Goal: Task Accomplishment & Management: Use online tool/utility

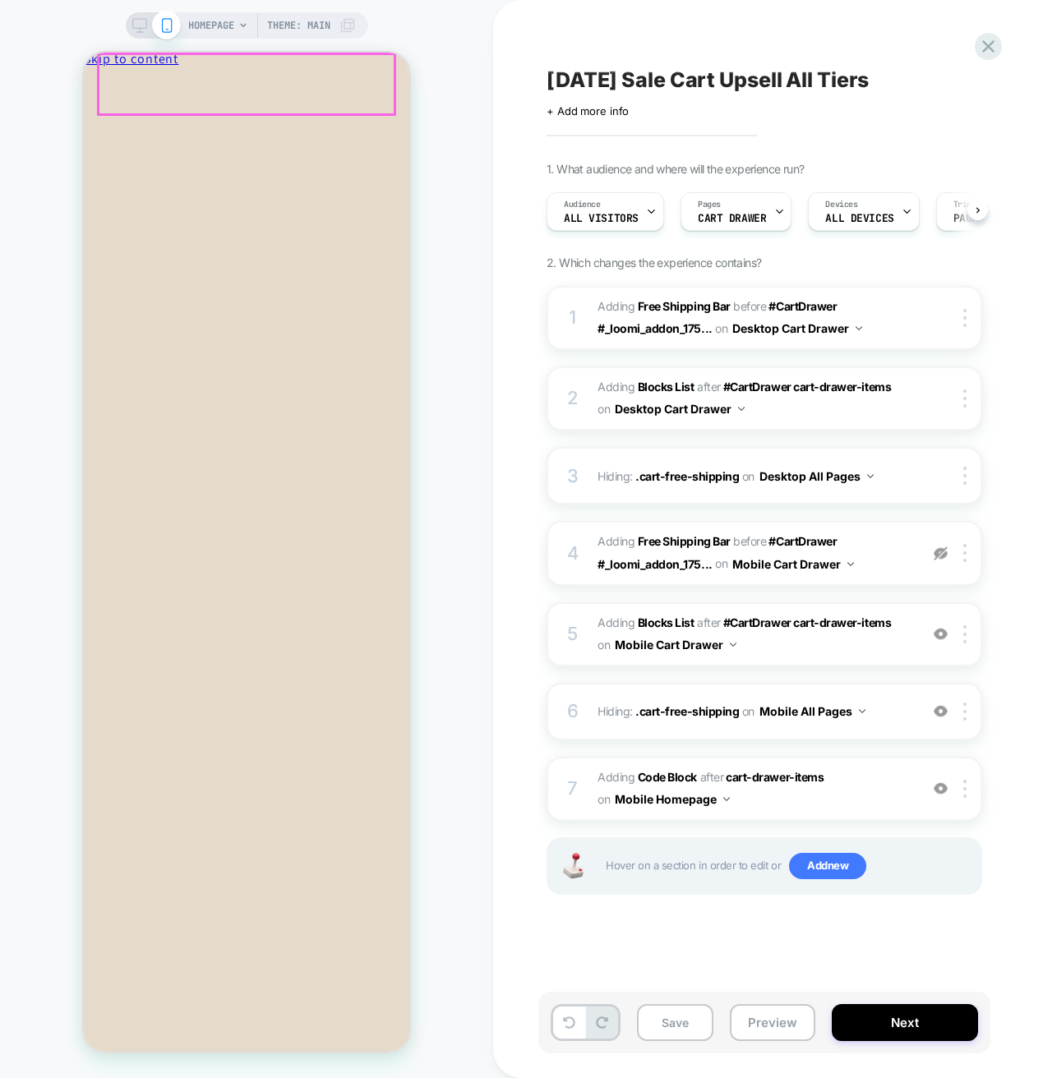
scroll to position [0, 1]
click at [272, 873] on div "You're $190 away from free shipping Oil Finish Wax No Color 1oz" at bounding box center [246, 790] width 325 height 1388
click at [234, 526] on button "Increase quantity for Oil Finish Wax - No Color Increase quantity" at bounding box center [246, 534] width 325 height 17
type input "*"
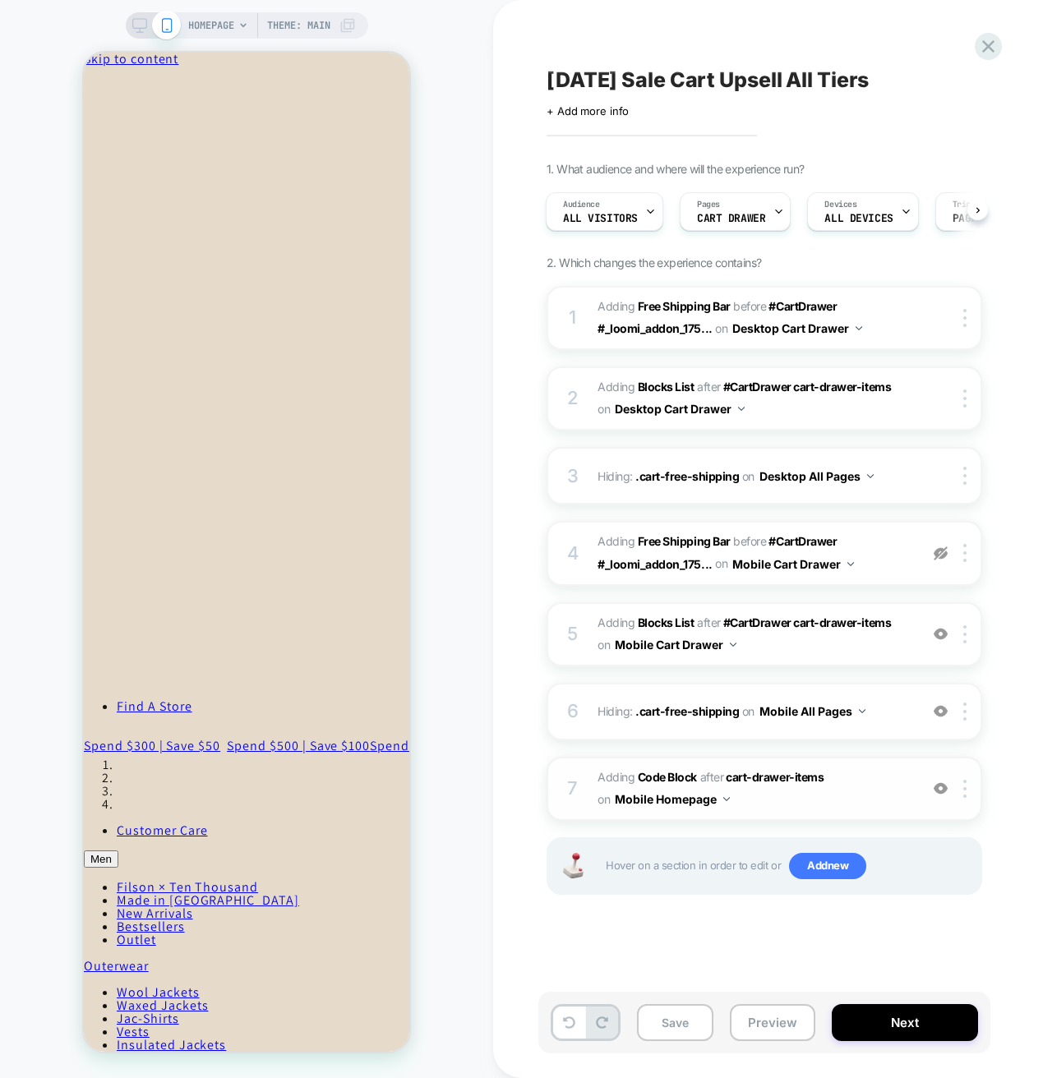
click at [842, 803] on span "Adding Code Block AFTER cart-drawer-items cart-drawer-items on Mobile Homepage" at bounding box center [753, 789] width 313 height 44
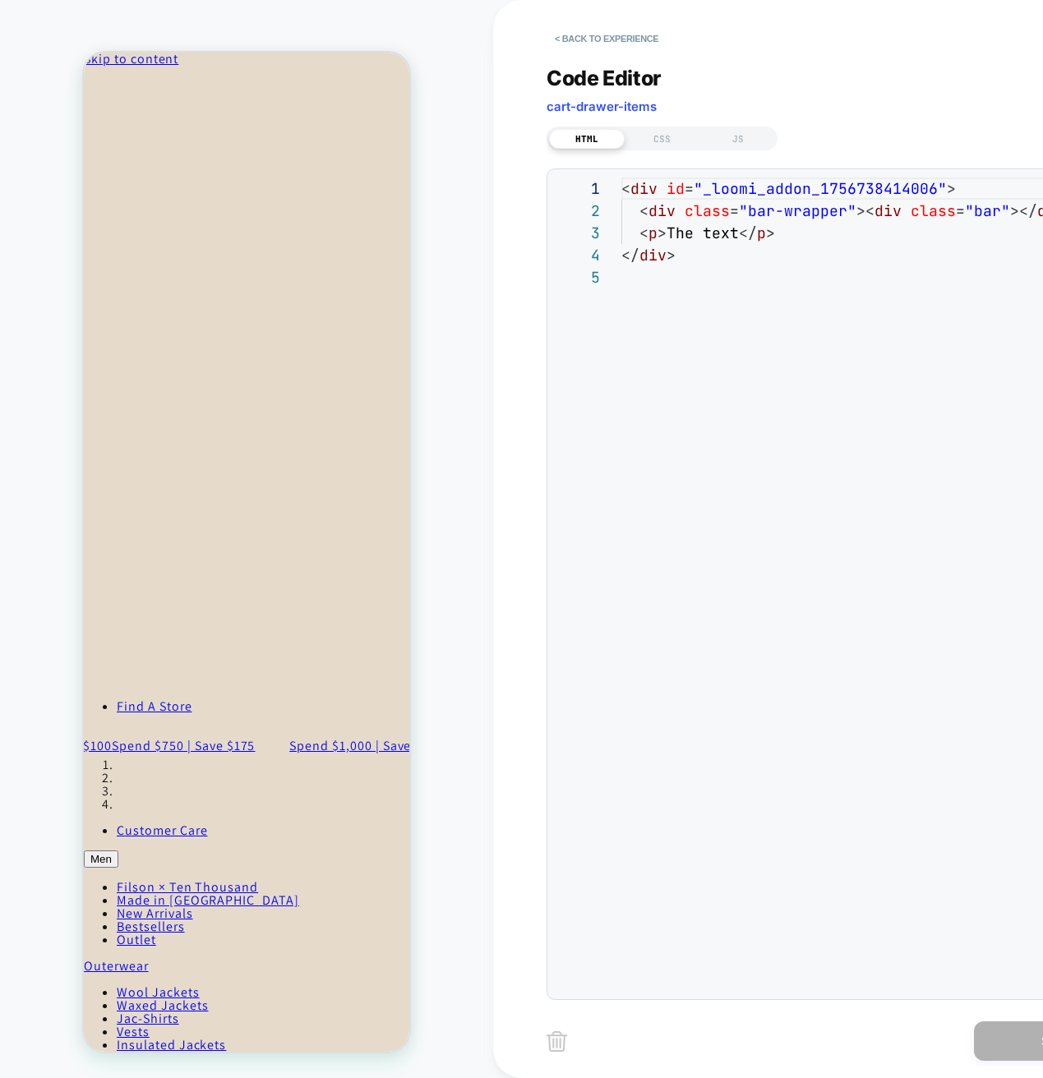
scroll to position [89, 0]
click at [629, 77] on span "Code Editor" at bounding box center [603, 78] width 115 height 25
click at [596, 35] on button "< Back to experience" at bounding box center [606, 38] width 120 height 26
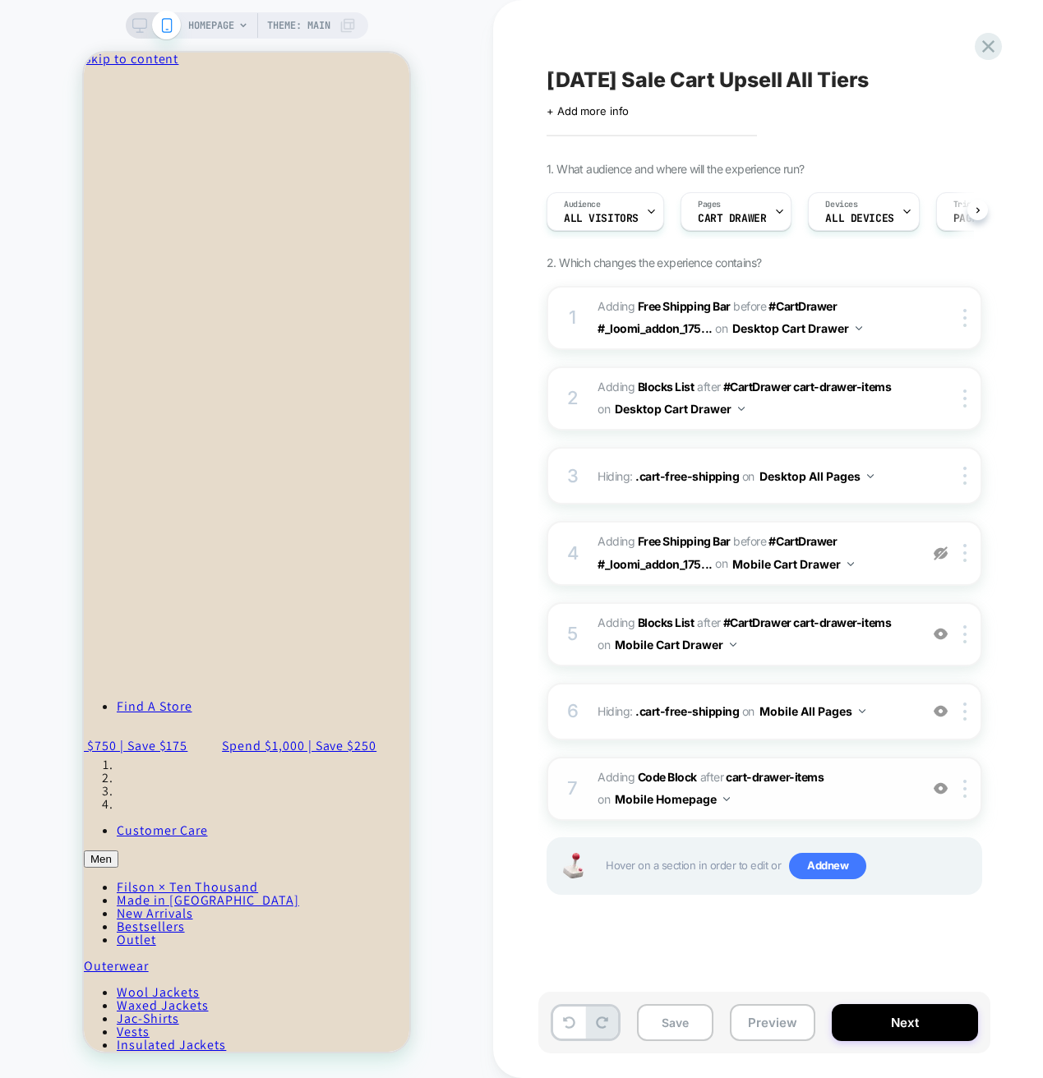
scroll to position [0, 1]
click at [962, 789] on div at bounding box center [967, 789] width 27 height 18
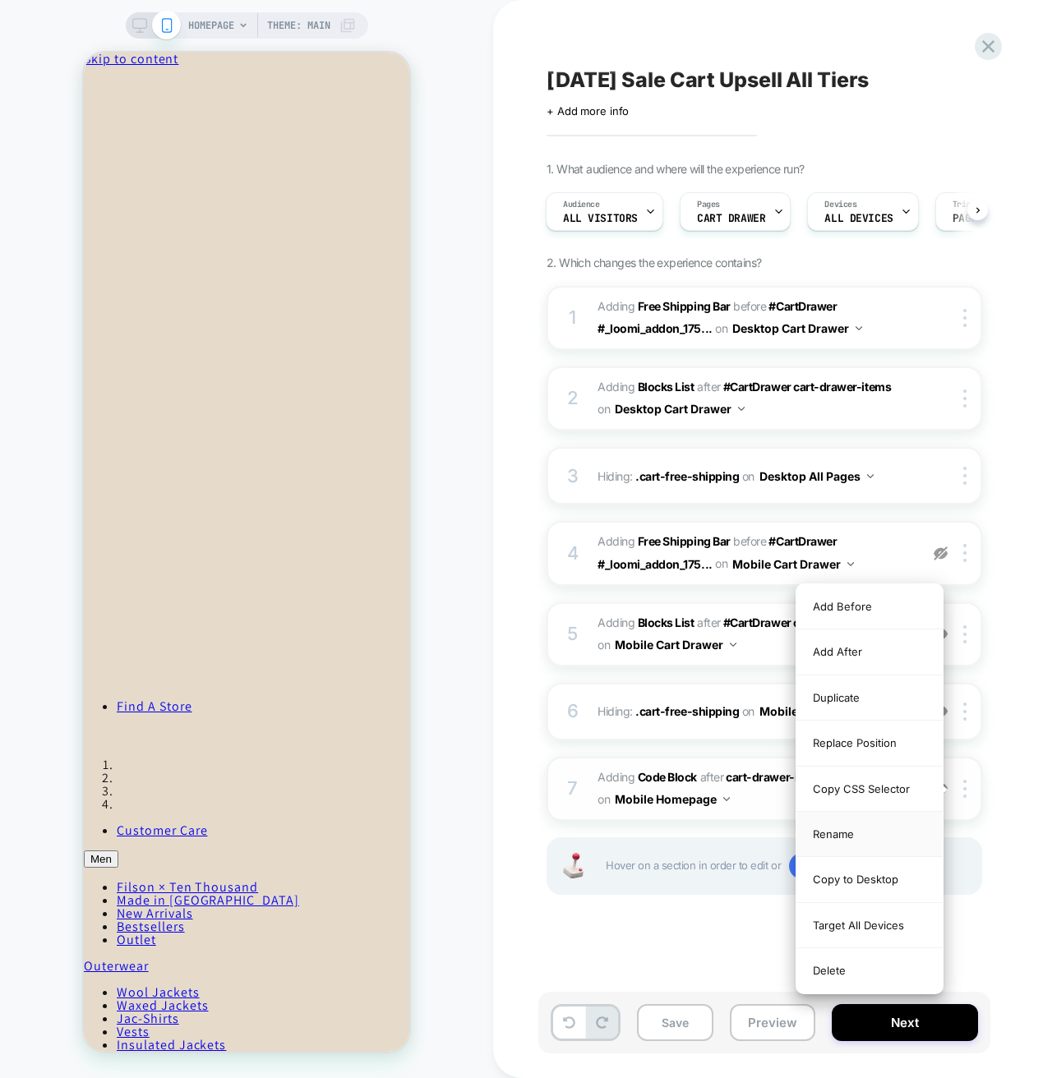
click at [850, 836] on div "Rename" at bounding box center [869, 834] width 146 height 45
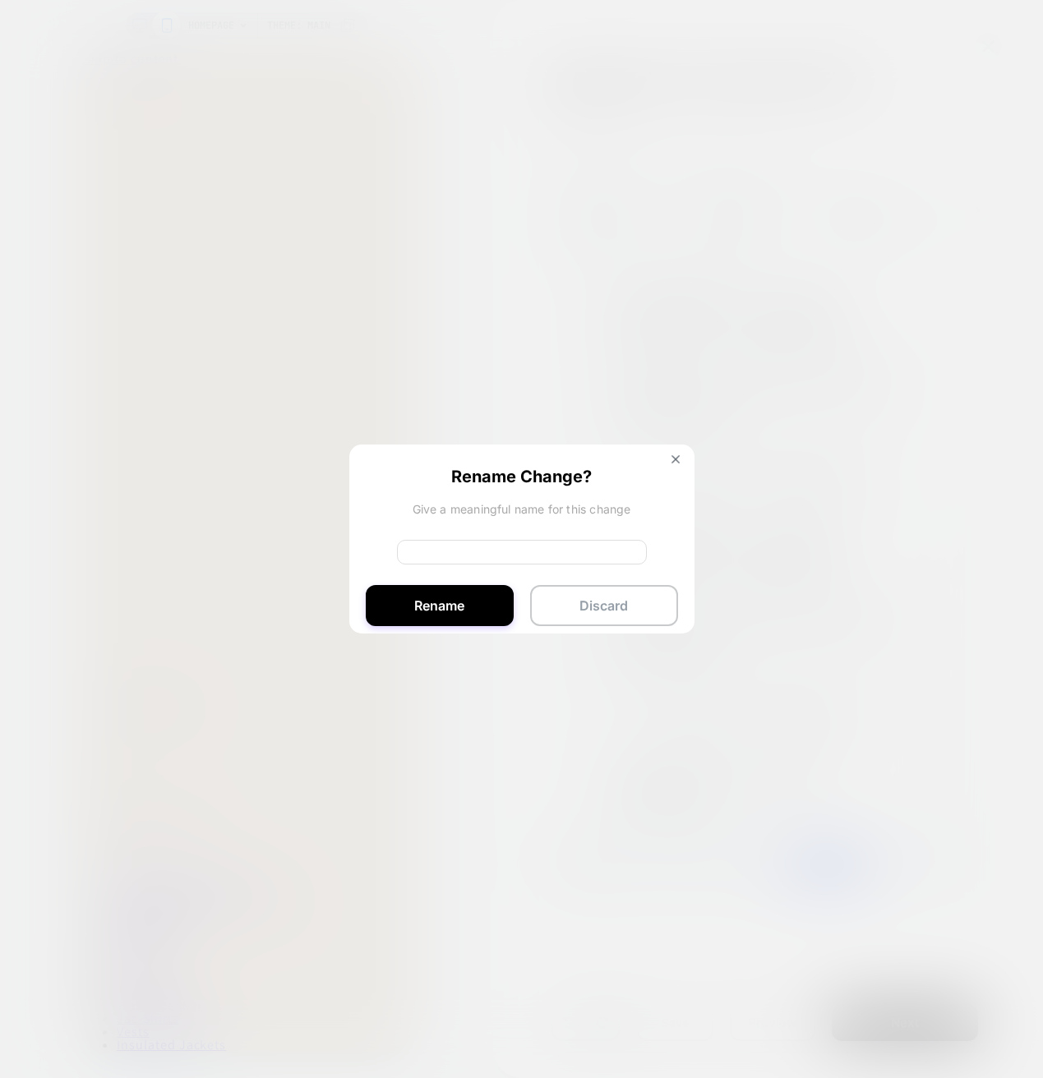
click at [488, 554] on input at bounding box center [522, 552] width 250 height 25
click at [431, 555] on input "**********" at bounding box center [522, 552] width 250 height 25
type input "**********"
click at [463, 604] on button "Rename" at bounding box center [440, 605] width 148 height 41
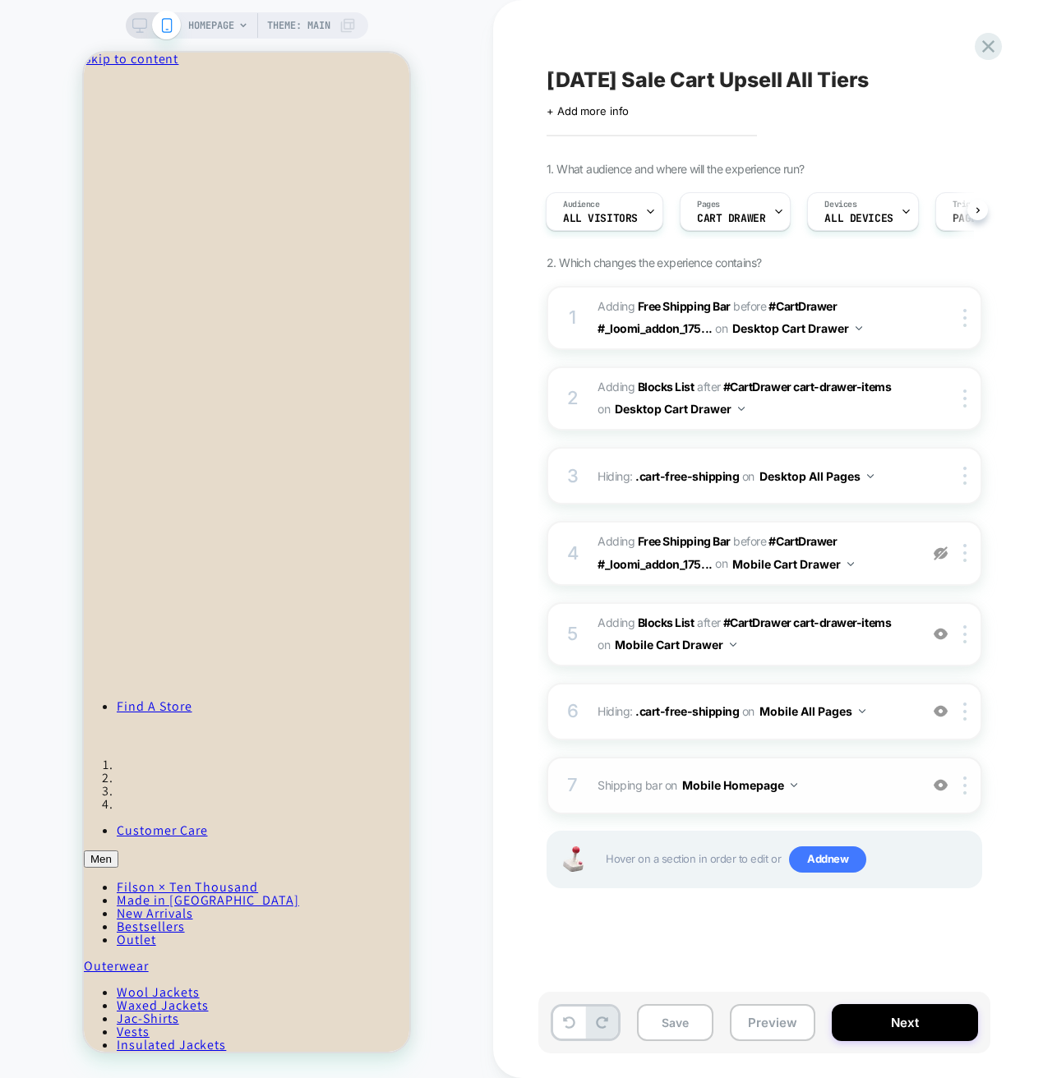
click at [777, 788] on button "Mobile Homepage" at bounding box center [739, 785] width 115 height 24
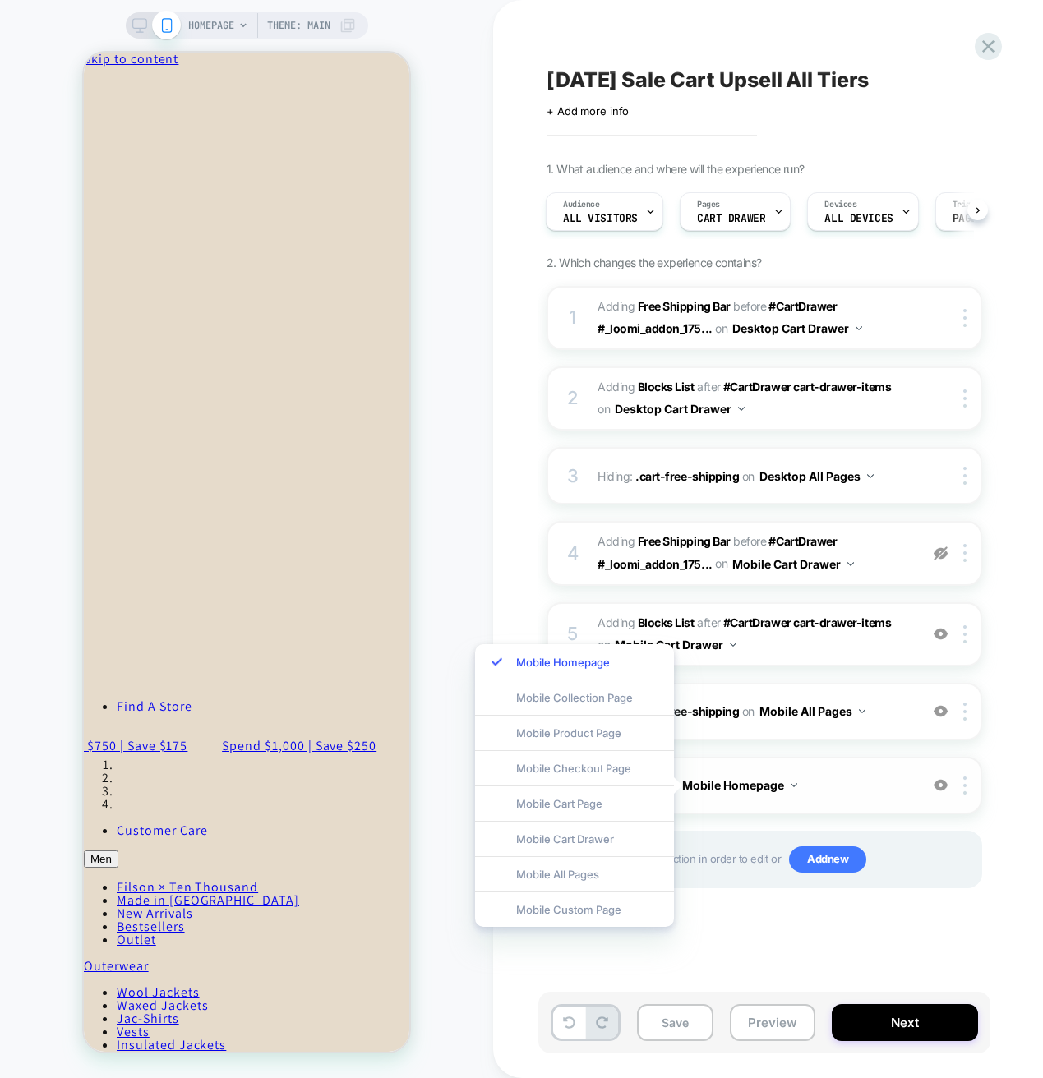
click at [781, 785] on button "Mobile Homepage" at bounding box center [739, 785] width 115 height 24
click at [715, 785] on button "Mobile Homepage" at bounding box center [739, 785] width 115 height 24
click at [701, 785] on button "Mobile Homepage" at bounding box center [739, 785] width 115 height 24
click at [790, 786] on button "Mobile Homepage" at bounding box center [739, 785] width 115 height 24
click at [966, 790] on img at bounding box center [964, 785] width 3 height 18
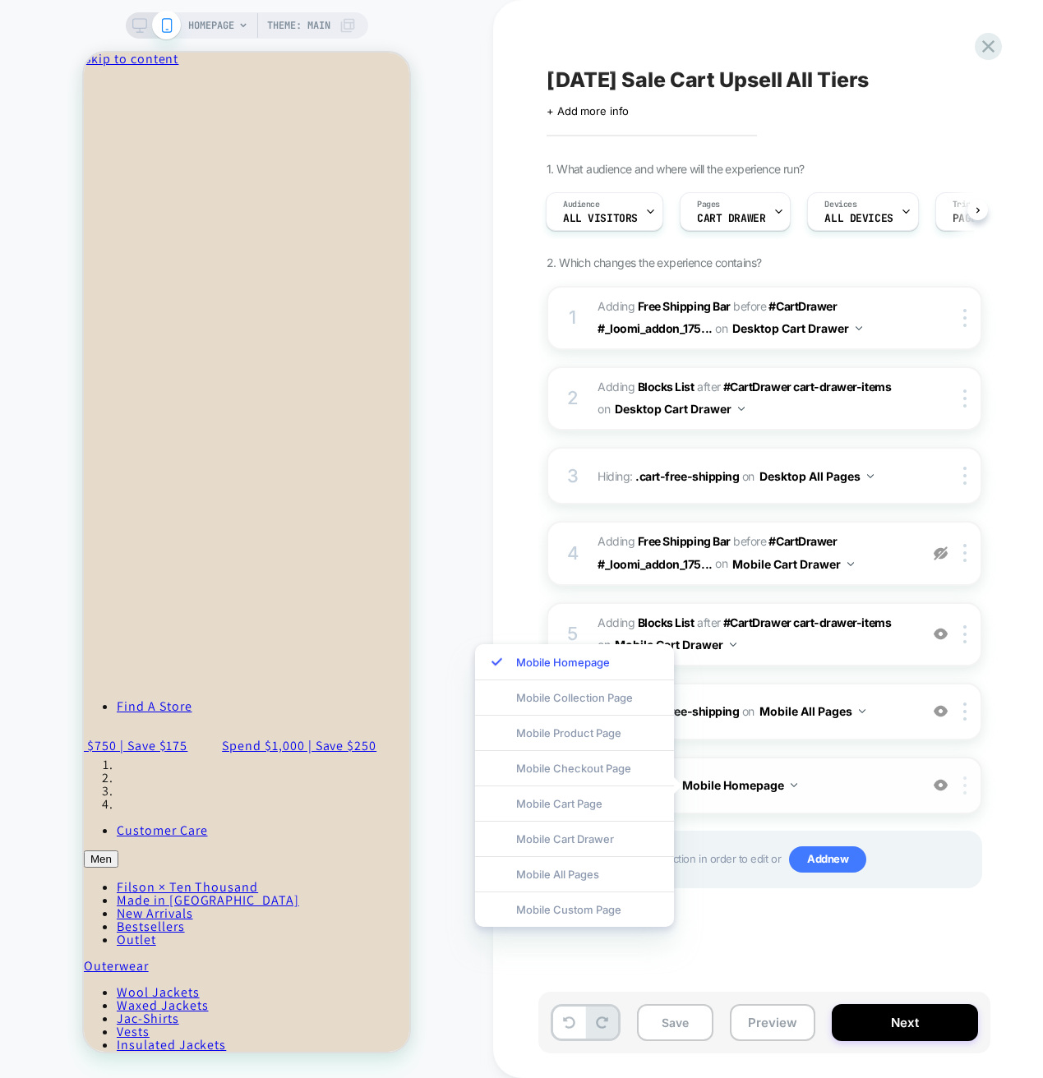
click at [970, 794] on div at bounding box center [967, 785] width 27 height 18
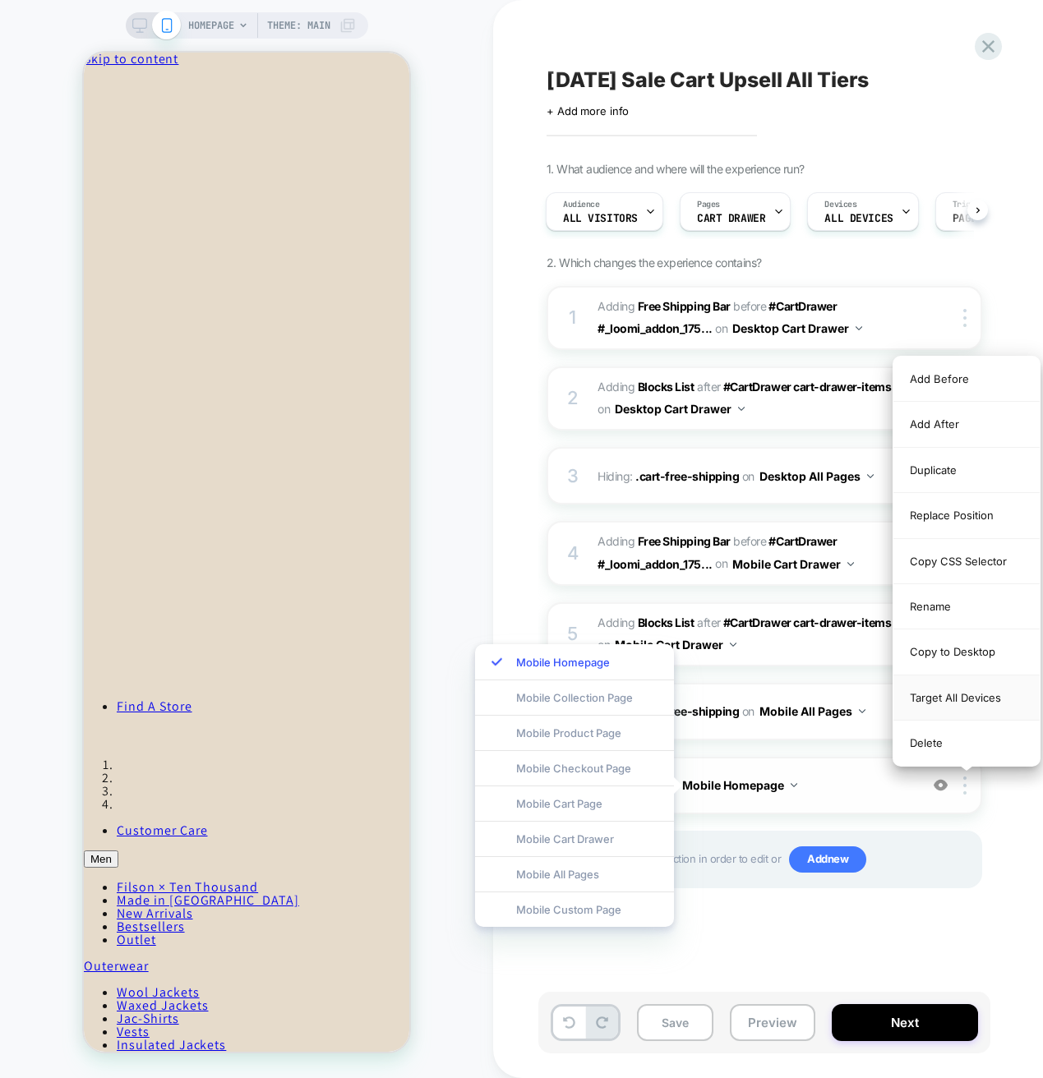
click at [959, 700] on div "Target All Devices" at bounding box center [966, 697] width 146 height 45
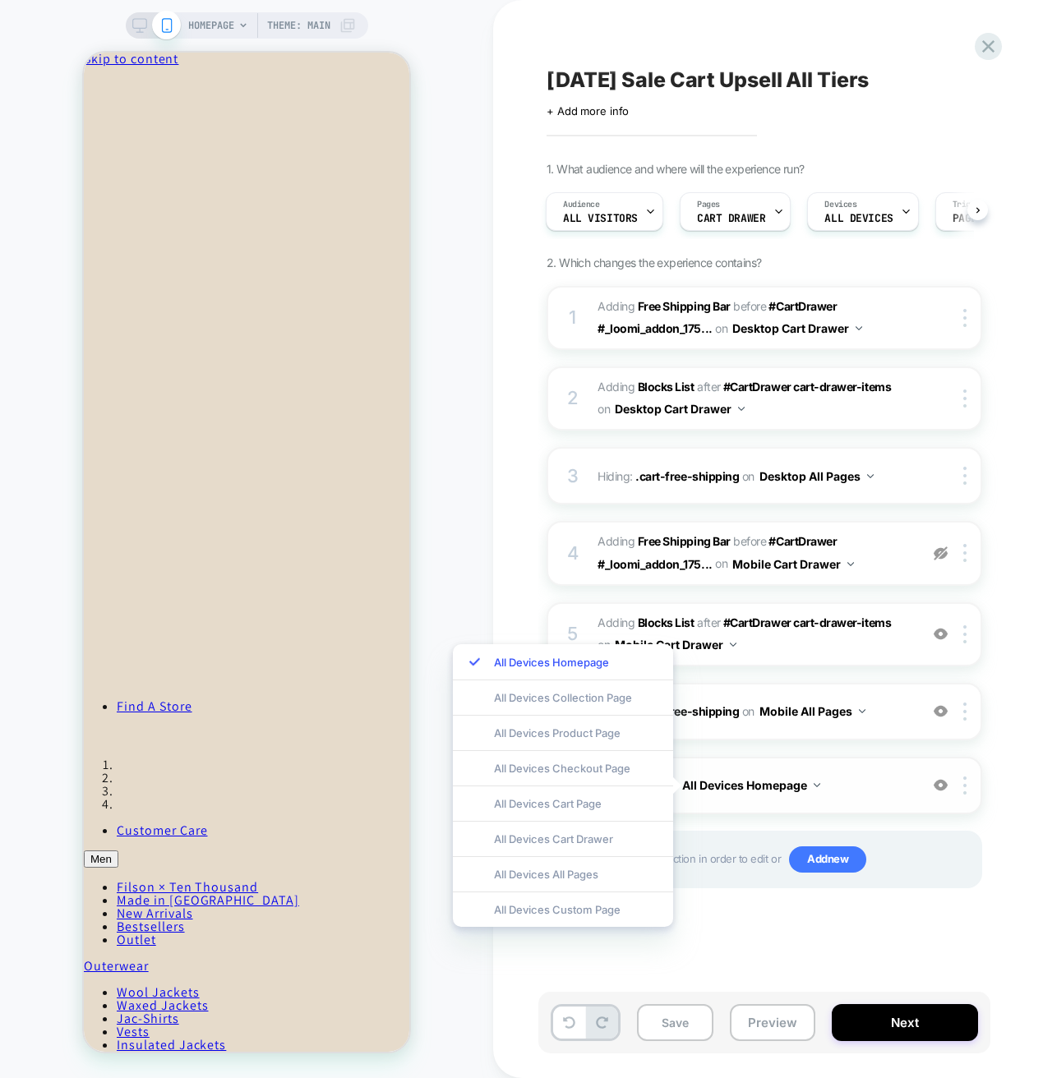
click at [818, 785] on img at bounding box center [816, 785] width 7 height 4
click at [519, 841] on div "All Devices Cart Drawer" at bounding box center [563, 838] width 220 height 35
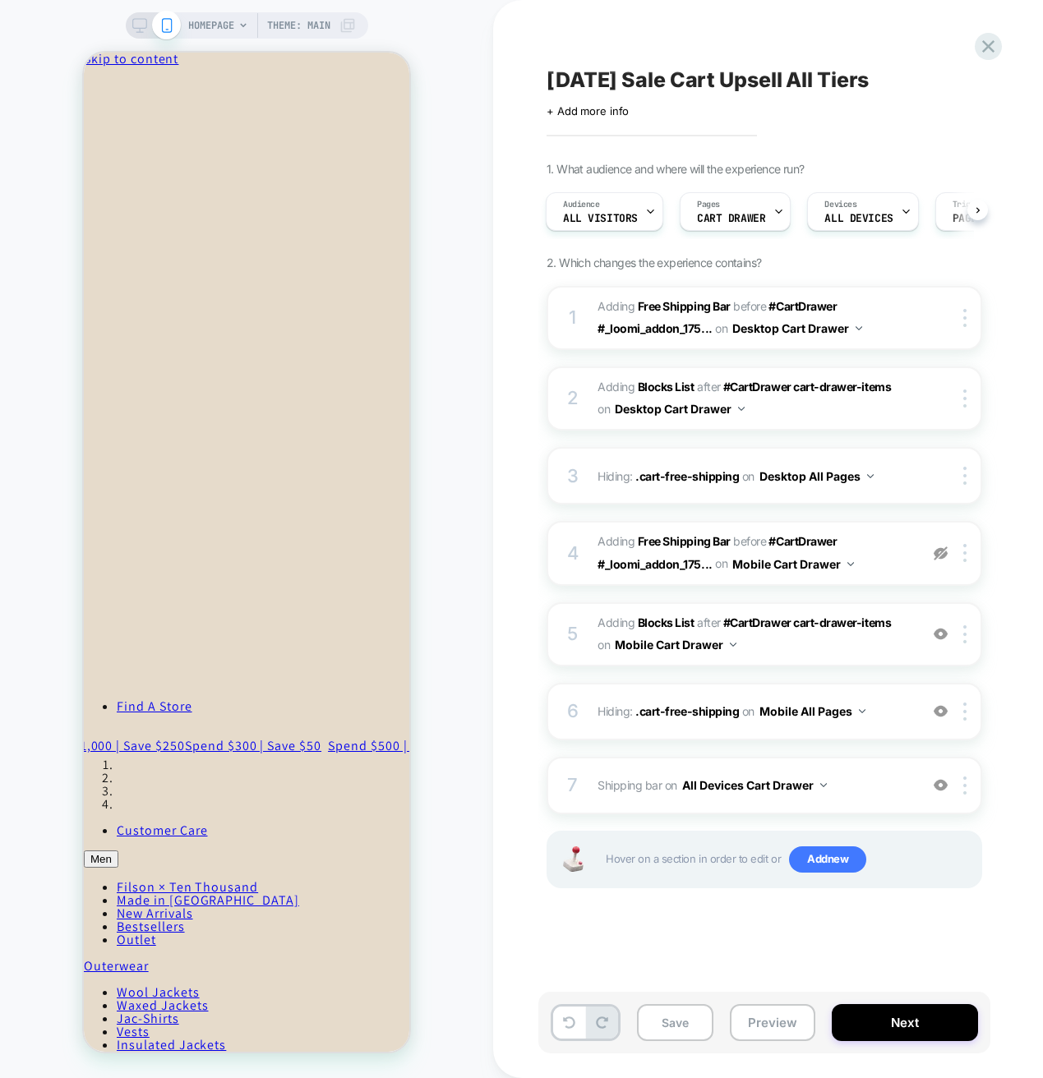
click at [999, 831] on div "1. What audience and where will the experience run? Audience All Visitors Pages…" at bounding box center [846, 545] width 600 height 767
click at [939, 716] on img at bounding box center [940, 711] width 14 height 14
click at [942, 554] on img at bounding box center [940, 553] width 14 height 14
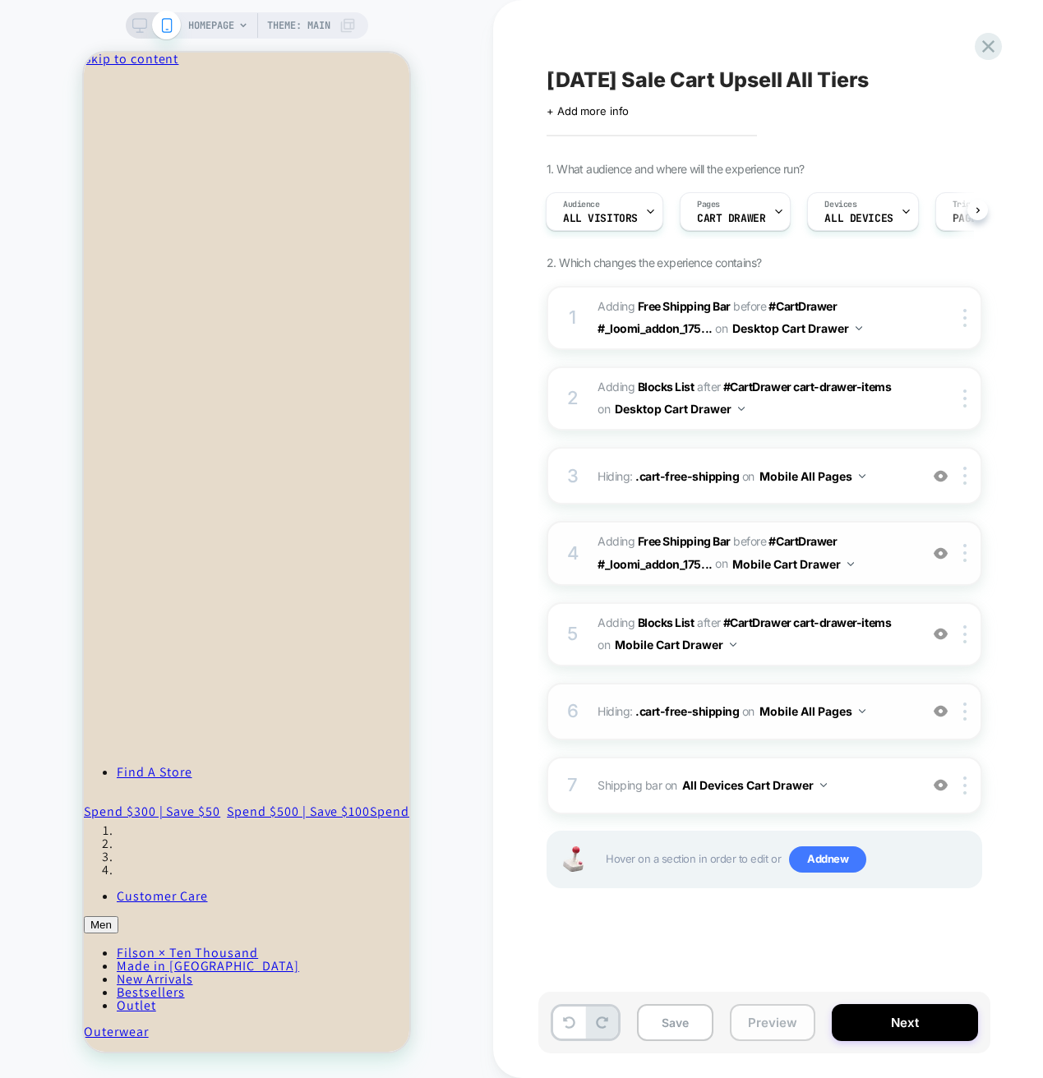
click at [785, 1028] on button "Preview" at bounding box center [772, 1022] width 85 height 37
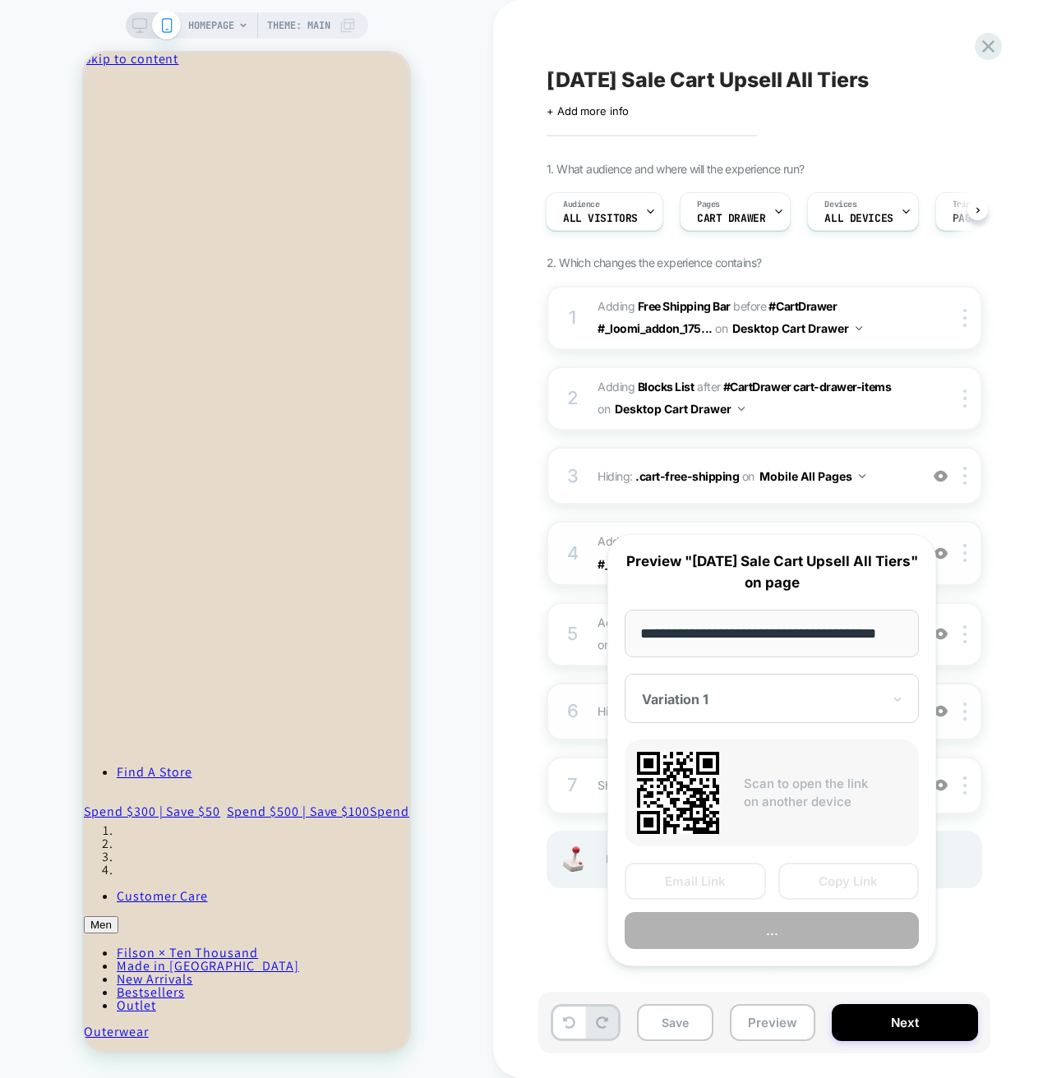
scroll to position [0, 25]
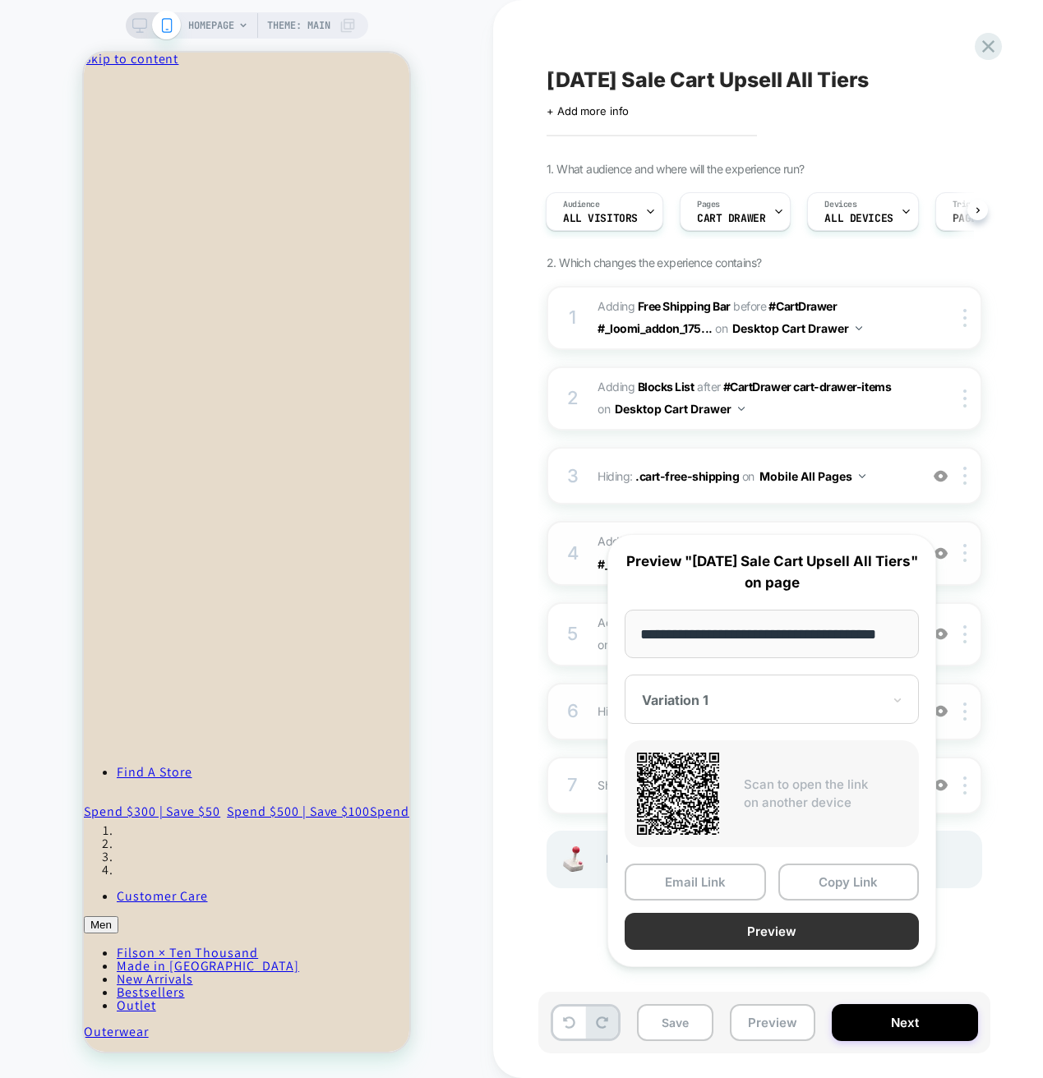
click at [792, 946] on button "Preview" at bounding box center [771, 931] width 294 height 37
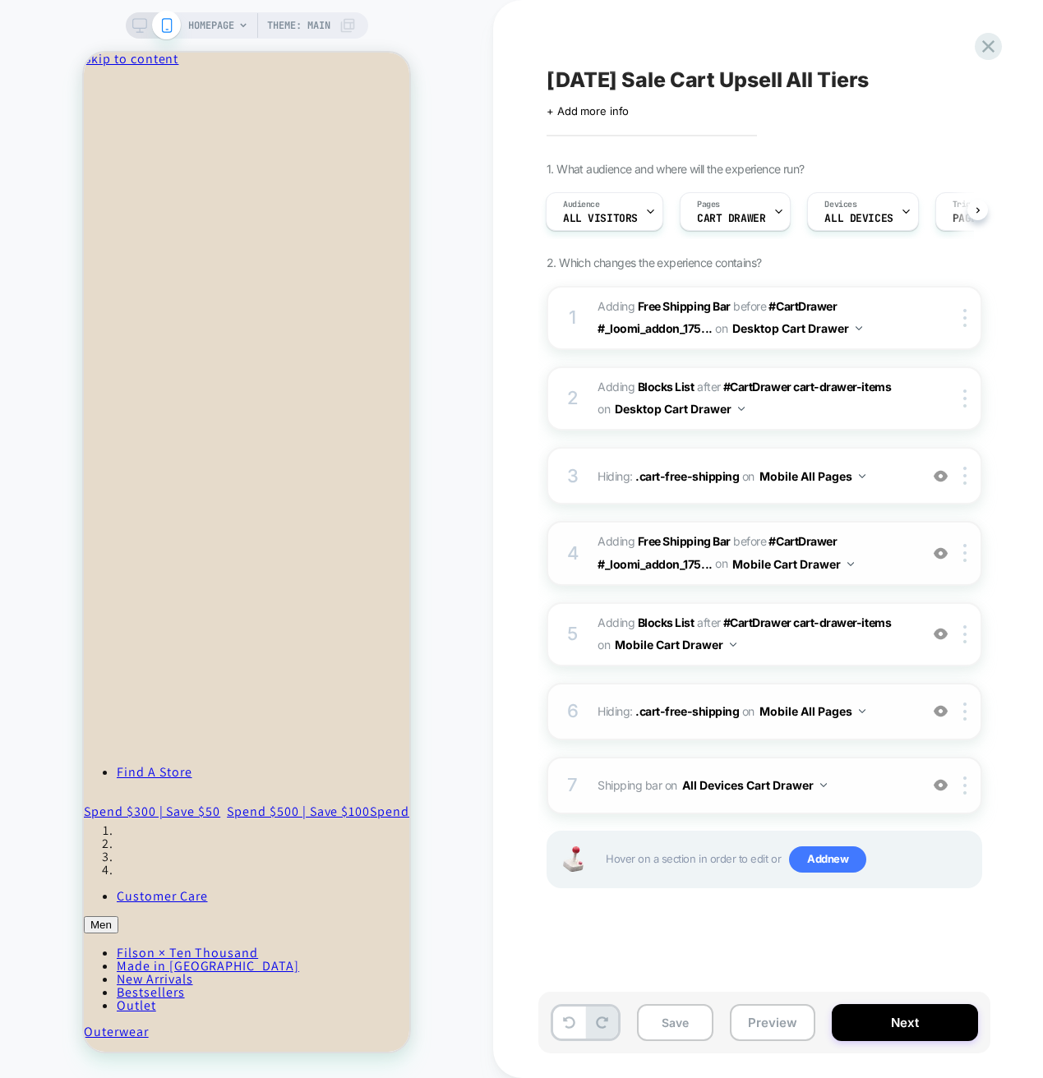
click at [894, 790] on span "Shipping bar Adding Code Block AFTER cart-drawer-items on All Devices Cart Draw…" at bounding box center [753, 785] width 313 height 24
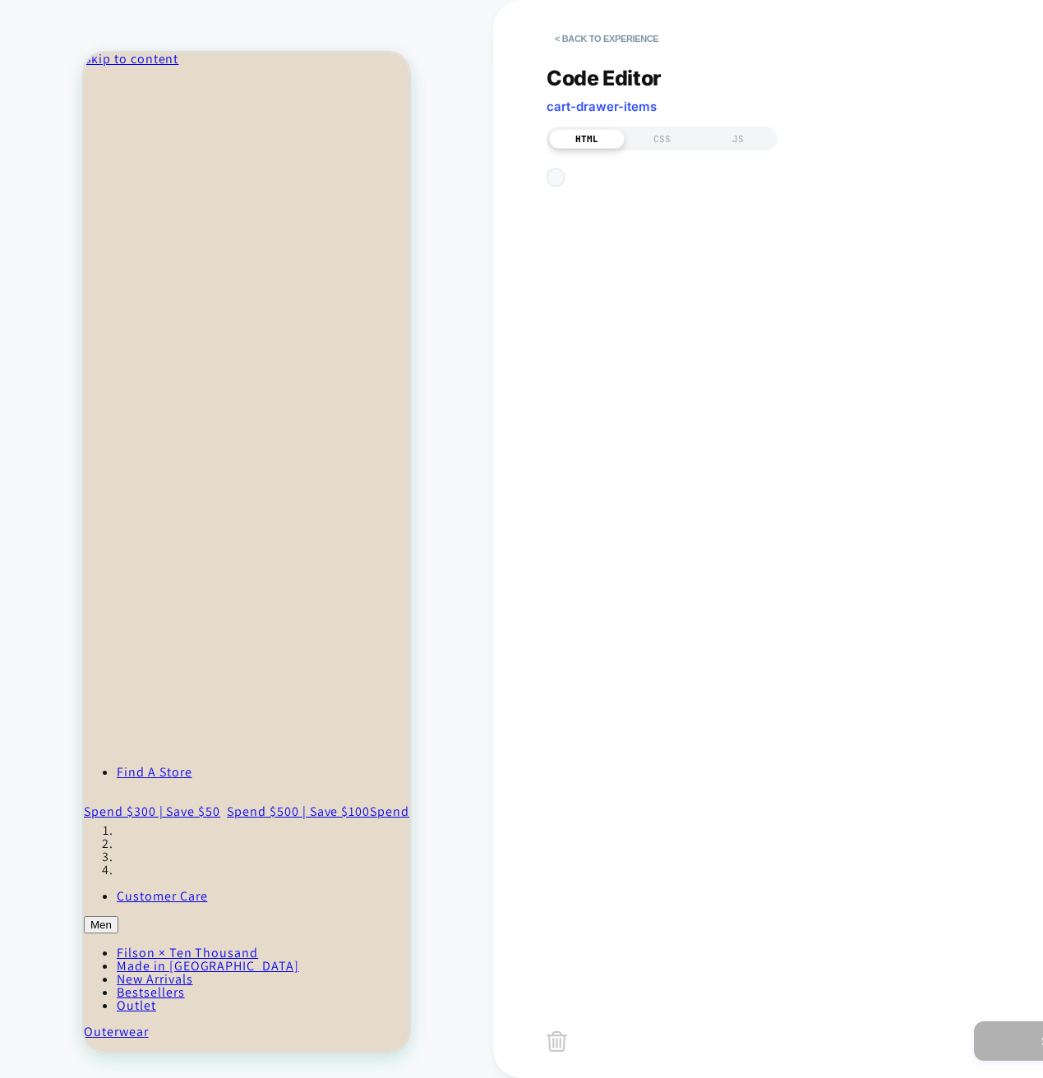
scroll to position [89, 0]
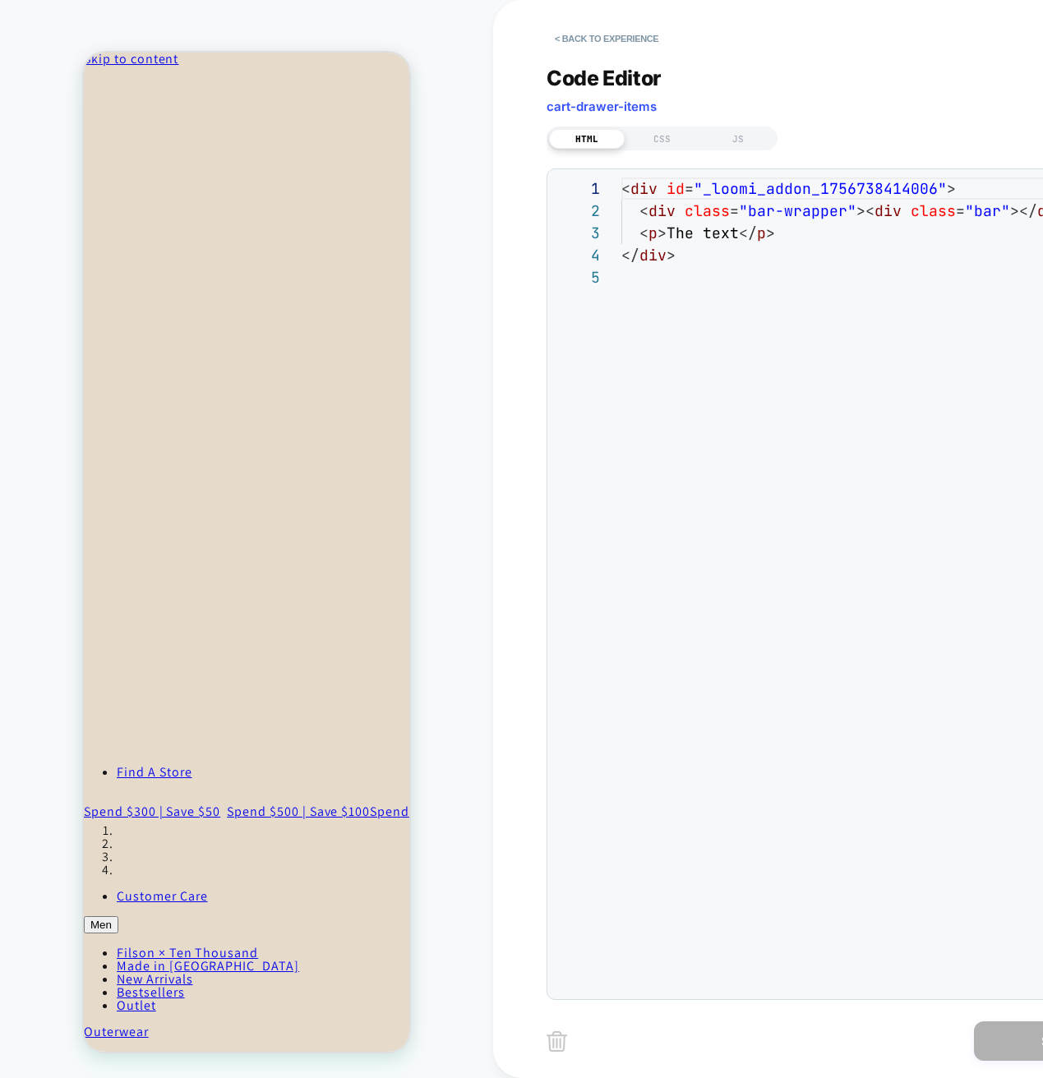
click at [652, 151] on div "**********" at bounding box center [842, 522] width 592 height 955
click at [657, 127] on div "HTML CSS JS" at bounding box center [661, 139] width 231 height 24
click at [661, 140] on div "CSS" at bounding box center [662, 139] width 76 height 20
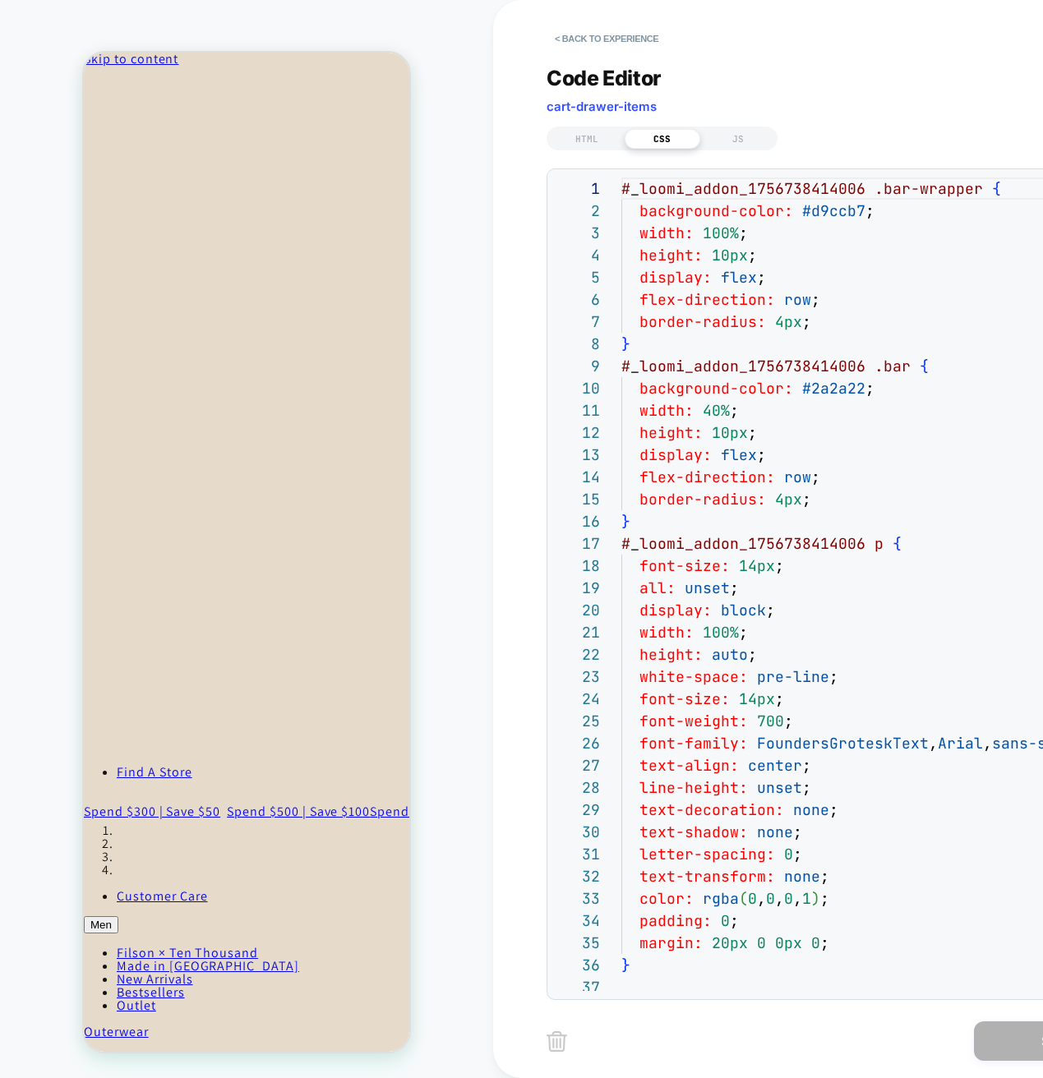
scroll to position [222, 0]
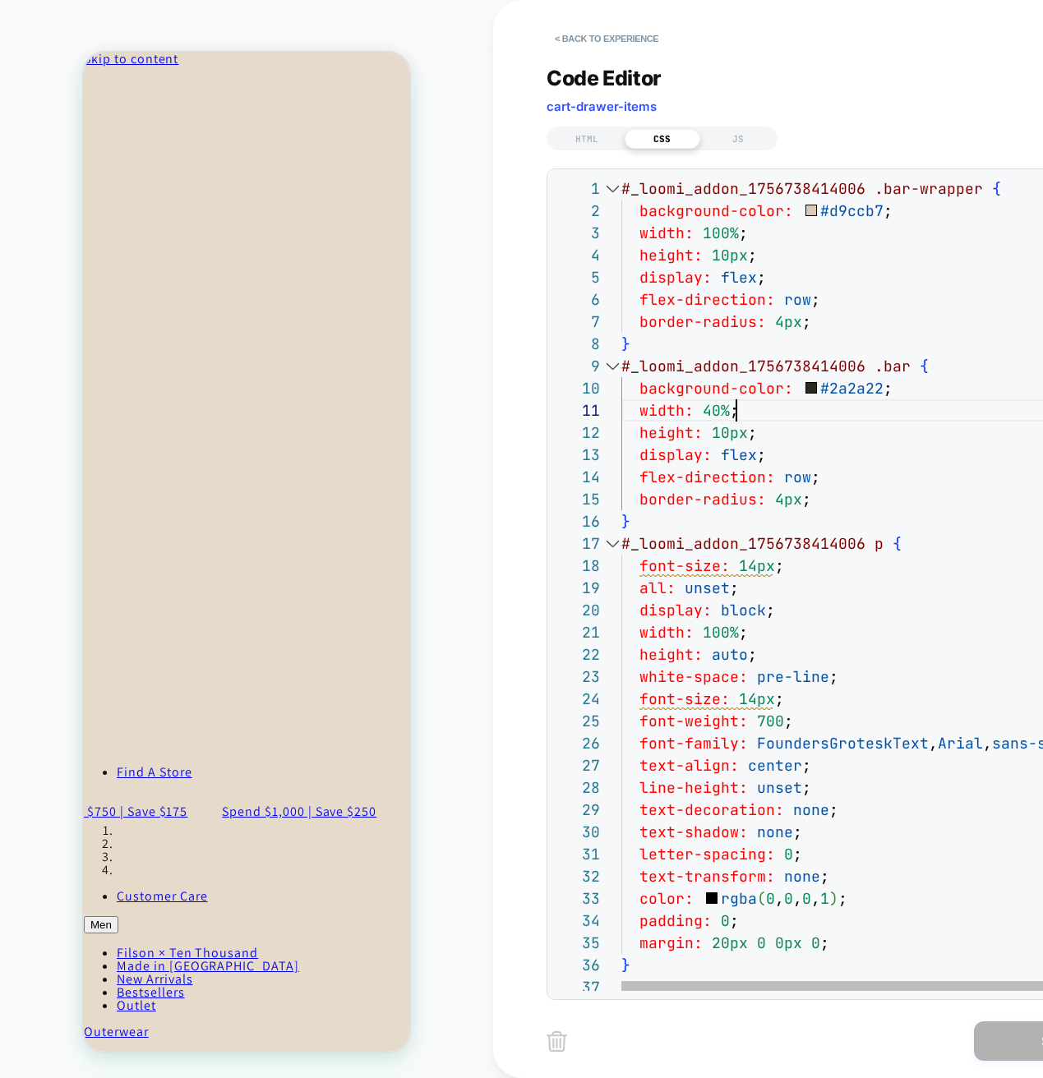
click at [859, 414] on div "# _ loomi_addon_1756738414006 .bar-wrapper { background-color: #d9ccb7 ; width:…" at bounding box center [884, 983] width 526 height 1612
drag, startPoint x: 727, startPoint y: 254, endPoint x: 707, endPoint y: 255, distance: 20.6
click at [707, 255] on div "# _ loomi_addon_1756738414006 .bar-wrapper { background-color: #d9ccb7 ; width:…" at bounding box center [884, 983] width 526 height 1612
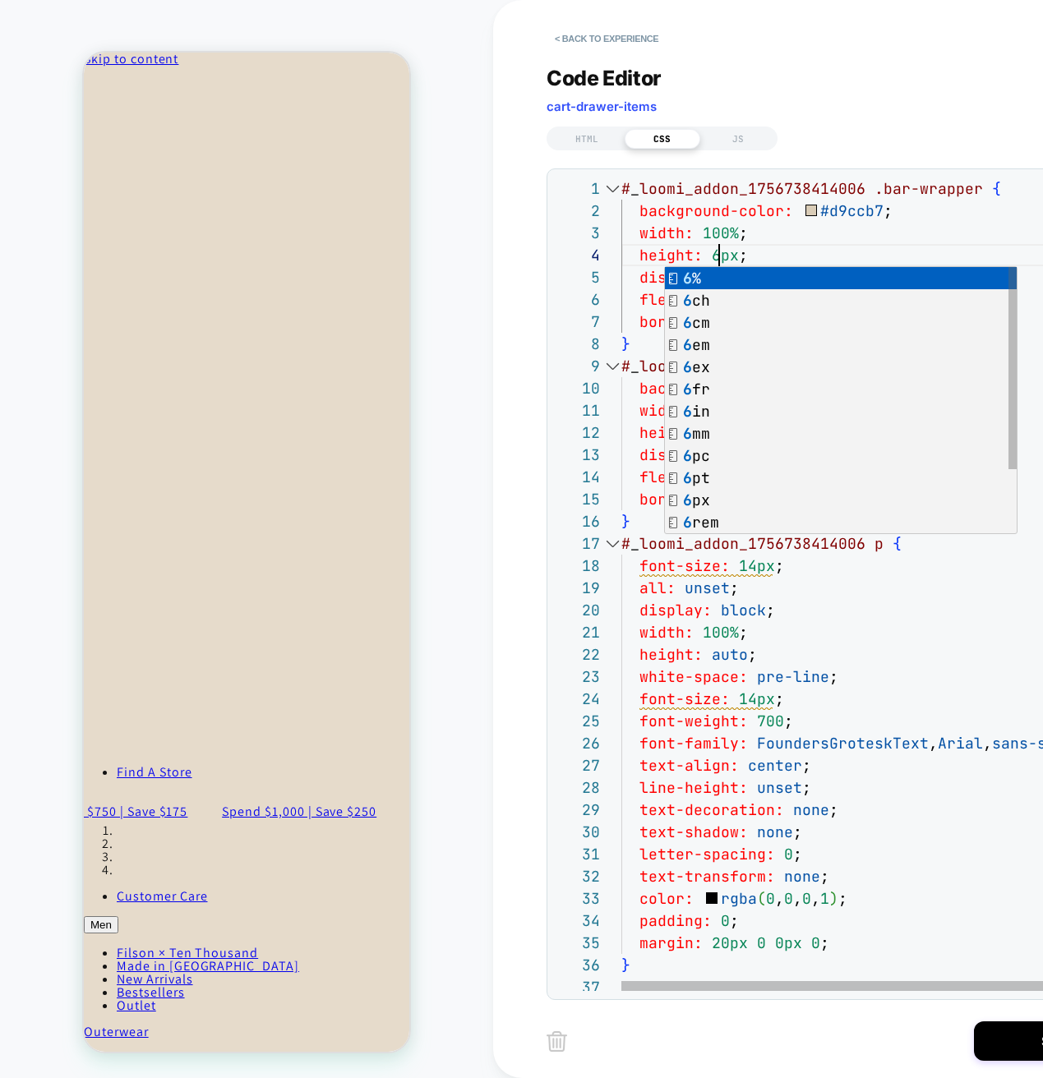
scroll to position [67, 98]
click at [693, 638] on div "# _ loomi_addon_1756738414006 .bar-wrapper { background-color: #d9ccb7 ; width:…" at bounding box center [884, 983] width 526 height 1612
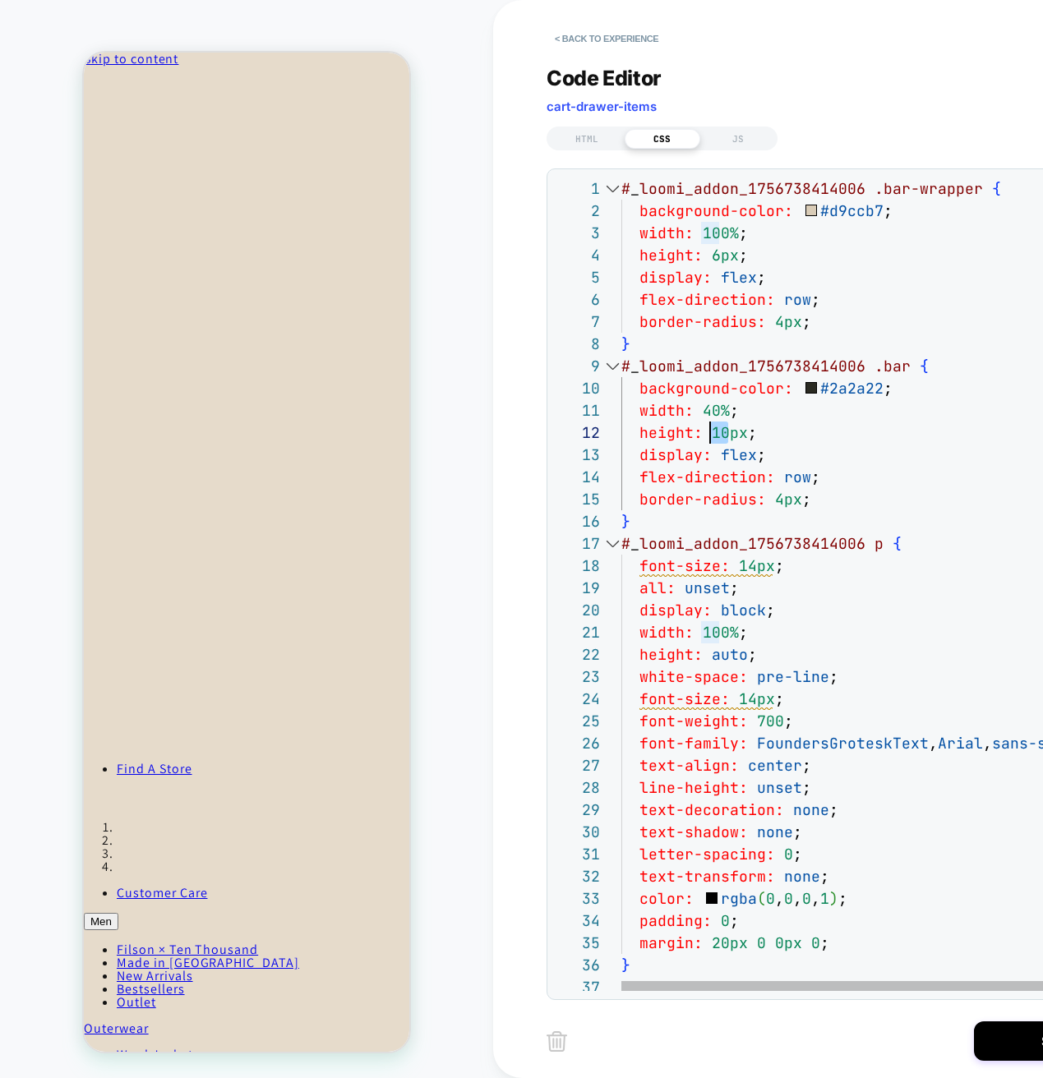
drag, startPoint x: 729, startPoint y: 435, endPoint x: 712, endPoint y: 435, distance: 17.3
click at [712, 435] on div "# _ loomi_addon_1756738414006 .bar-wrapper { background-color: #d9ccb7 ; width:…" at bounding box center [884, 983] width 526 height 1612
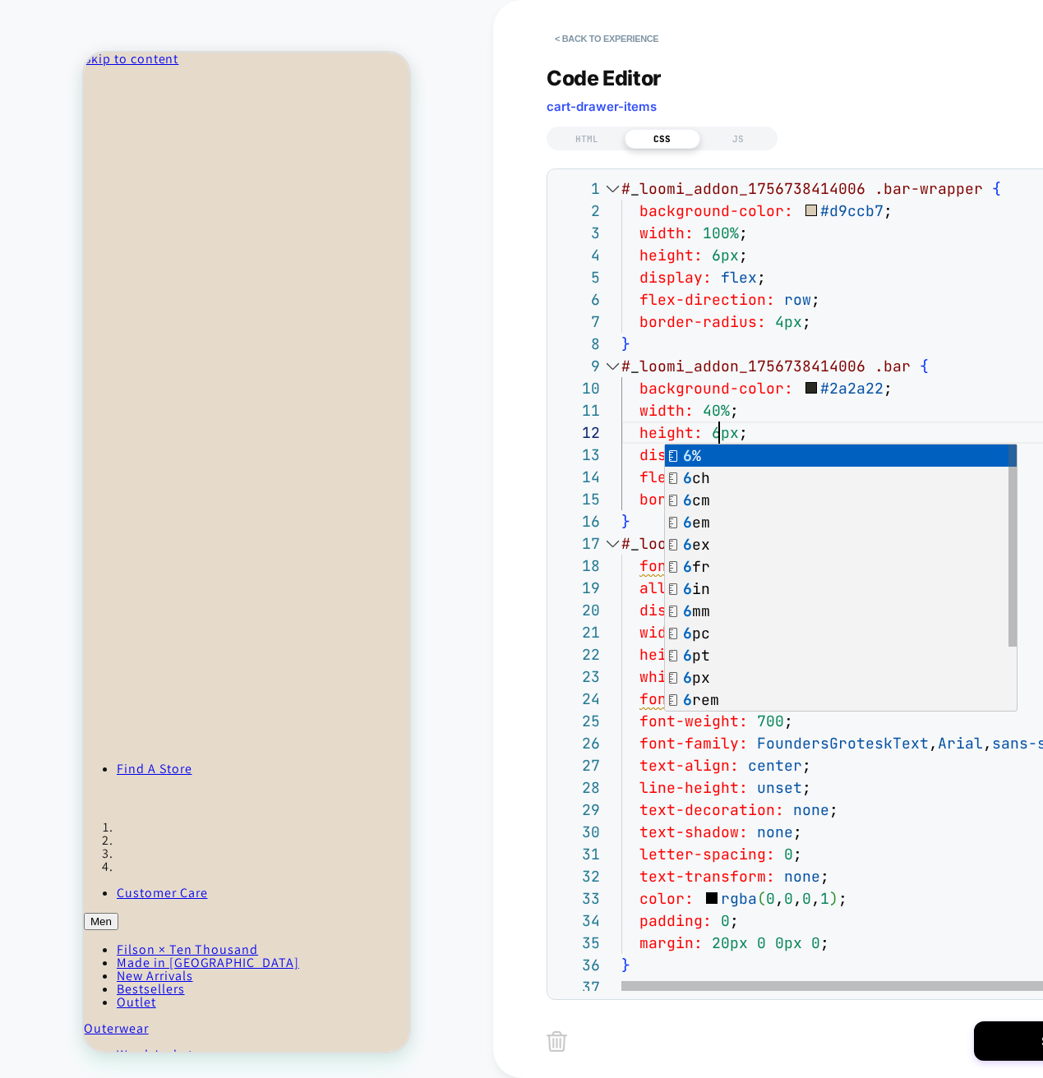
scroll to position [22, 98]
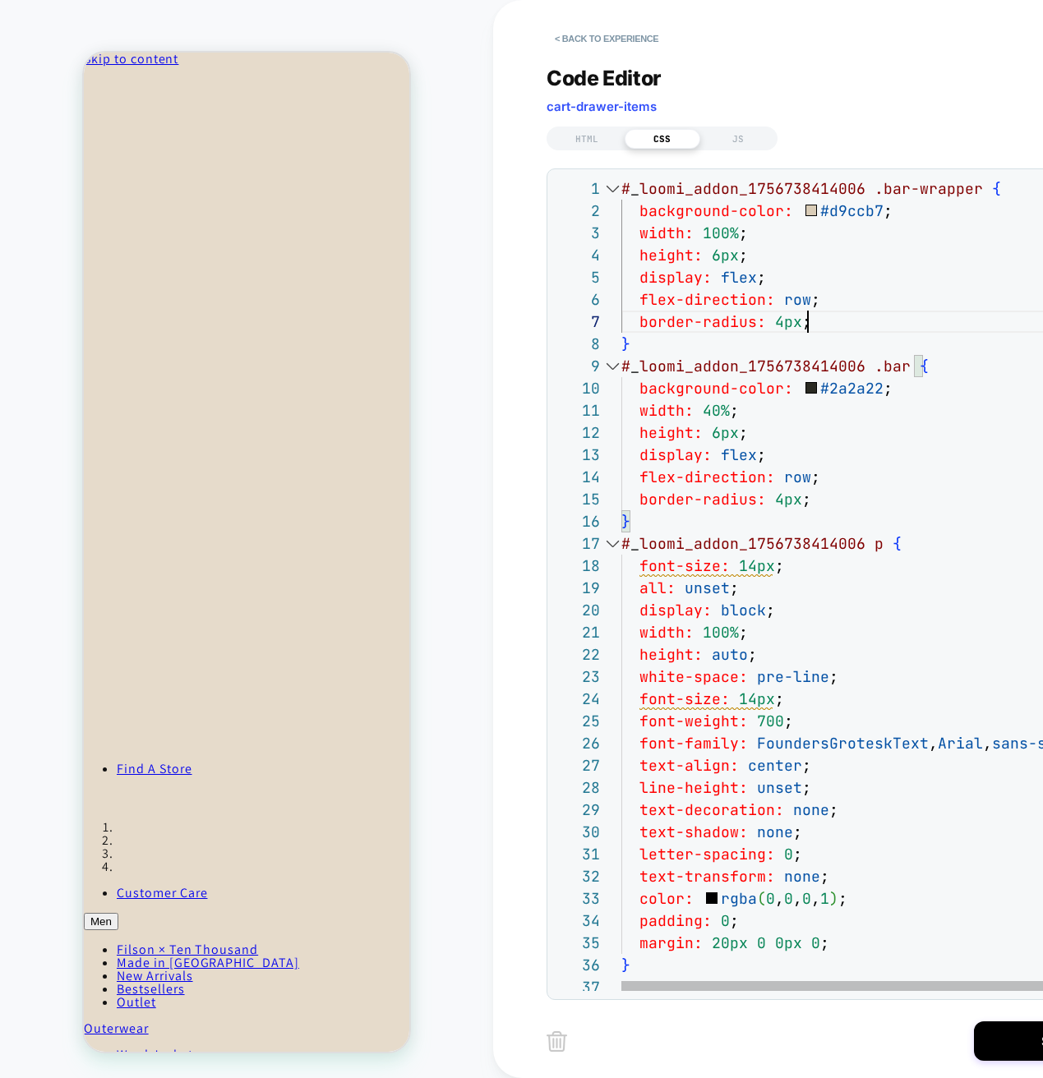
click at [881, 325] on div "# _ loomi_addon_1756738414006 .bar-wrapper { background-color: #d9ccb7 ; width:…" at bounding box center [884, 983] width 526 height 1612
click at [777, 323] on div "# _ loomi_addon_1756738414006 .bar-wrapper { background-color: #d9ccb7 ; width:…" at bounding box center [884, 983] width 526 height 1612
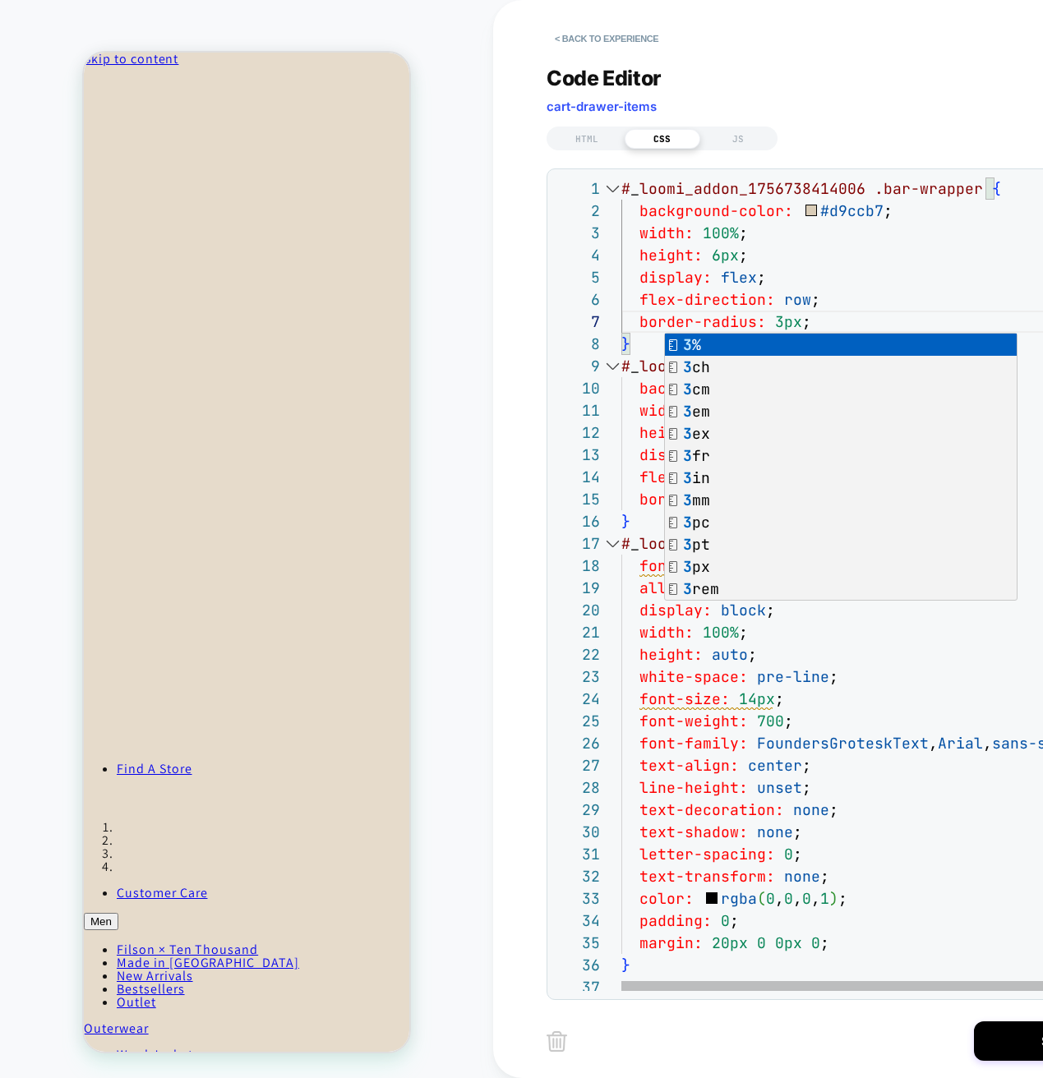
click at [891, 265] on div "# _ loomi_addon_1756738414006 .bar-wrapper { background-color: #d9ccb7 ; width:…" at bounding box center [884, 983] width 526 height 1612
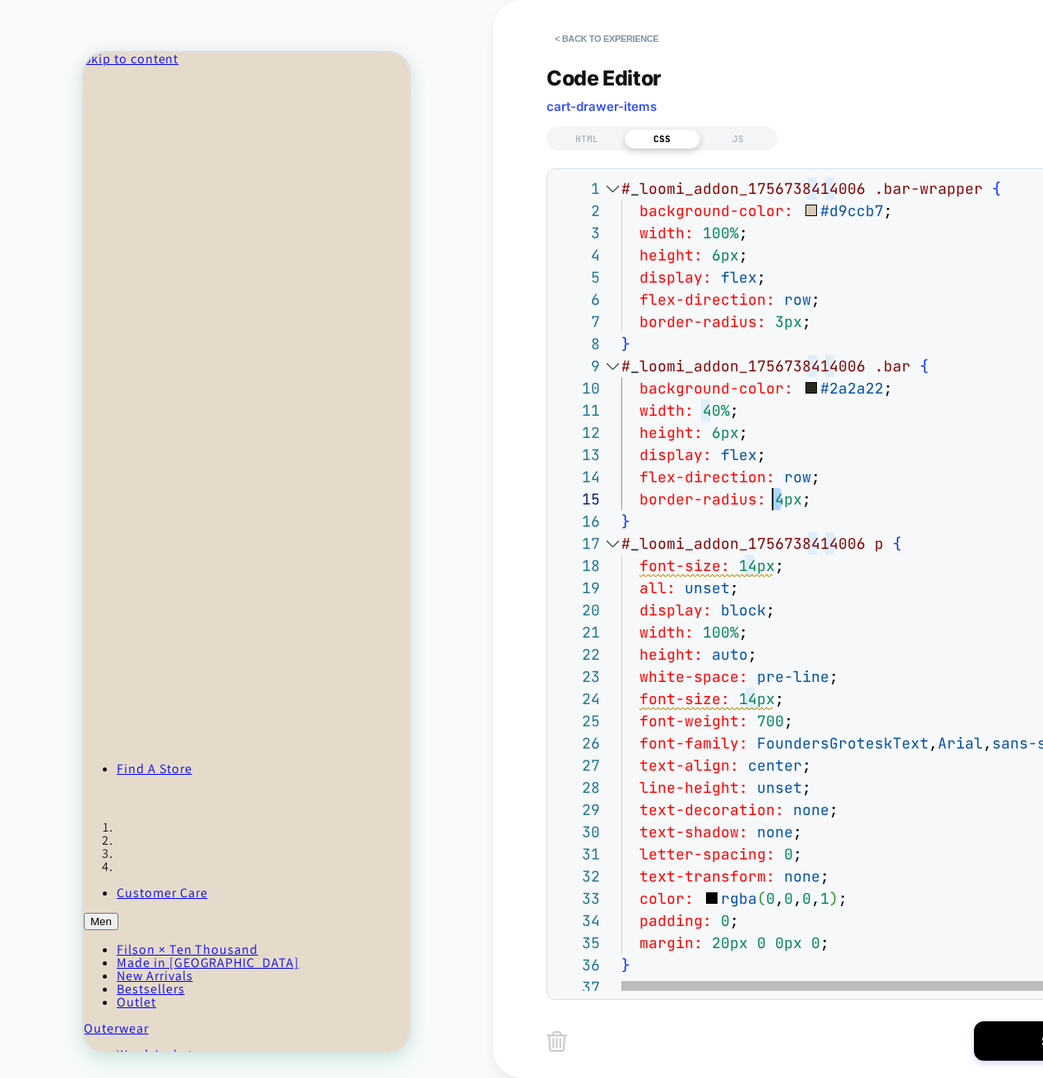
drag, startPoint x: 784, startPoint y: 499, endPoint x: 773, endPoint y: 502, distance: 11.2
click at [773, 501] on div "# _ loomi_addon_1756738414006 .bar-wrapper { background-color: #d9ccb7 ; width:…" at bounding box center [884, 983] width 526 height 1612
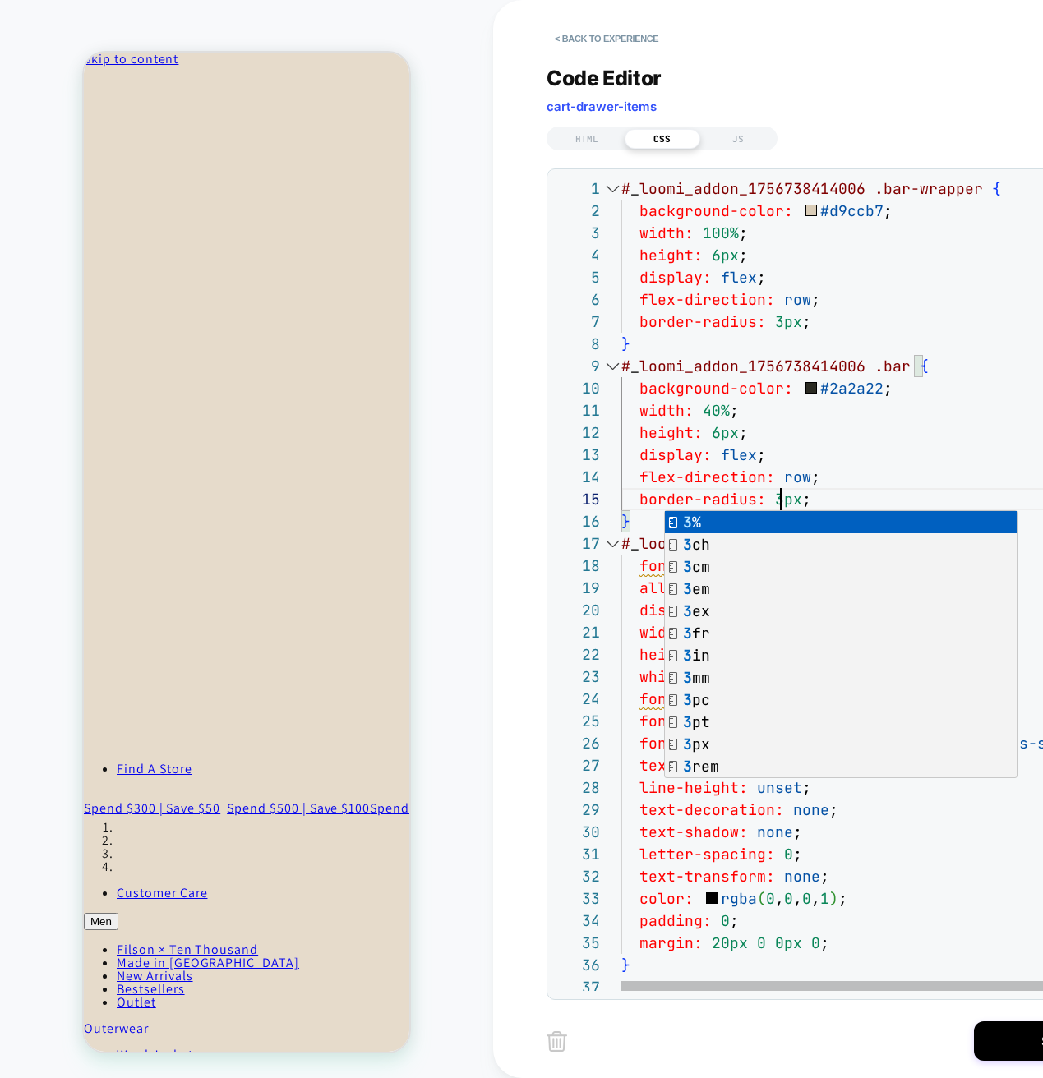
click at [896, 382] on div "# _ loomi_addon_1756738414006 .bar-wrapper { background-color: #d9ccb7 ; width:…" at bounding box center [884, 983] width 526 height 1612
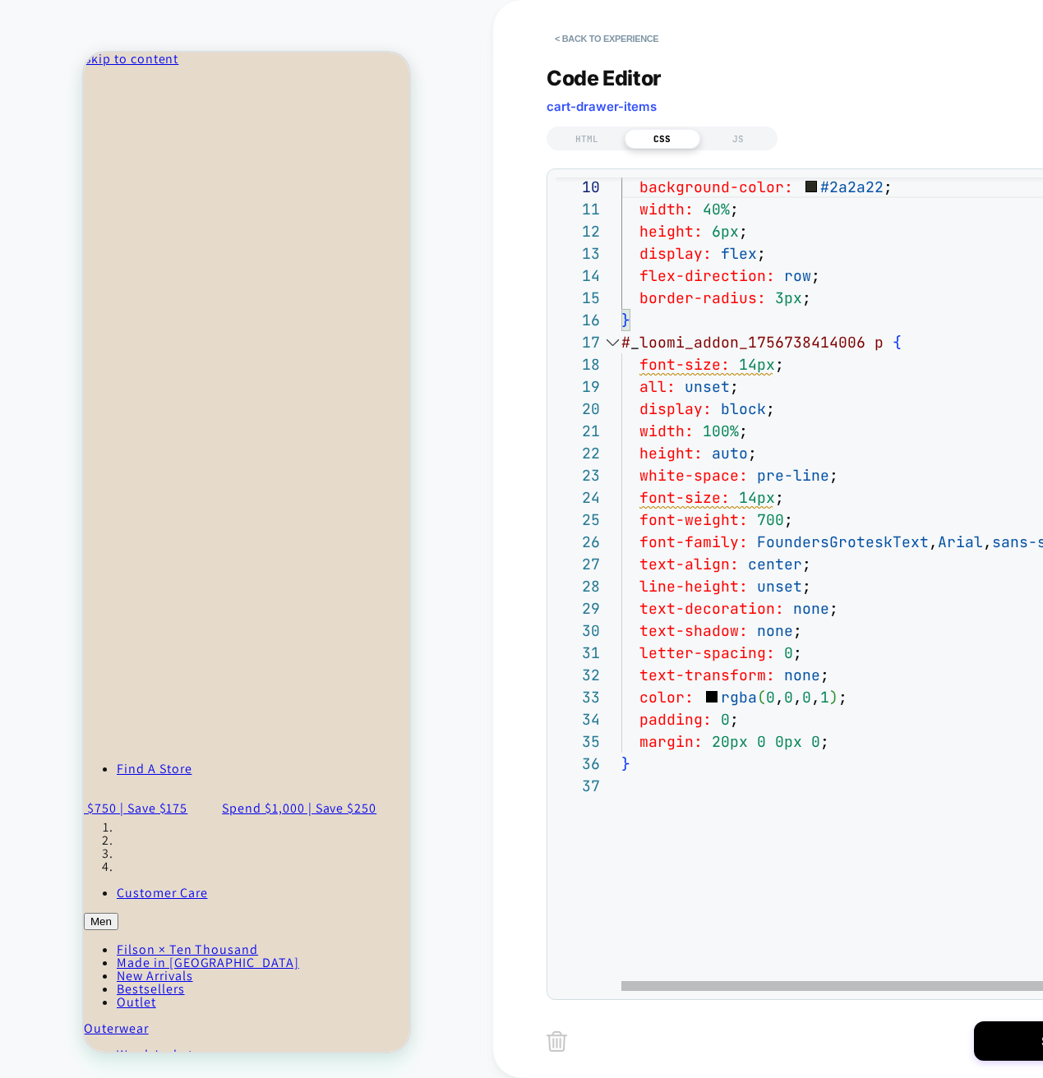
click at [724, 786] on div "background-color: #2a2a22 ; width: 40% ; height: 6px ; display: flex ; flex-dir…" at bounding box center [884, 782] width 526 height 1612
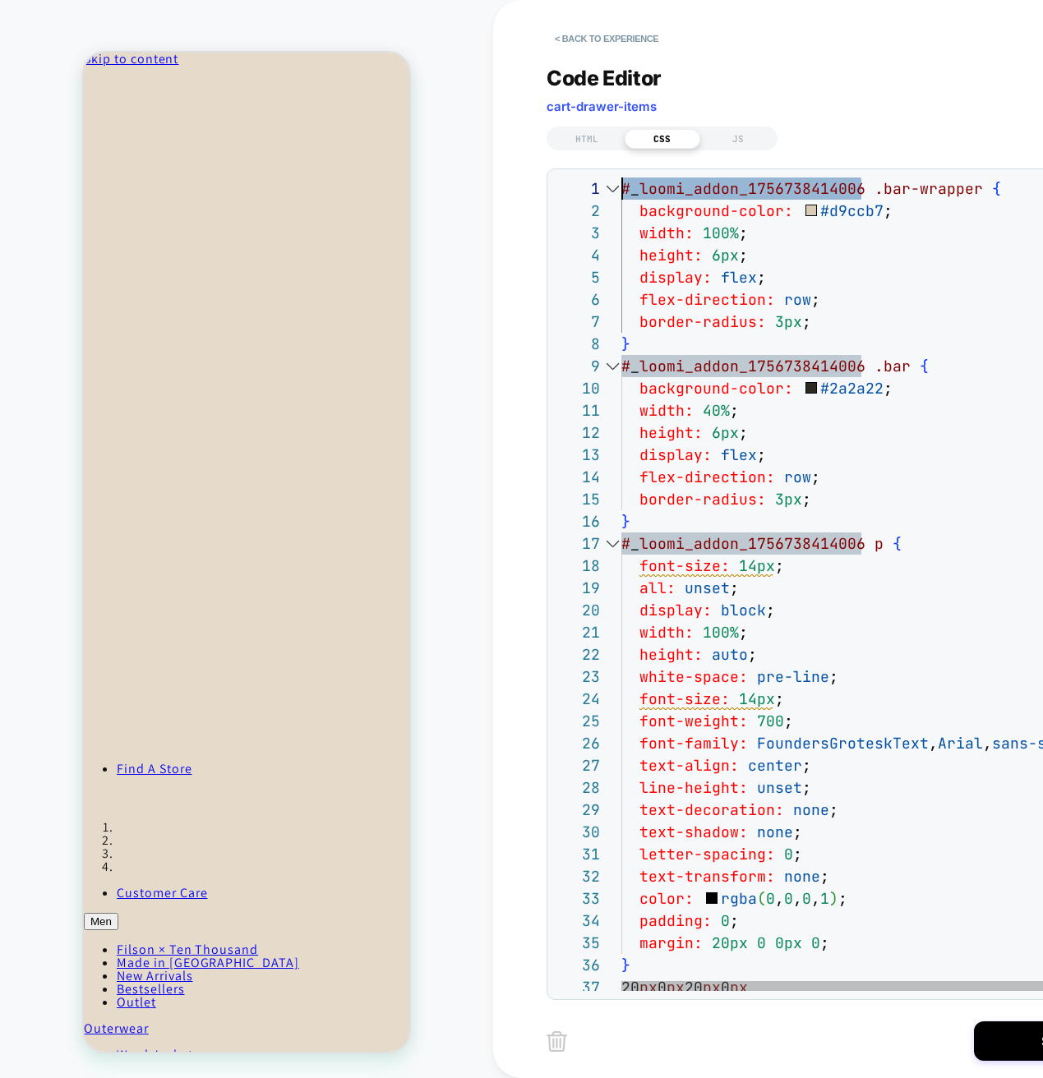
scroll to position [0, 0]
drag, startPoint x: 860, startPoint y: 190, endPoint x: 620, endPoint y: 183, distance: 240.0
click at [621, 183] on div "background-color: #2a2a22 ; width: 40% ; height: 6px ; display: flex ; flex-dir…" at bounding box center [884, 983] width 526 height 1612
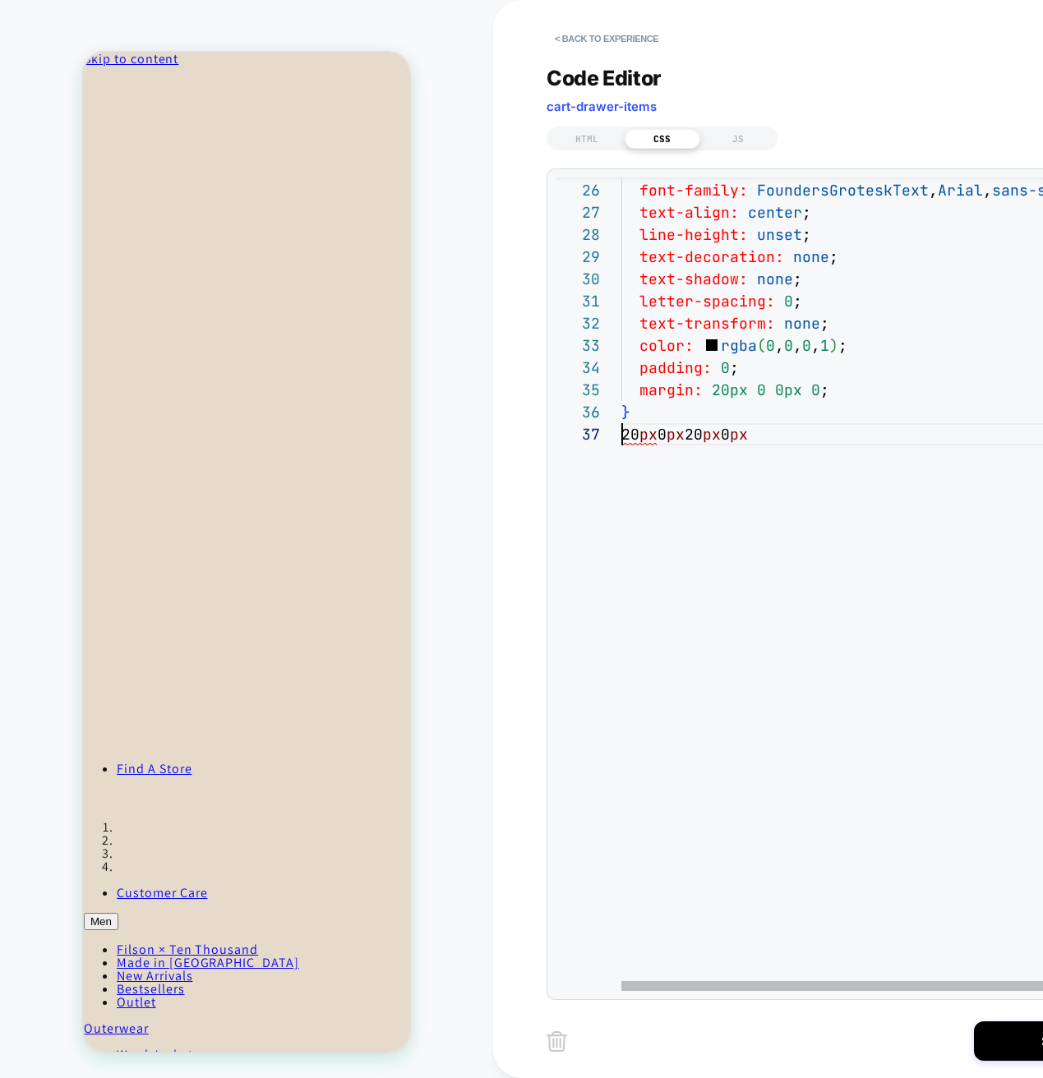
scroll to position [133, 0]
click at [623, 433] on div "font-weight: 700 ; font-family: FoundersGroteskText , Arial , sans-serif ; text…" at bounding box center [884, 431] width 526 height 1612
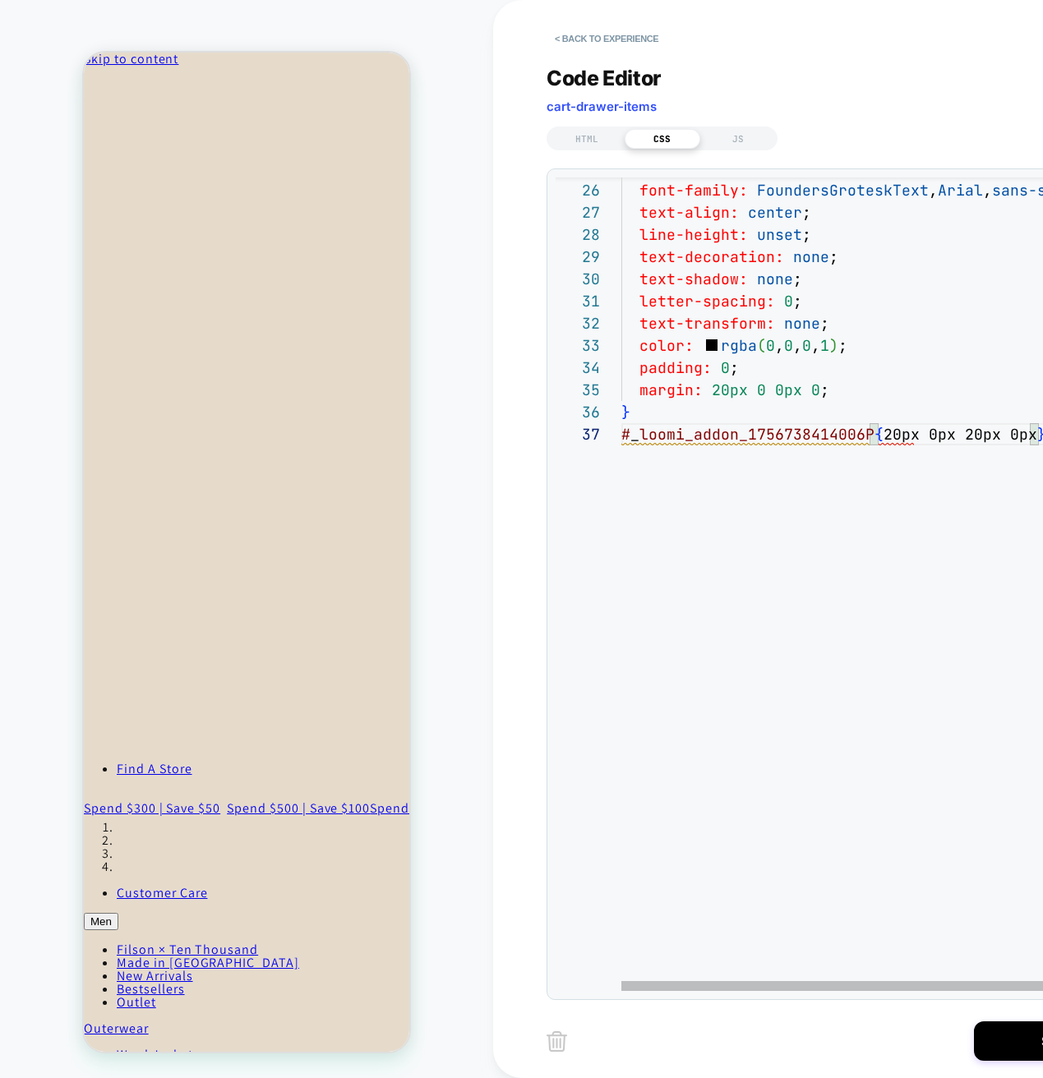
click at [880, 434] on div "font-weight: 700 ; font-family: FoundersGroteskText , Arial , sans-serif ; text…" at bounding box center [884, 431] width 526 height 1612
click at [871, 503] on div "font-weight: 700 ; font-family: FoundersGroteskText , Arial , sans-serif ; text…" at bounding box center [888, 431] width 535 height 1612
click at [872, 432] on div "font-weight: 700 ; font-family: FoundersGroteskText , Arial , sans-serif ; text…" at bounding box center [888, 431] width 535 height 1612
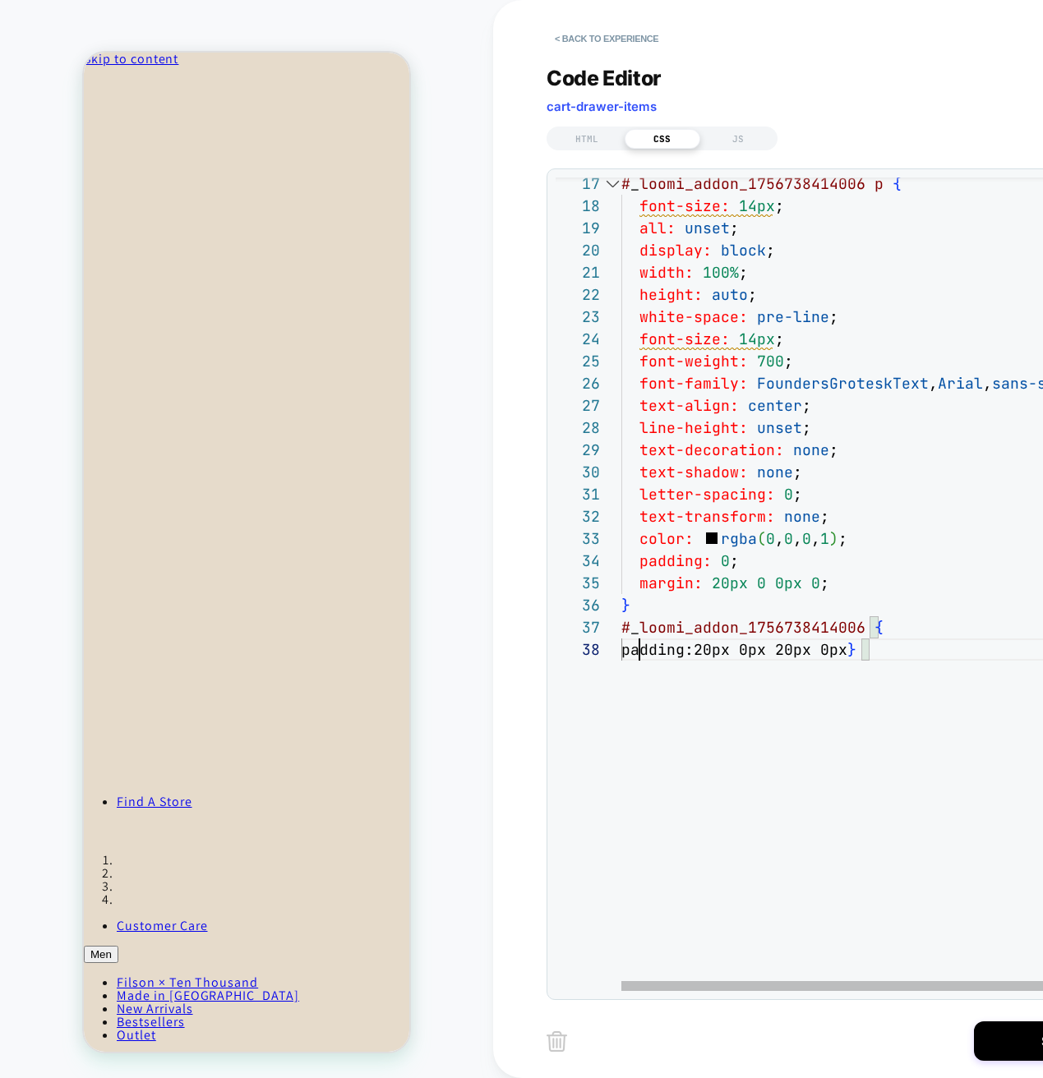
scroll to position [155, 18]
click at [864, 661] on div "font-weight: 700 ; font-family: FoundersGroteskText , Arial , sans-serif ; text…" at bounding box center [888, 635] width 535 height 1634
click at [877, 650] on div "font-weight: 700 ; font-family: FoundersGroteskText , Arial , sans-serif ; text…" at bounding box center [888, 646] width 535 height 1656
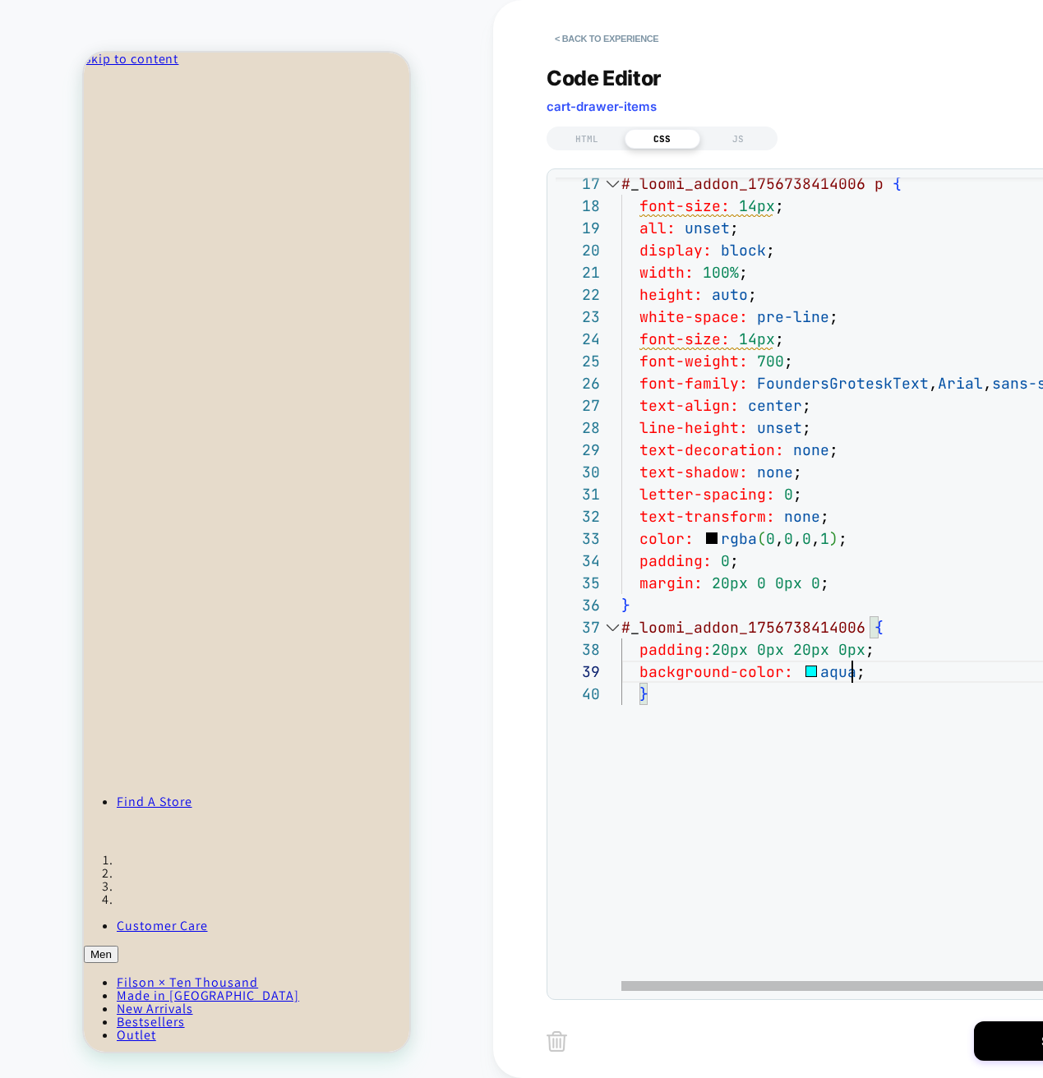
click at [728, 648] on div "font-weight: 700 ; font-family: FoundersGroteskText , Arial , sans-serif ; text…" at bounding box center [888, 657] width 535 height 1679
click at [638, 584] on div "font-weight: 700 ; font-family: FoundersGroteskText , Arial , sans-serif ; text…" at bounding box center [888, 657] width 535 height 1679
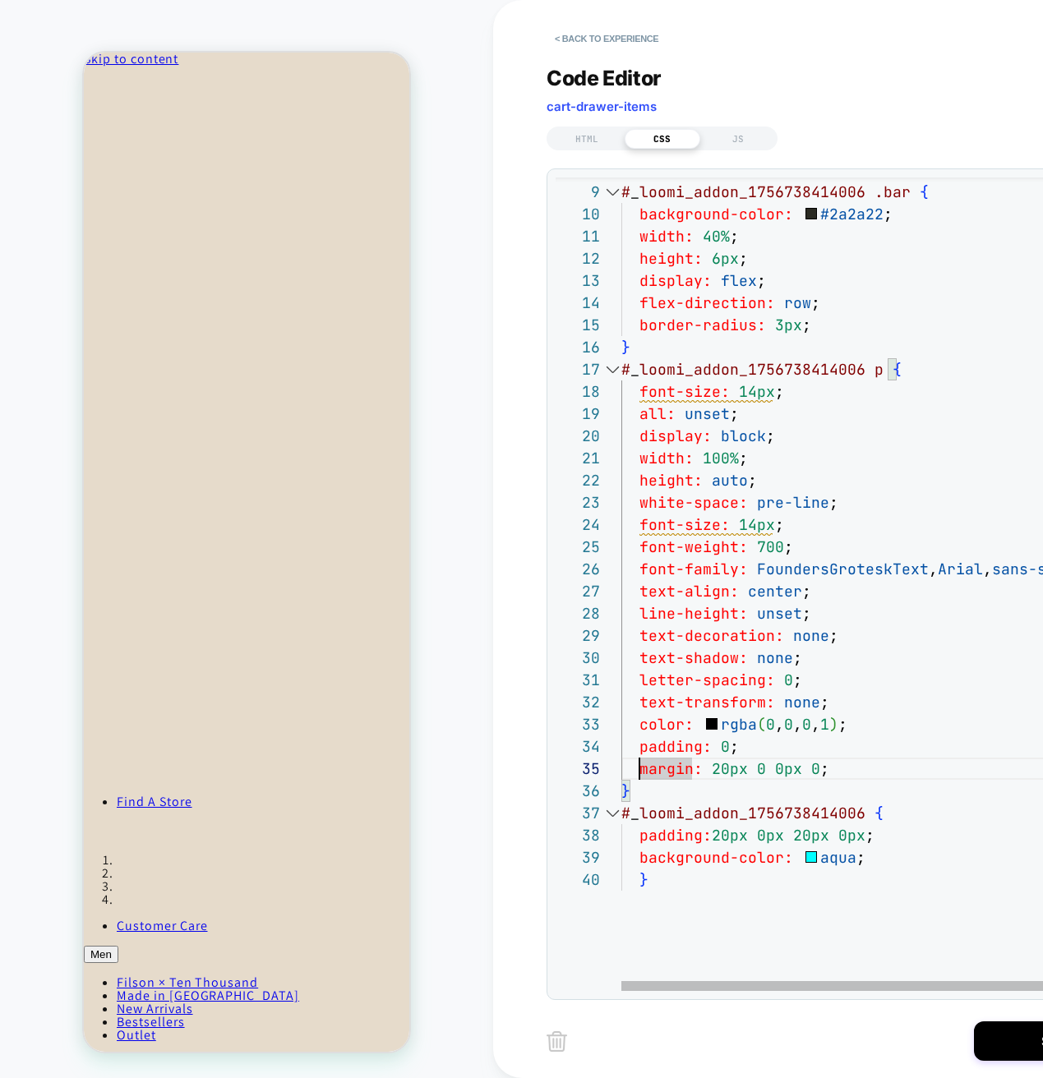
click at [889, 831] on div "font-weight: 700 ; font-family: FoundersGroteskText , Arial , sans-serif ; text…" at bounding box center [888, 842] width 535 height 1679
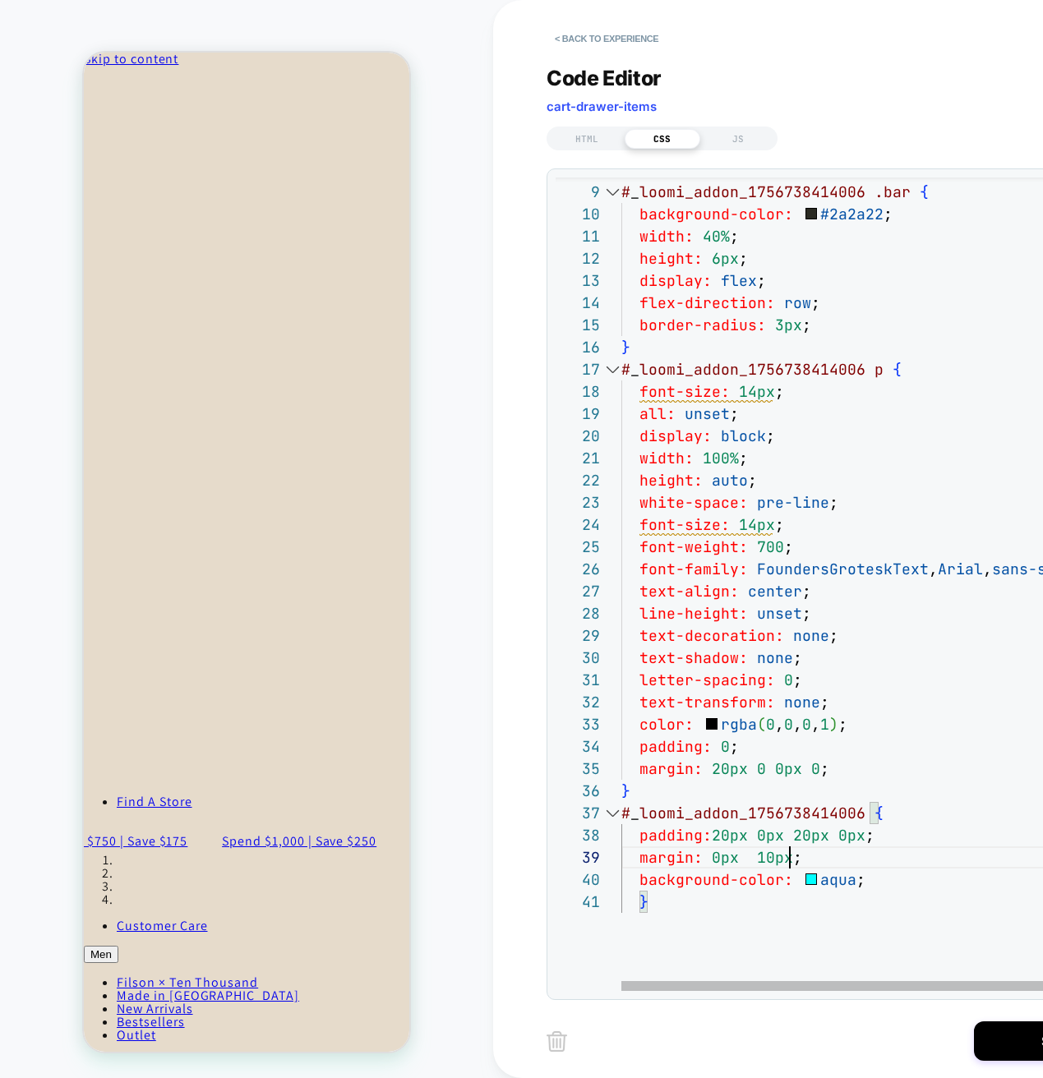
scroll to position [177, 168]
click at [789, 858] on div "font-weight: 700 ; font-family: FoundersGroteskText , Arial , sans-serif ; text…" at bounding box center [888, 853] width 535 height 1701
click at [821, 760] on div "font-weight: 700 ; font-family: FoundersGroteskText , Arial , sans-serif ; text…" at bounding box center [888, 853] width 535 height 1701
click at [878, 873] on div "font-weight: 700 ; font-family: FoundersGroteskText , Arial , sans-serif ; text…" at bounding box center [888, 853] width 535 height 1701
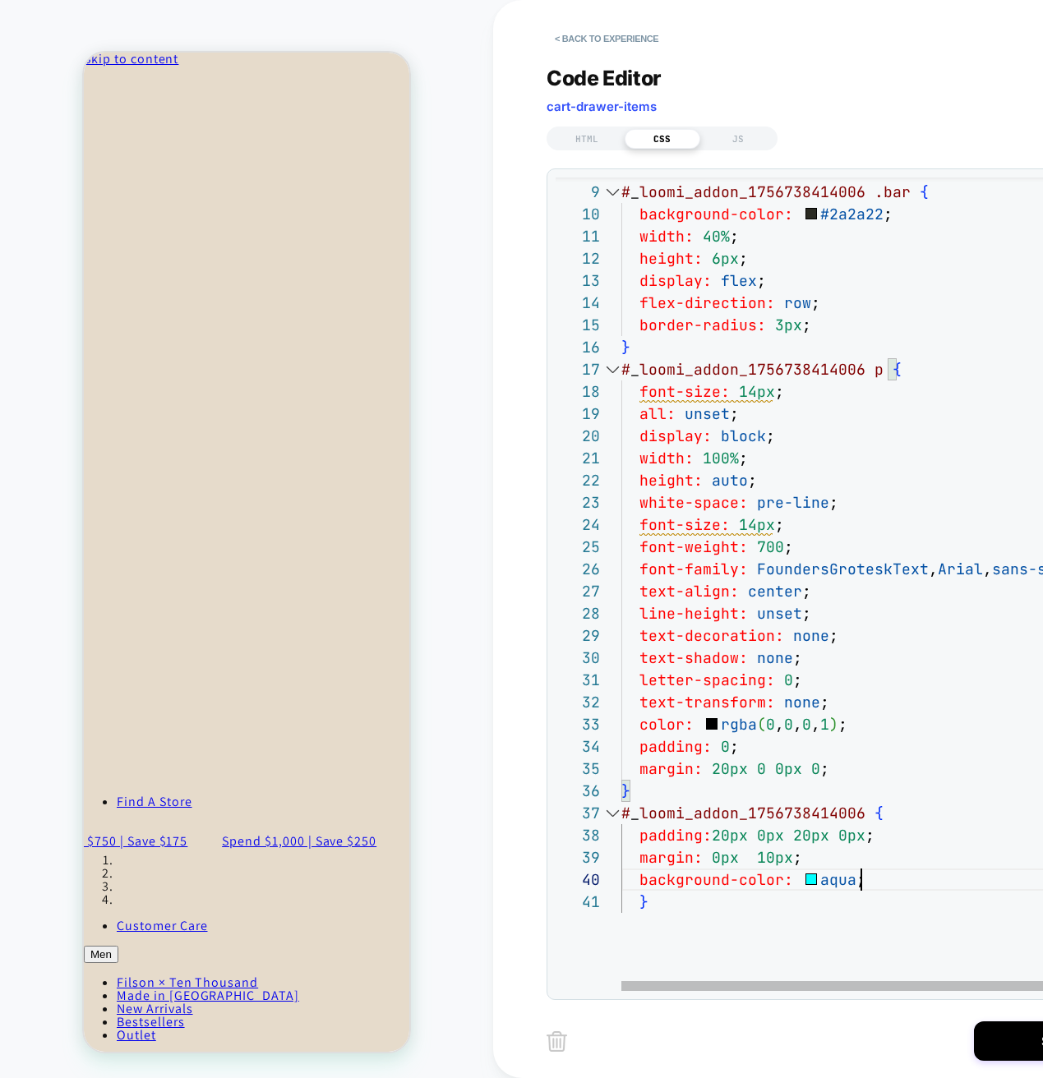
click at [878, 873] on div "font-weight: 700 ; font-family: FoundersGroteskText , Arial , sans-serif ; text…" at bounding box center [888, 853] width 535 height 1701
click at [874, 827] on div "font-weight: 700 ; font-family: FoundersGroteskText , Arial , sans-serif ; text…" at bounding box center [888, 842] width 535 height 1679
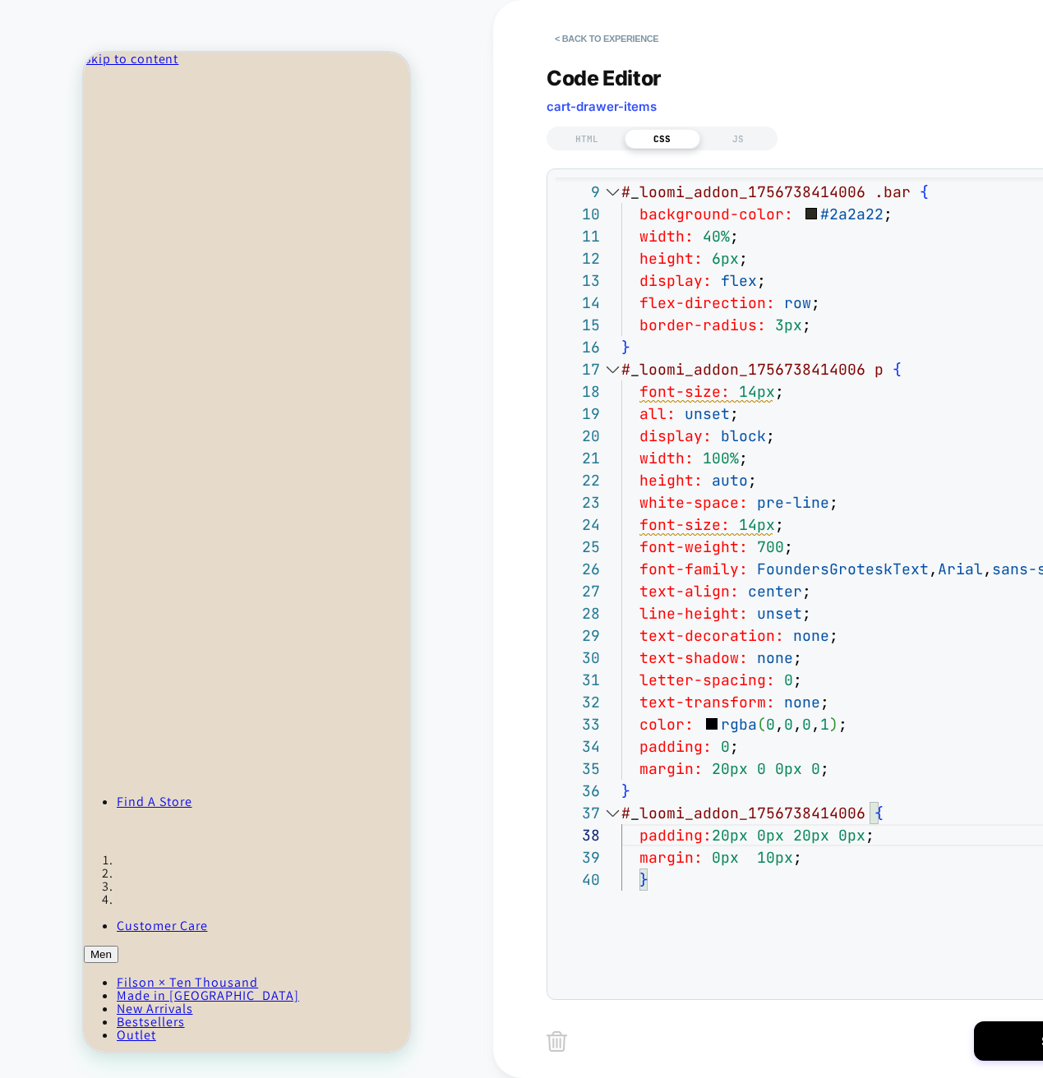
type textarea "**********"
click at [593, 148] on div "Code Editor cart-drawer-items HTML CSS JS 25 26 27 28 29 30 31 32 33 34 35 36 3…" at bounding box center [842, 522] width 592 height 955
click at [592, 142] on div "HTML" at bounding box center [587, 139] width 76 height 20
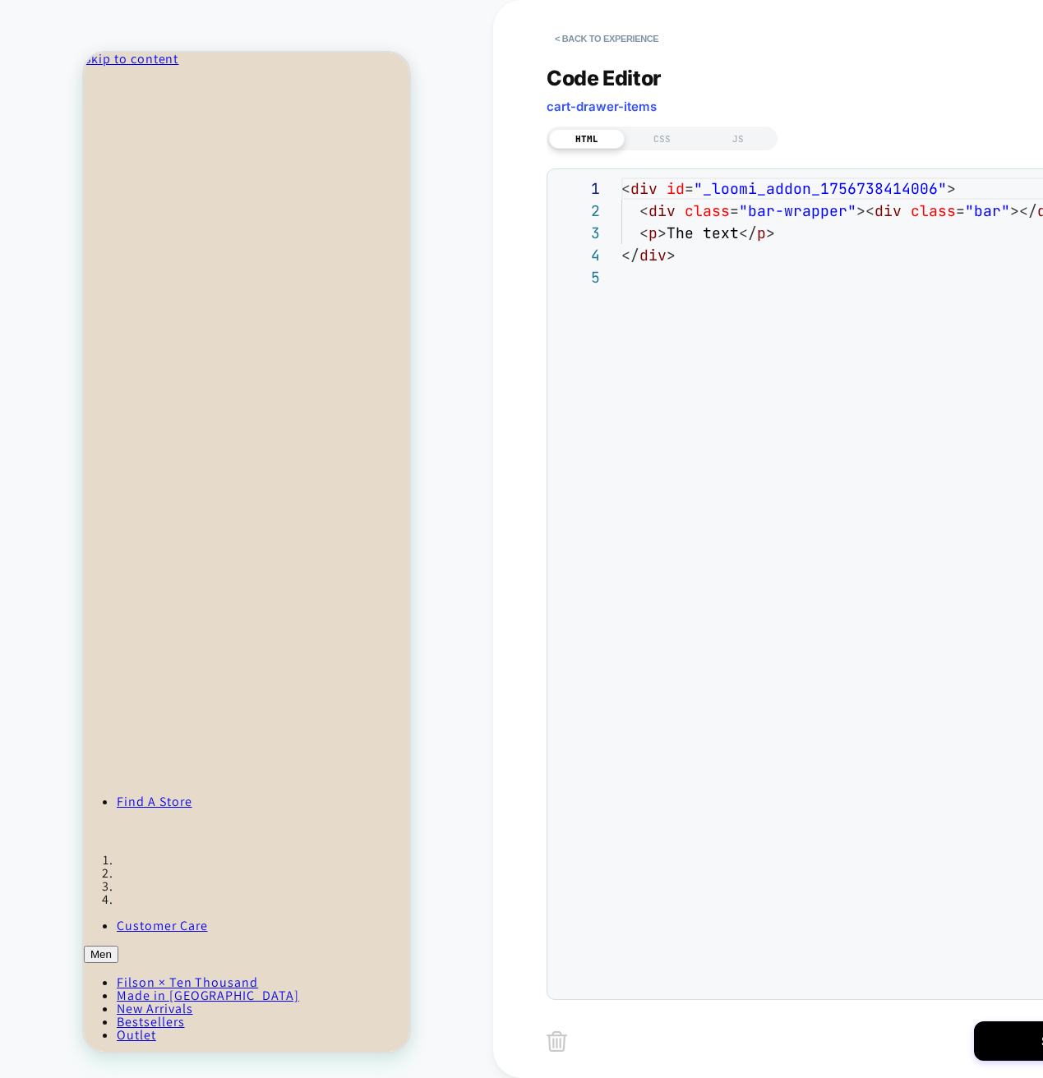
scroll to position [89, 0]
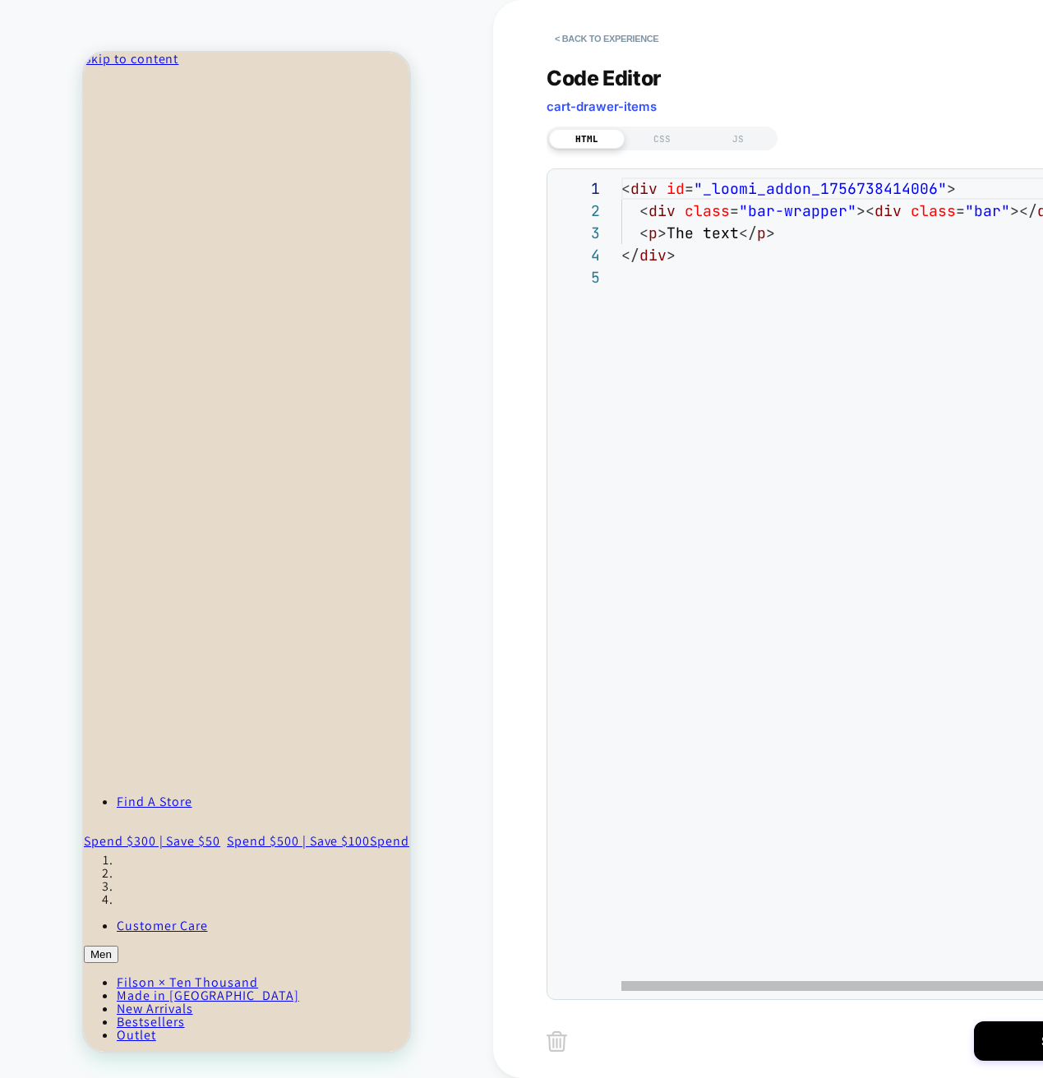
drag, startPoint x: 661, startPoint y: 233, endPoint x: 677, endPoint y: 273, distance: 43.2
click at [661, 233] on div "< div id = "_loomi_addon_1756738414006" > < div class = "bar-wrapper" >< div cl…" at bounding box center [893, 628] width 544 height 902
drag, startPoint x: 742, startPoint y: 236, endPoint x: 804, endPoint y: 242, distance: 62.0
click at [742, 236] on div "< div id = "_loomi_addon_1756738414006" > < div class = "bar-wrapper" >< div cl…" at bounding box center [893, 628] width 544 height 902
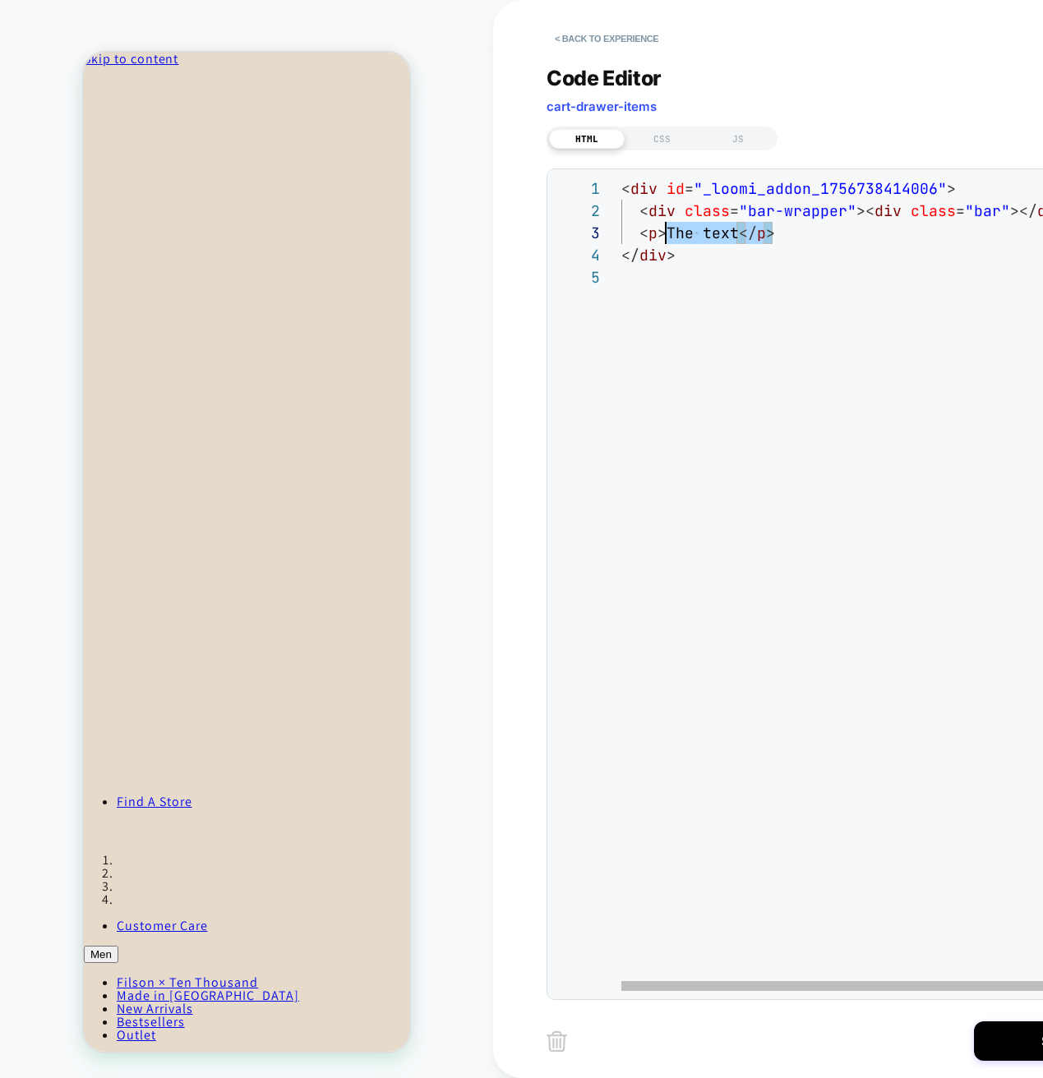
scroll to position [44, 18]
drag, startPoint x: 793, startPoint y: 236, endPoint x: 637, endPoint y: 225, distance: 156.5
click at [637, 225] on div "< div id = "_loomi_addon_1756738414006" > < div class = "bar-wrapper" >< div cl…" at bounding box center [893, 628] width 544 height 902
click at [794, 238] on div "< div id = "_loomi_addon_1756738414006" > < div class = "bar-wrapper" >< div cl…" at bounding box center [893, 628] width 544 height 902
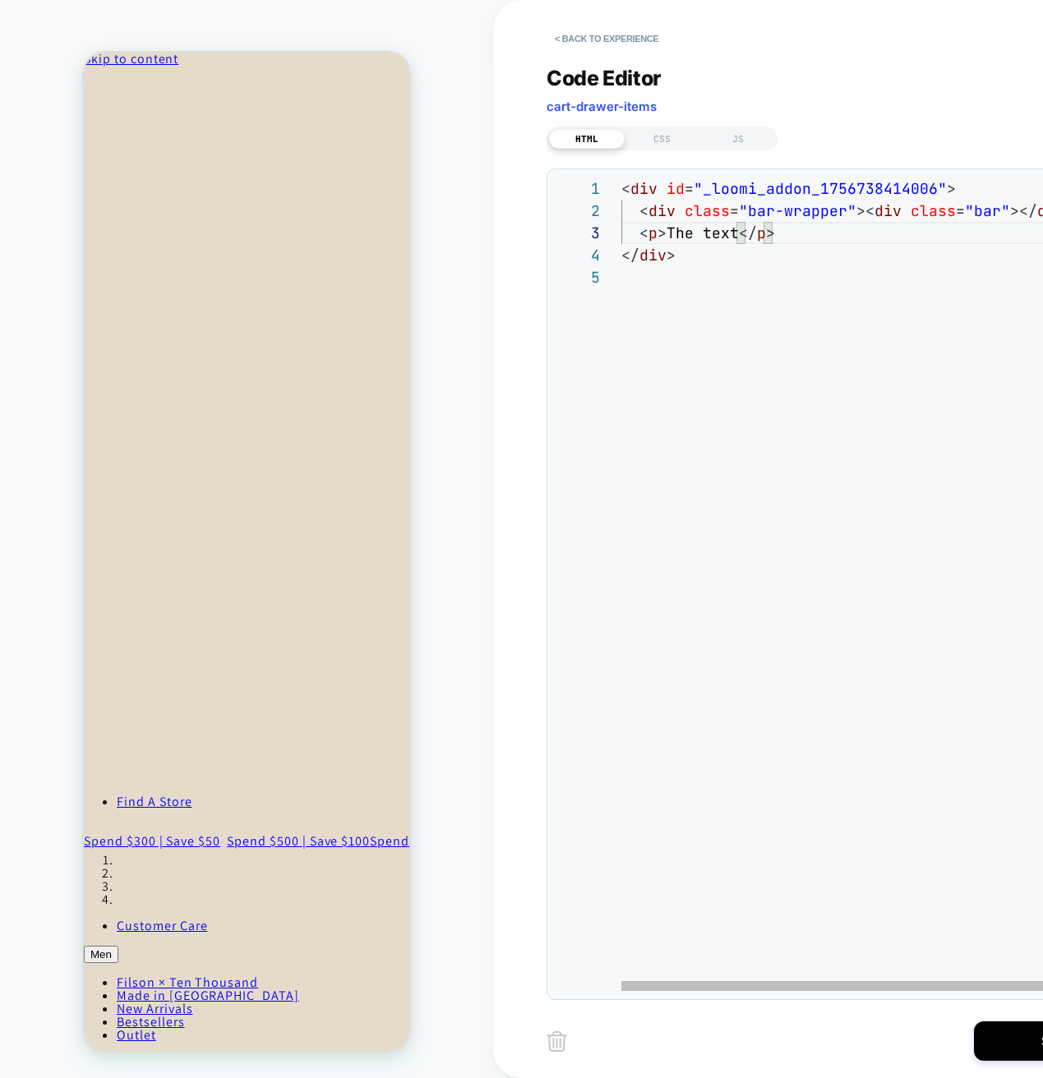
scroll to position [44, 115]
click at [739, 240] on div "< div id = "_loomi_addon_1756738414006" > < div class = "bar-wrapper" >< div cl…" at bounding box center [893, 628] width 544 height 902
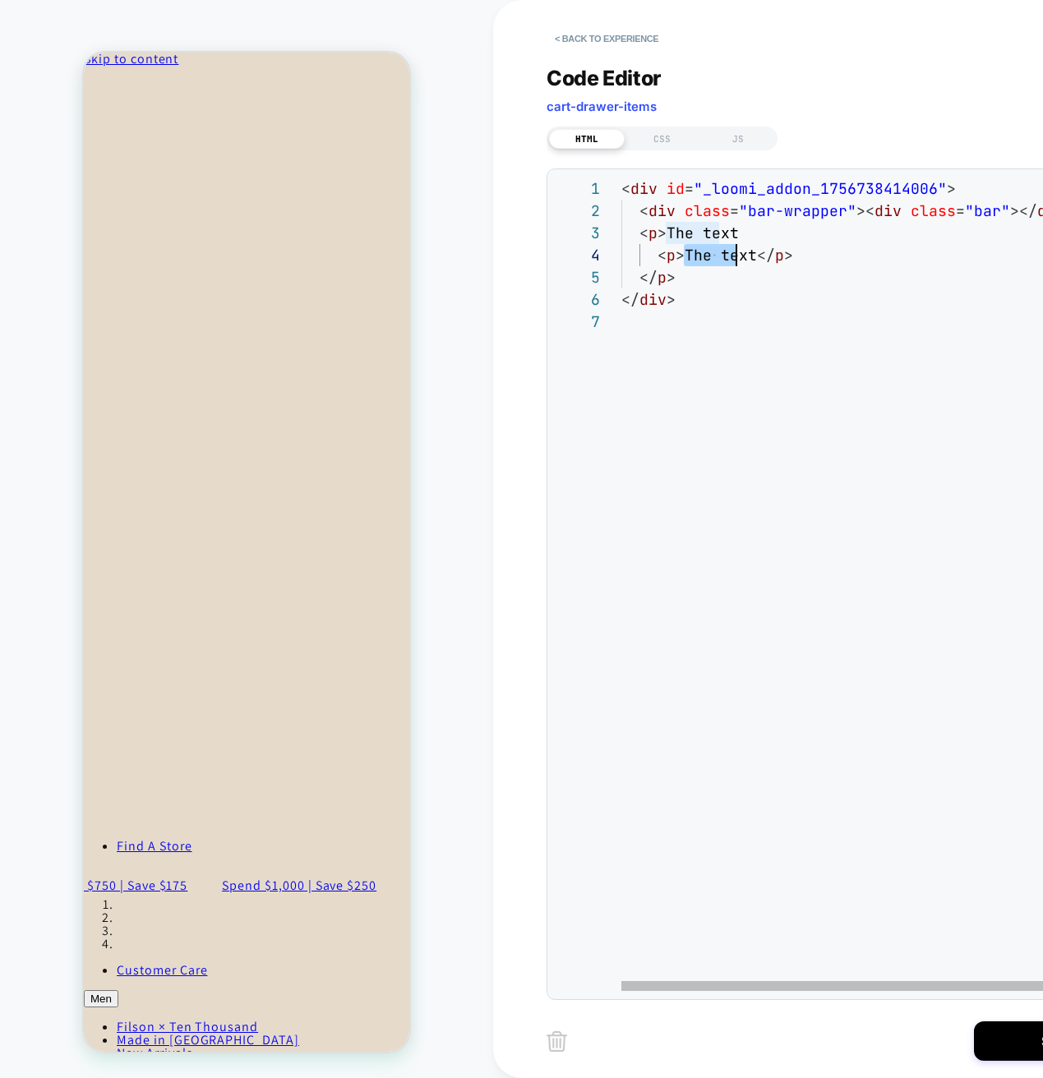
scroll to position [67, 133]
drag, startPoint x: 684, startPoint y: 250, endPoint x: 753, endPoint y: 255, distance: 68.4
click at [753, 255] on div "< div id = "_loomi_addon_1756738414006" > < div class = "bar-wrapper" >< div cl…" at bounding box center [893, 650] width 544 height 946
click at [808, 256] on div "< div id = "_loomi_addon_1756738414006" > < div class = "bar-wrapper" >< div cl…" at bounding box center [893, 650] width 544 height 946
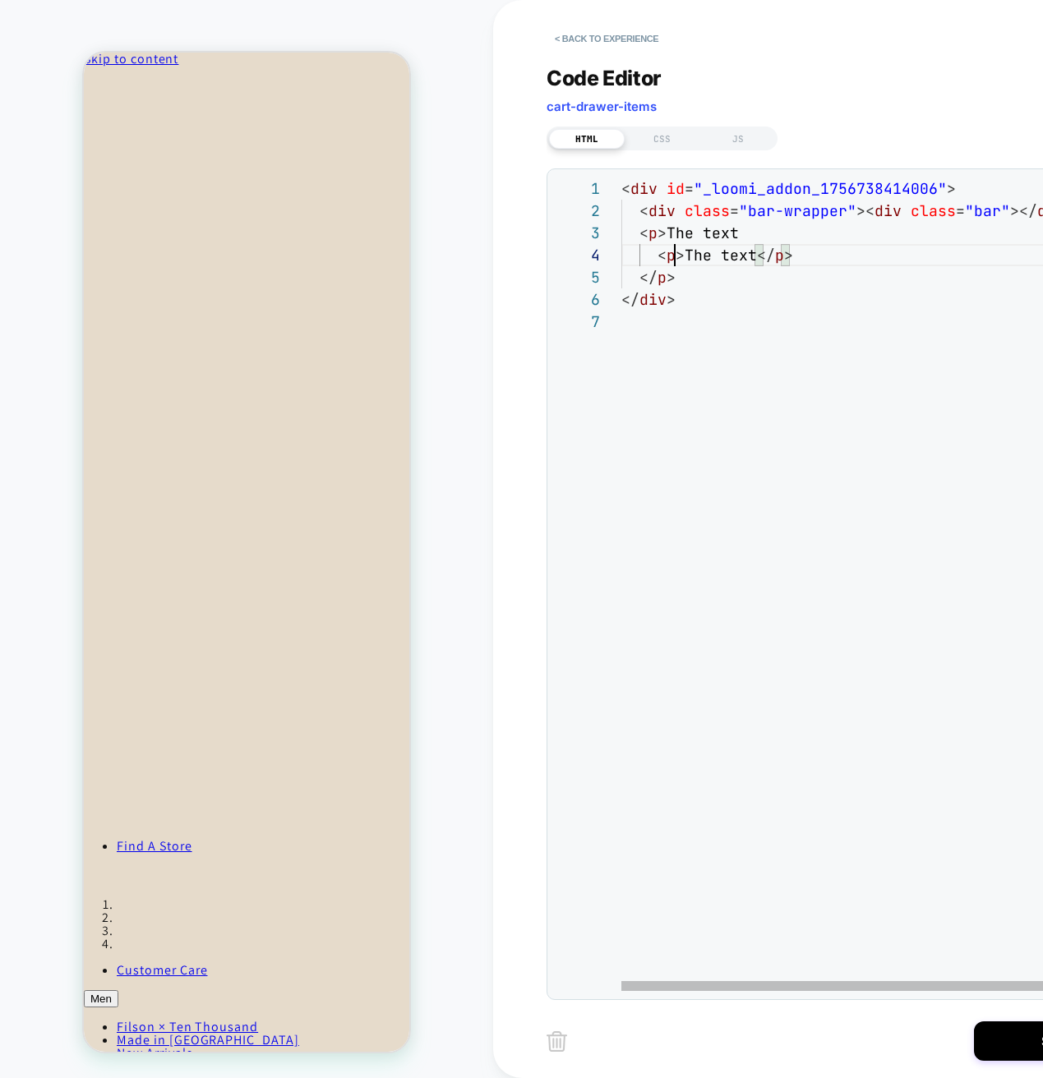
drag, startPoint x: 677, startPoint y: 259, endPoint x: 687, endPoint y: 276, distance: 19.9
click at [676, 259] on div "< div id = "_loomi_addon_1756738414006" > < div class = "bar-wrapper" >< div cl…" at bounding box center [893, 650] width 544 height 946
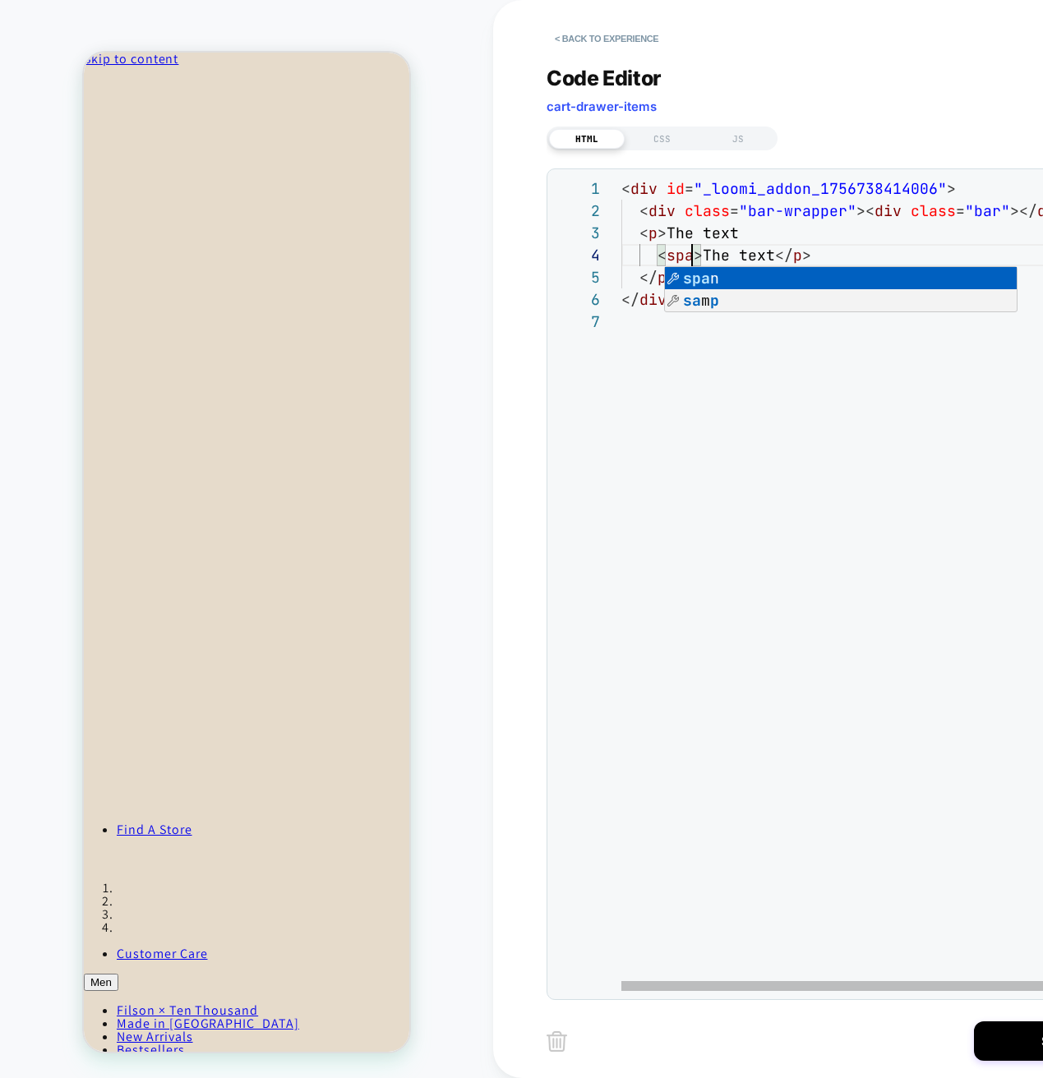
scroll to position [67, 80]
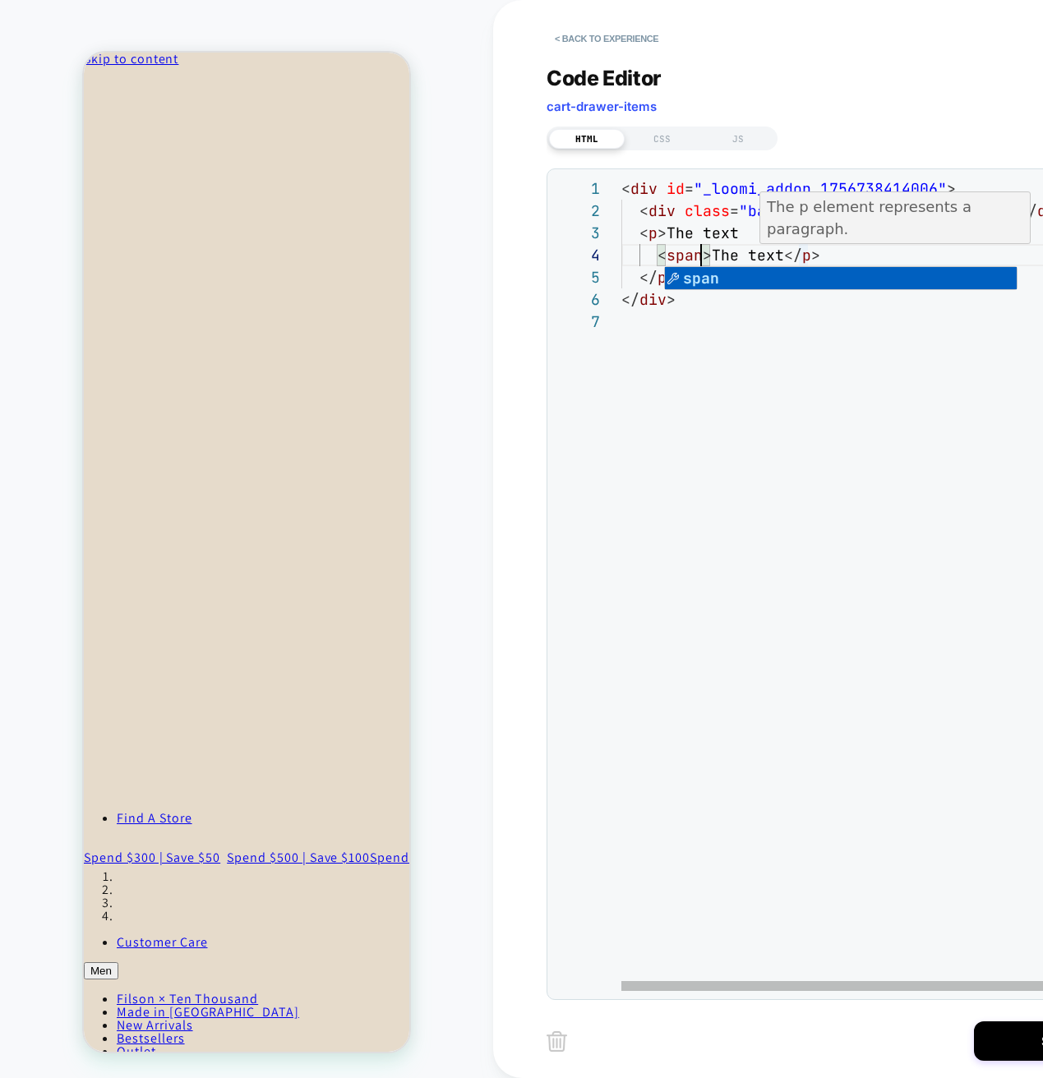
click at [807, 254] on div "< div id = "_loomi_addon_1756738414006" > < div class = "bar-wrapper" >< div cl…" at bounding box center [893, 650] width 544 height 946
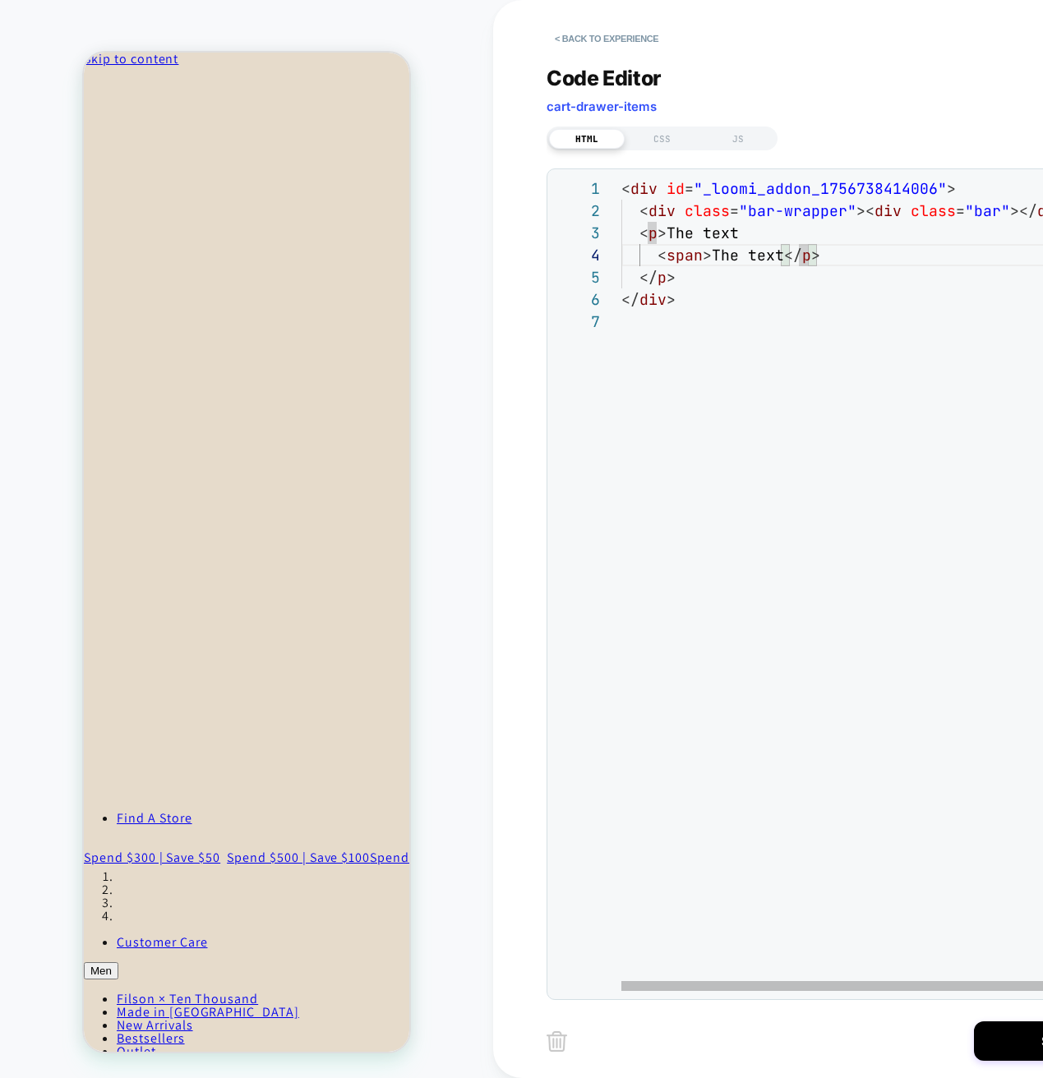
click at [688, 256] on div "< div id = "_loomi_addon_1756738414006" > < div class = "bar-wrapper" >< div cl…" at bounding box center [893, 650] width 544 height 946
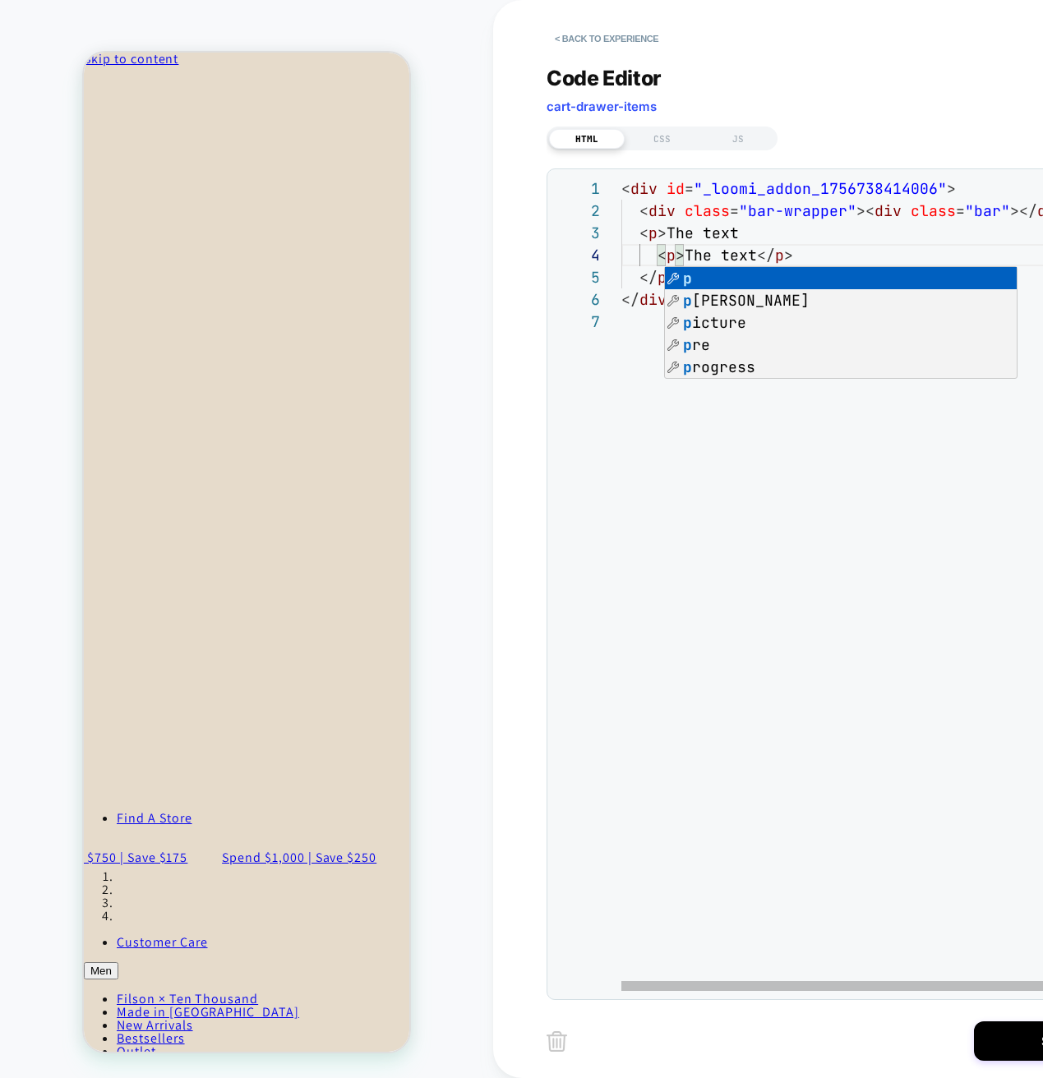
click at [784, 252] on div "< div id = "_loomi_addon_1756738414006" > < div class = "bar-wrapper" >< div cl…" at bounding box center [893, 650] width 544 height 946
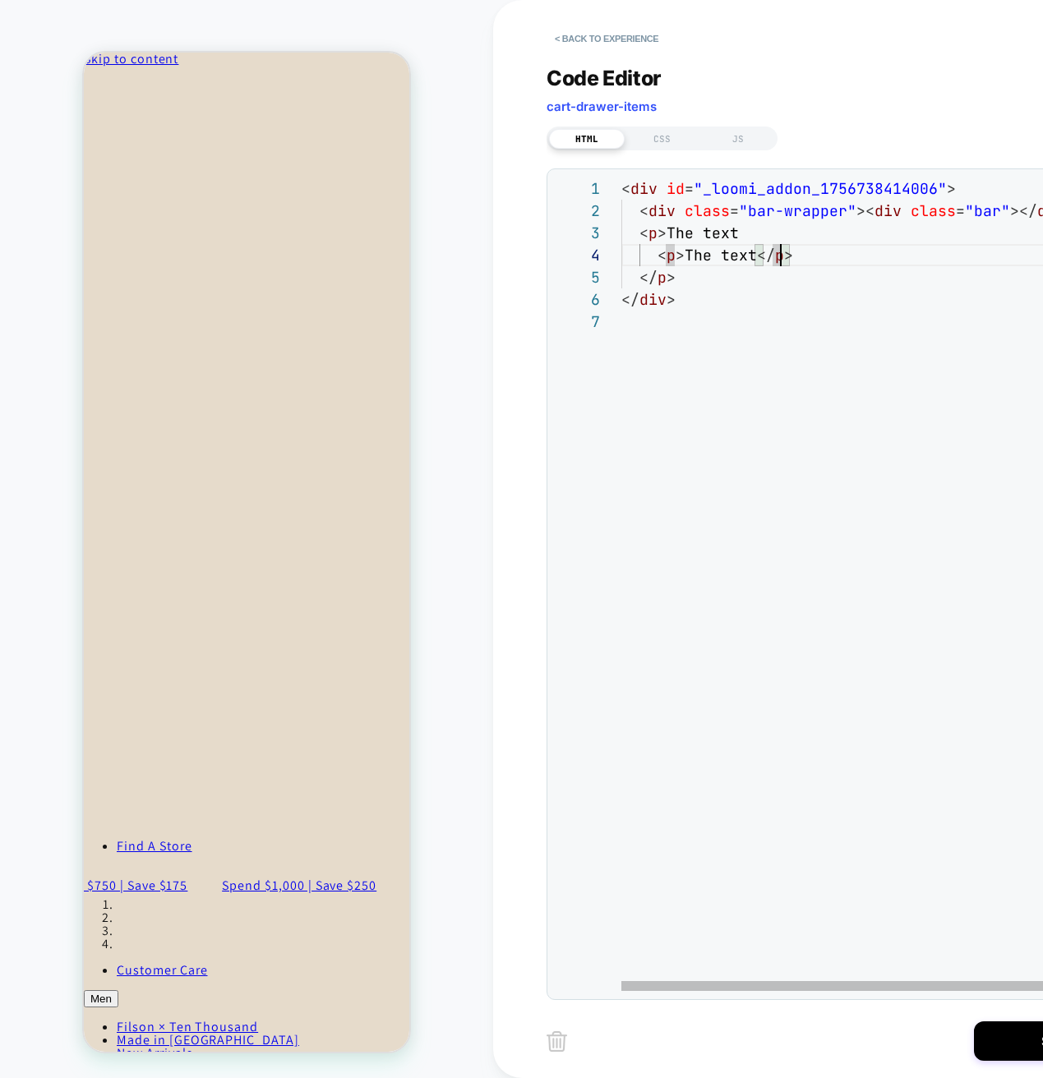
click at [805, 251] on div "< div id = "_loomi_addon_1756738414006" > < div class = "bar-wrapper" >< div cl…" at bounding box center [893, 650] width 544 height 946
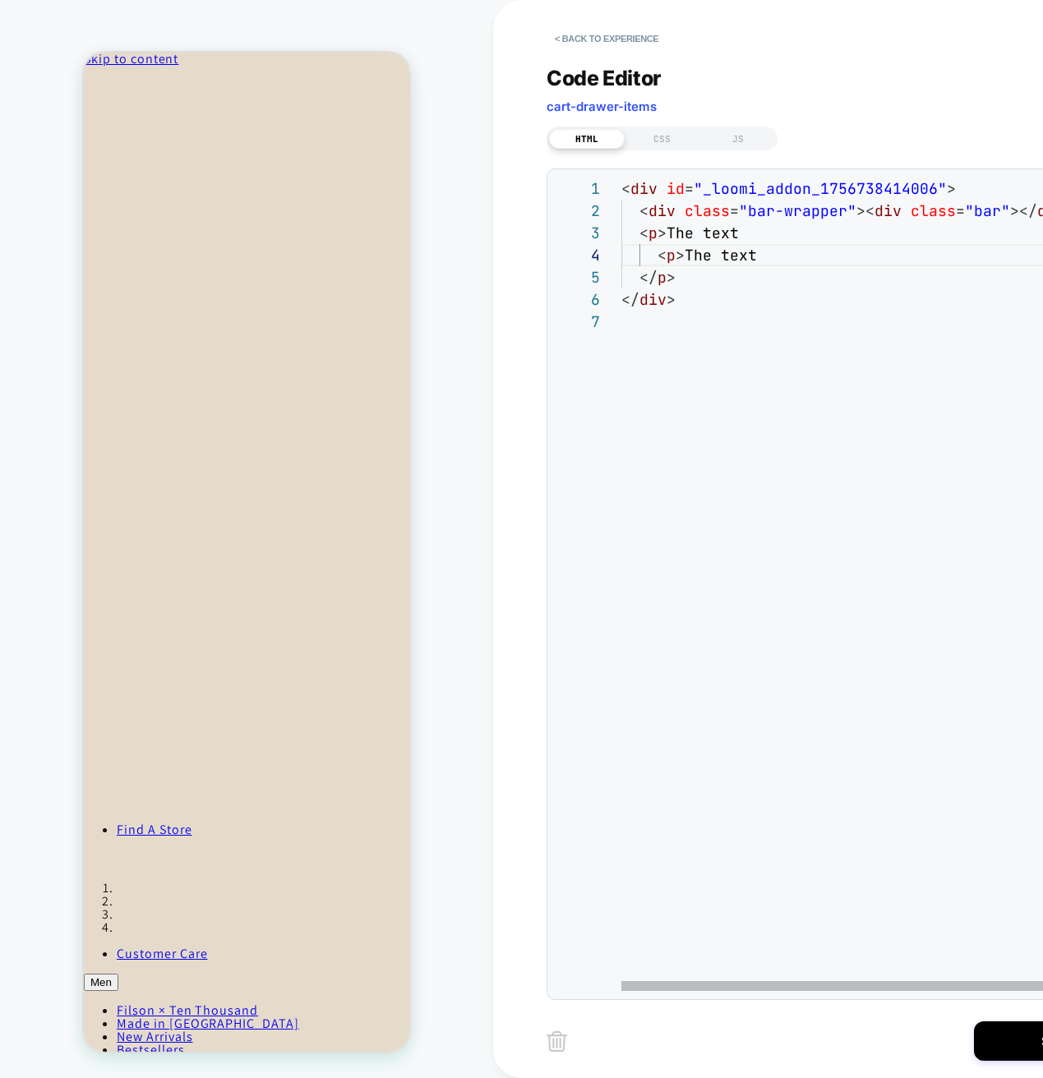
click at [688, 258] on div "< div id = "_loomi_addon_1756738414006" > < div class = "bar-wrapper" >< div cl…" at bounding box center [893, 650] width 544 height 946
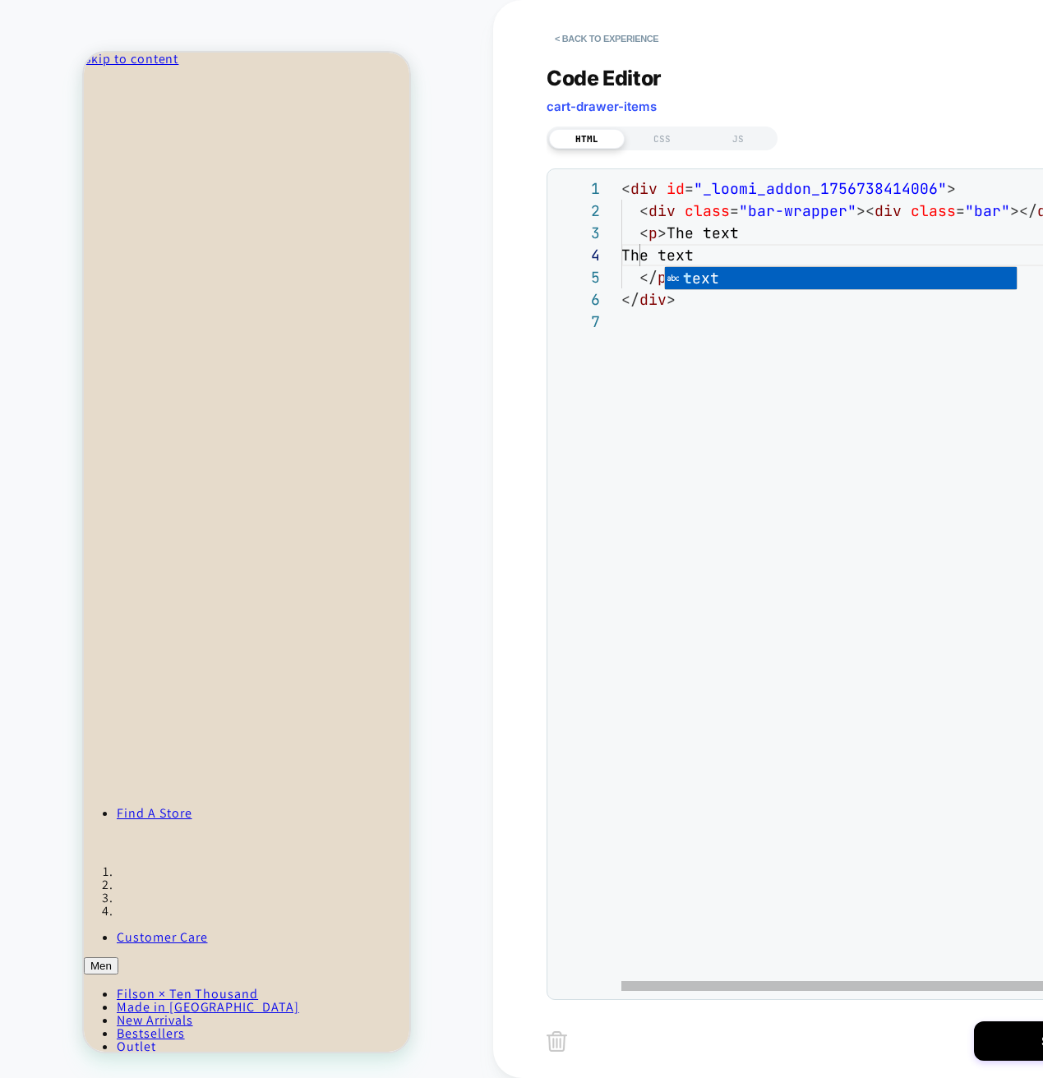
click at [758, 252] on div "< div id = "_loomi_addon_1756738414006" > < div class = "bar-wrapper" >< div cl…" at bounding box center [893, 650] width 544 height 946
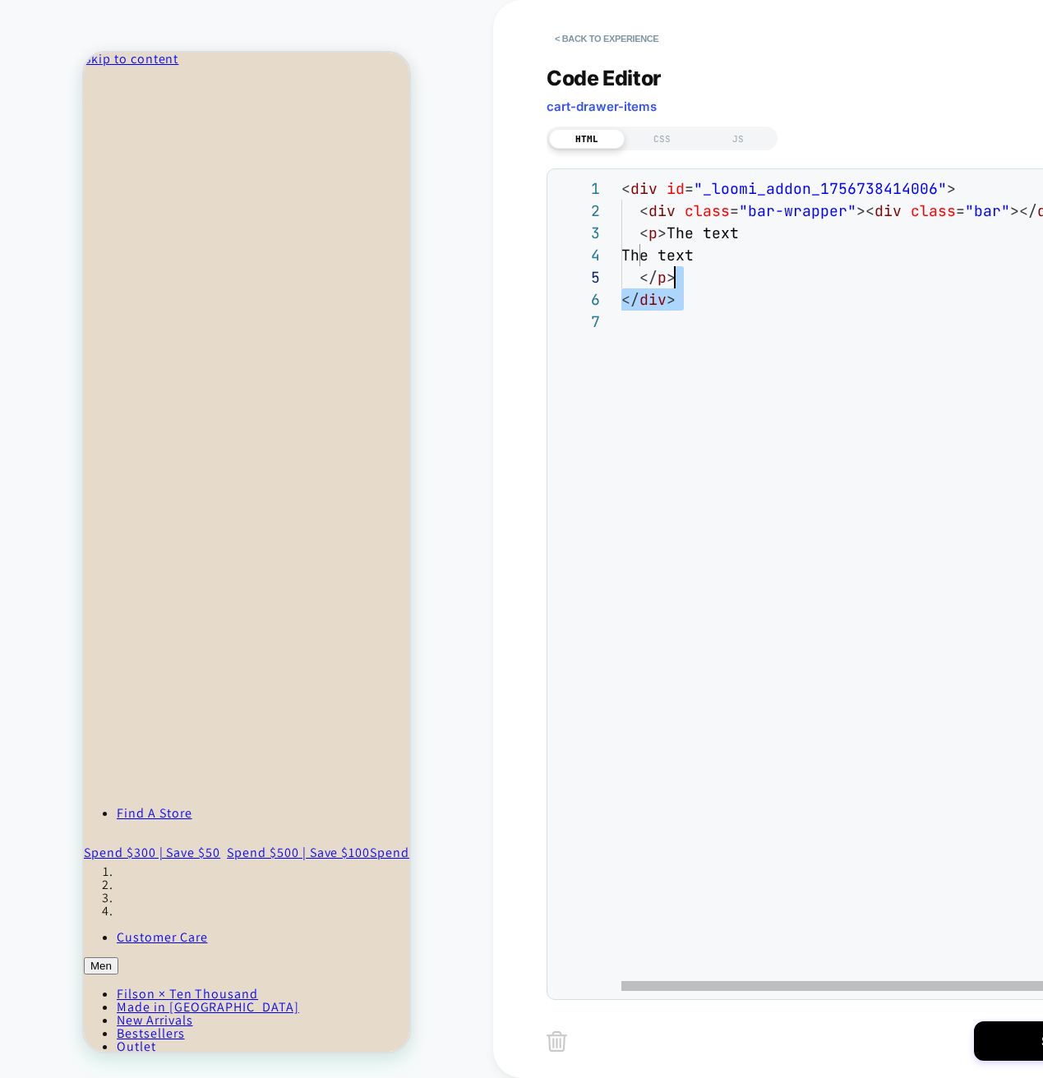
scroll to position [0, 0]
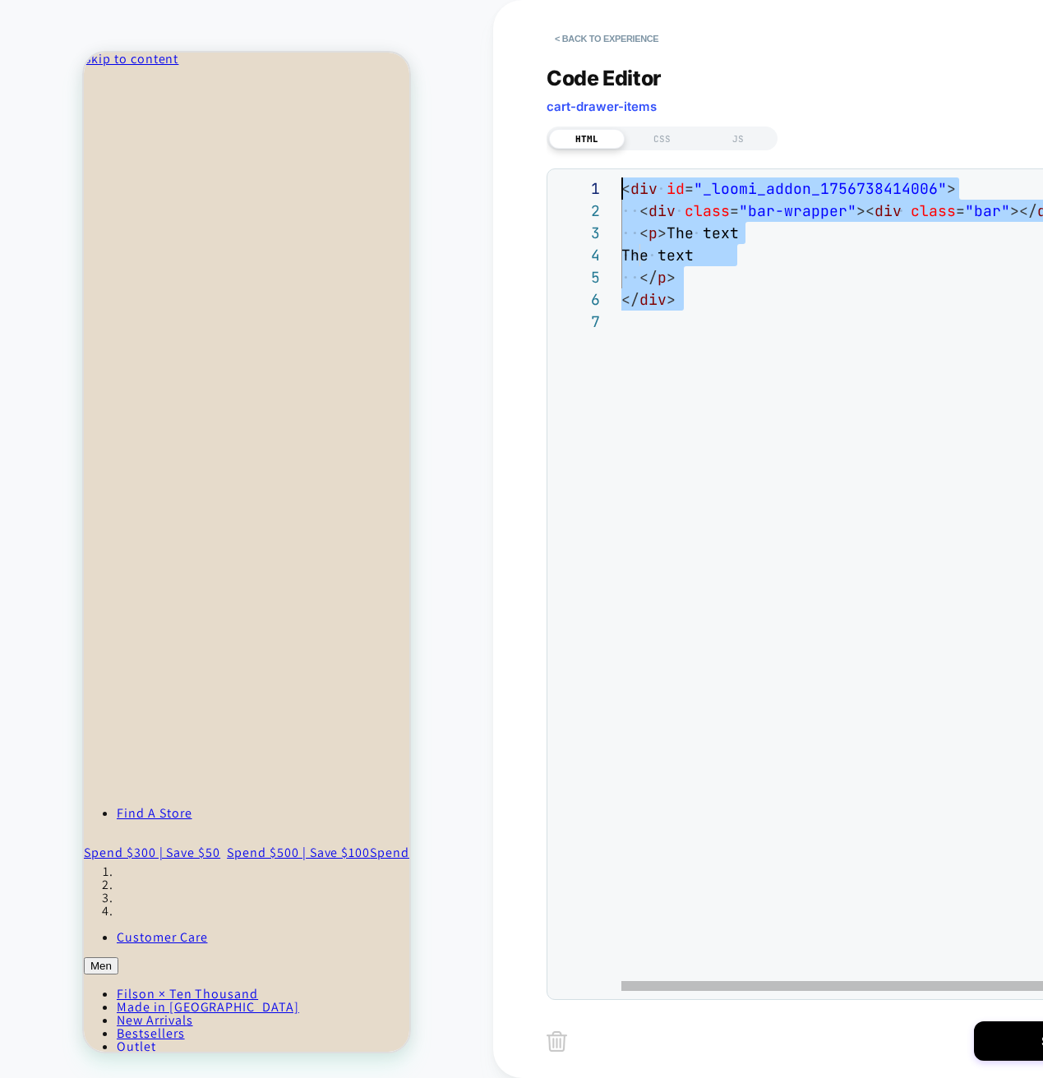
drag, startPoint x: 771, startPoint y: 315, endPoint x: 543, endPoint y: 178, distance: 266.0
click at [621, 178] on div "< div id = "_loomi_addon_1756738414006" > < div class = "bar-wrapper" >< div cl…" at bounding box center [893, 650] width 544 height 946
click at [870, 308] on div "< div id = "_loomi_addon_1756738414006" > < div class = "bar-wrapper" >< div cl…" at bounding box center [893, 650] width 544 height 946
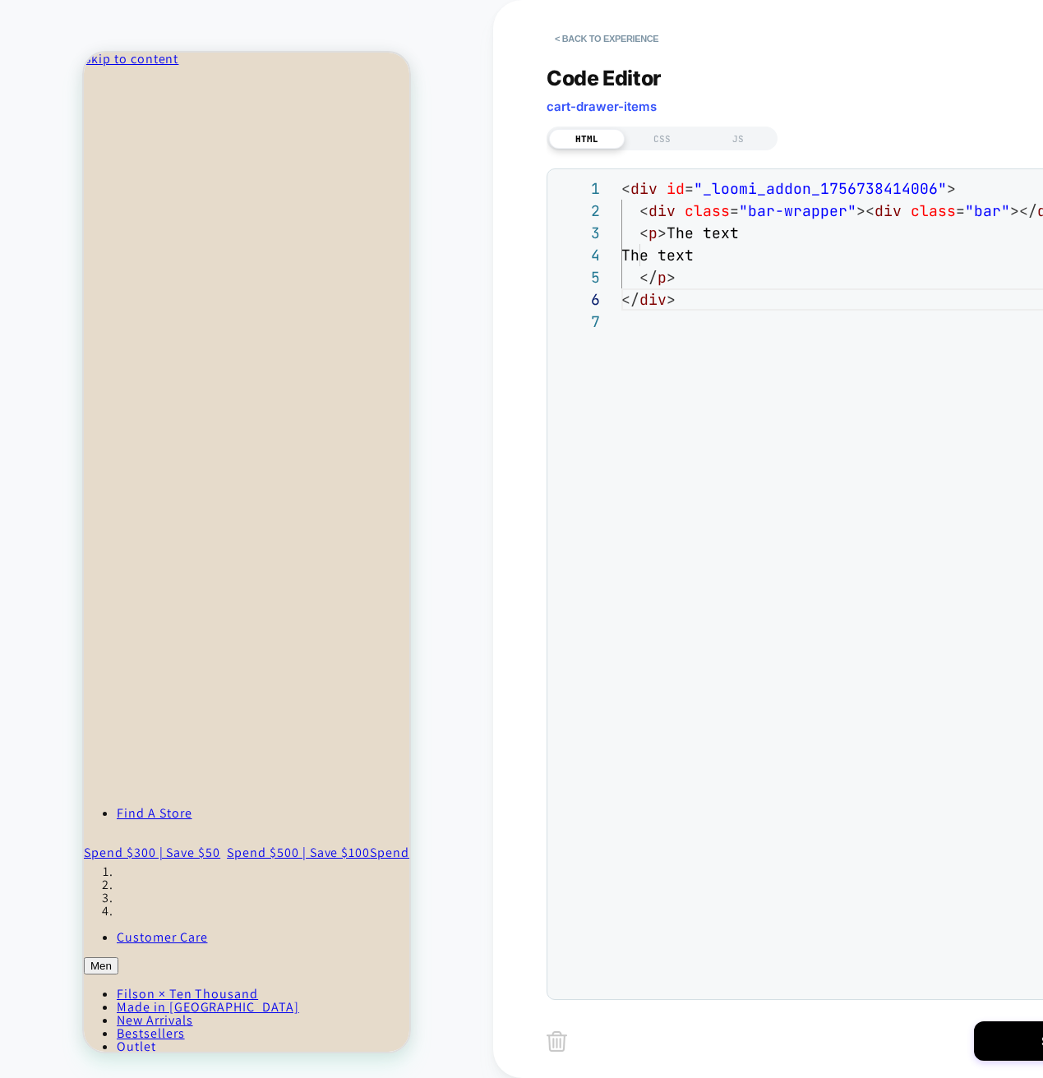
drag, startPoint x: 372, startPoint y: 541, endPoint x: 117, endPoint y: 540, distance: 254.7
click at [117, 345] on div "Spend another $250 for an additional $50 off." at bounding box center [246, 340] width 325 height 12
copy div "Spend another $250 for an additional $50 off."
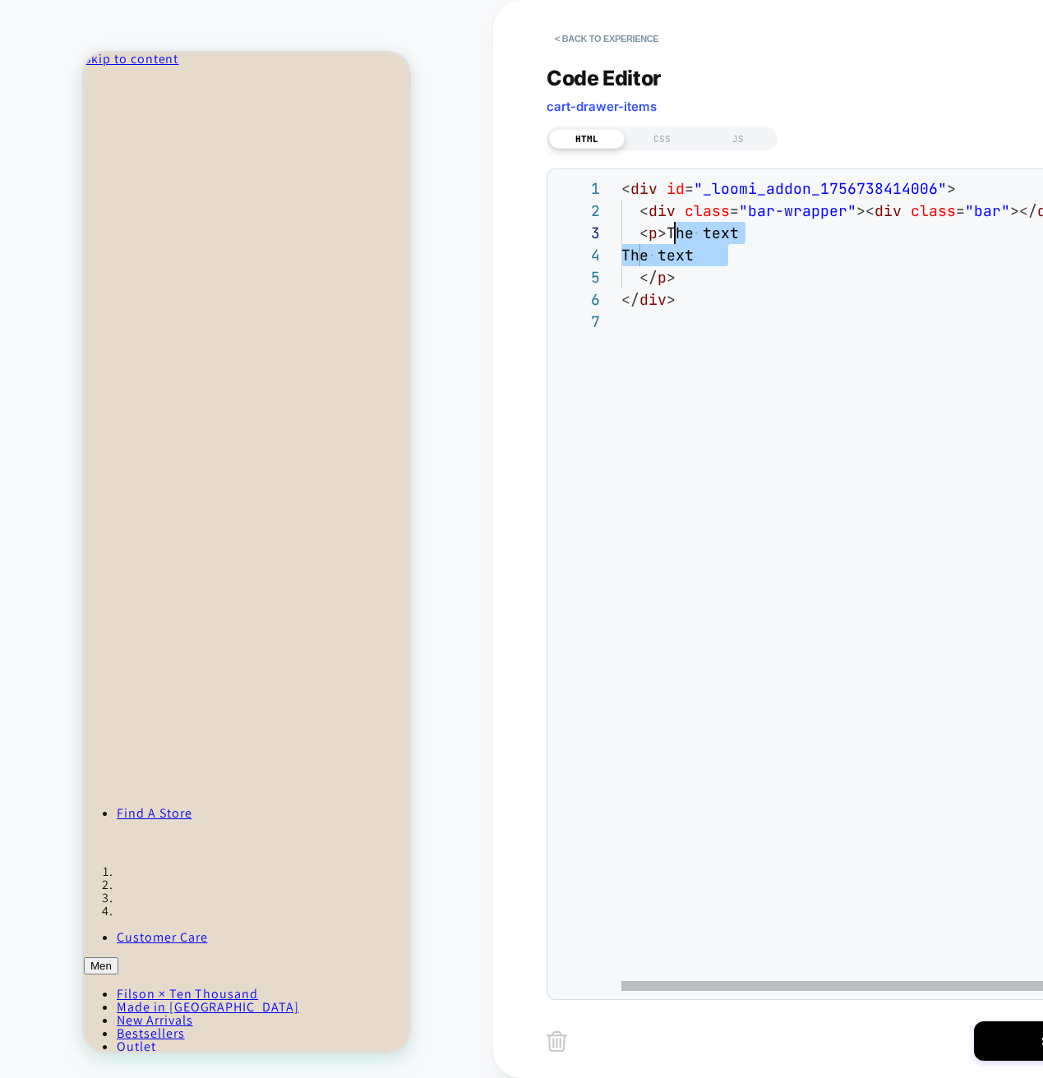
scroll to position [44, 44]
drag, startPoint x: 745, startPoint y: 255, endPoint x: 668, endPoint y: 234, distance: 79.9
click at [668, 234] on div "< div id = "_loomi_addon_1756738414006" > < div class = "bar-wrapper" >< div cl…" at bounding box center [893, 650] width 544 height 946
type textarea "**********"
click at [839, 281] on div "< div id = "_loomi_addon_1756738414006" > < div class = "bar-wrapper" >< div cl…" at bounding box center [893, 639] width 544 height 924
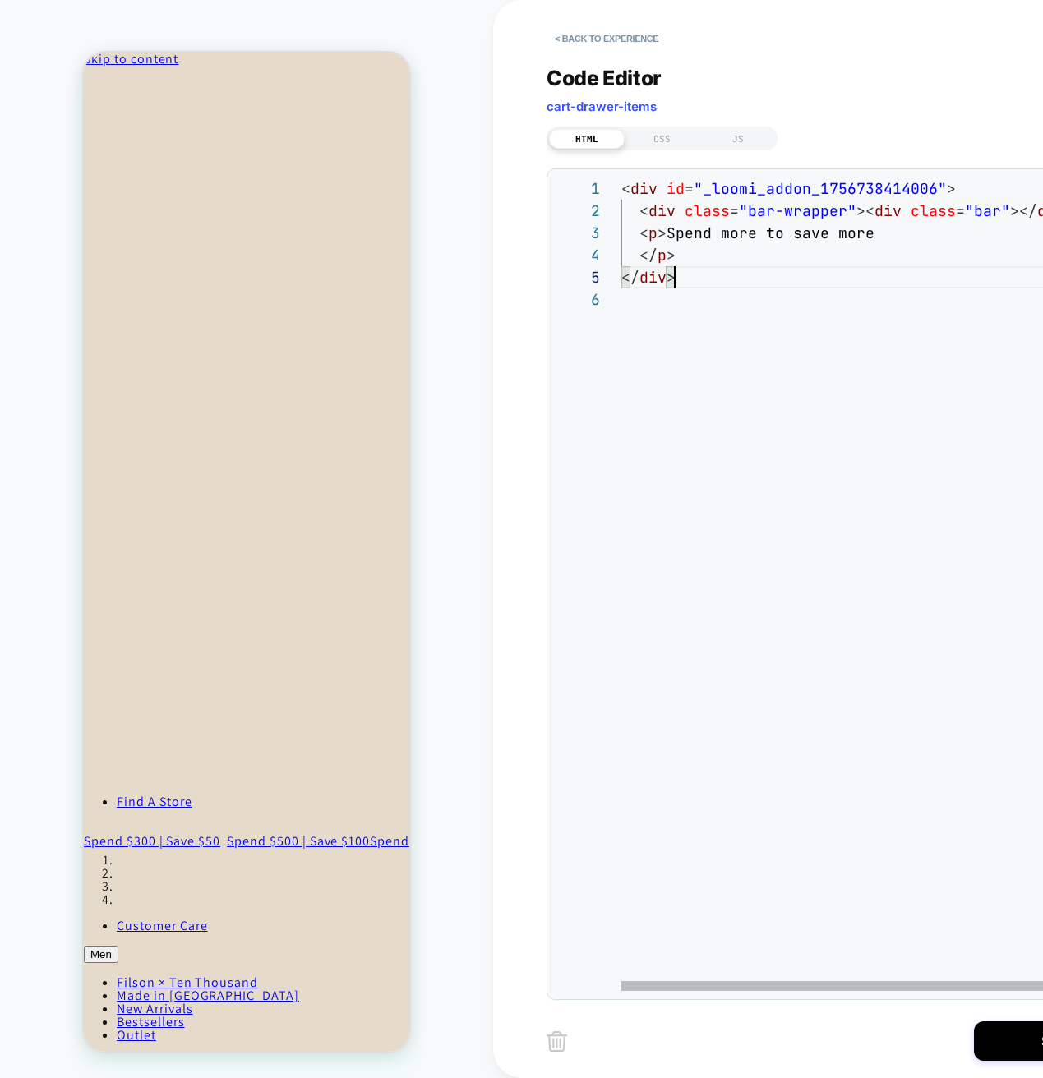
scroll to position [111, 0]
click at [807, 385] on div "< div id = "_loomi_addon_1756738414006" > < div class = "bar-wrapper" >< div cl…" at bounding box center [893, 639] width 544 height 924
click at [1013, 1038] on button "Save" at bounding box center [1056, 1040] width 164 height 39
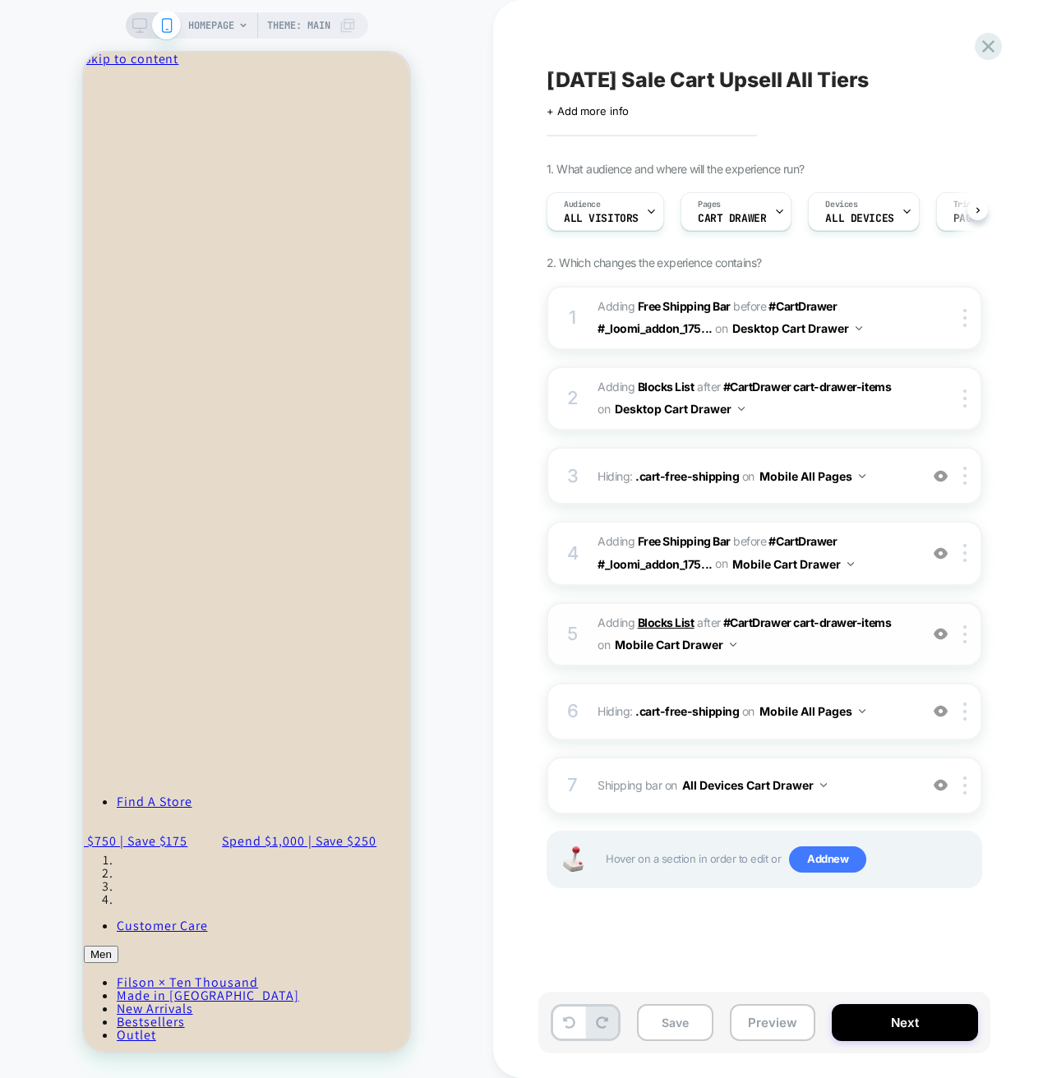
scroll to position [0, 1]
click at [855, 782] on span "Shipping bar Adding Code Block AFTER cart-drawer-items on All Devices Cart Draw…" at bounding box center [753, 785] width 313 height 24
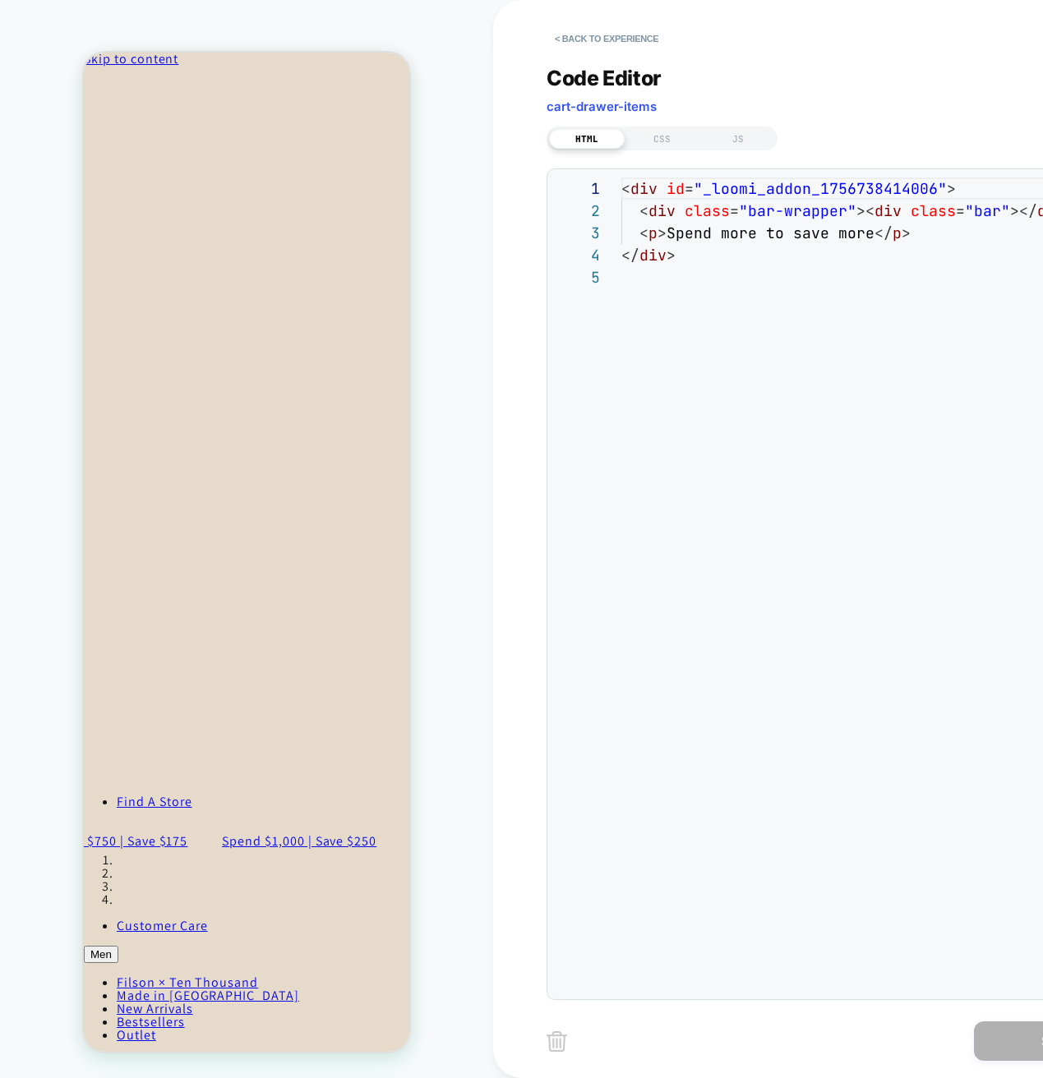
scroll to position [89, 0]
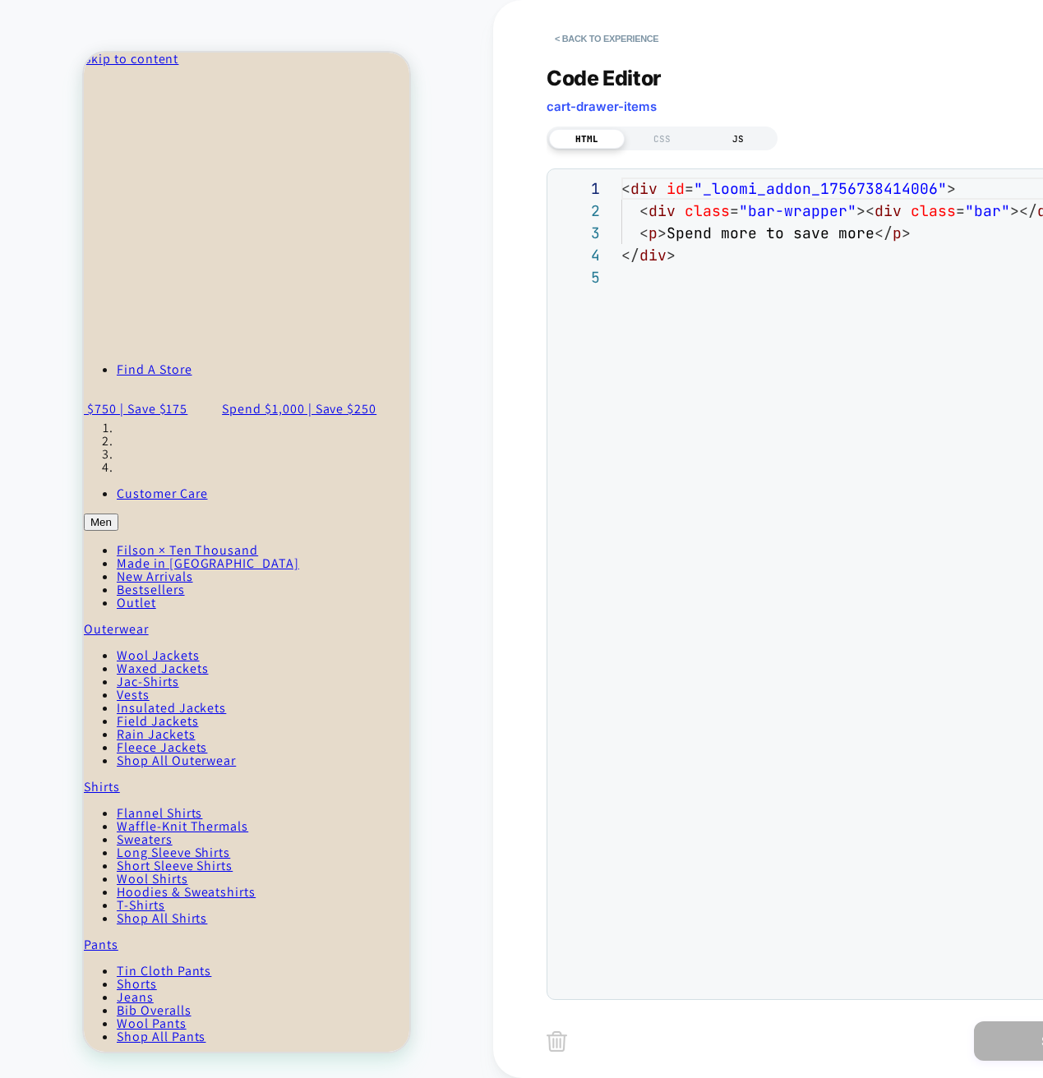
click at [739, 138] on div "JS" at bounding box center [738, 139] width 76 height 20
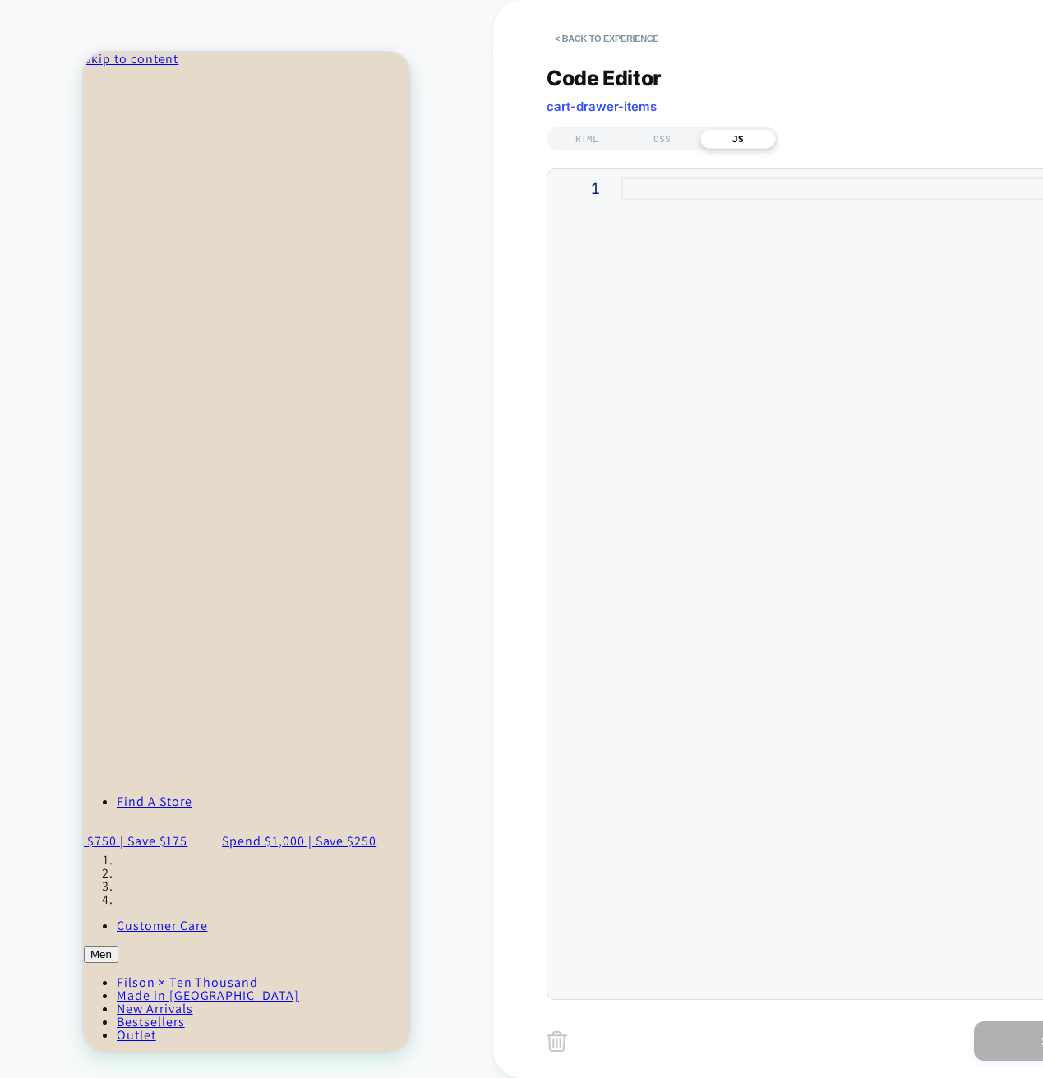
click at [761, 266] on div at bounding box center [875, 583] width 508 height 813
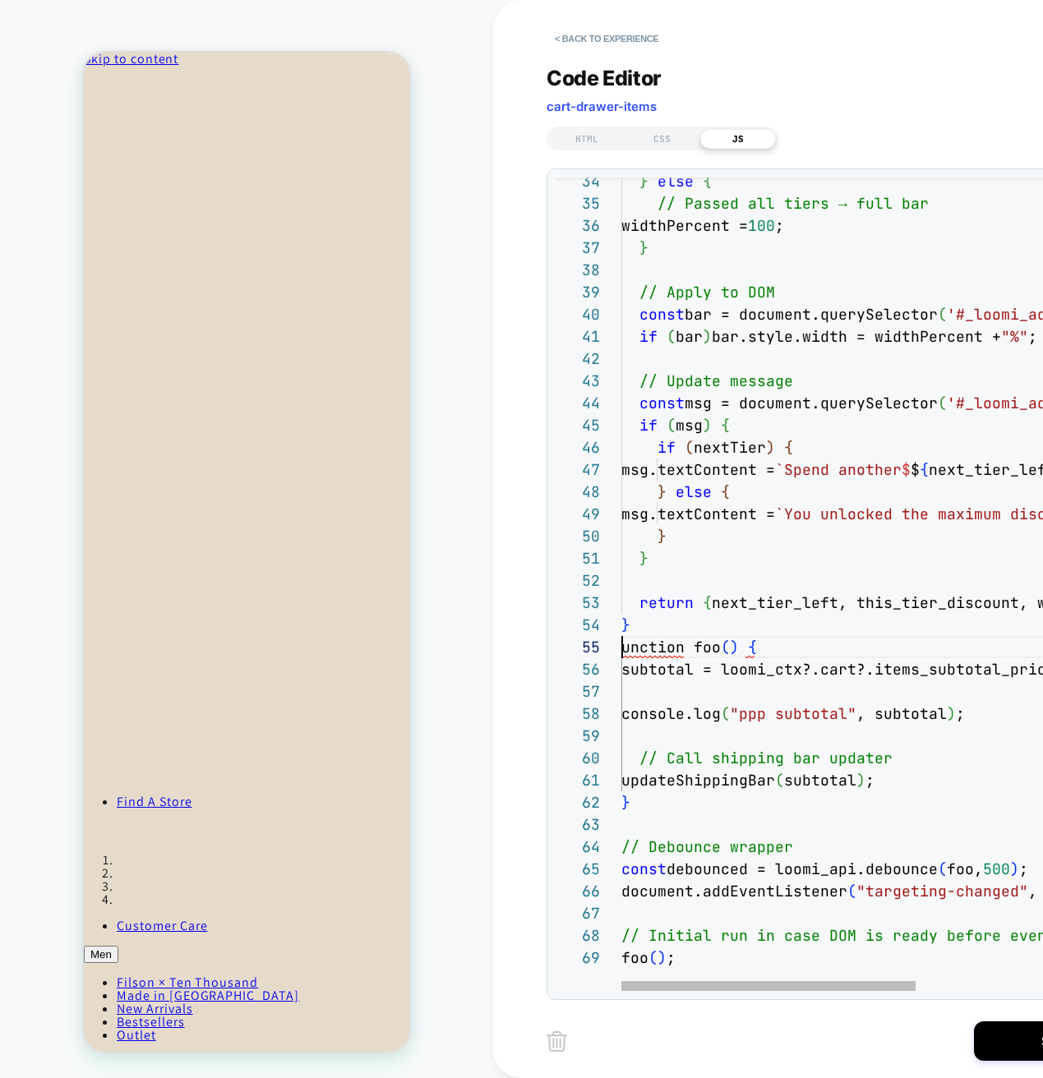
click at [624, 648] on div "} else { // Passed all tiers → full bar widthPercent = 100 ; } // Apply to DOM …" at bounding box center [1048, 599] width 854 height 2322
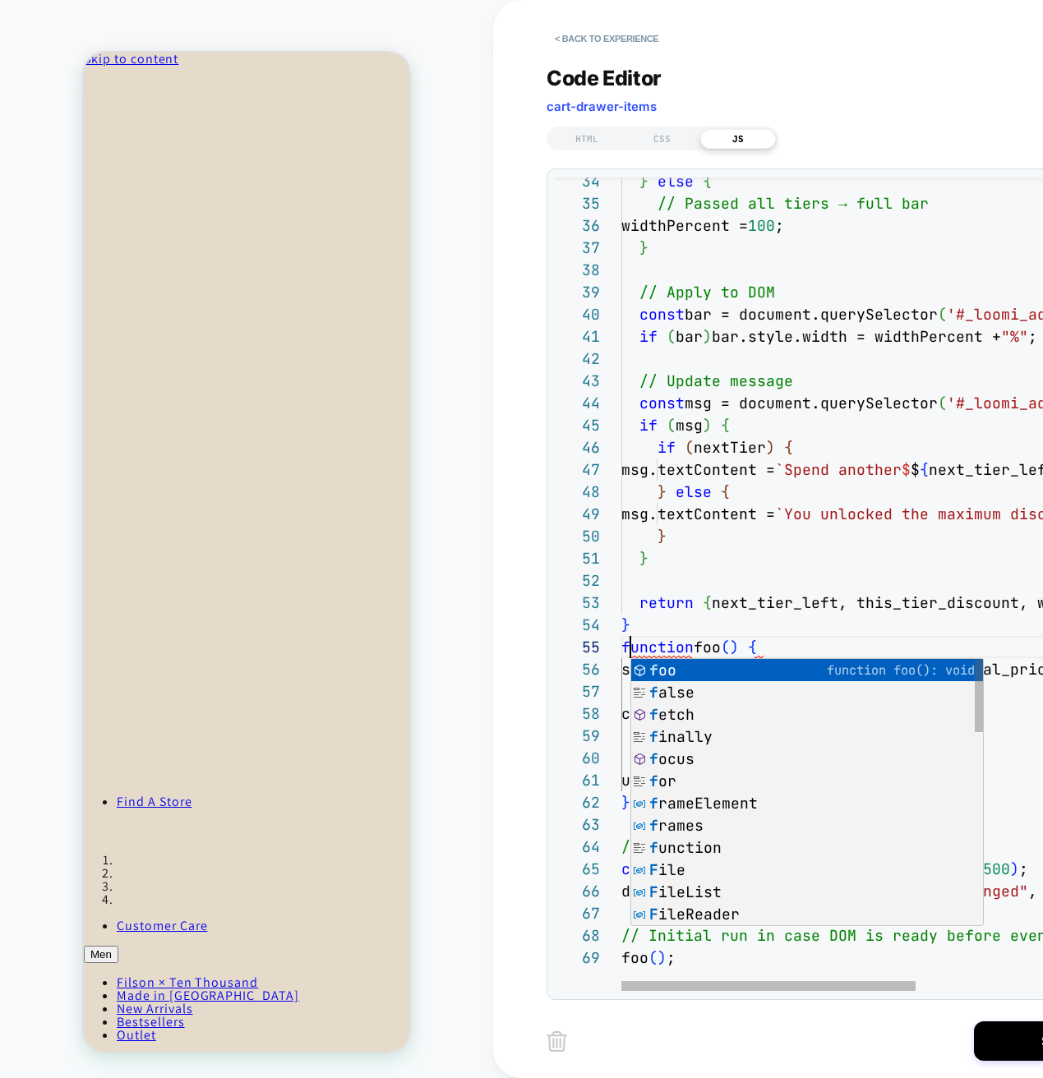
scroll to position [89, 9]
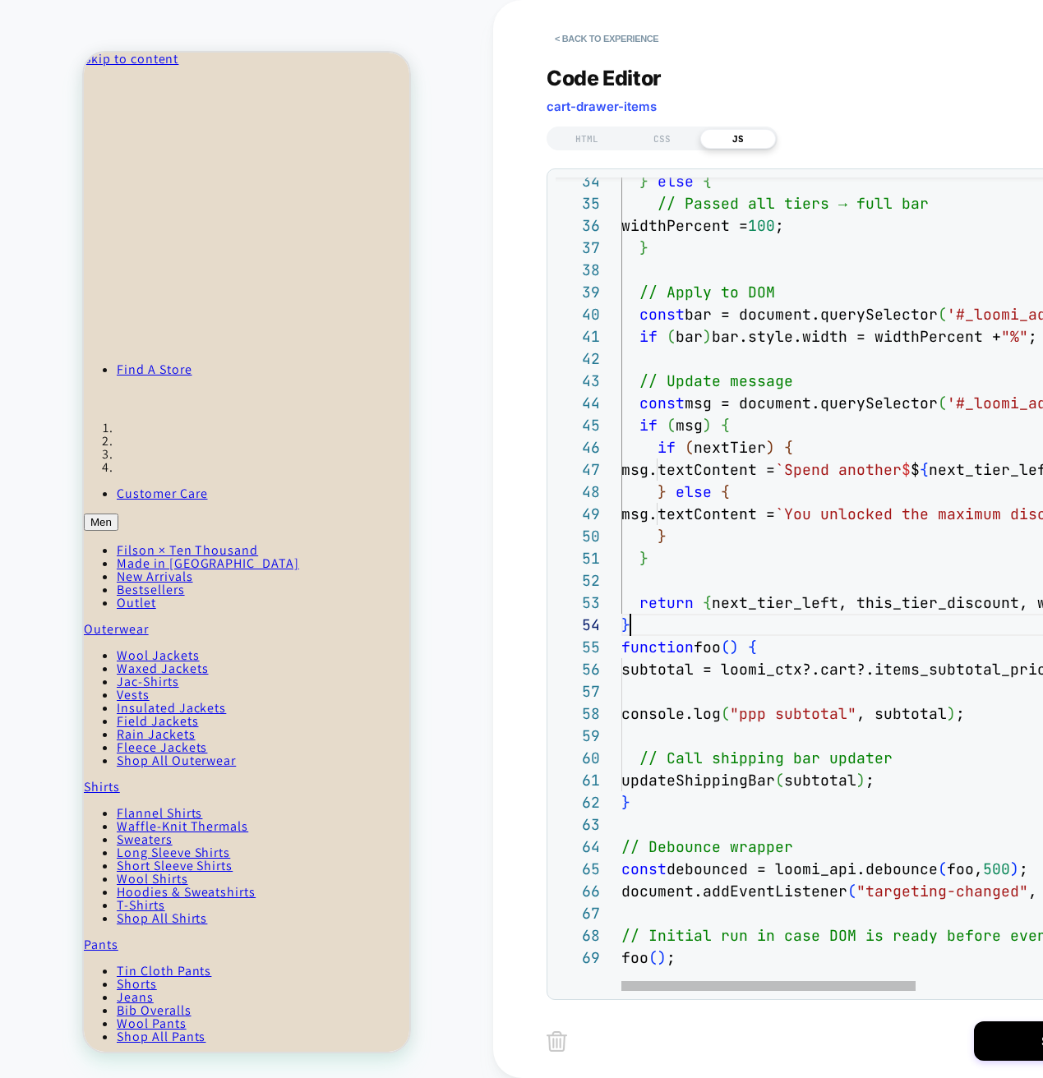
click at [803, 622] on div "} else { // Passed all tiers → full bar widthPercent = 100 ; } // Apply to DOM …" at bounding box center [1048, 599] width 854 height 2322
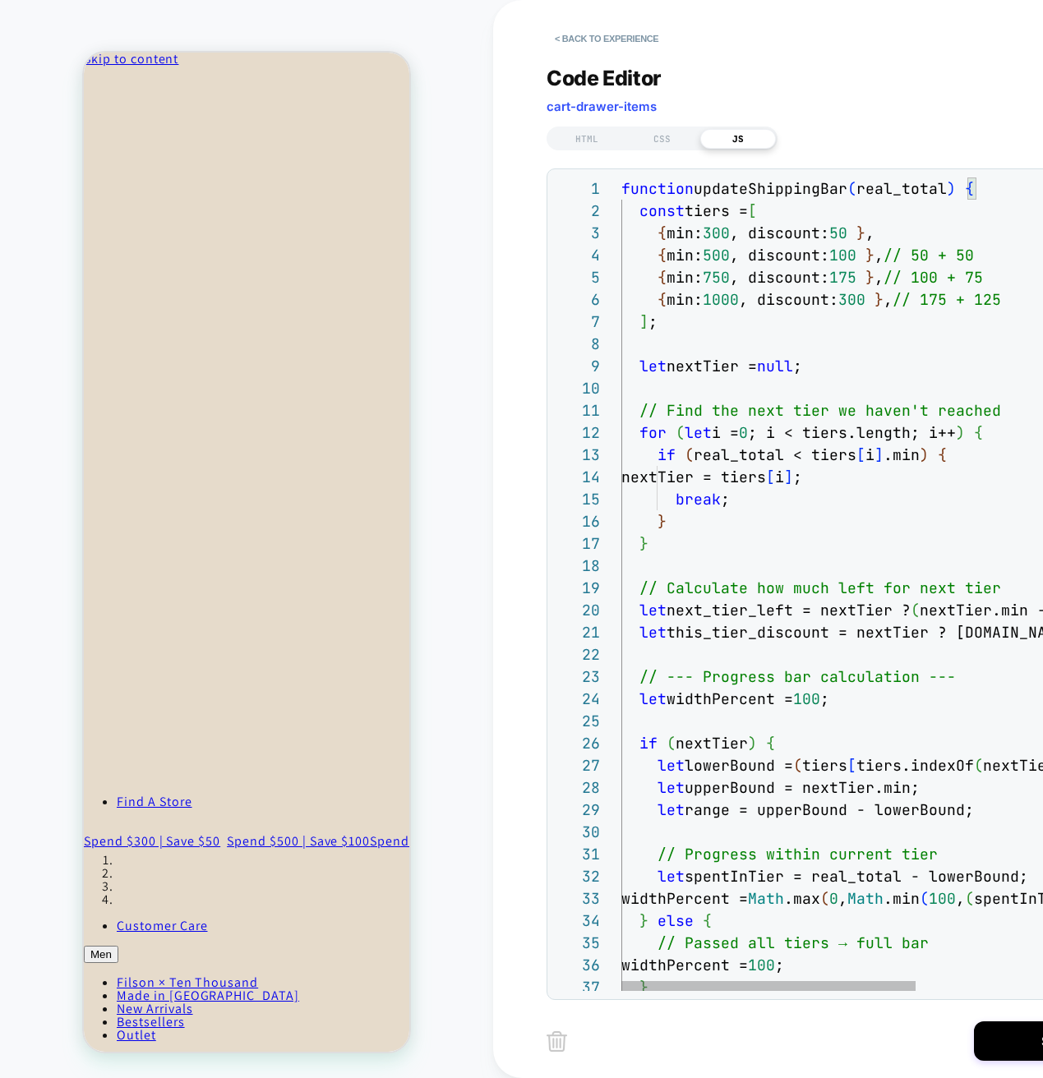
type textarea "**********"
click at [1011, 1048] on button "Save" at bounding box center [1056, 1040] width 164 height 39
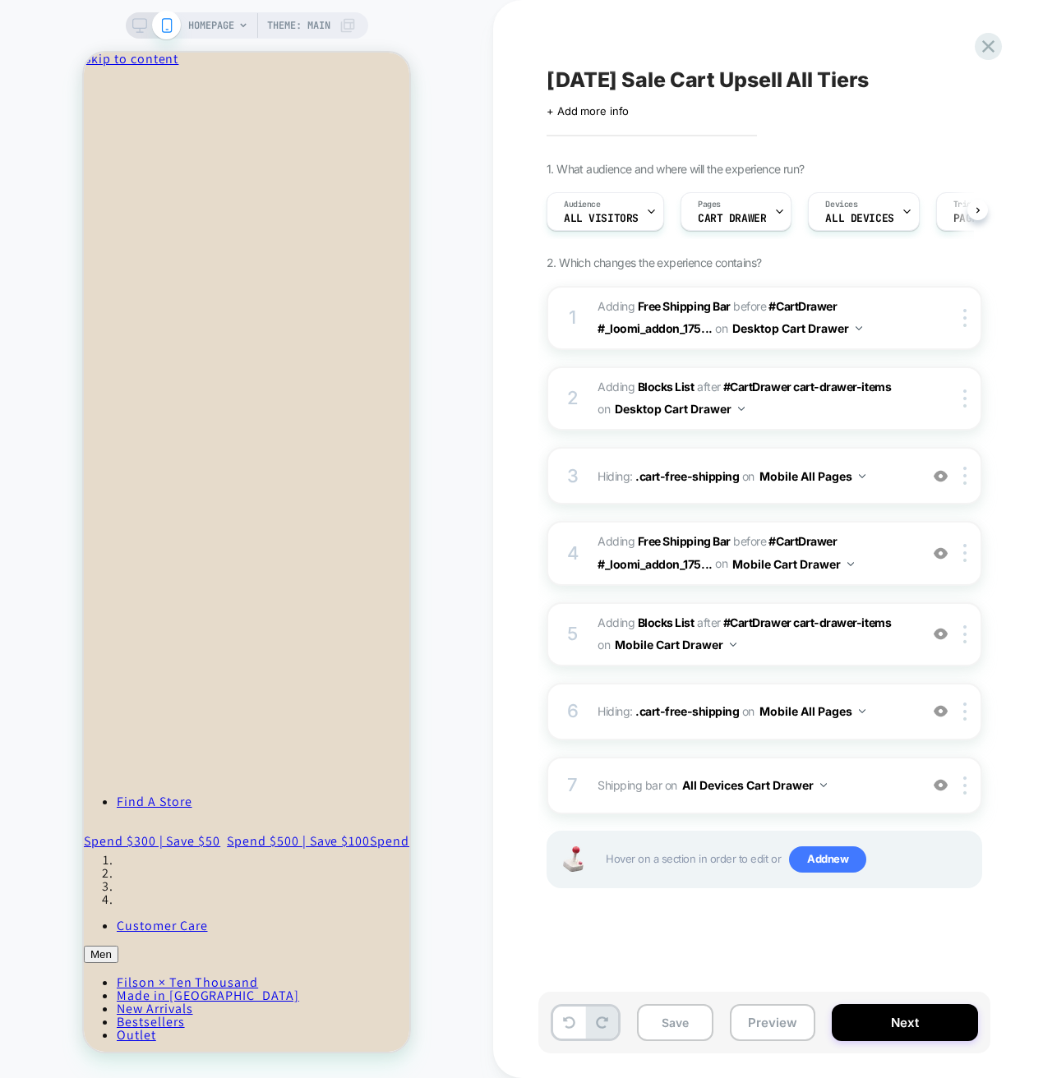
scroll to position [0, 1]
click at [781, 1025] on button "Preview" at bounding box center [772, 1022] width 85 height 37
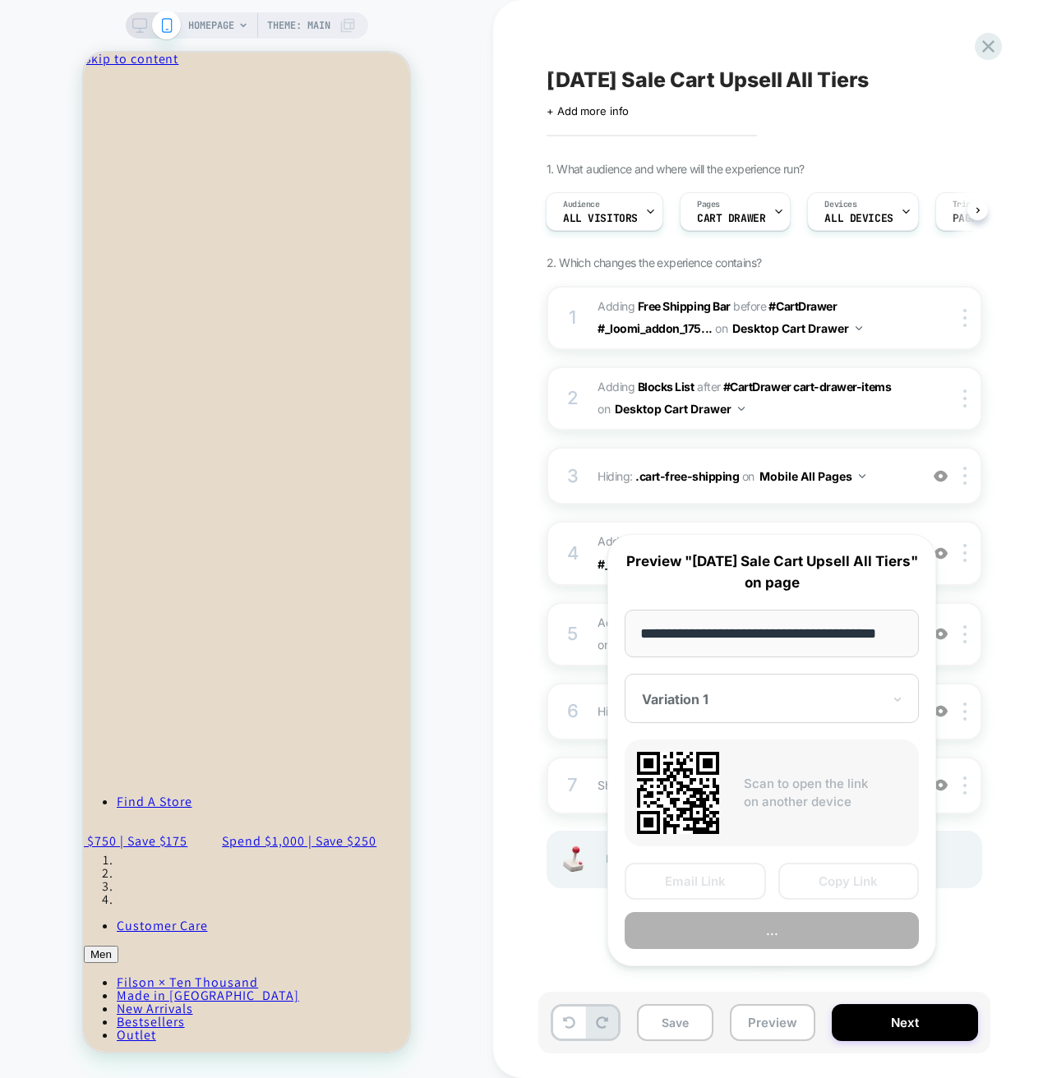
scroll to position [0, 25]
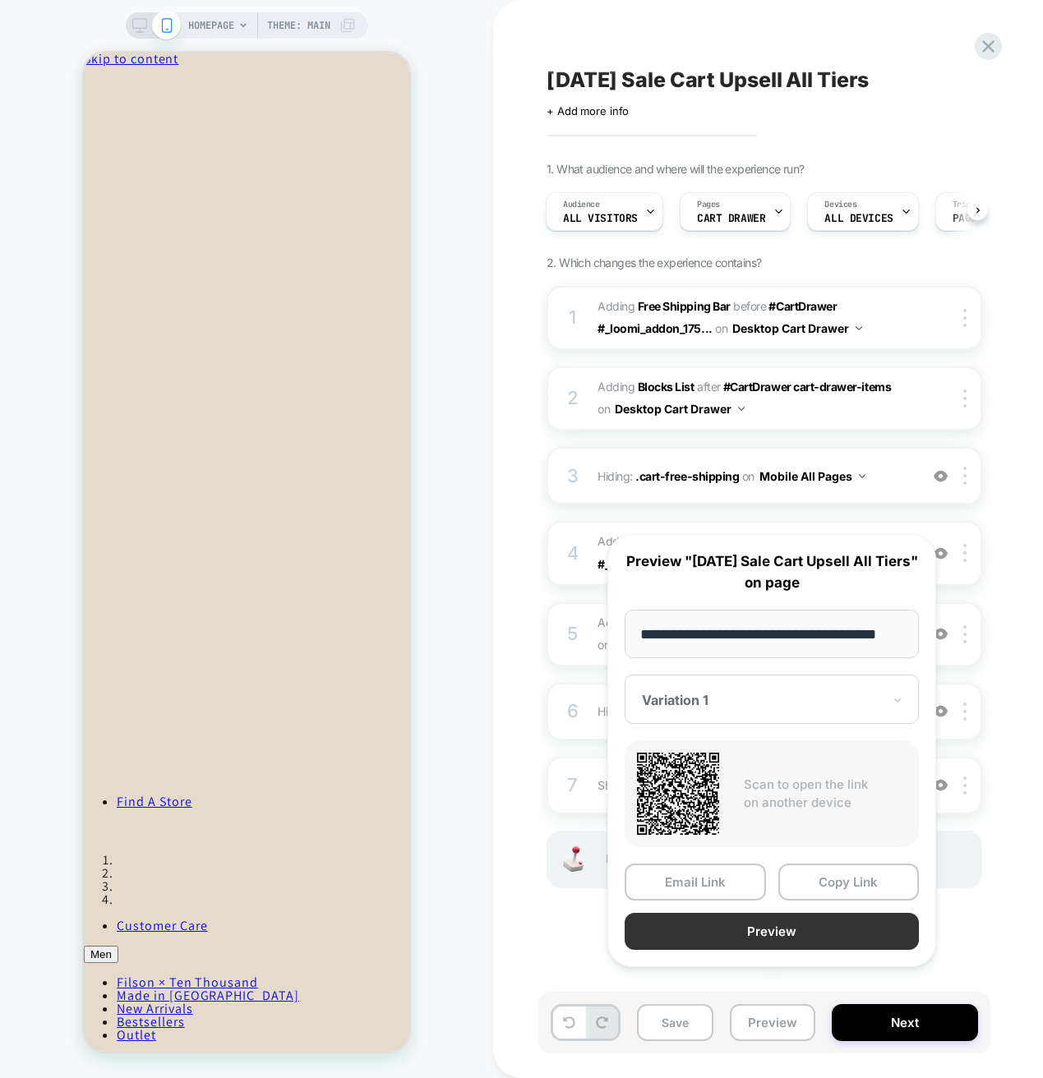
click at [803, 948] on button "Preview" at bounding box center [771, 931] width 294 height 37
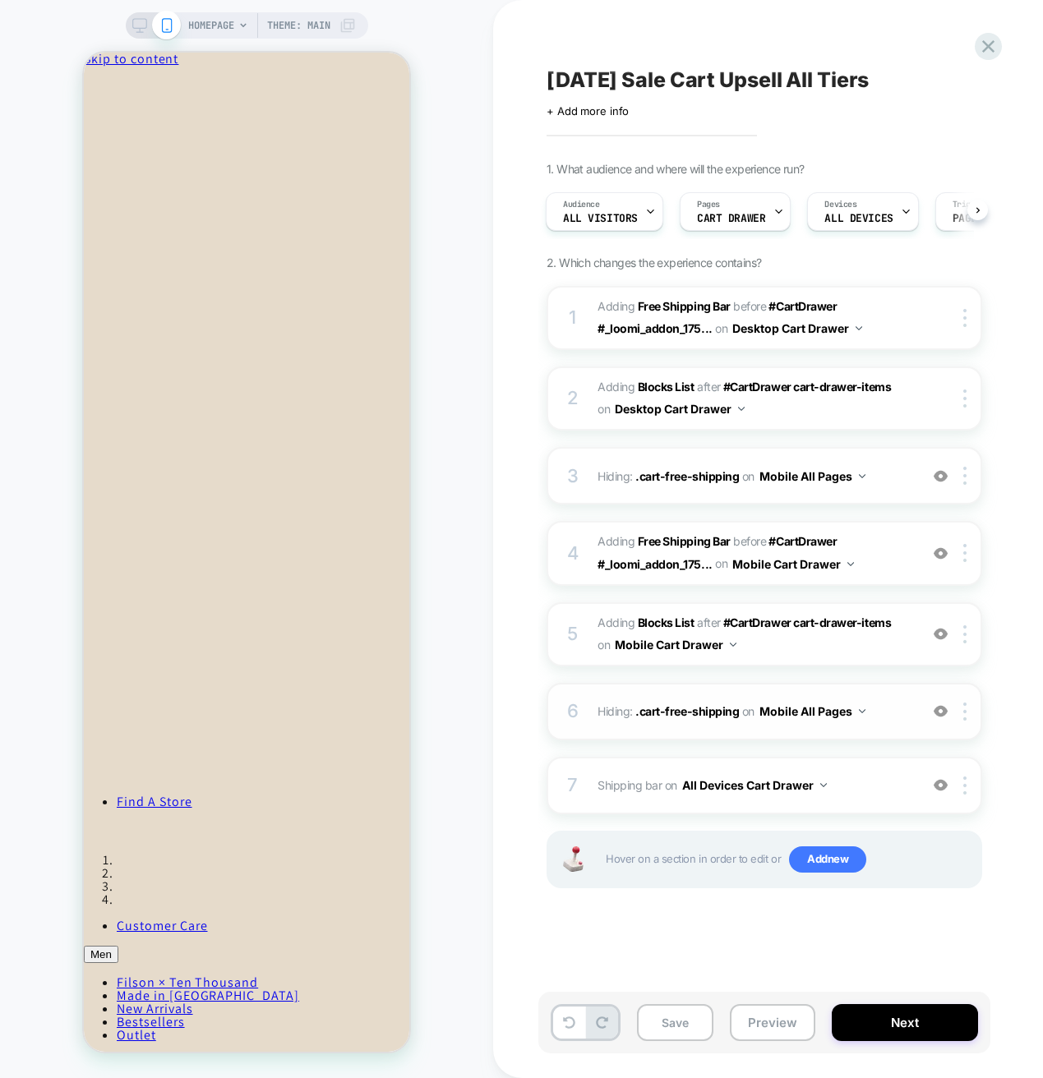
click at [937, 711] on img at bounding box center [940, 711] width 14 height 14
click at [942, 711] on img at bounding box center [940, 711] width 14 height 14
click at [944, 557] on img at bounding box center [940, 553] width 14 height 14
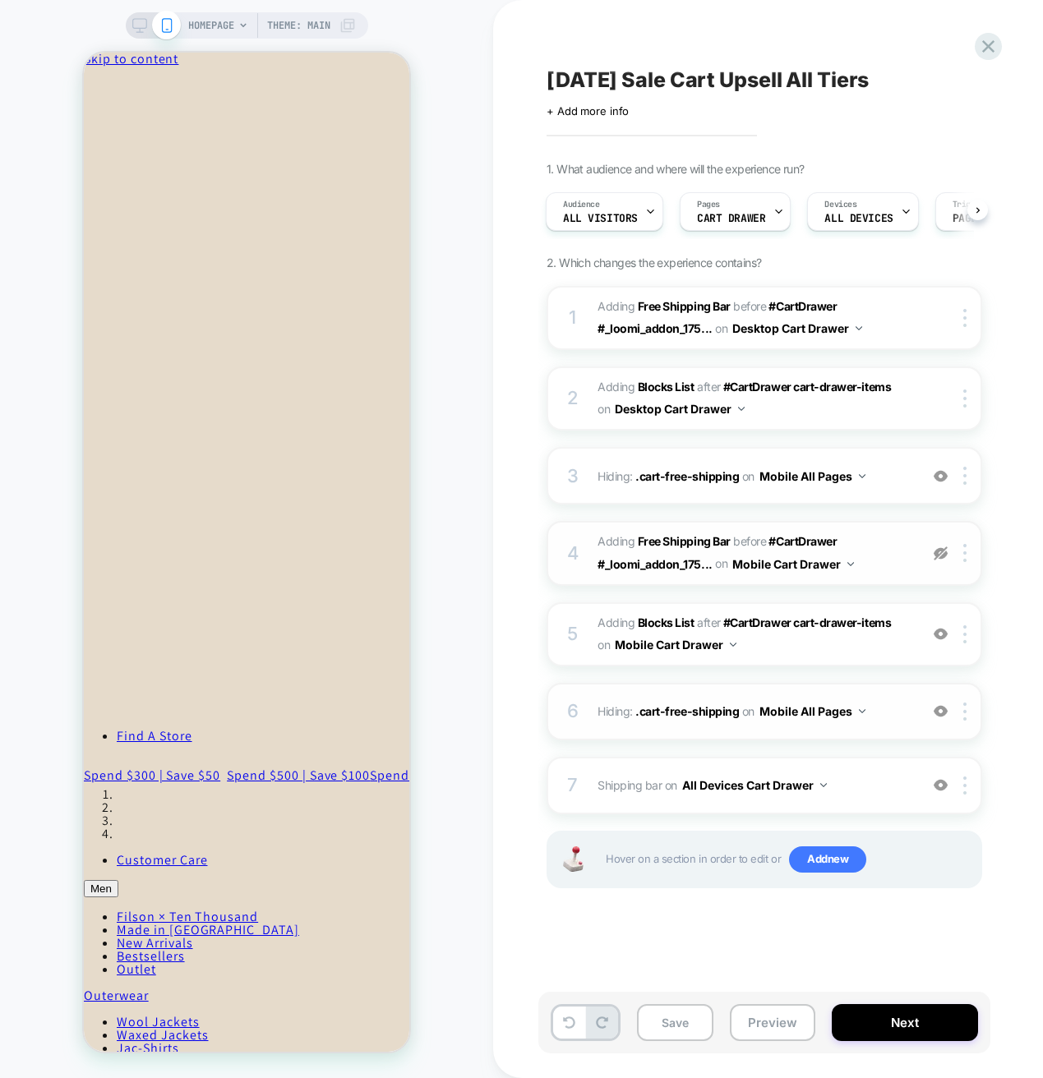
click at [939, 559] on img at bounding box center [940, 553] width 14 height 14
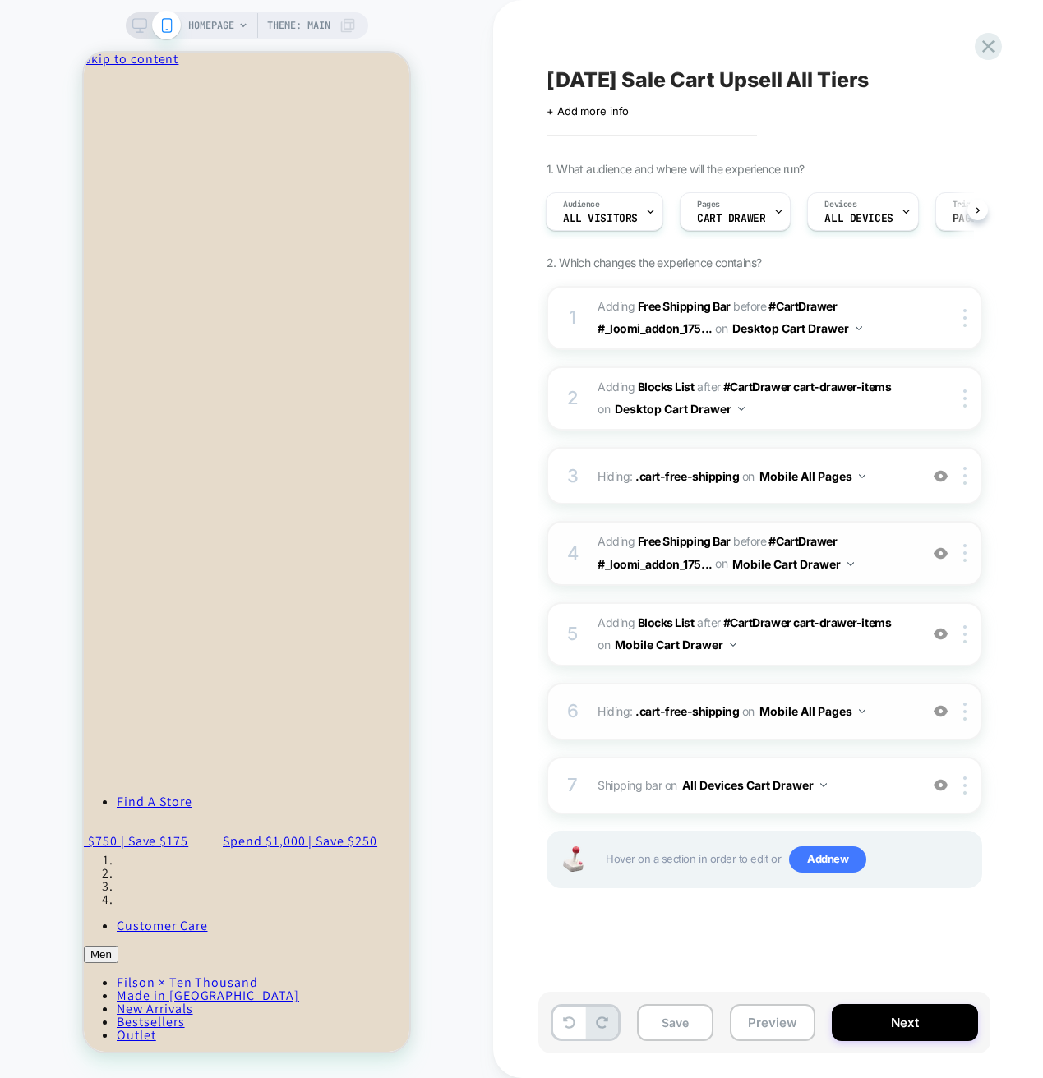
click at [939, 559] on img at bounding box center [940, 553] width 14 height 14
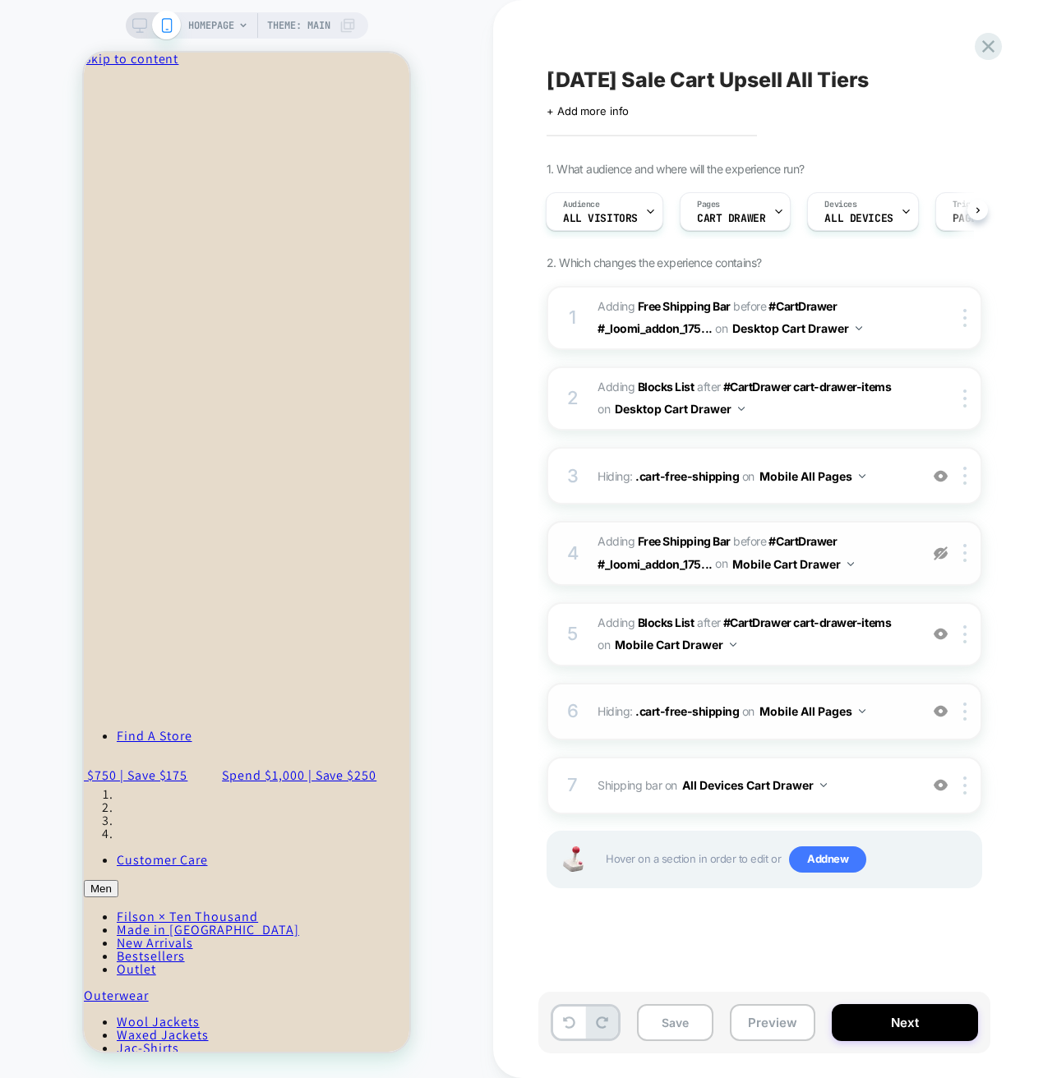
click at [939, 559] on img at bounding box center [940, 553] width 14 height 14
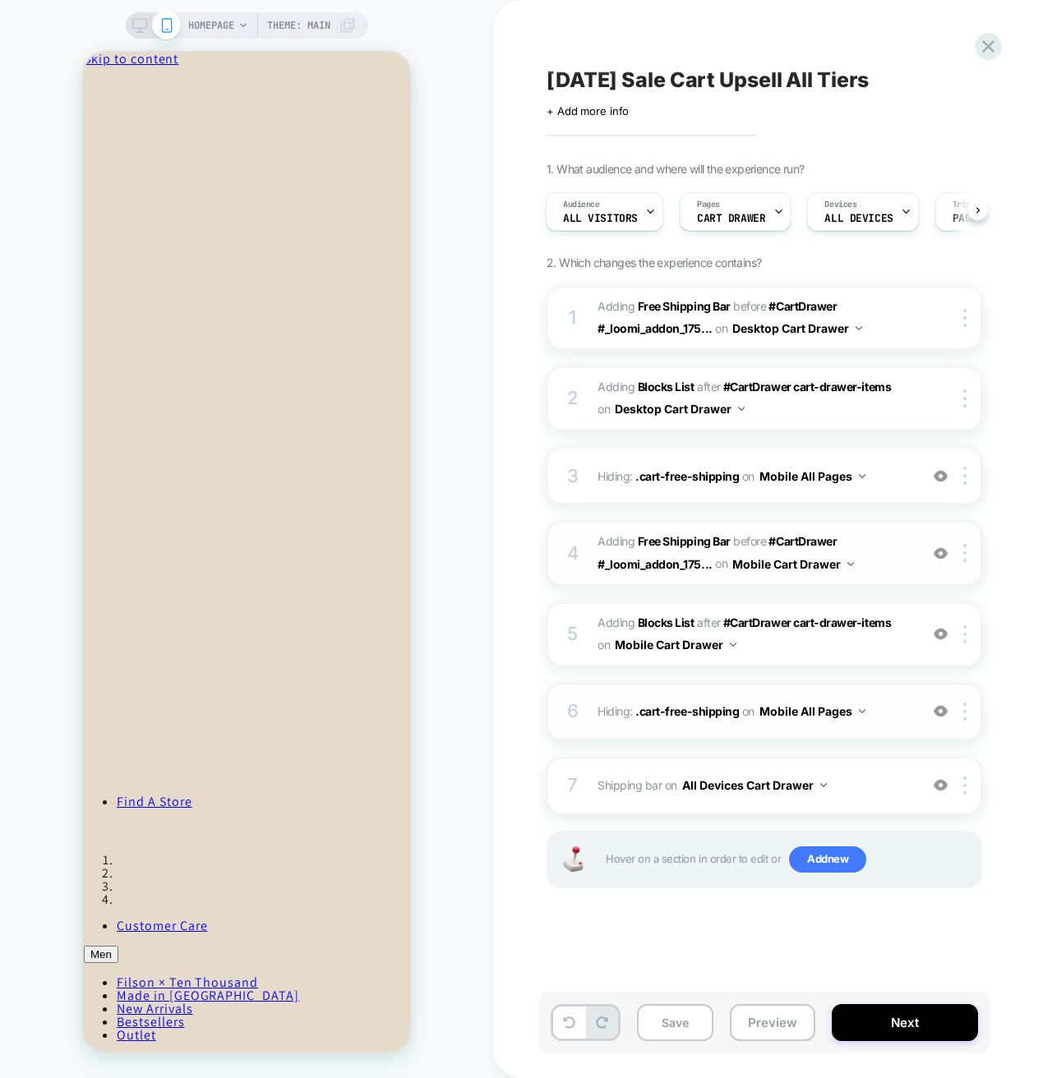
click at [939, 555] on img at bounding box center [940, 553] width 14 height 14
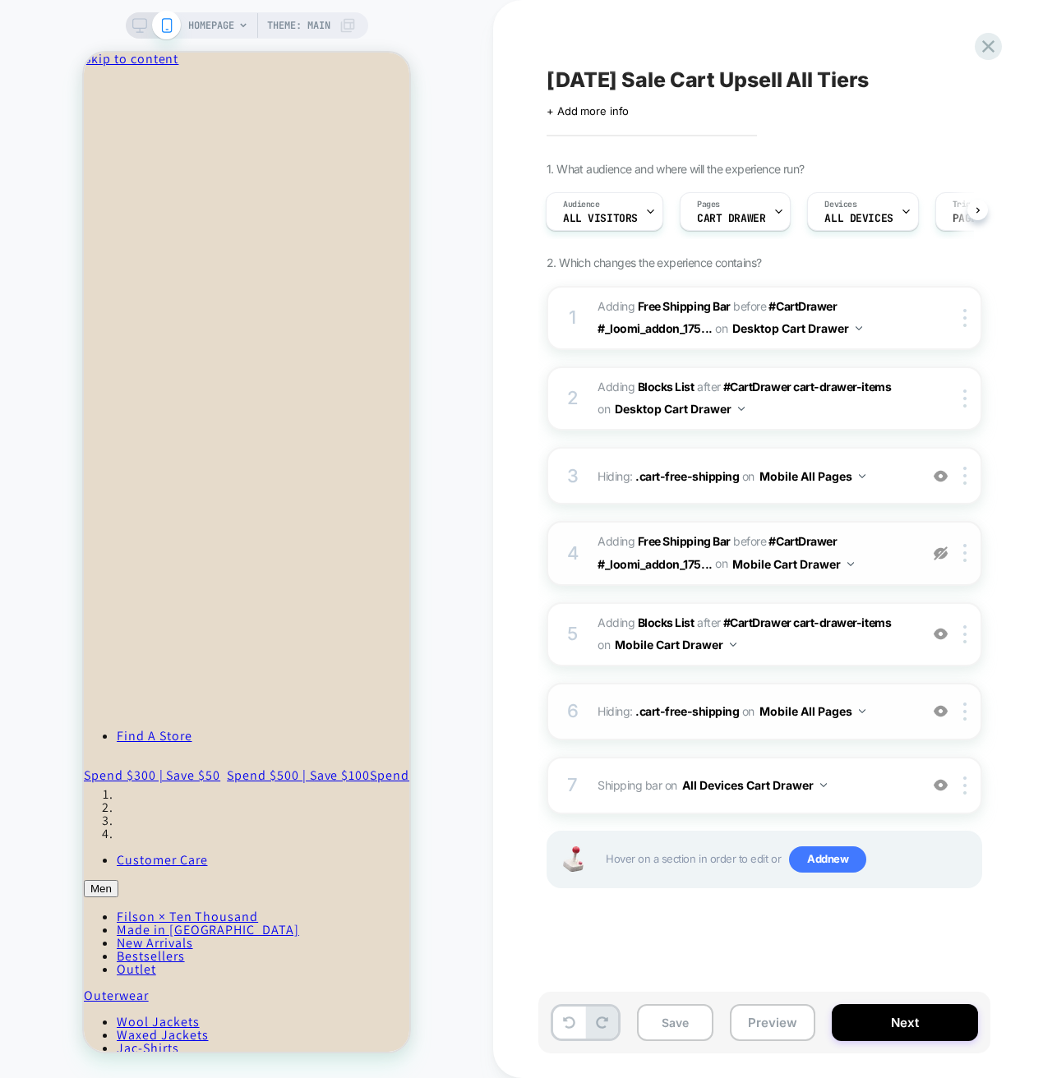
click at [939, 555] on img at bounding box center [940, 553] width 14 height 14
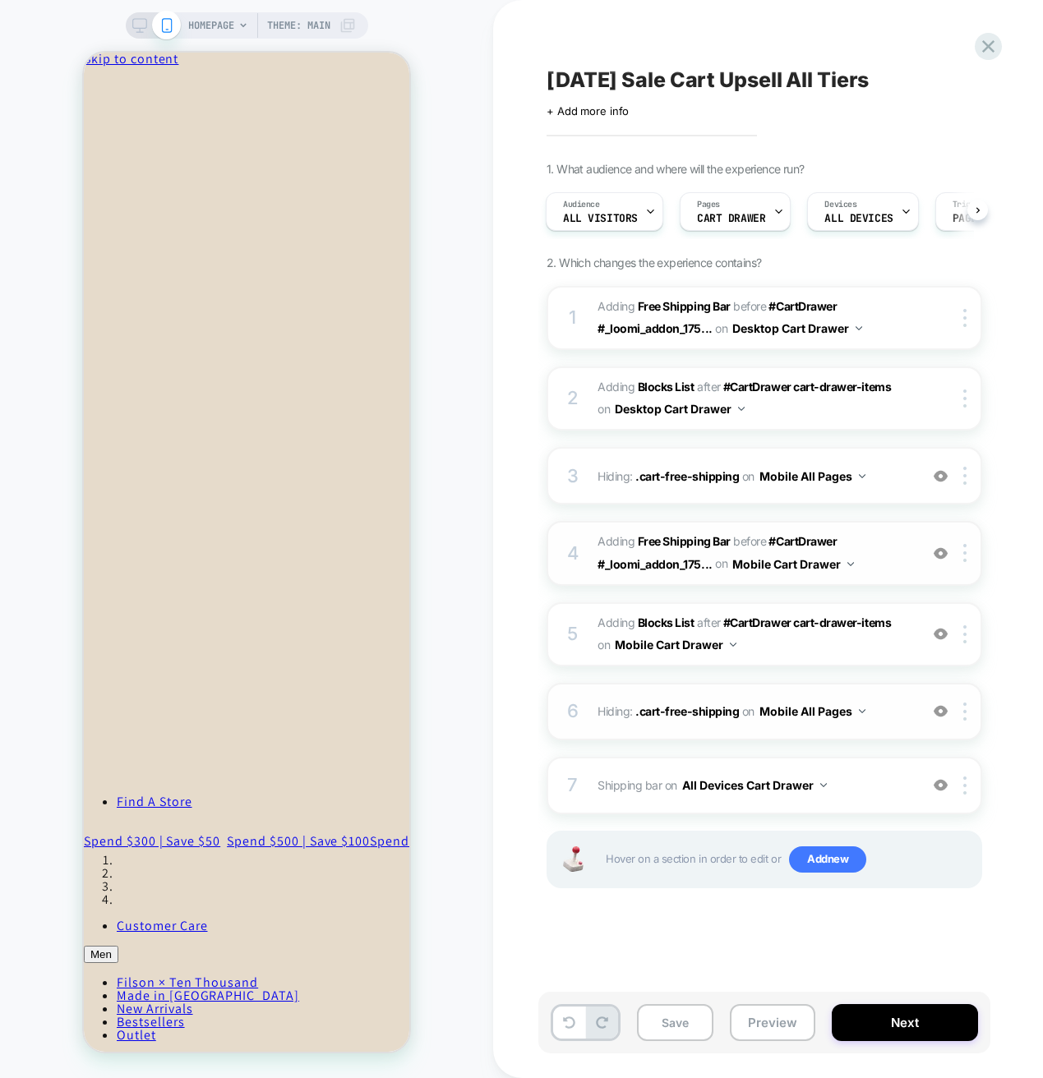
click at [890, 554] on span "#_loomi_addon_1756320679332_dup1756736005 Adding Free Shipping Bar BEFORE #Cart…" at bounding box center [753, 553] width 313 height 44
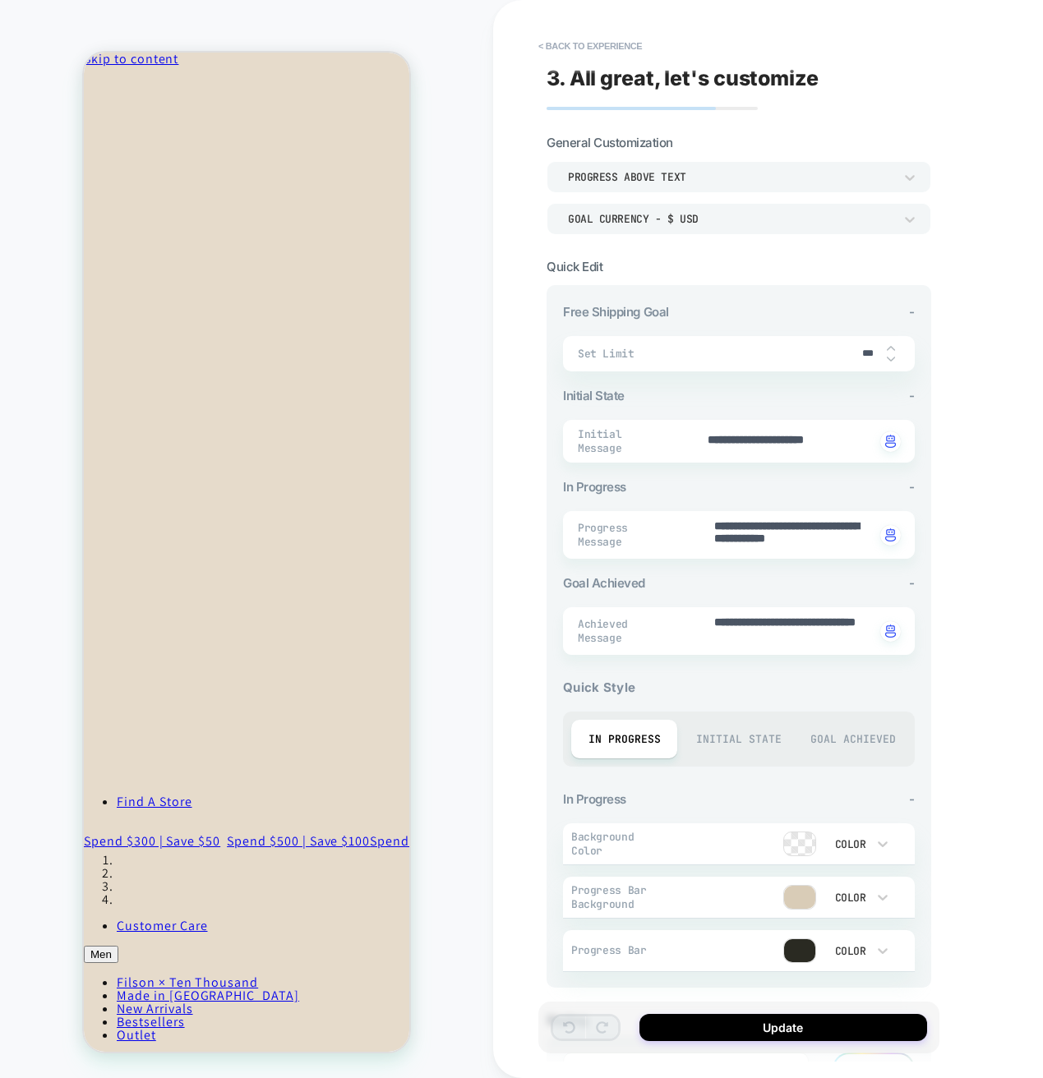
type textarea "*"
click at [562, 50] on button "< Back to experience" at bounding box center [590, 46] width 120 height 26
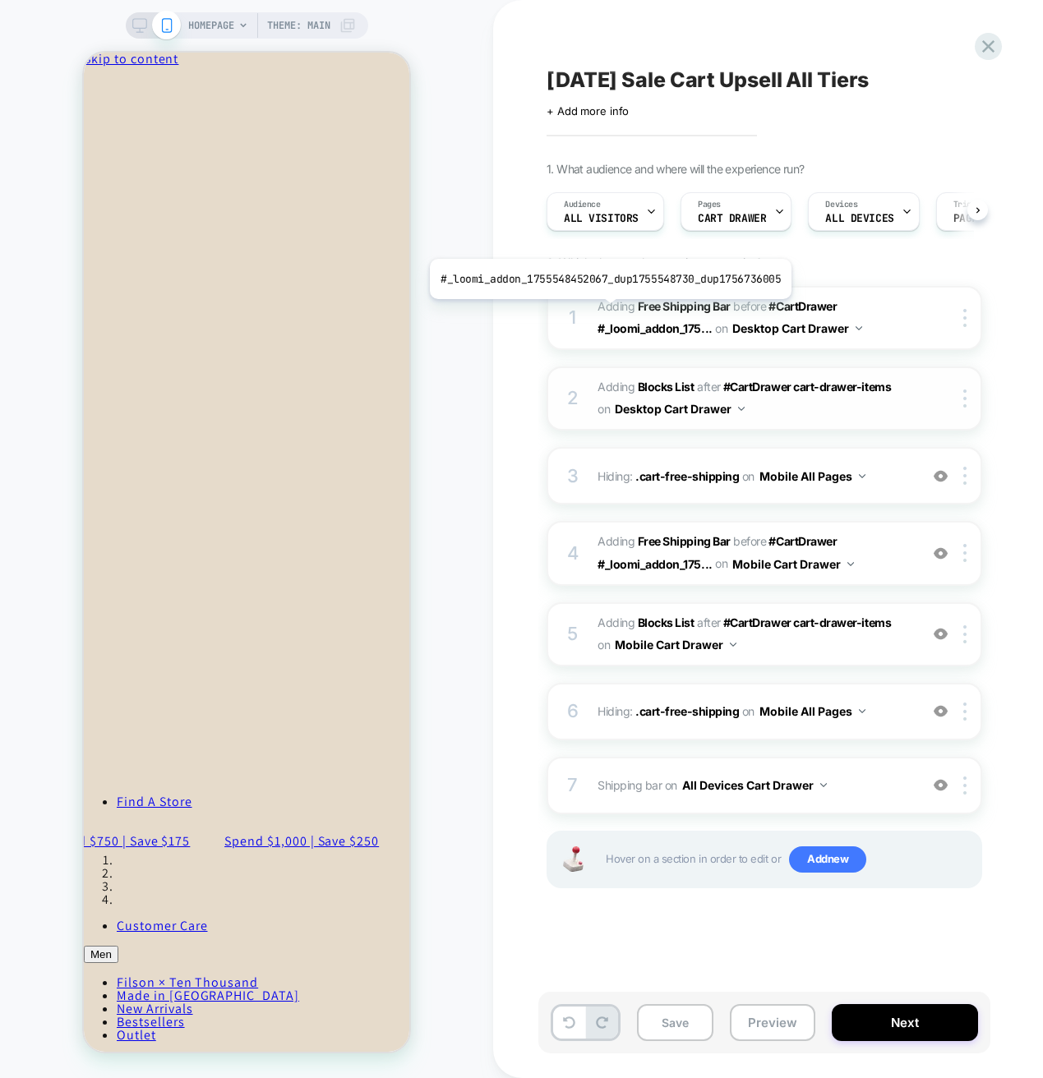
scroll to position [0, 1]
click at [939, 555] on img at bounding box center [940, 553] width 14 height 14
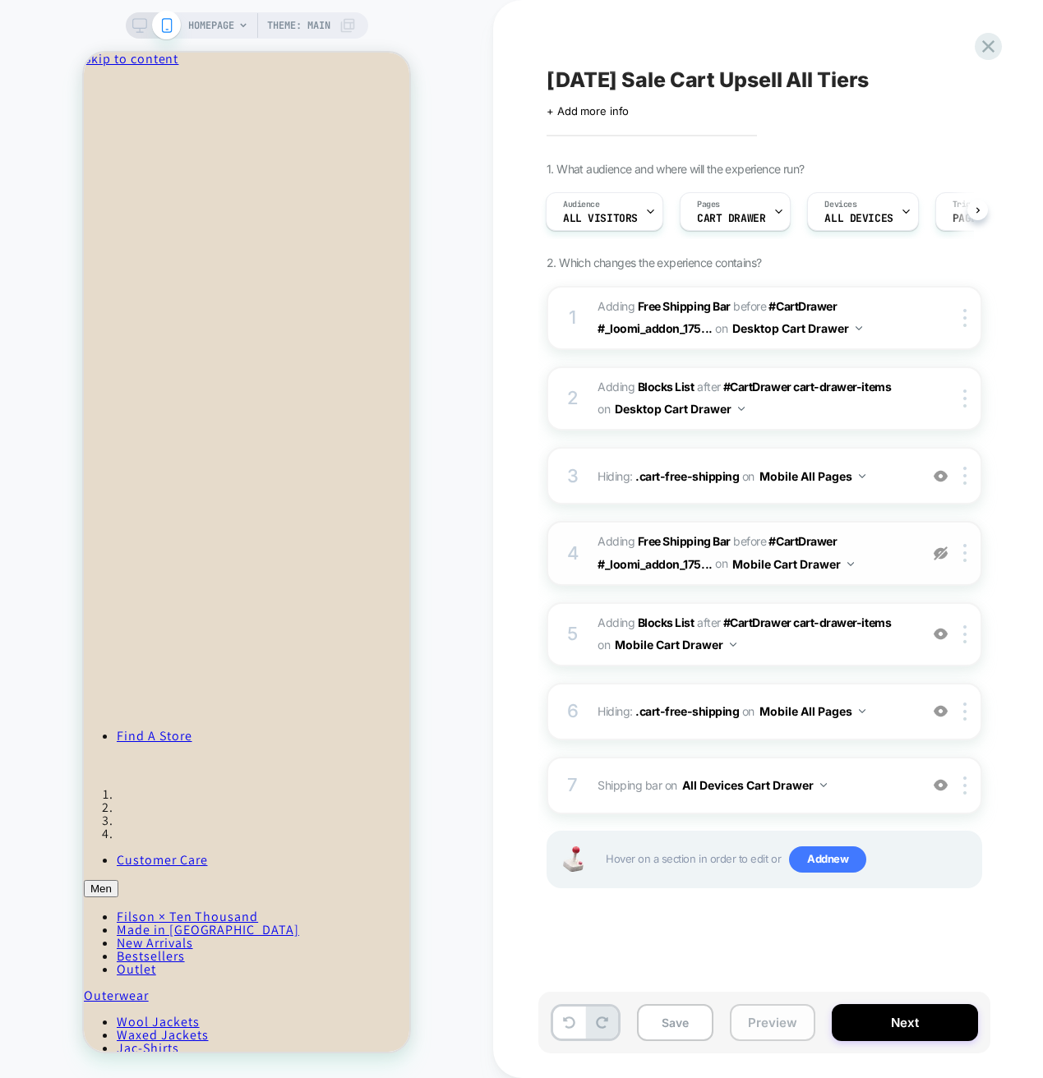
click at [781, 1020] on button "Preview" at bounding box center [772, 1022] width 85 height 37
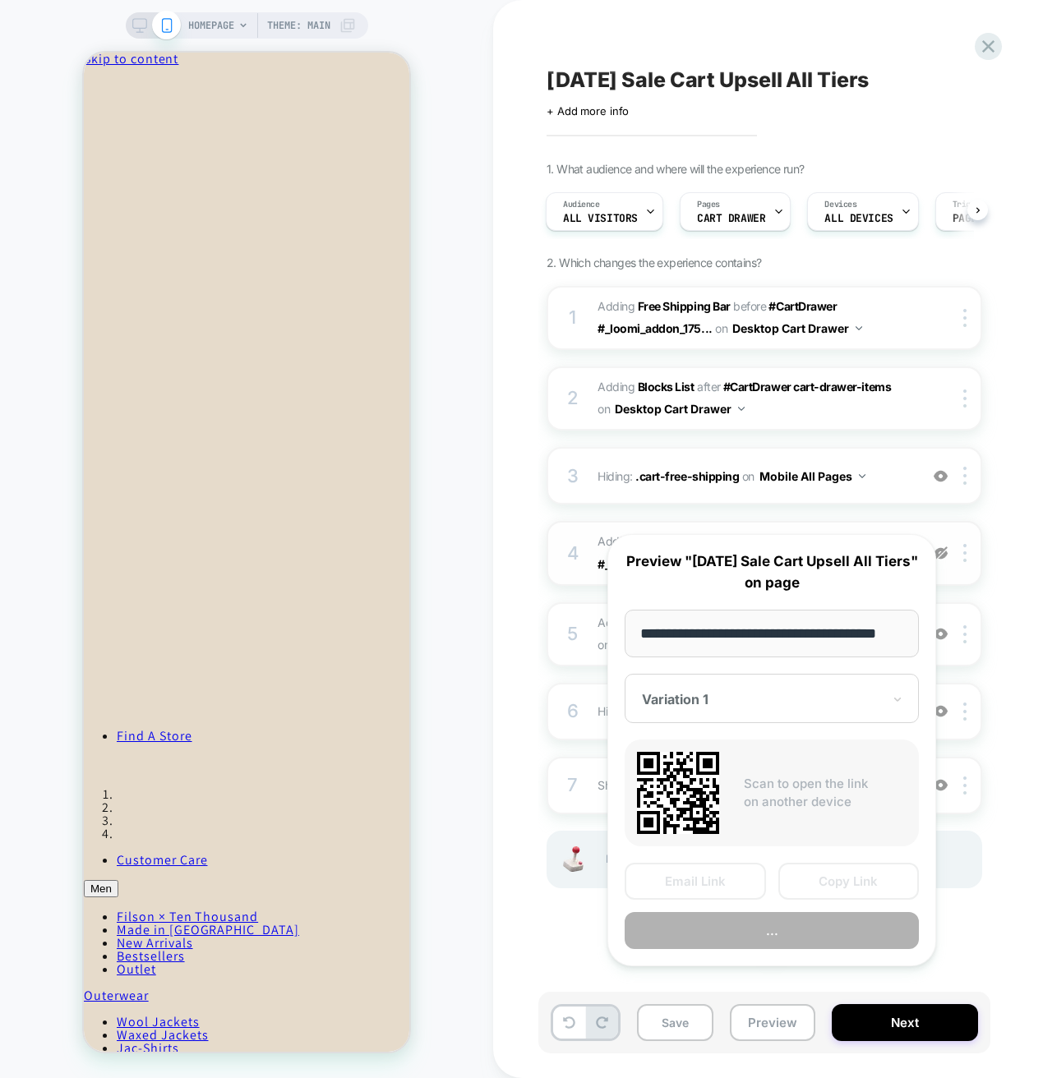
scroll to position [0, 25]
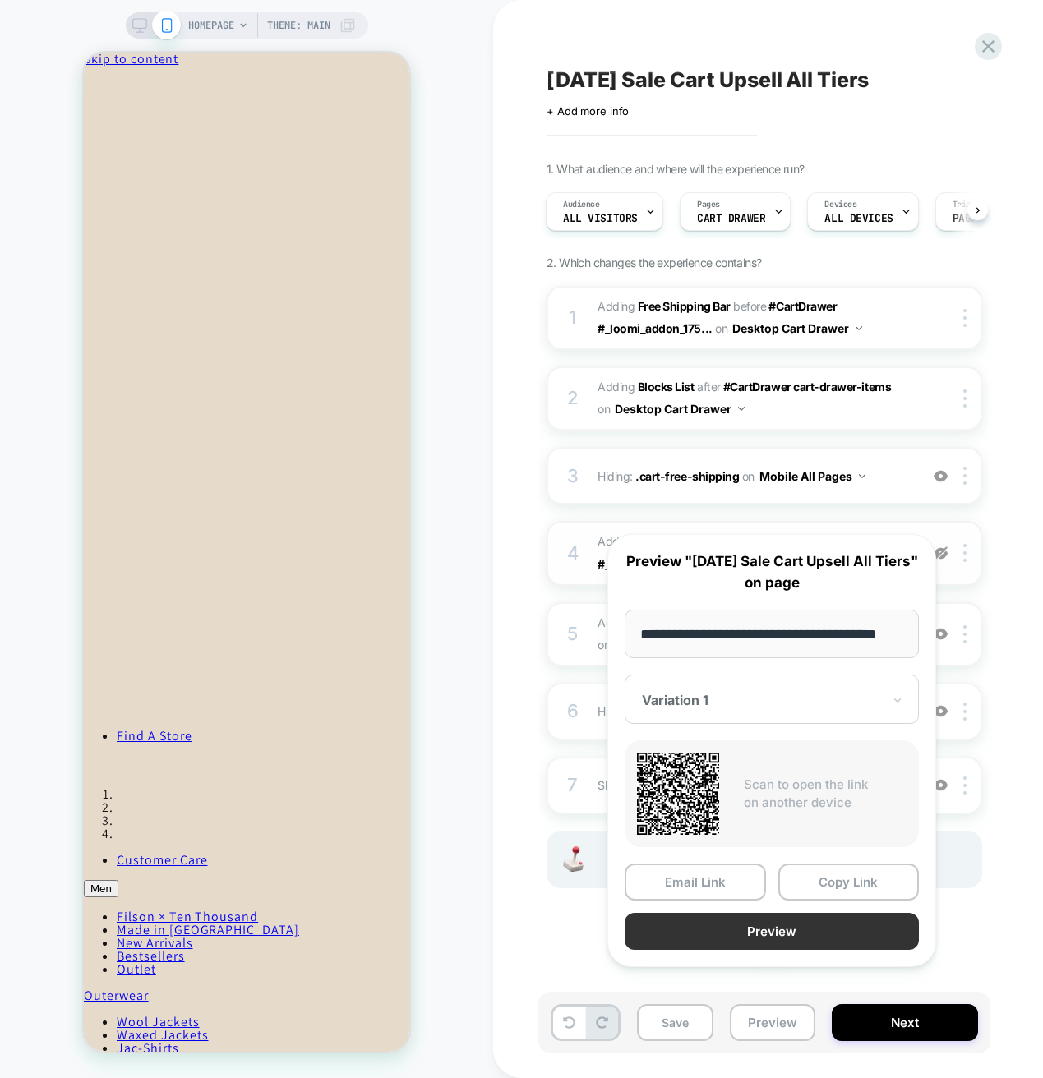
click at [808, 950] on button "Preview" at bounding box center [771, 931] width 294 height 37
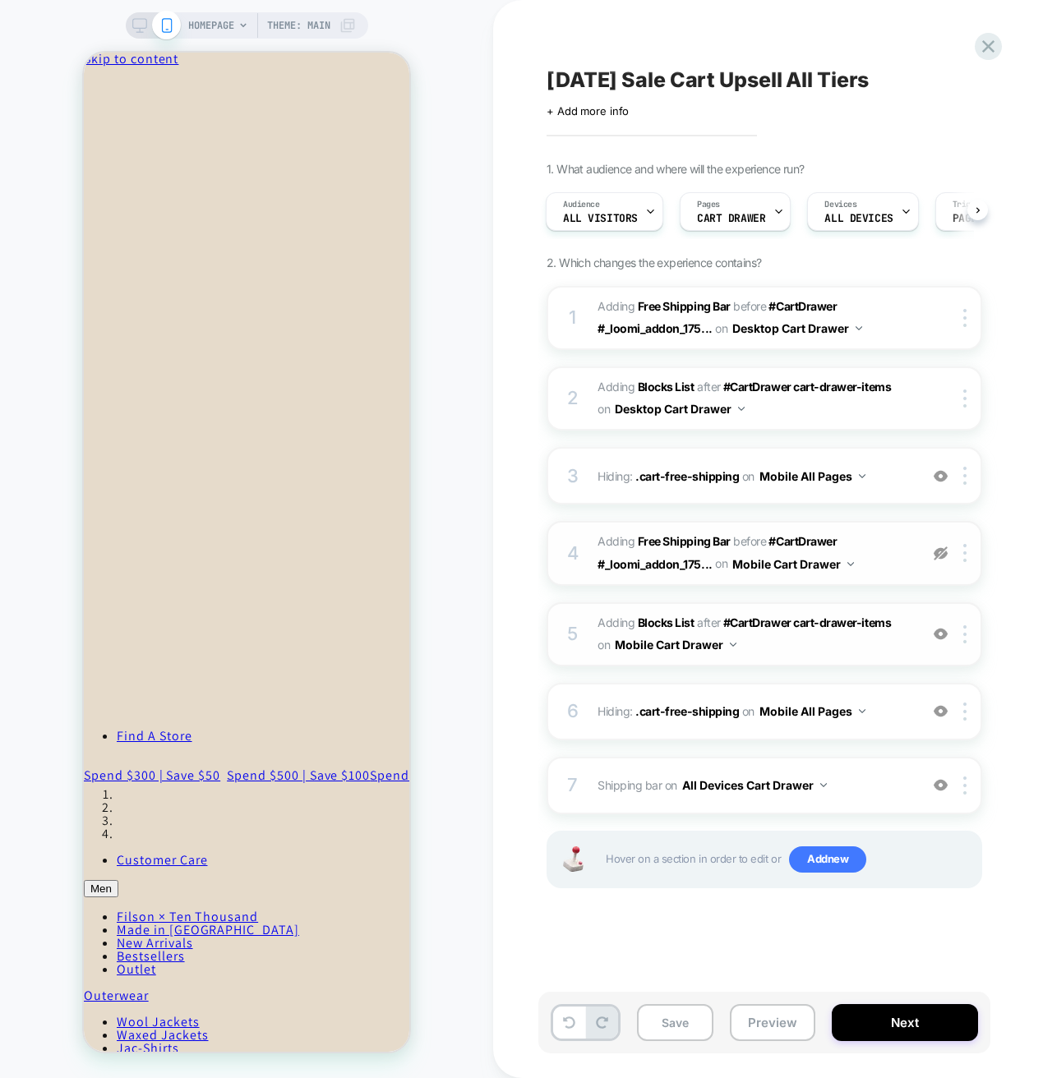
click at [826, 643] on span "#_loomi_addon_1756320681014_dup1756736005 Adding Blocks List AFTER #CartDrawer …" at bounding box center [753, 634] width 313 height 44
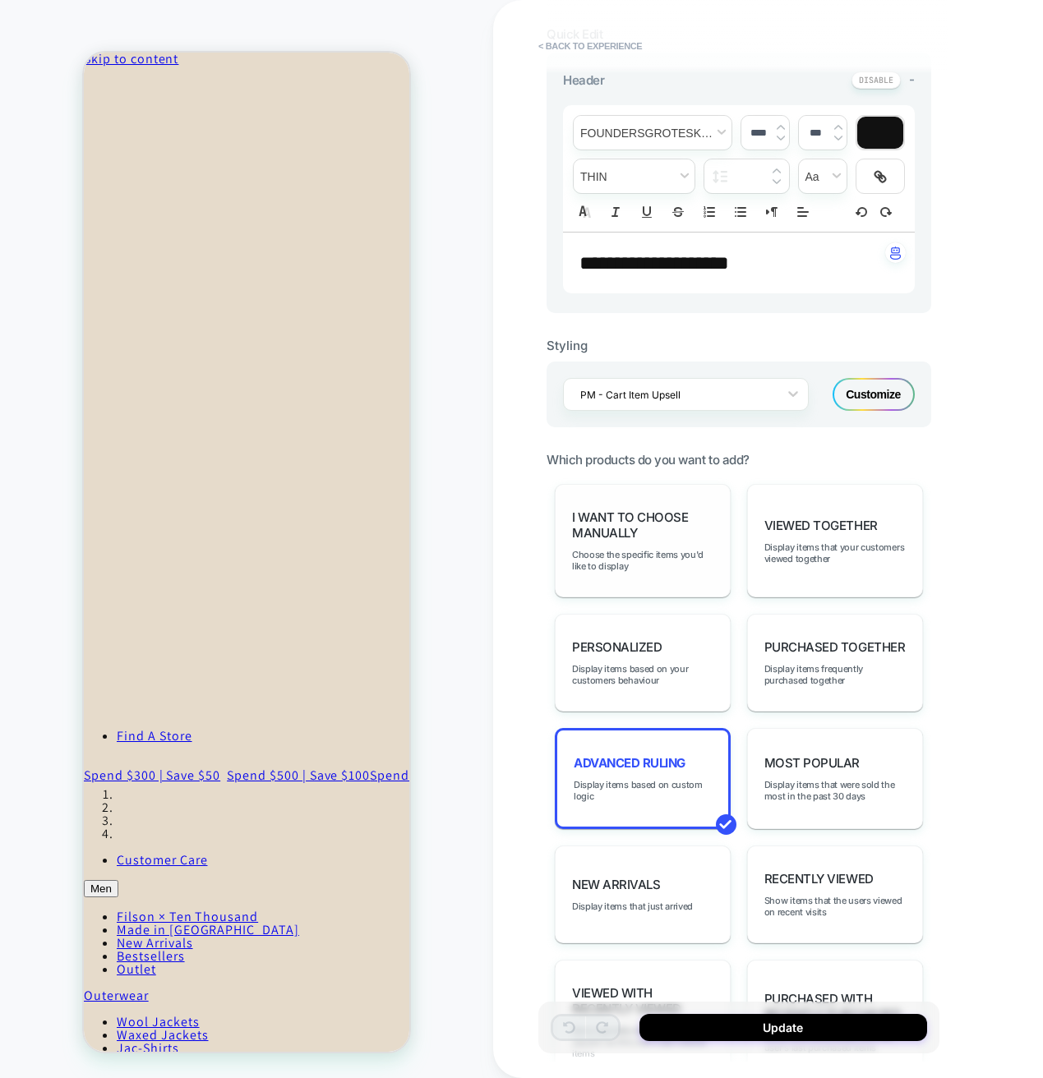
scroll to position [411, 0]
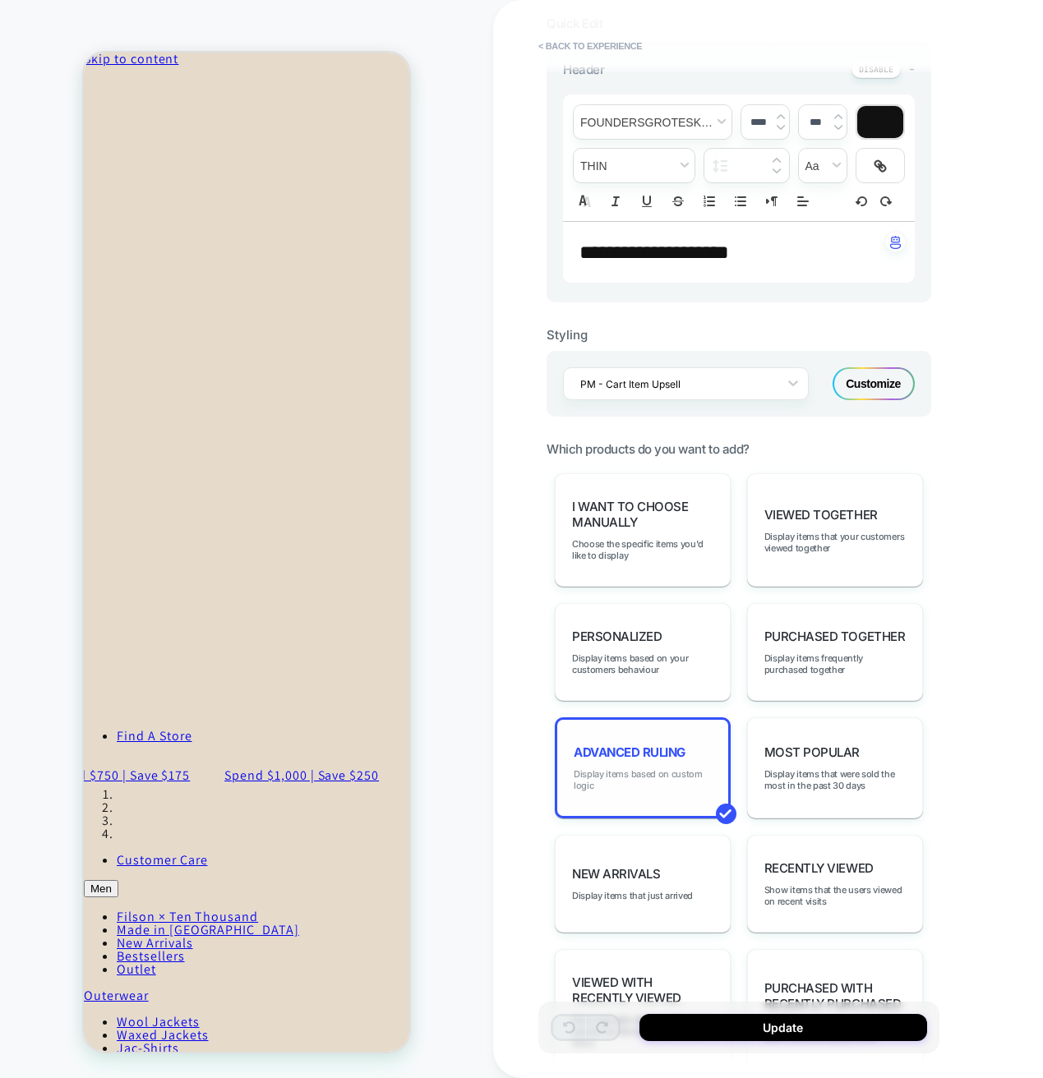
click at [639, 770] on span "Display items based on custom logic" at bounding box center [642, 779] width 138 height 23
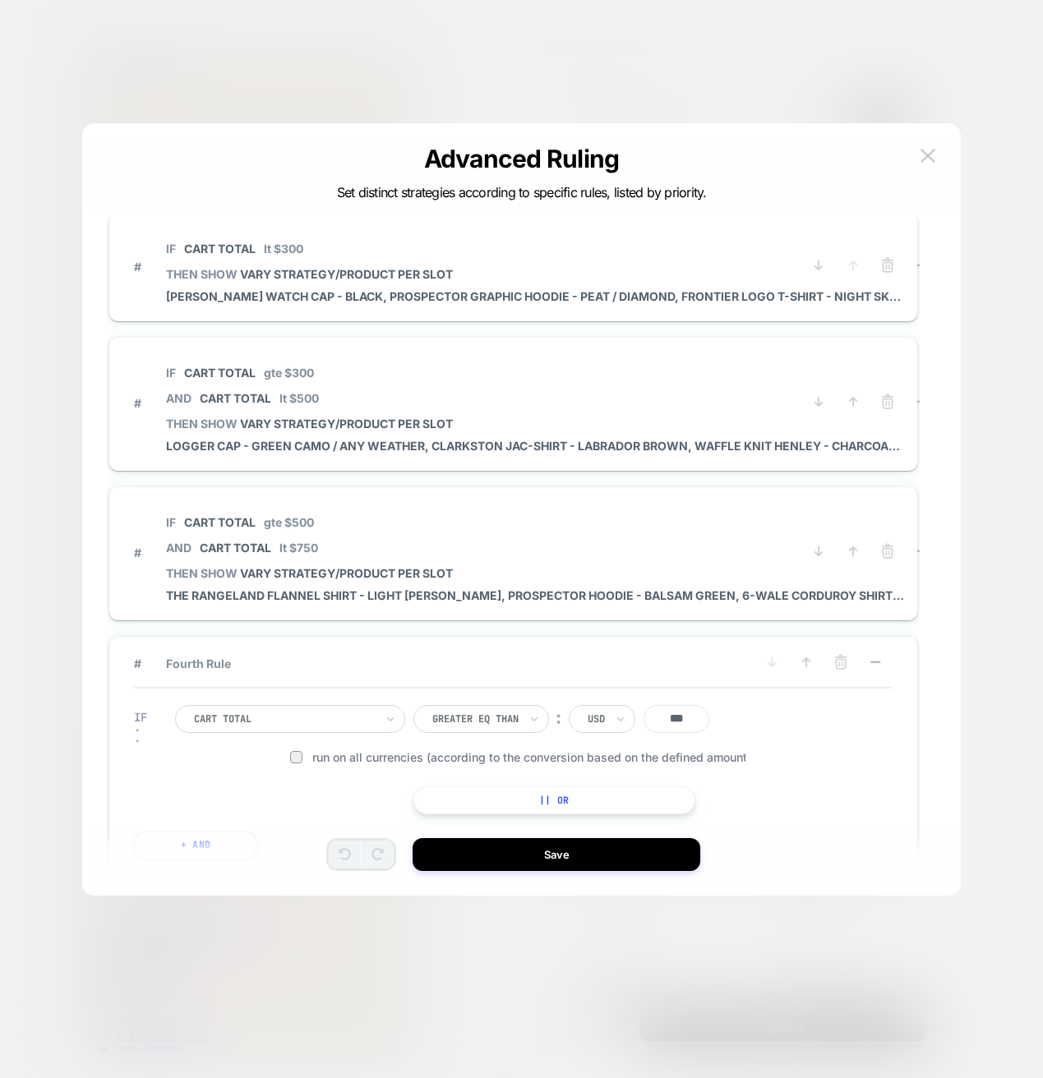
scroll to position [97, 0]
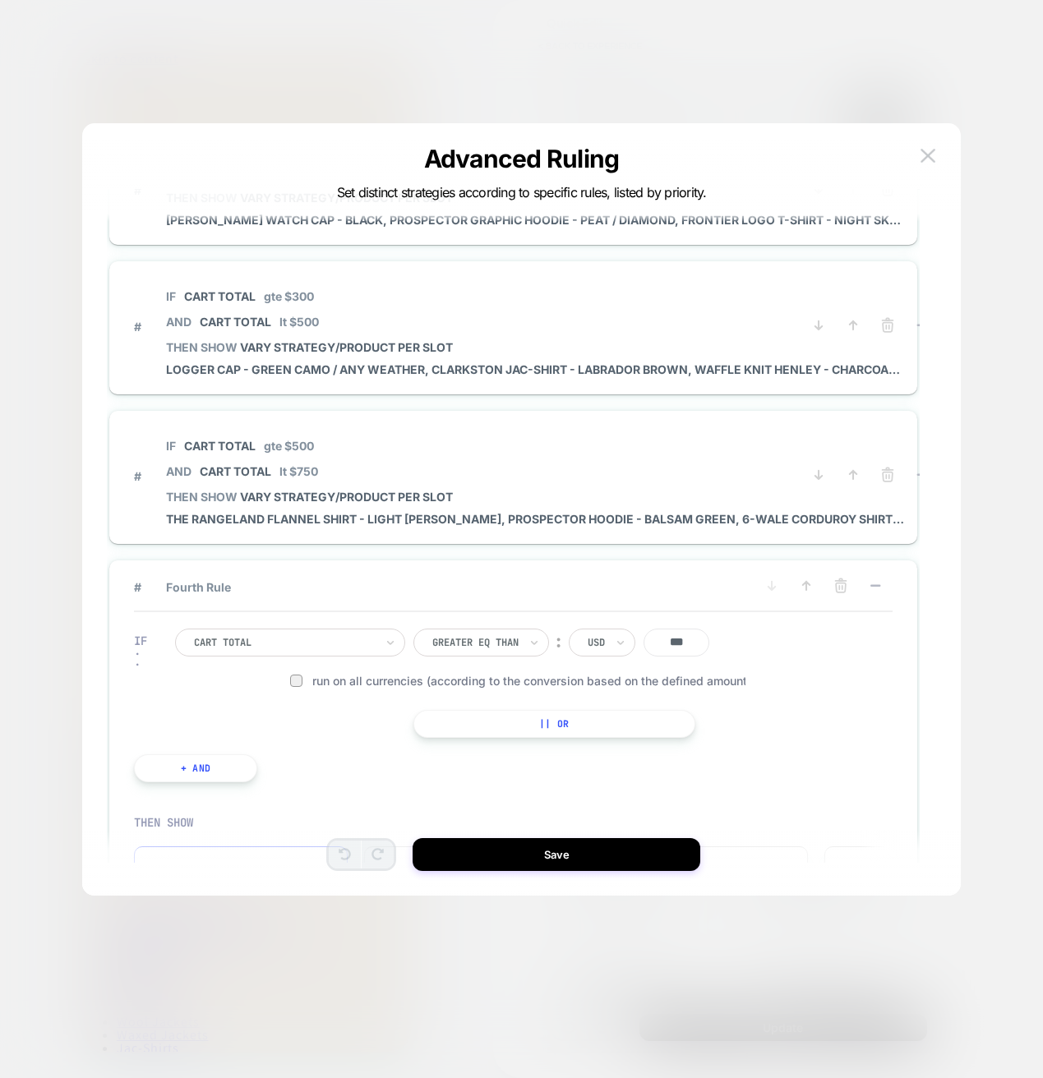
click at [339, 577] on div "# Fourth Rule" at bounding box center [513, 594] width 758 height 35
click at [272, 589] on span "# Fourth Rule" at bounding box center [444, 587] width 620 height 14
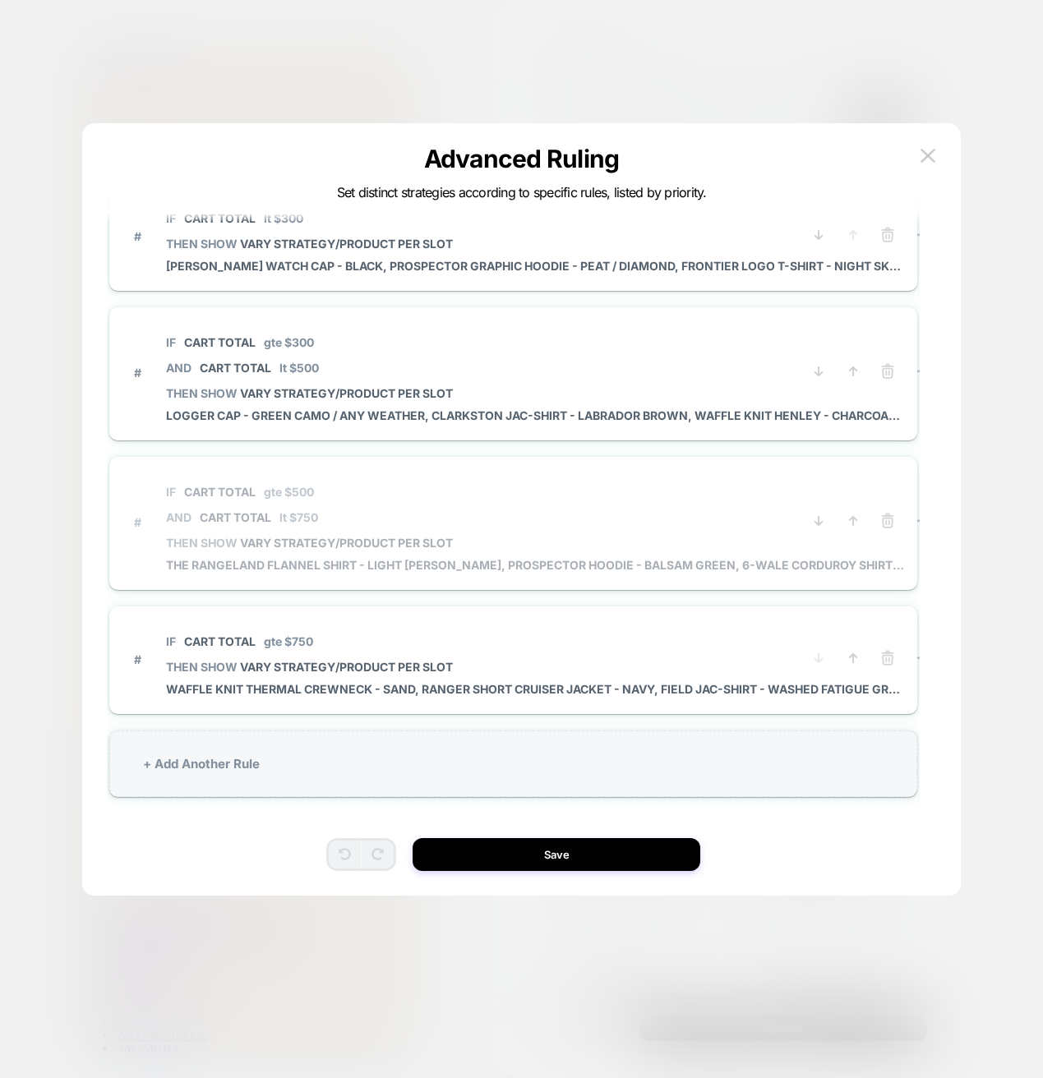
scroll to position [0, 0]
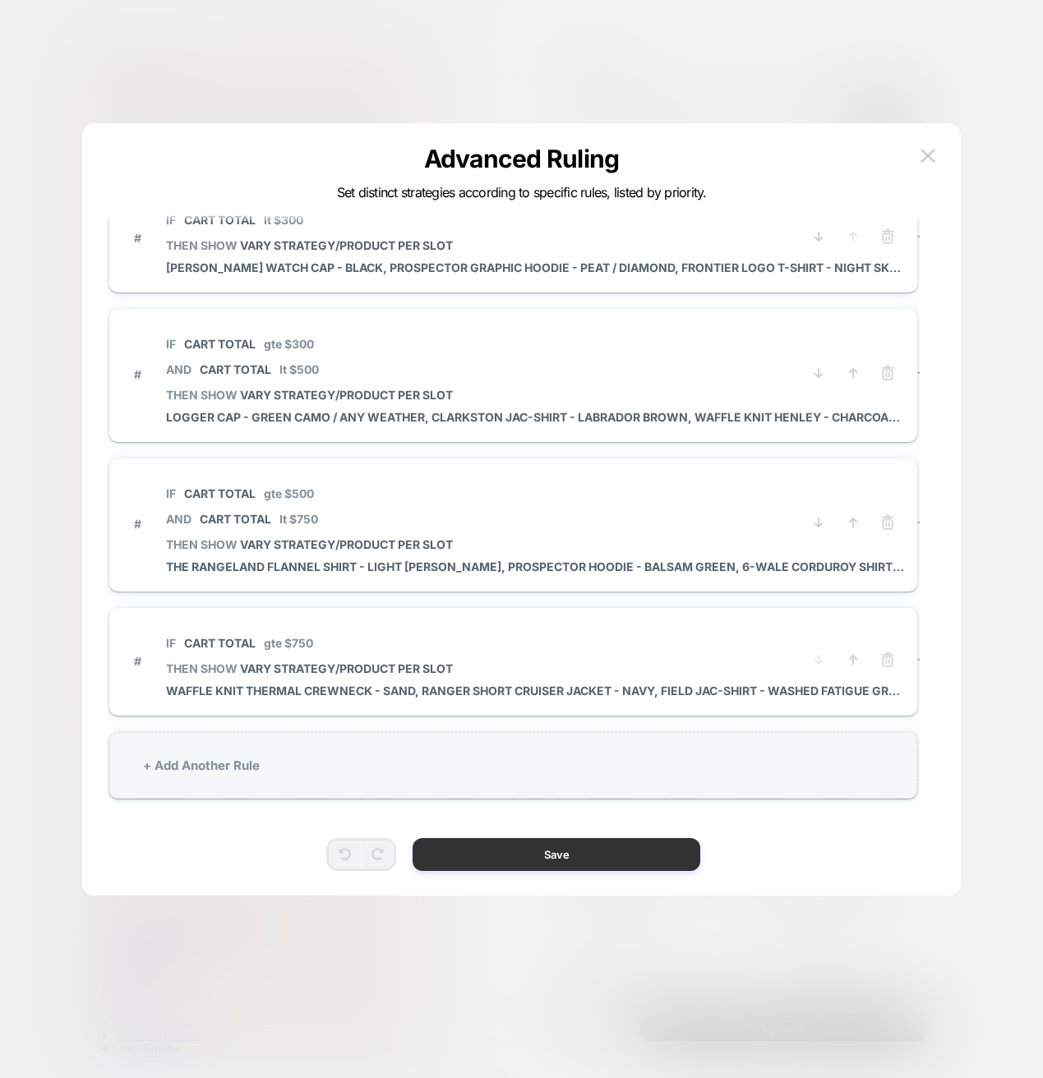
click at [521, 860] on button "Save" at bounding box center [556, 854] width 288 height 33
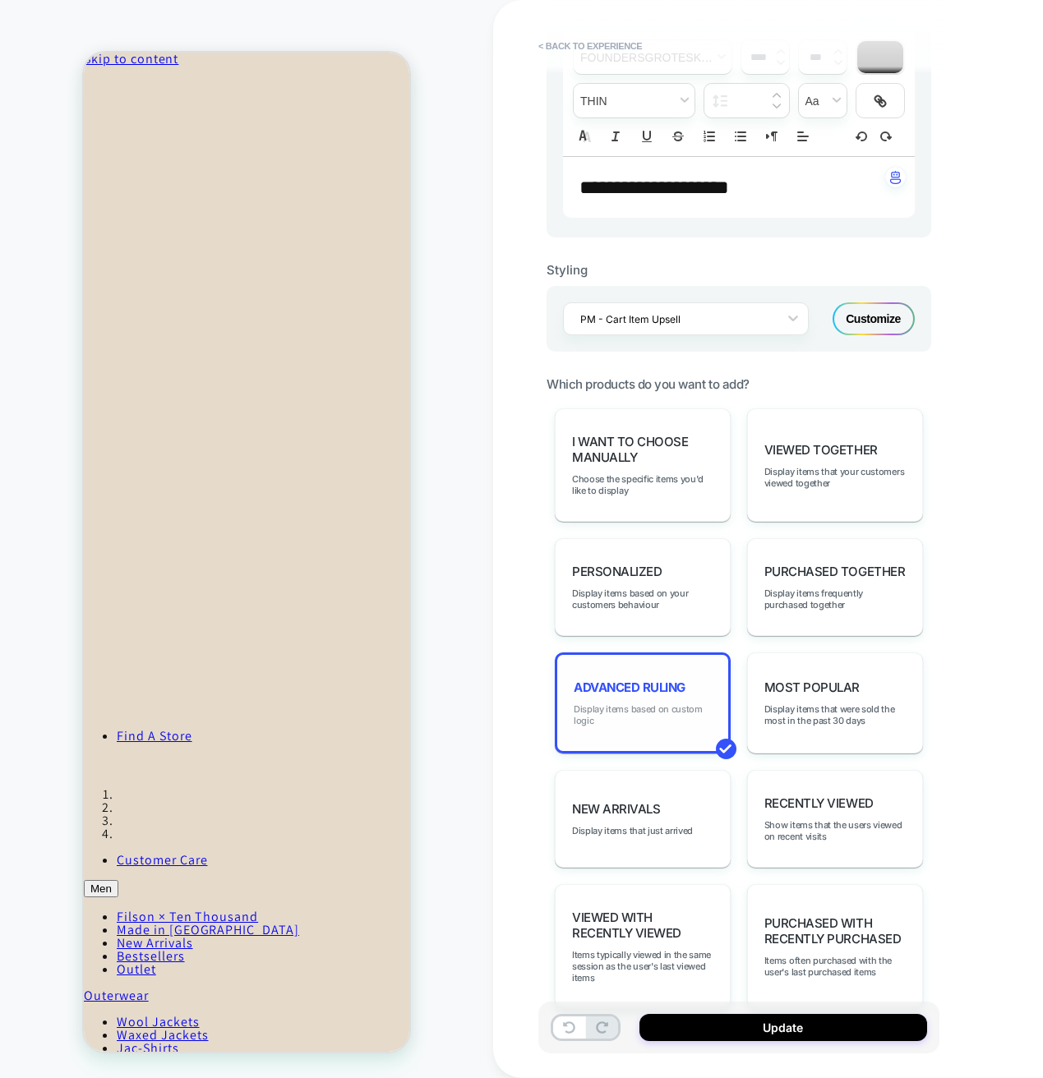
scroll to position [514, 0]
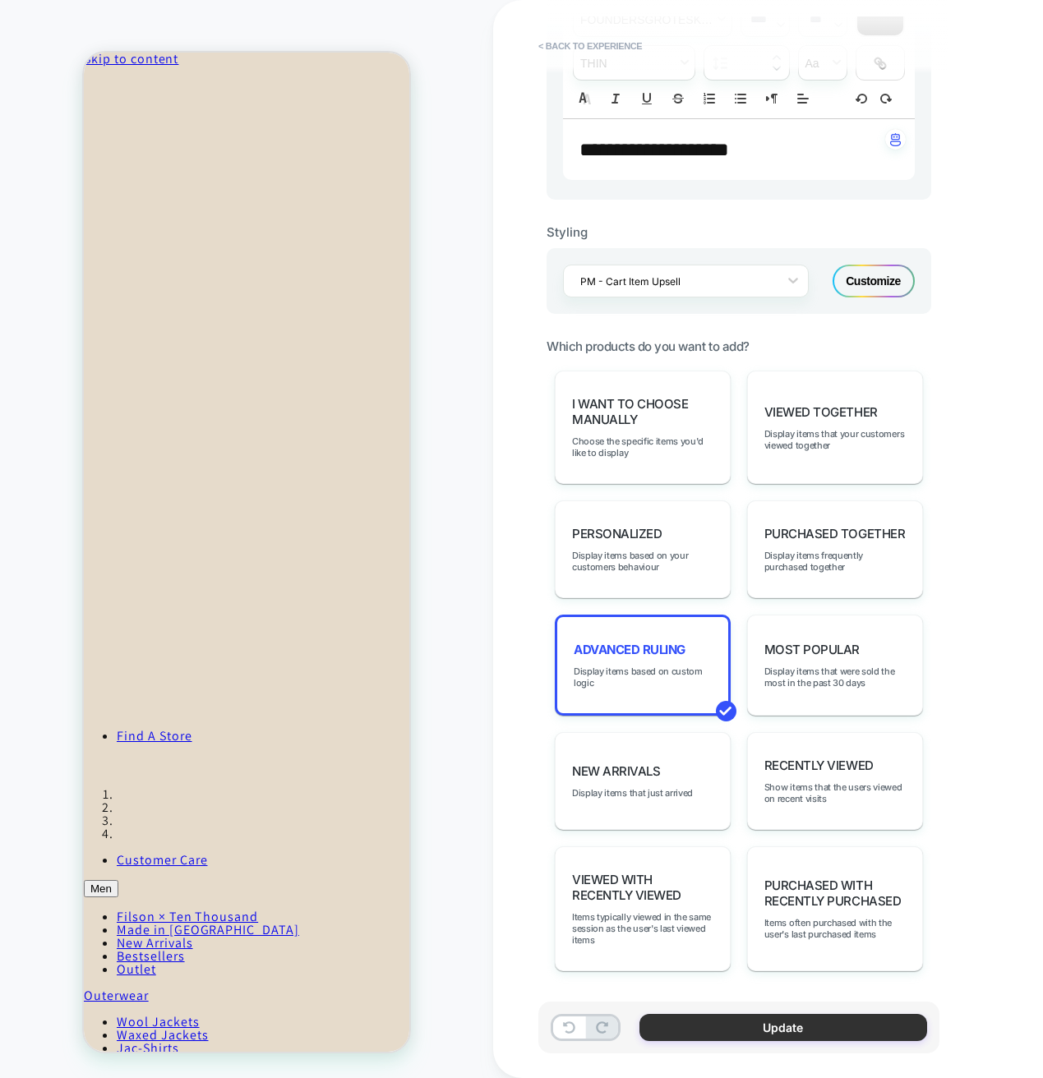
click at [750, 1029] on button "Update" at bounding box center [783, 1027] width 288 height 27
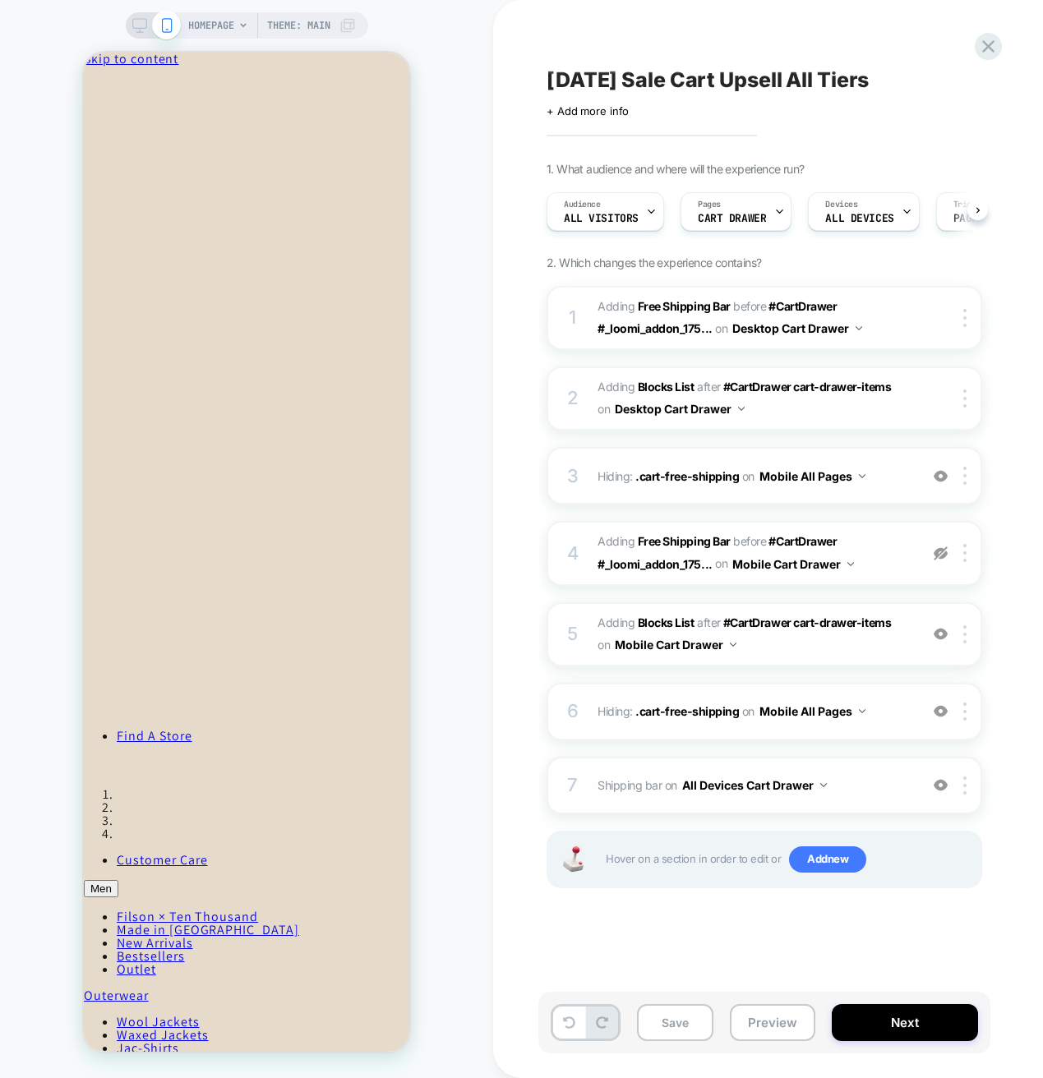
scroll to position [0, 1]
click at [877, 718] on span "Hiding : .cart-free-shipping .cart-free-shipping on Mobile All Pages" at bounding box center [753, 711] width 313 height 24
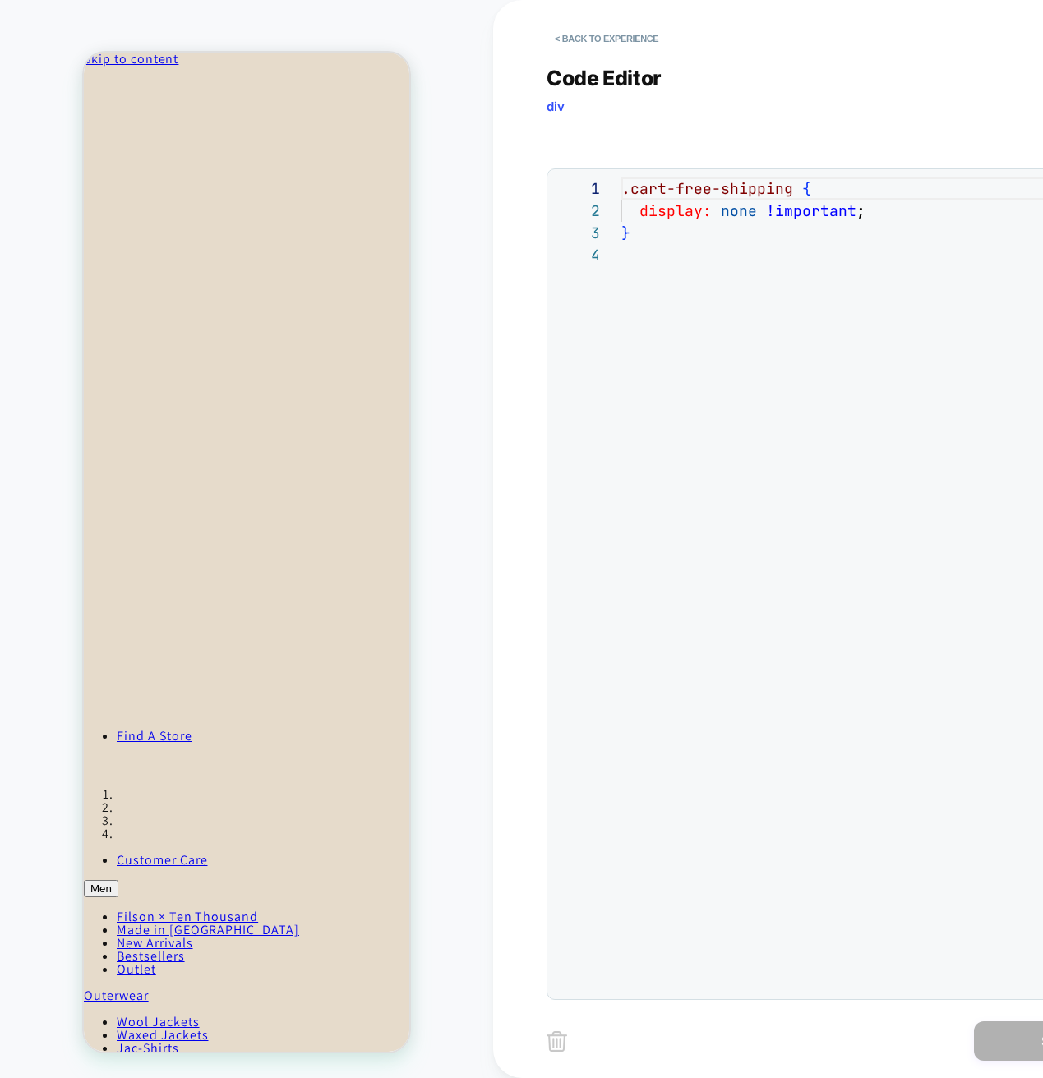
scroll to position [67, 0]
click at [581, 27] on button "< Back to experience" at bounding box center [606, 38] width 120 height 26
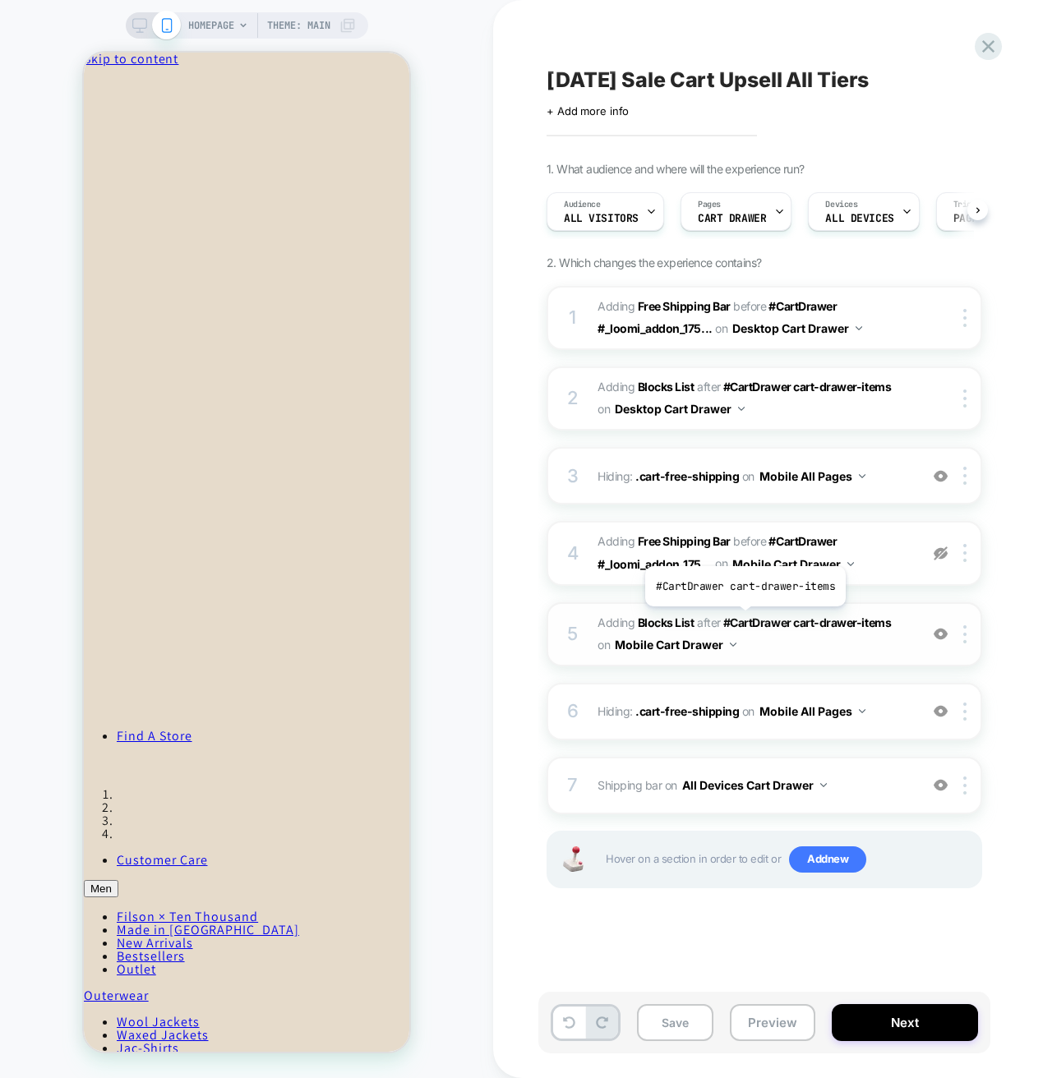
scroll to position [0, 1]
click at [942, 479] on img at bounding box center [940, 476] width 14 height 14
click at [942, 478] on img at bounding box center [940, 476] width 14 height 14
click at [942, 634] on img at bounding box center [940, 634] width 14 height 14
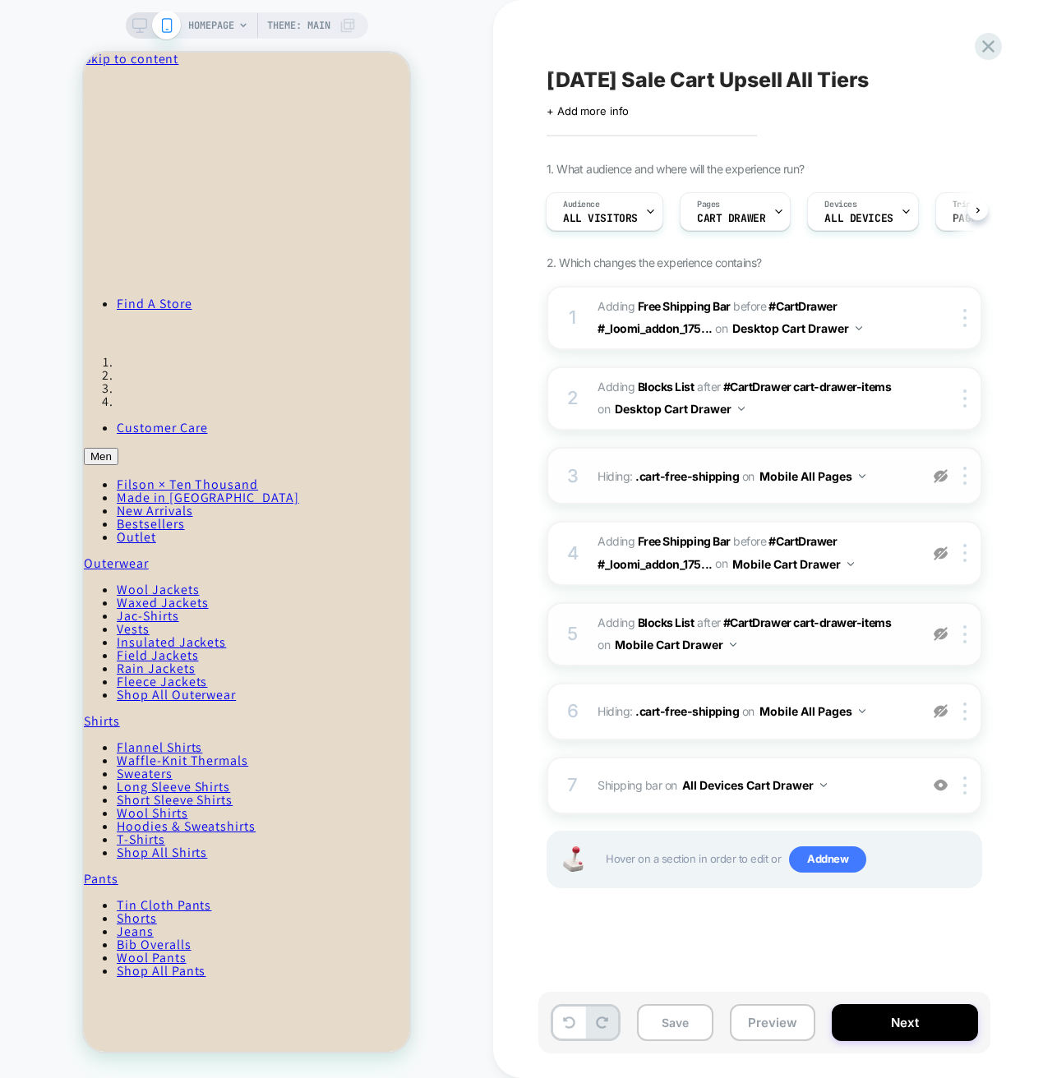
drag, startPoint x: 766, startPoint y: 1022, endPoint x: 740, endPoint y: 1000, distance: 33.8
click at [766, 1022] on button "Preview" at bounding box center [772, 1022] width 85 height 37
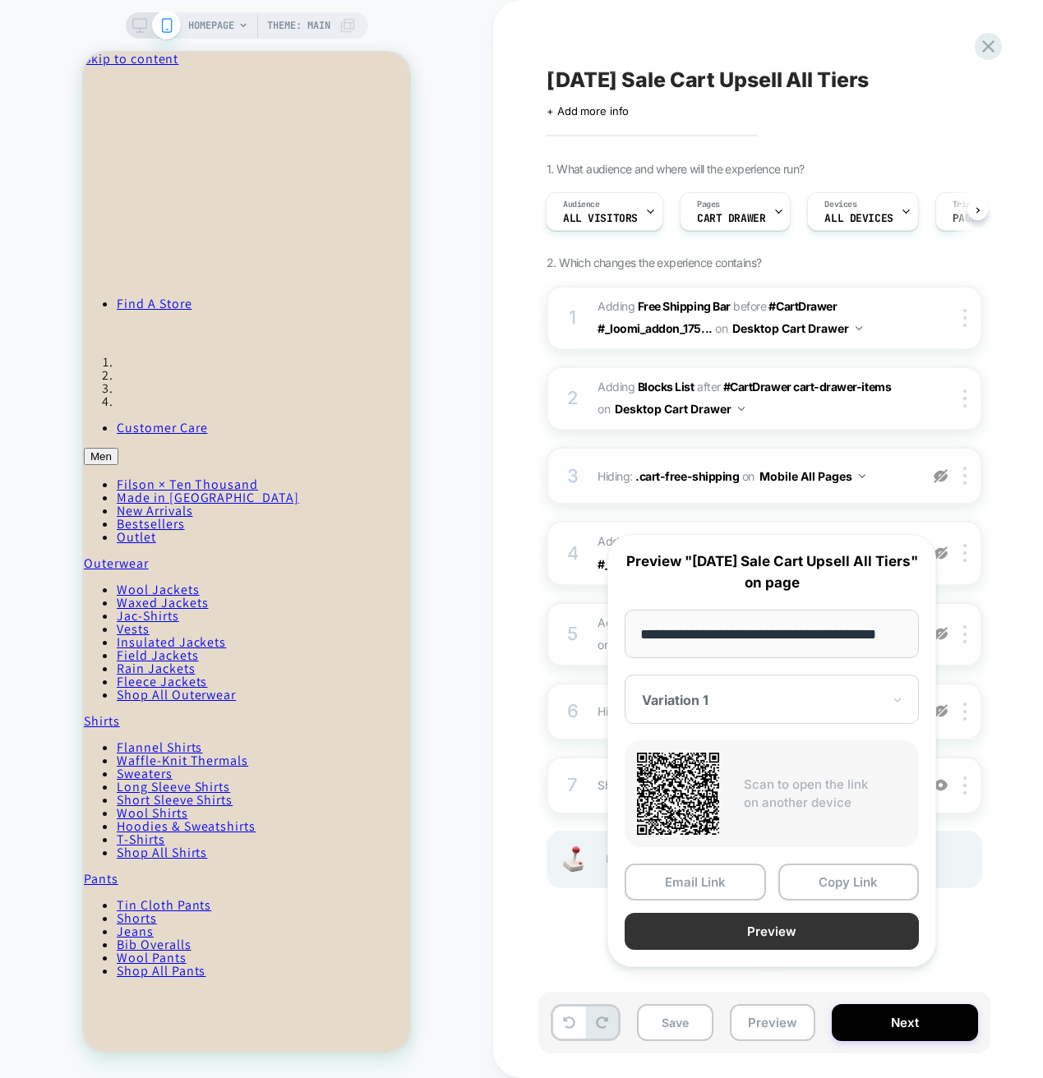
scroll to position [0, 0]
click at [800, 950] on button "Preview" at bounding box center [771, 931] width 294 height 37
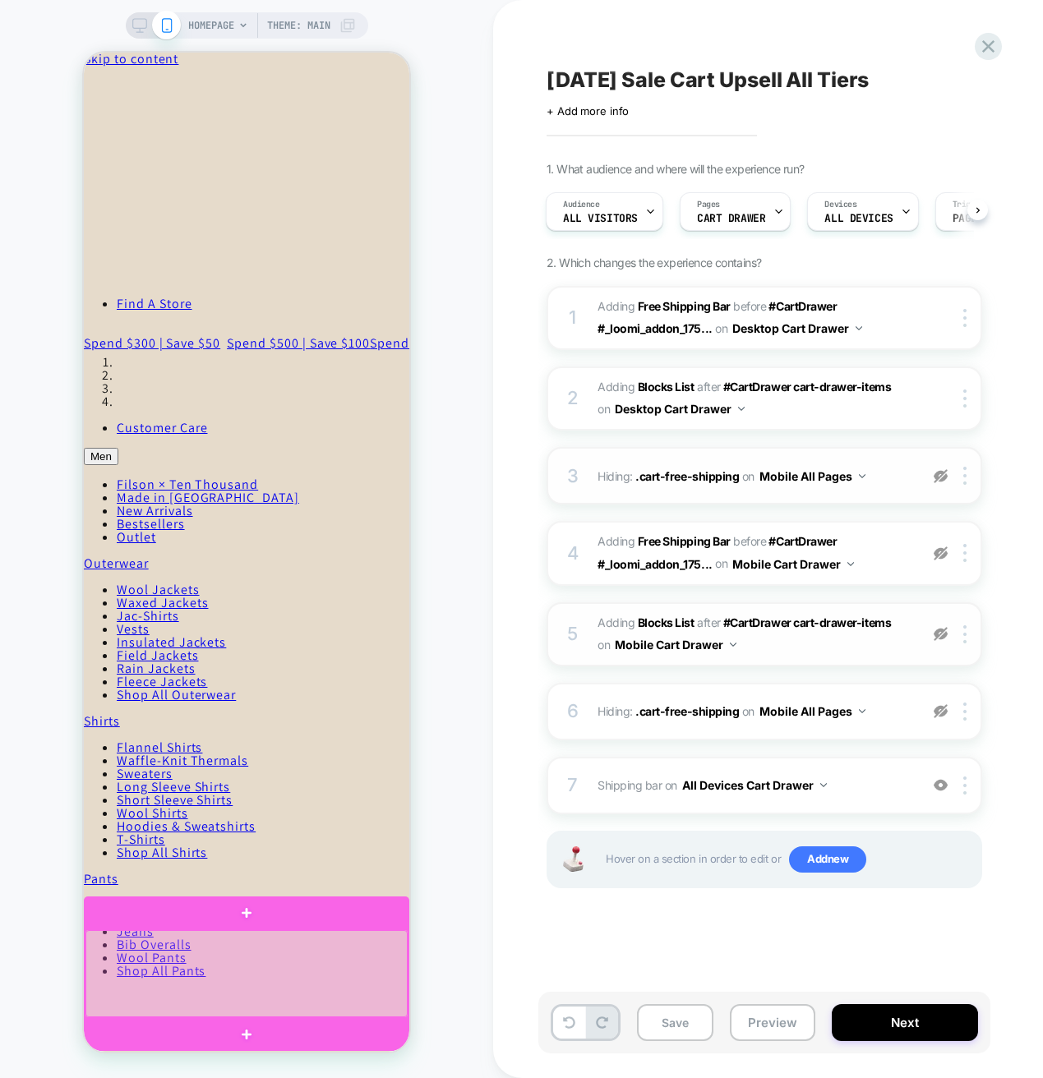
click at [219, 983] on div at bounding box center [246, 973] width 322 height 87
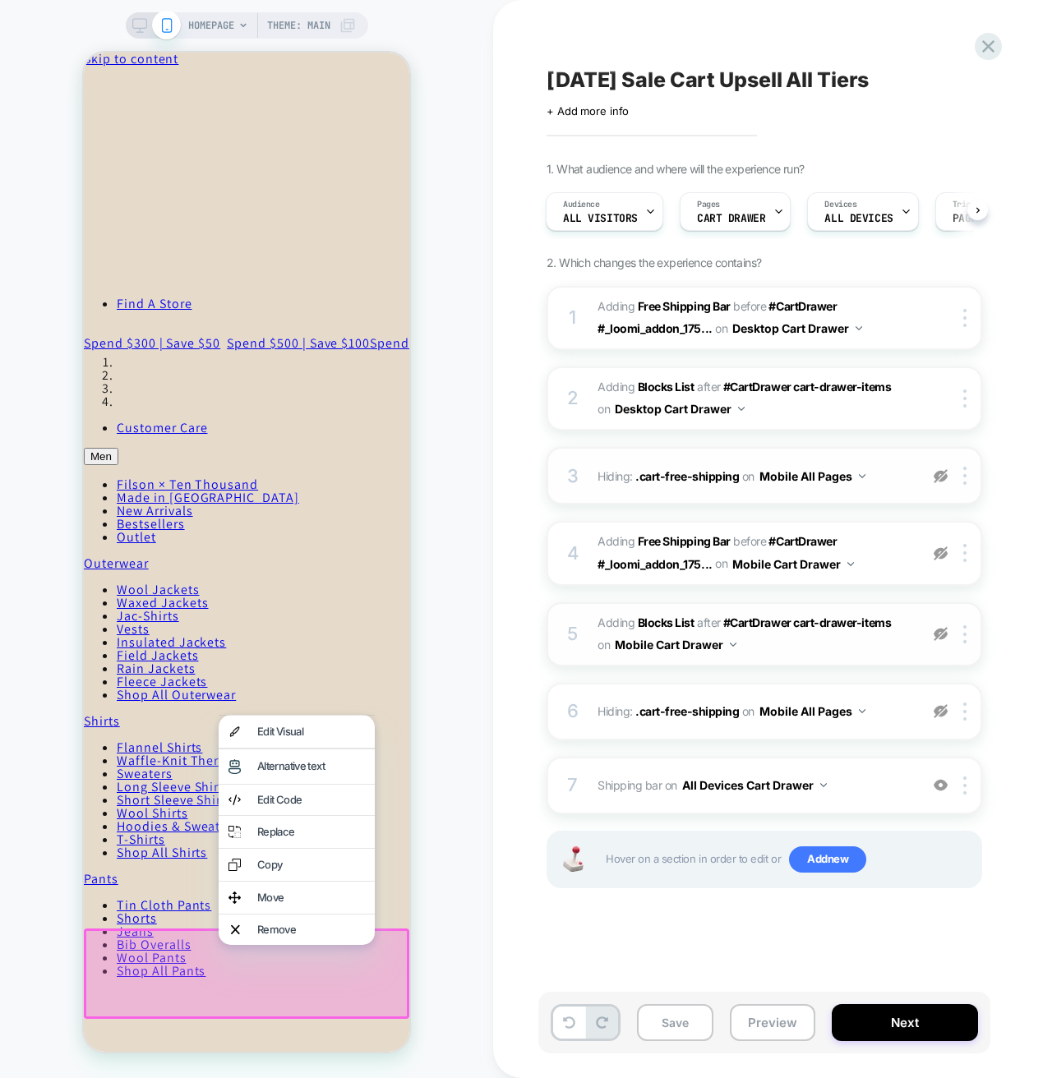
click at [458, 489] on div "HOMEPAGE Theme: MAIN" at bounding box center [246, 538] width 493 height 1045
click at [846, 790] on span "Shipping bar Adding Code Block AFTER cart-drawer-items on All Devices Cart Draw…" at bounding box center [753, 785] width 313 height 24
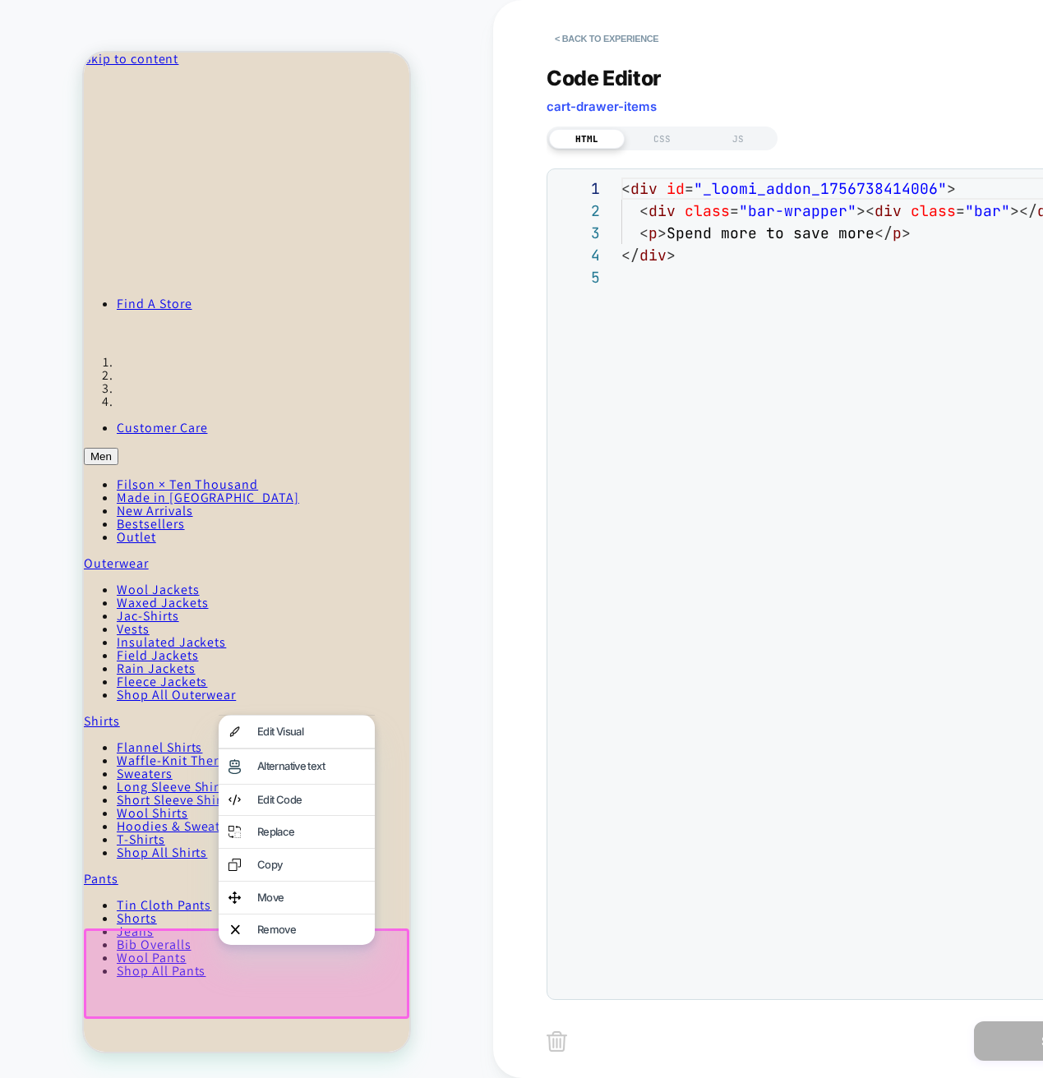
scroll to position [89, 0]
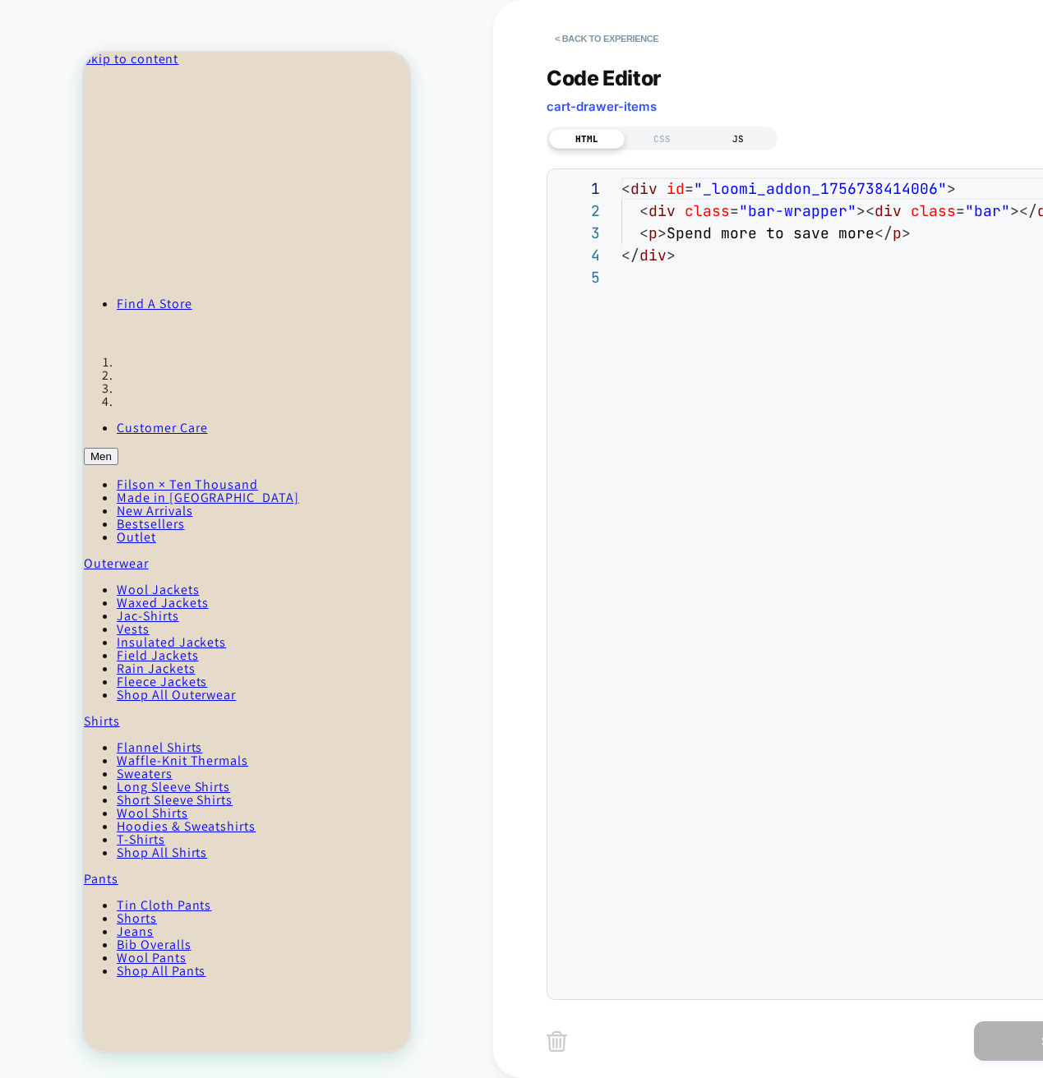
click at [755, 140] on div "JS" at bounding box center [738, 139] width 76 height 20
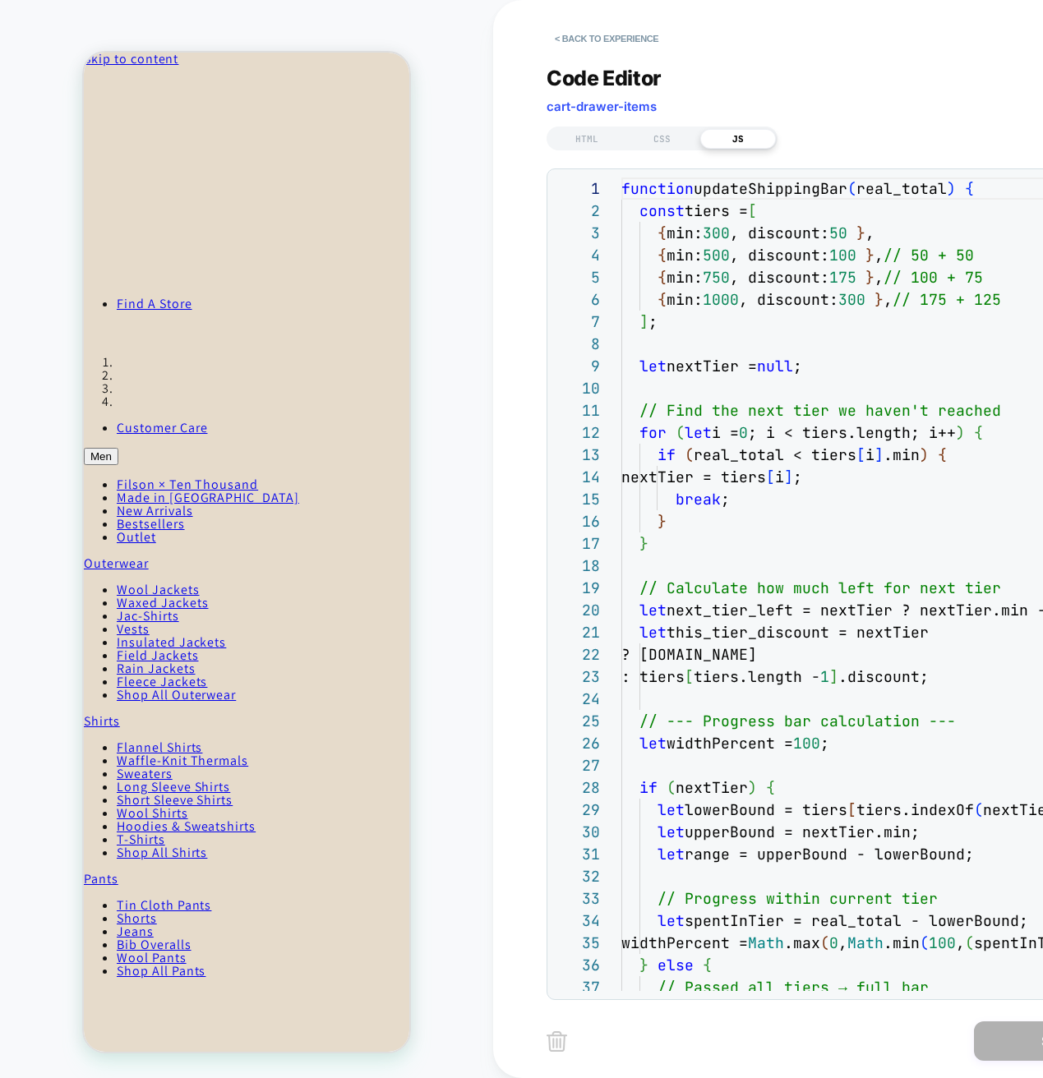
scroll to position [222, 0]
click at [614, 188] on div at bounding box center [611, 188] width 21 height 22
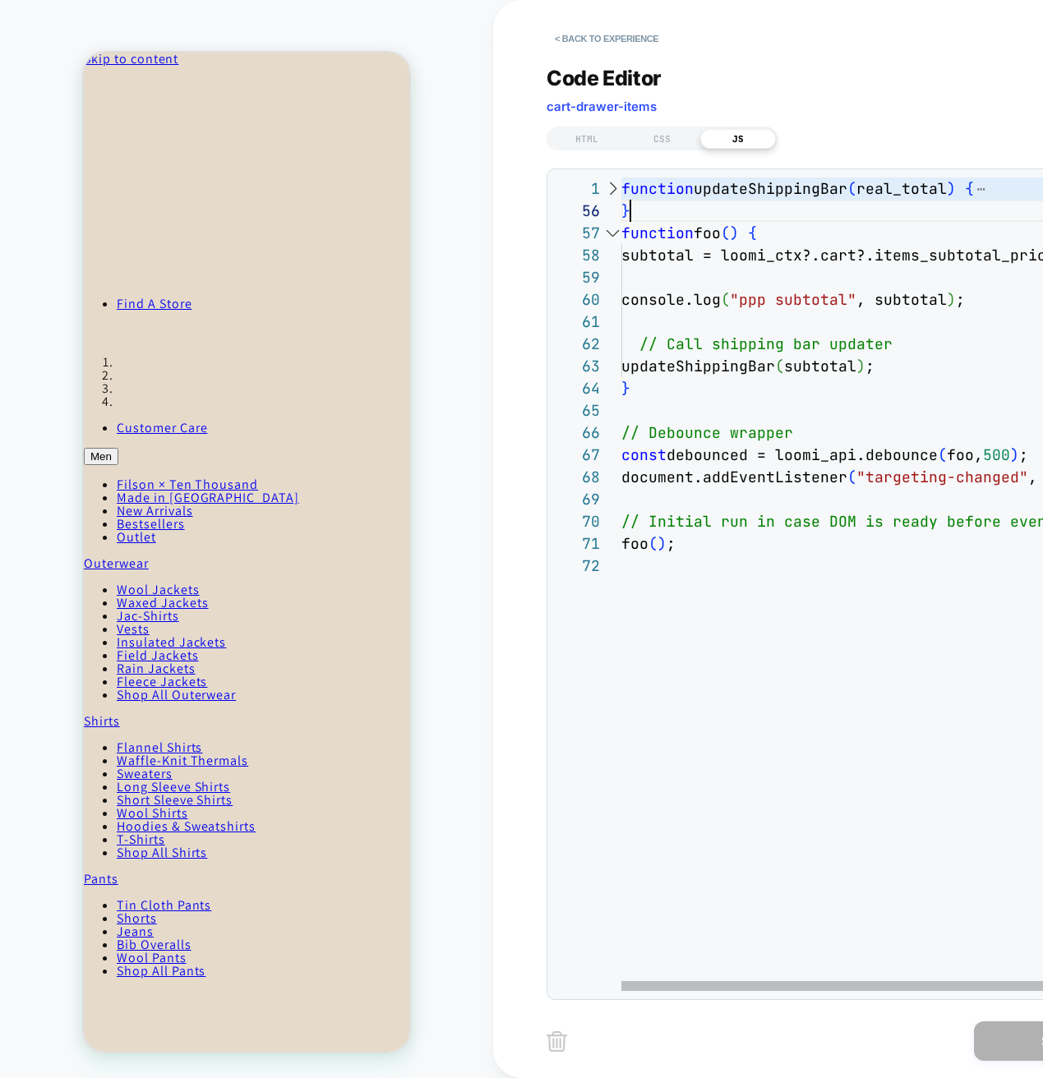
scroll to position [0, 0]
drag, startPoint x: 671, startPoint y: 213, endPoint x: 547, endPoint y: 168, distance: 132.0
click at [621, 177] on div "function updateShippingBar ( real_total ) { } function foo ( ) { subtotal = loo…" at bounding box center [901, 772] width 561 height 1191
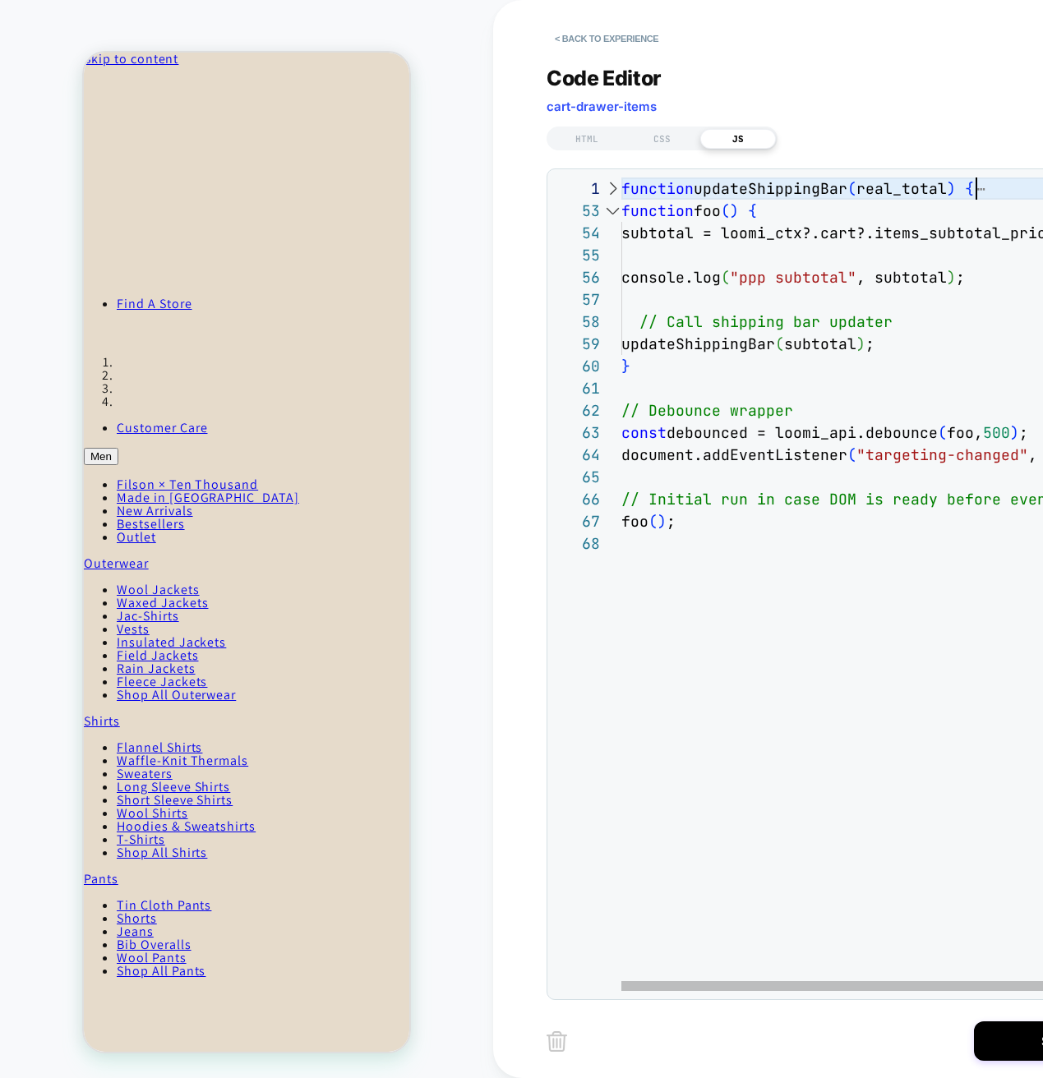
type textarea "**********"
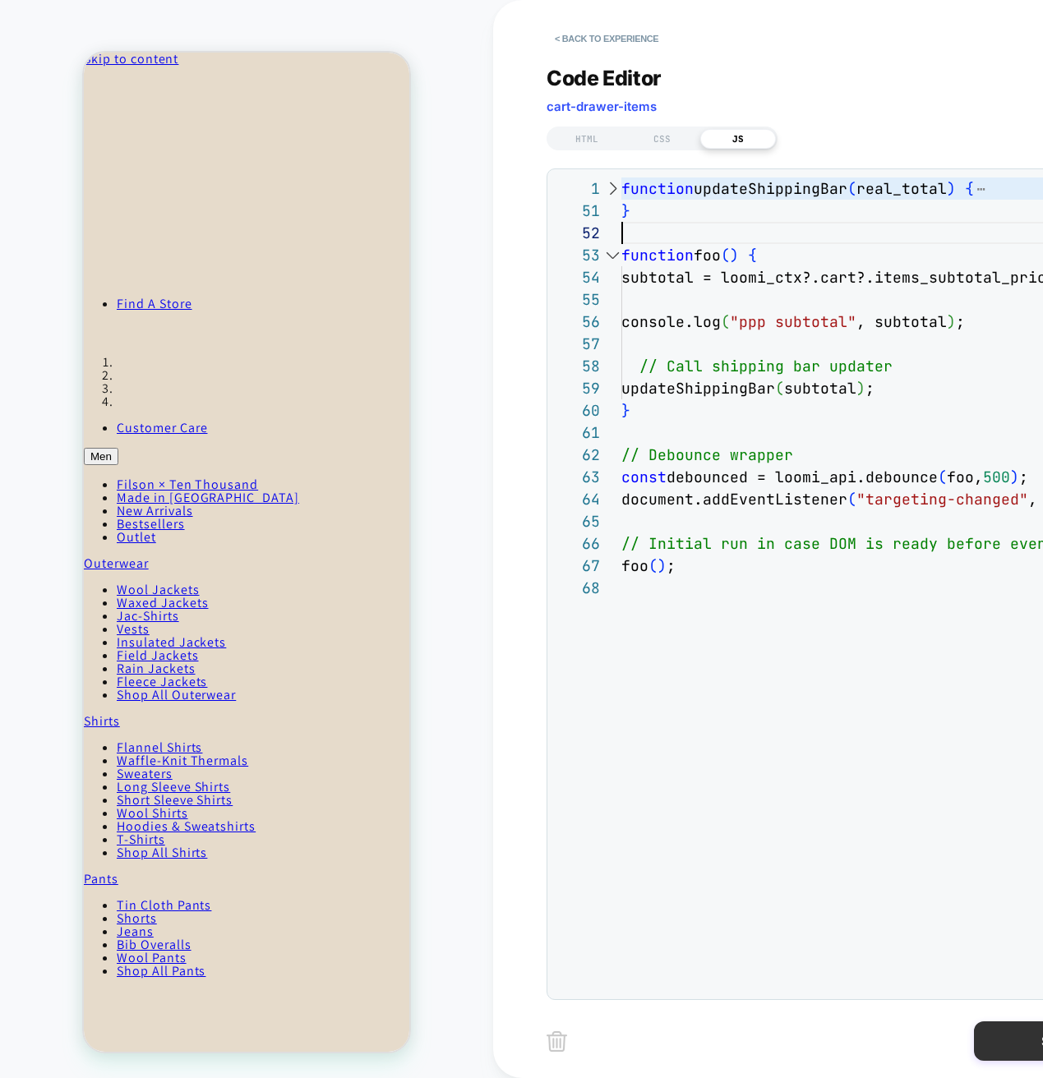
click at [1001, 1040] on button "Save" at bounding box center [1056, 1040] width 164 height 39
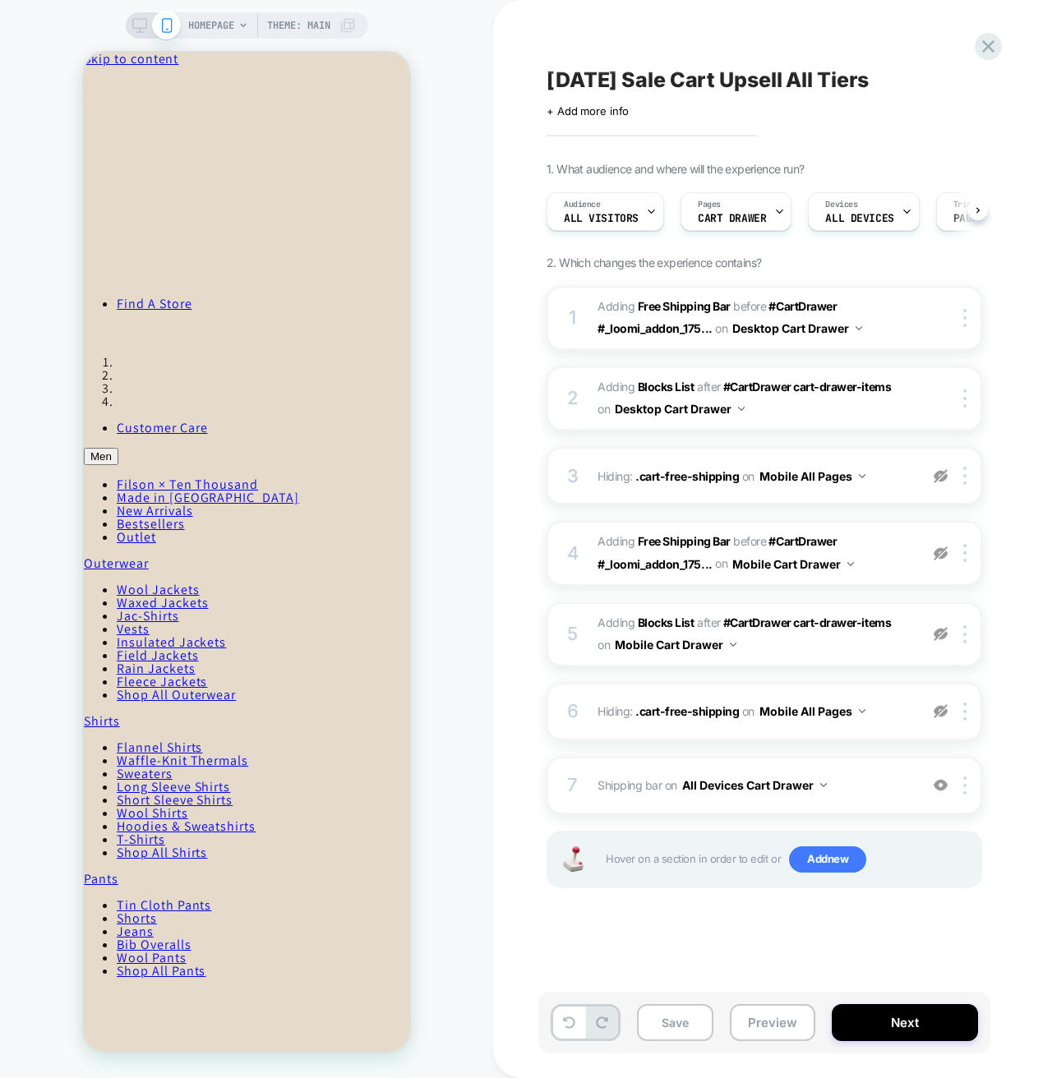
scroll to position [0, 1]
click at [778, 1023] on button "Preview" at bounding box center [772, 1022] width 85 height 37
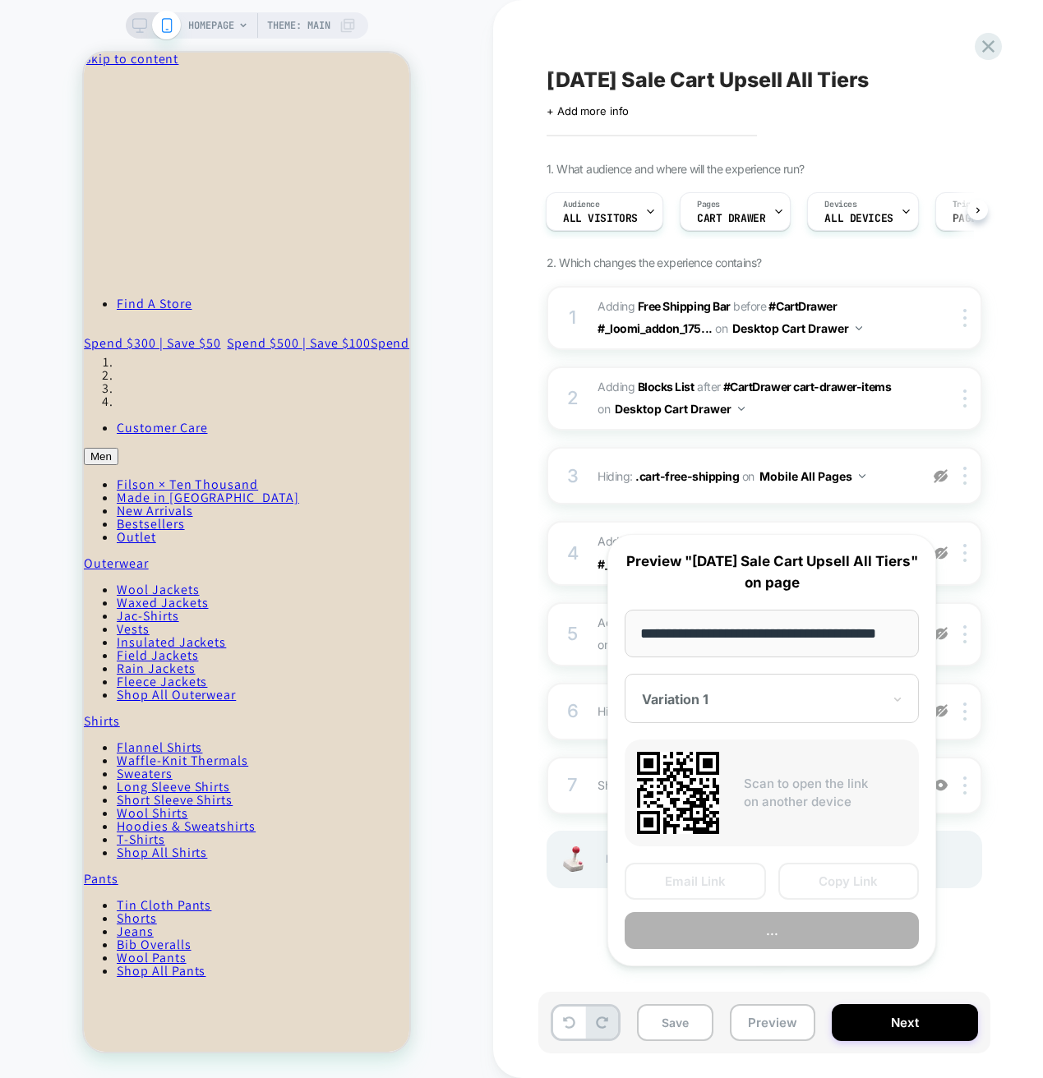
scroll to position [0, 25]
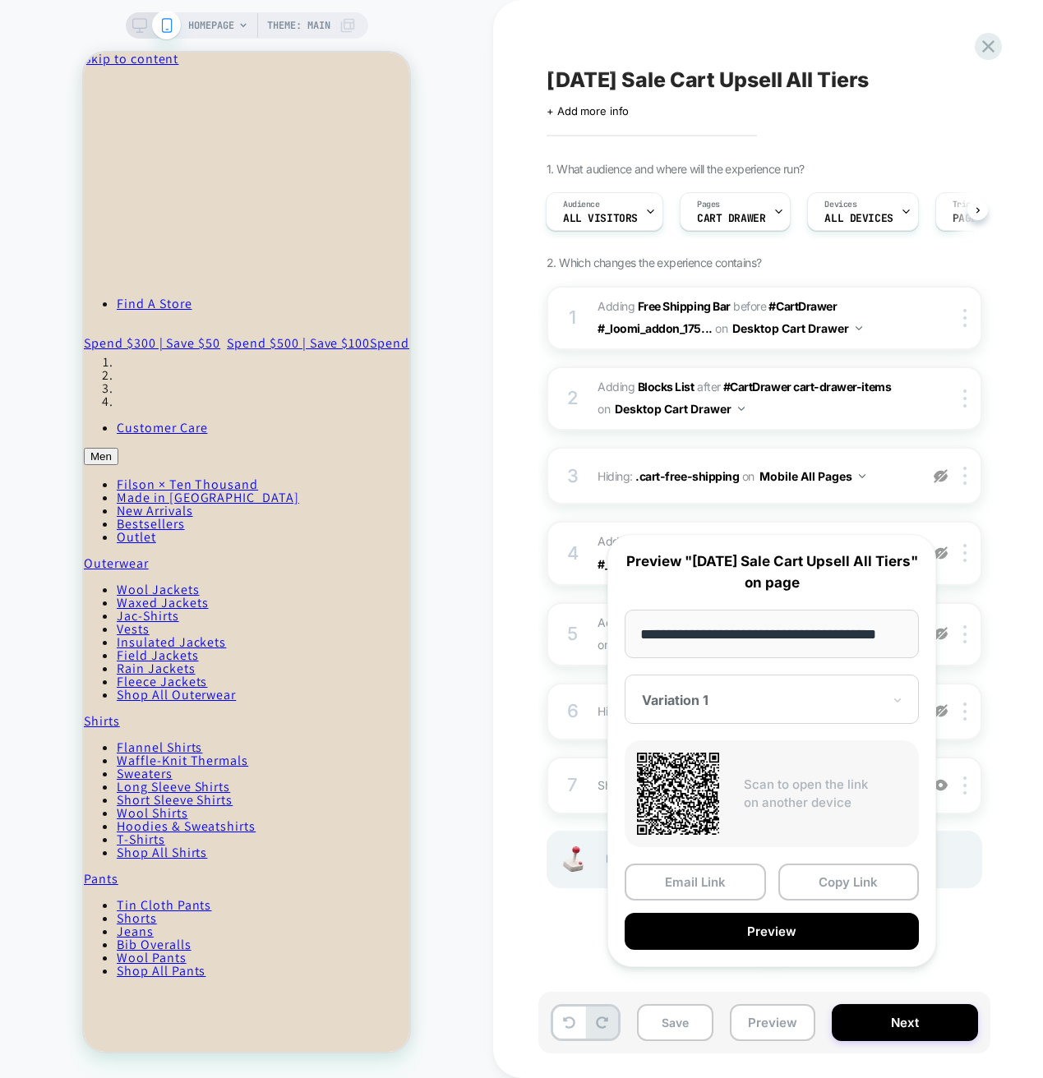
click at [982, 947] on div "Labor Day Sale Cart Upsell All Tiers Click to edit experience details + Add mor…" at bounding box center [846, 538] width 616 height 1045
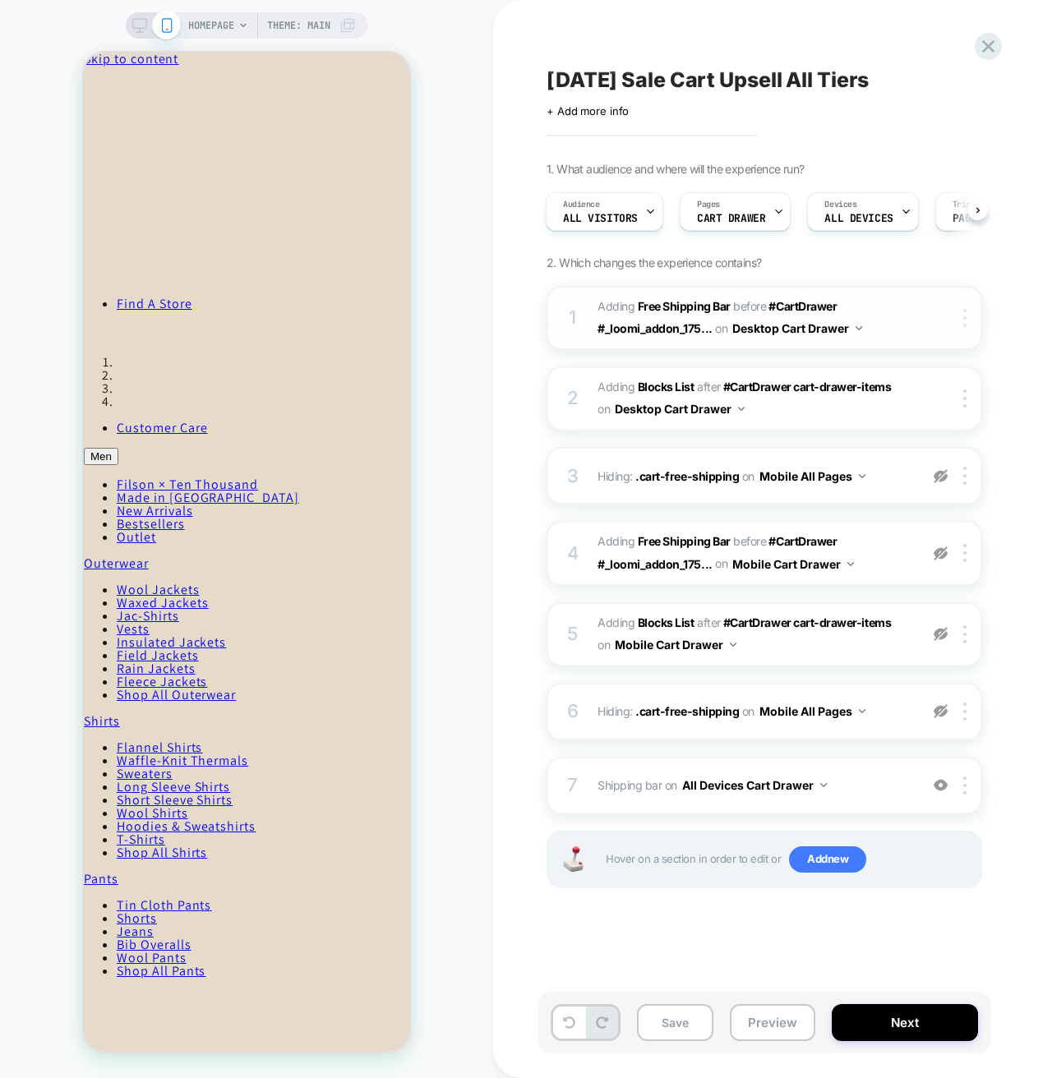
click at [968, 314] on div at bounding box center [967, 318] width 27 height 18
click at [1004, 281] on div "1. What audience and where will the experience run? Audience All Visitors Pages…" at bounding box center [846, 545] width 600 height 767
click at [925, 319] on div "1 #_loomi_addon_1755548452067_dup1755548730_dup1756736005 Adding Free Shipping …" at bounding box center [763, 318] width 435 height 64
click at [963, 314] on img at bounding box center [964, 318] width 3 height 18
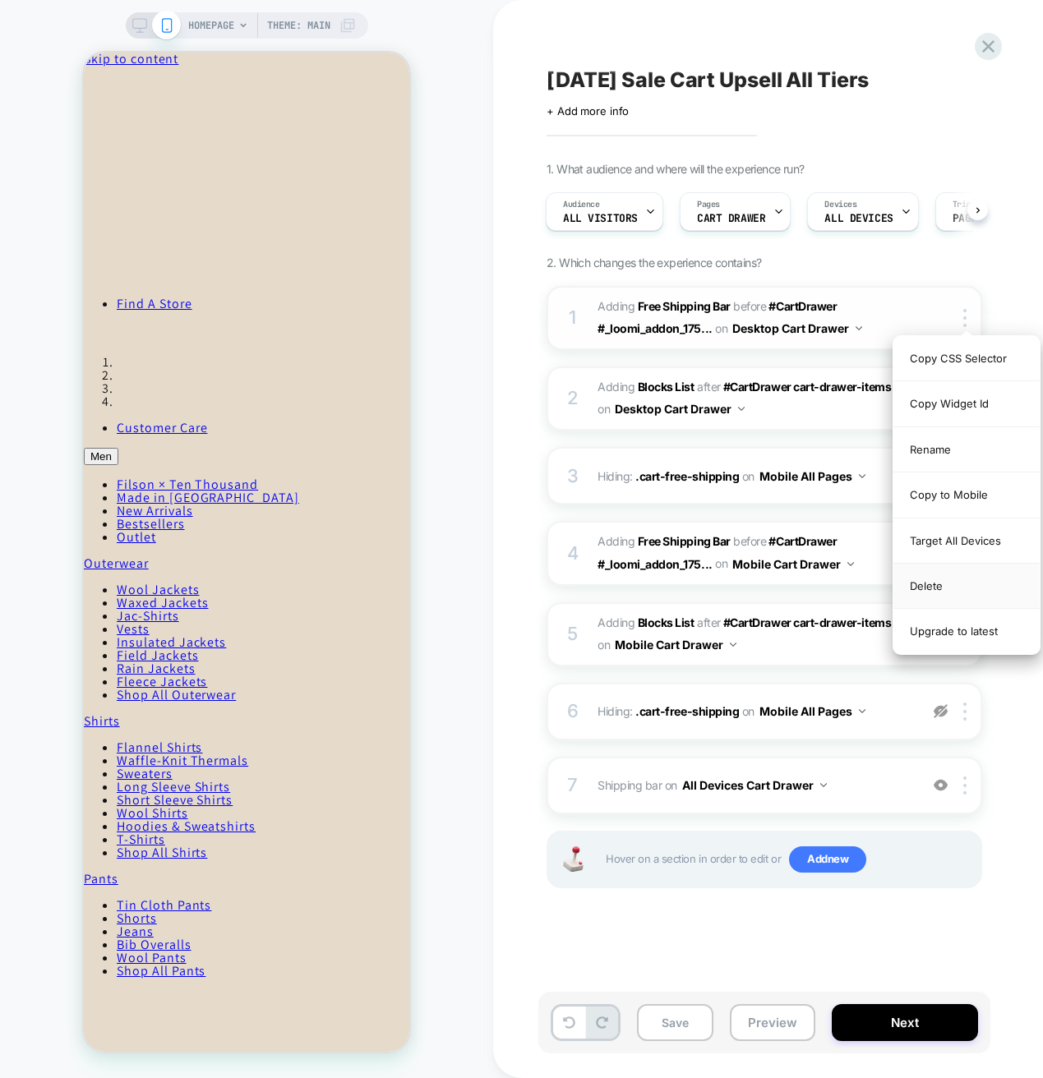
click at [921, 585] on div "Delete" at bounding box center [966, 586] width 146 height 45
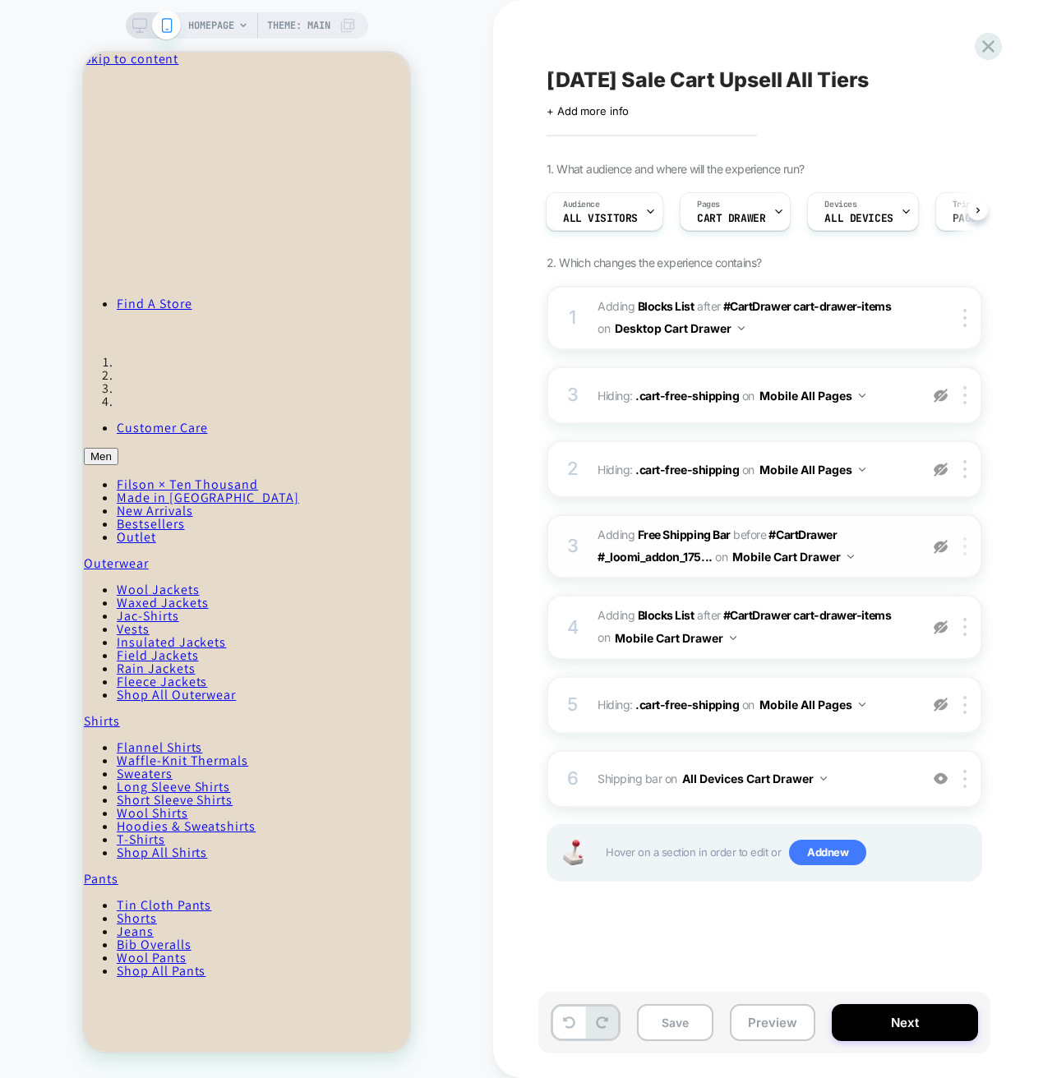
click at [970, 541] on div at bounding box center [967, 546] width 27 height 18
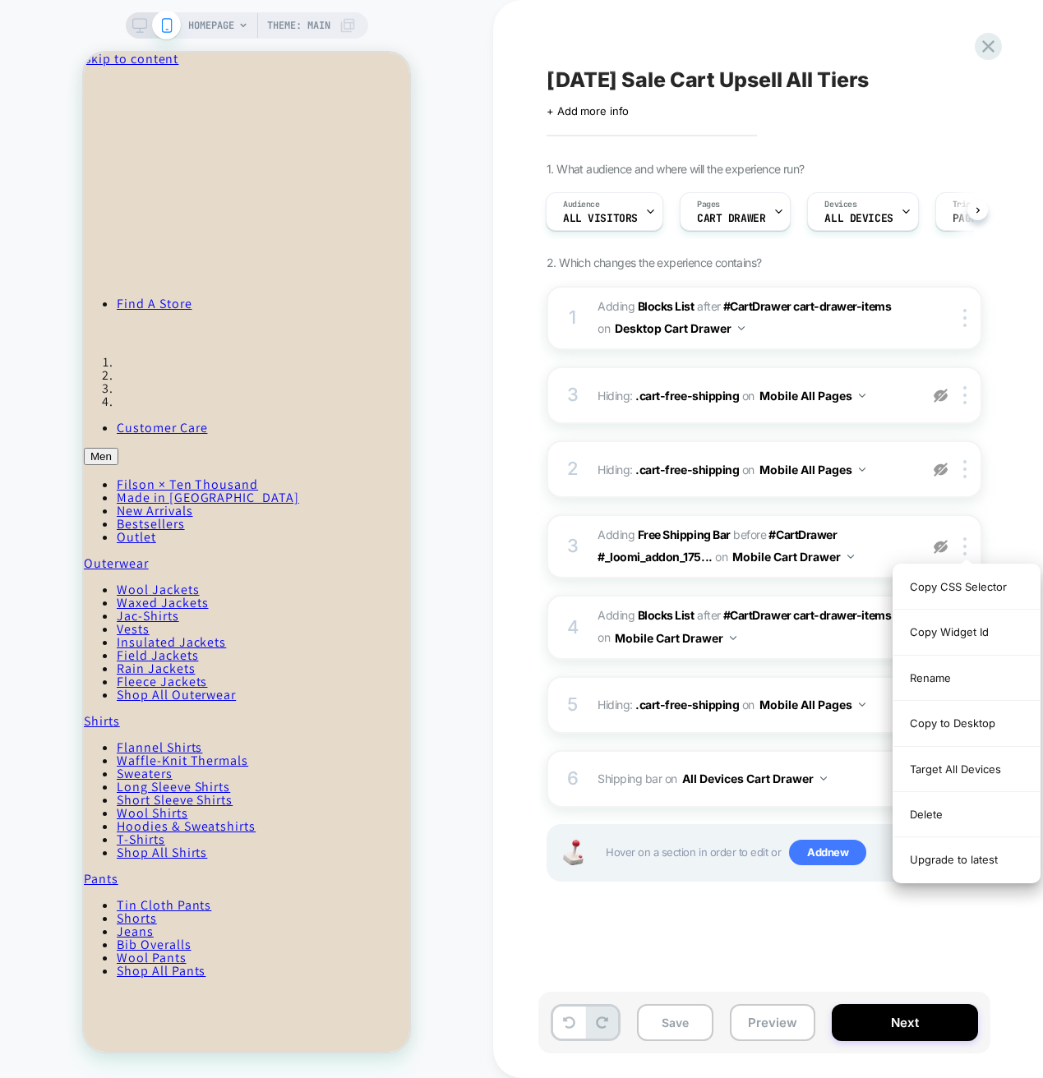
click at [948, 818] on div "Delete" at bounding box center [966, 814] width 146 height 45
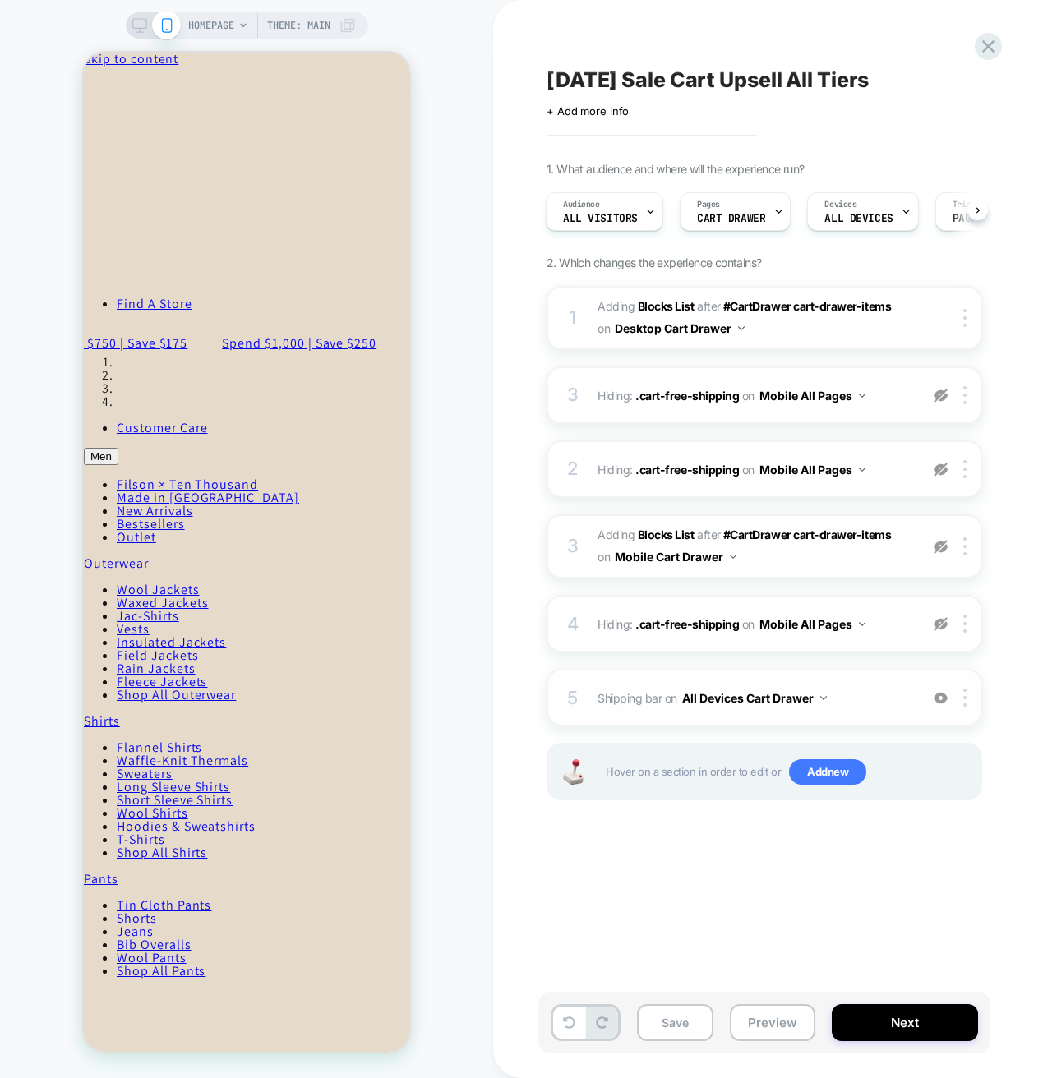
click at [824, 696] on img at bounding box center [823, 698] width 7 height 4
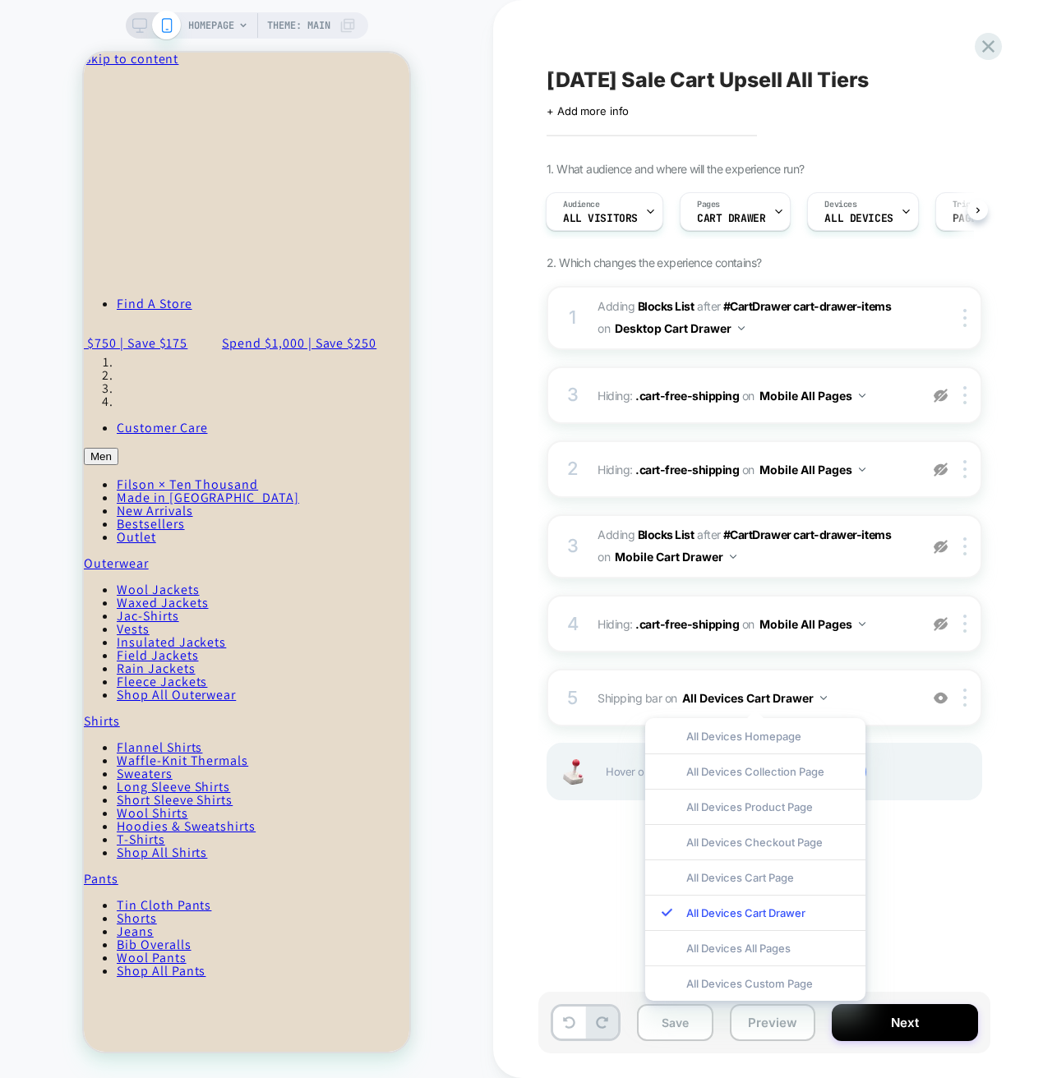
click at [992, 700] on div "1. What audience and where will the experience run? Audience All Visitors Pages…" at bounding box center [846, 501] width 600 height 679
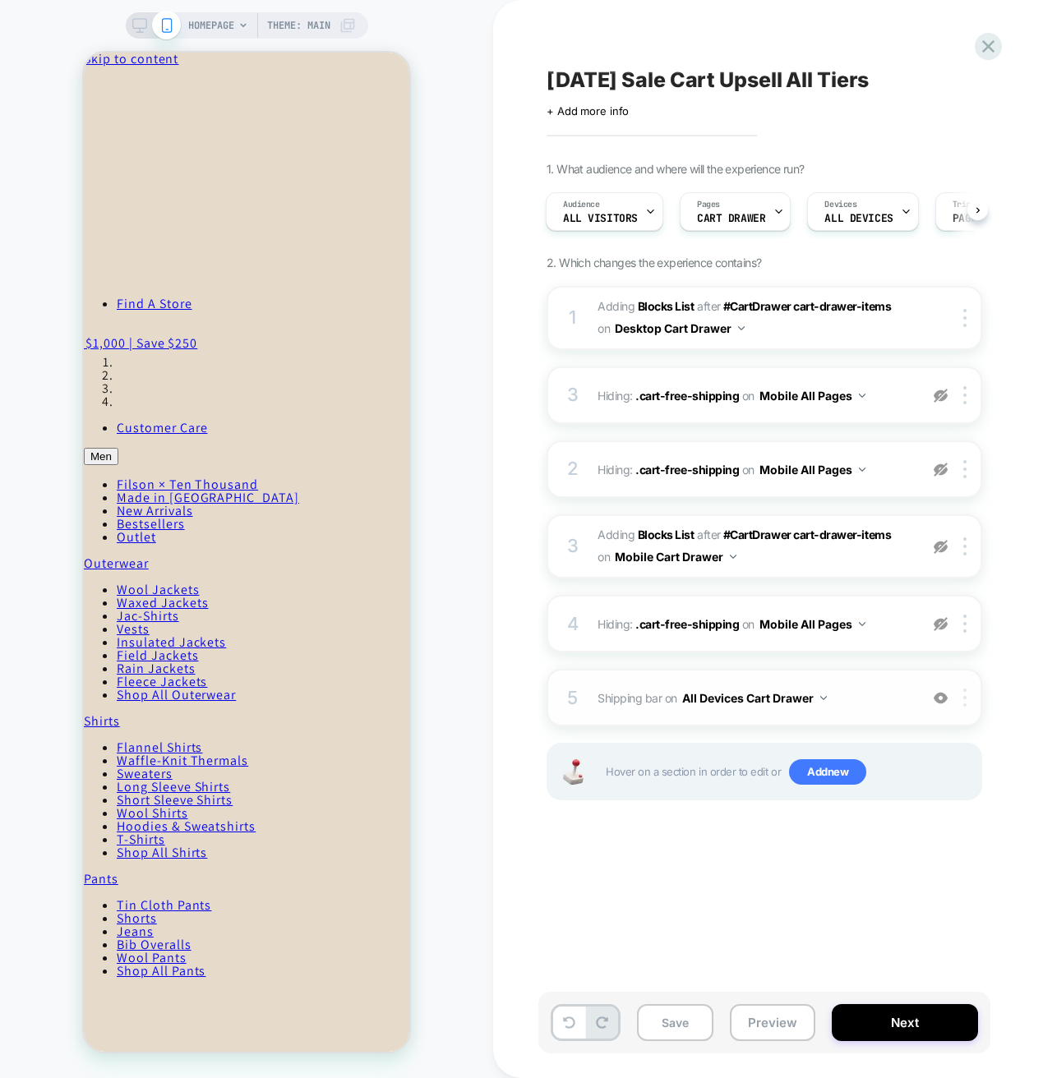
click at [967, 698] on div at bounding box center [967, 698] width 27 height 18
click at [959, 700] on div at bounding box center [967, 698] width 27 height 18
click at [964, 693] on img at bounding box center [964, 698] width 3 height 18
click at [965, 700] on img at bounding box center [964, 698] width 3 height 18
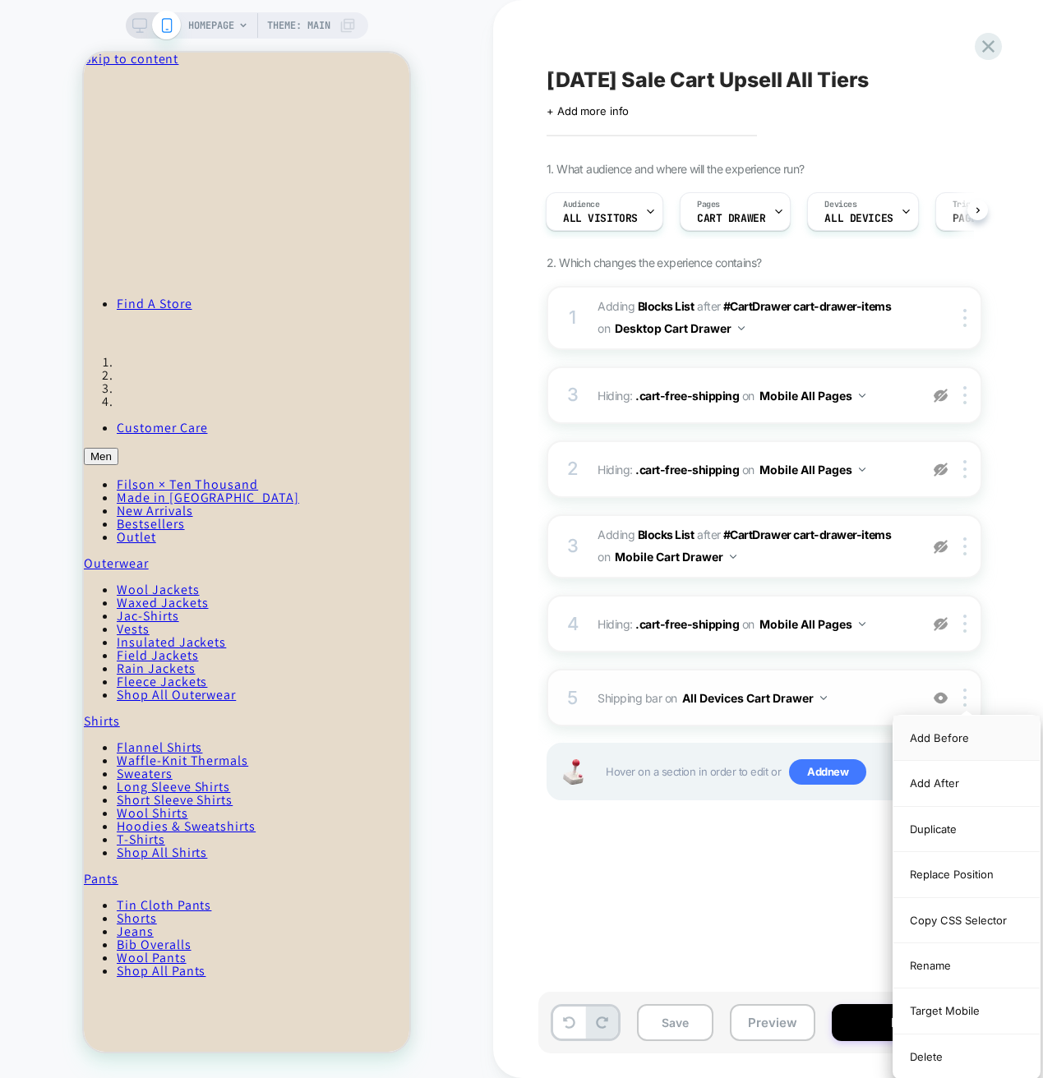
click at [942, 737] on div "Add Before" at bounding box center [966, 738] width 146 height 45
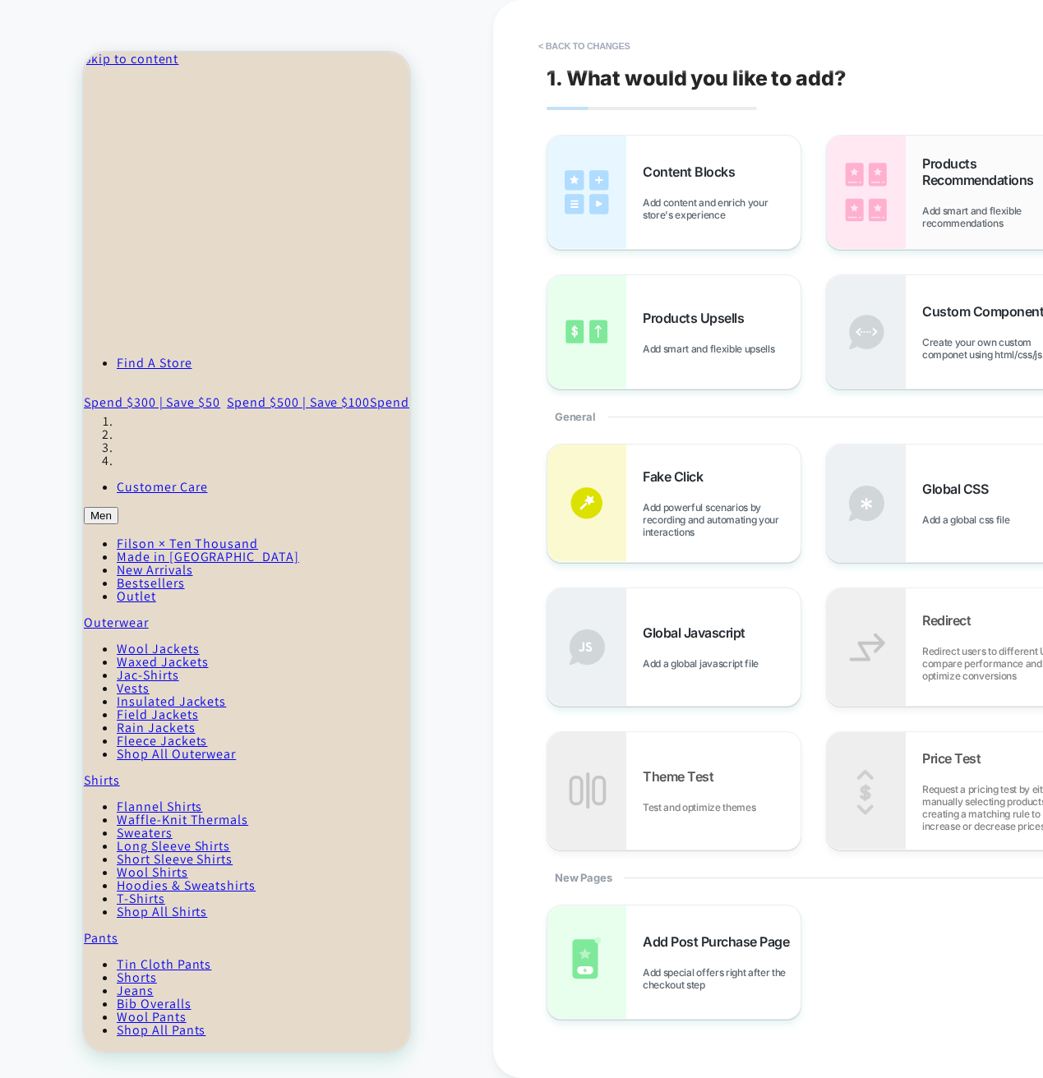
click at [922, 179] on span "Products Recommendations" at bounding box center [1001, 171] width 158 height 33
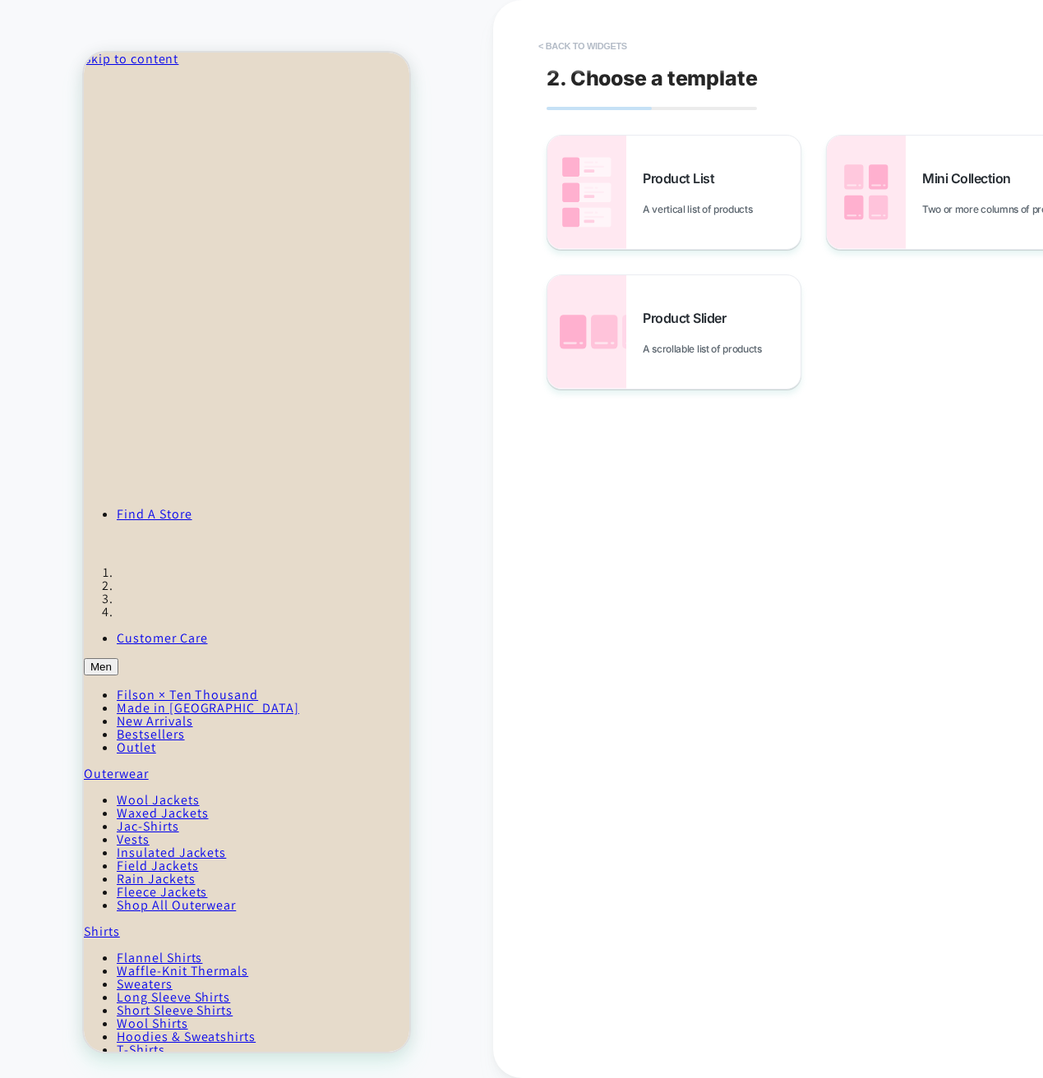
click at [557, 48] on button "< Back to widgets" at bounding box center [582, 46] width 105 height 26
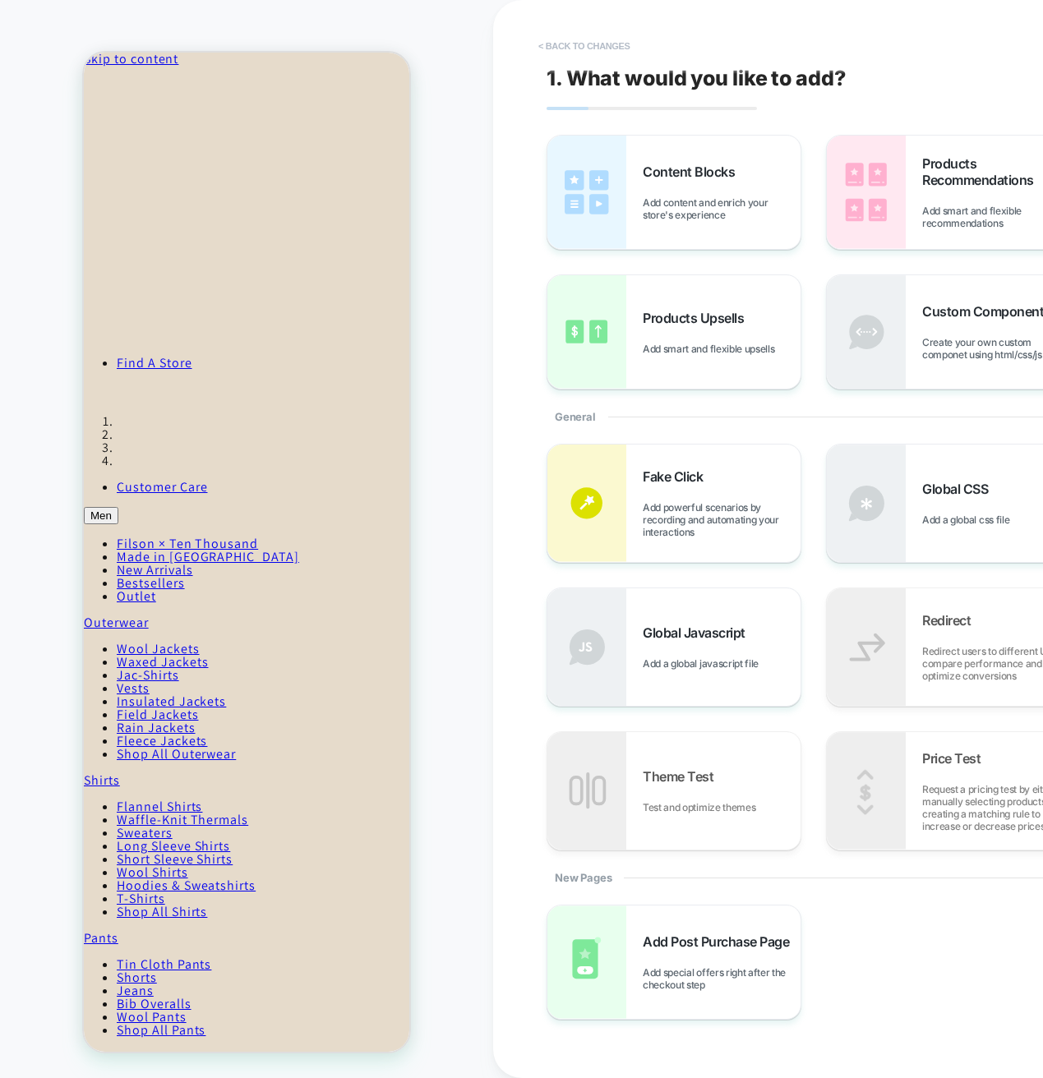
click at [555, 48] on button "< Back to changes" at bounding box center [584, 46] width 108 height 26
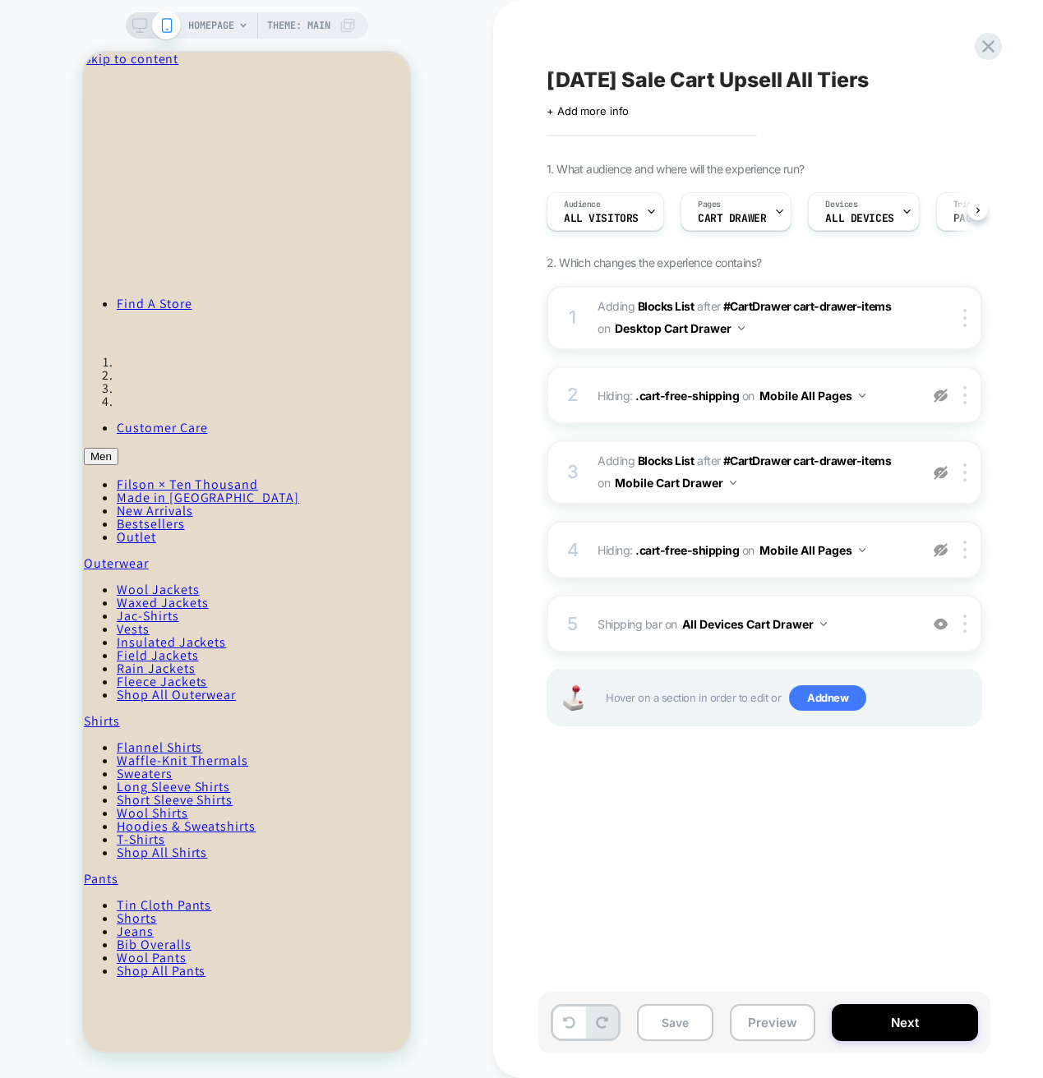
scroll to position [0, 1]
click at [819, 845] on div "Labor Day Sale Cart Upsell All Tiers Click to edit experience details + Add mor…" at bounding box center [846, 538] width 616 height 1045
drag, startPoint x: 627, startPoint y: 625, endPoint x: 640, endPoint y: 451, distance: 174.7
click at [640, 451] on div "1 #_loomi_addon_1755548523118_dup1755548730_dup1756736005 Adding Blocks List AF…" at bounding box center [763, 526] width 435 height 481
click at [969, 629] on div at bounding box center [967, 624] width 27 height 18
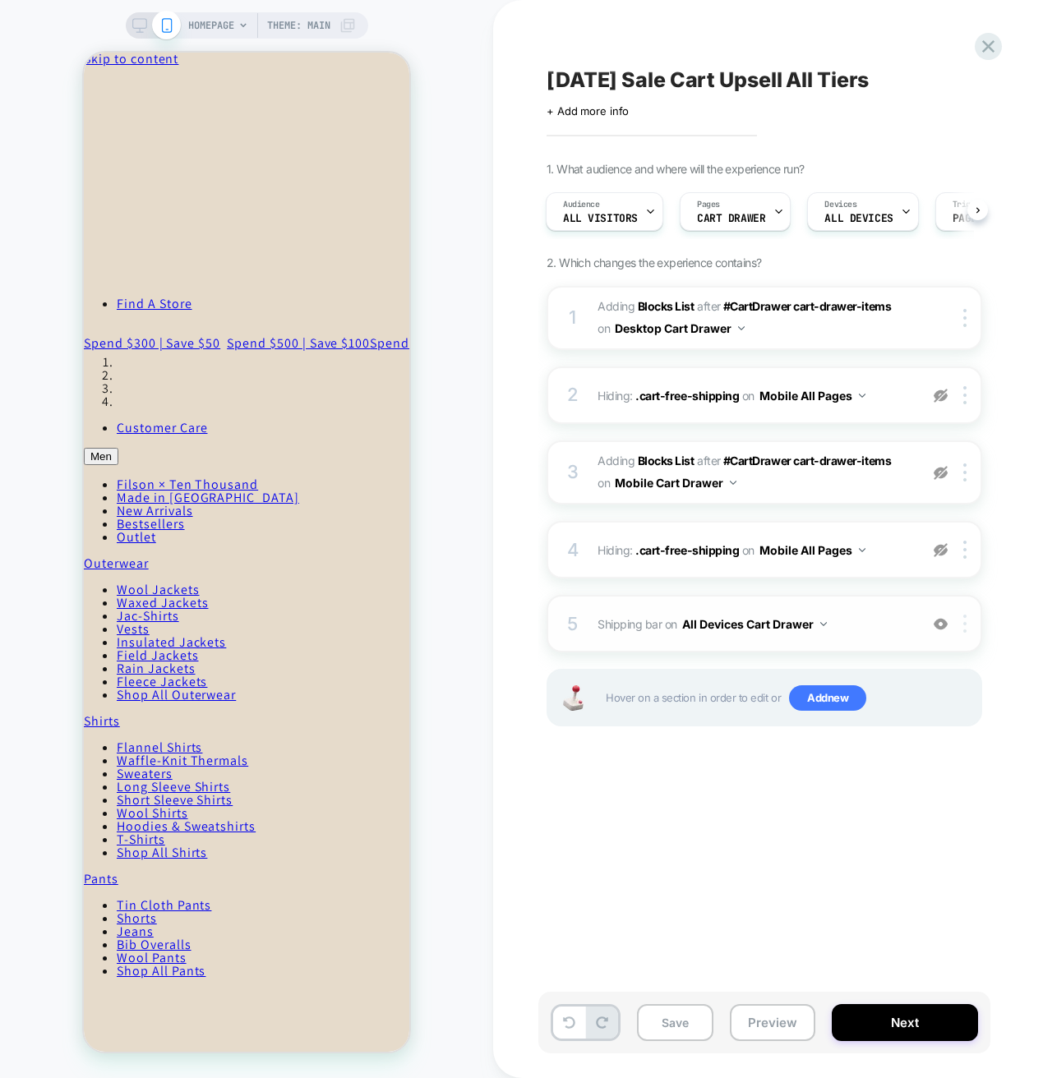
click at [960, 630] on div at bounding box center [967, 624] width 27 height 18
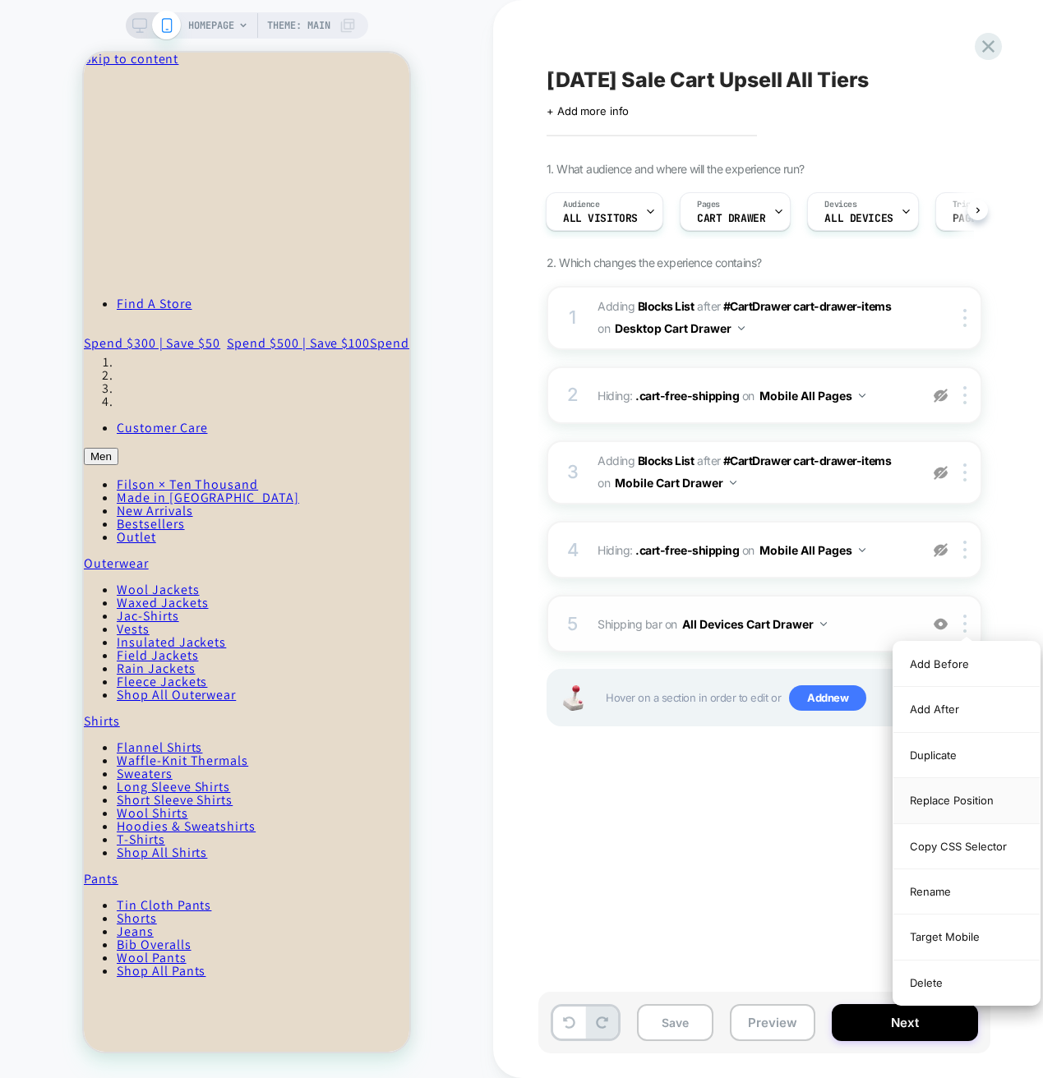
click at [964, 804] on div "Replace Position" at bounding box center [966, 800] width 146 height 45
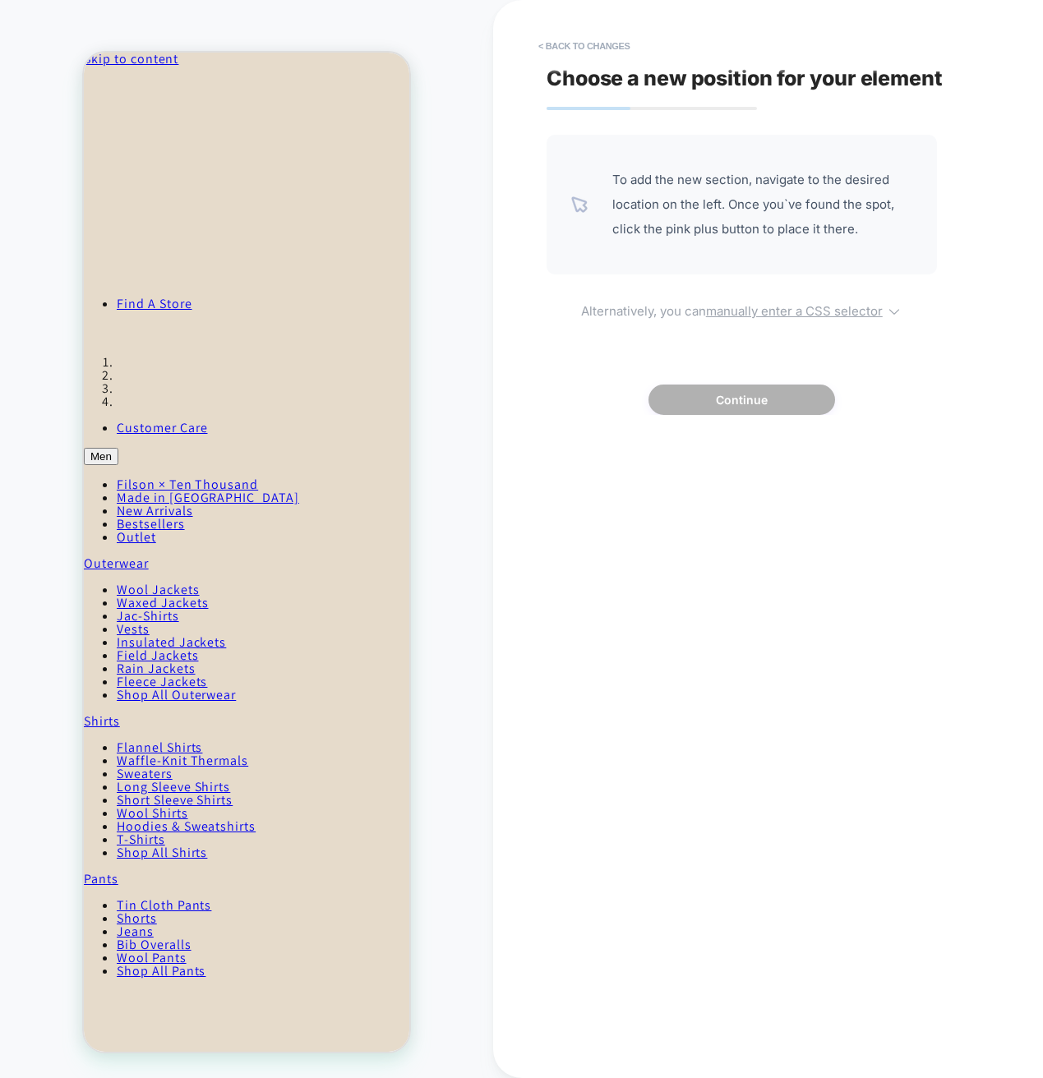
click at [894, 315] on icon at bounding box center [894, 311] width 16 height 16
select select "*******"
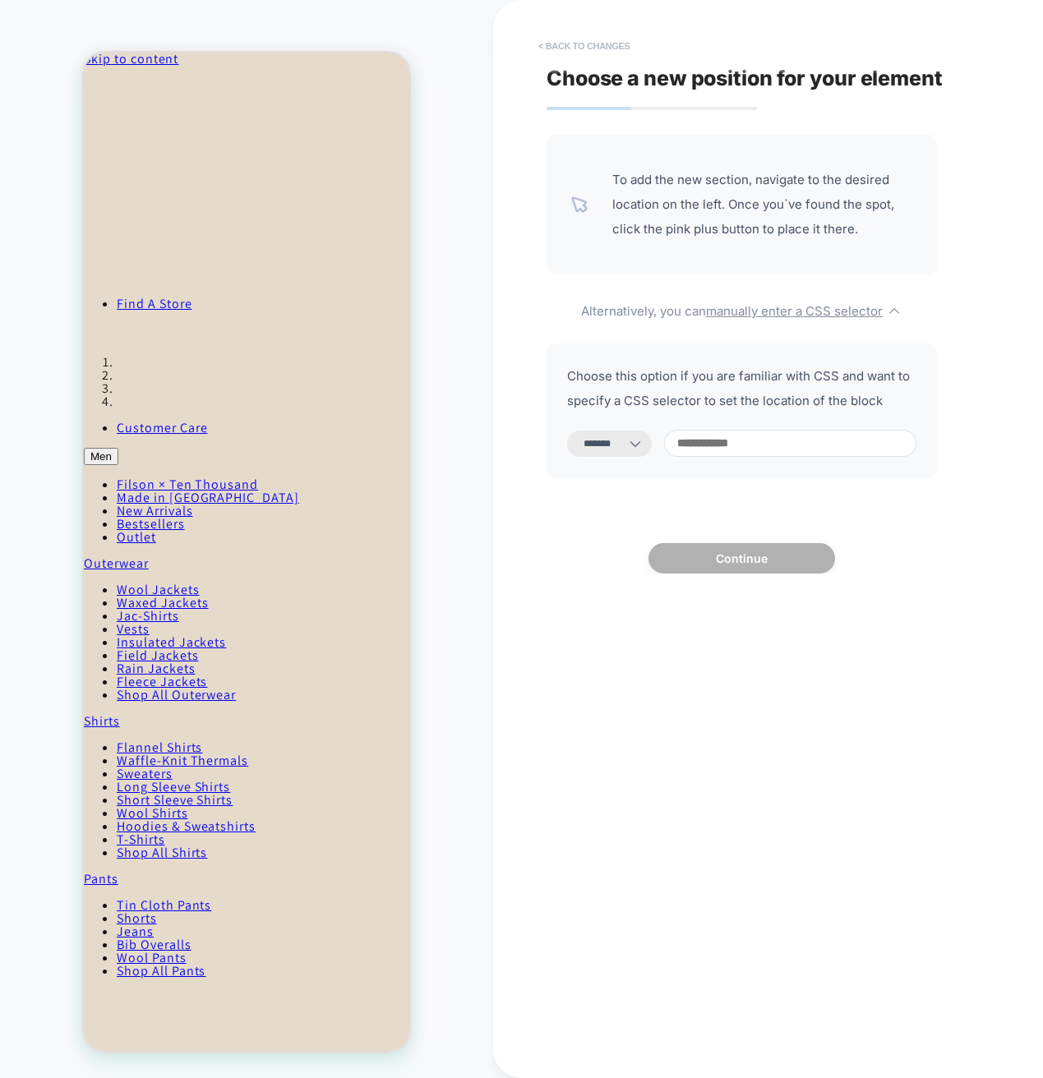
click at [564, 44] on button "< Back to changes" at bounding box center [584, 46] width 108 height 26
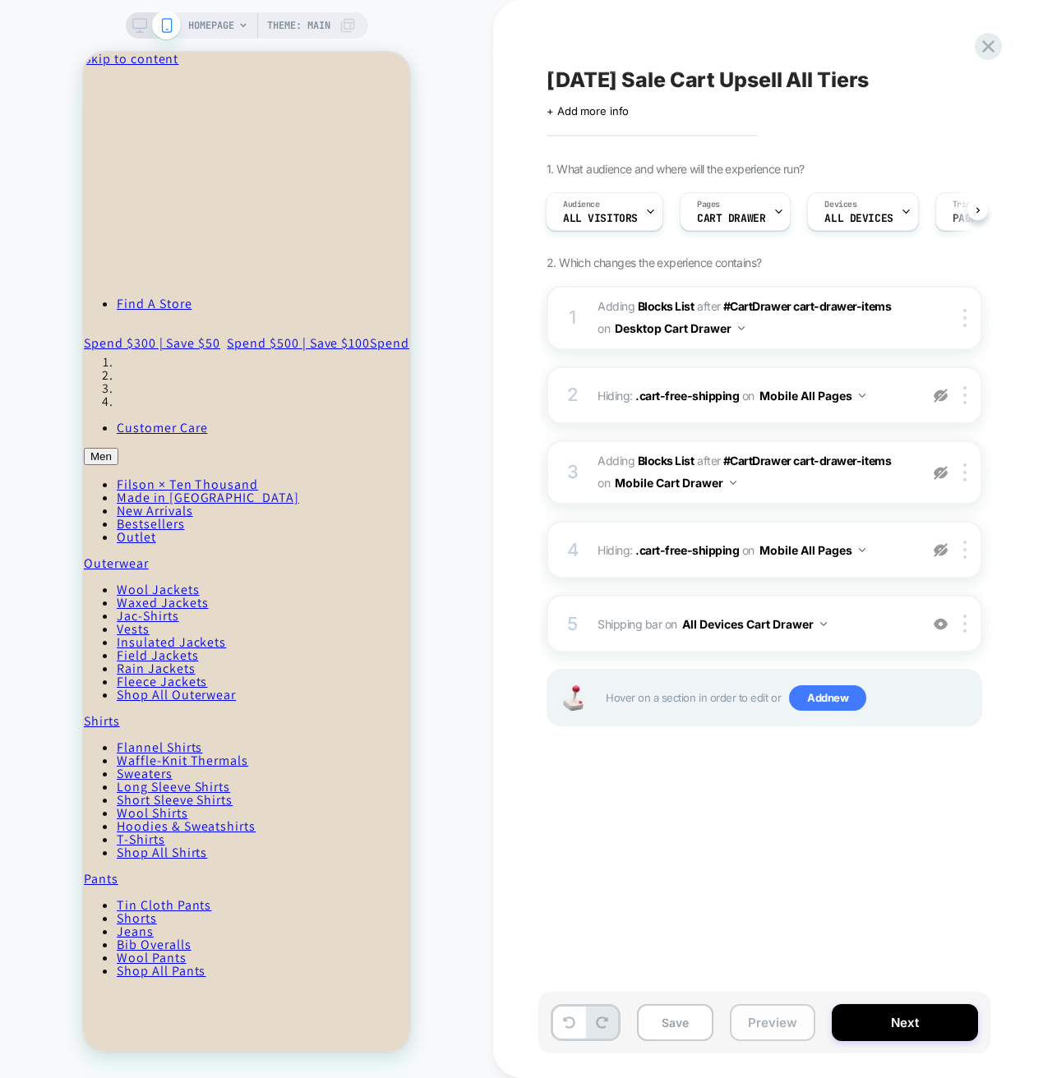
click at [775, 1030] on button "Preview" at bounding box center [772, 1022] width 85 height 37
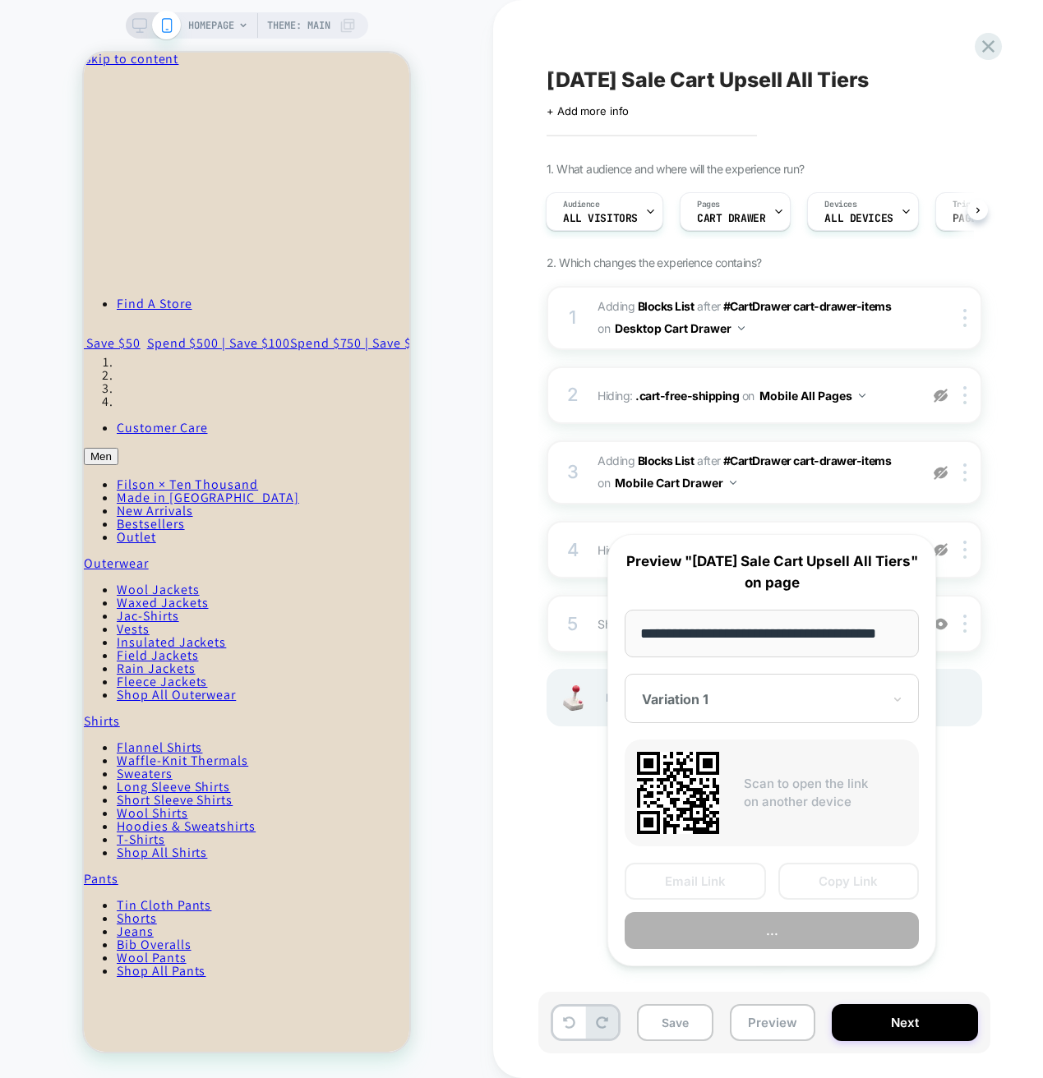
scroll to position [0, 25]
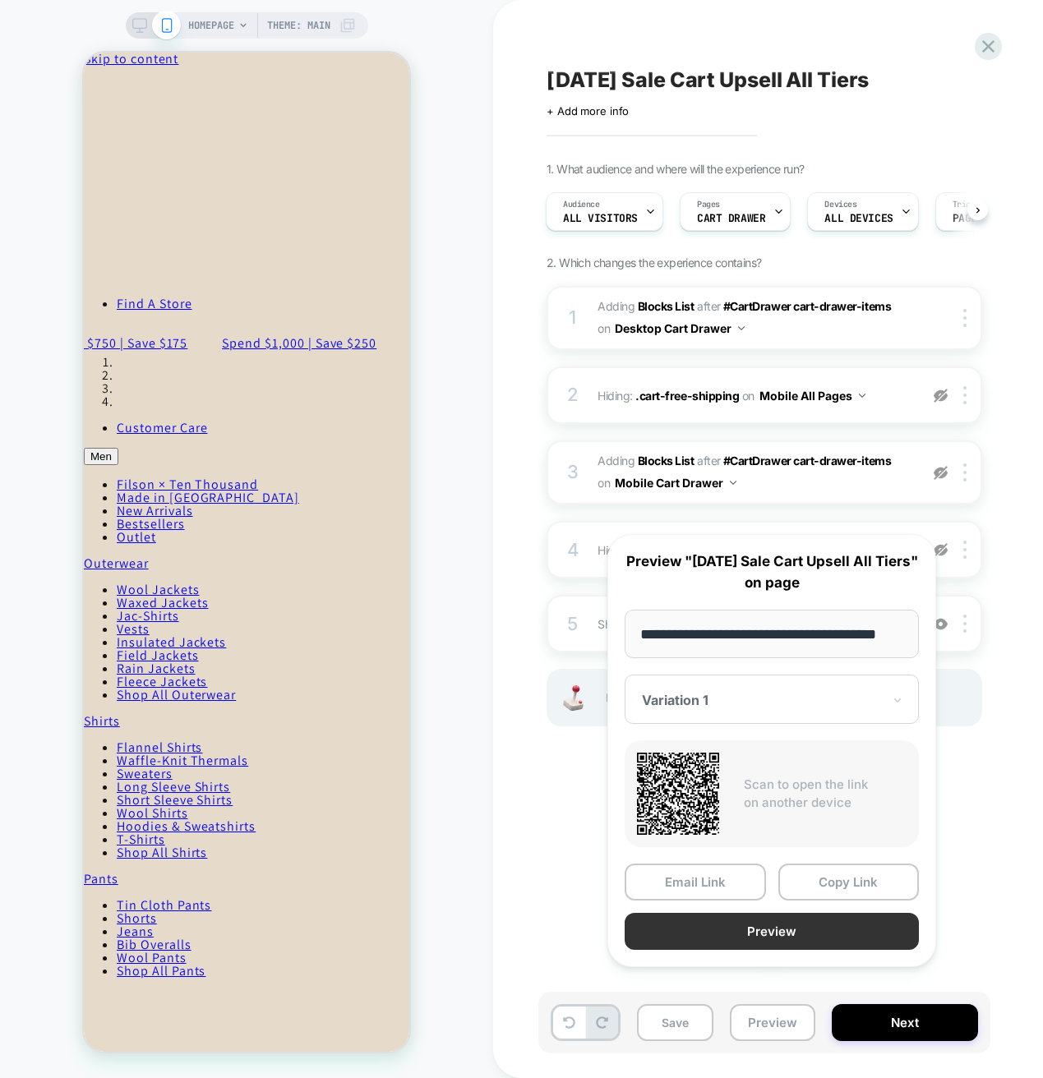
click at [797, 950] on button "Preview" at bounding box center [771, 931] width 294 height 37
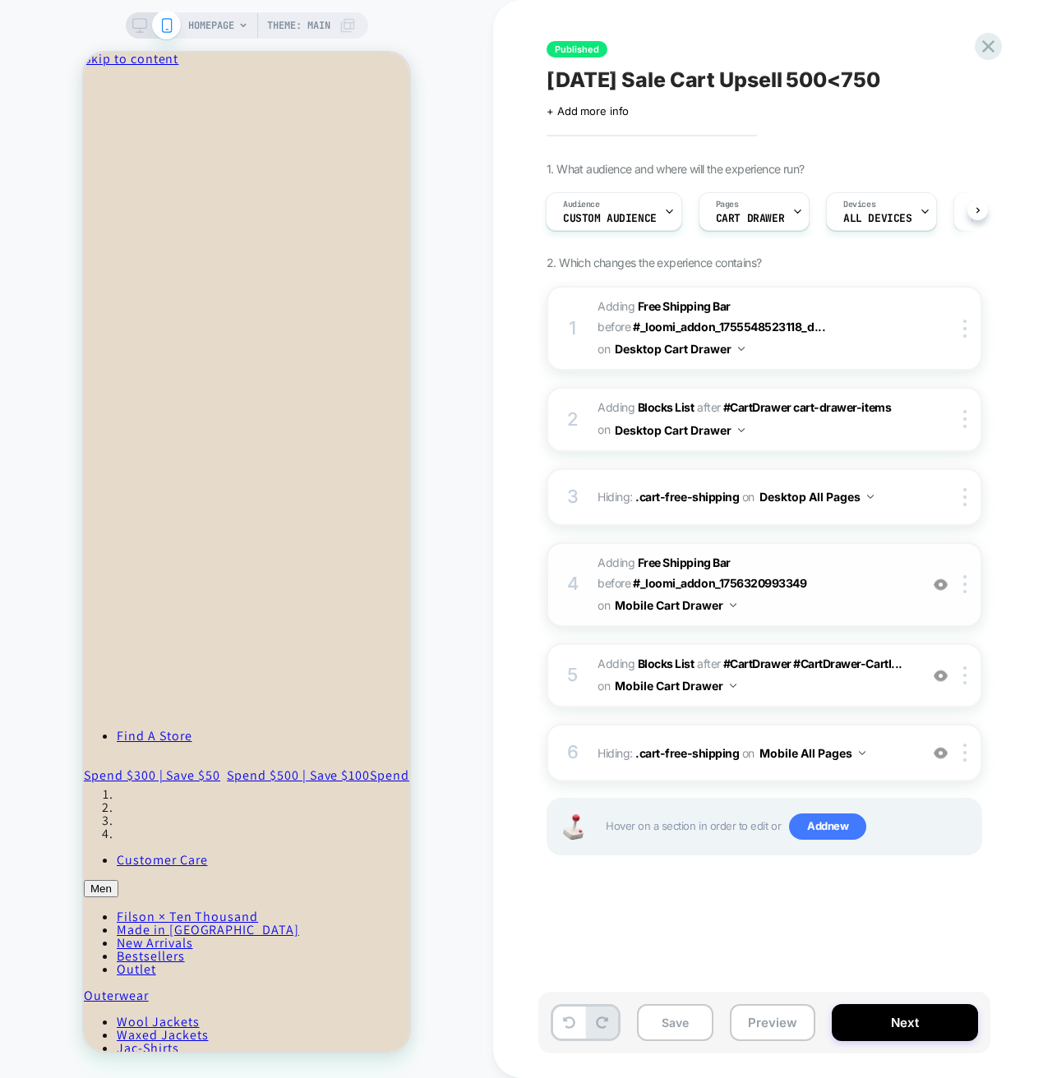
click at [845, 595] on span "#_loomi_addon_1756320991828 Adding Free Shipping Bar BEFORE #_loomi_addon_17563…" at bounding box center [753, 584] width 313 height 65
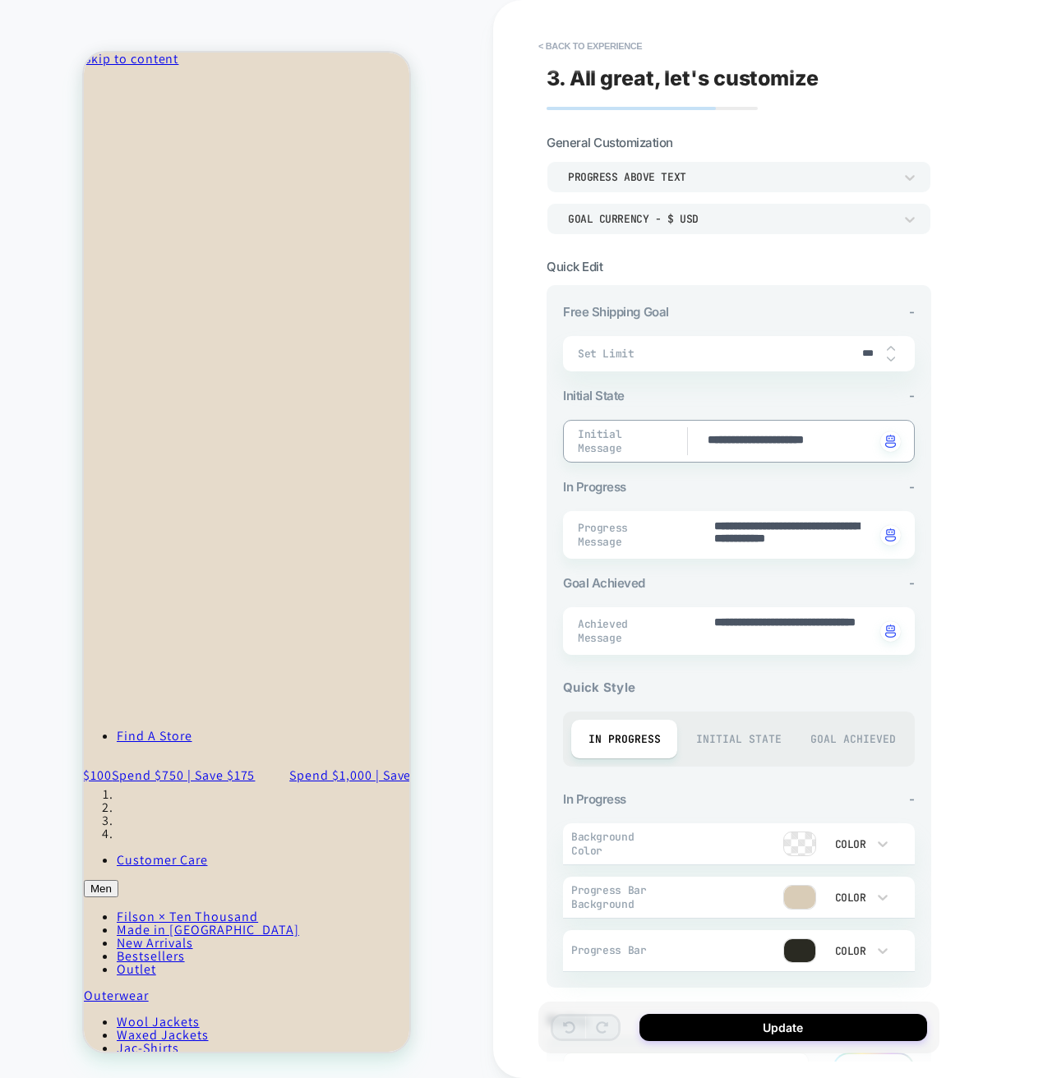
click at [751, 439] on textarea "**********" at bounding box center [790, 441] width 168 height 18
click at [771, 432] on textarea "**********" at bounding box center [790, 441] width 168 height 18
click at [771, 433] on textarea "**********" at bounding box center [790, 441] width 168 height 18
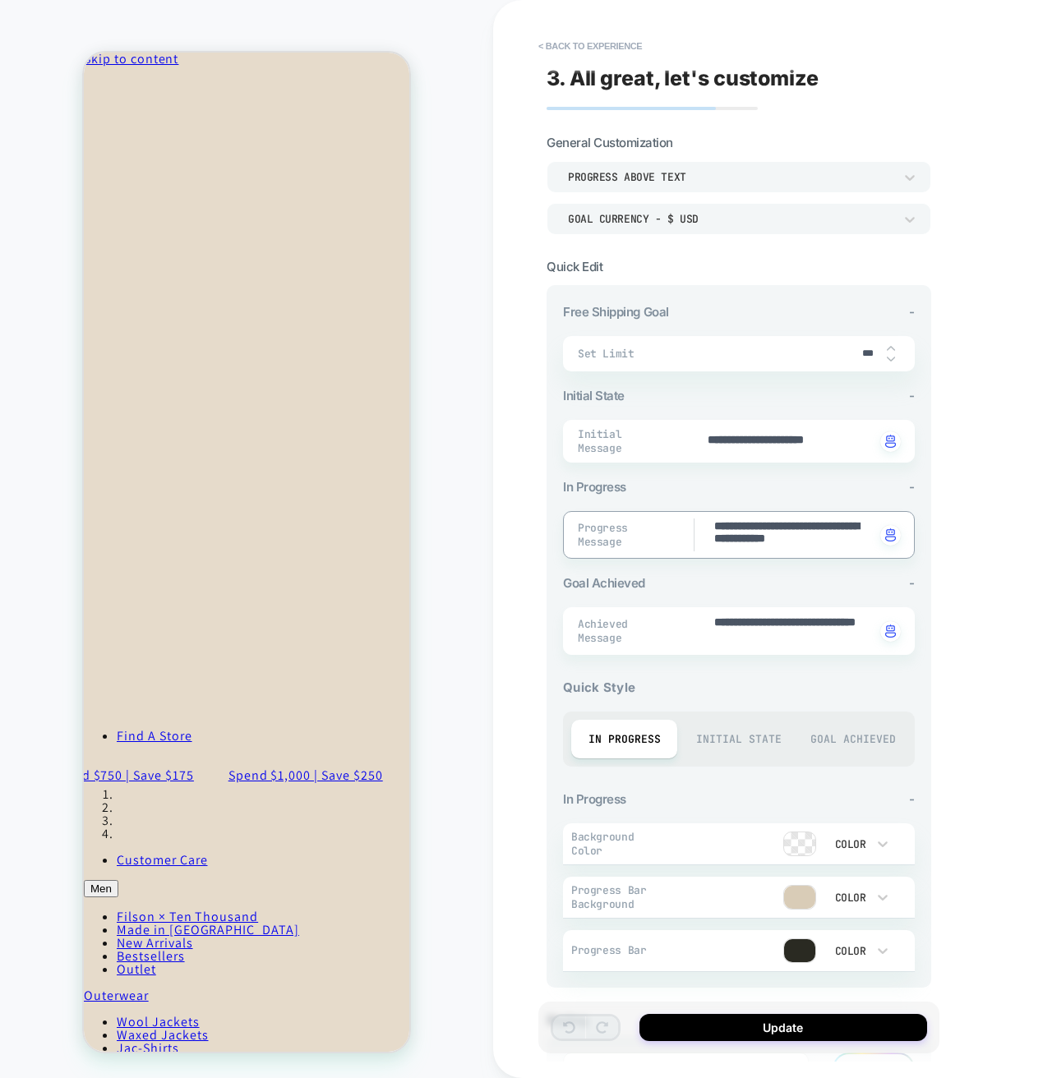
click at [747, 534] on textarea "**********" at bounding box center [793, 534] width 163 height 33
click at [760, 625] on textarea "**********" at bounding box center [793, 631] width 163 height 33
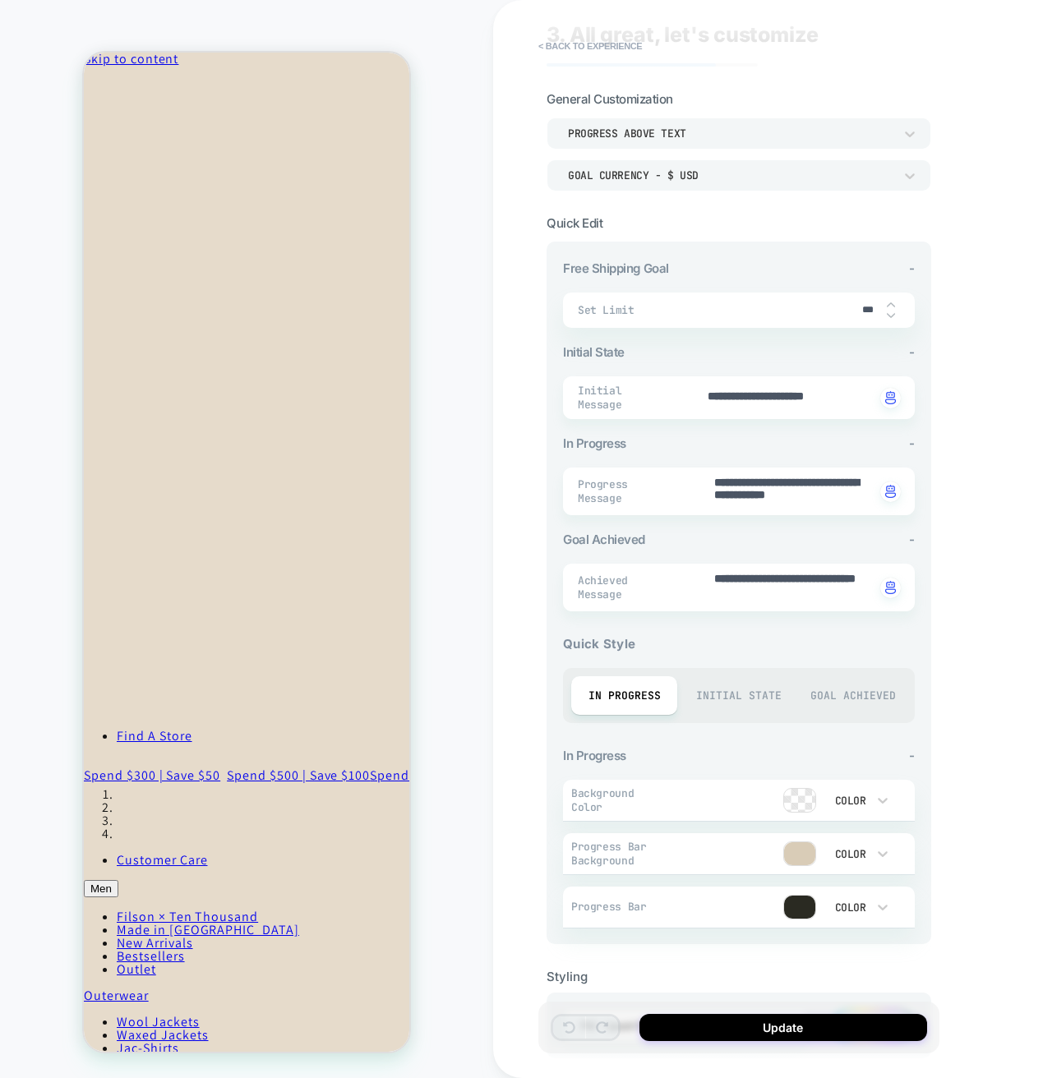
scroll to position [125, 0]
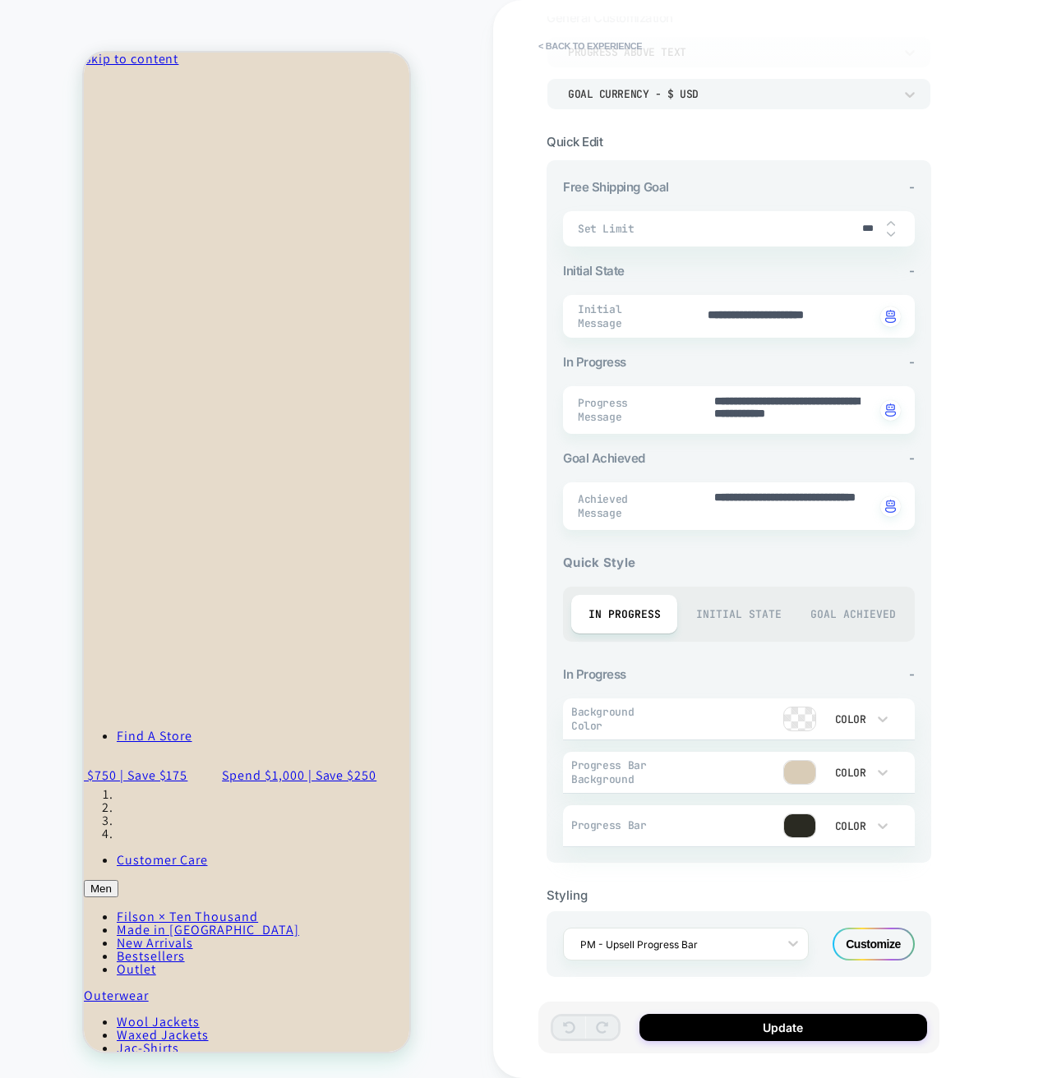
click at [725, 607] on div "Initial State" at bounding box center [738, 614] width 106 height 39
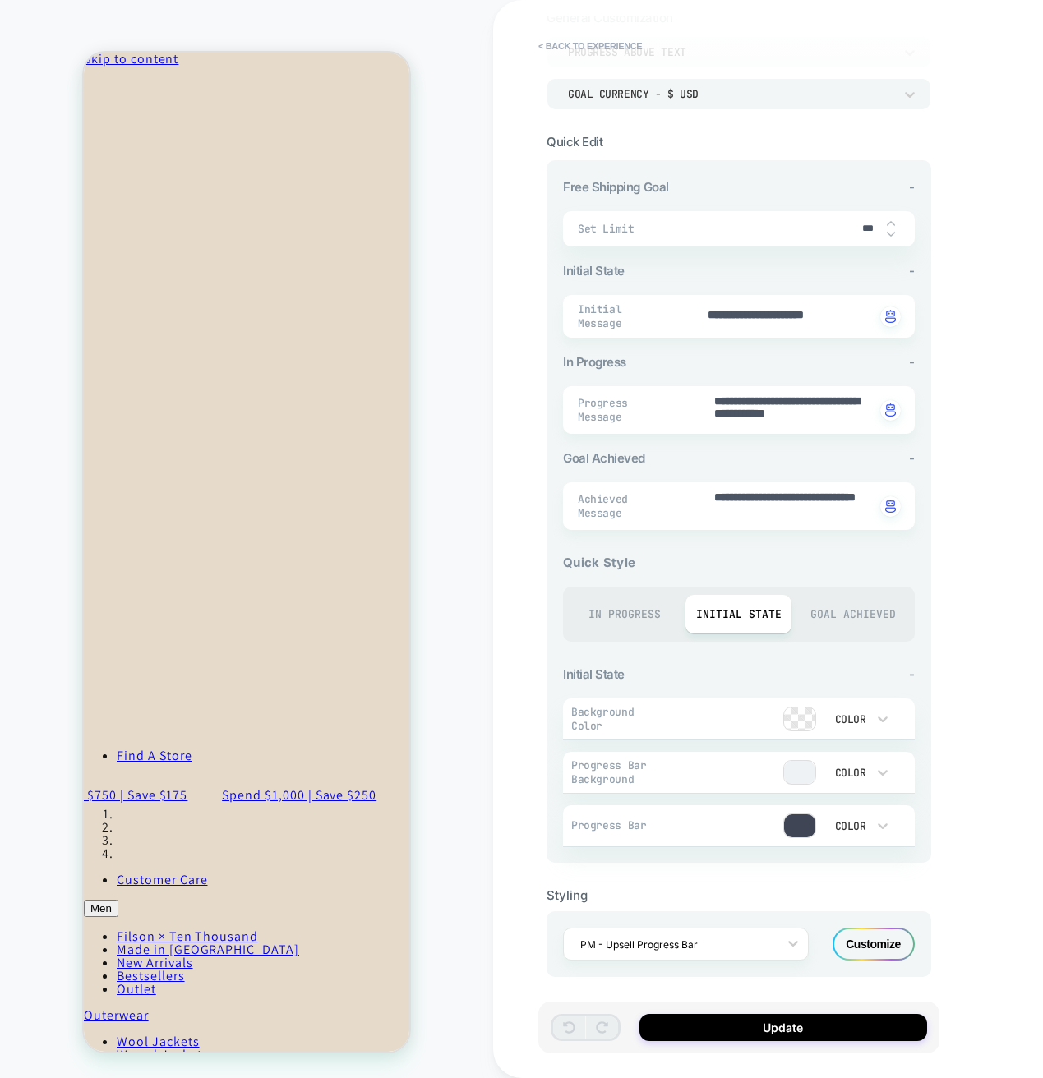
click at [842, 617] on div "Goal Achieved" at bounding box center [852, 614] width 106 height 39
click at [748, 606] on div "Initial State" at bounding box center [738, 614] width 106 height 39
click at [709, 656] on div "Quick Style In Progress Initial State Goal Achieved Initial State - Background …" at bounding box center [739, 696] width 352 height 300
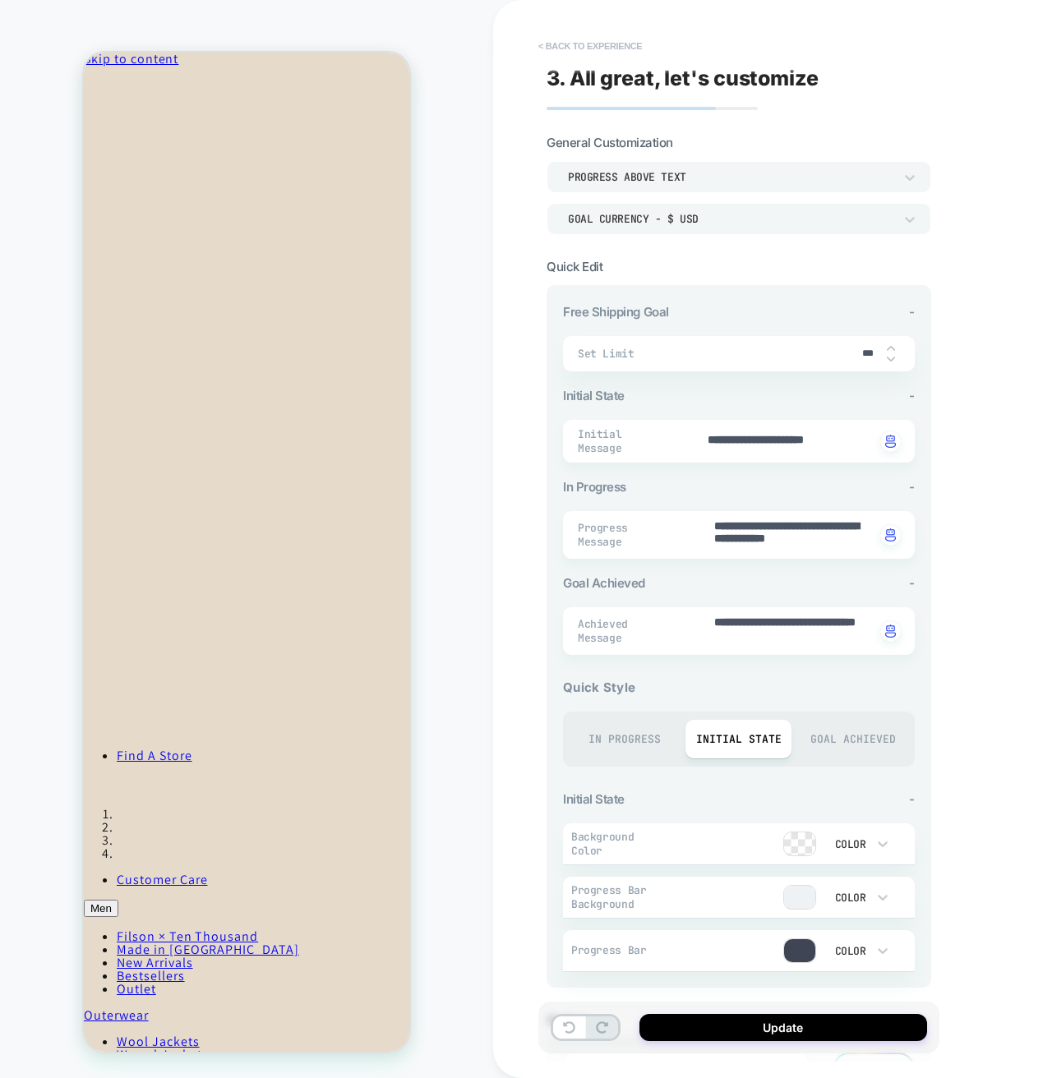
click at [579, 51] on button "< Back to experience" at bounding box center [590, 46] width 120 height 26
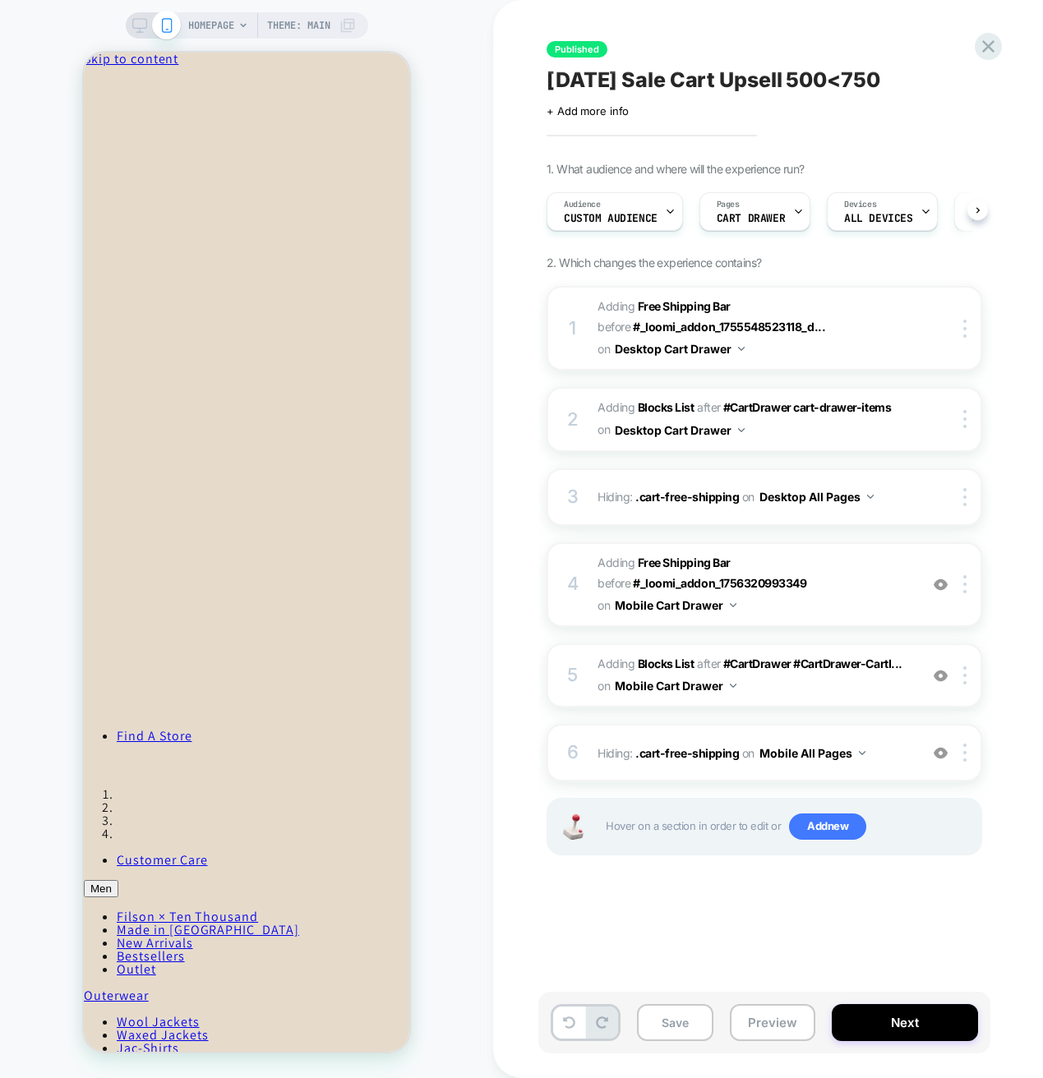
scroll to position [0, 1]
click at [983, 47] on icon at bounding box center [988, 46] width 22 height 22
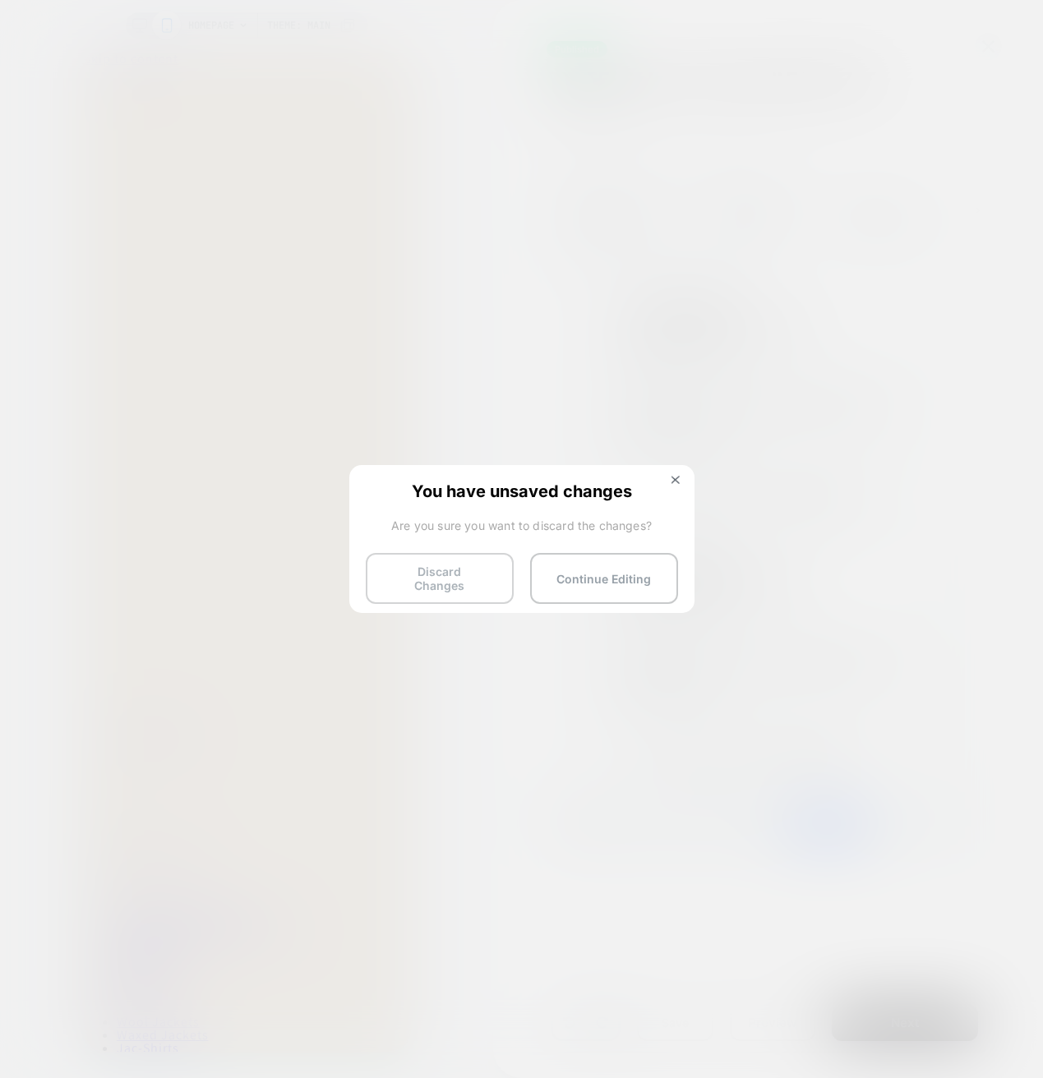
click at [458, 583] on button "Discard Changes" at bounding box center [440, 578] width 148 height 51
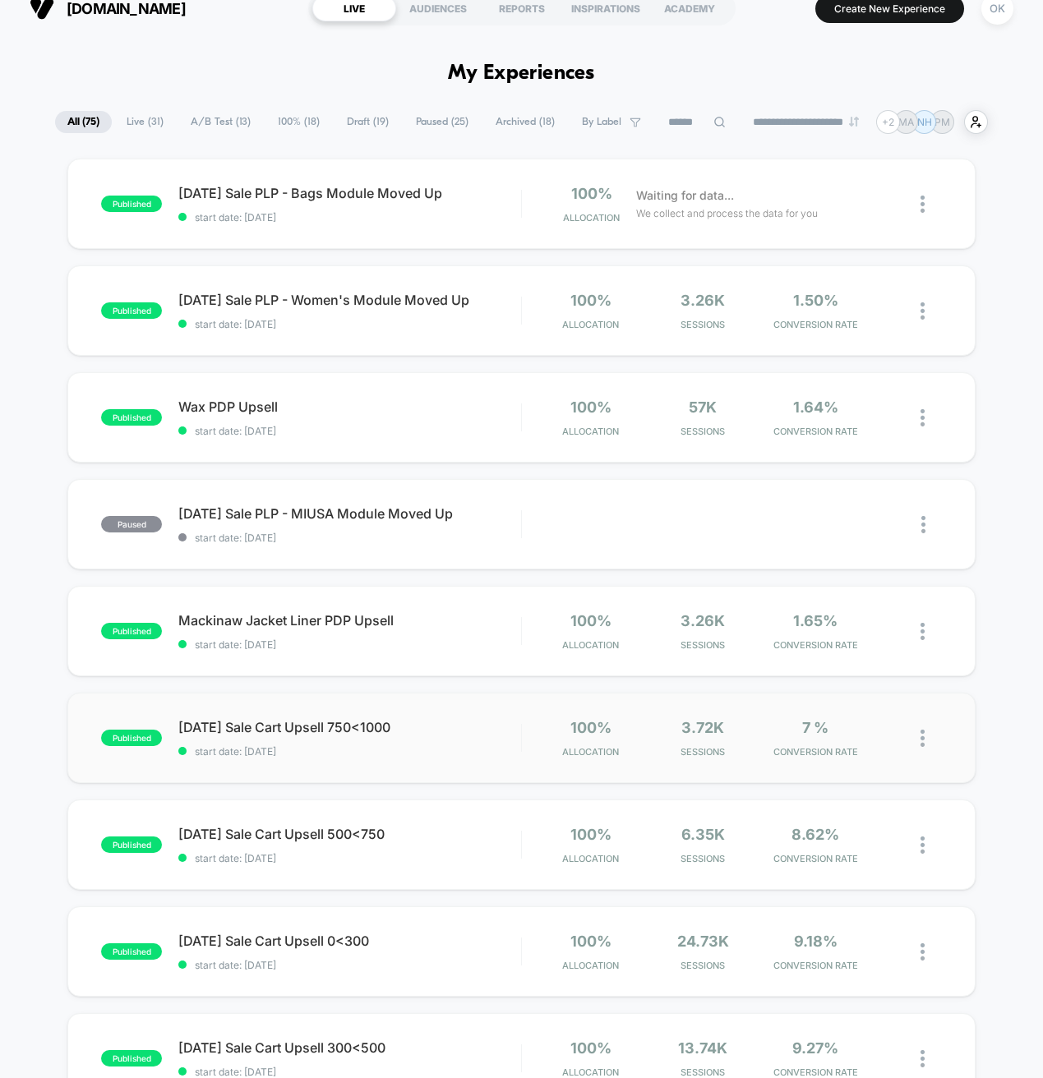
scroll to position [55, 0]
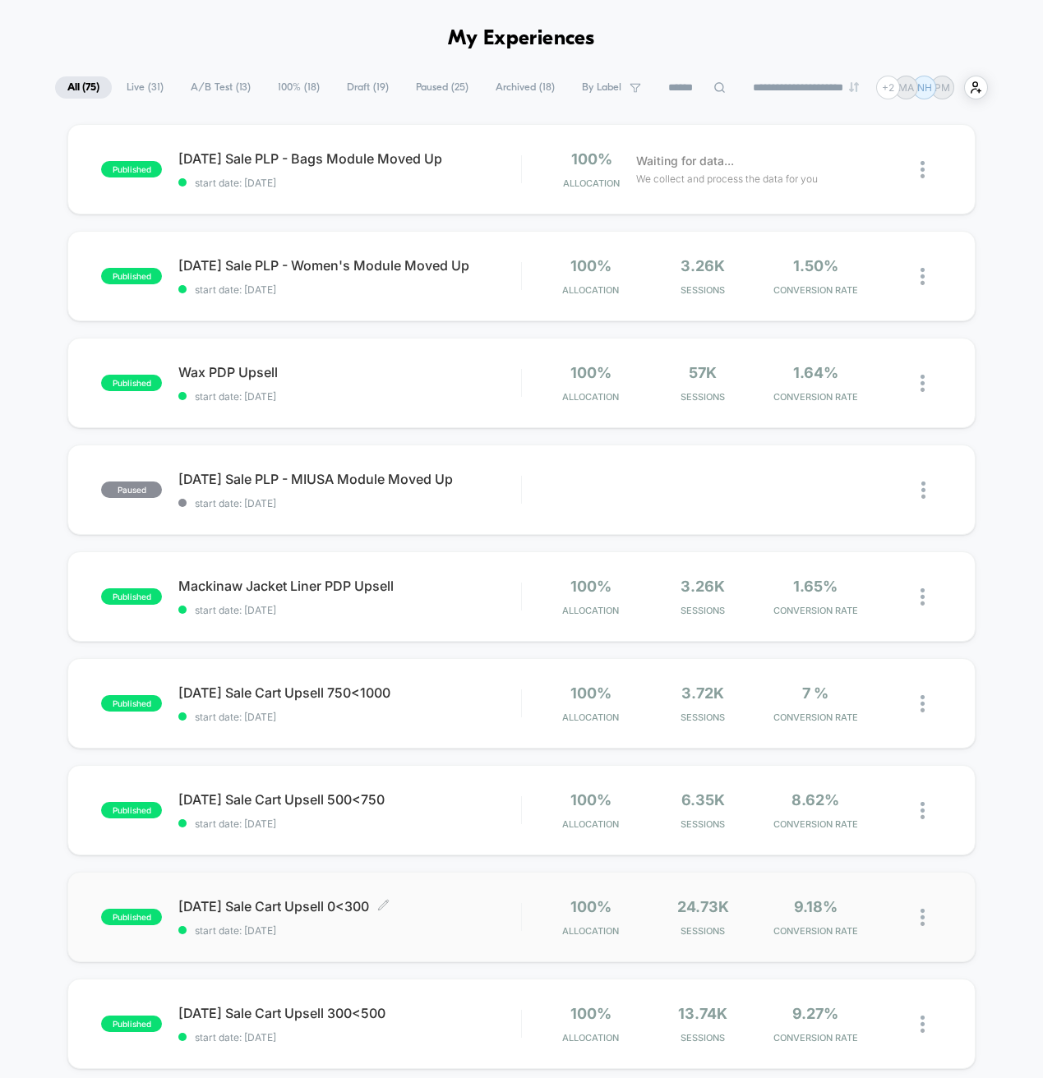
click at [343, 926] on span "start date: [DATE]" at bounding box center [349, 930] width 342 height 12
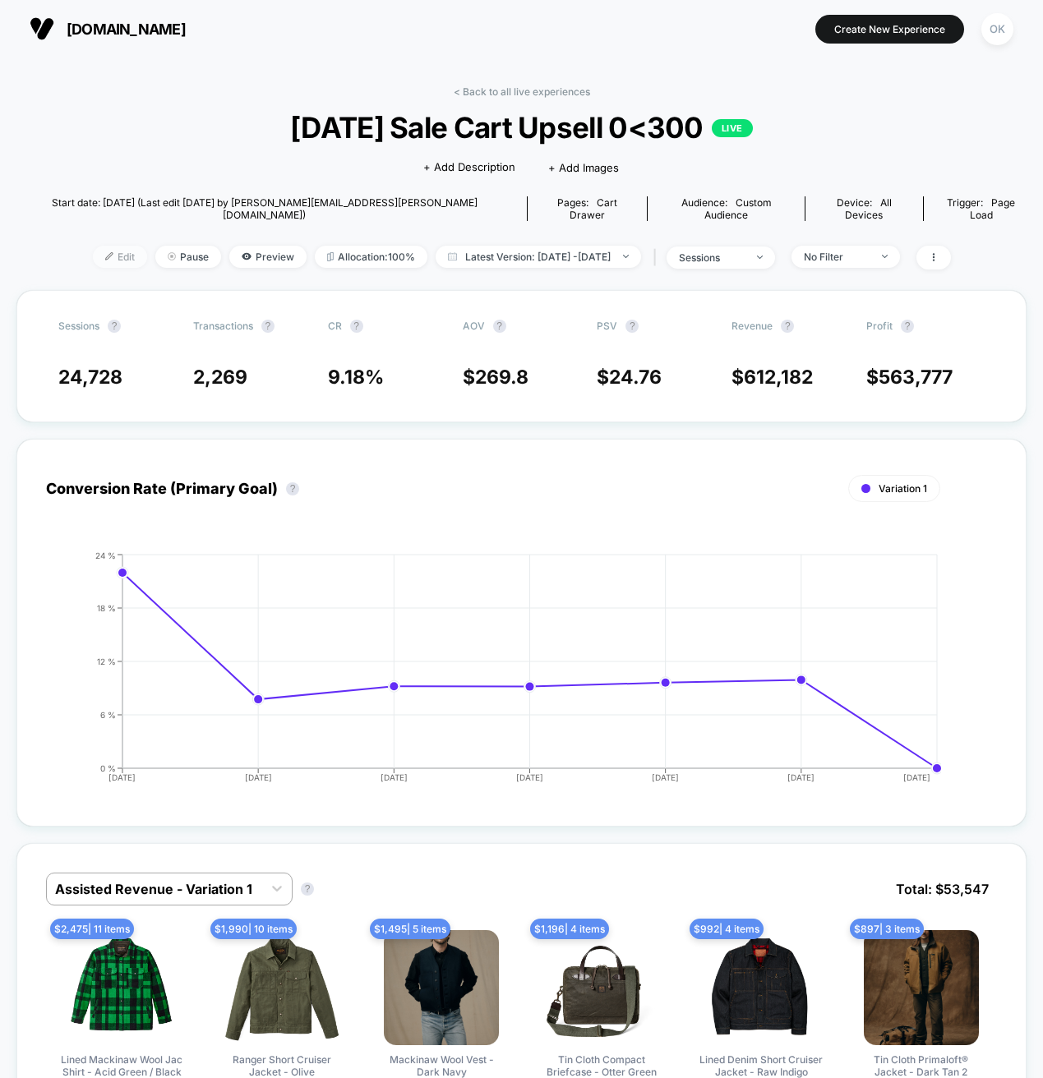
click at [93, 248] on span "Edit" at bounding box center [120, 257] width 54 height 22
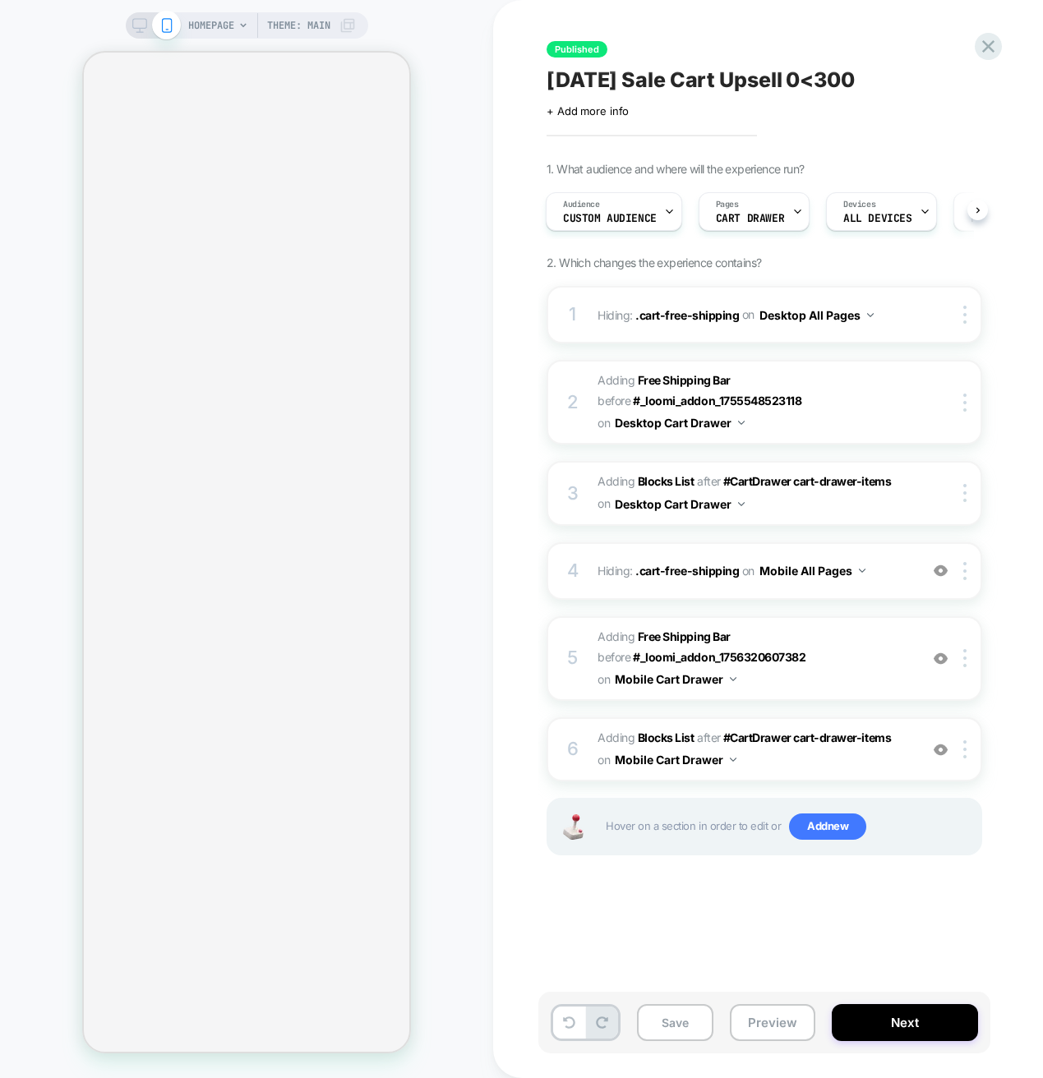
scroll to position [0, 2]
click at [809, 670] on span "#_loomi_addon_1756320603313 Adding Free Shipping Bar BEFORE #_loomi_addon_17563…" at bounding box center [753, 658] width 313 height 65
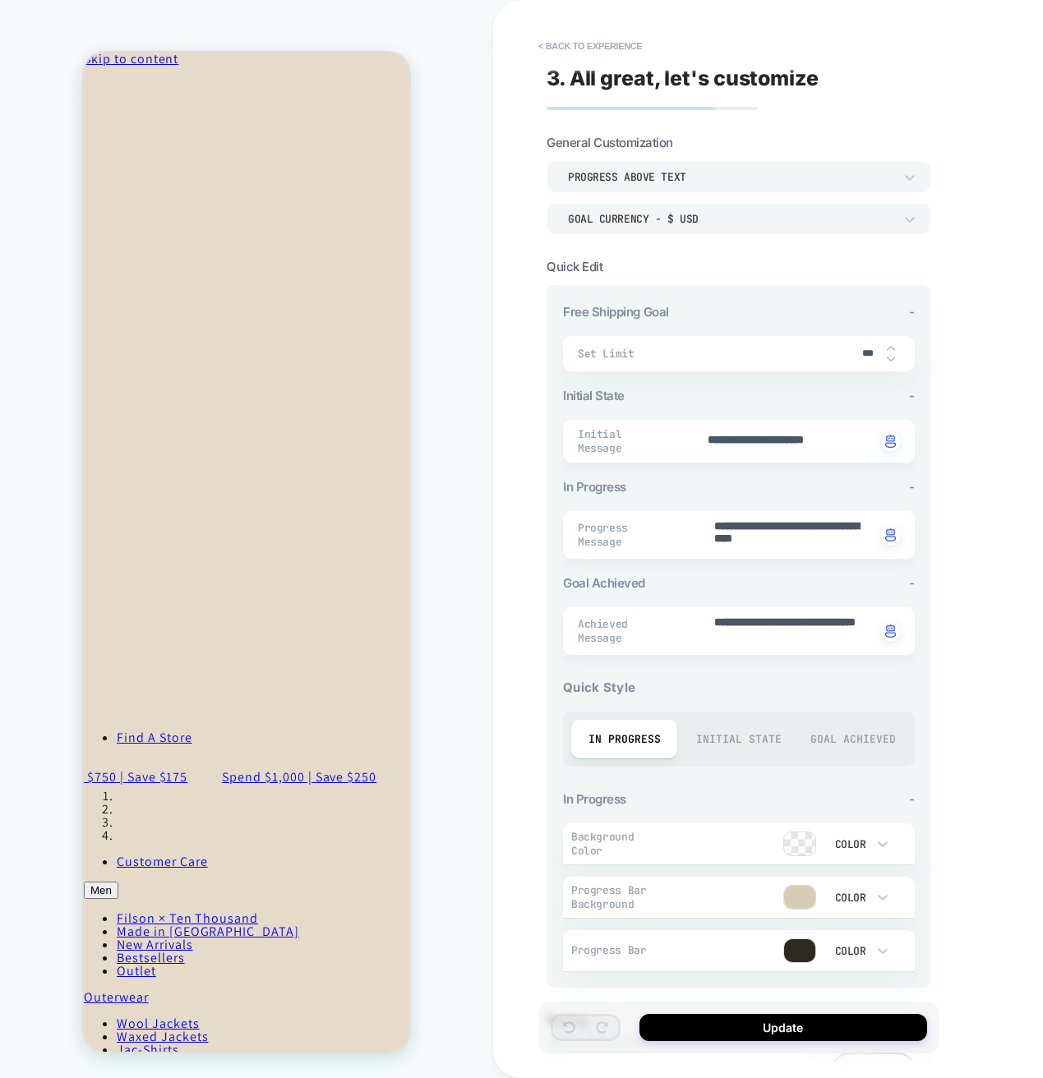
scroll to position [0, 0]
click at [752, 520] on textarea "**********" at bounding box center [793, 534] width 163 height 33
click at [564, 44] on button "< Back to experience" at bounding box center [590, 46] width 120 height 26
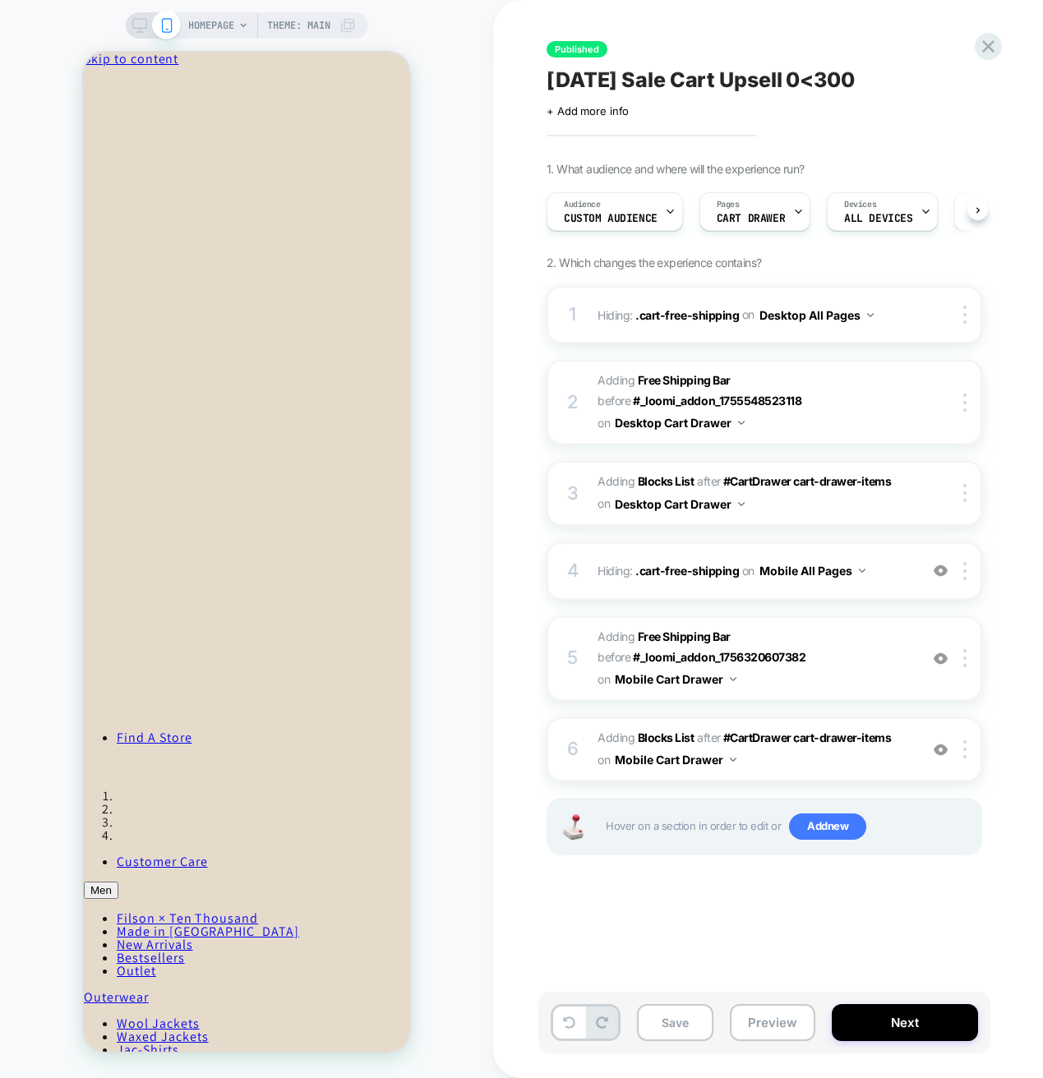
scroll to position [0, 1]
click at [982, 43] on icon at bounding box center [988, 46] width 22 height 22
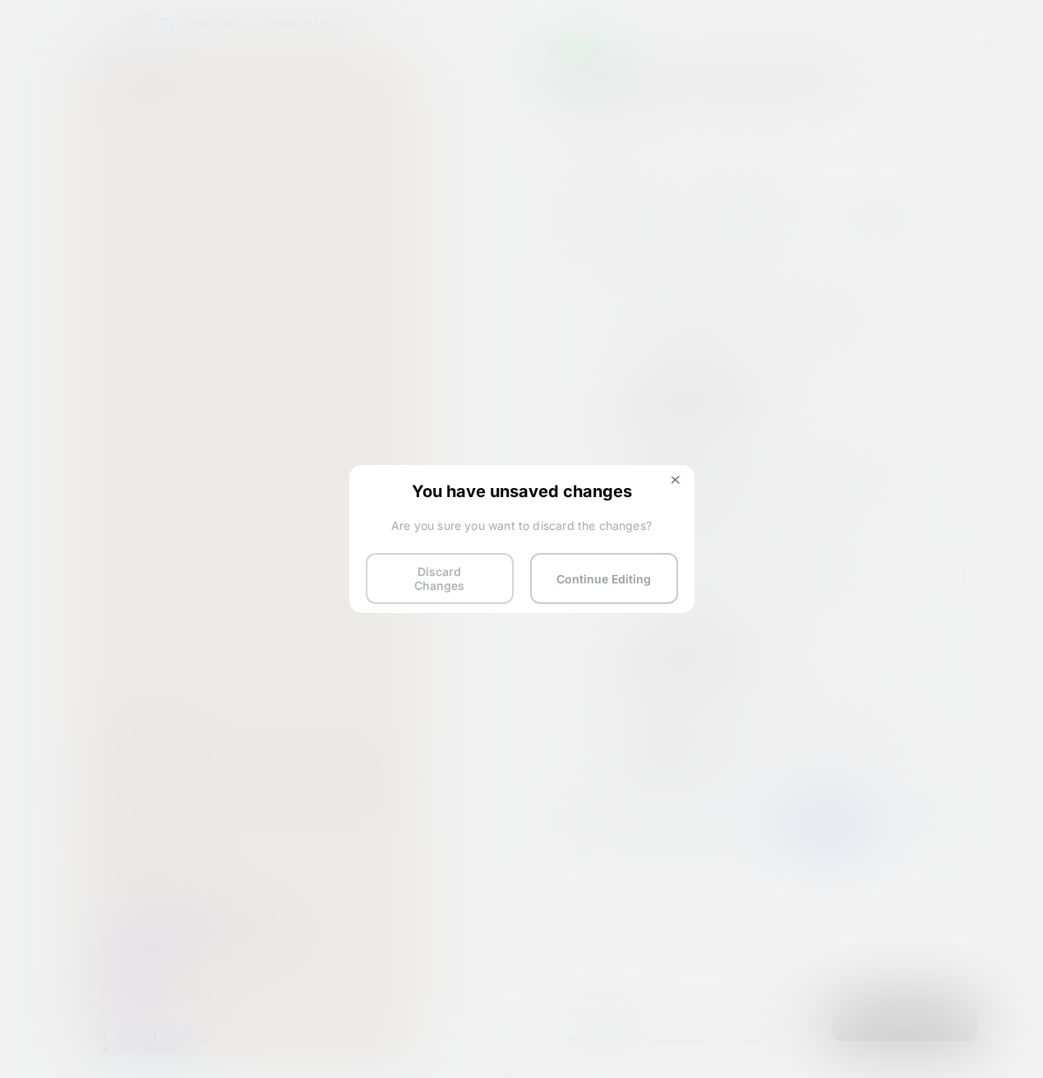
click at [472, 569] on button "Discard Changes" at bounding box center [440, 578] width 148 height 51
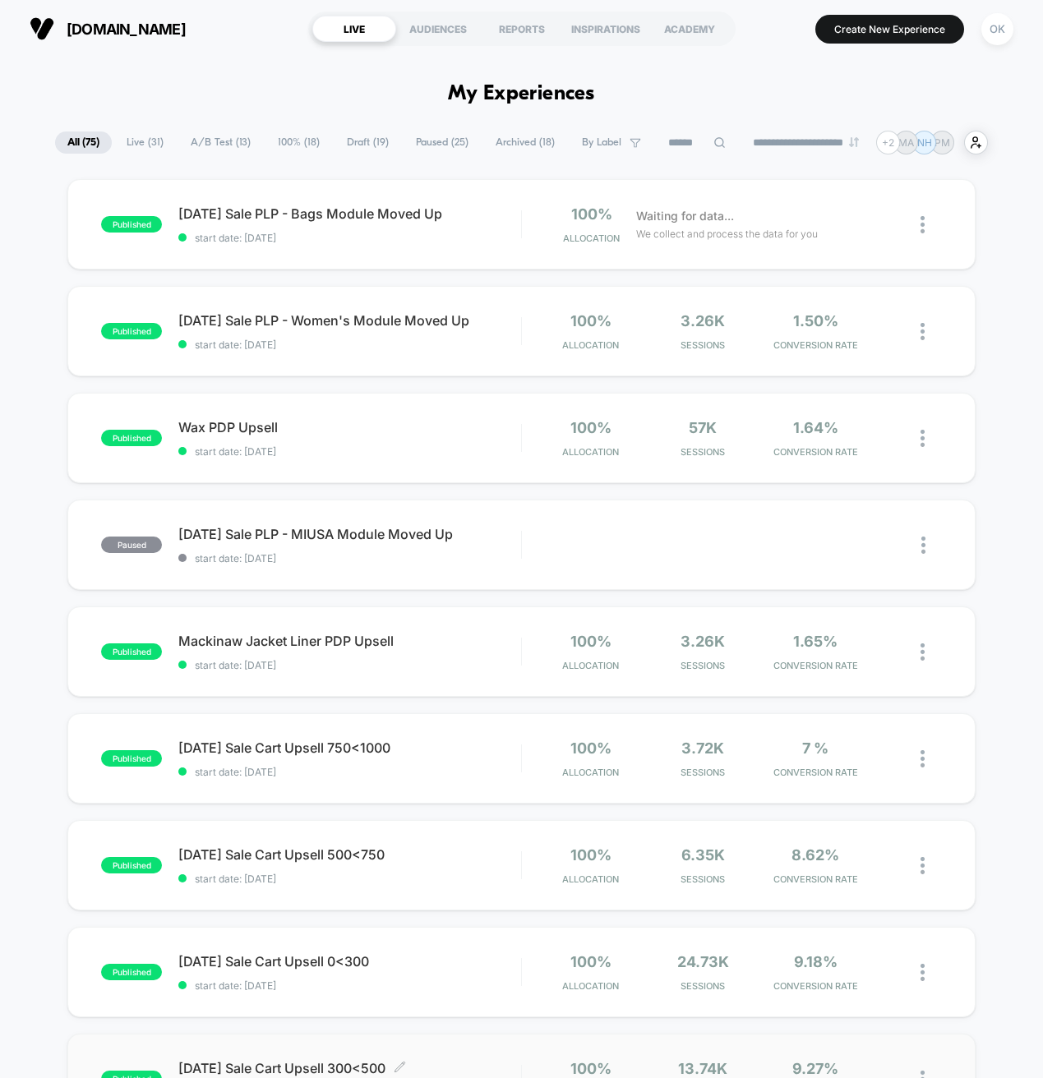
click at [276, 1068] on span "Labor Day Sale Cart Upsell 300<500 Click to edit experience details" at bounding box center [349, 1068] width 342 height 16
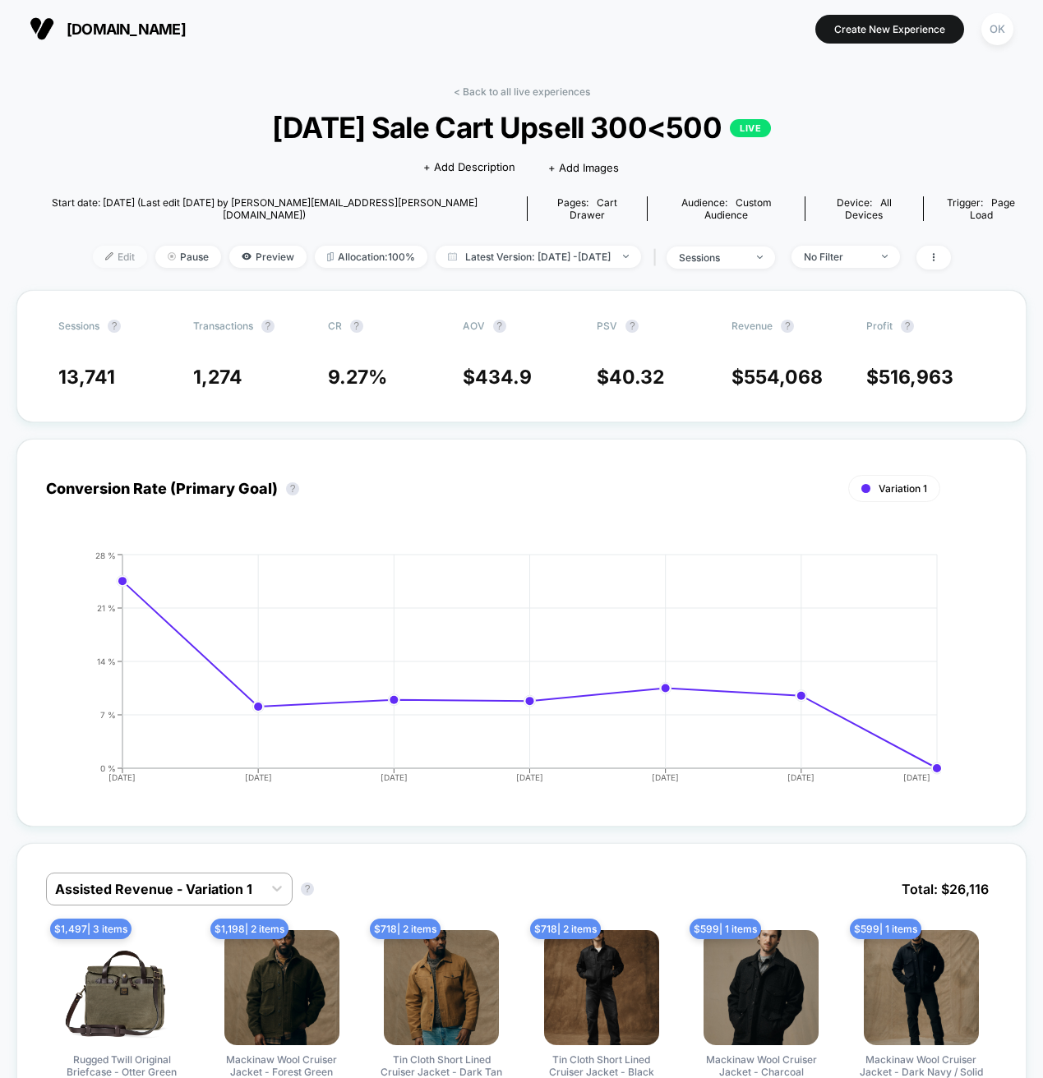
click at [96, 246] on span "Edit" at bounding box center [120, 257] width 54 height 22
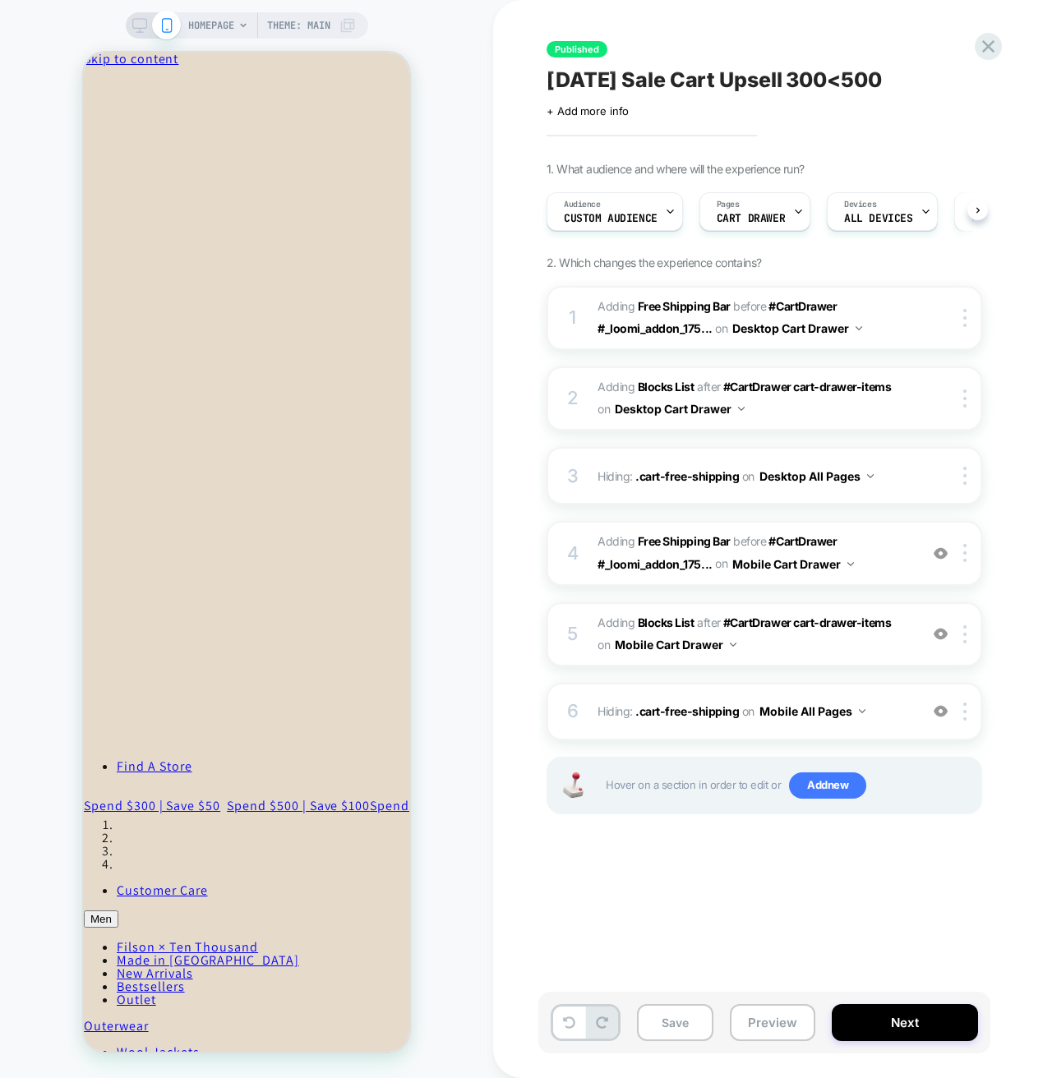
scroll to position [0, 1]
click at [790, 646] on span "#_loomi_addon_1756320681014 Adding Blocks List AFTER #CartDrawer cart-drawer-it…" at bounding box center [753, 634] width 313 height 44
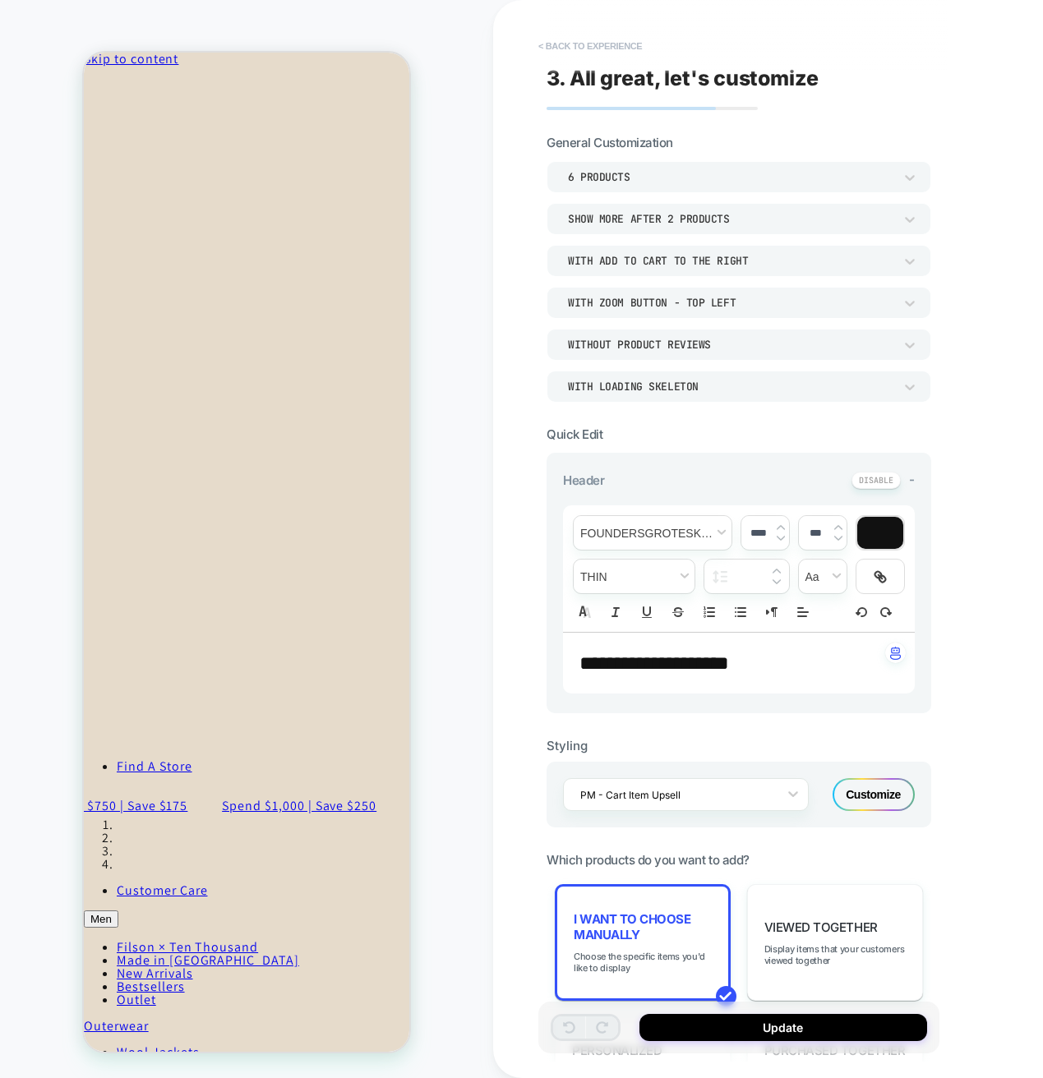
click at [560, 39] on button "< Back to experience" at bounding box center [590, 46] width 120 height 26
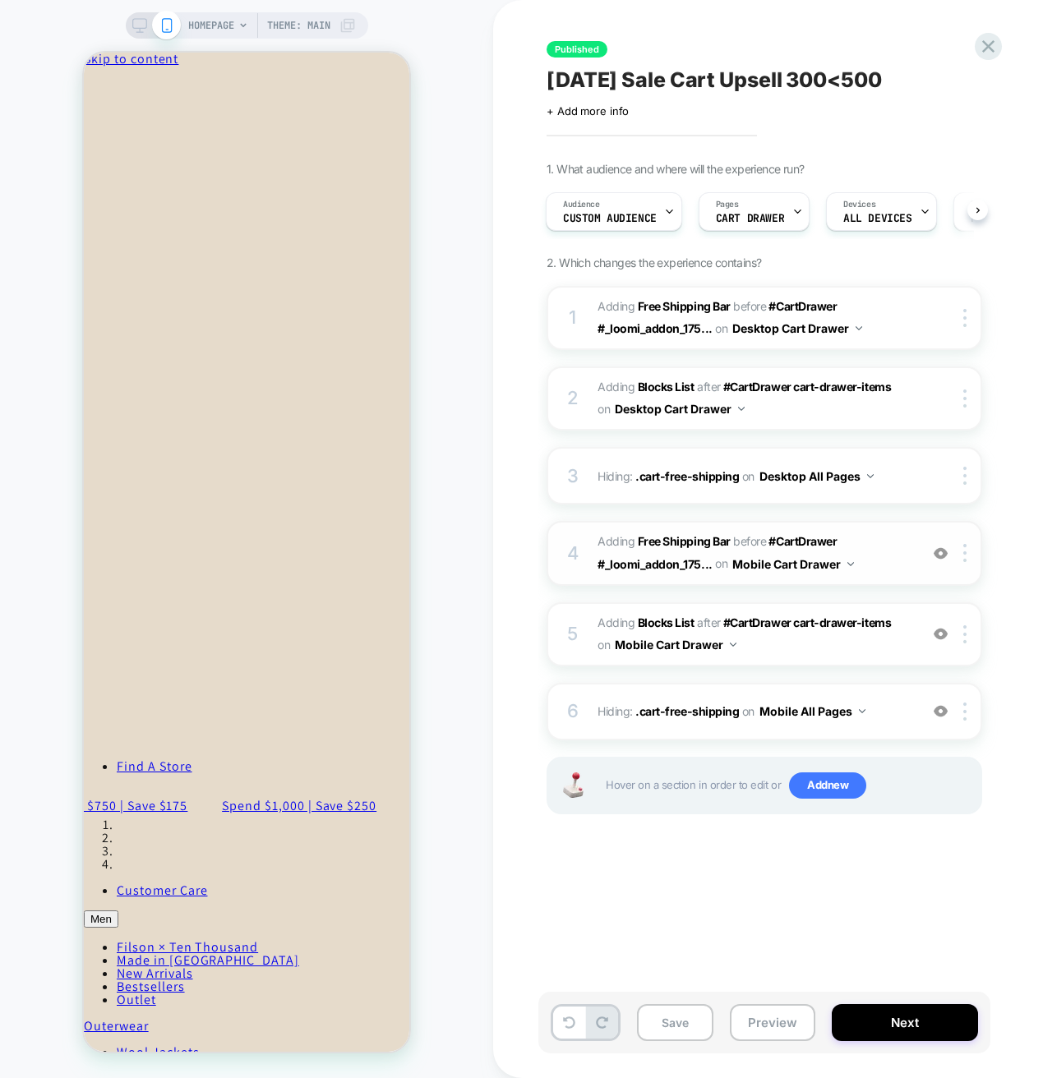
click at [868, 559] on span "#_loomi_addon_1756320679332 Adding Free Shipping Bar BEFORE #CartDrawer #_loomi…" at bounding box center [753, 553] width 313 height 44
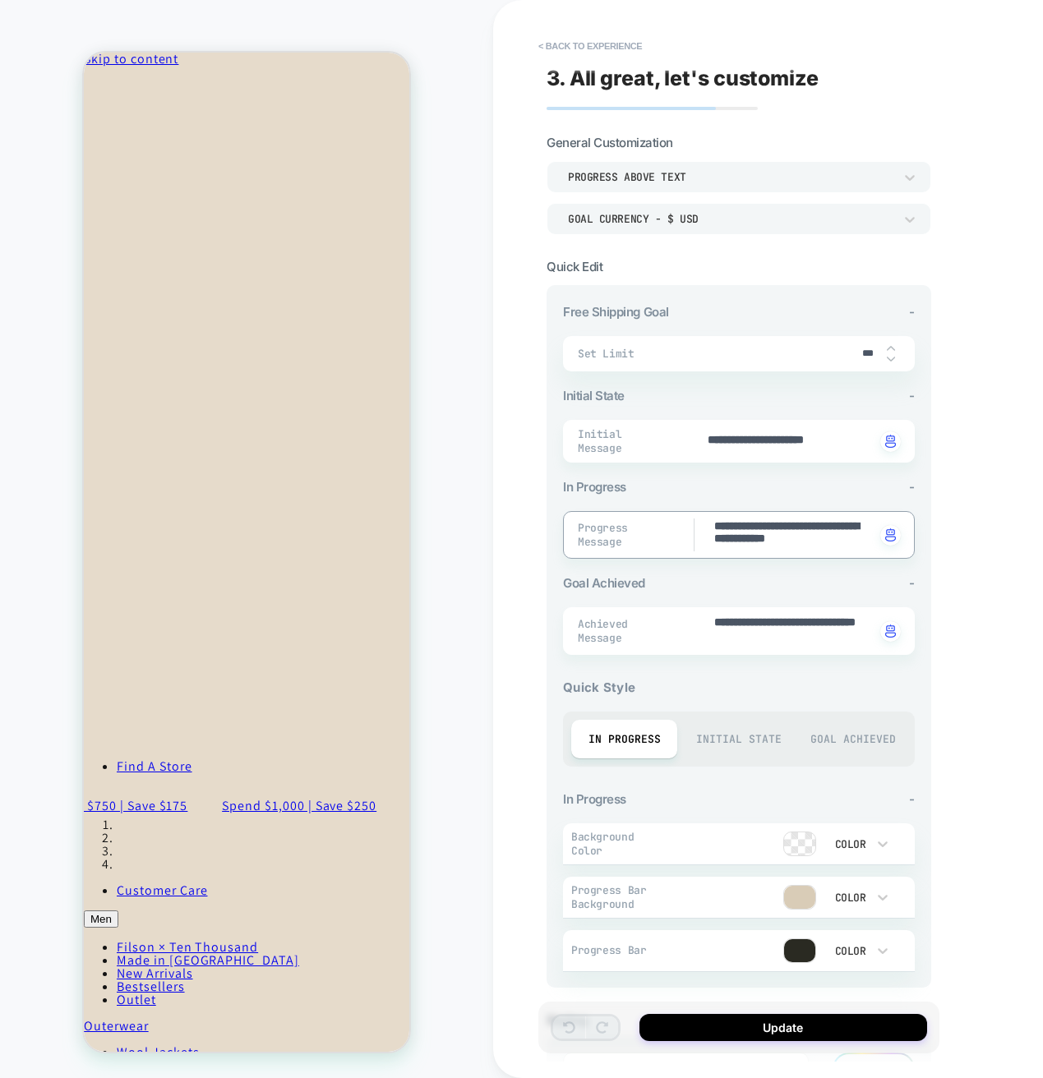
click at [799, 533] on textarea "**********" at bounding box center [793, 534] width 163 height 33
type textarea "*"
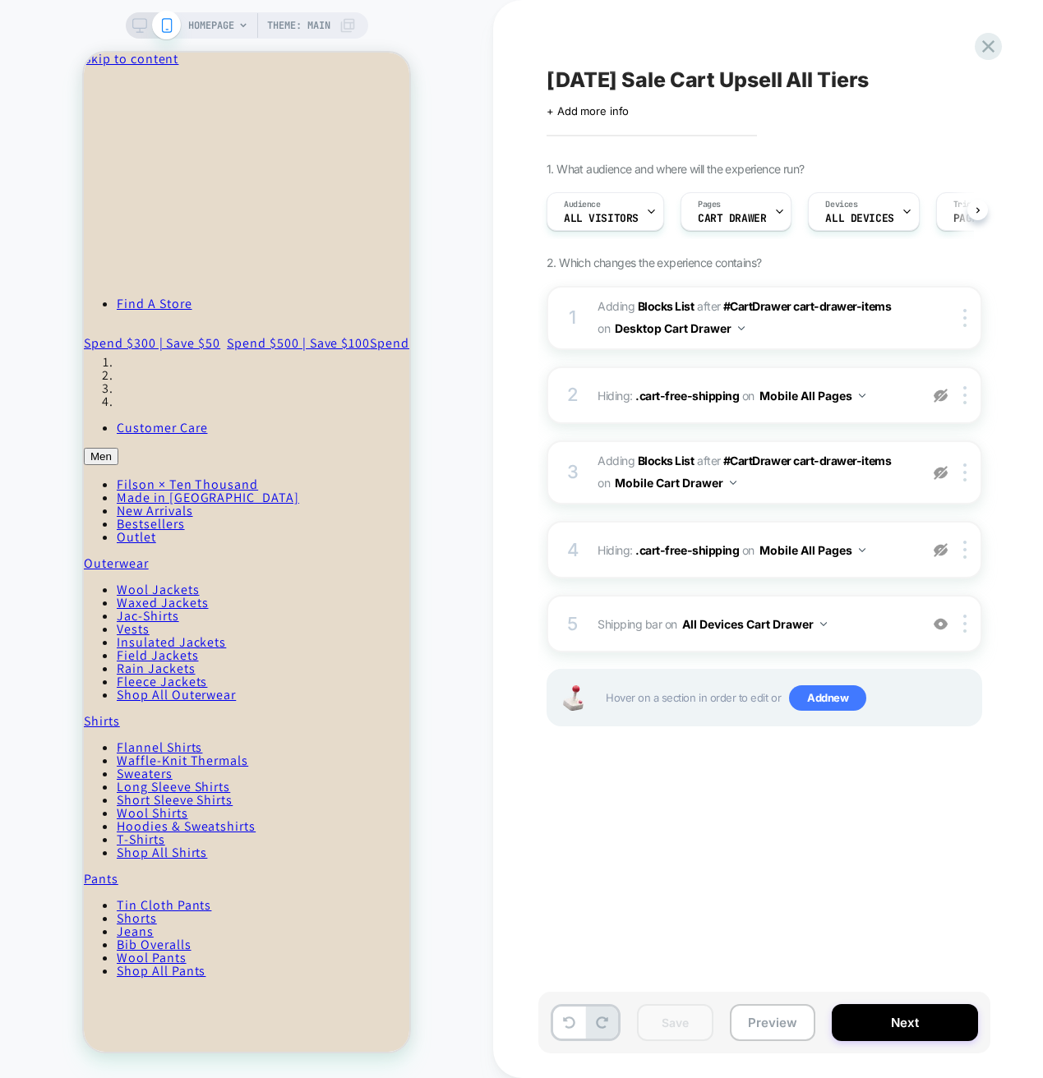
scroll to position [0, 1]
click at [155, 81] on icon "Close" at bounding box center [155, 74] width 0 height 12
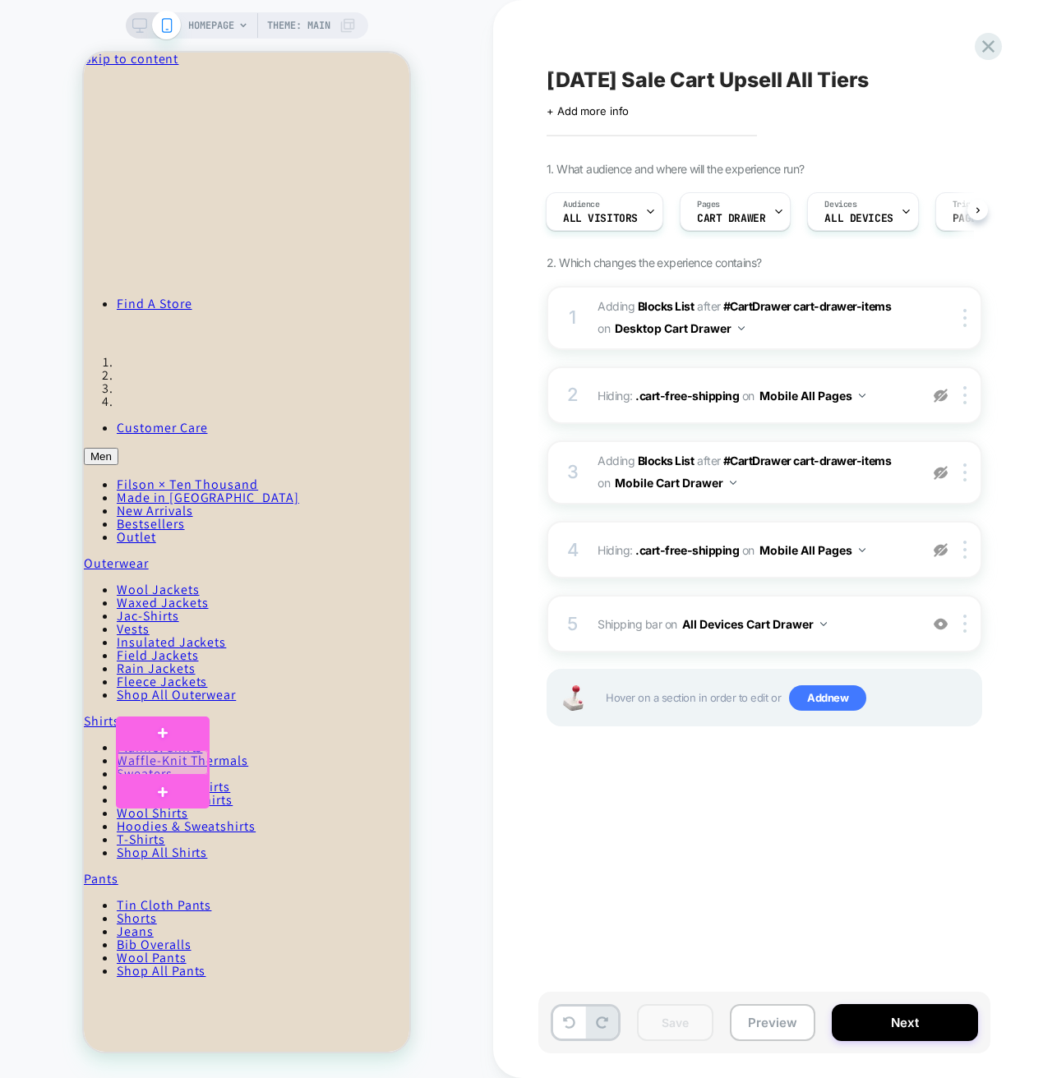
click at [189, 768] on div at bounding box center [162, 762] width 90 height 25
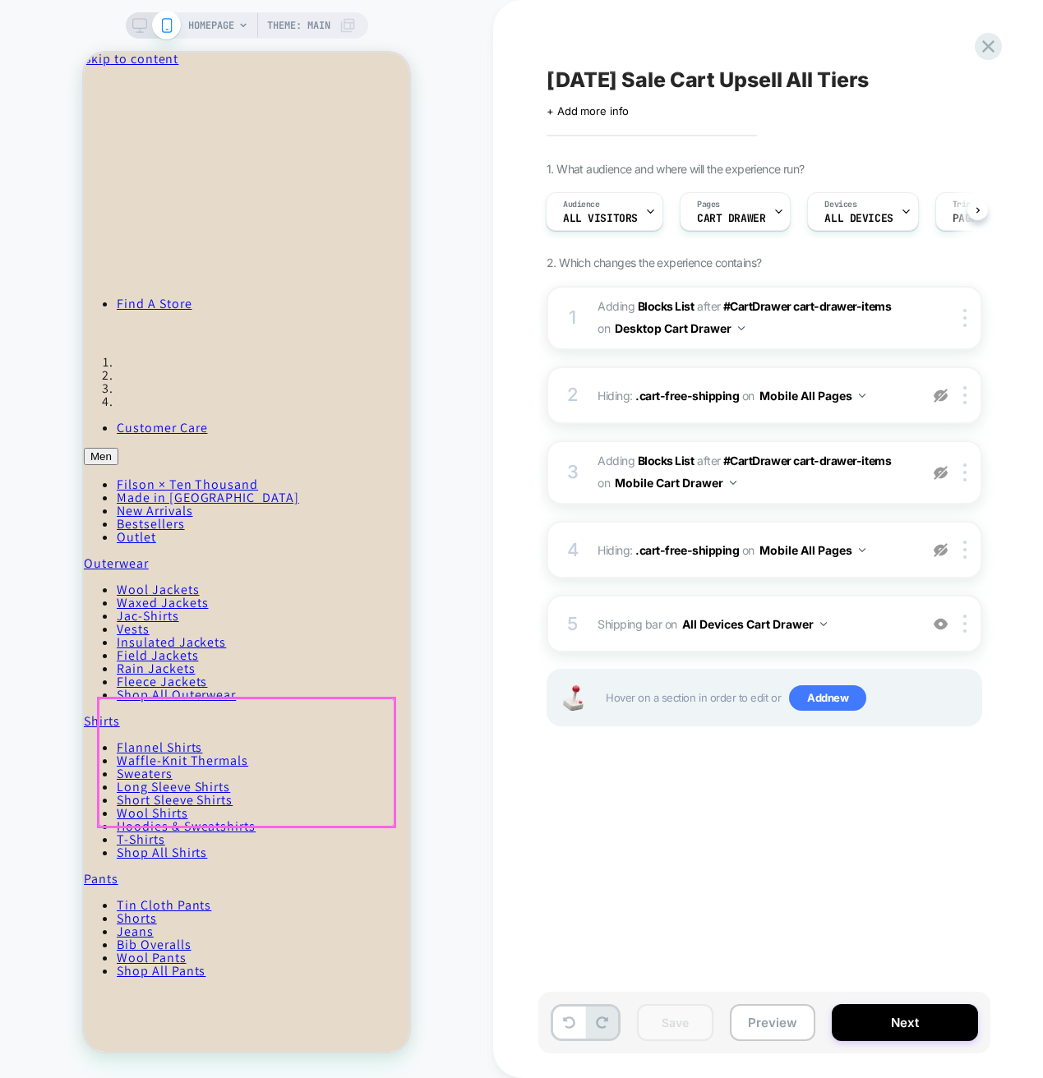
click at [153, 802] on div at bounding box center [247, 762] width 296 height 128
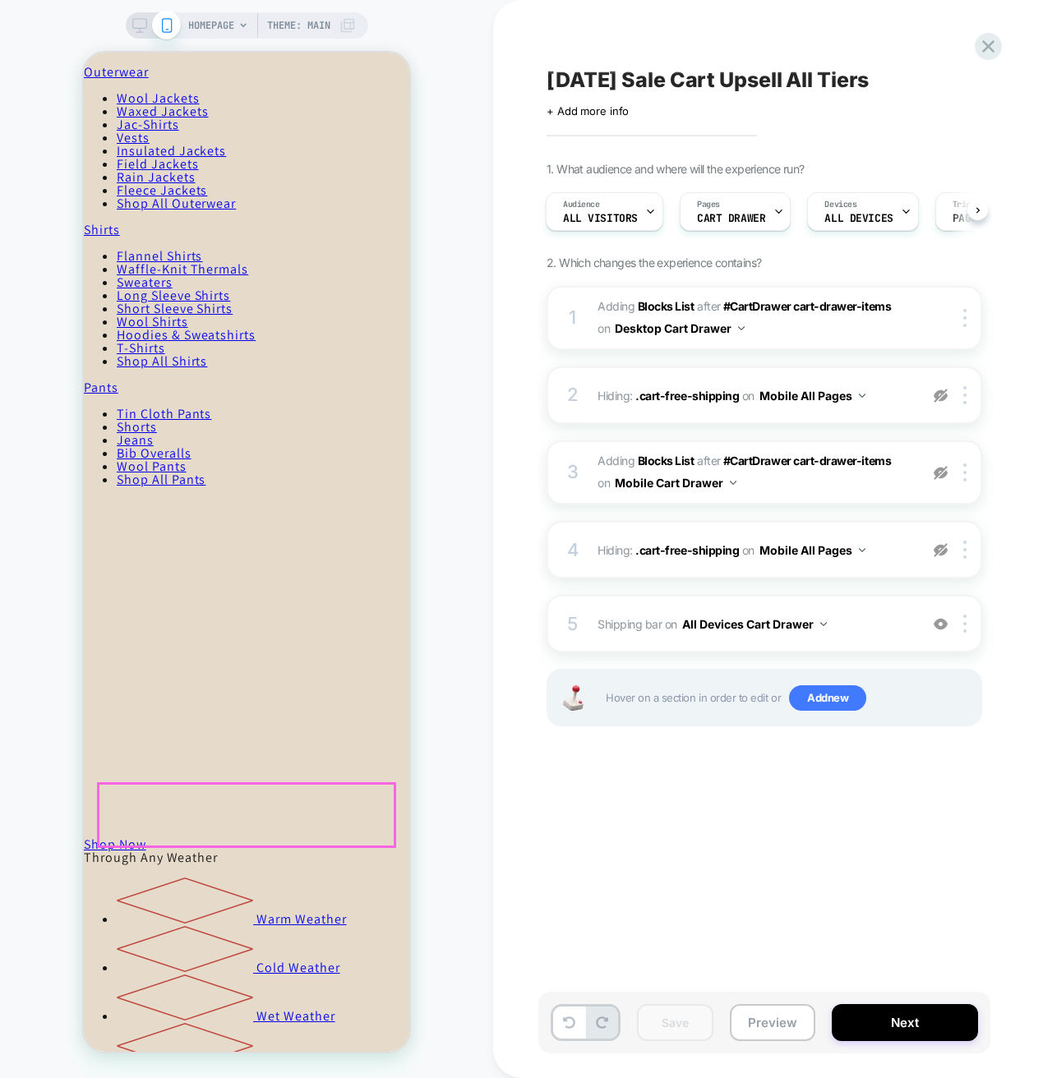
scroll to position [0, 0]
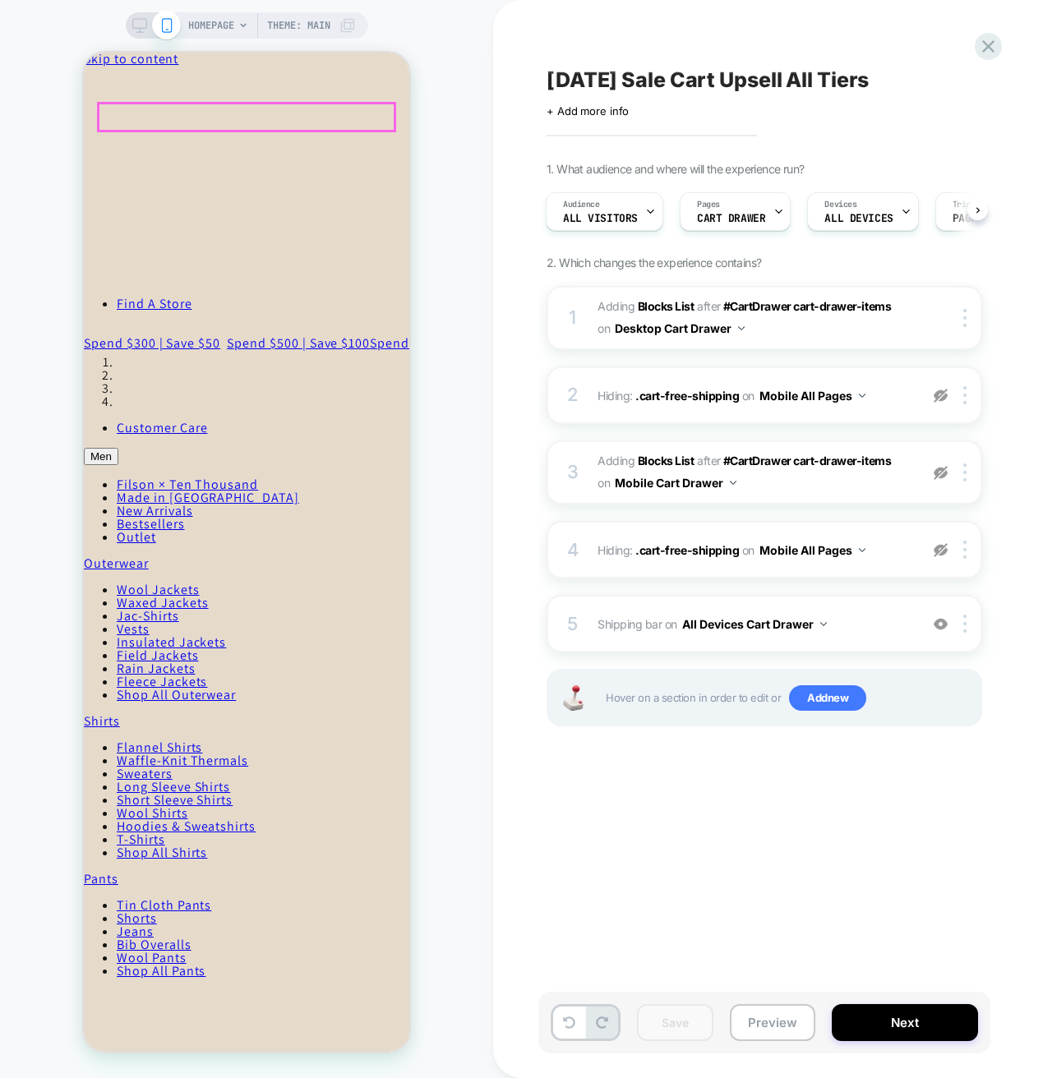
click at [203, 150] on span "Continue shopping" at bounding box center [143, 141] width 119 height 17
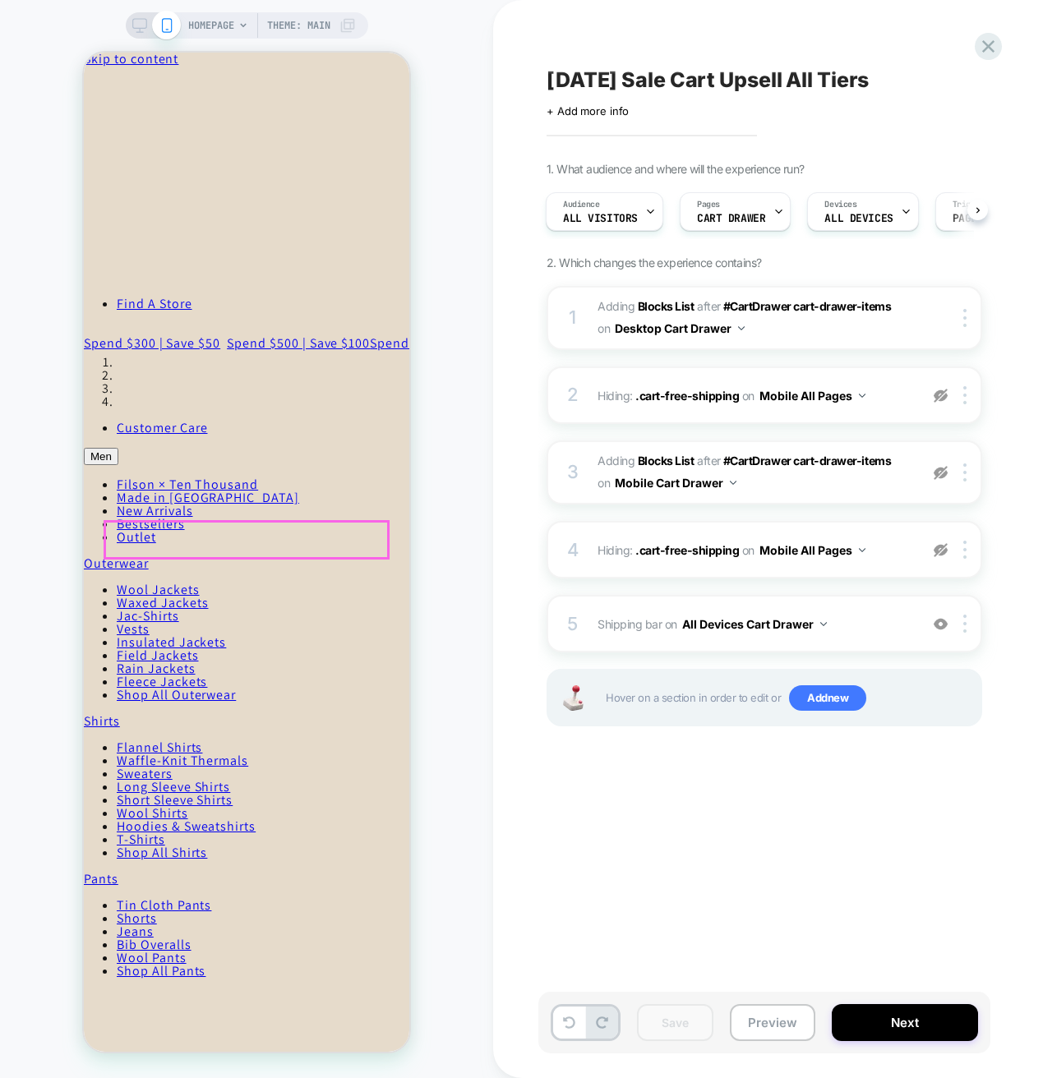
click at [203, 150] on link "Continue shopping" at bounding box center [143, 141] width 119 height 17
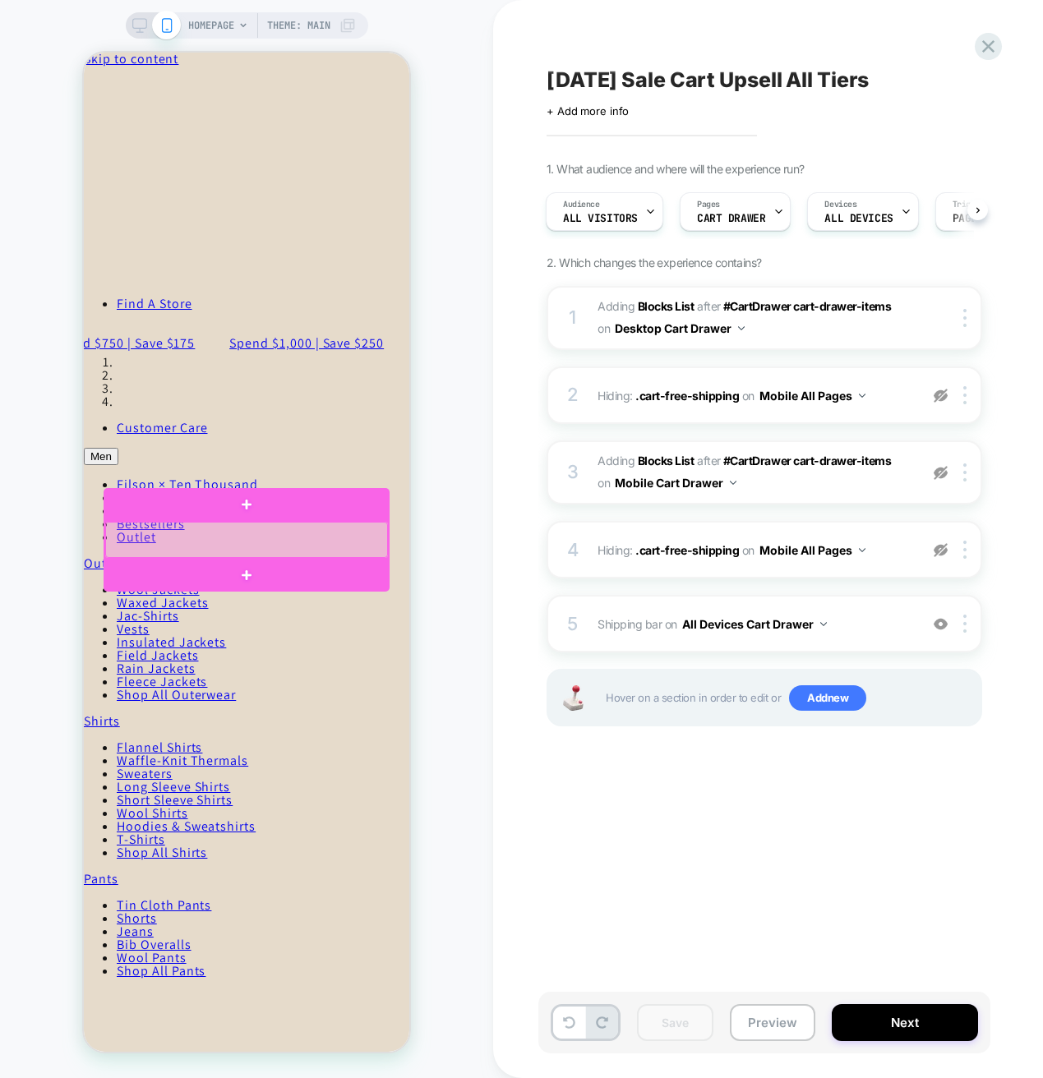
click at [323, 550] on div at bounding box center [246, 540] width 283 height 36
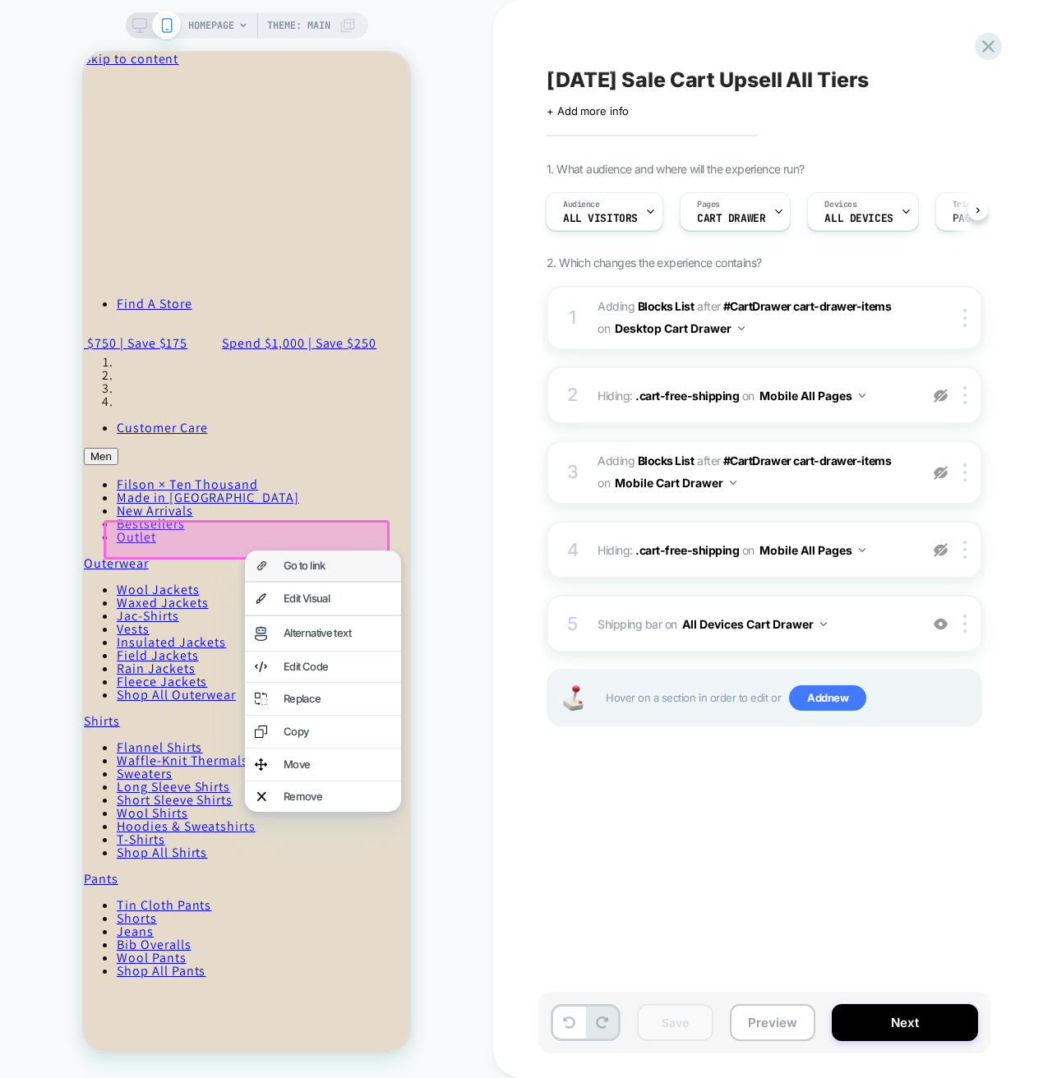
click at [315, 564] on div "Go to link" at bounding box center [337, 565] width 108 height 11
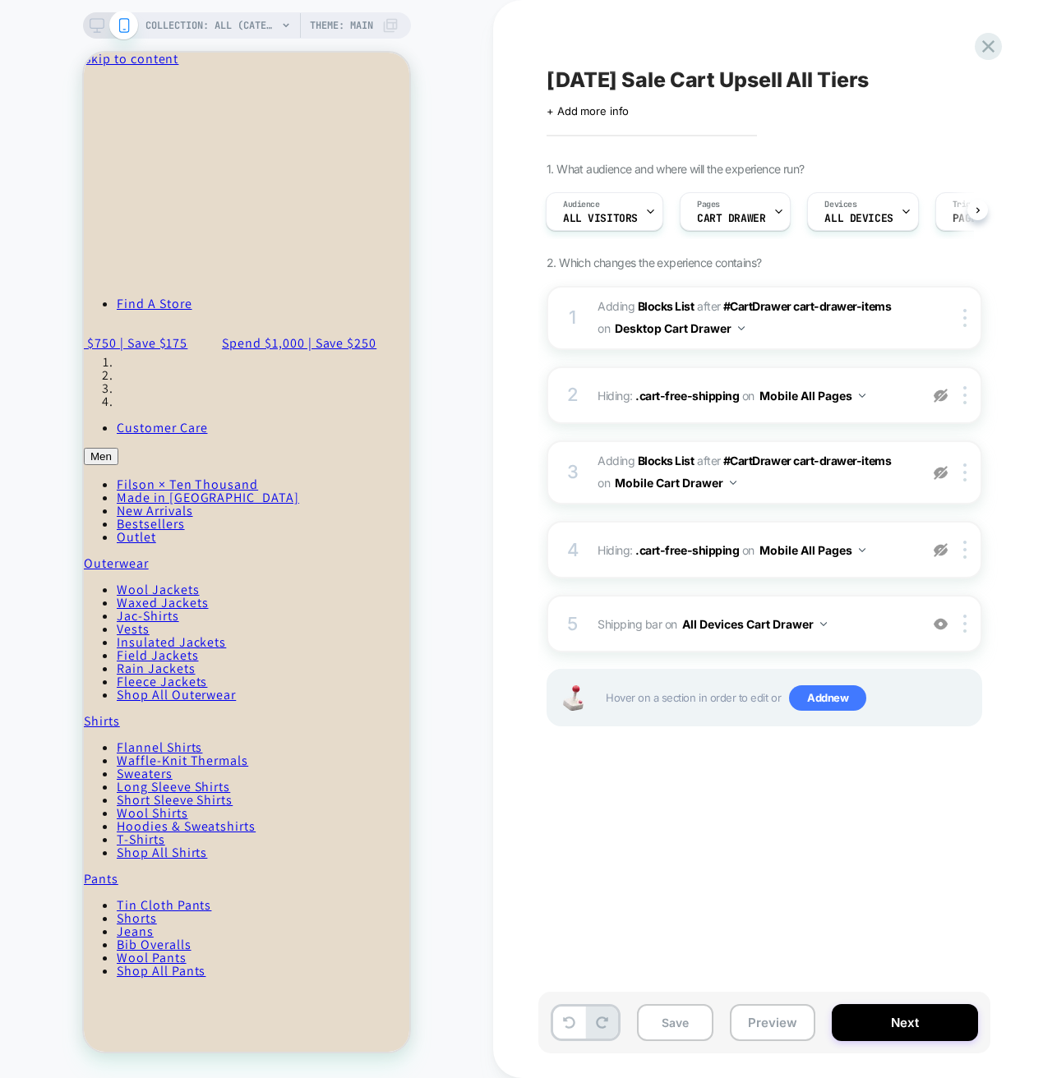
scroll to position [0, 2]
click at [940, 477] on img at bounding box center [940, 473] width 14 height 14
click at [964, 624] on img at bounding box center [964, 624] width 3 height 18
click at [751, 815] on div "[DATE] Sale Cart Upsell All Tiers Click to edit experience details + Add more i…" at bounding box center [846, 538] width 616 height 1045
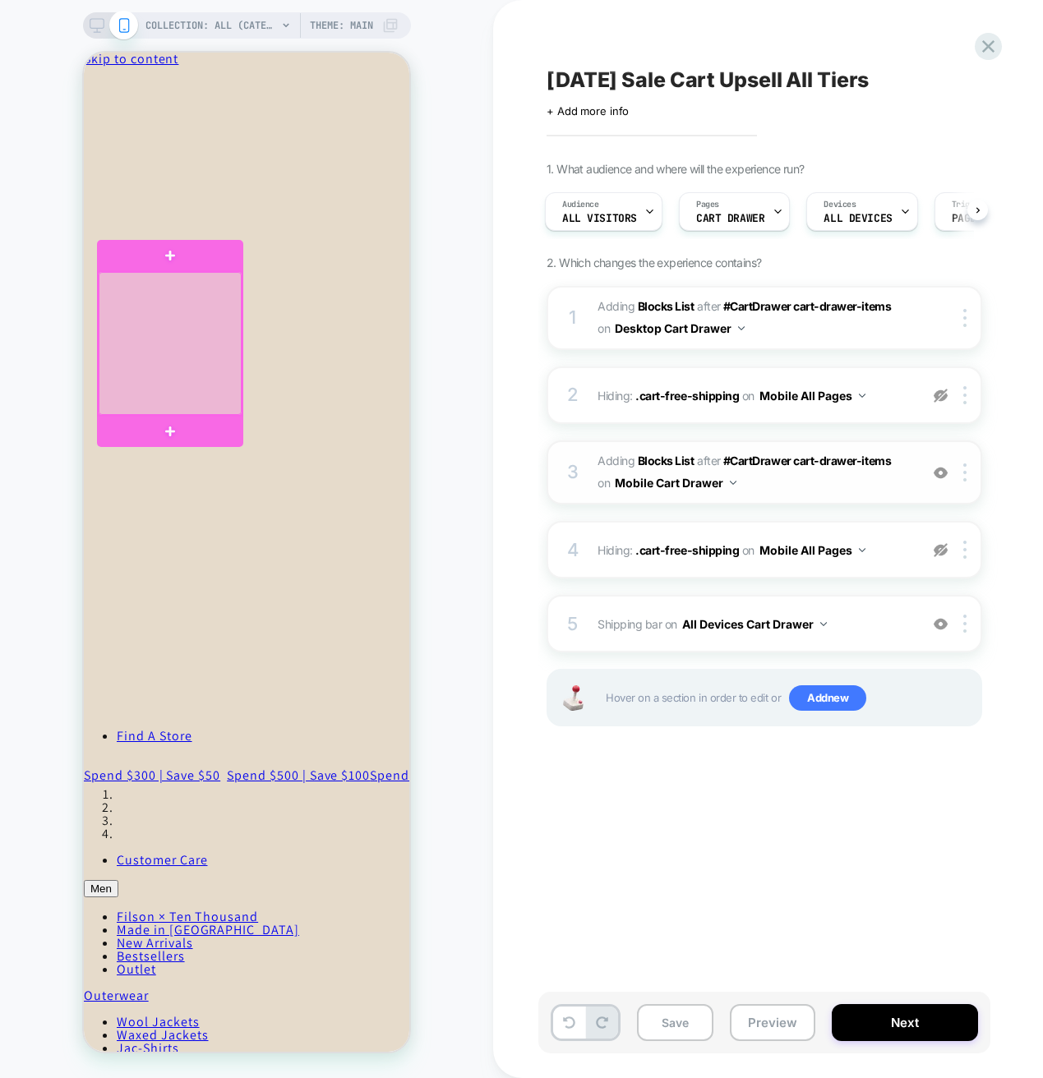
scroll to position [0, 0]
click at [159, 379] on div at bounding box center [170, 343] width 143 height 143
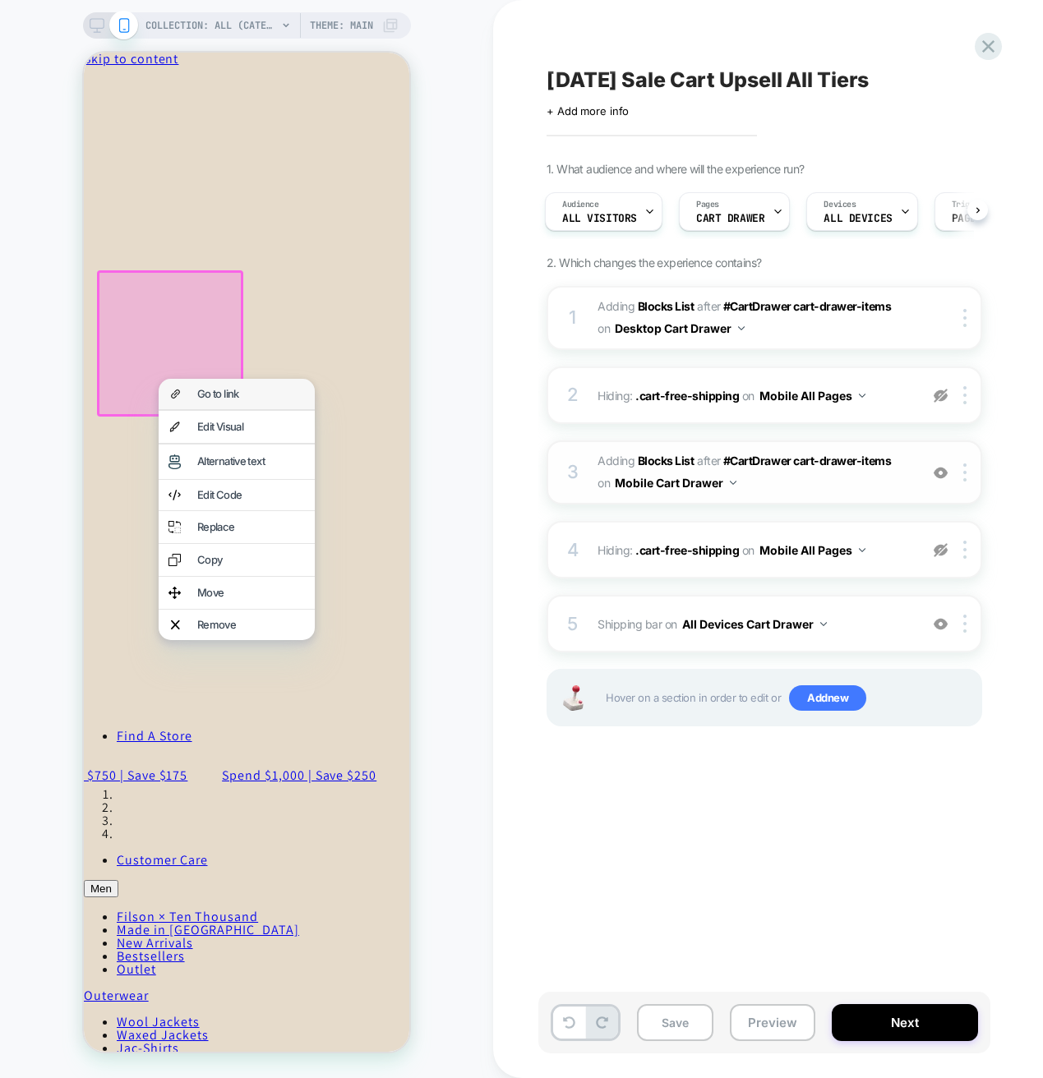
click at [197, 394] on div "Go to link" at bounding box center [251, 394] width 108 height 11
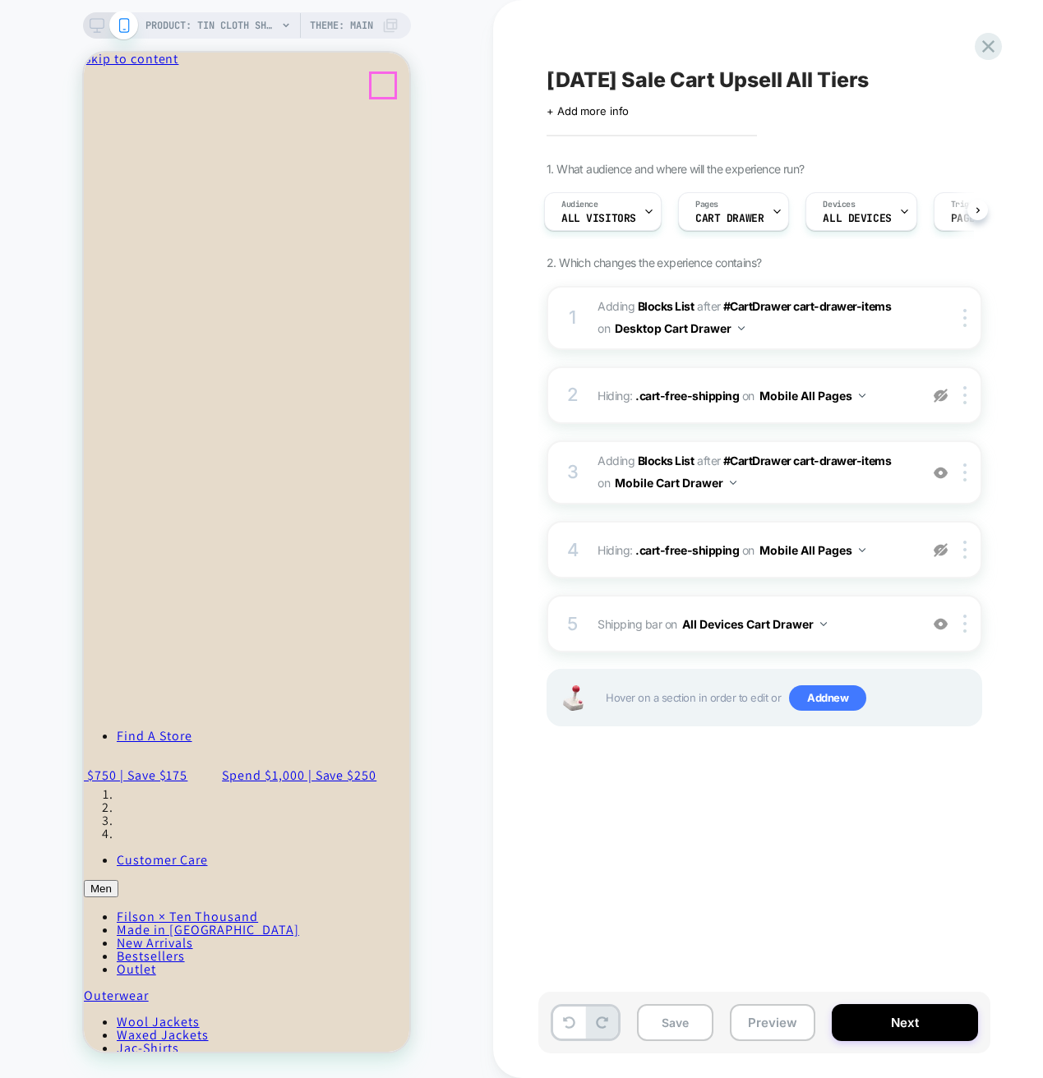
click at [155, 81] on icon "Close" at bounding box center [155, 74] width 0 height 12
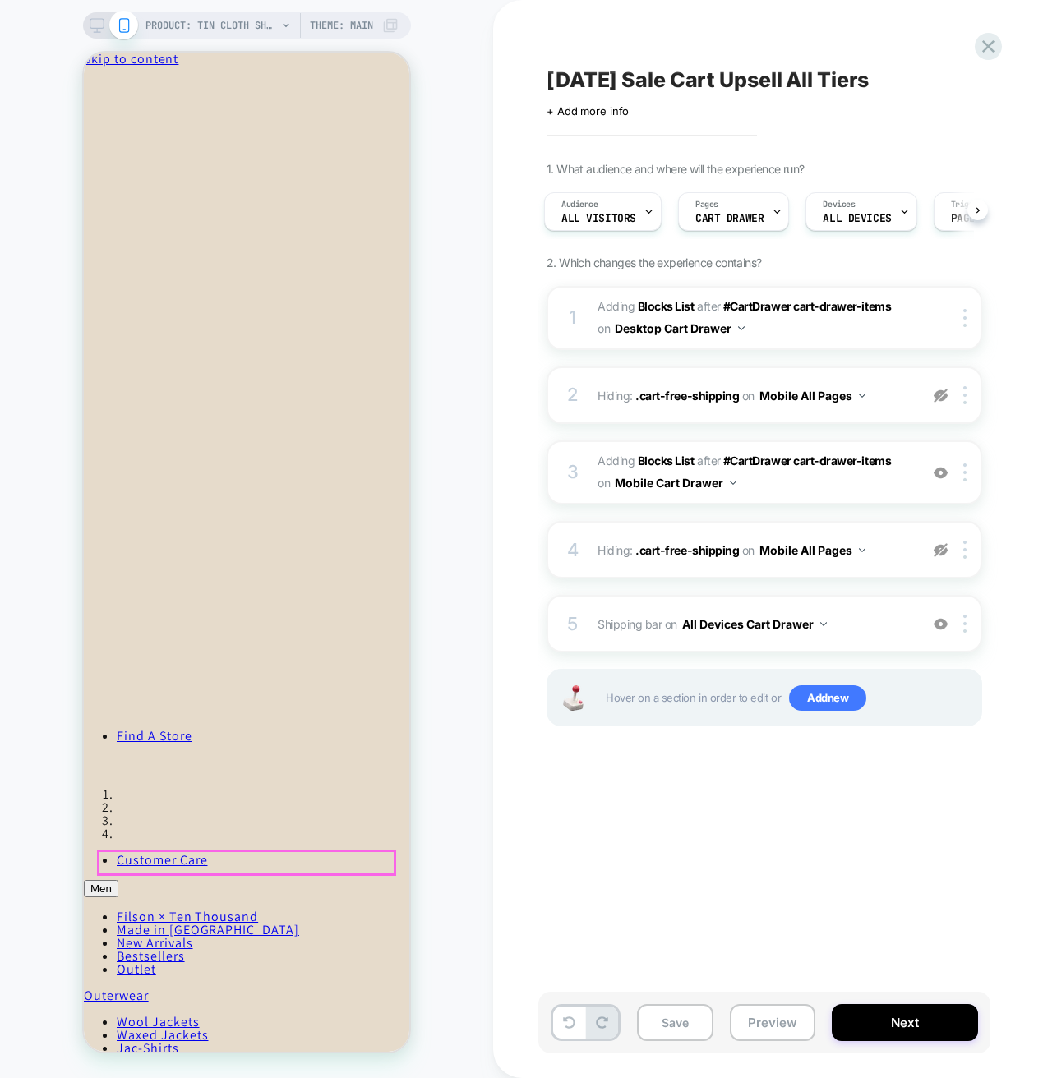
scroll to position [180, 0]
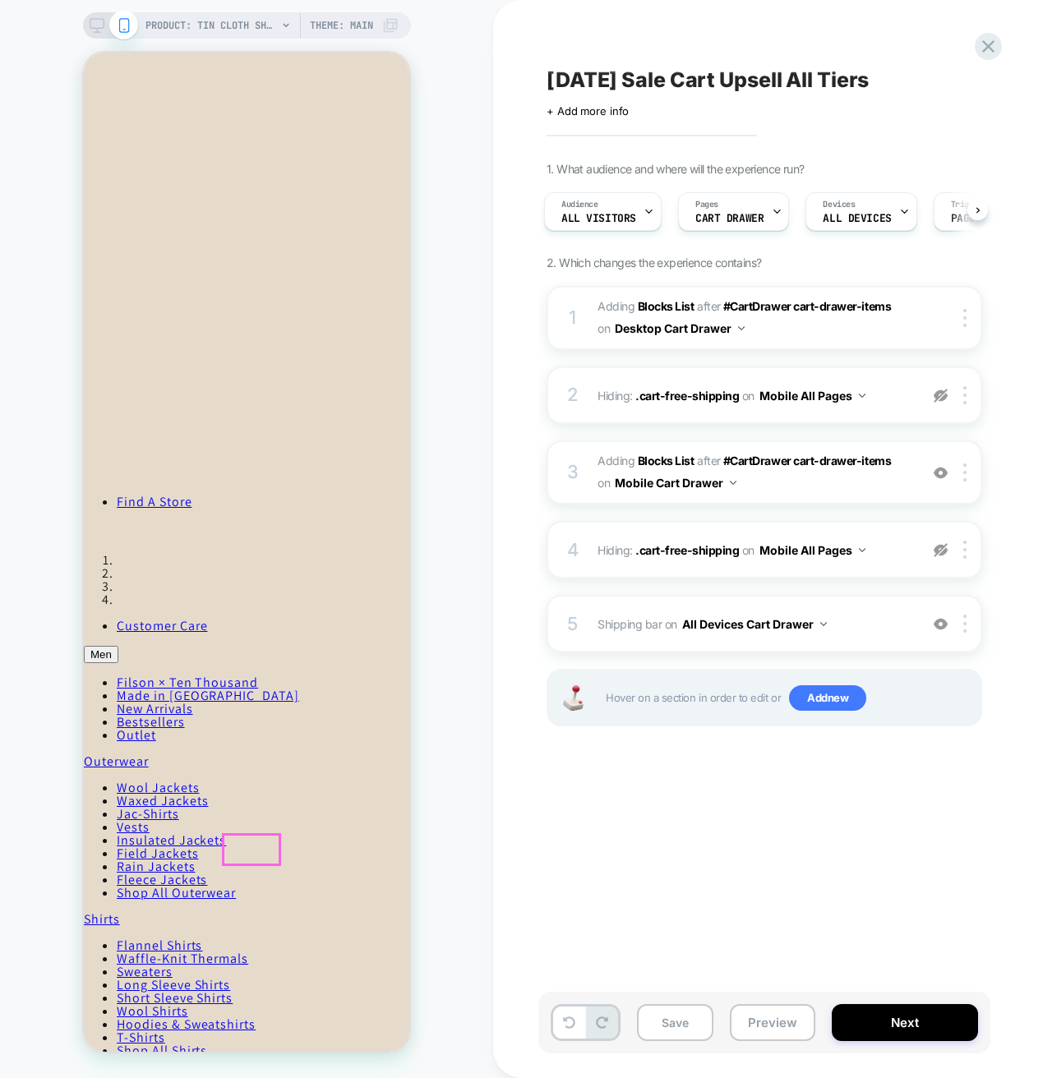
scroll to position [362, 0]
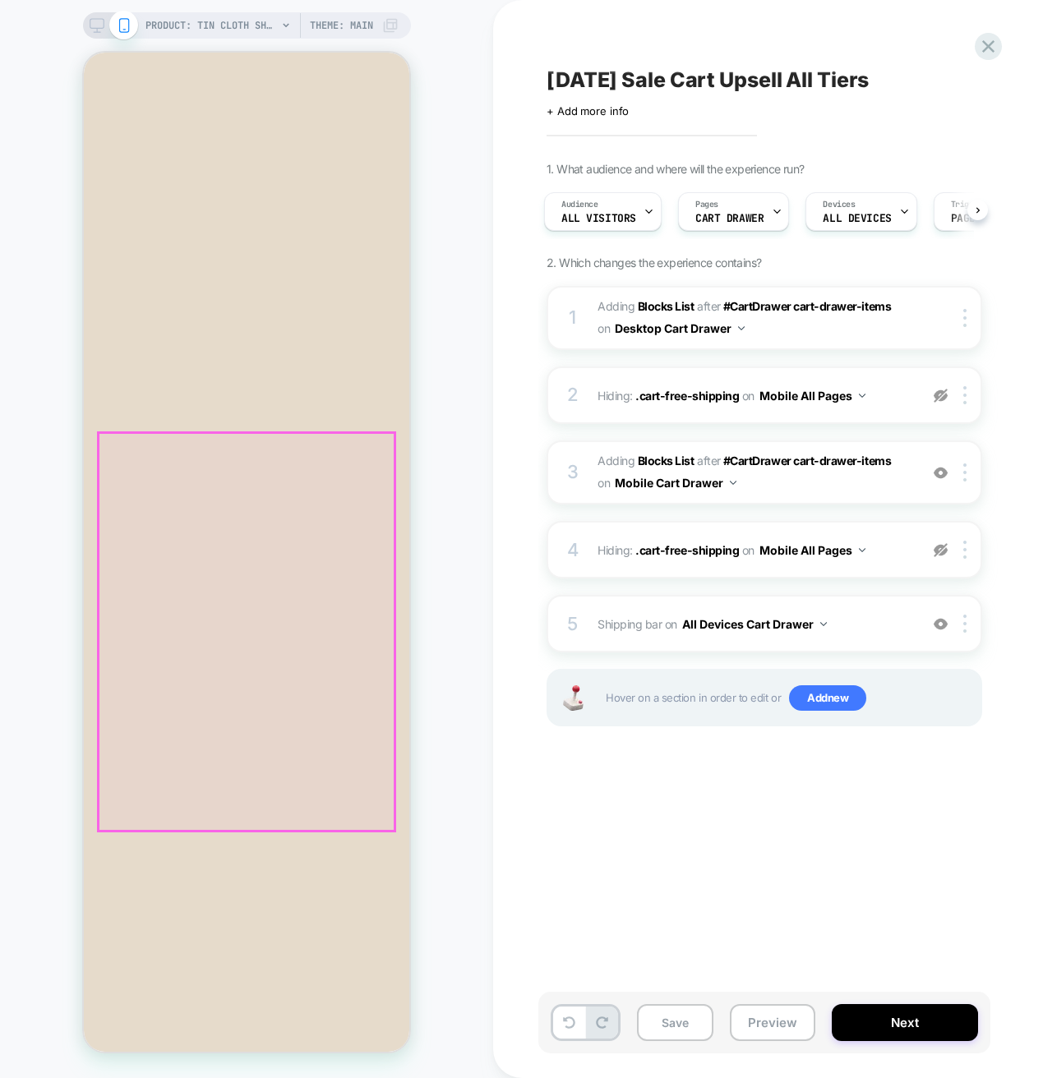
scroll to position [0, 0]
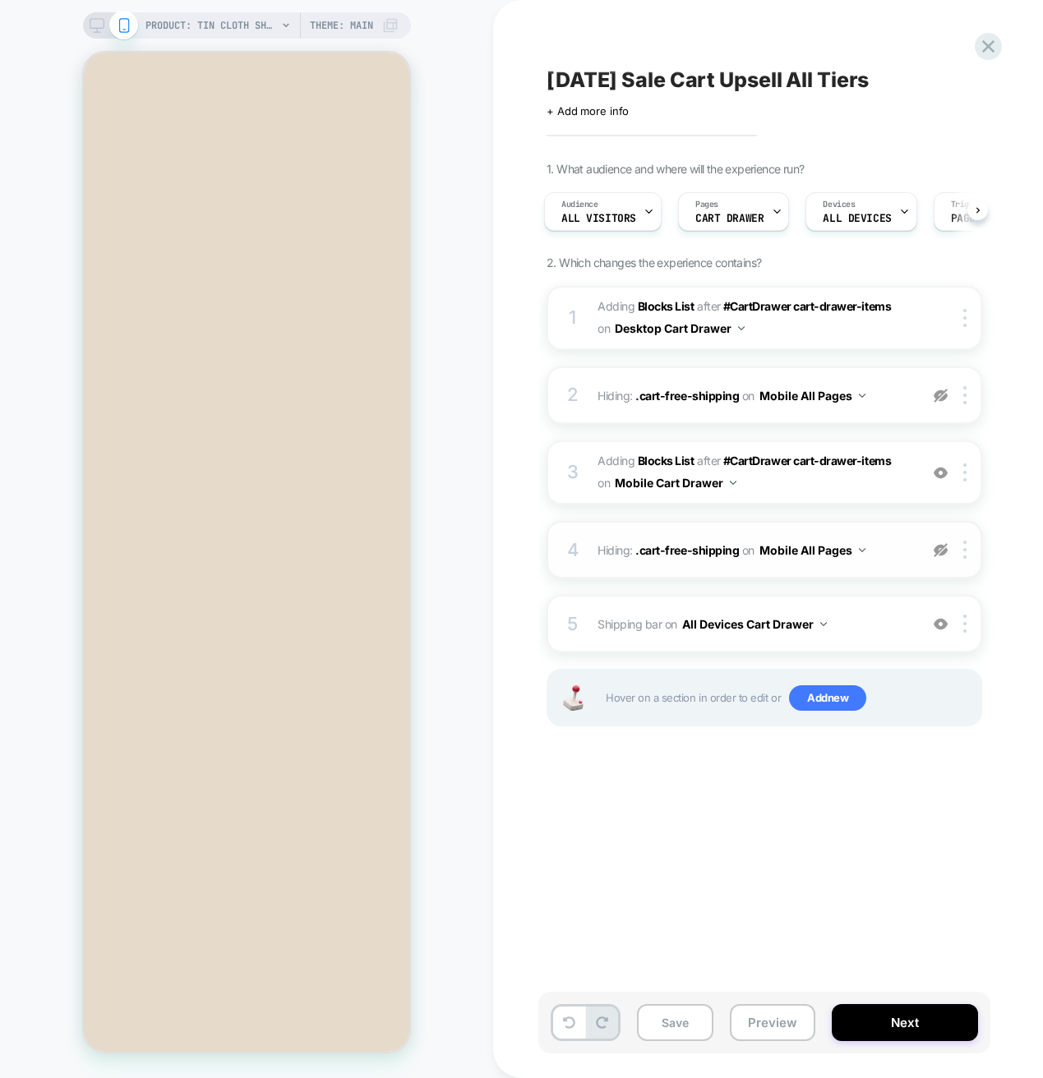
click at [942, 552] on img at bounding box center [940, 550] width 14 height 14
click at [942, 547] on img at bounding box center [940, 550] width 14 height 14
click at [966, 627] on img at bounding box center [964, 624] width 3 height 18
click at [968, 626] on div at bounding box center [967, 624] width 27 height 18
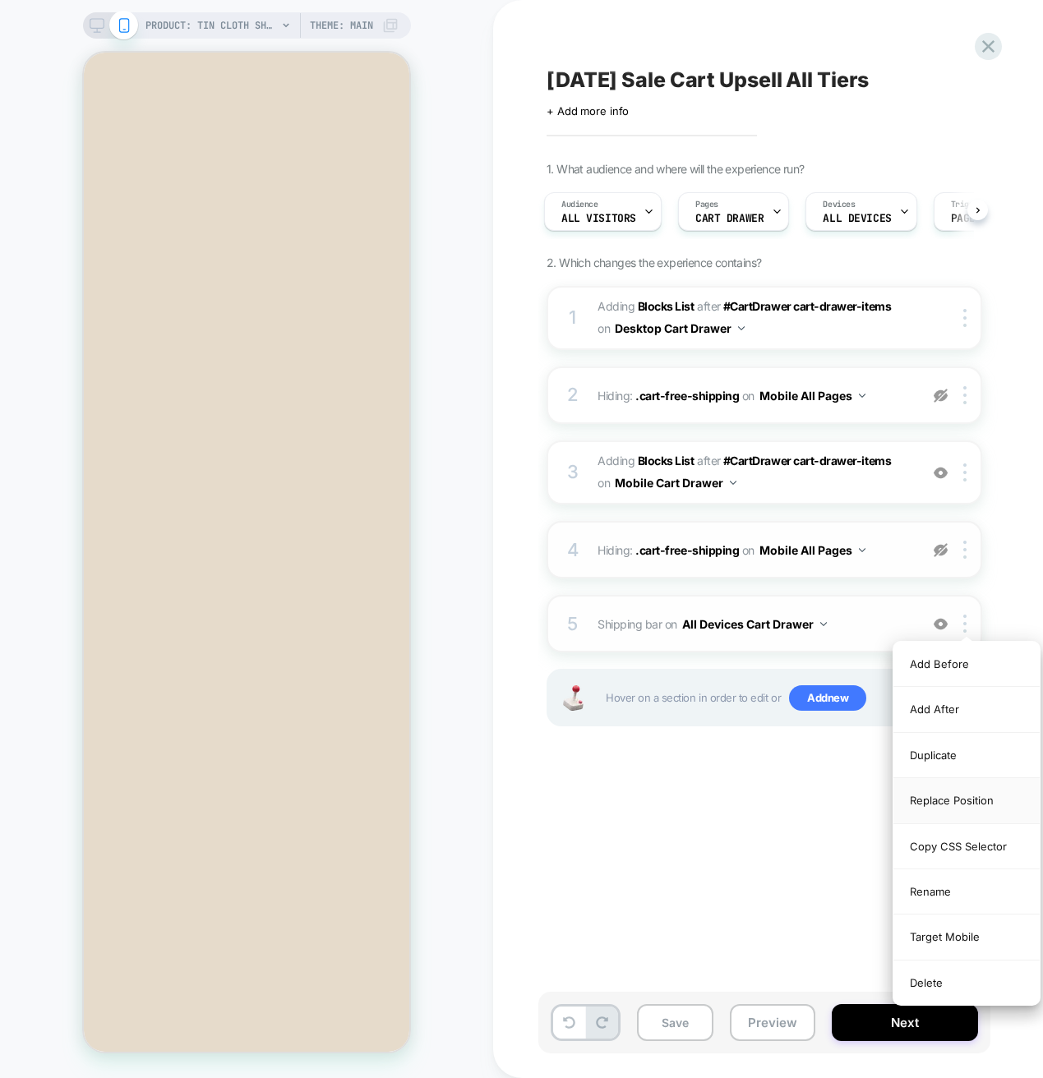
click at [947, 800] on div "Replace Position" at bounding box center [966, 800] width 146 height 45
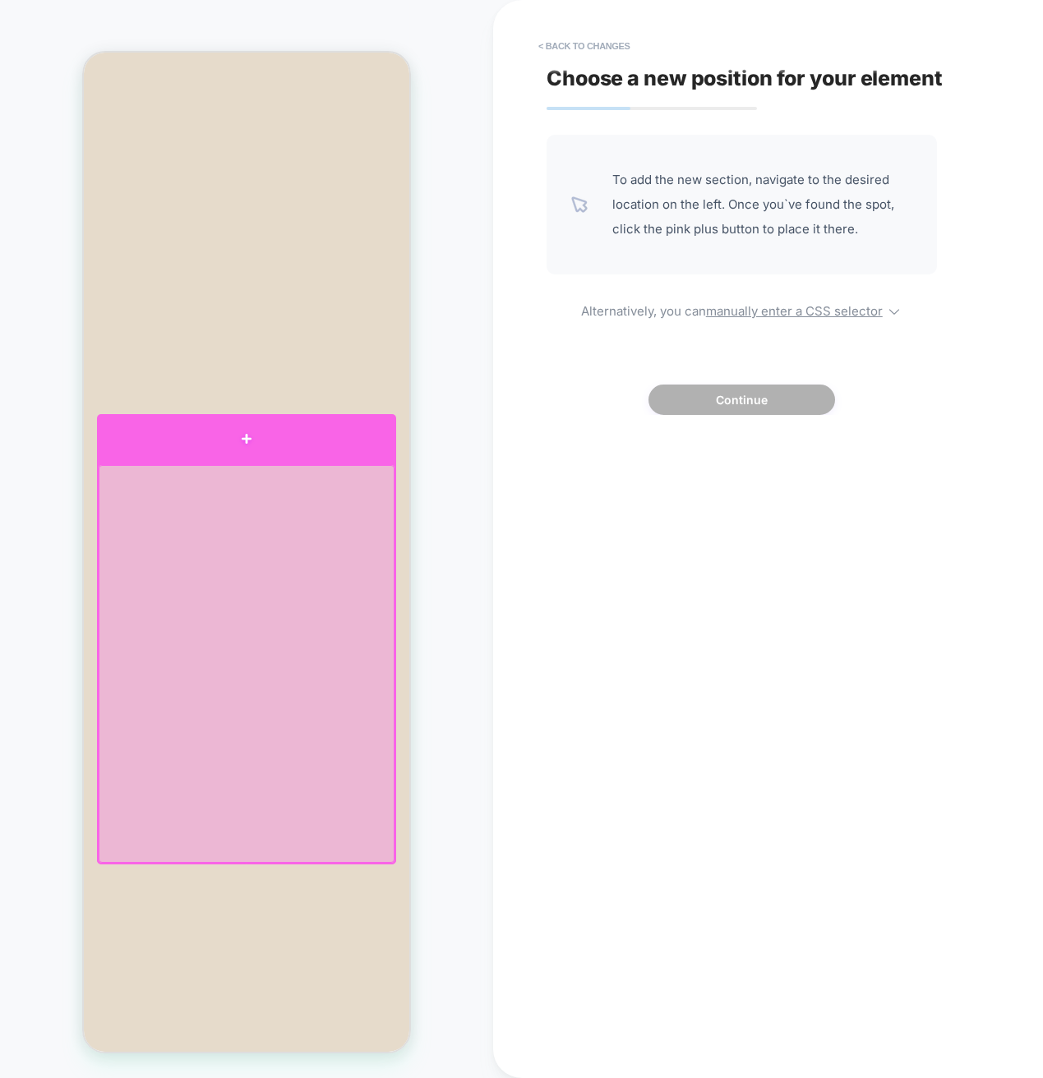
click at [241, 449] on div at bounding box center [246, 438] width 299 height 49
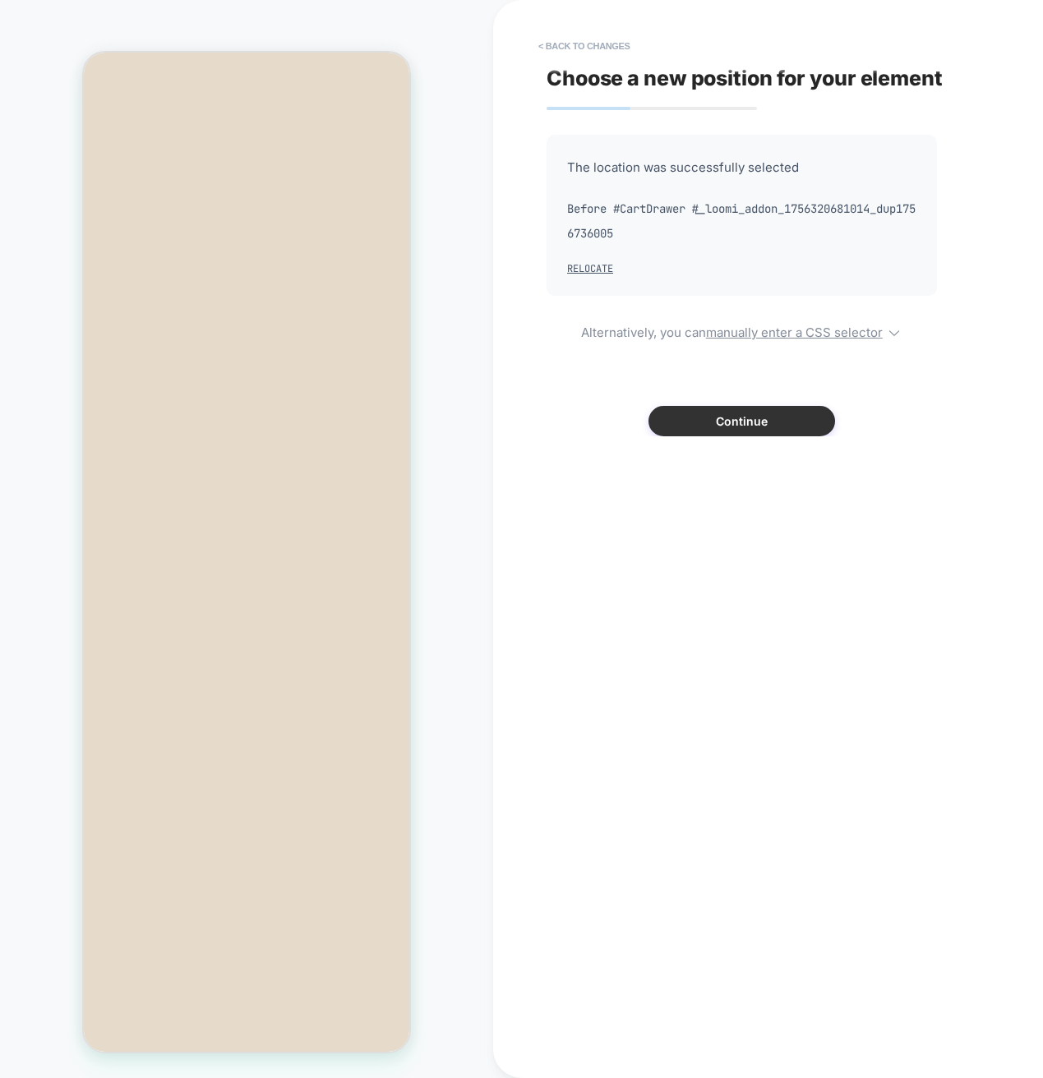
click at [783, 419] on button "Continue" at bounding box center [741, 421] width 187 height 30
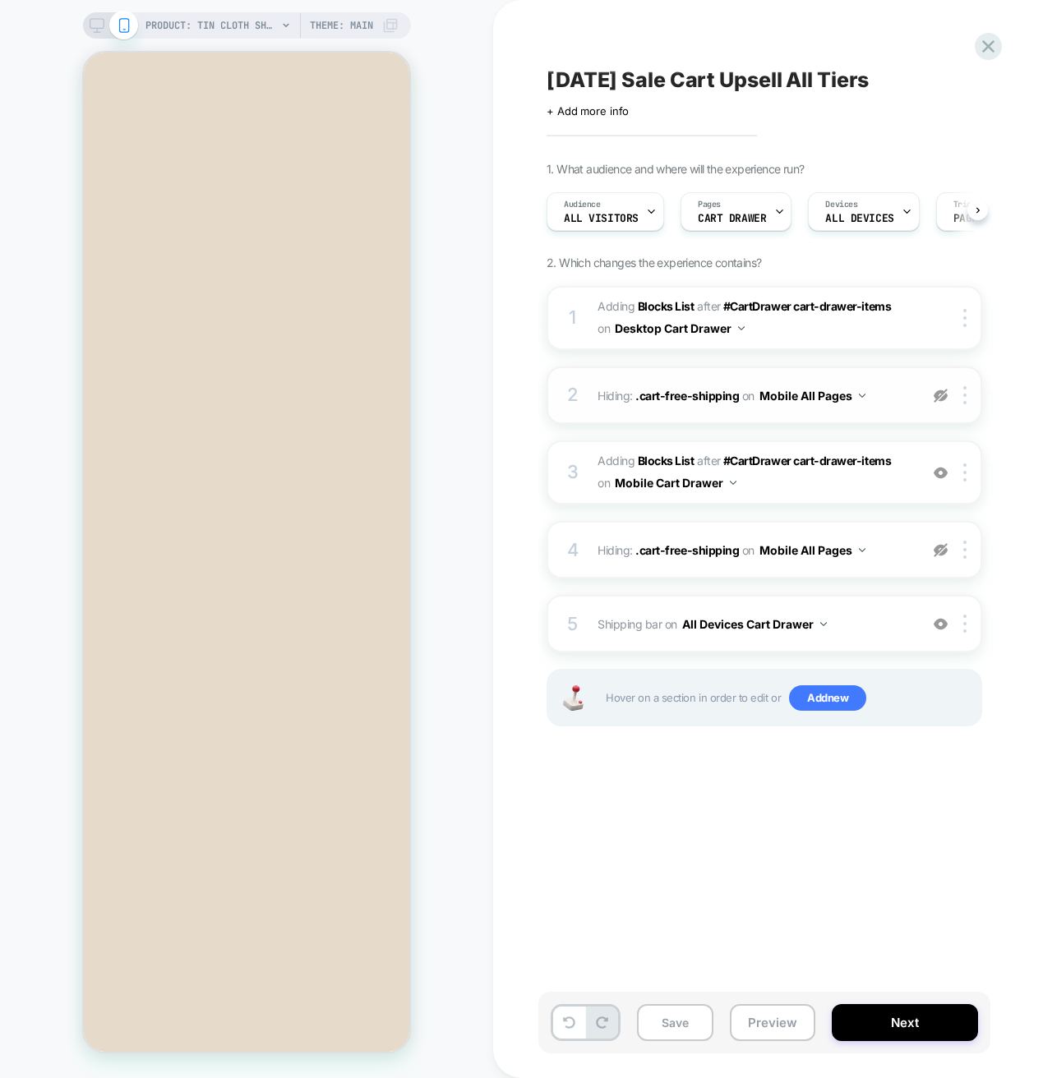
scroll to position [0, 1]
drag, startPoint x: 615, startPoint y: 626, endPoint x: 630, endPoint y: 433, distance: 193.6
click at [630, 433] on div "1 #_loomi_addon_1755548523118_dup1755548730_dup1756736005 Adding Blocks List AF…" at bounding box center [763, 526] width 435 height 481
click at [790, 1032] on button "Preview" at bounding box center [772, 1022] width 85 height 37
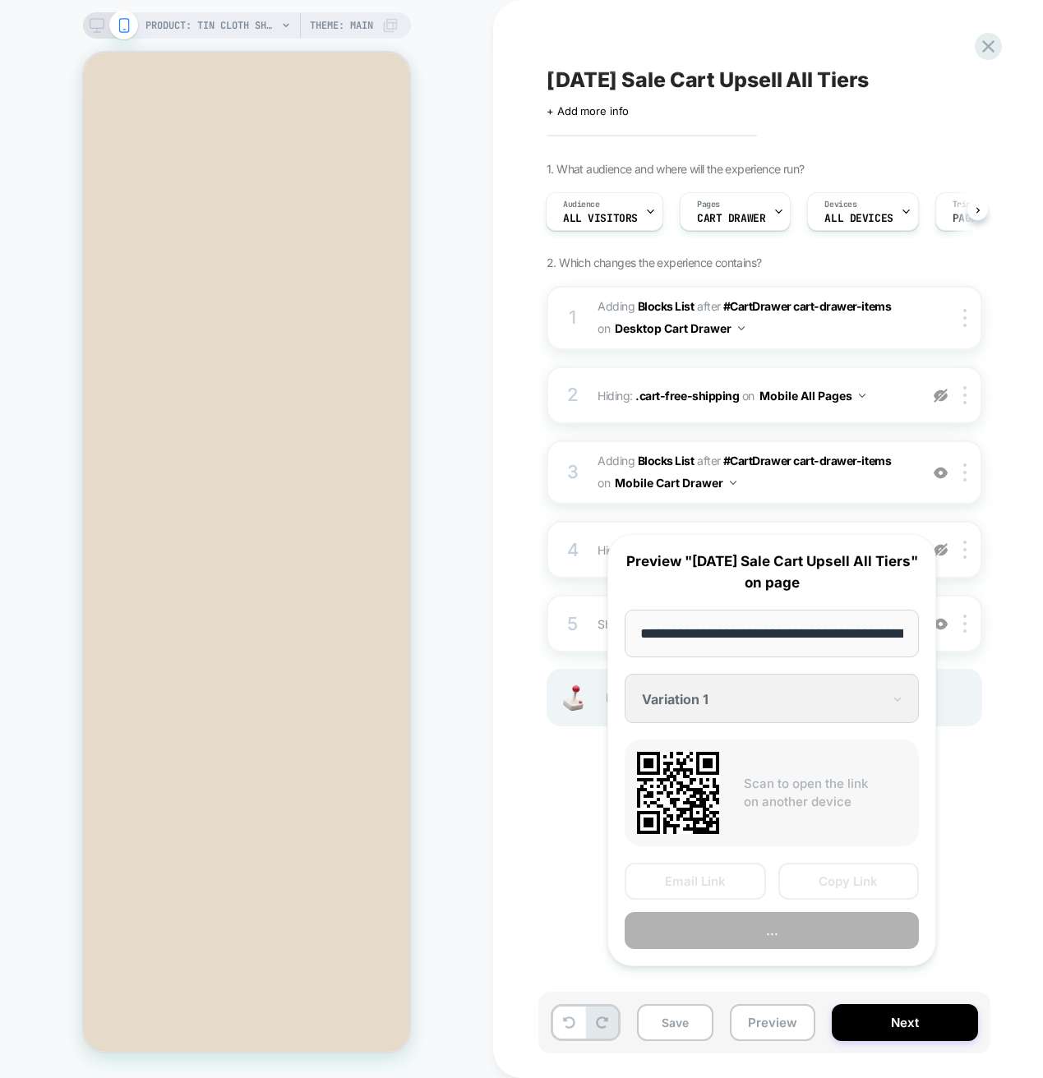
scroll to position [0, 398]
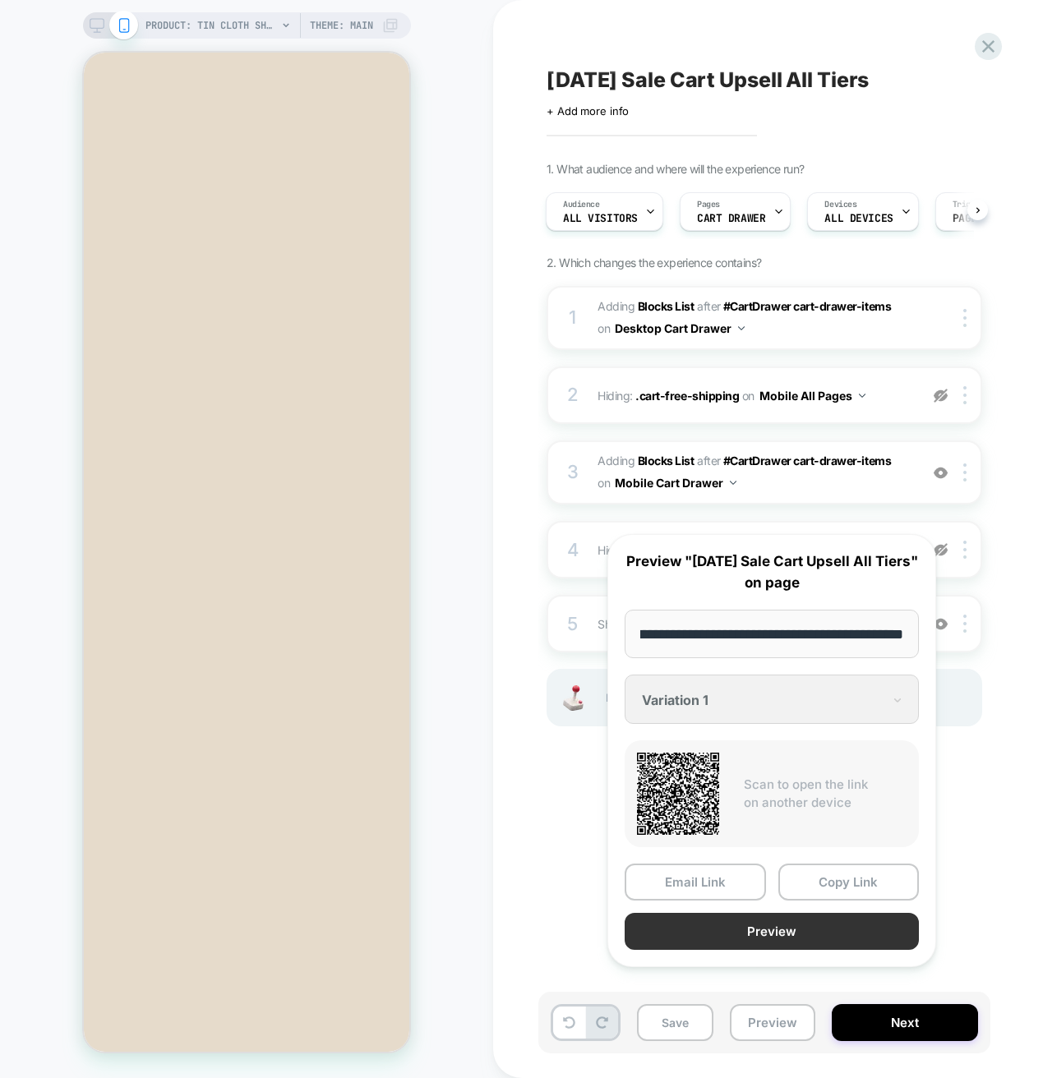
click at [792, 950] on button "Preview" at bounding box center [771, 931] width 294 height 37
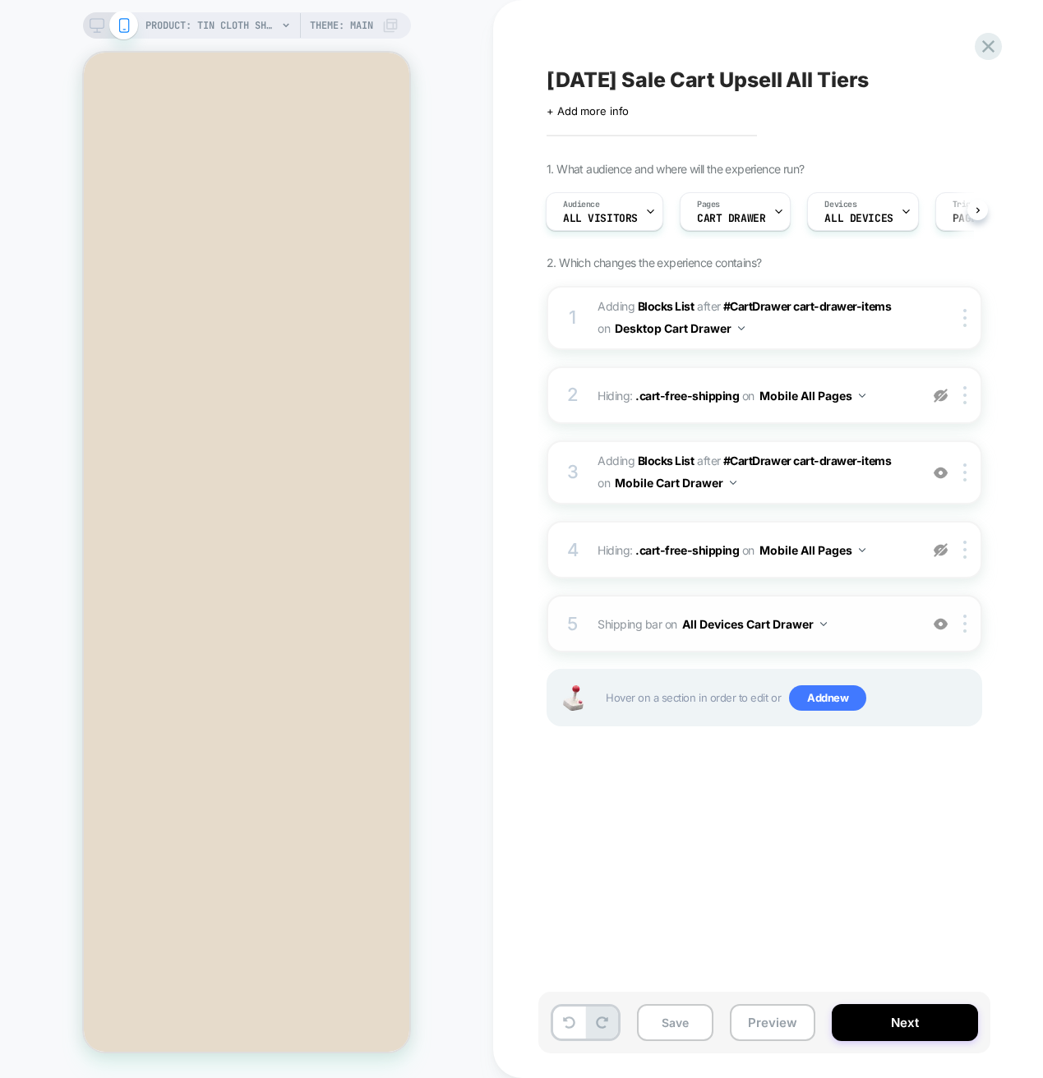
click at [880, 631] on span "Shipping bar Adding Code Block BEFORE #CartDrawer #_loomi_addon_1756320681014_d…" at bounding box center [753, 624] width 313 height 24
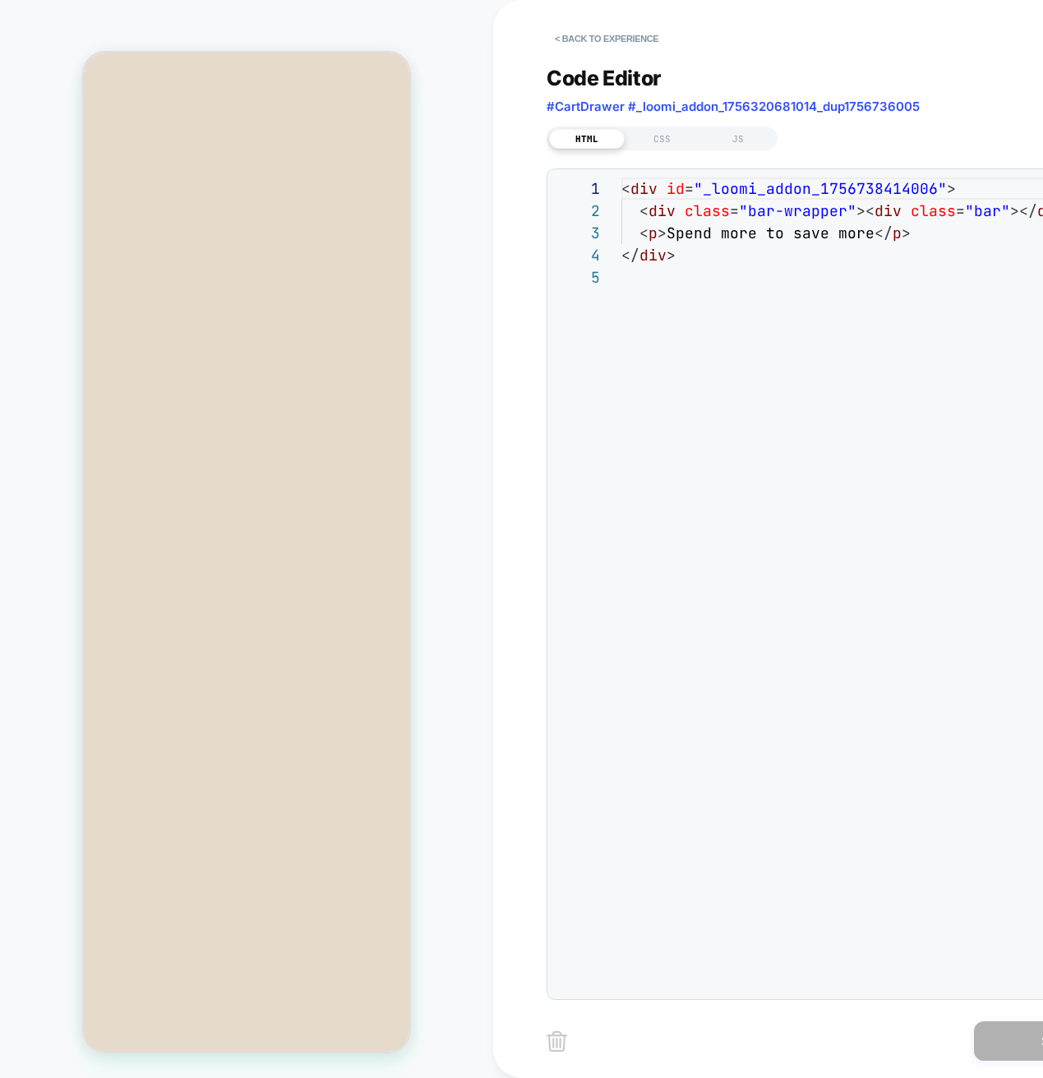
scroll to position [89, 0]
click at [743, 143] on div "JS" at bounding box center [738, 139] width 76 height 20
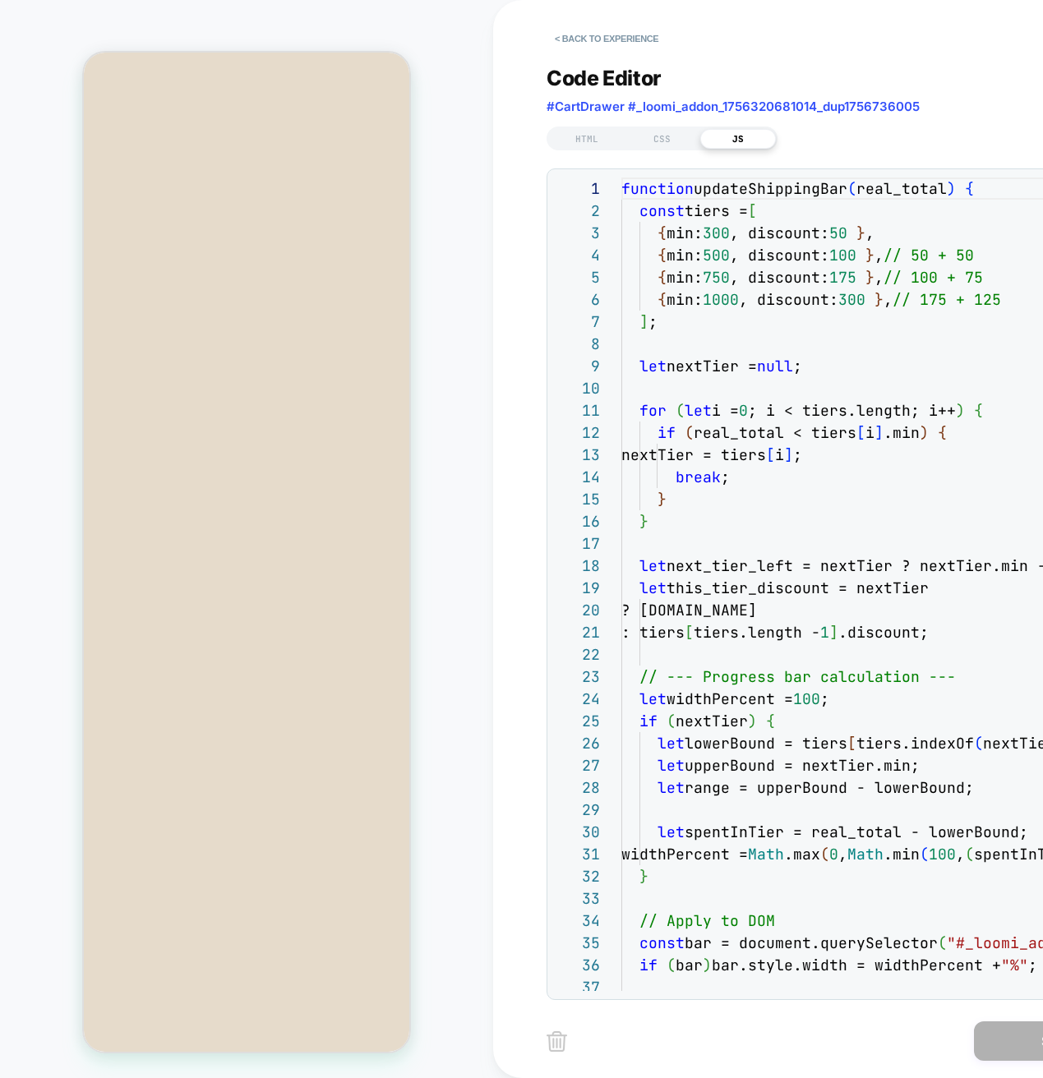
scroll to position [222, 0]
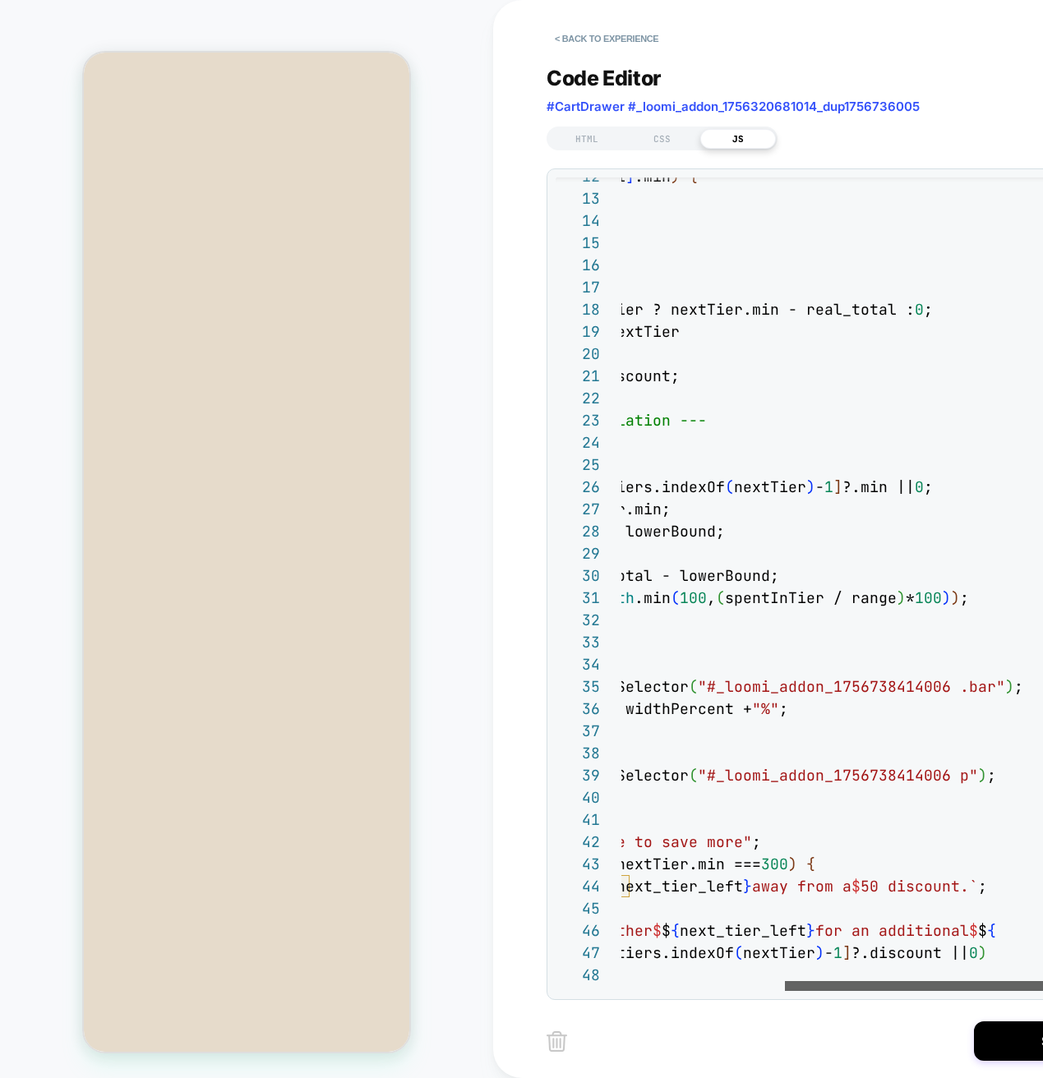
click at [1042, 983] on div at bounding box center [951, 986] width 333 height 10
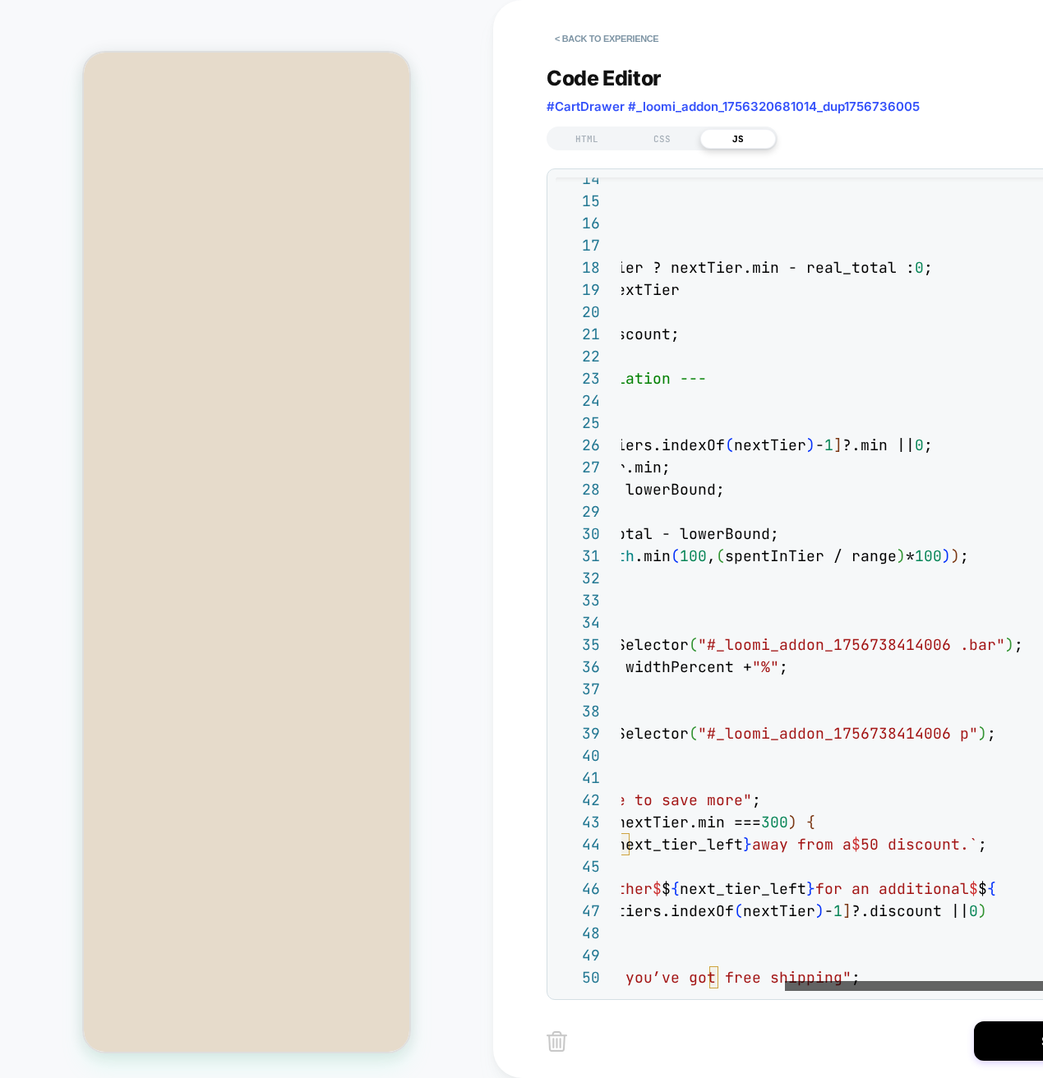
click at [920, 981] on div at bounding box center [951, 986] width 333 height 10
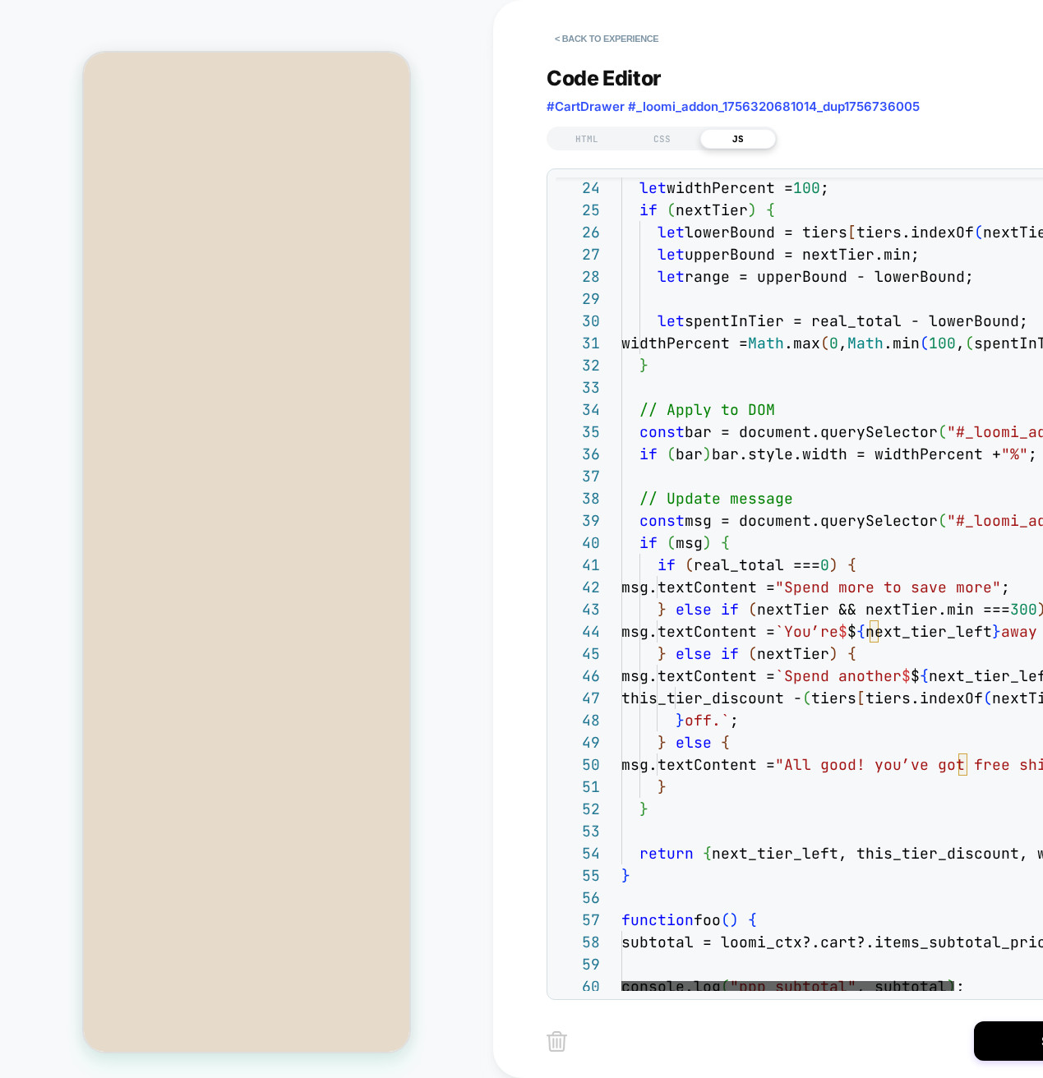
click at [693, 981] on div at bounding box center [787, 986] width 333 height 10
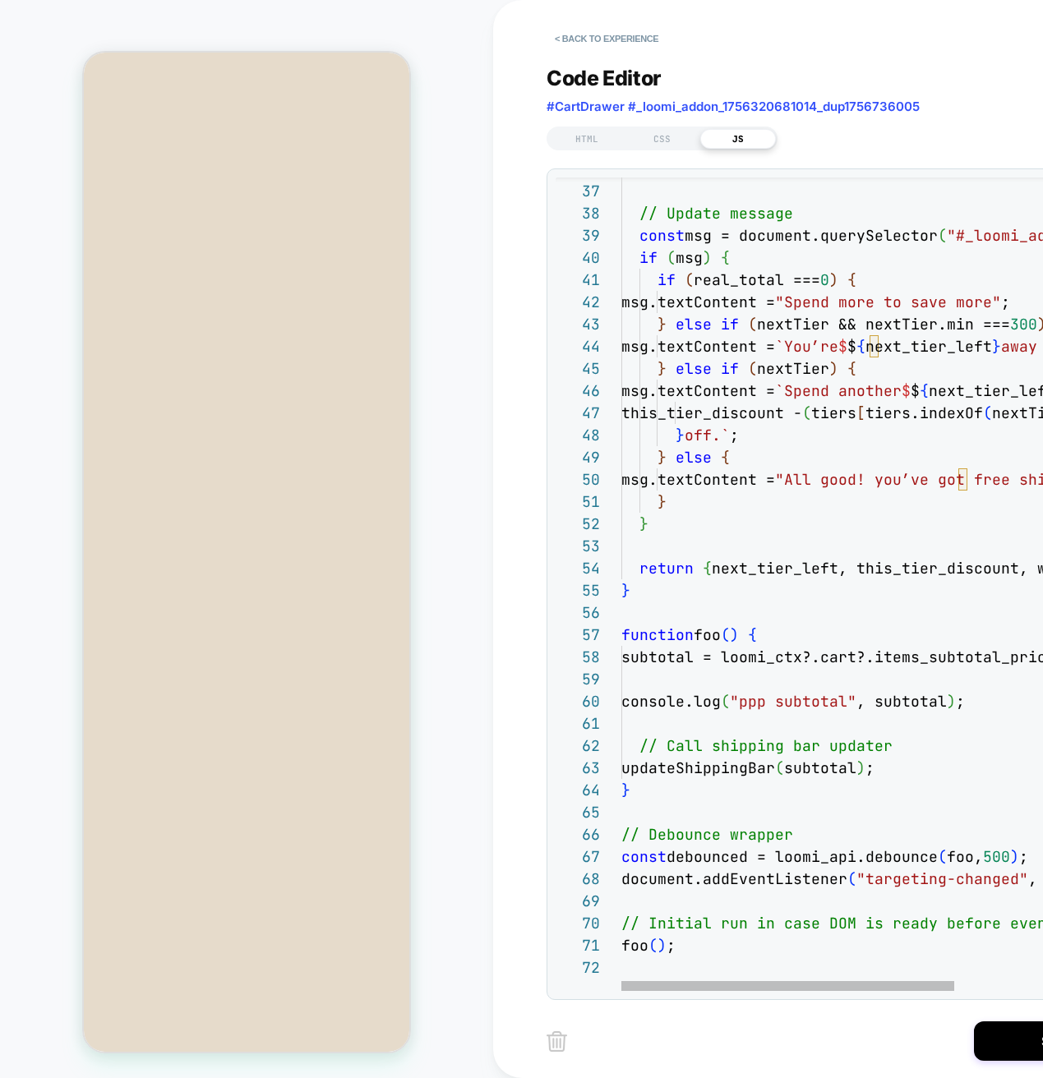
click at [772, 702] on div "if ( bar ) bar.style.width = widthPercent + "%" ; // Update message const msg =…" at bounding box center [999, 575] width 757 height 2388
drag, startPoint x: 879, startPoint y: 736, endPoint x: 868, endPoint y: 712, distance: 26.9
click at [880, 737] on div "if ( bar ) bar.style.width = widthPercent + "%" ; // Update message const msg =…" at bounding box center [999, 575] width 757 height 2388
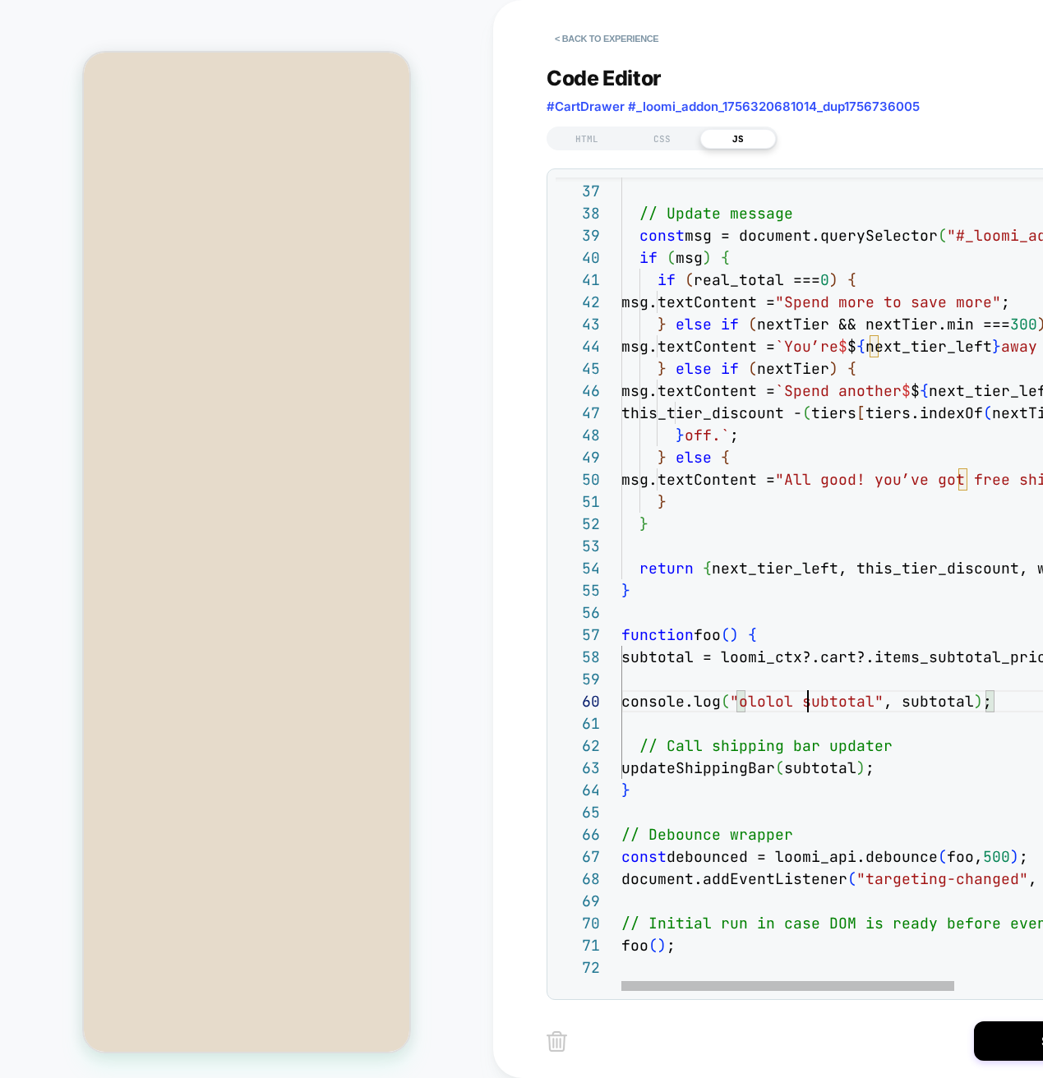
scroll to position [22, 257]
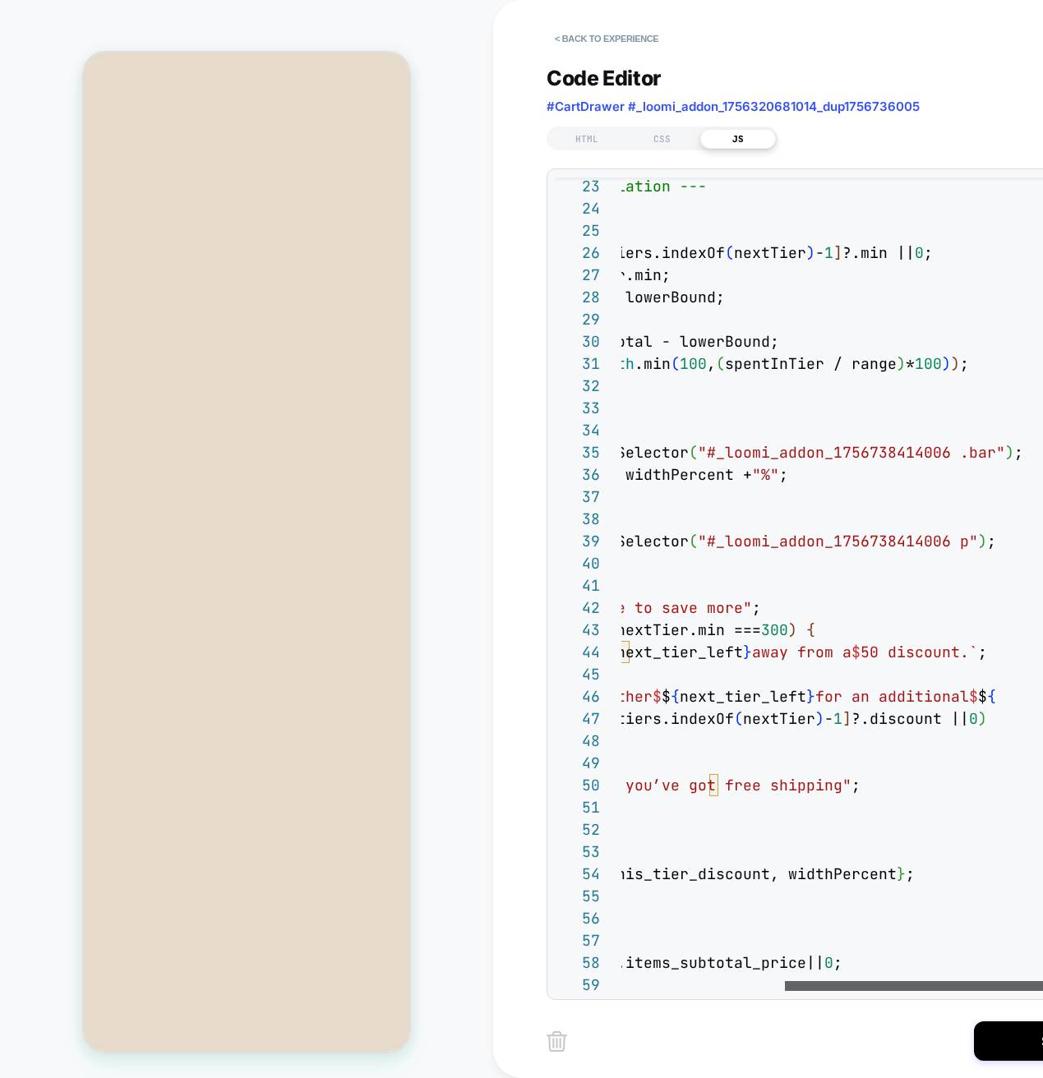
click at [1000, 981] on div at bounding box center [951, 986] width 333 height 10
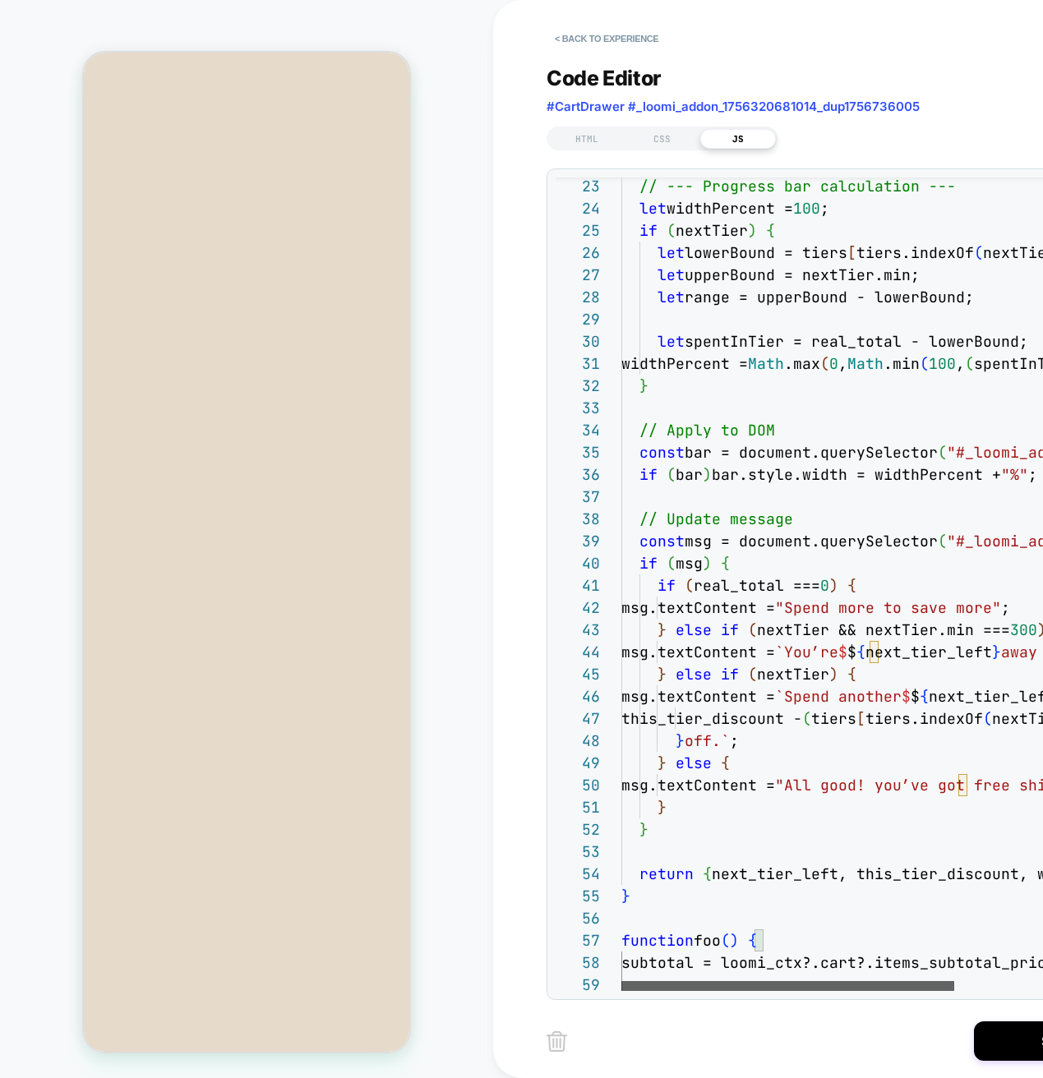
click at [665, 989] on div at bounding box center [787, 986] width 333 height 10
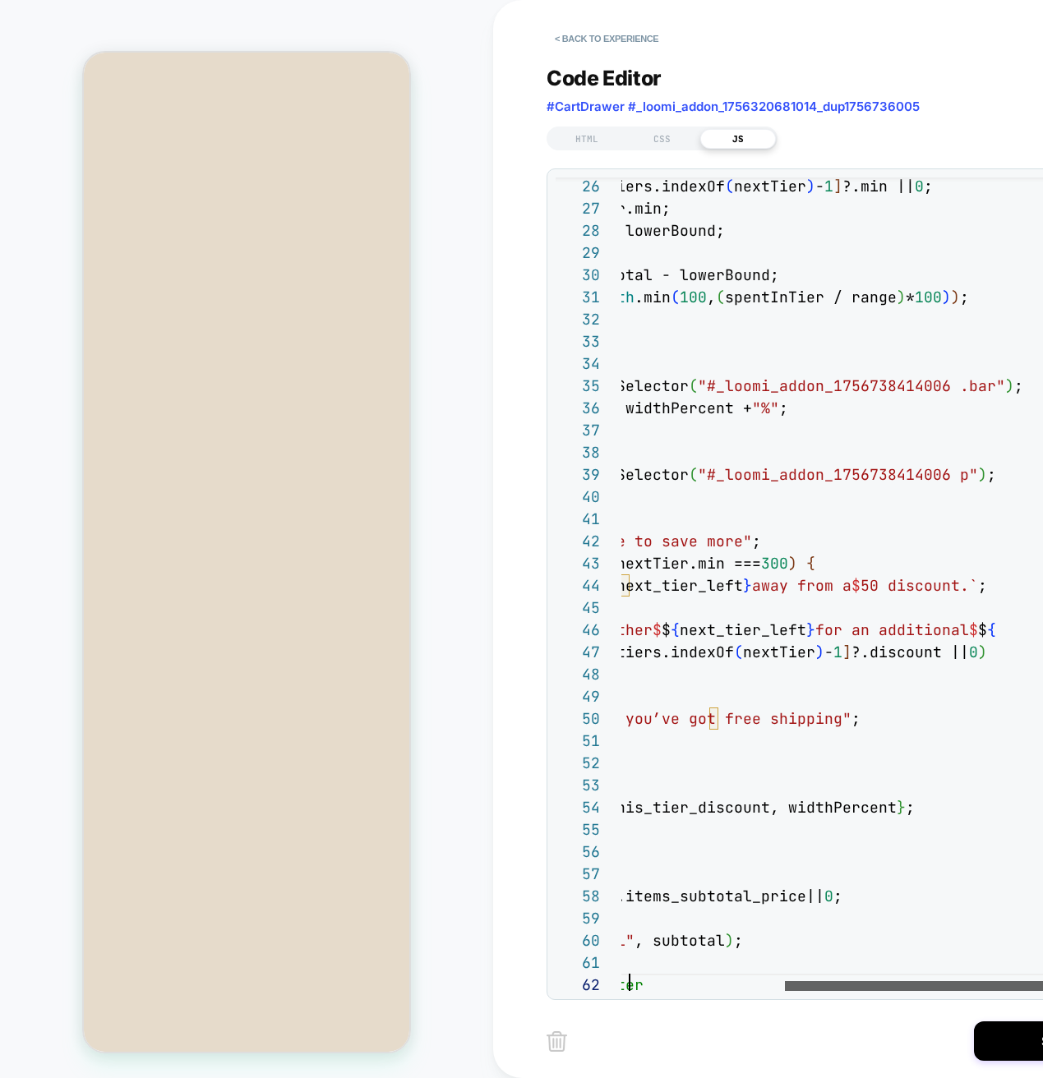
click at [987, 984] on div at bounding box center [951, 986] width 333 height 10
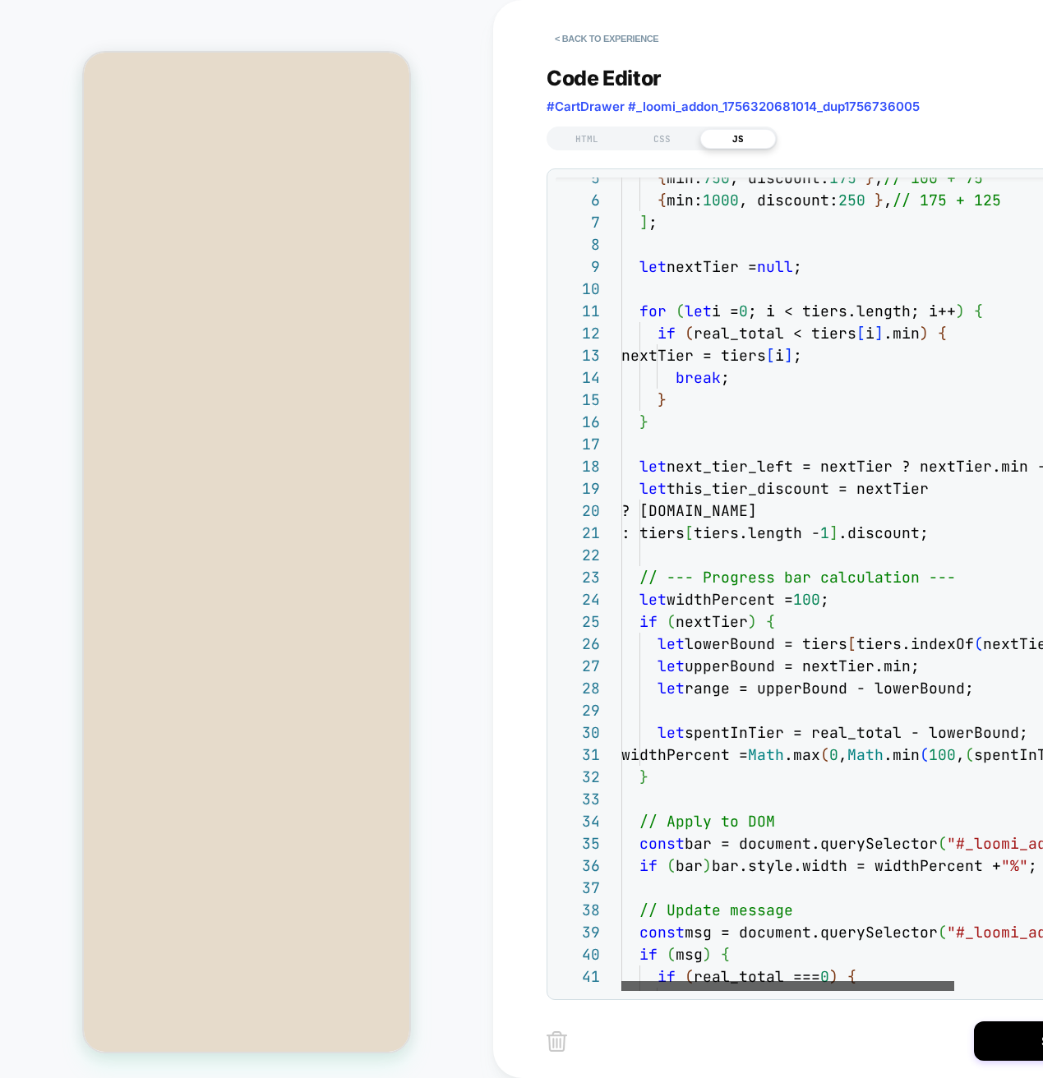
click at [621, 981] on div at bounding box center [787, 986] width 333 height 10
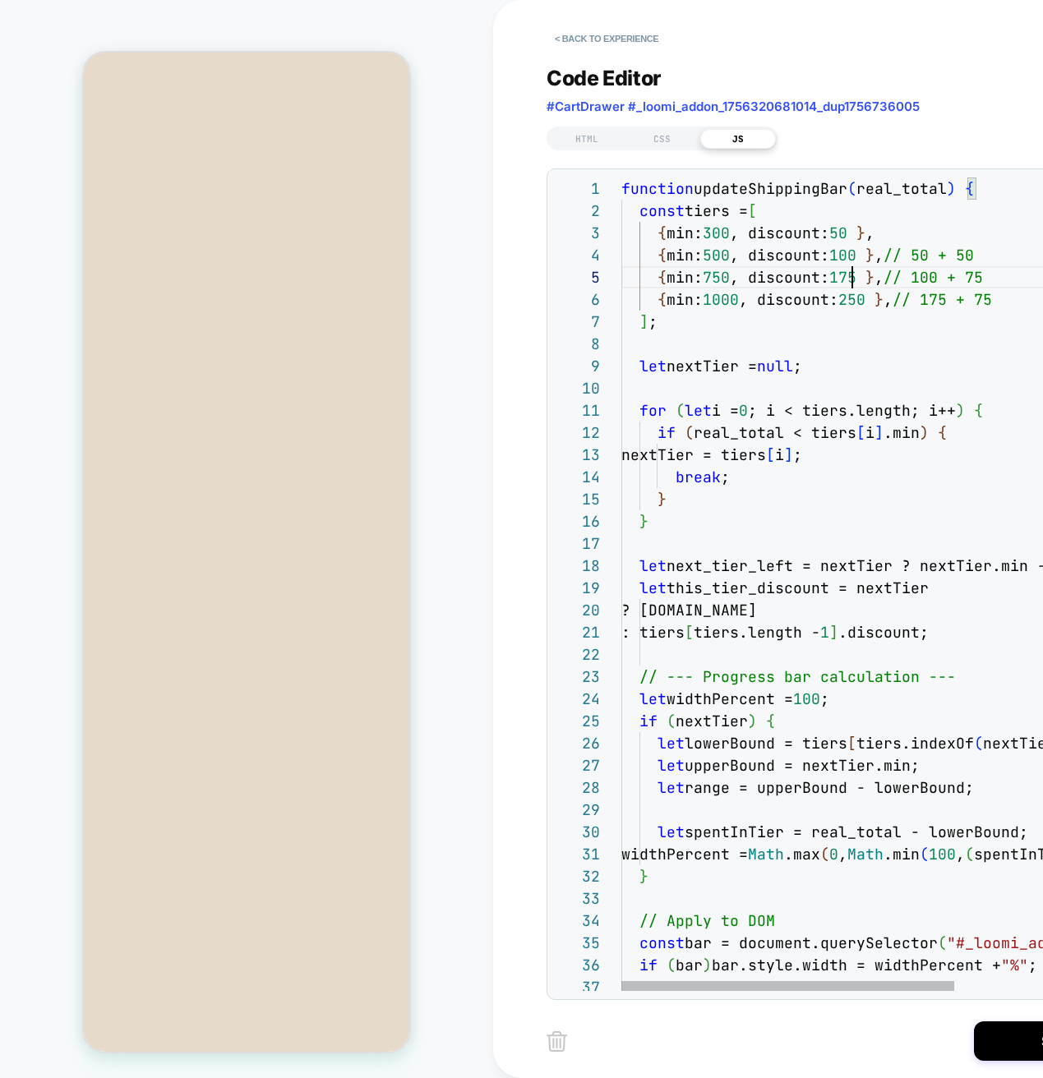
scroll to position [89, 231]
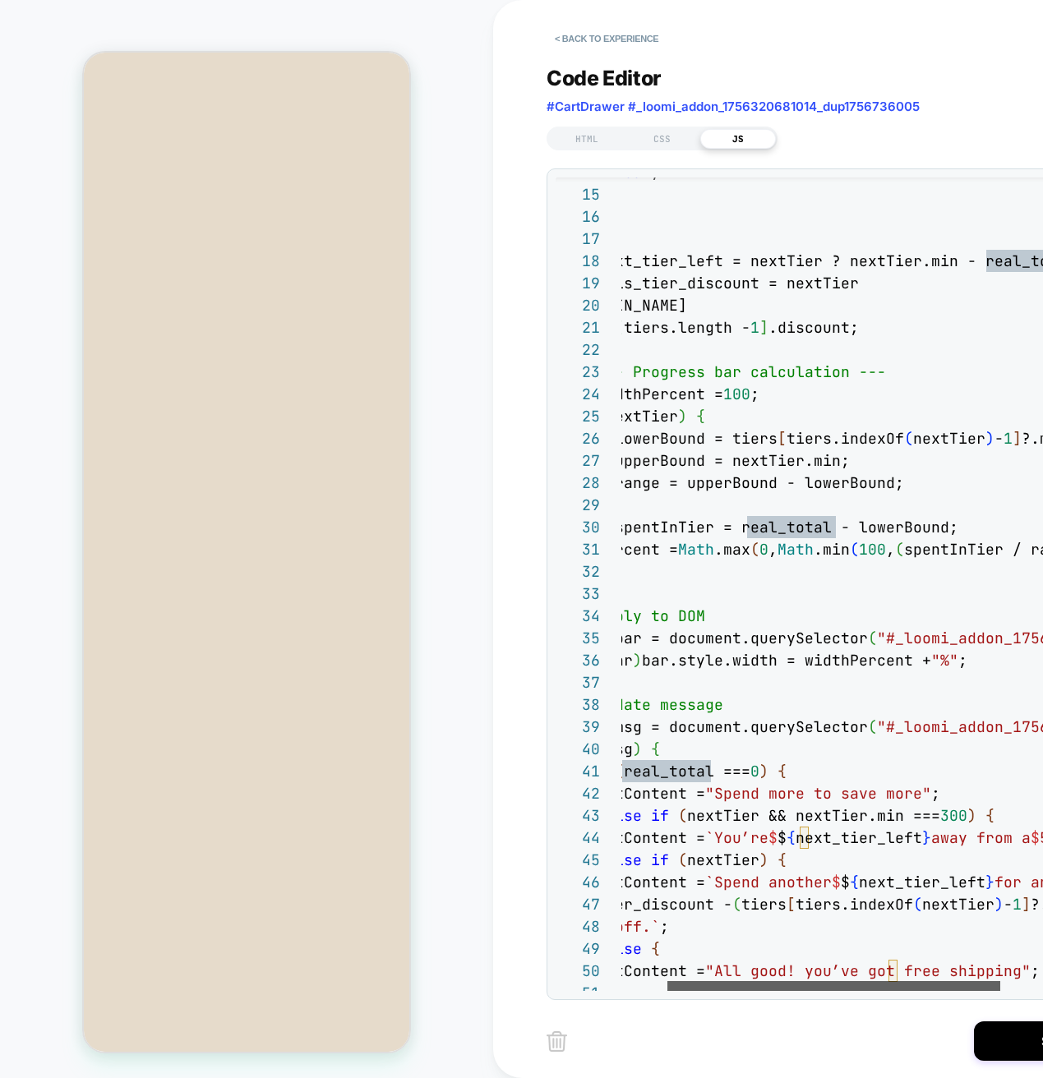
click at [731, 984] on div at bounding box center [833, 986] width 333 height 10
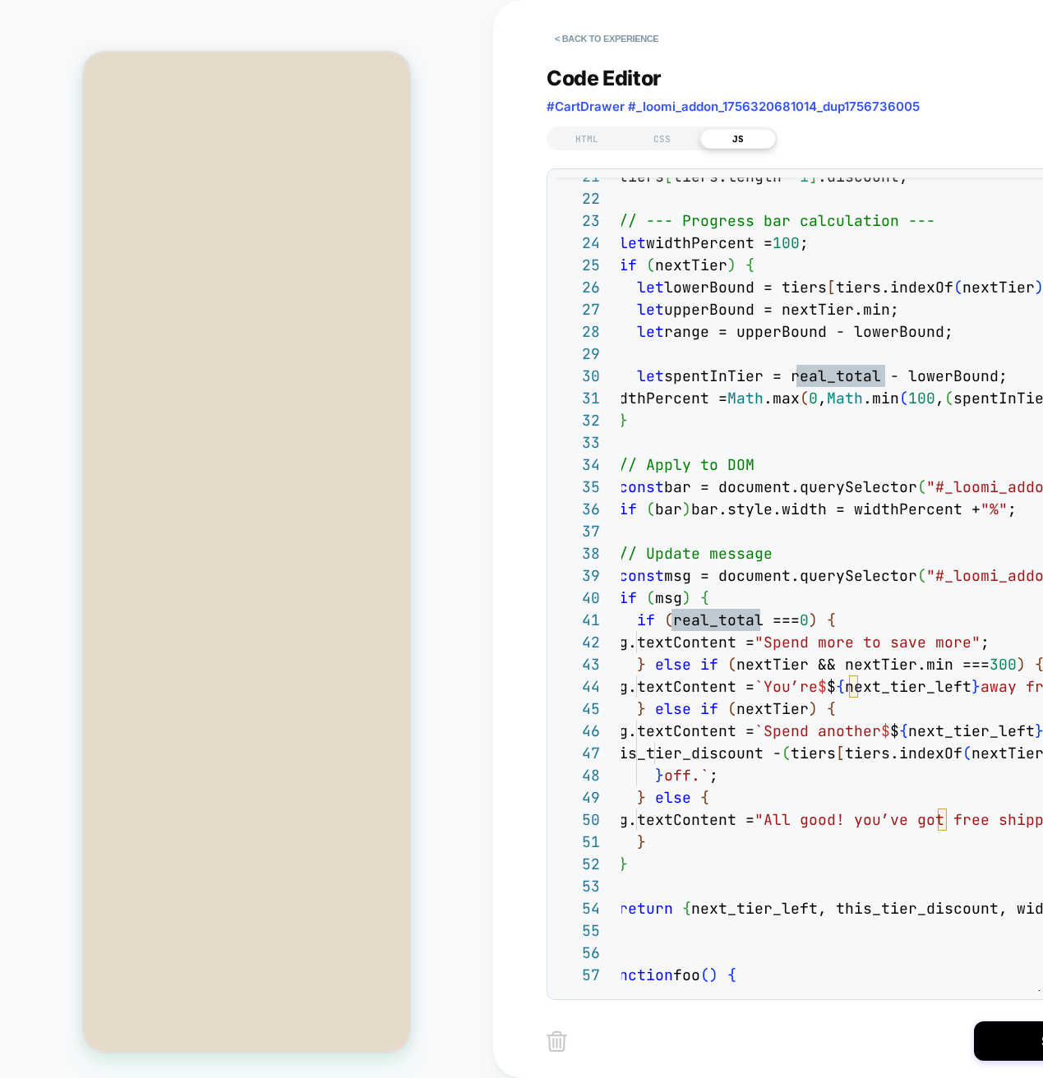
scroll to position [0, 0]
type textarea "**********"
click at [234, 206] on button "Increase quantity for Tin Cloth Short Lined Cruiser Jacket - Military Green Inc…" at bounding box center [246, 192] width 325 height 30
type input "*"
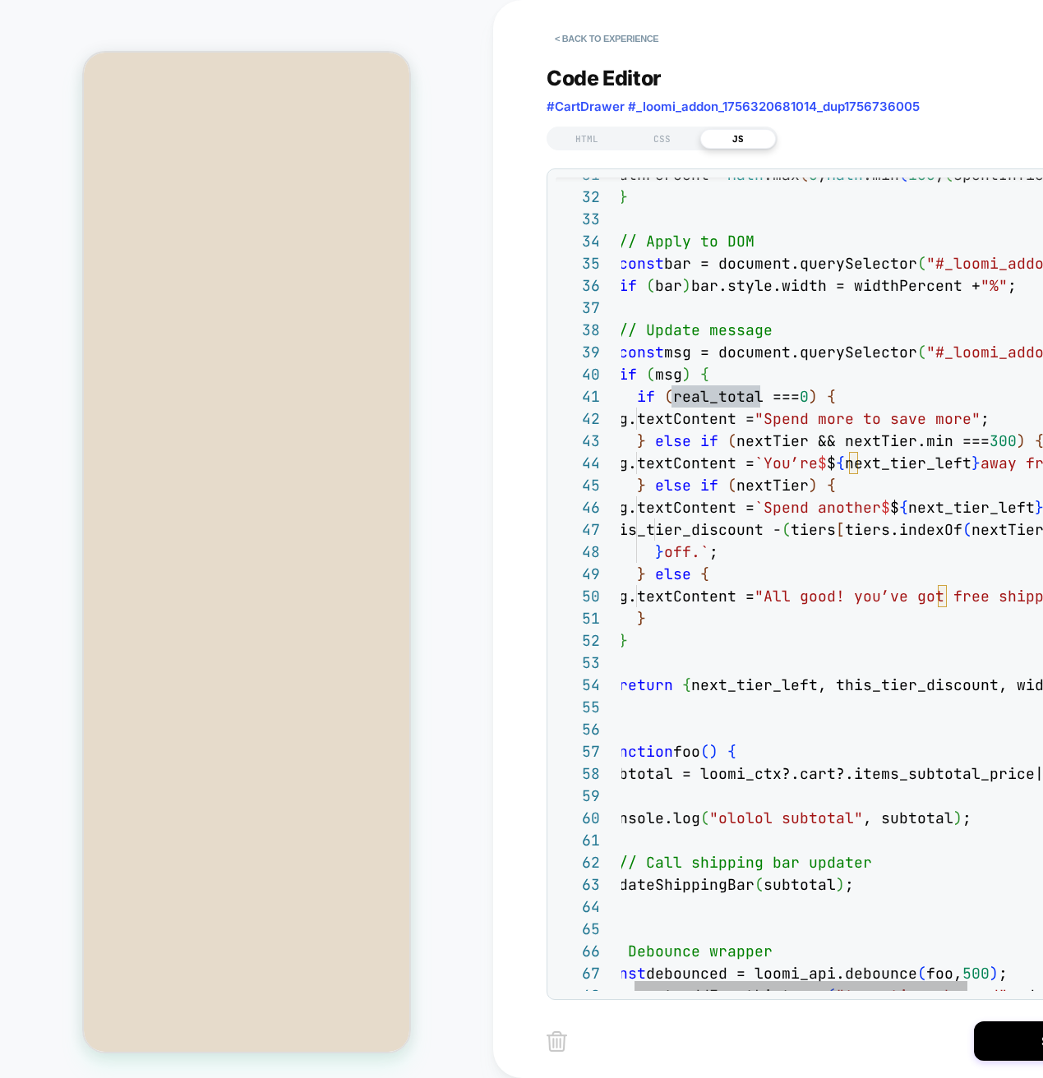
click at [719, 594] on div "if ( bar ) bar.style.width = widthPercent + "%" ; const bar = document.querySel…" at bounding box center [979, 692] width 757 height 2388
click at [666, 594] on div "if ( bar ) bar.style.width = widthPercent + "%" ; const bar = document.querySel…" at bounding box center [979, 692] width 757 height 2388
click at [734, 399] on div "if ( bar ) bar.style.width = widthPercent + "%" ; const bar = document.querySel…" at bounding box center [979, 692] width 757 height 2388
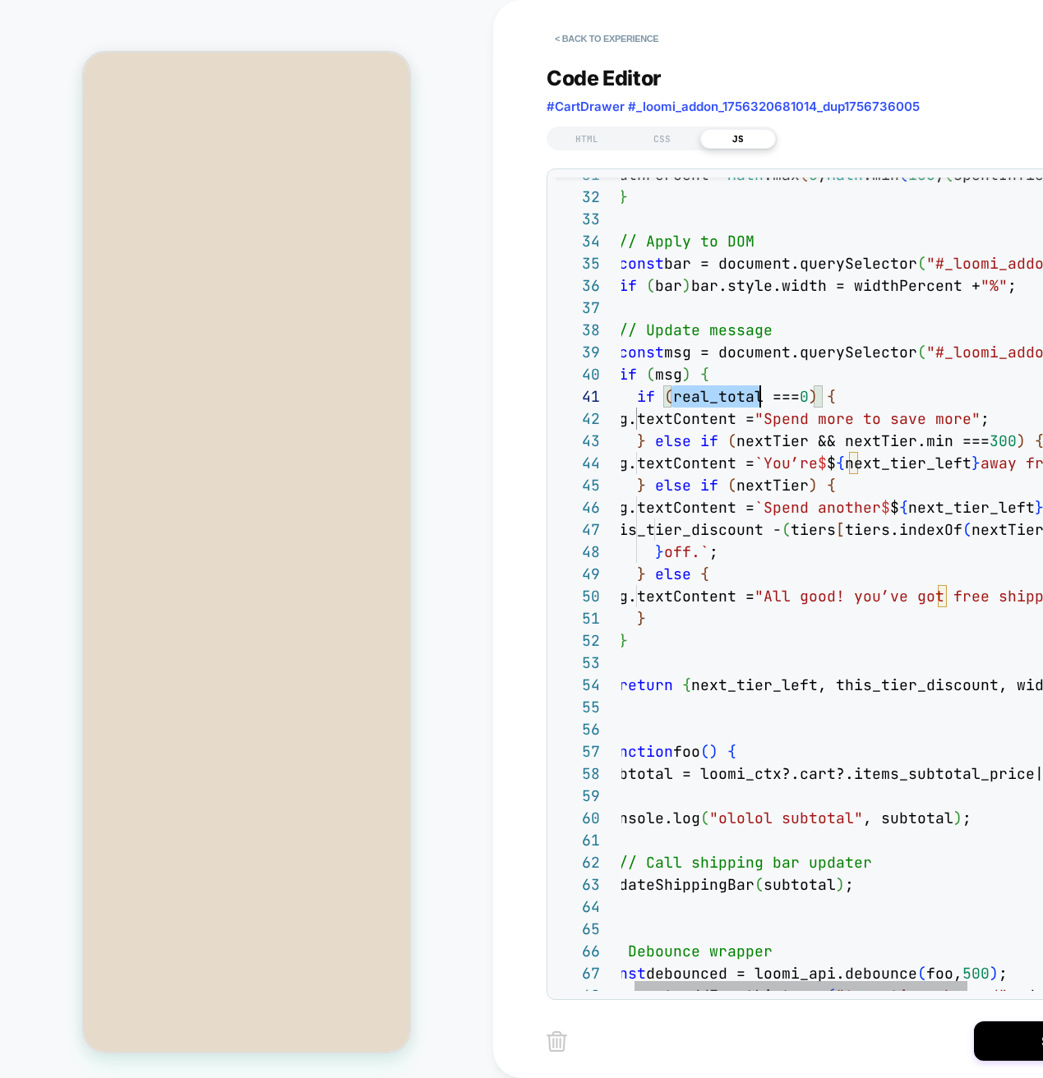
scroll to position [0, 159]
click at [734, 399] on div "if ( bar ) bar.style.width = widthPercent + "%" ; const bar = document.querySel…" at bounding box center [979, 692] width 757 height 2388
click at [791, 394] on div "if ( bar ) bar.style.width = widthPercent + "%" ; const bar = document.querySel…" at bounding box center [979, 692] width 757 height 2388
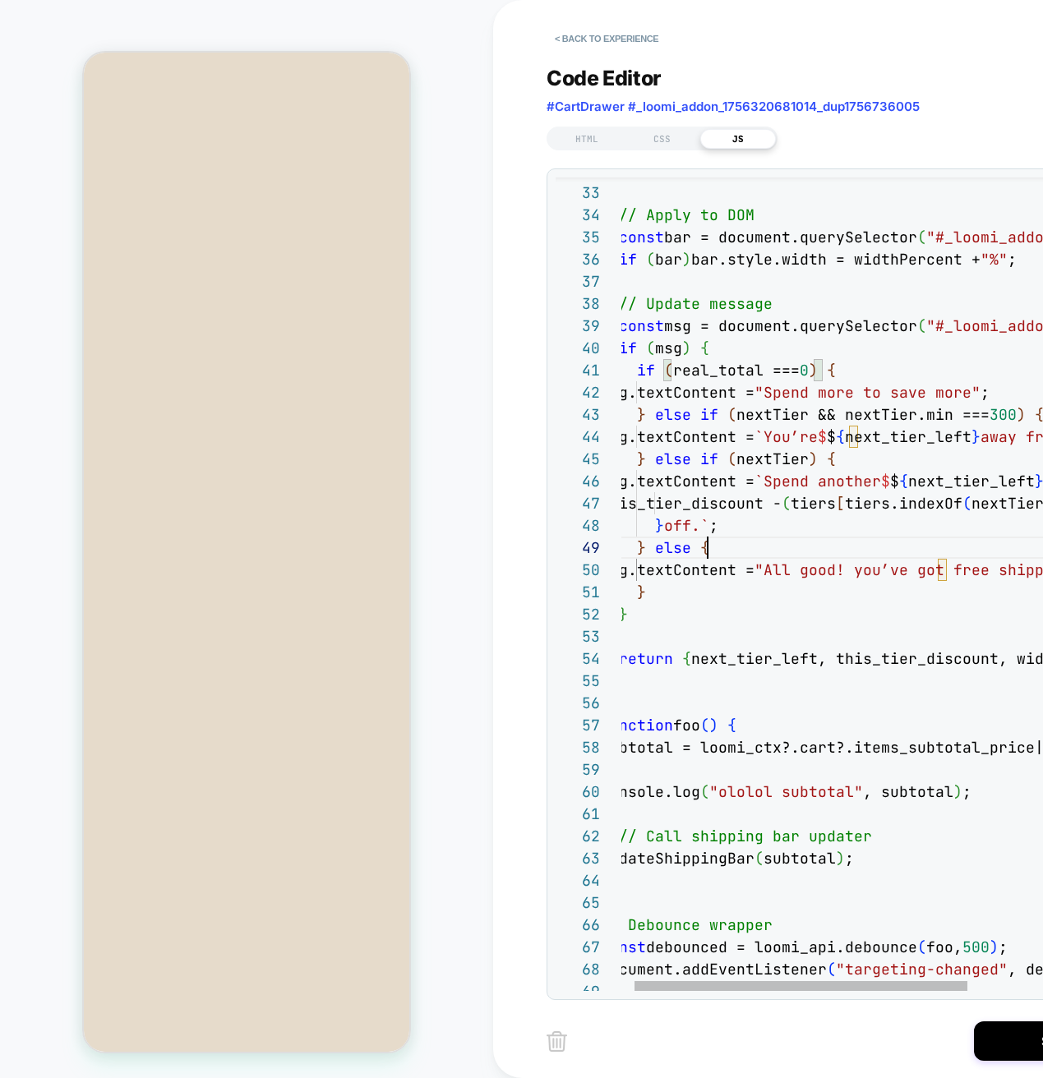
click at [878, 537] on div "if ( bar ) bar.style.width = widthPercent + "%" ; const bar = document.querySel…" at bounding box center [979, 666] width 757 height 2388
click at [764, 417] on div "if ( bar ) bar.style.width = widthPercent + "%" ; const bar = document.querySel…" at bounding box center [979, 666] width 757 height 2388
click at [764, 416] on div "if ( bar ) bar.style.width = widthPercent + "%" ; const bar = document.querySel…" at bounding box center [979, 666] width 757 height 2388
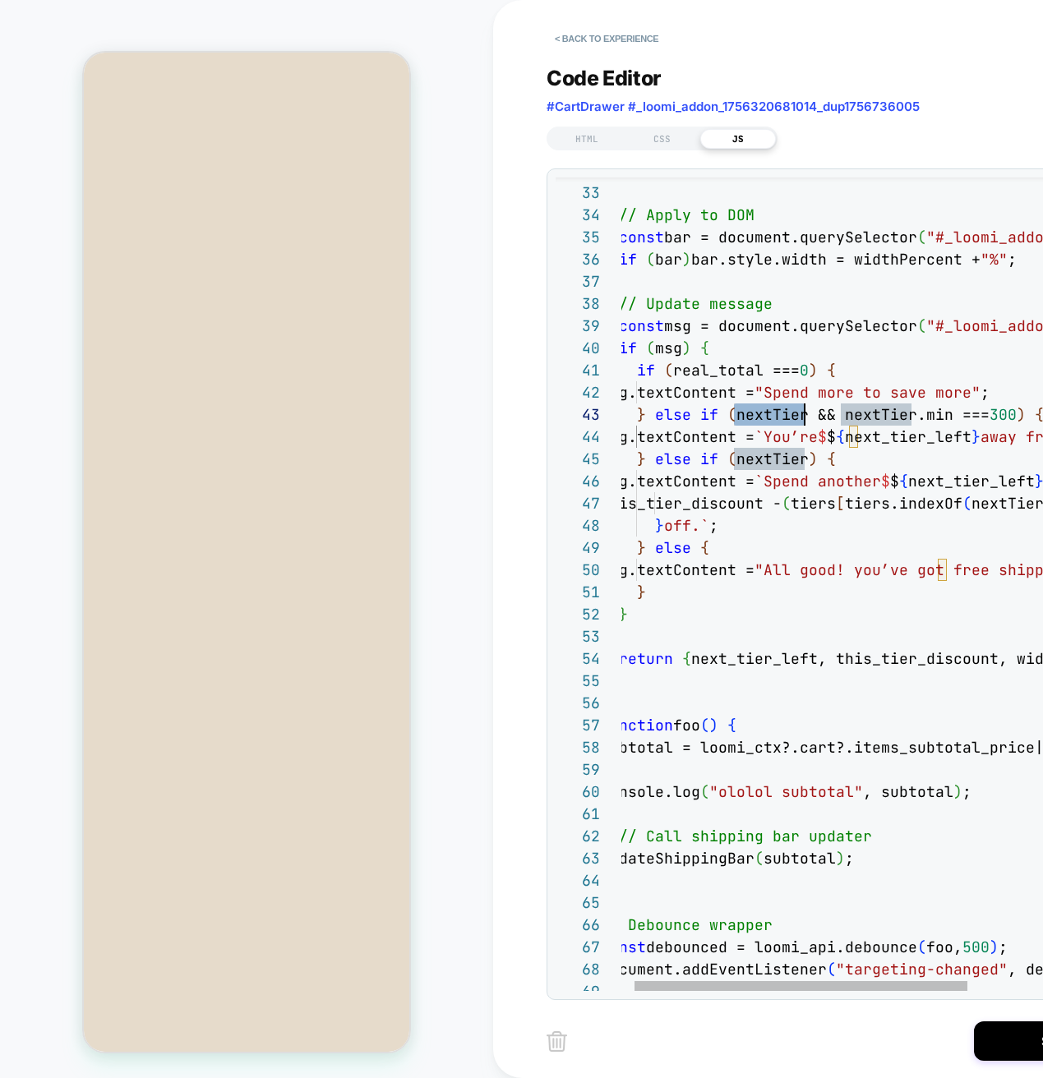
click at [933, 419] on div "if ( bar ) bar.style.width = widthPercent + "%" ; const bar = document.querySel…" at bounding box center [979, 666] width 757 height 2388
click at [924, 525] on div "if ( bar ) bar.style.width = widthPercent + "%" ; const bar = document.querySel…" at bounding box center [979, 666] width 757 height 2388
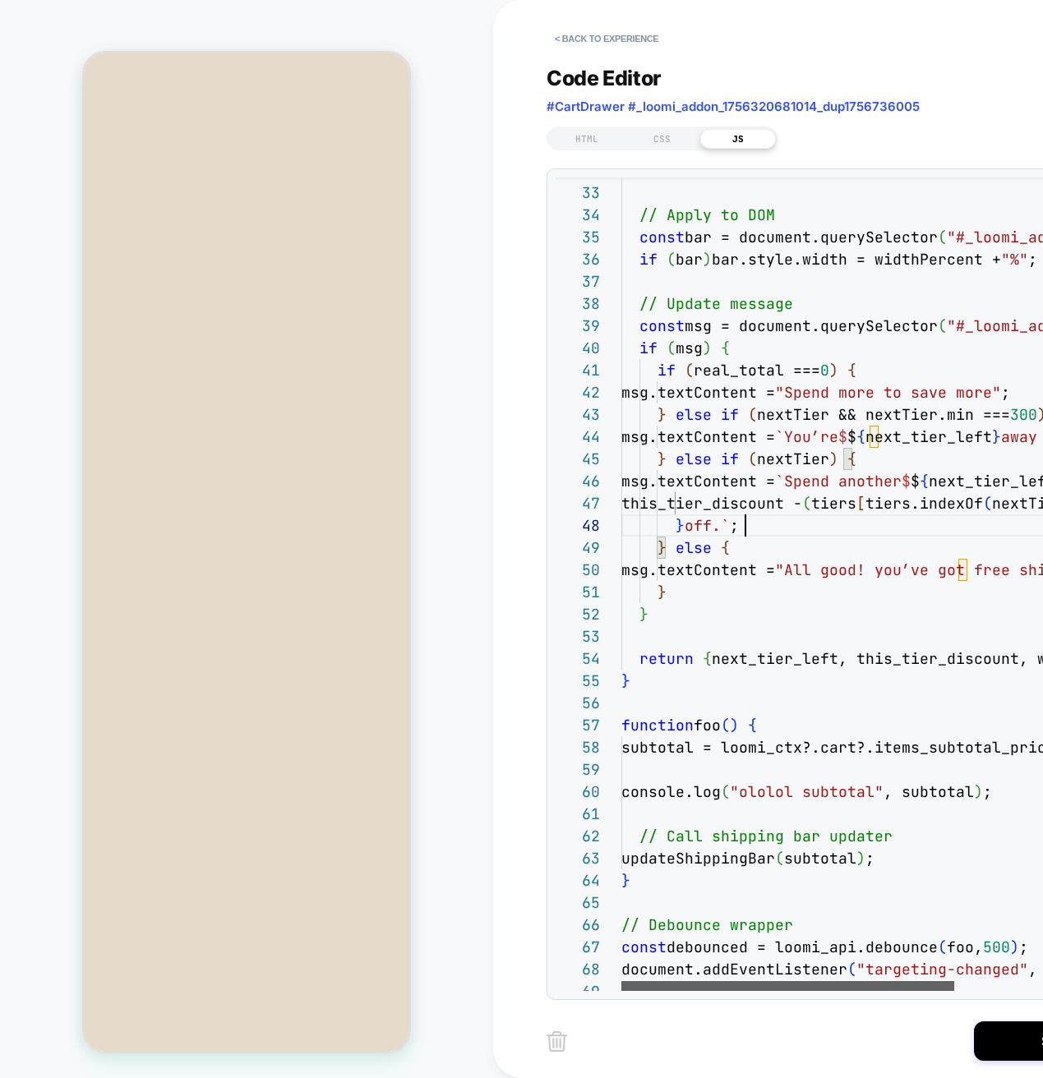
click at [731, 981] on div at bounding box center [787, 986] width 333 height 10
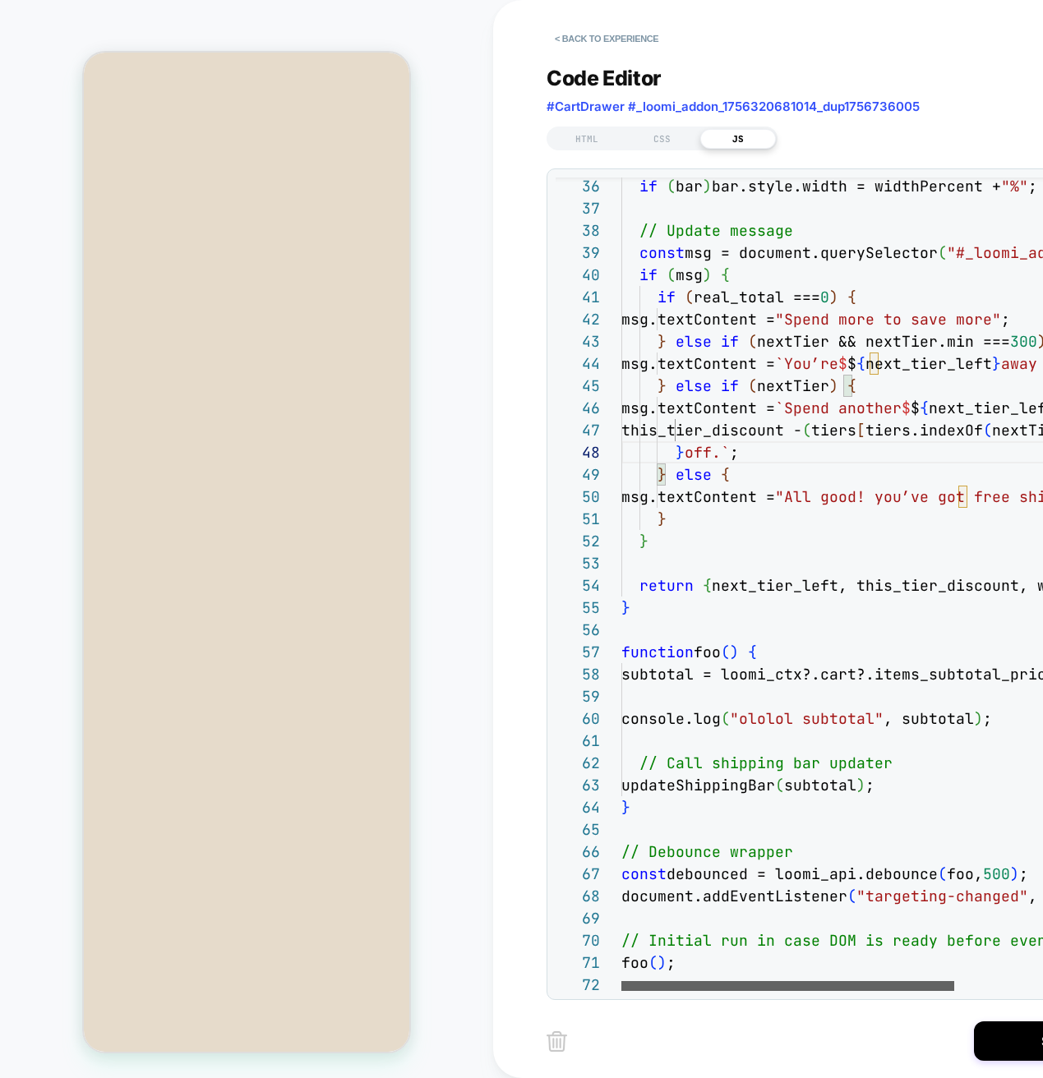
click at [726, 981] on div at bounding box center [787, 986] width 333 height 10
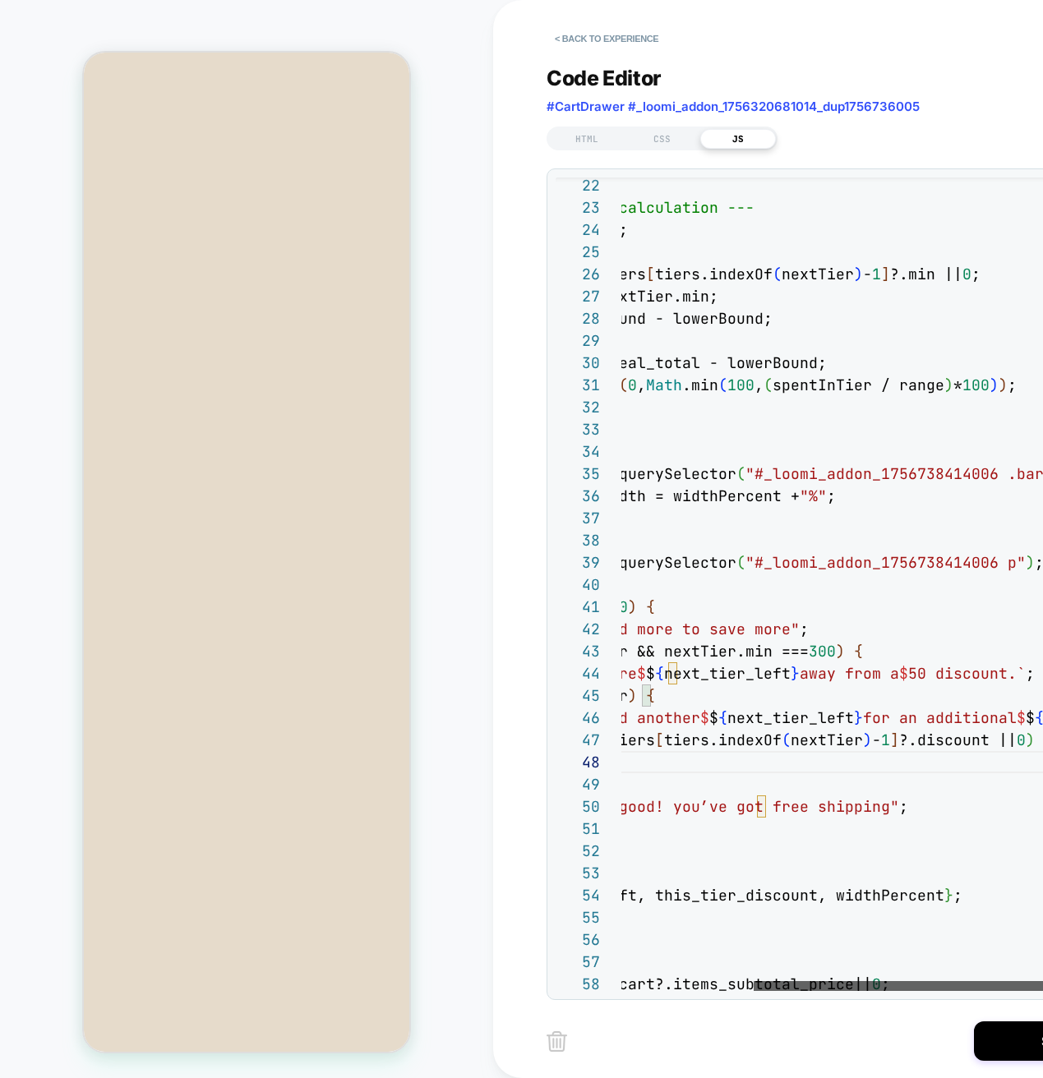
click at [964, 991] on div at bounding box center [919, 986] width 333 height 10
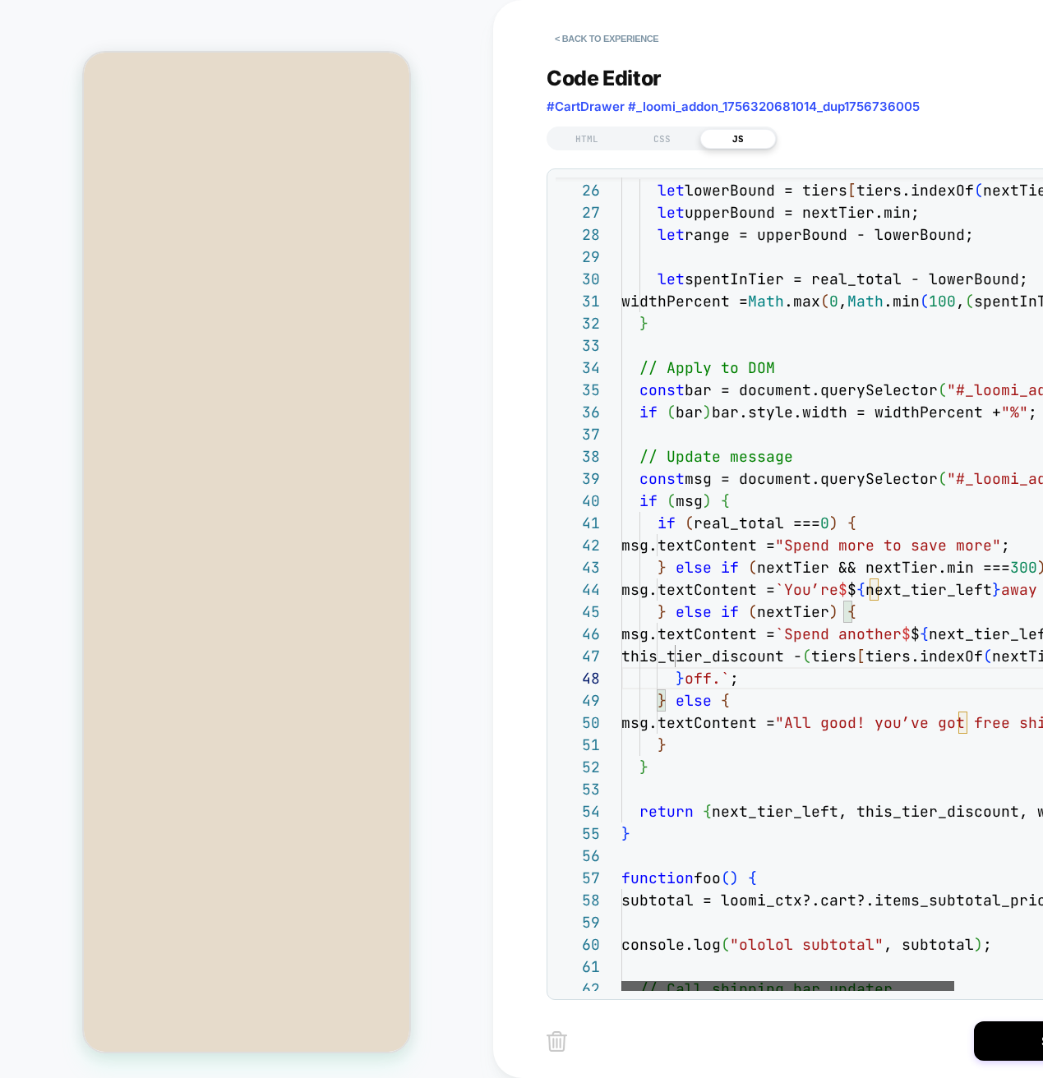
click at [673, 983] on div at bounding box center [787, 986] width 333 height 10
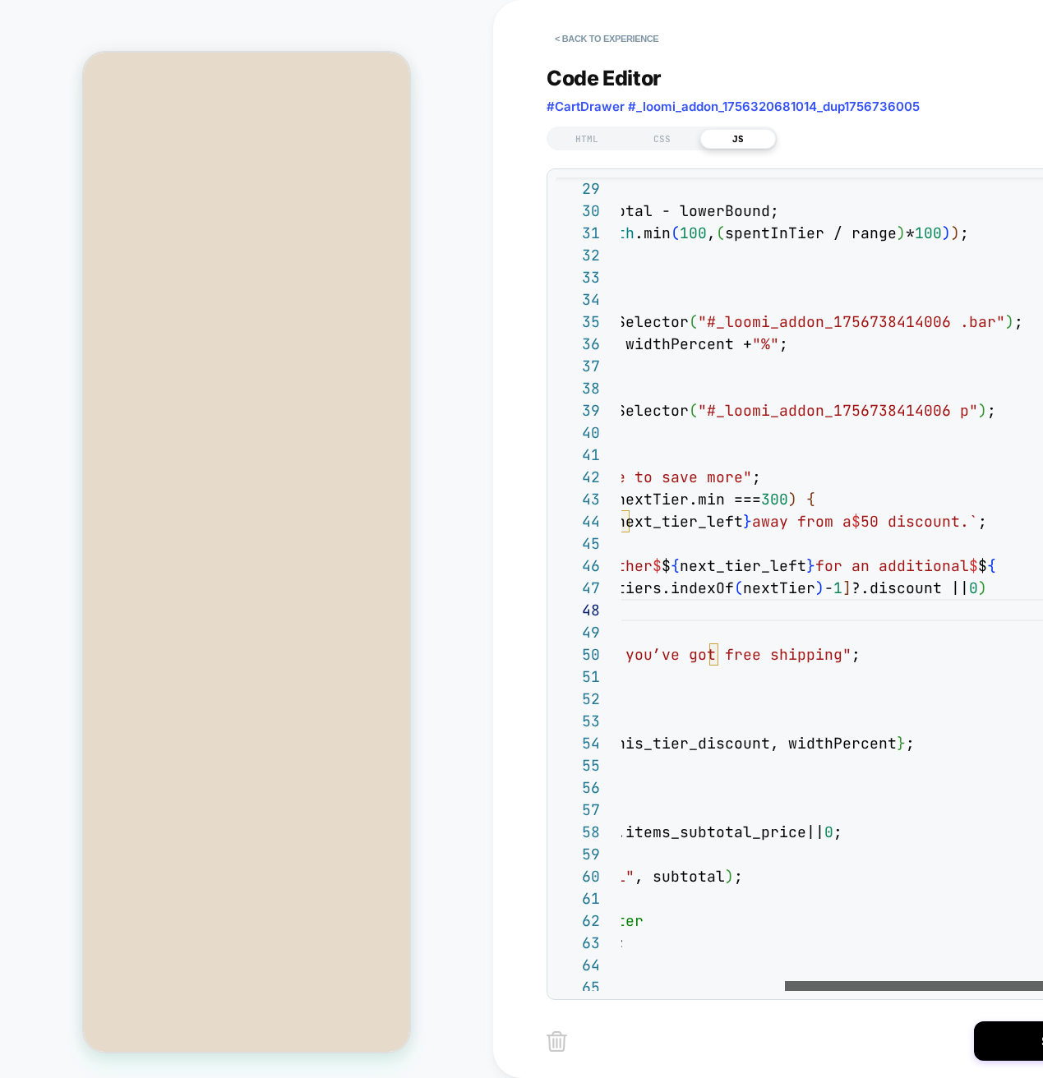
click at [955, 991] on div at bounding box center [951, 986] width 333 height 10
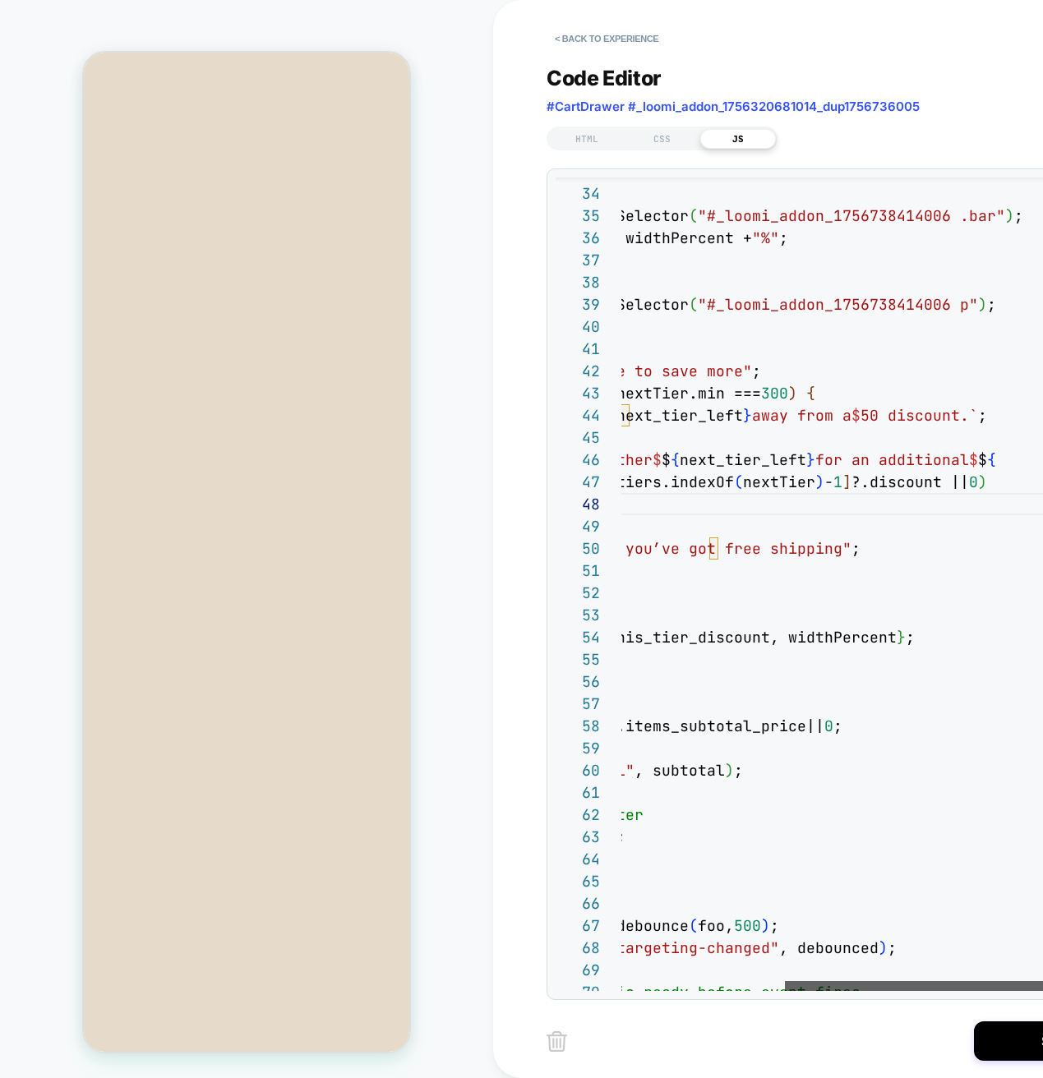
click at [914, 981] on div at bounding box center [951, 986] width 333 height 10
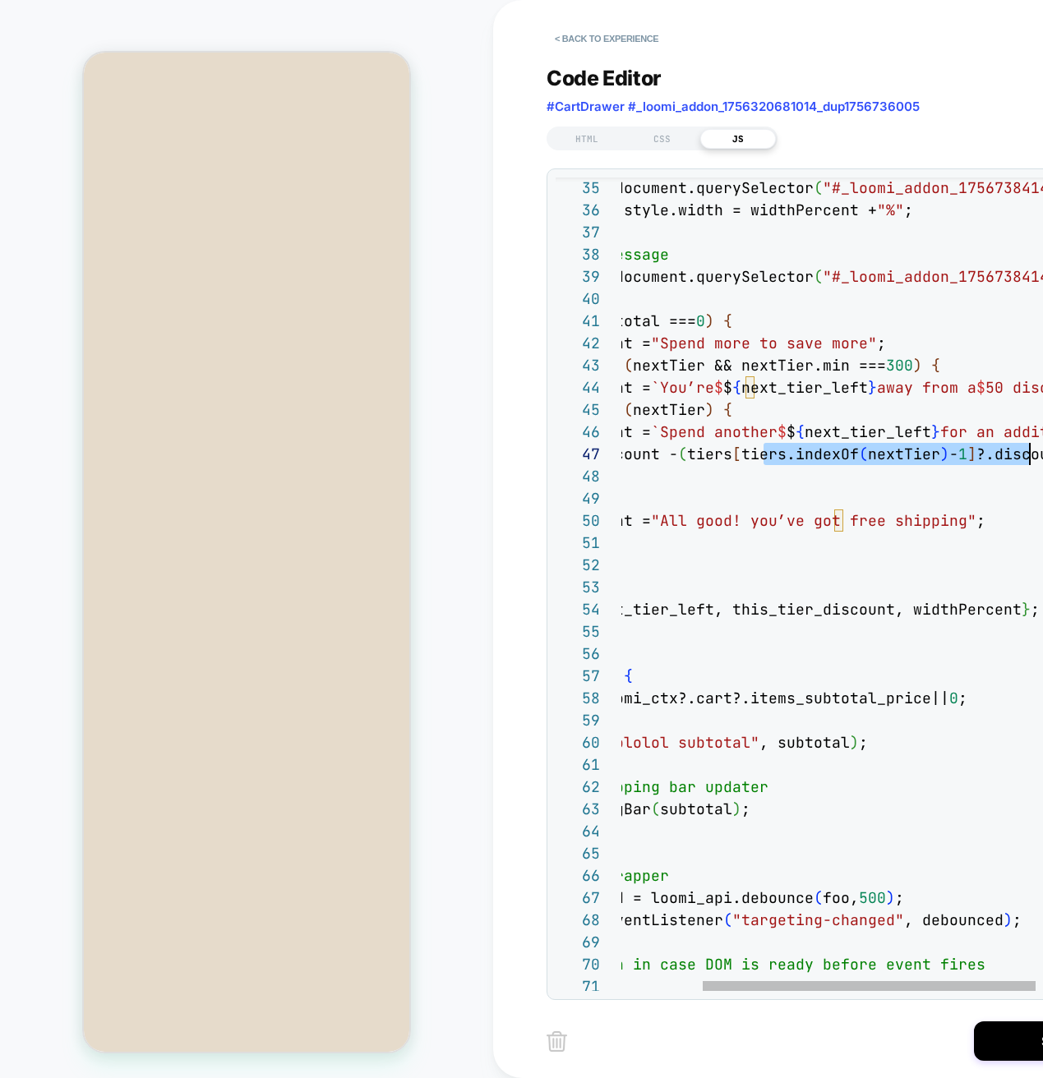
scroll to position [133, 541]
drag, startPoint x: 641, startPoint y: 454, endPoint x: 1048, endPoint y: 462, distance: 407.6
click at [1042, 462] on div "if ( bar ) bar.style.width = widthPercent + "%" ; const bar = document.querySel…" at bounding box center [875, 616] width 757 height 2388
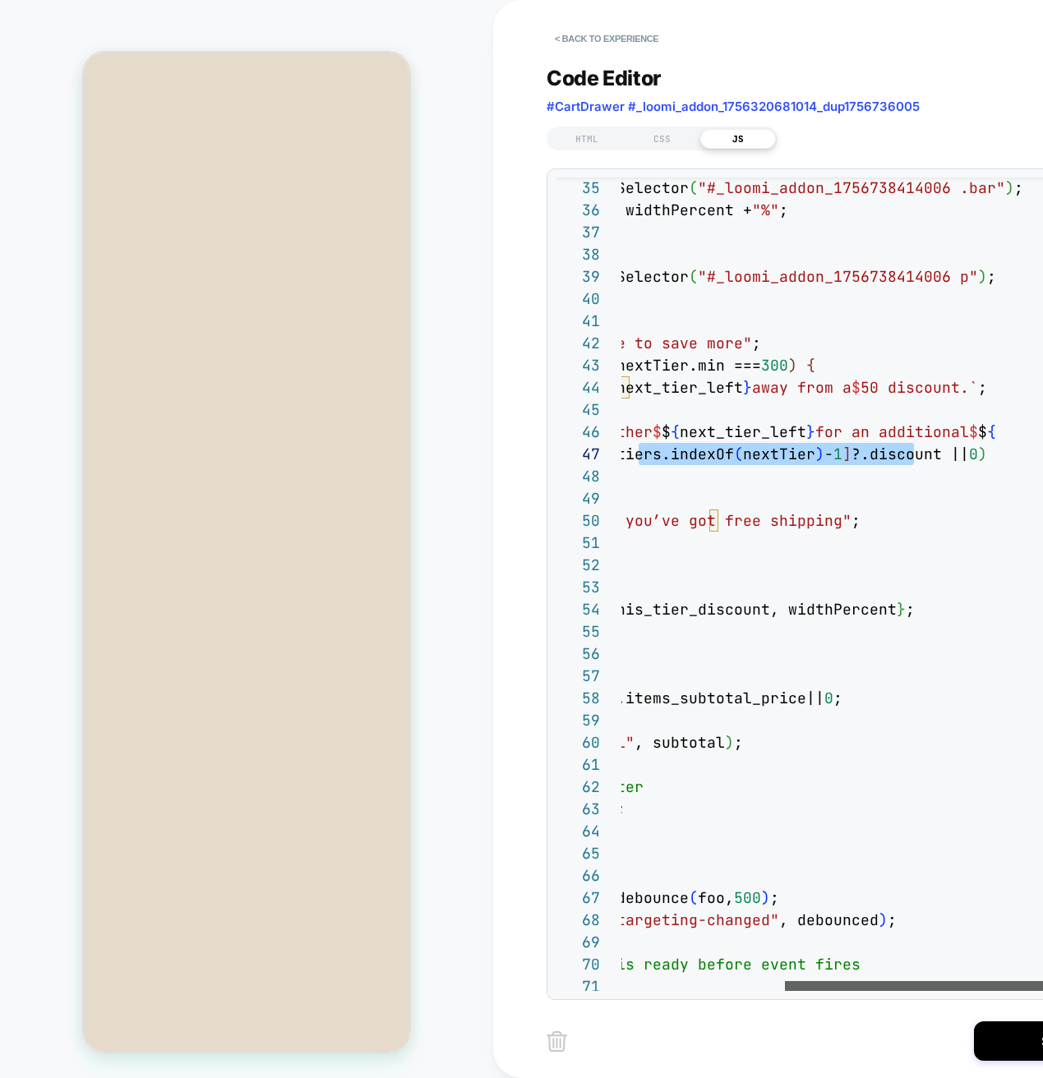
click at [949, 991] on div at bounding box center [951, 986] width 333 height 10
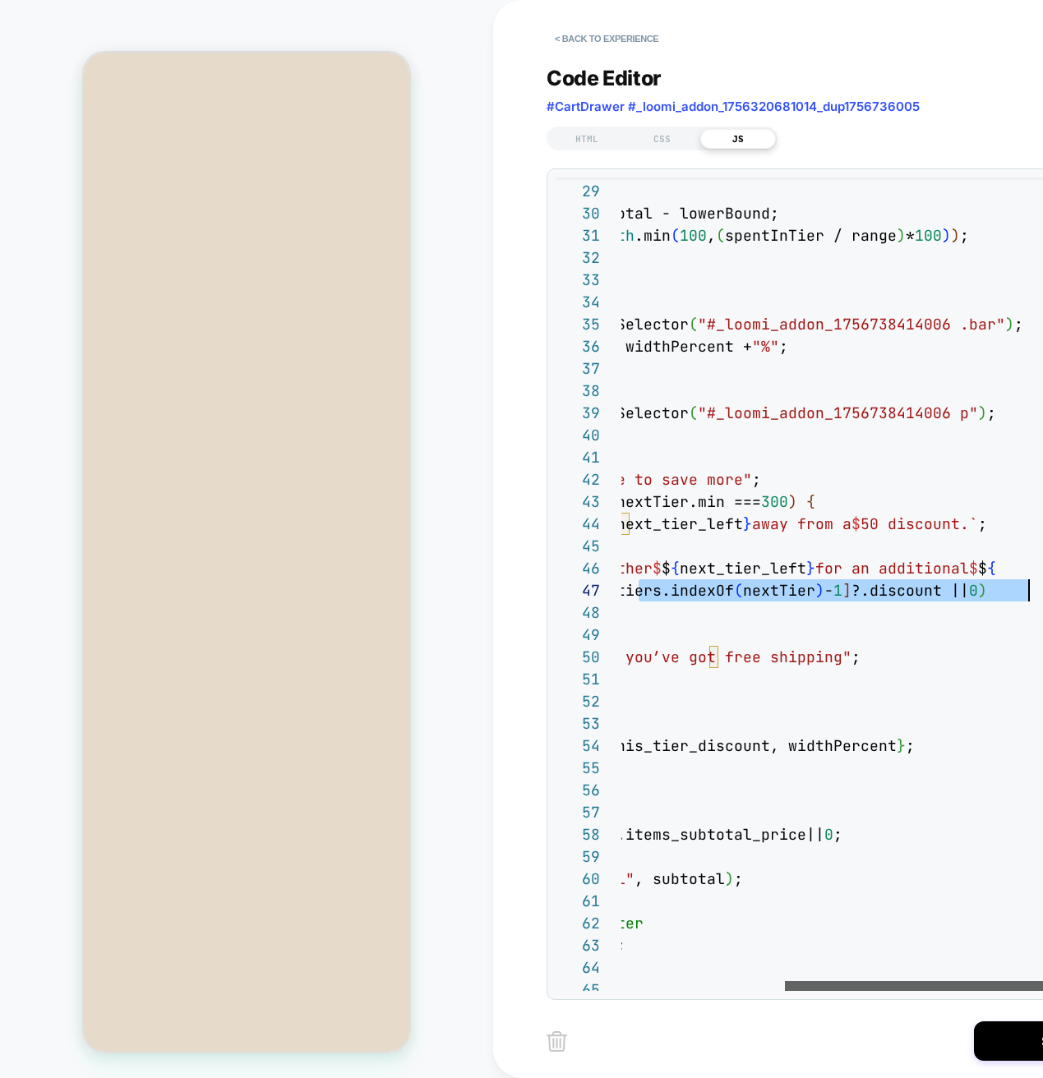
click at [863, 990] on div at bounding box center [951, 986] width 333 height 10
click at [974, 981] on div at bounding box center [951, 986] width 333 height 10
click at [951, 583] on div "if ( bar ) bar.style.width = widthPercent + "%" ; const bar = document.querySel…" at bounding box center [750, 753] width 757 height 2388
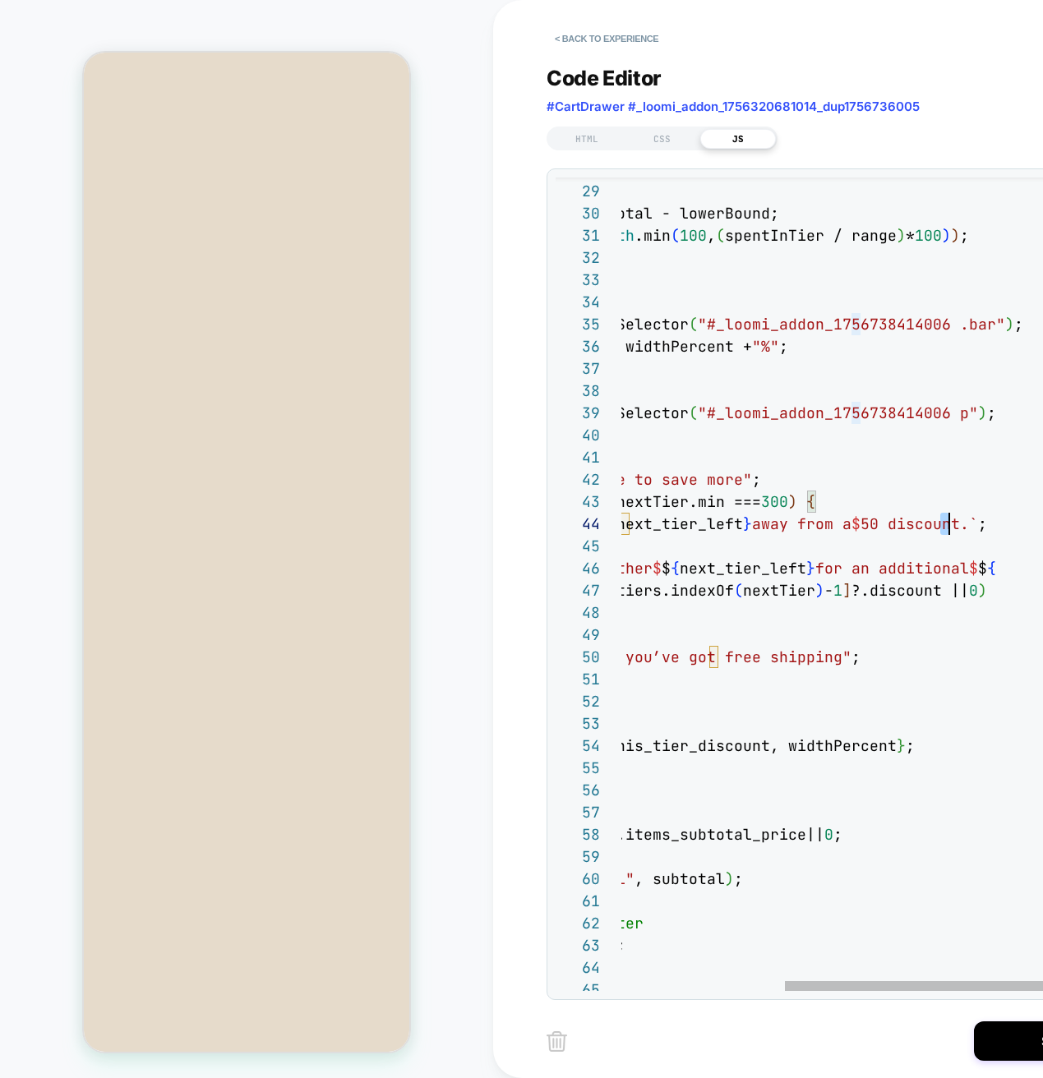
scroll to position [67, 586]
drag, startPoint x: 943, startPoint y: 522, endPoint x: 955, endPoint y: 523, distance: 11.5
click at [955, 523] on div "if ( bar ) bar.style.width = widthPercent + "%" ; const bar = document.querySel…" at bounding box center [750, 753] width 757 height 2388
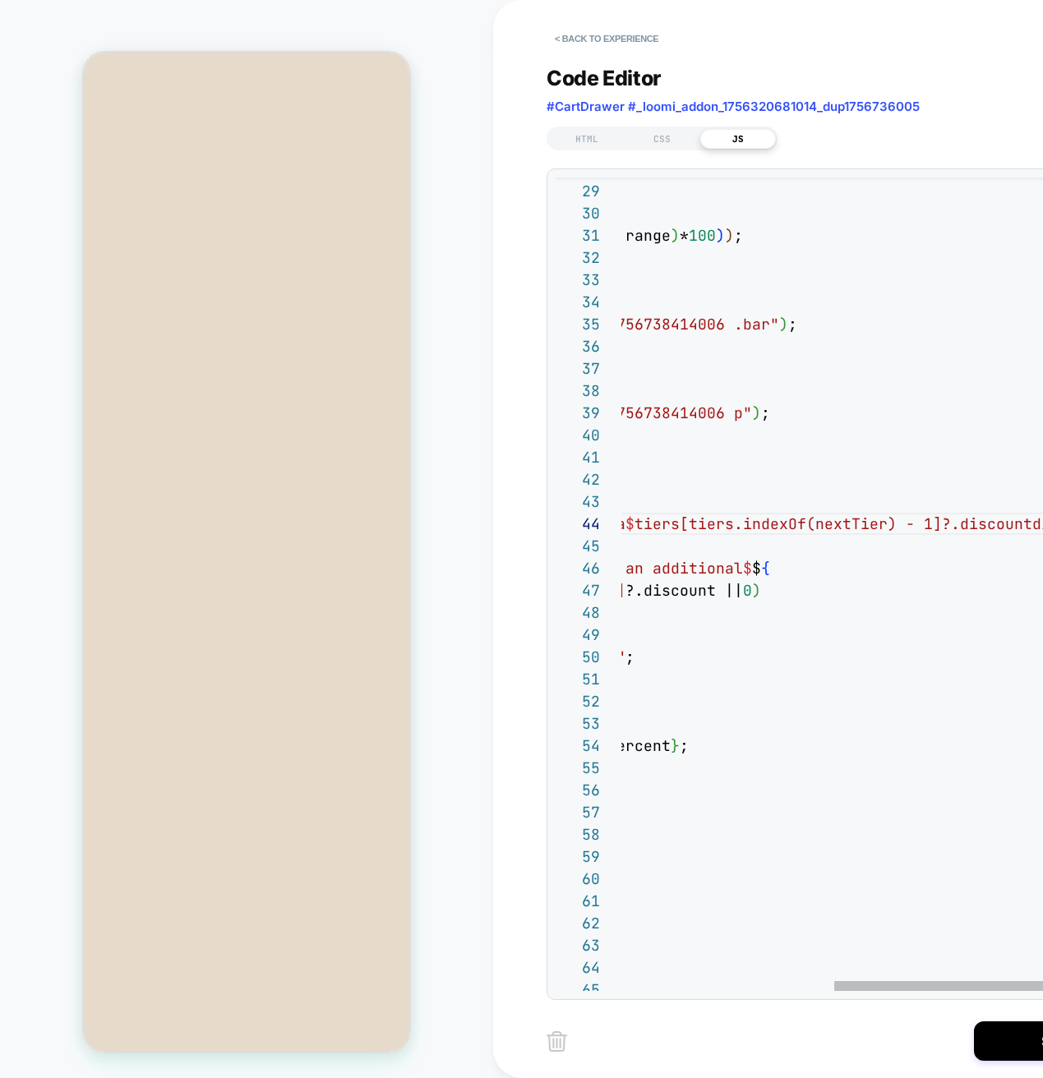
scroll to position [67, 958]
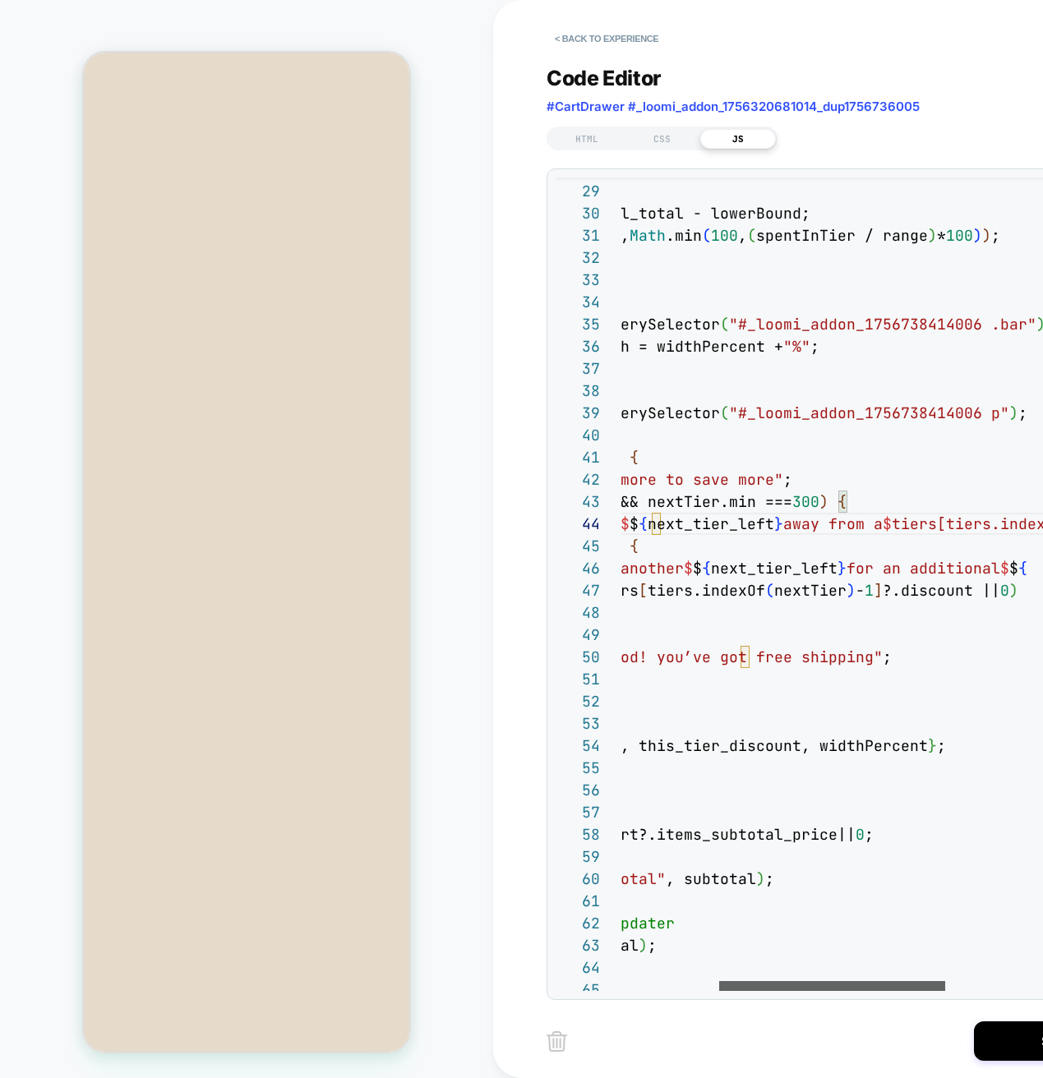
click at [803, 985] on div at bounding box center [832, 986] width 226 height 10
click at [971, 523] on div "if ( bar ) bar.style.width = widthPercent + "%" ; const bar = document.querySel…" at bounding box center [959, 753] width 1112 height 2388
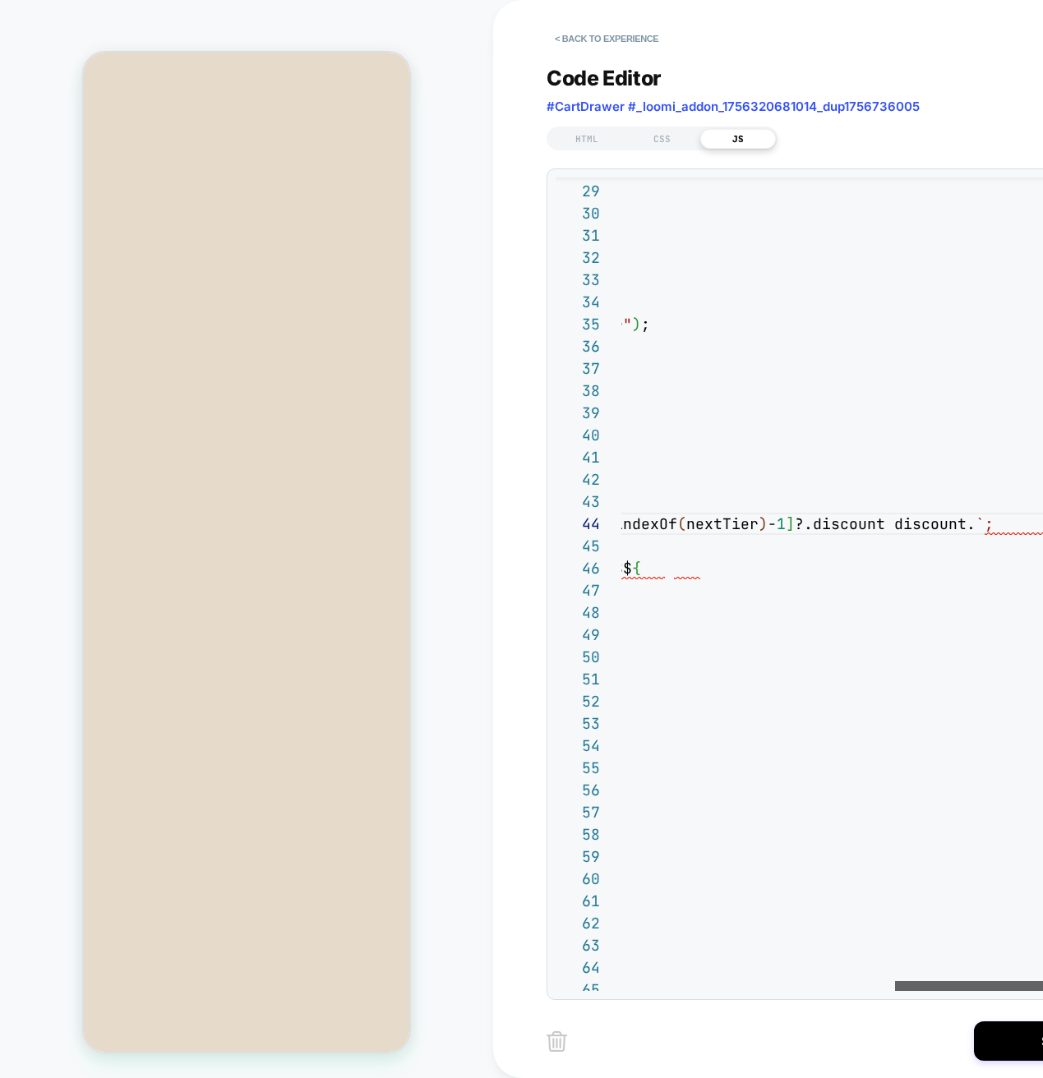
click at [1042, 991] on div at bounding box center [1006, 986] width 223 height 10
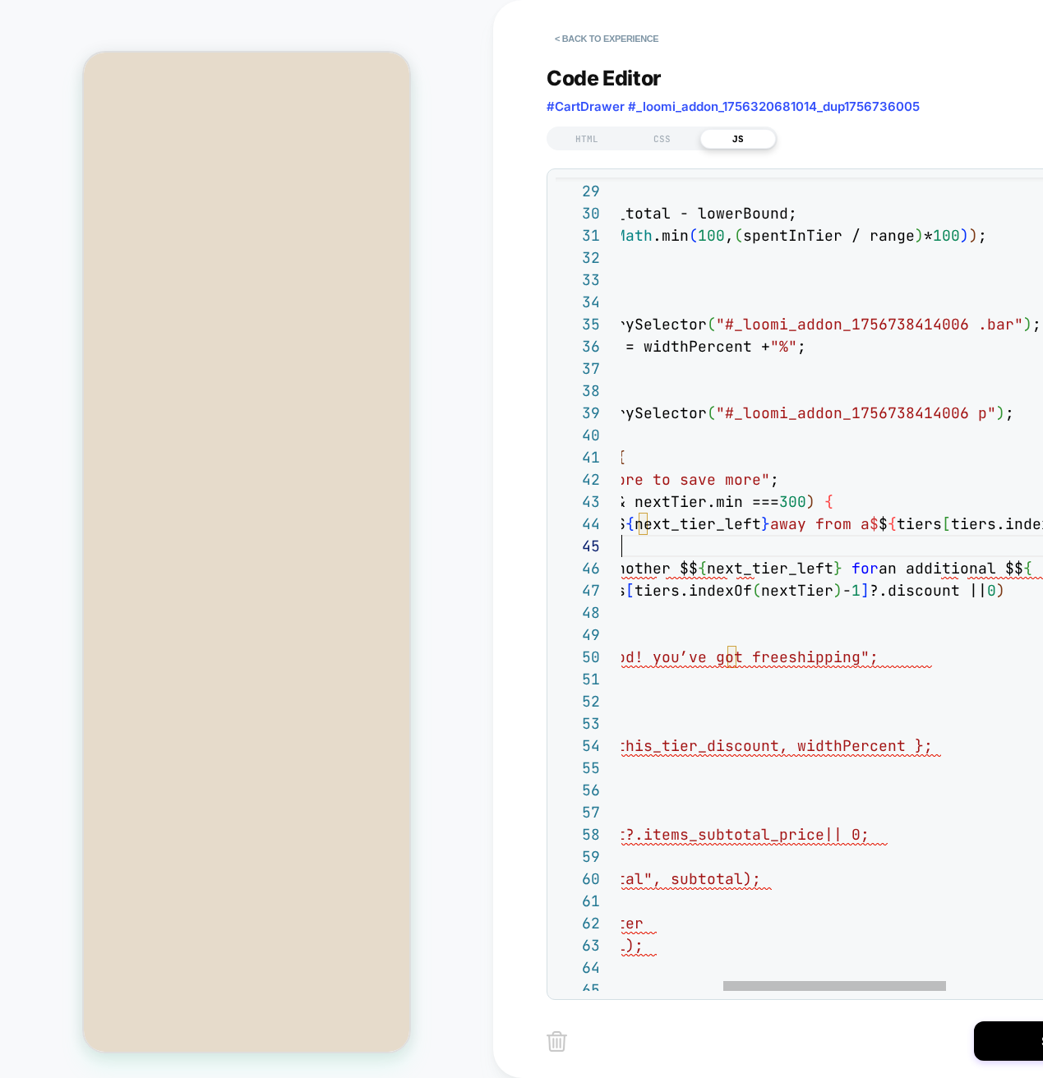
click at [1006, 537] on div "if ( bar ) bar.style.width = widthPercent + "%" ; const bar = document.querySel…" at bounding box center [955, 753] width 1130 height 2388
click at [994, 593] on div "if ( bar ) bar.style.width = widthPercent + "%" ; const bar = document.querySel…" at bounding box center [955, 753] width 1130 height 2388
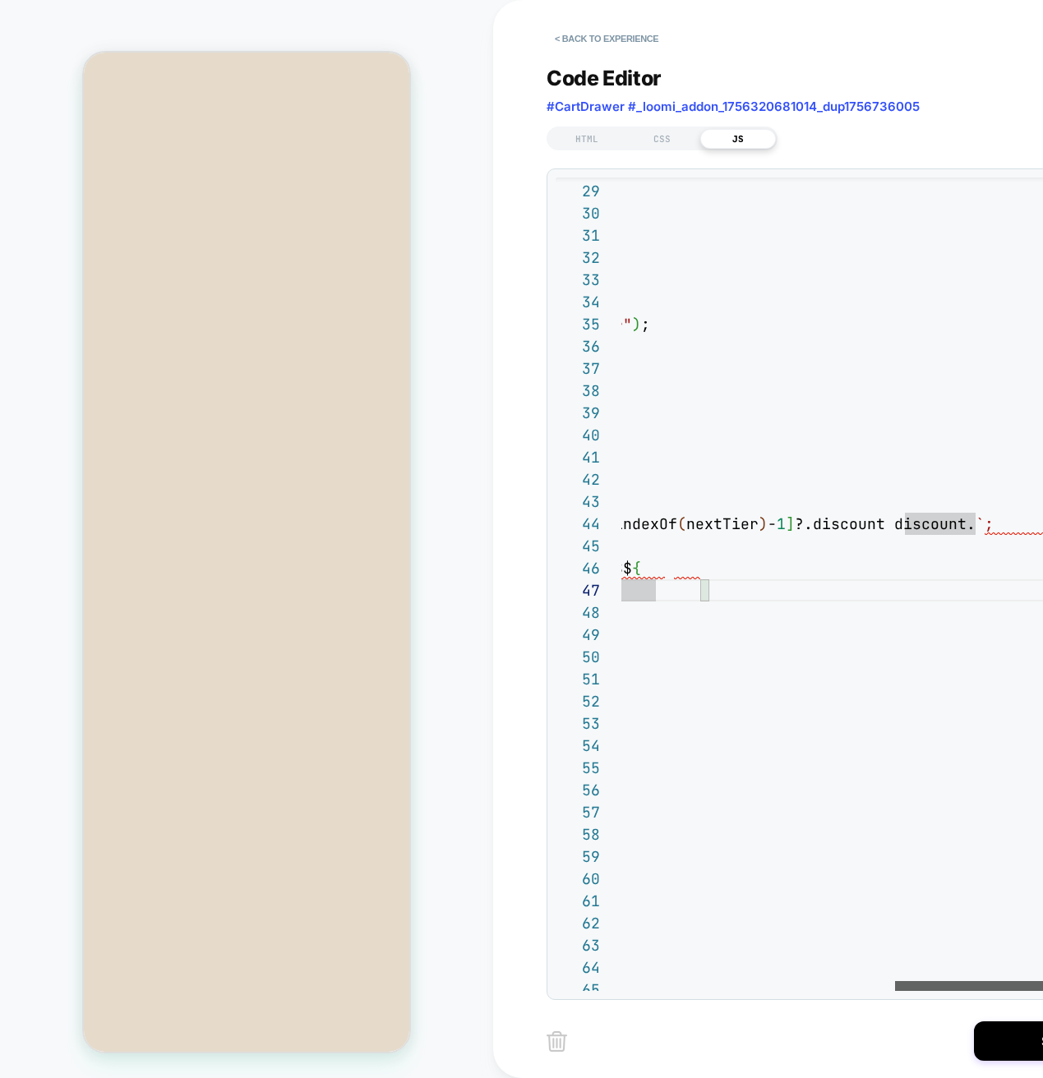
click at [1042, 991] on div at bounding box center [1006, 986] width 223 height 10
click at [974, 520] on div "if ( bar ) bar.style.width = widthPercent + "%" ; const bar = document.querySel…" at bounding box center [564, 753] width 1130 height 2388
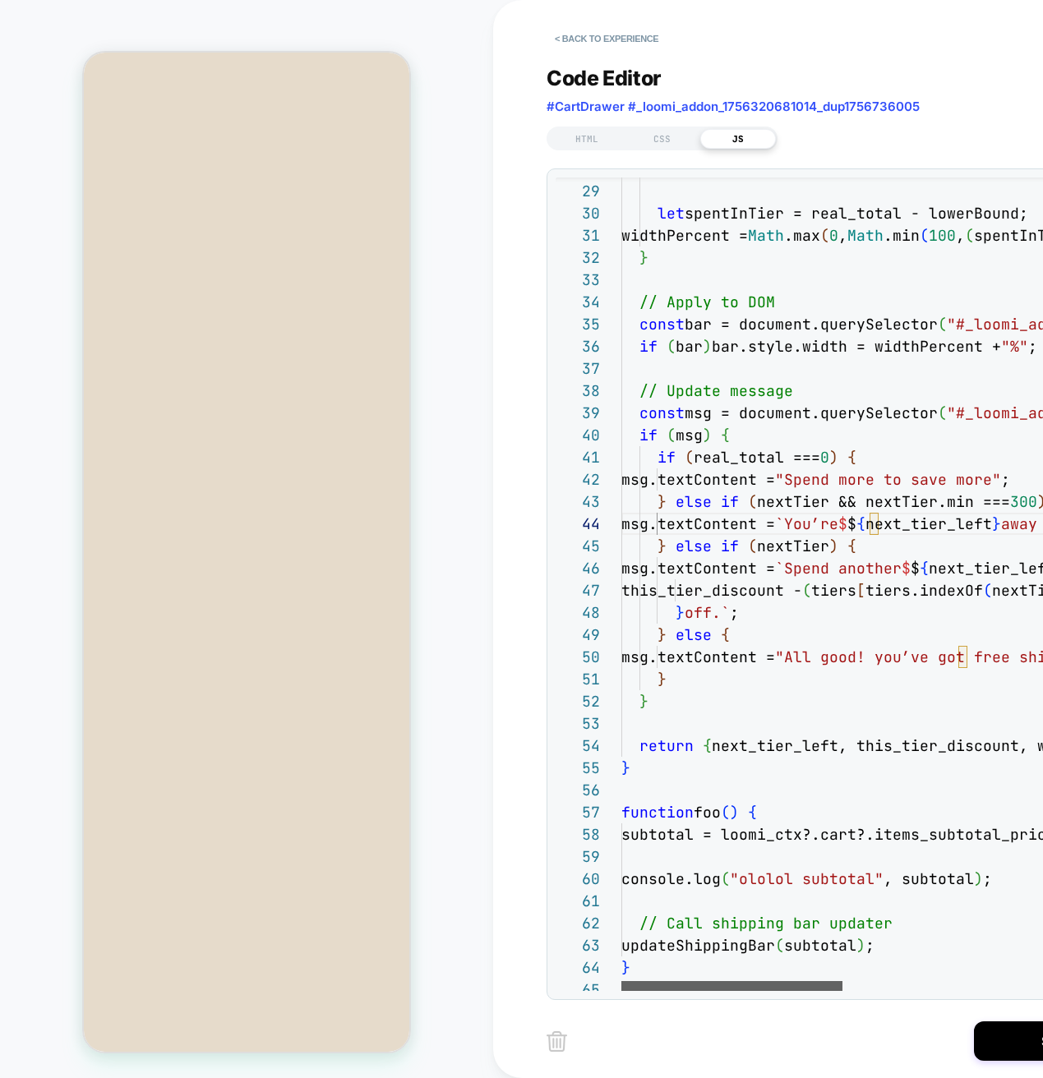
click at [621, 981] on div at bounding box center [731, 986] width 221 height 10
type textarea "**********"
click at [1014, 1046] on button "Save" at bounding box center [1056, 1040] width 164 height 39
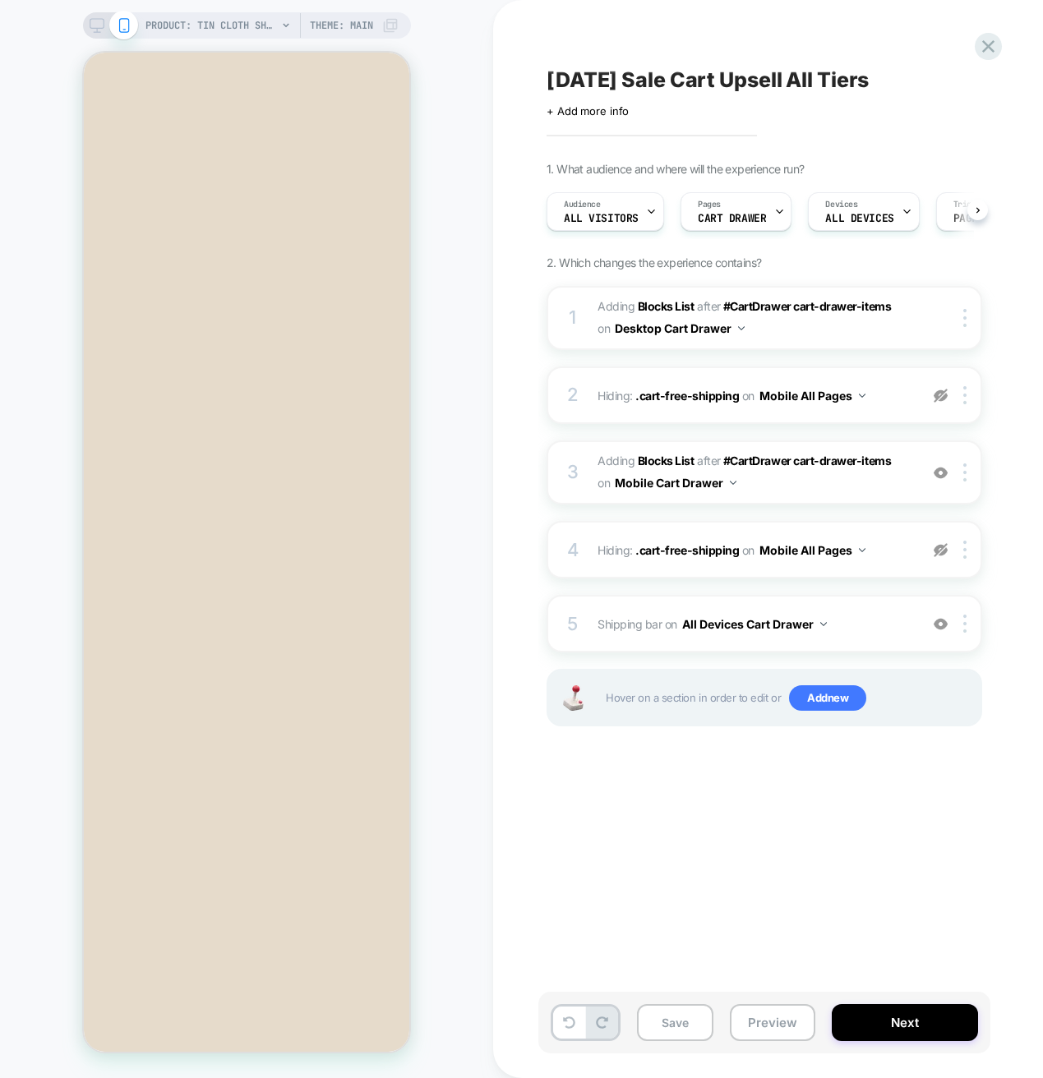
scroll to position [0, 1]
click at [773, 1027] on button "Preview" at bounding box center [772, 1022] width 85 height 37
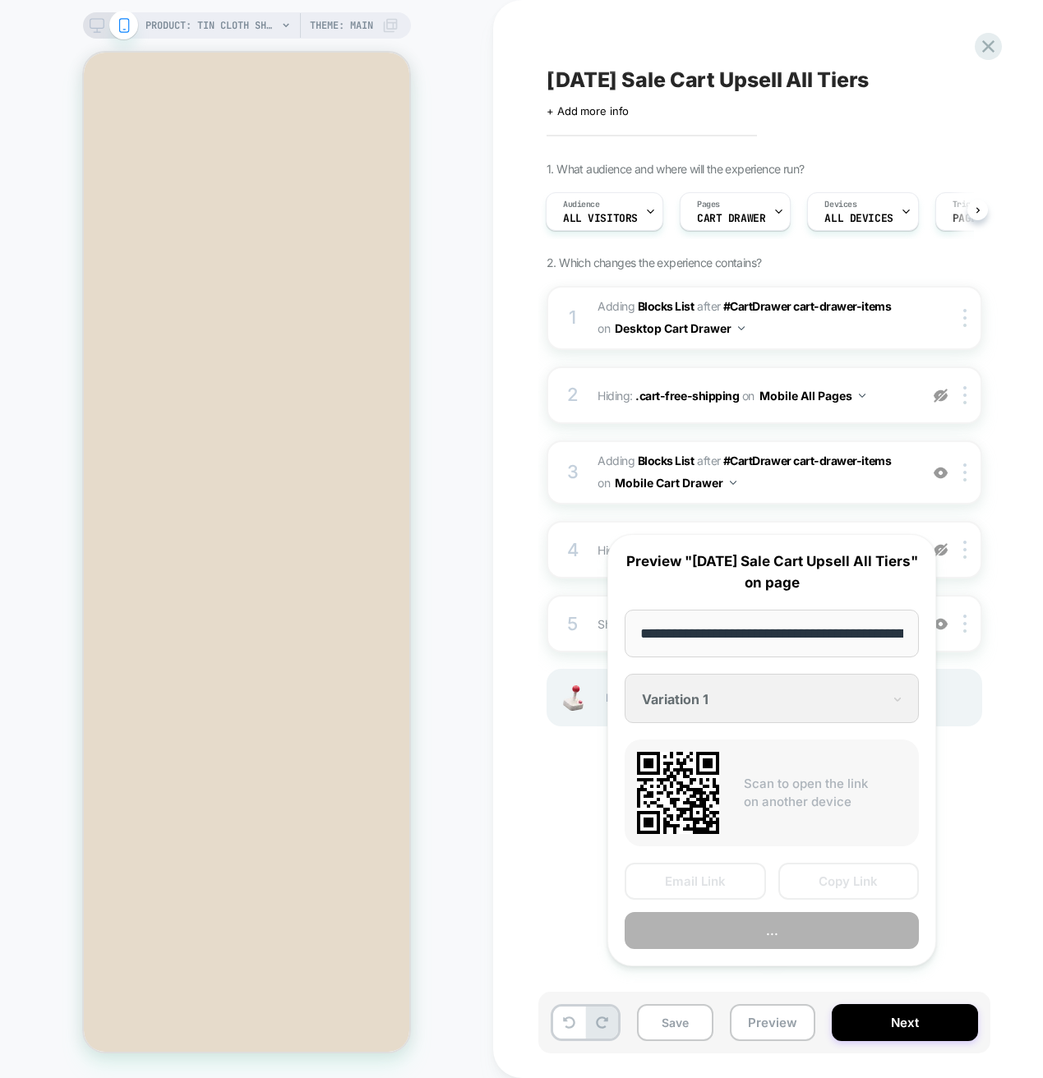
scroll to position [0, 398]
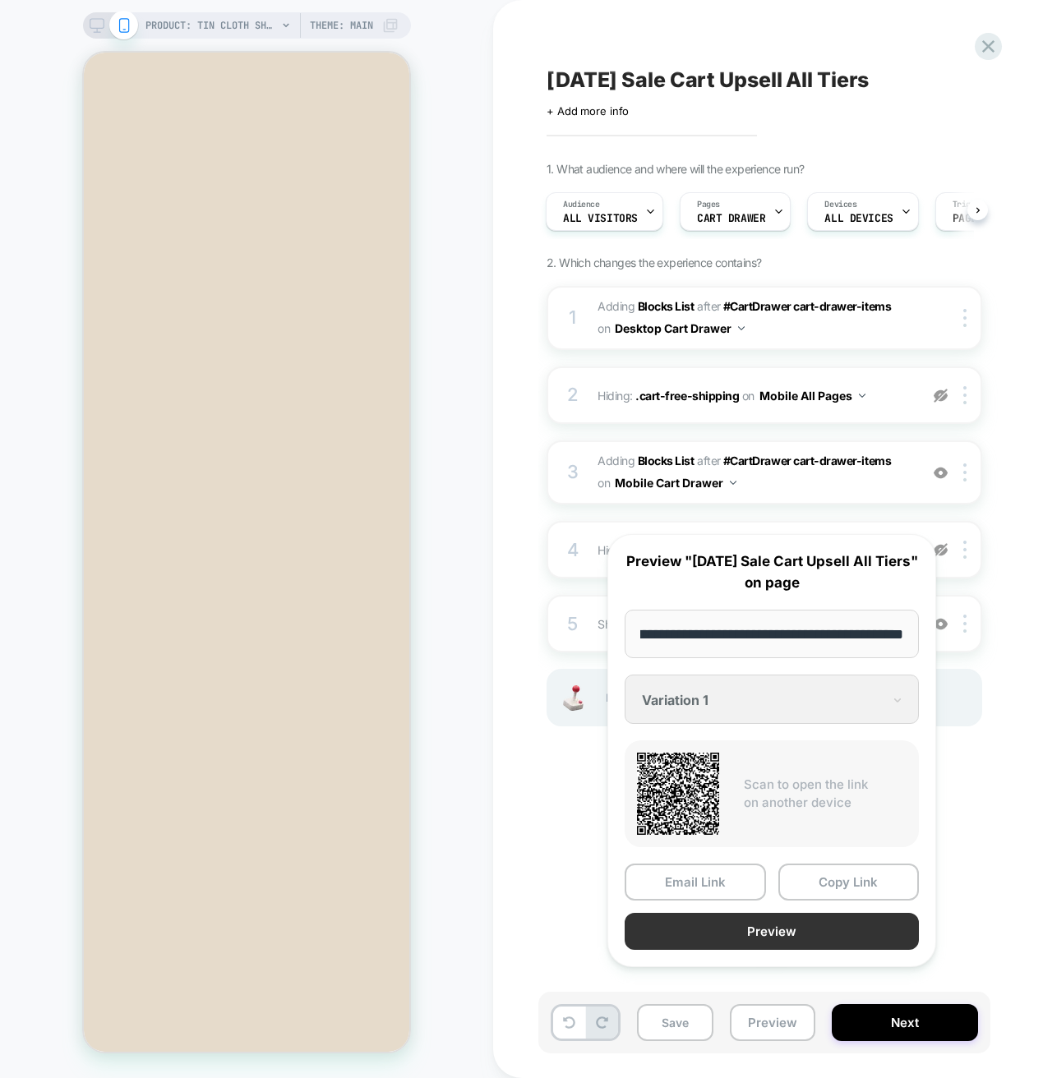
click at [775, 950] on button "Preview" at bounding box center [771, 931] width 294 height 37
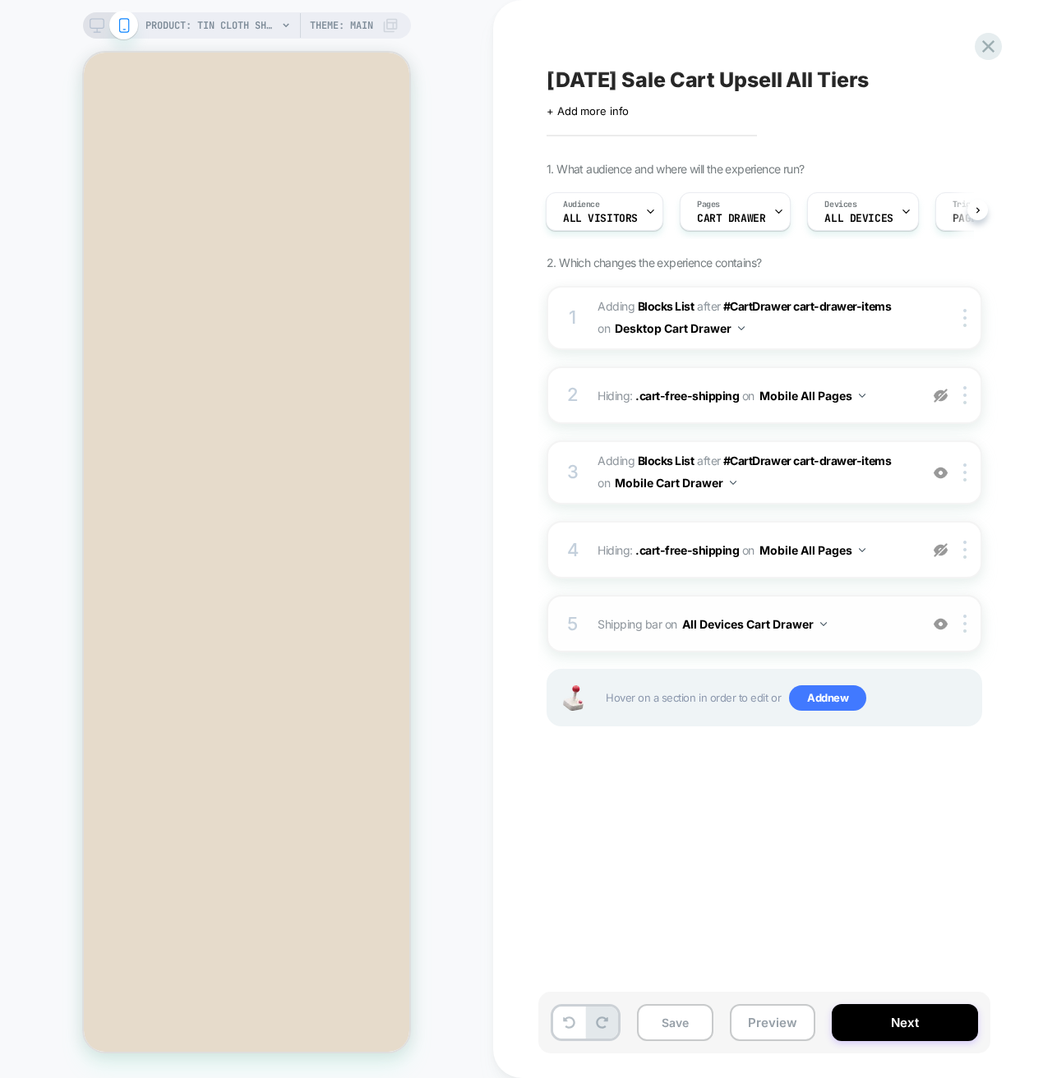
click at [855, 616] on span "Shipping bar Adding Code Block BEFORE #CartDrawer #_loomi_addon_1756320681014_d…" at bounding box center [753, 624] width 313 height 24
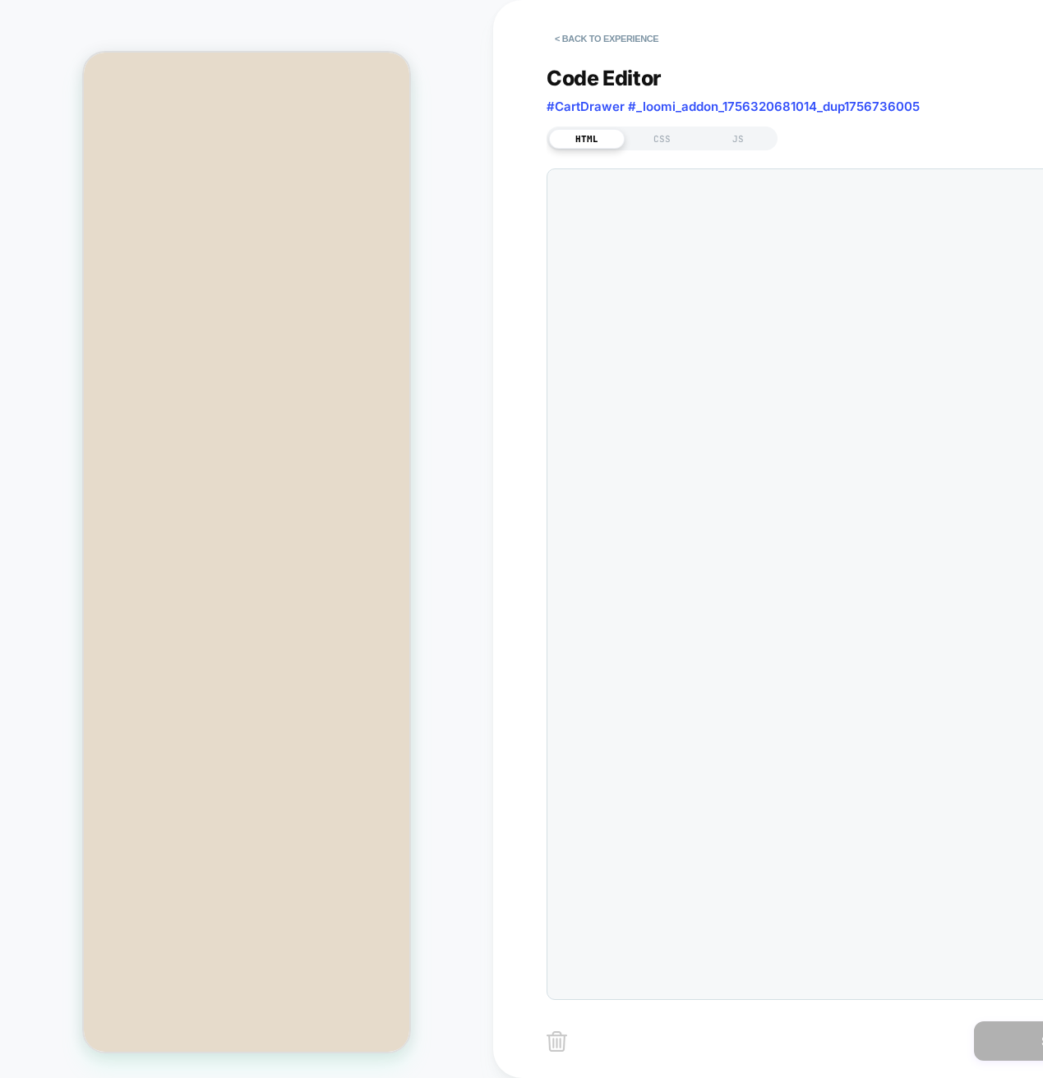
scroll to position [89, 0]
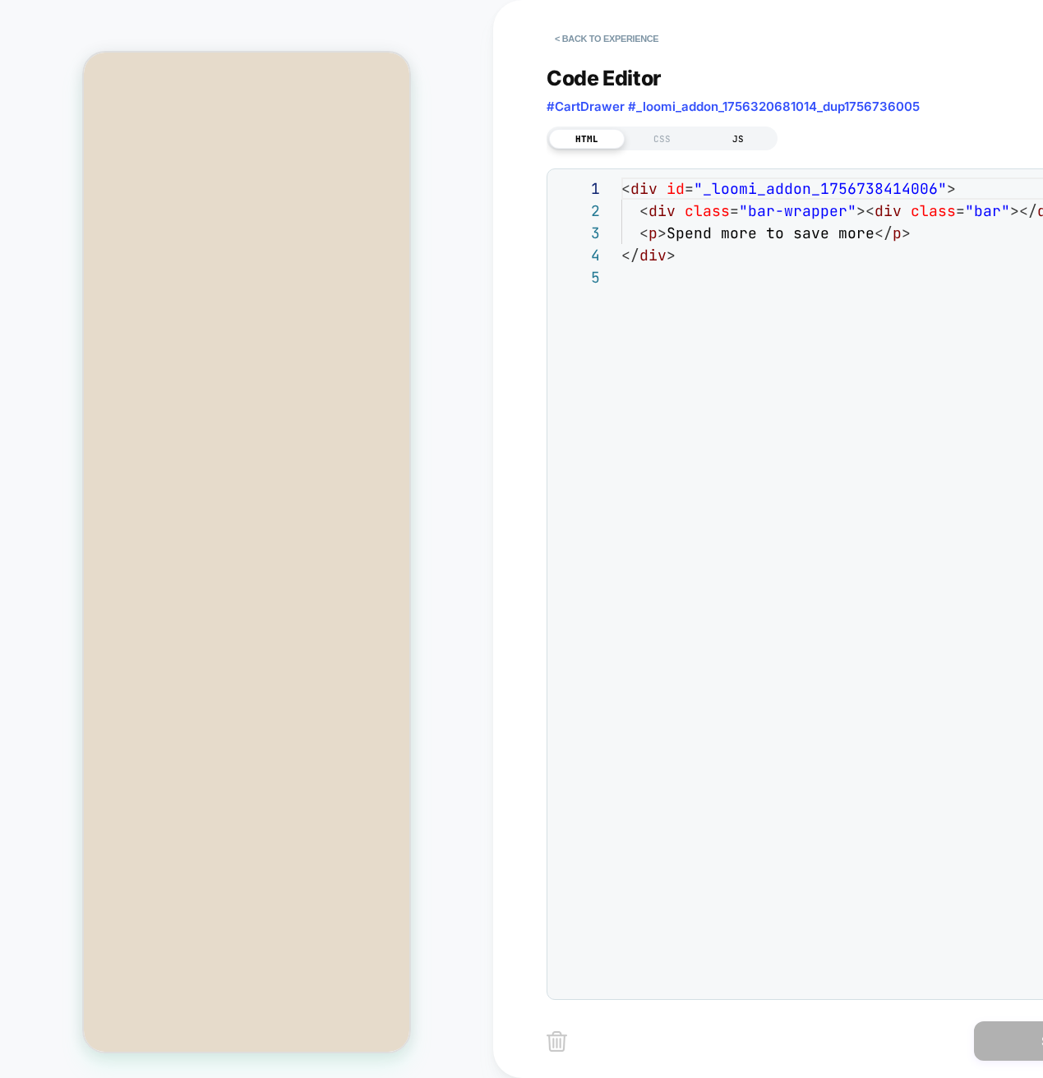
click at [743, 137] on div "JS" at bounding box center [738, 139] width 76 height 20
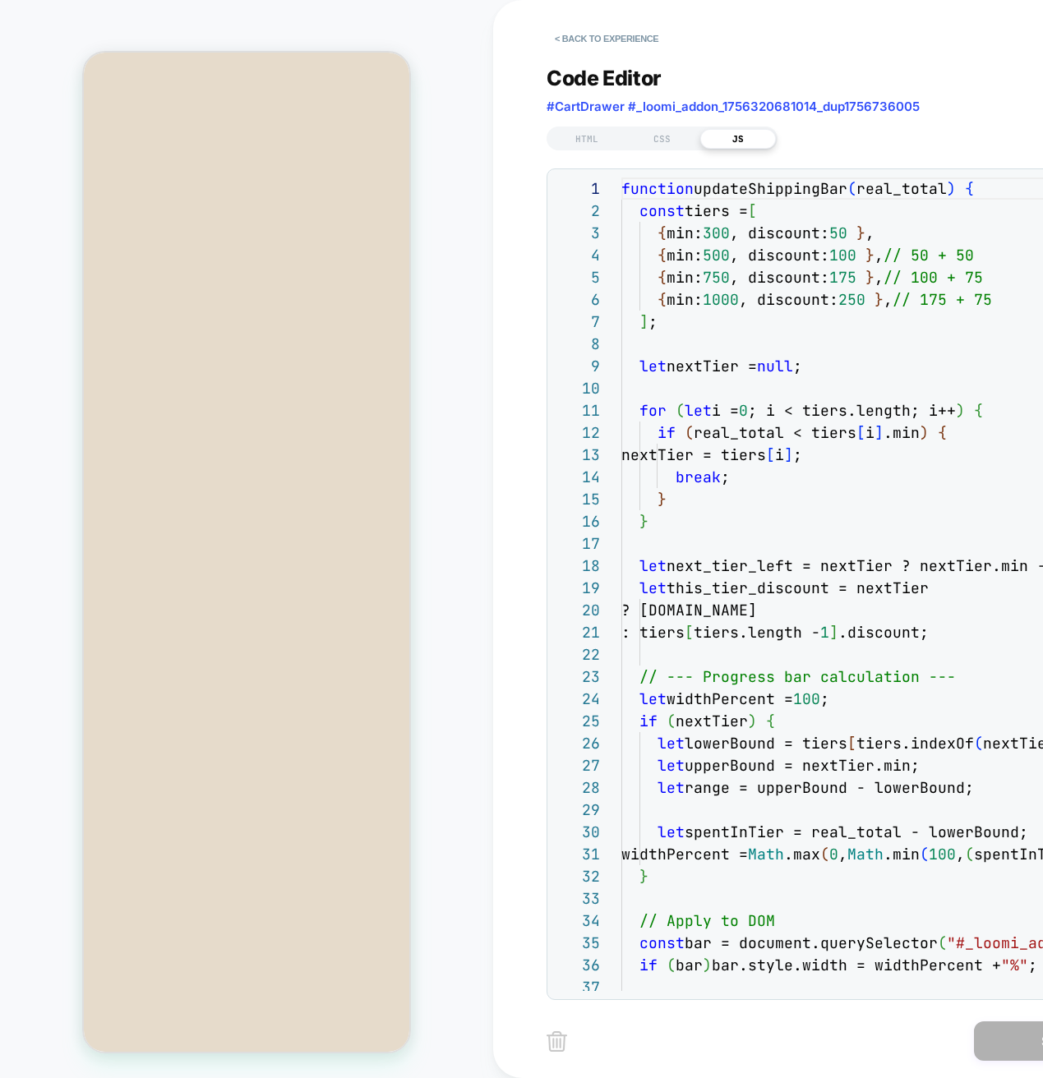
scroll to position [222, 0]
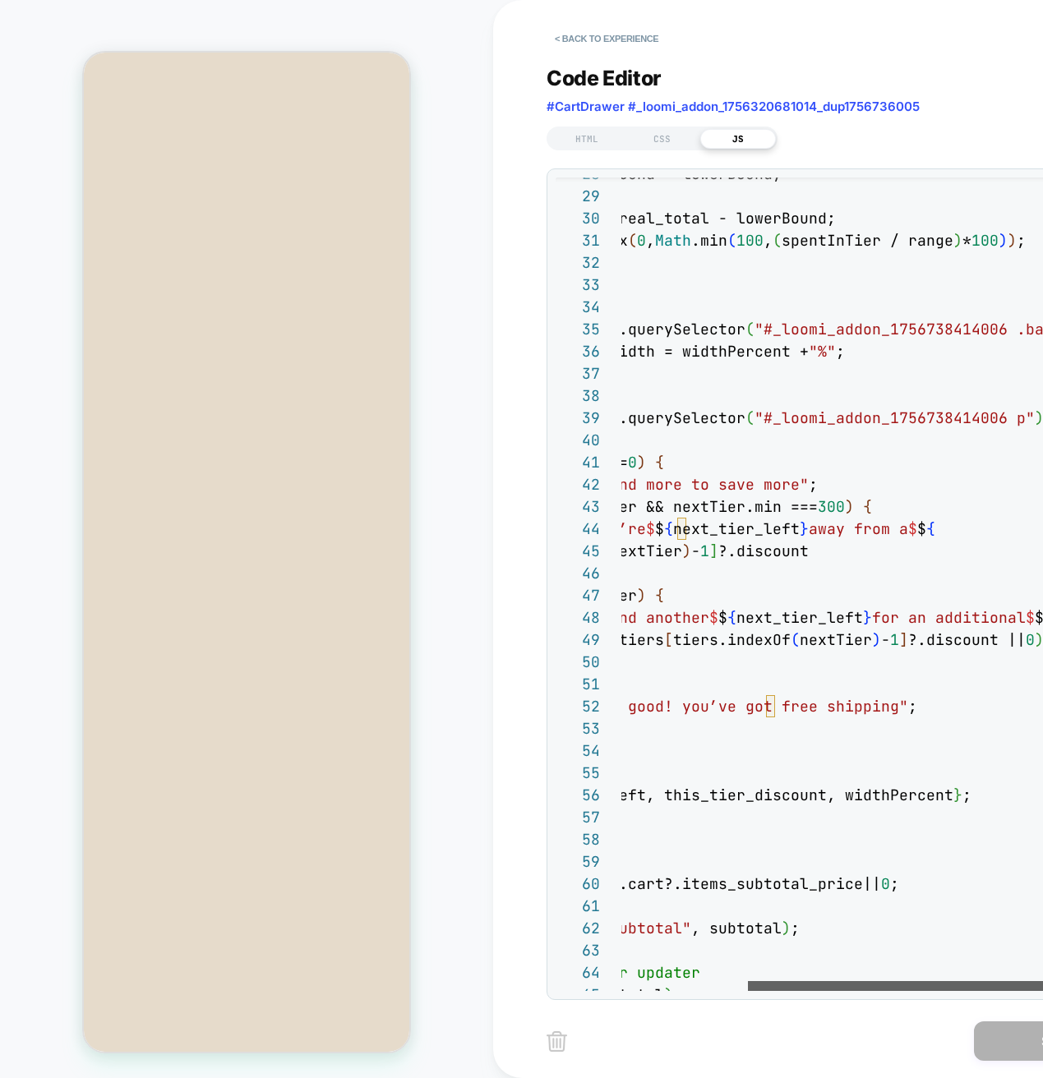
click at [831, 988] on div at bounding box center [914, 986] width 333 height 10
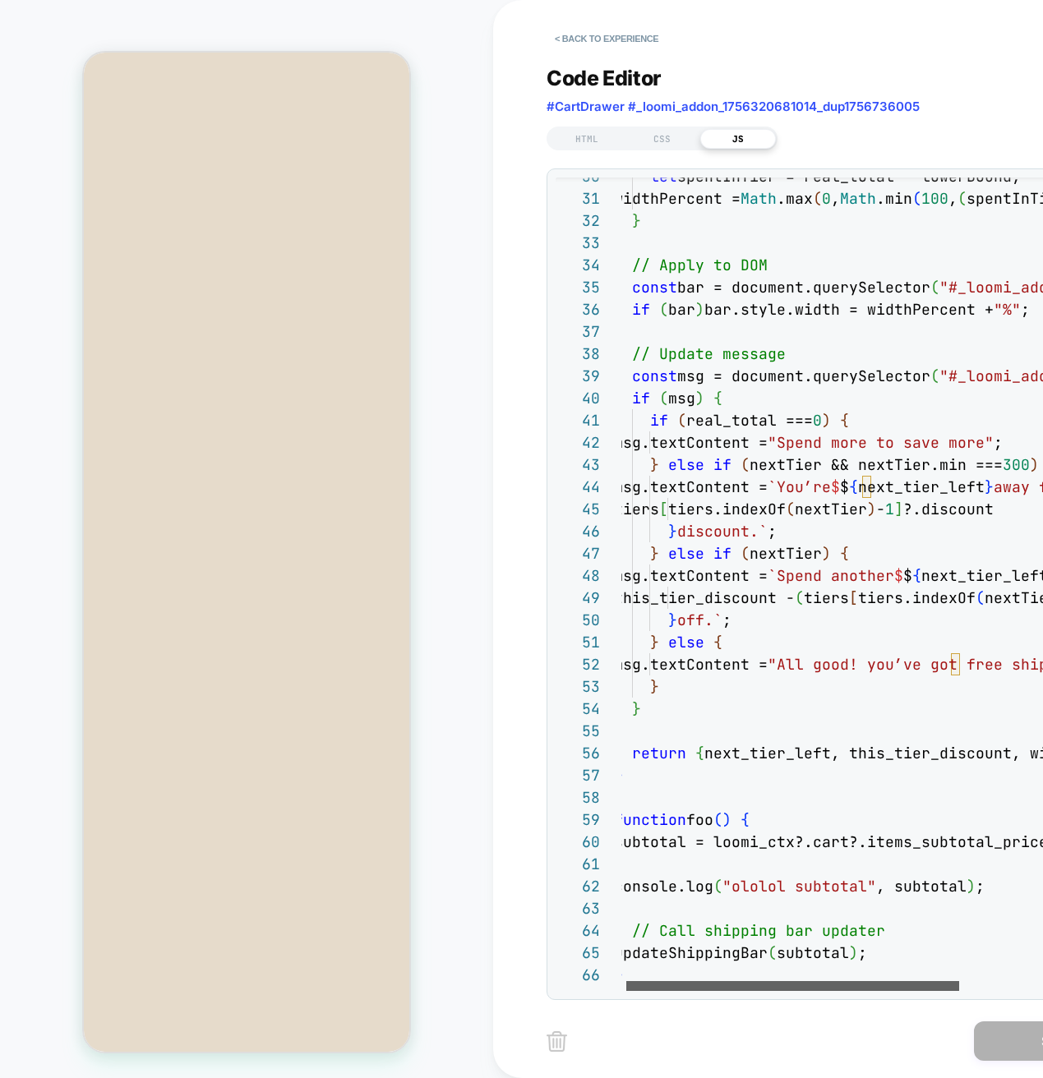
click at [748, 981] on div at bounding box center [792, 986] width 333 height 10
click at [741, 648] on div "let spentInTier = real_total - lowerBound; widthPercent = Math .max ( 0 , Math …" at bounding box center [993, 738] width 757 height 2433
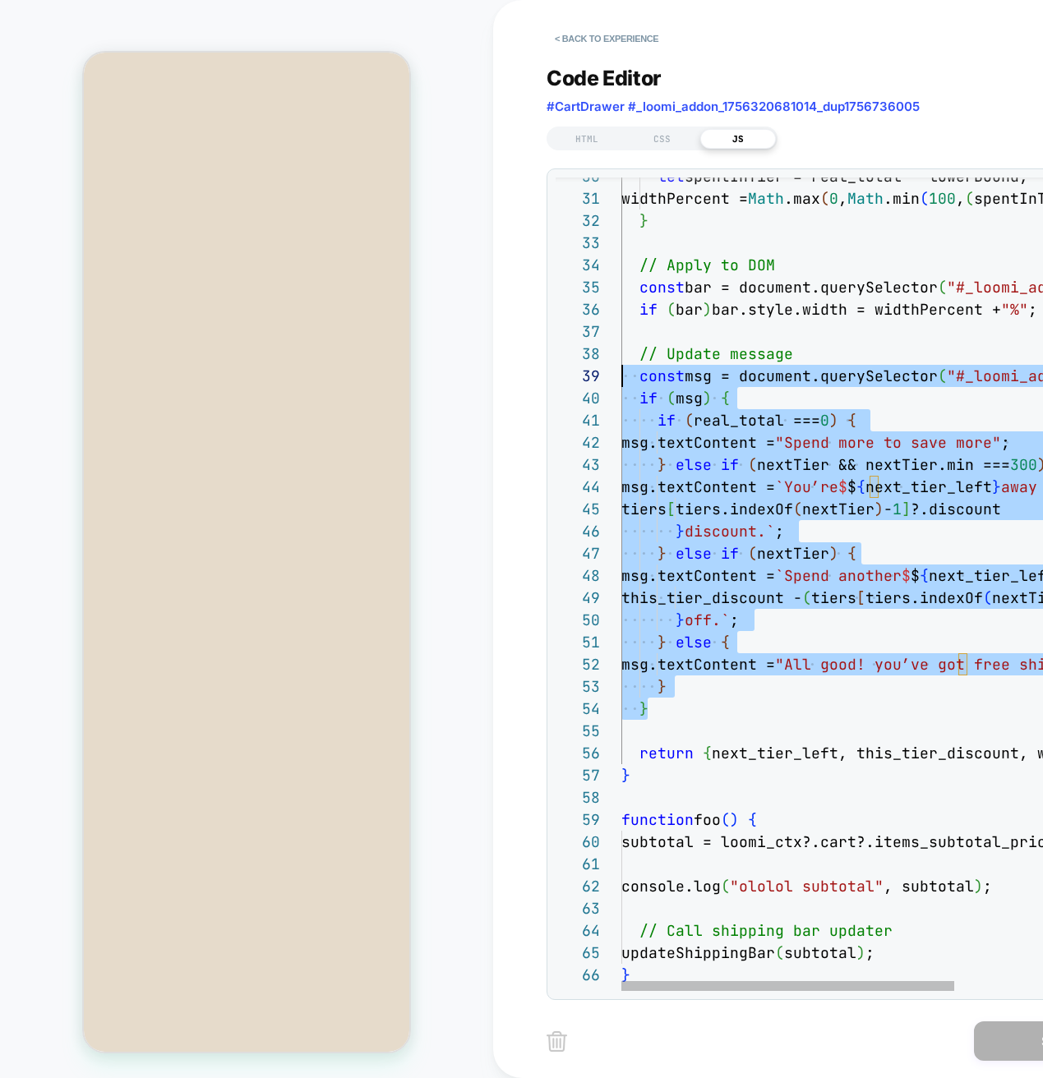
scroll to position [155, 0]
drag, startPoint x: 675, startPoint y: 715, endPoint x: 592, endPoint y: 356, distance: 368.5
click at [621, 356] on div "let spentInTier = real_total - lowerBound; widthPercent = Math .max ( 0 , Math …" at bounding box center [999, 738] width 757 height 2433
type textarea "**********"
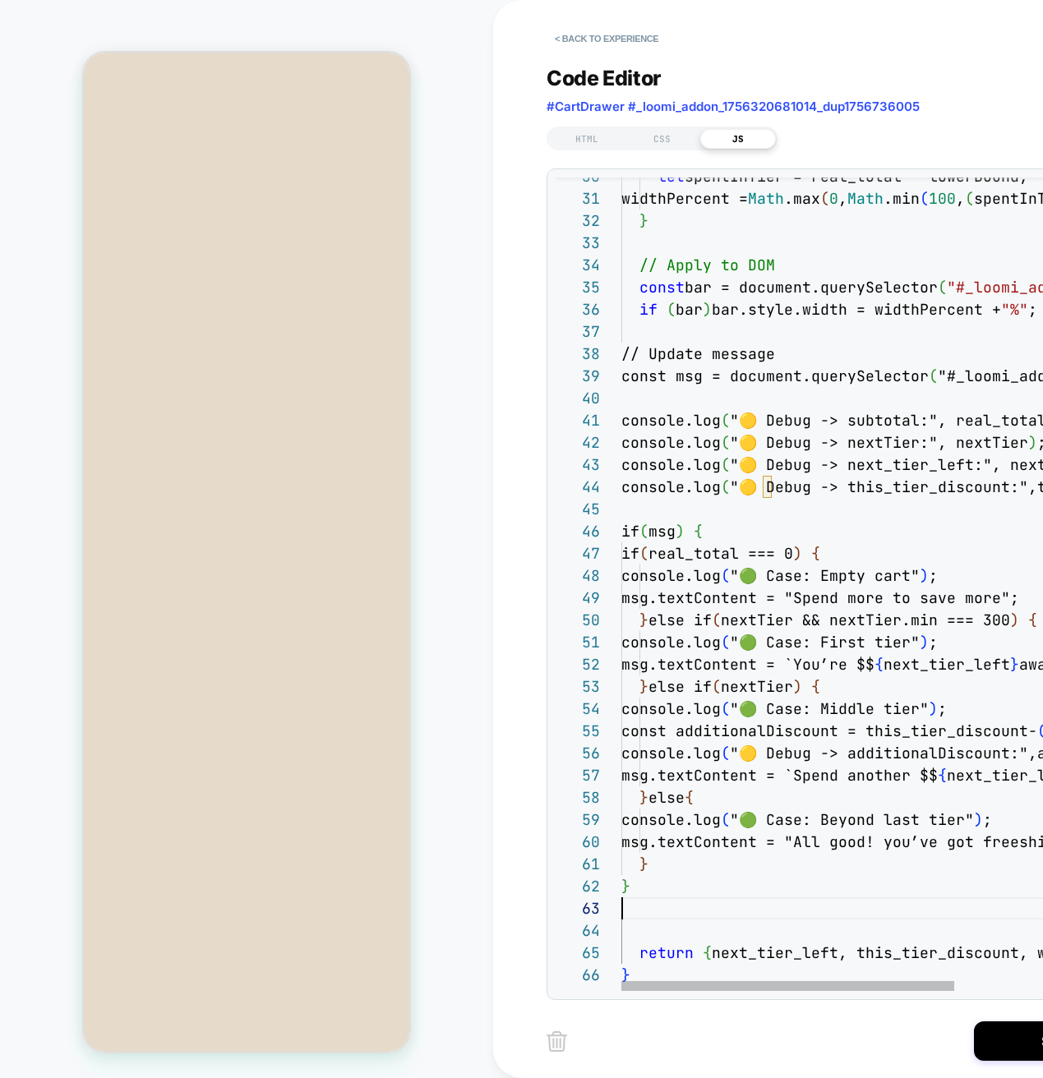
scroll to position [44, 0]
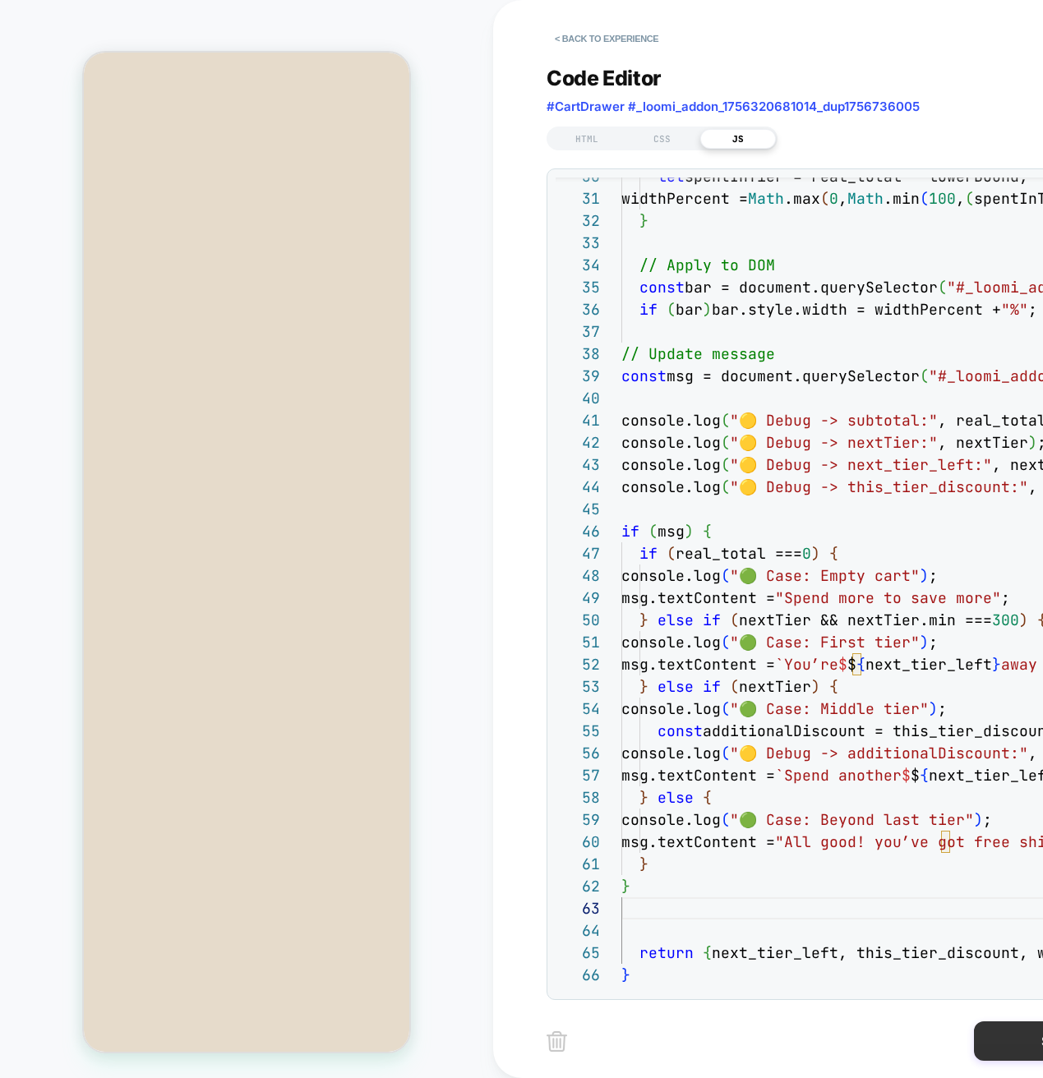
click at [1007, 1039] on button "Save" at bounding box center [1056, 1040] width 164 height 39
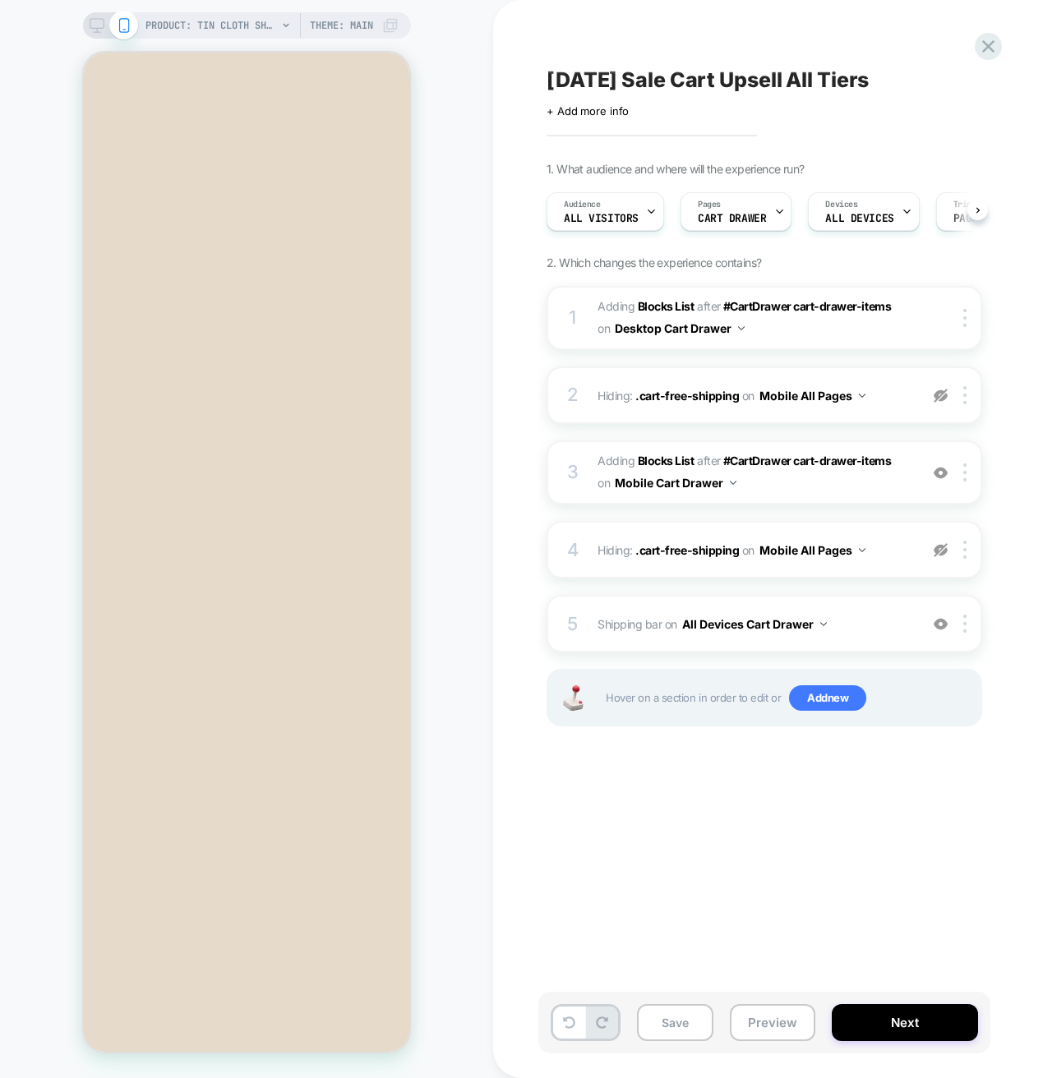
scroll to position [0, 1]
click at [771, 1009] on button "Preview" at bounding box center [772, 1022] width 85 height 37
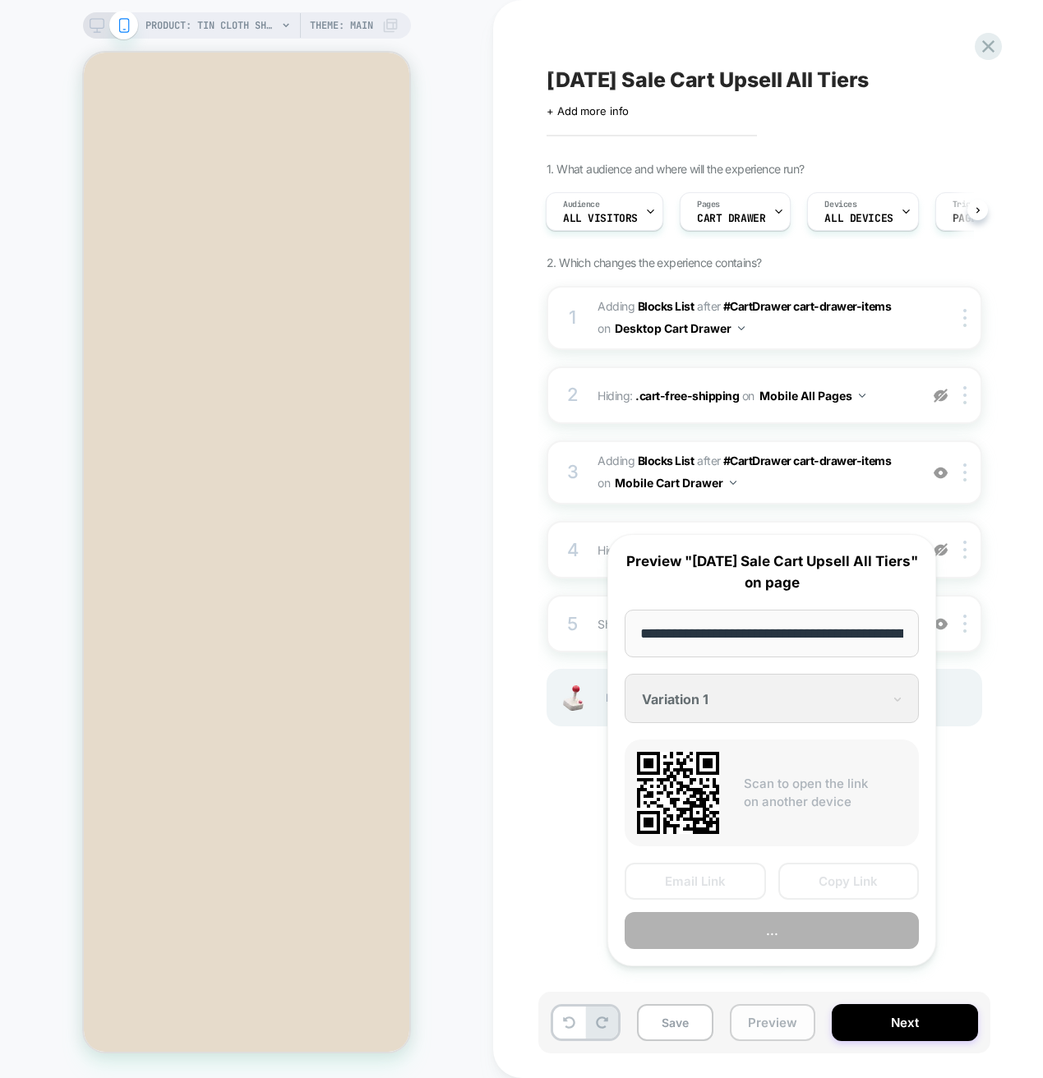
scroll to position [0, 398]
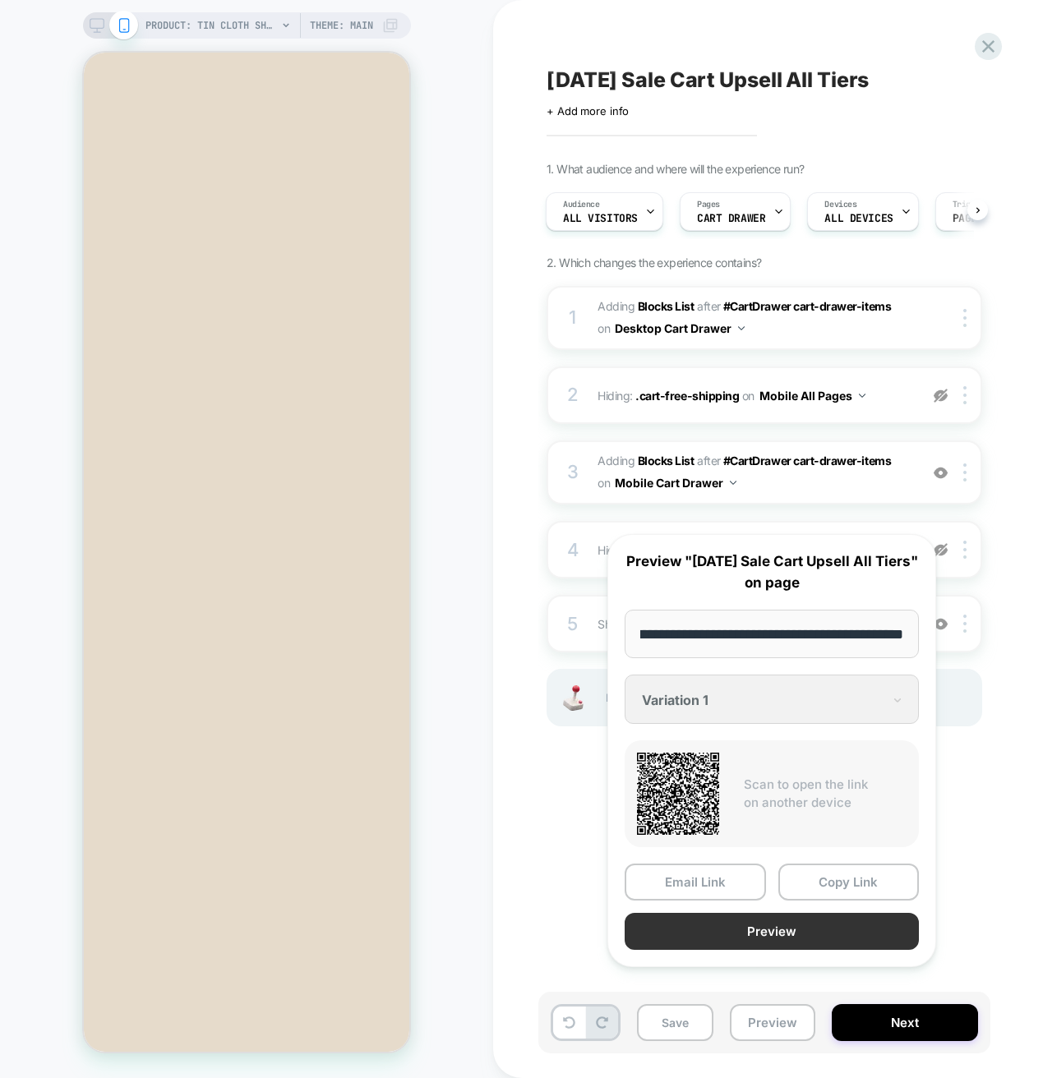
click at [797, 950] on button "Preview" at bounding box center [771, 931] width 294 height 37
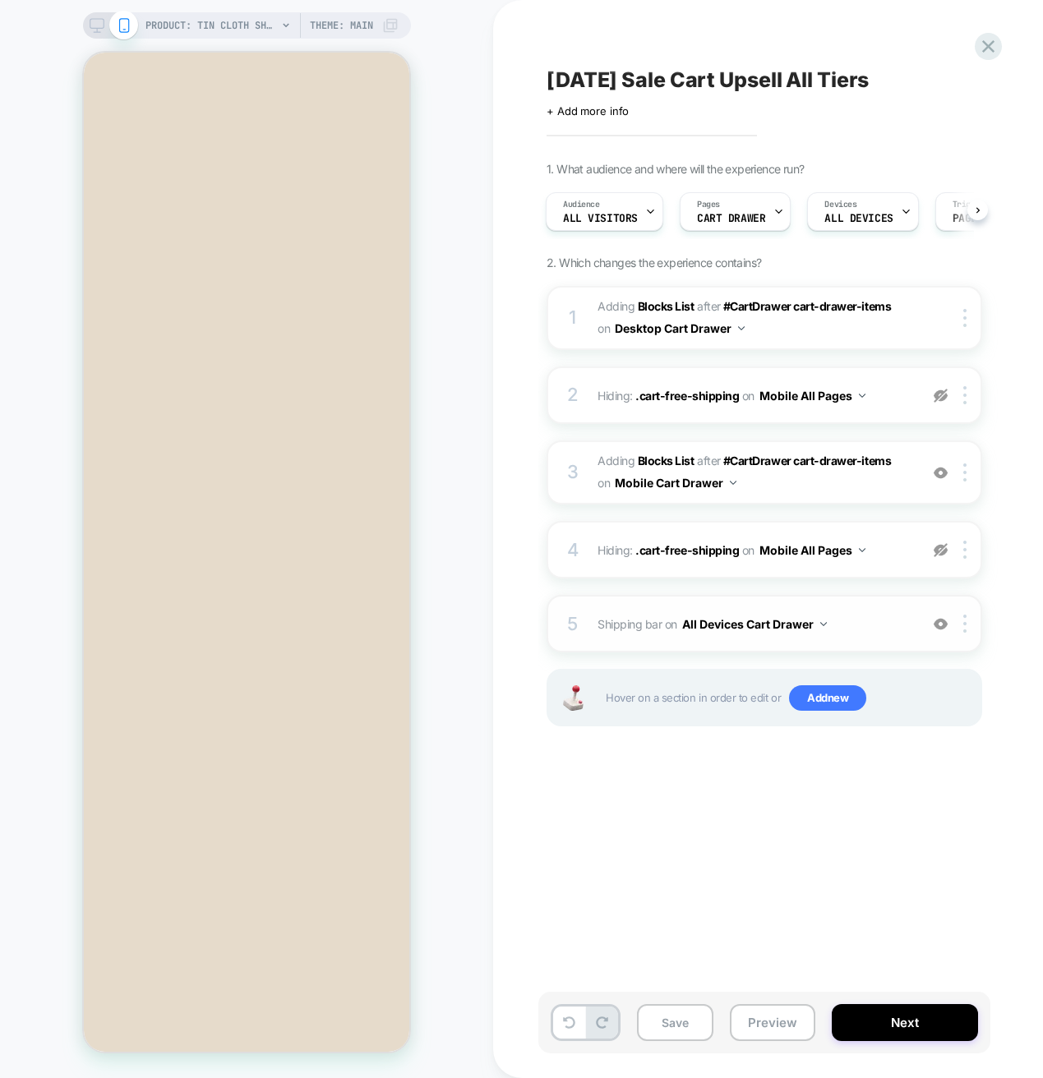
click at [846, 621] on span "Shipping bar Adding Code Block BEFORE #CartDrawer #_loomi_addon_1756320681014_d…" at bounding box center [753, 624] width 313 height 24
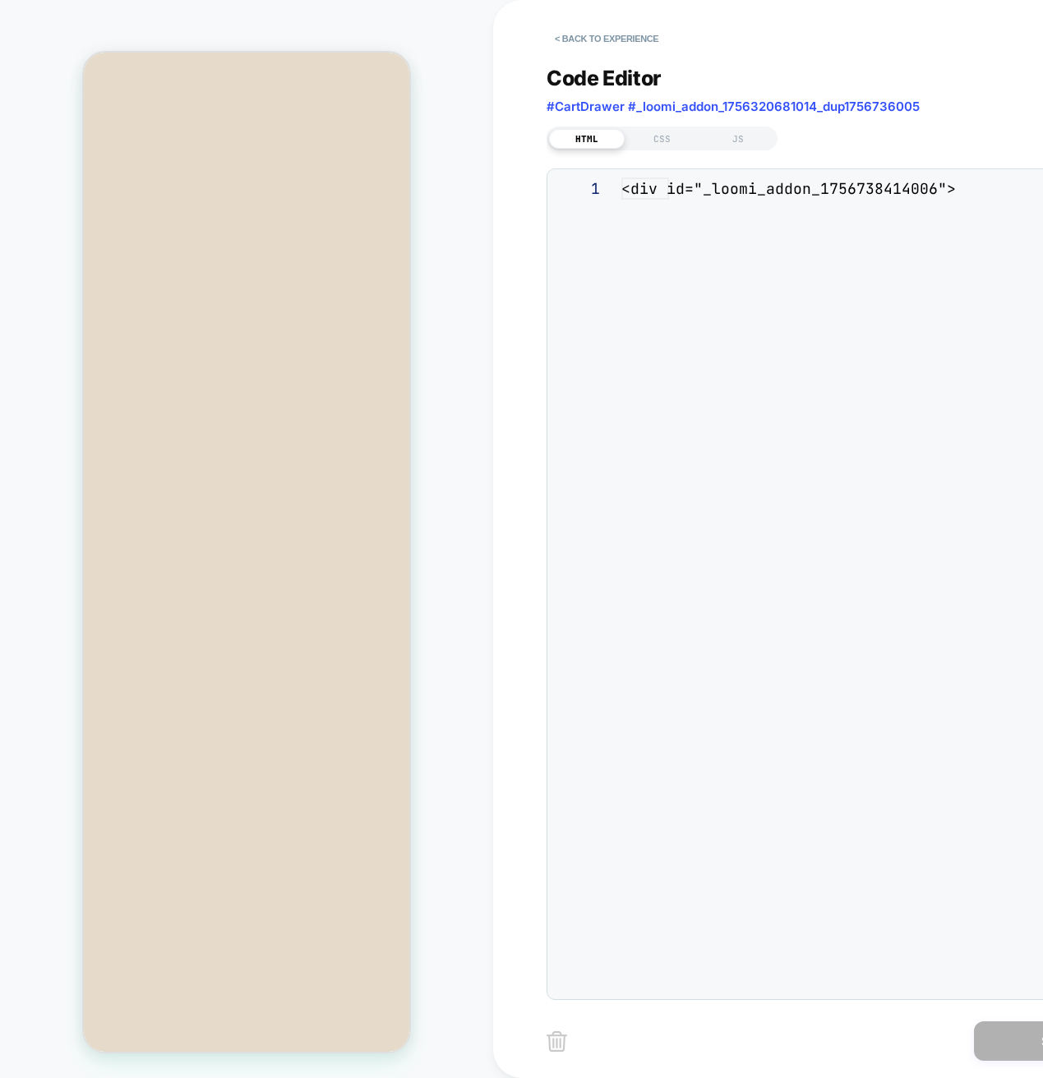
scroll to position [89, 0]
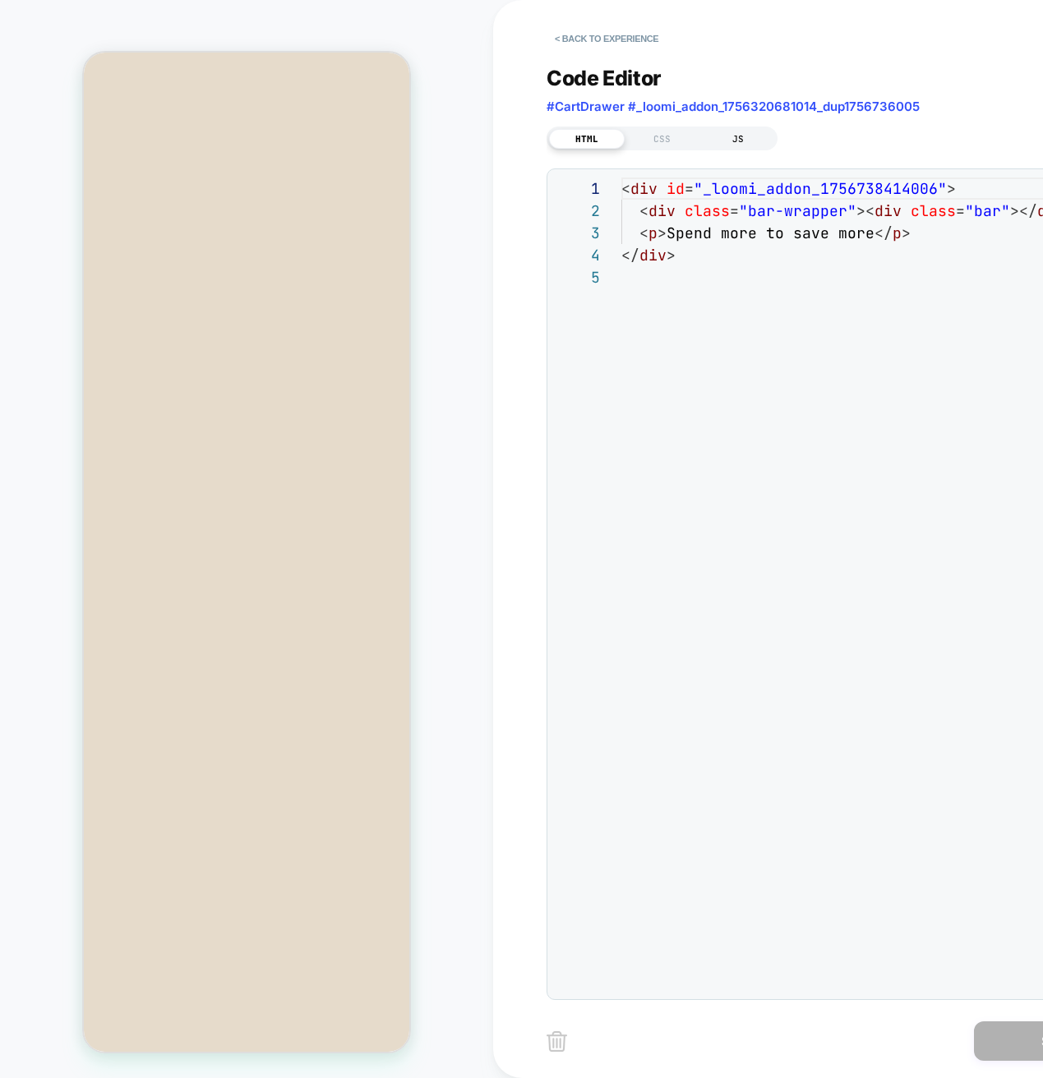
click at [735, 141] on div "JS" at bounding box center [738, 139] width 76 height 20
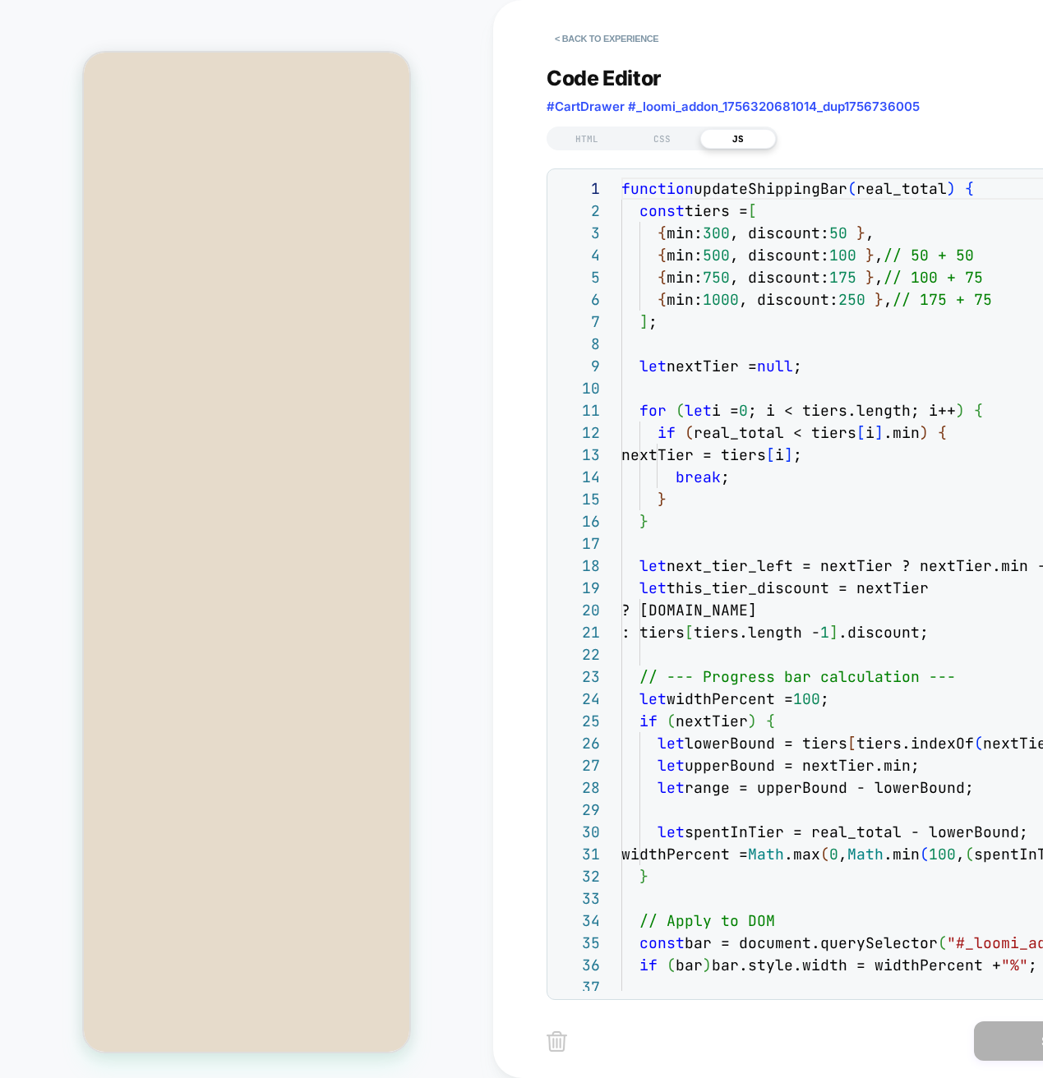
scroll to position [222, 0]
drag, startPoint x: 747, startPoint y: 233, endPoint x: 782, endPoint y: 325, distance: 98.6
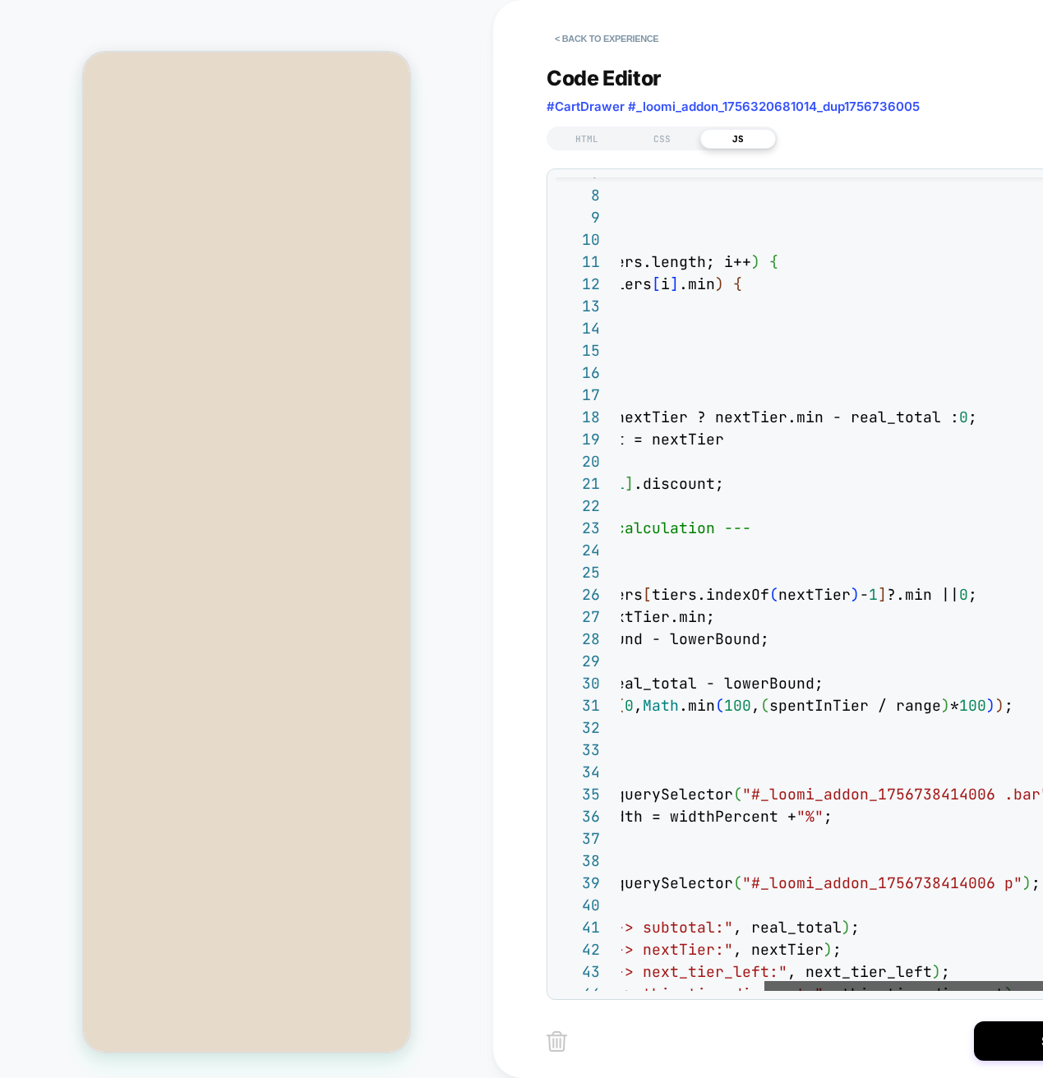
click at [933, 991] on div at bounding box center [940, 986] width 353 height 10
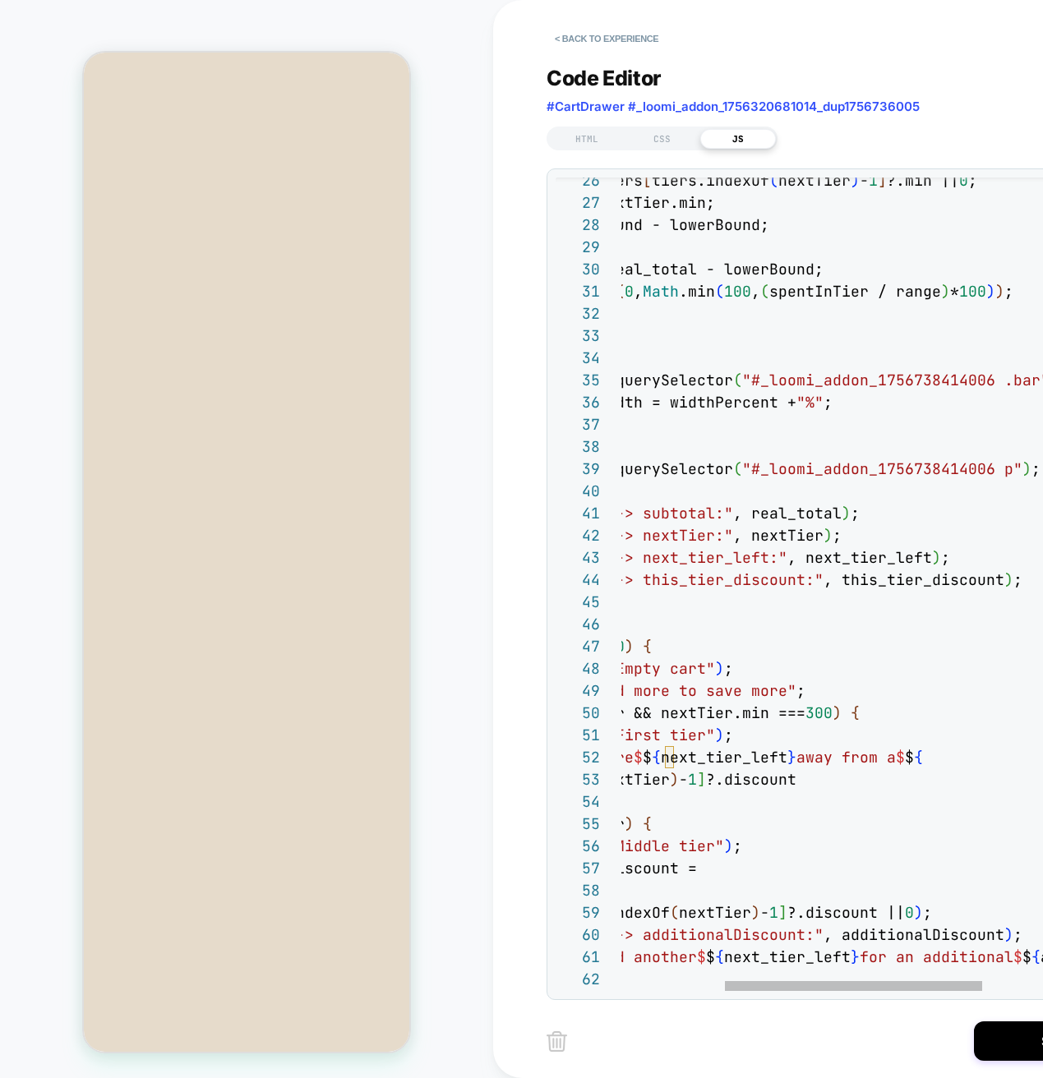
click at [836, 720] on div "let lowerBound = tiers [ tiers.indexOf ( nextTier ) - 1 ] ?.min || 0 ; let uppe…" at bounding box center [906, 964] width 979 height 2699
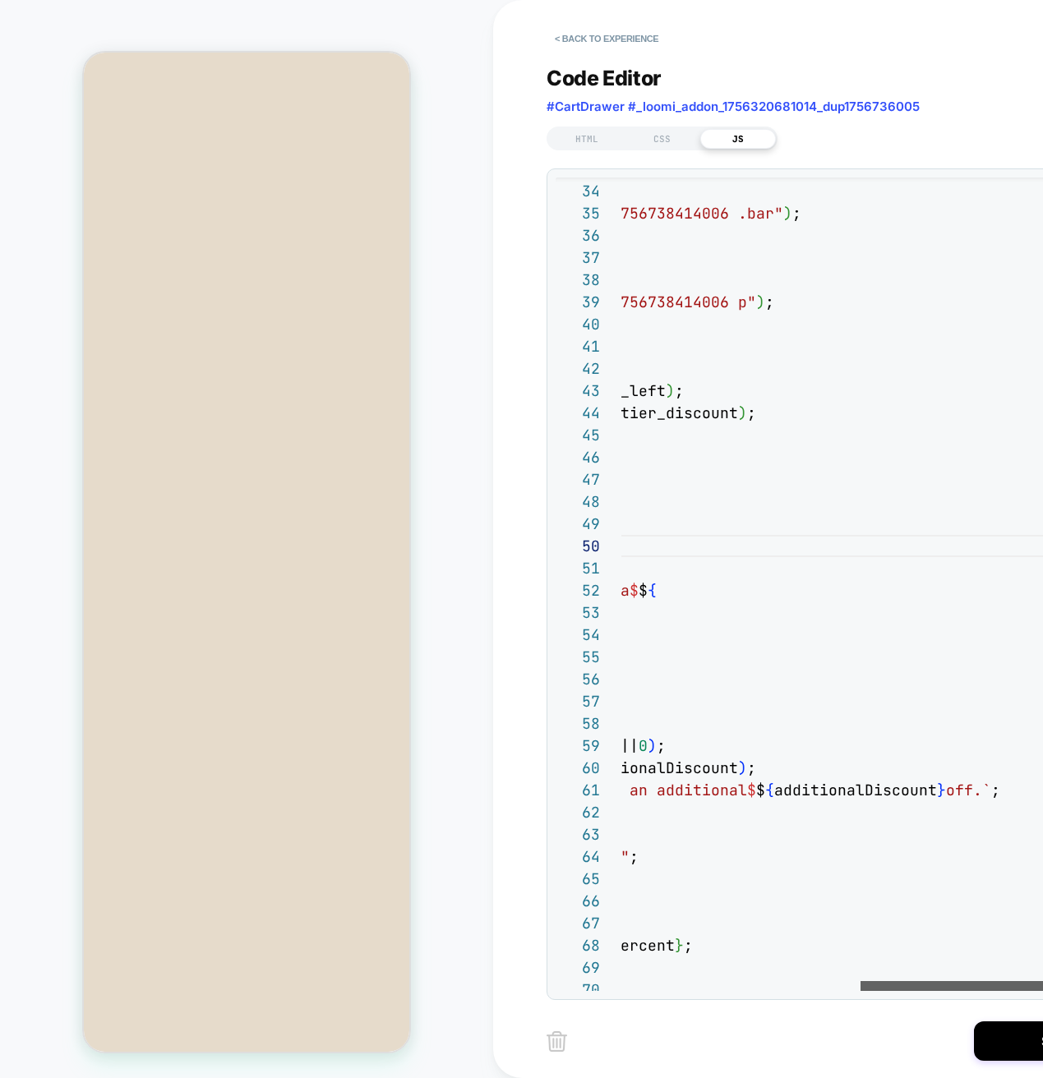
click at [1027, 987] on div at bounding box center [988, 986] width 257 height 10
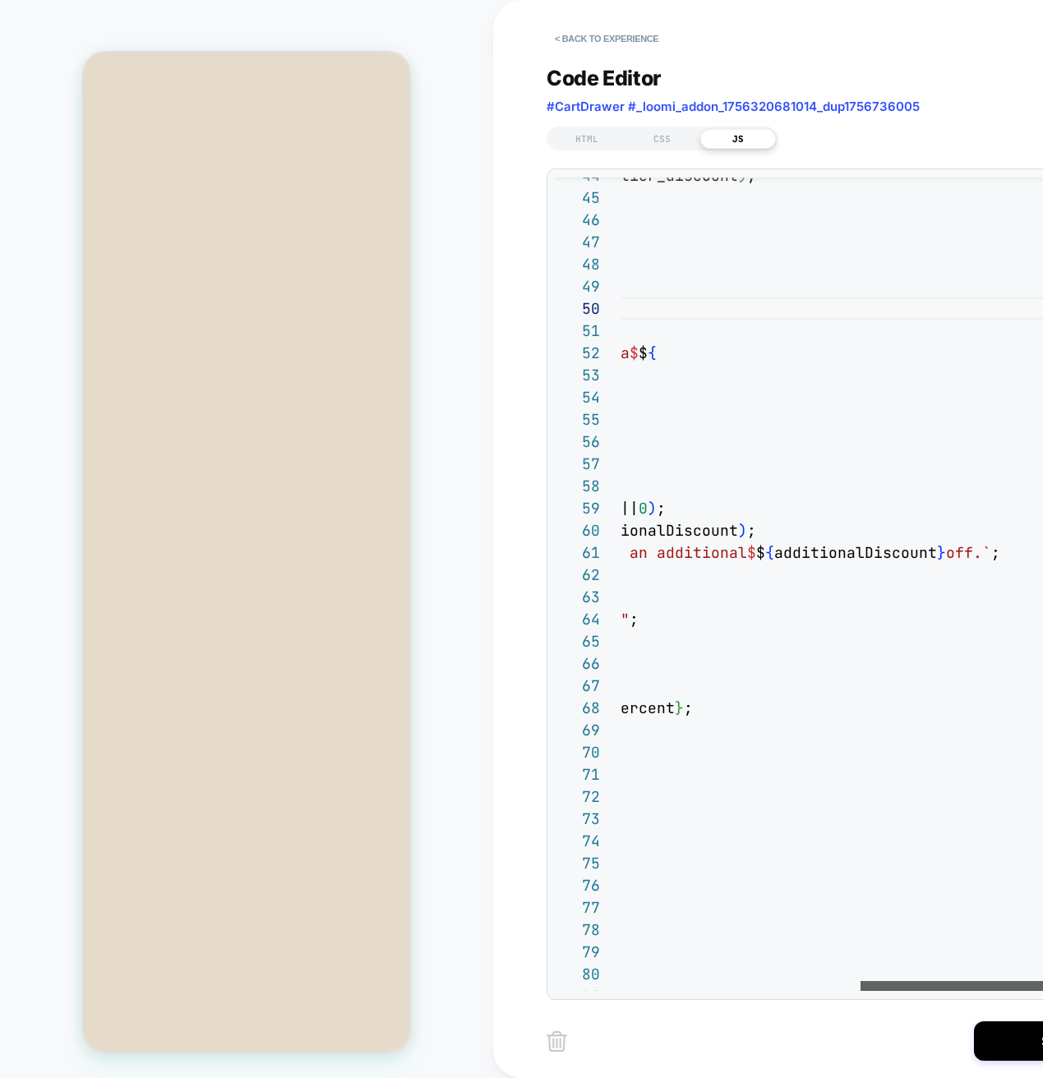
click at [1013, 991] on div at bounding box center [988, 986] width 257 height 10
click at [830, 684] on div "console.log ( "🟡 Debug -> this_tier_discount:" , this_tier_discount ) ; if ( ms…" at bounding box center [639, 559] width 979 height 2699
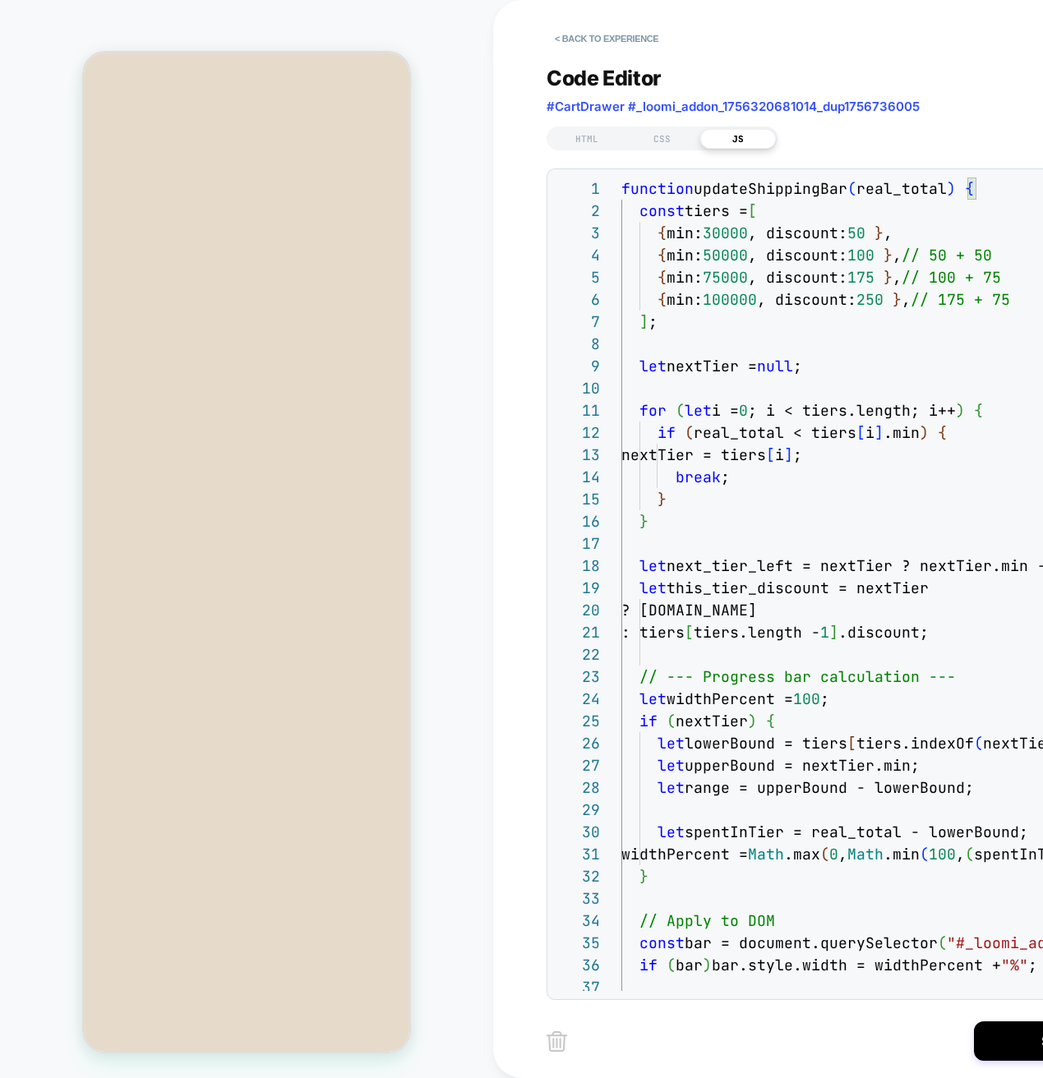
click at [610, 193] on div at bounding box center [611, 188] width 21 height 22
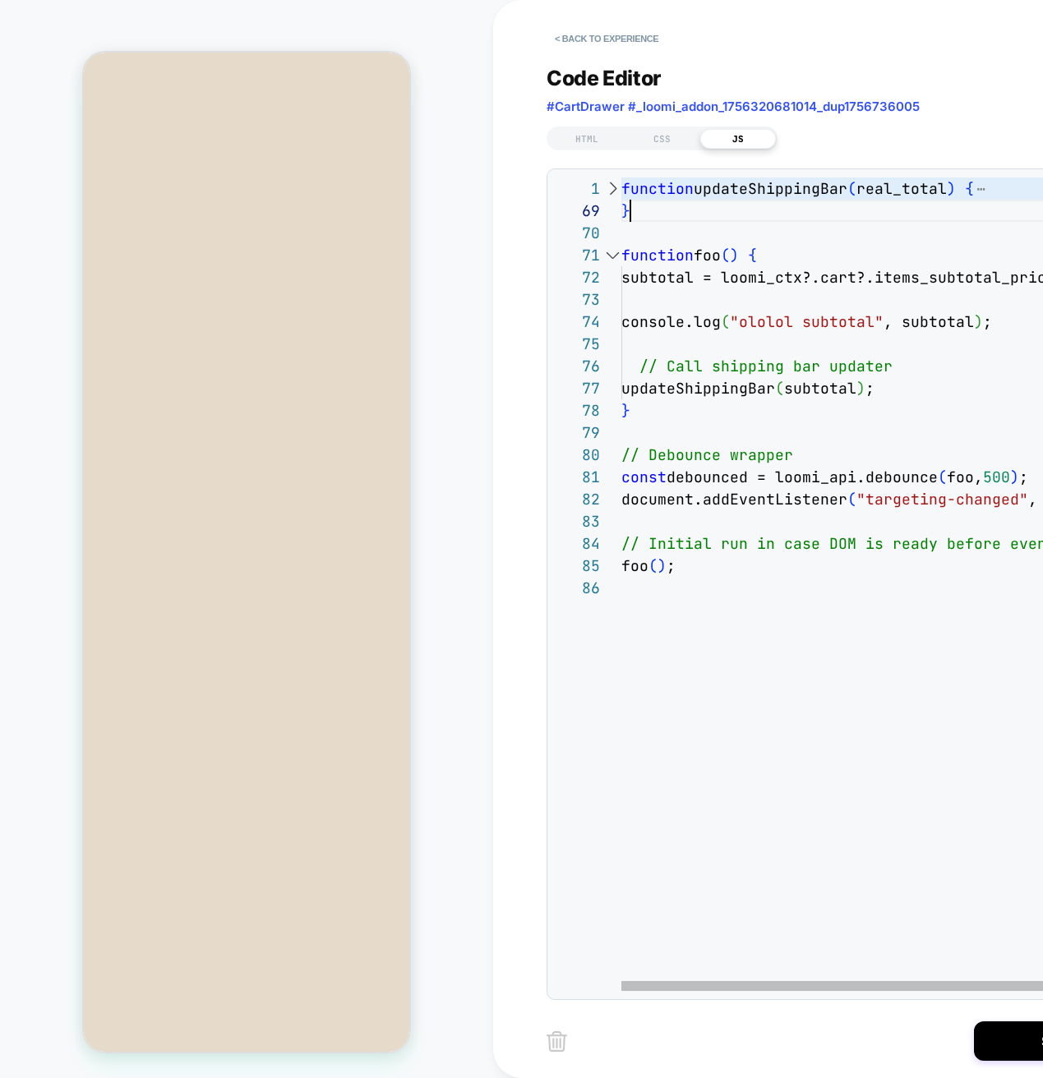
scroll to position [0, 0]
drag, startPoint x: 685, startPoint y: 214, endPoint x: 572, endPoint y: 177, distance: 119.3
click at [621, 177] on div "function updateShippingBar ( real_total ) { } function foo ( ) { subtotal = loo…" at bounding box center [901, 783] width 561 height 1213
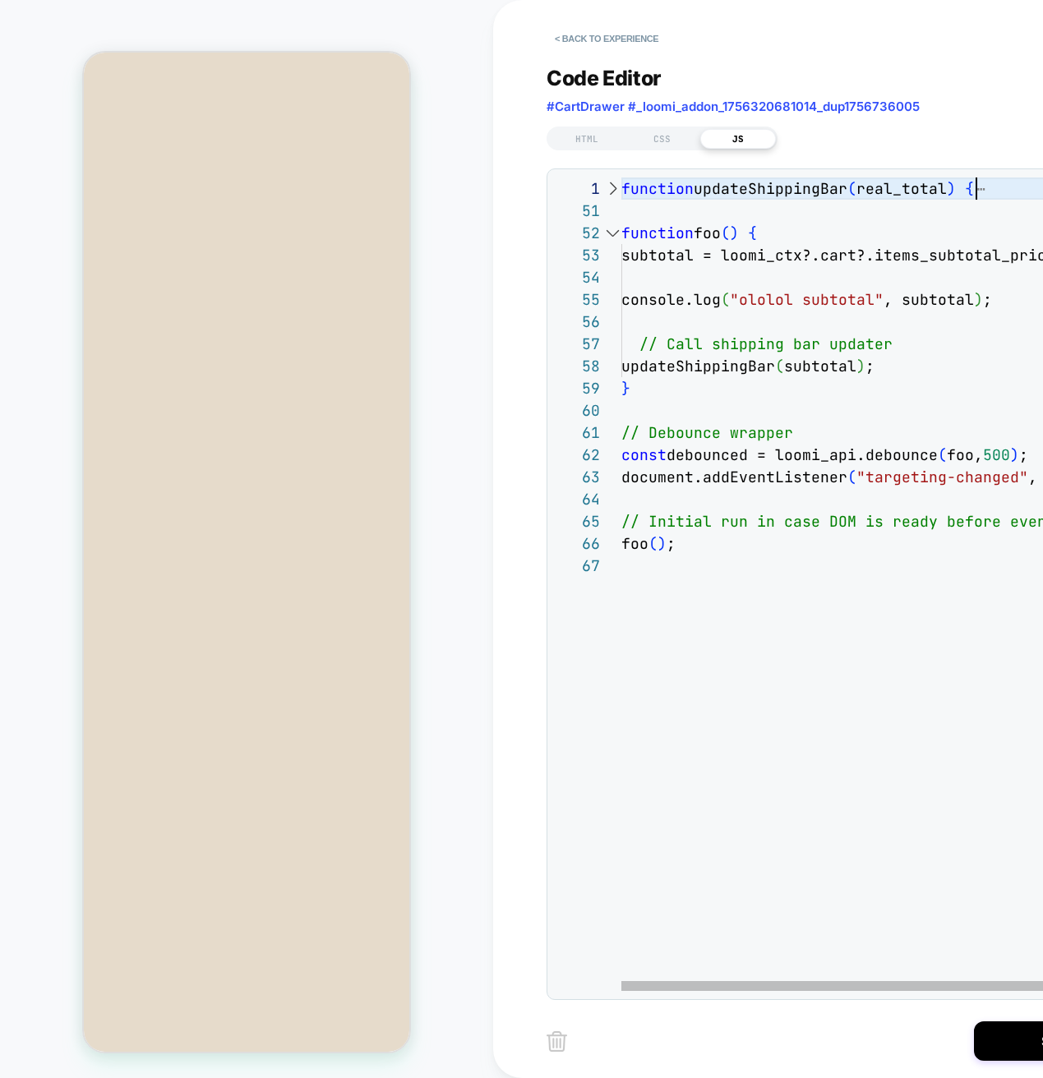
type textarea "**********"
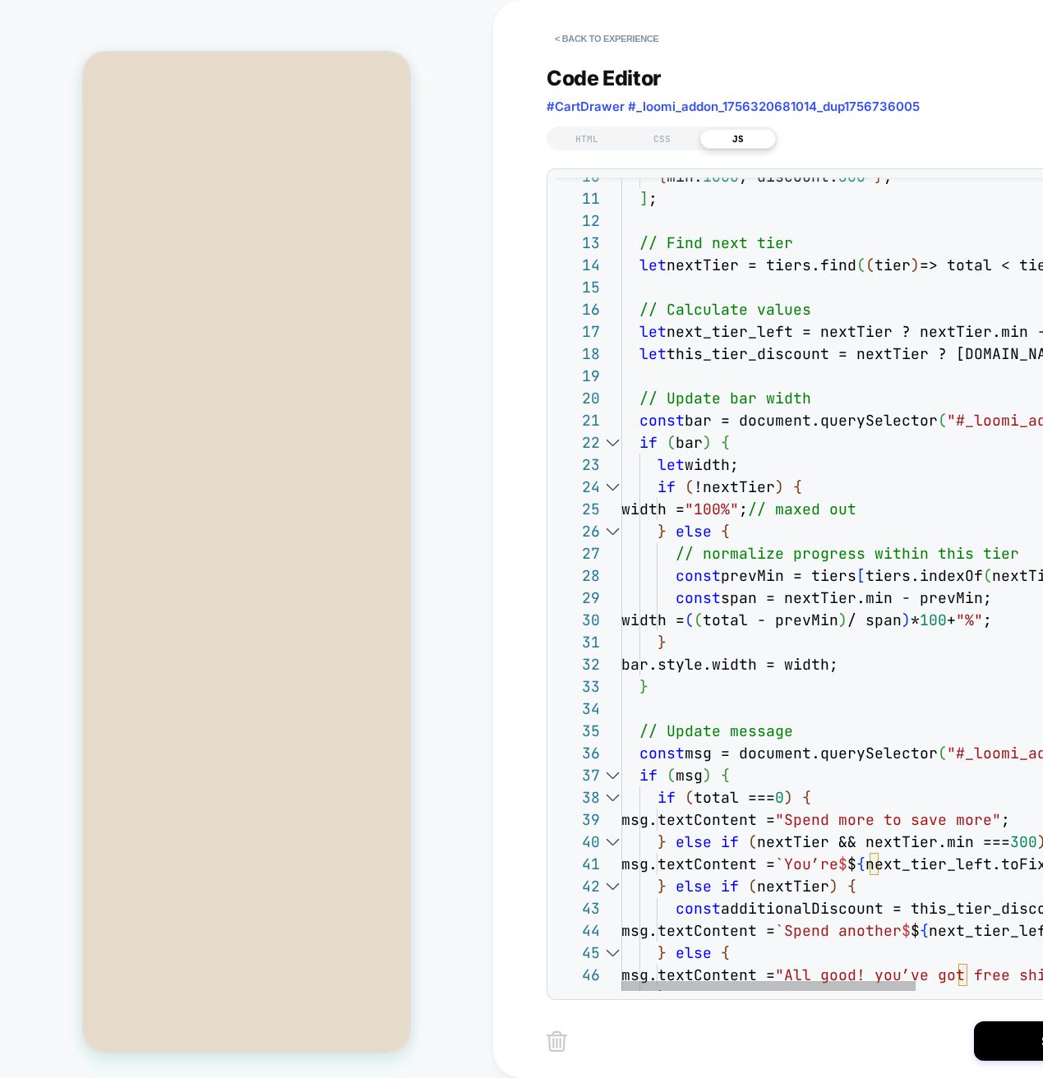
scroll to position [200, 0]
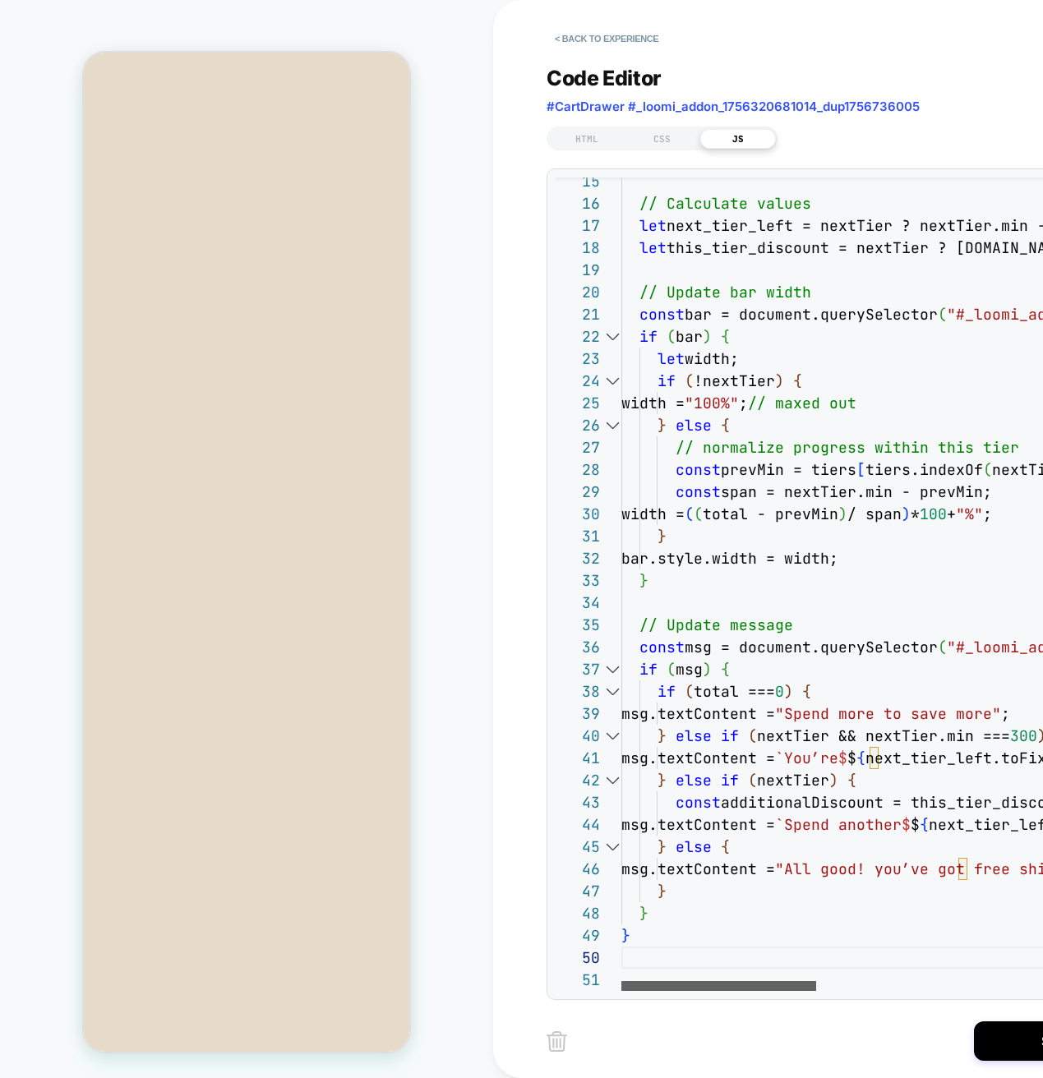
click at [679, 988] on div at bounding box center [718, 986] width 195 height 10
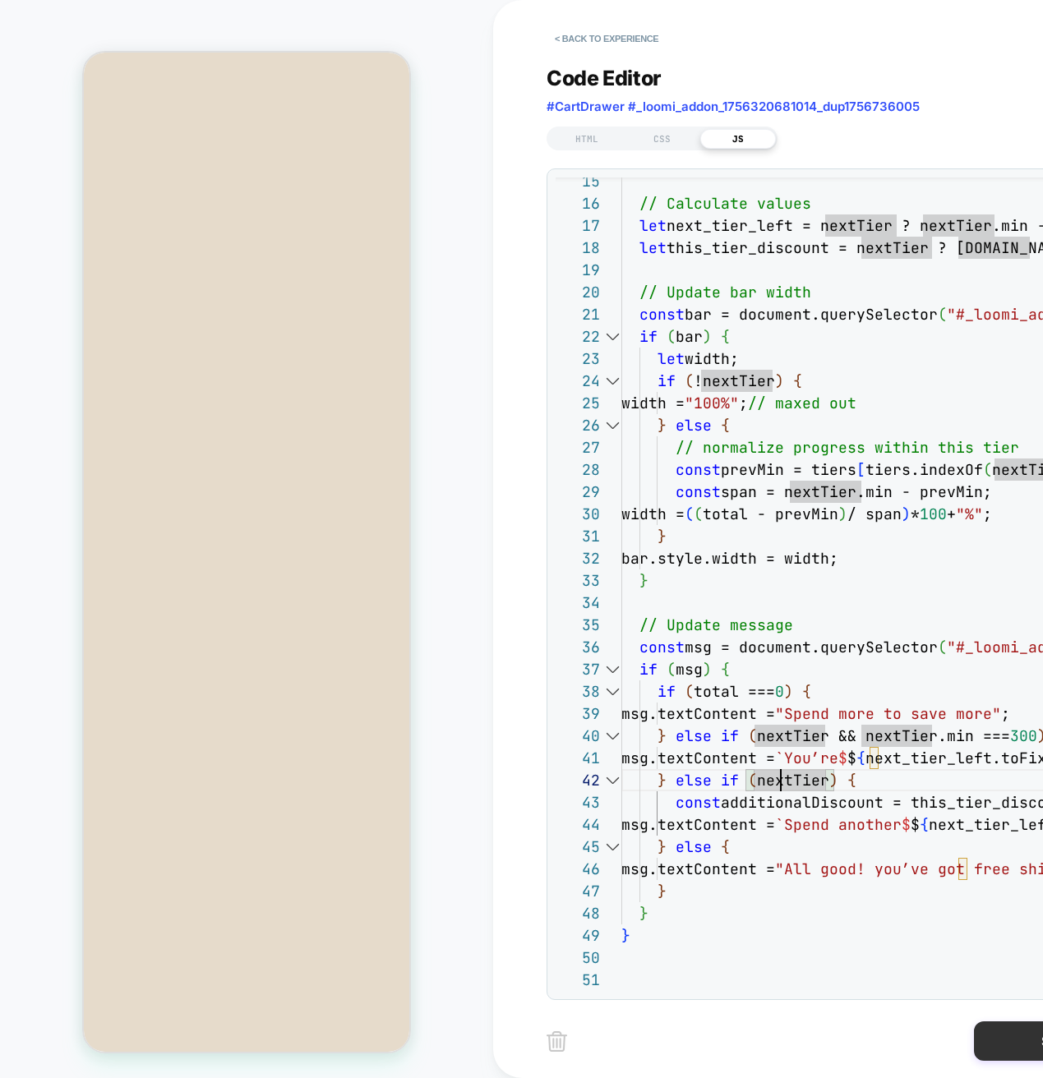
drag, startPoint x: 1011, startPoint y: 1042, endPoint x: 1003, endPoint y: 1025, distance: 18.4
click at [1011, 1042] on button "Save" at bounding box center [1056, 1040] width 164 height 39
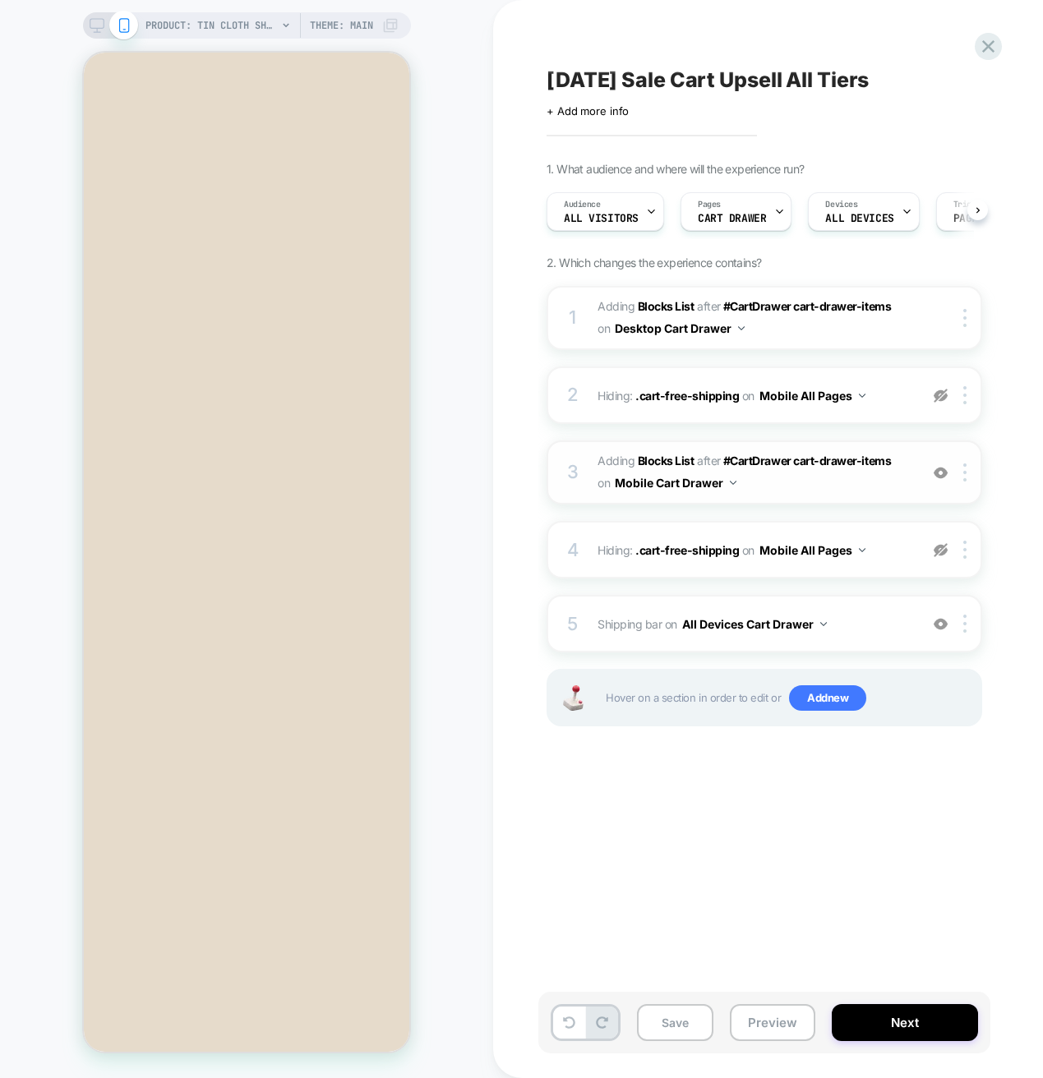
scroll to position [0, 1]
click at [767, 1010] on button "Preview" at bounding box center [772, 1022] width 85 height 37
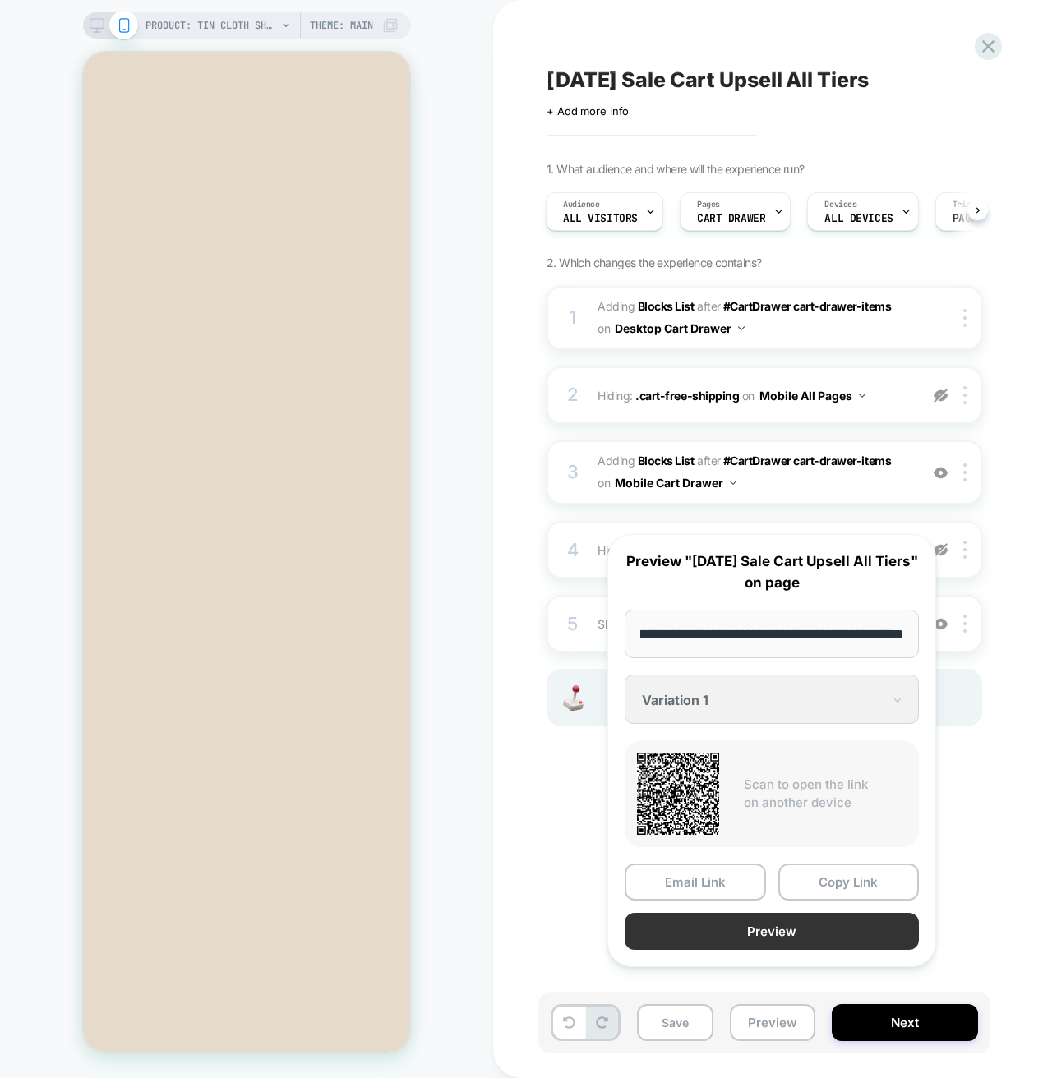
scroll to position [0, 0]
click at [799, 950] on button "Preview" at bounding box center [771, 931] width 294 height 37
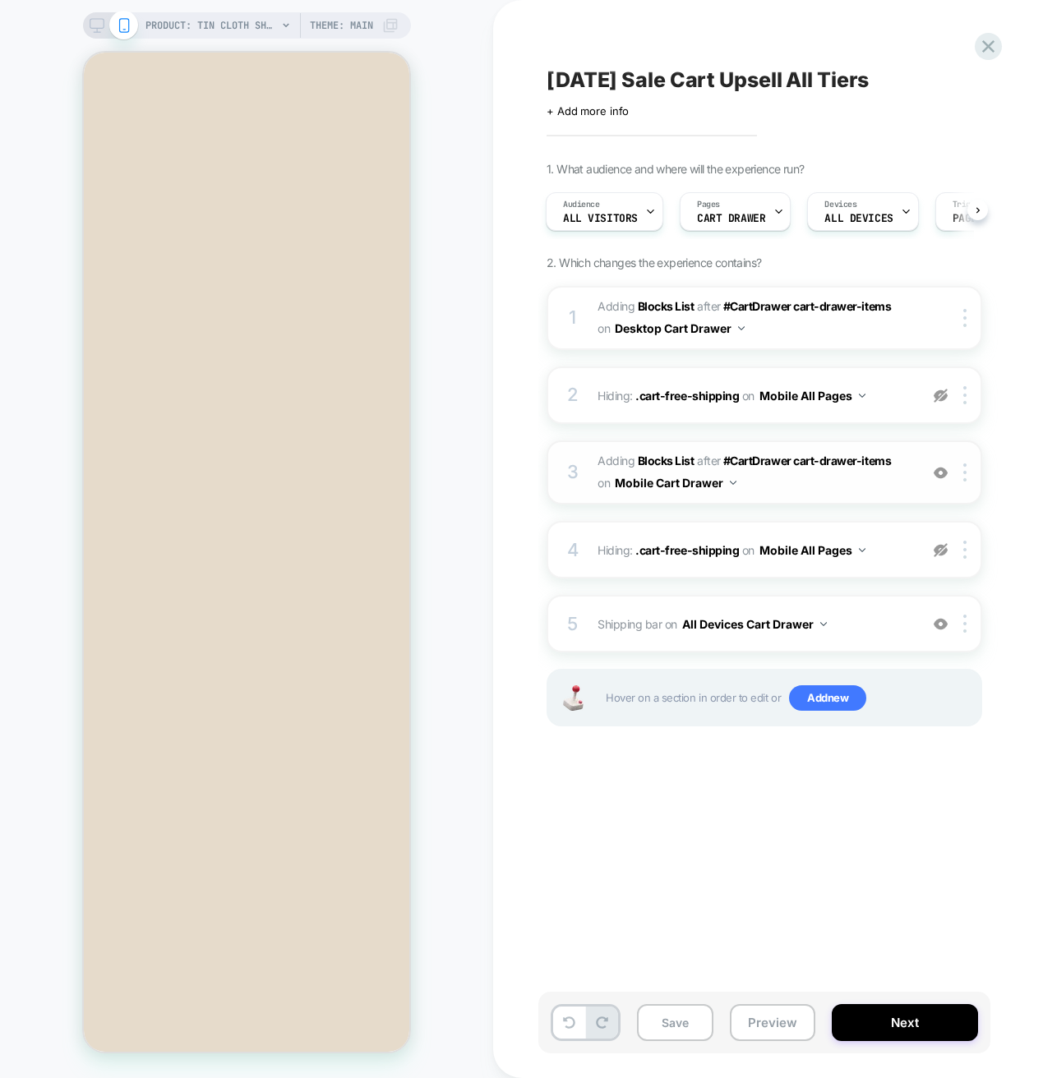
click at [940, 476] on img at bounding box center [940, 473] width 14 height 14
click at [807, 491] on span "#_loomi_addon_1756320681014_dup1756736005 Adding Blocks List AFTER #CartDrawer …" at bounding box center [753, 472] width 313 height 44
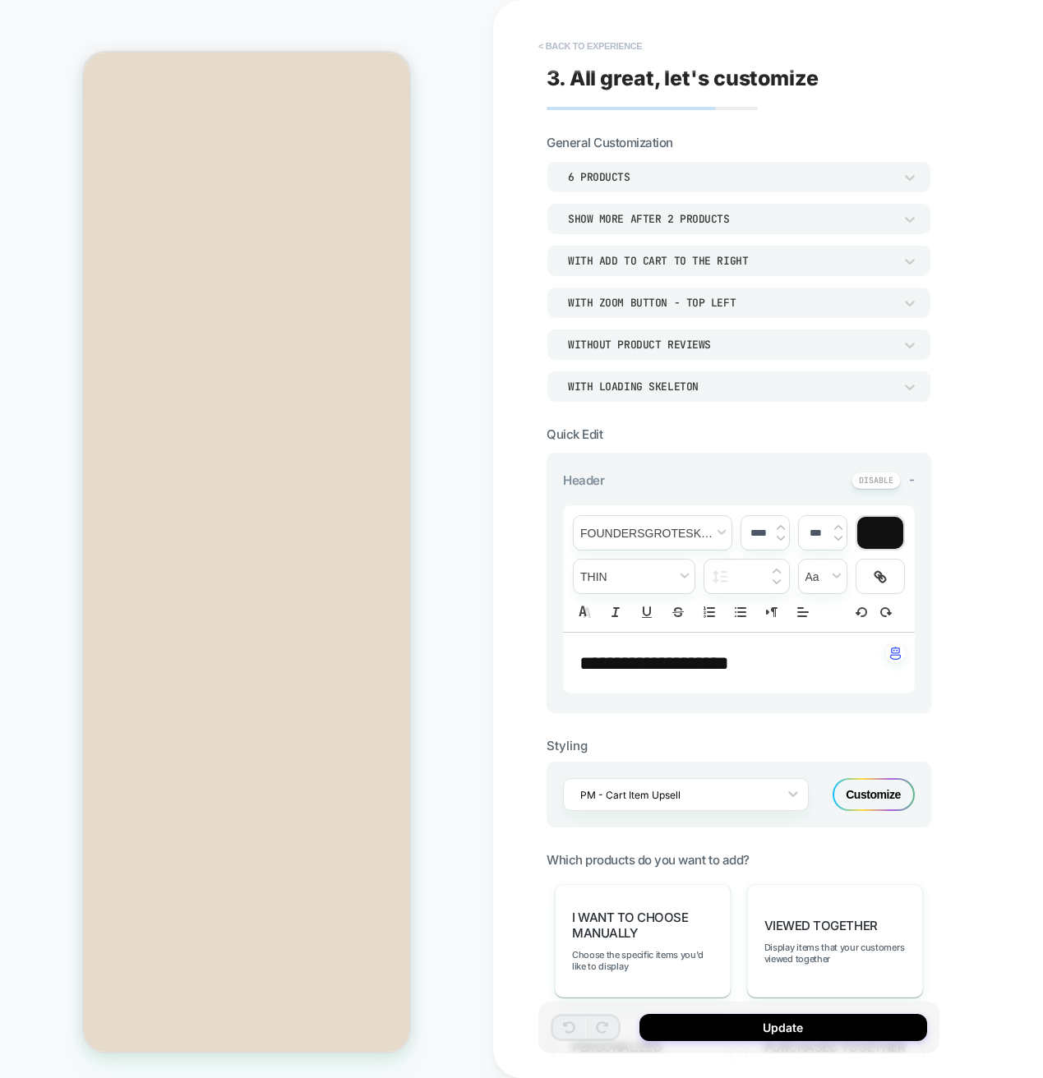
click at [578, 39] on button "< Back to experience" at bounding box center [590, 46] width 120 height 26
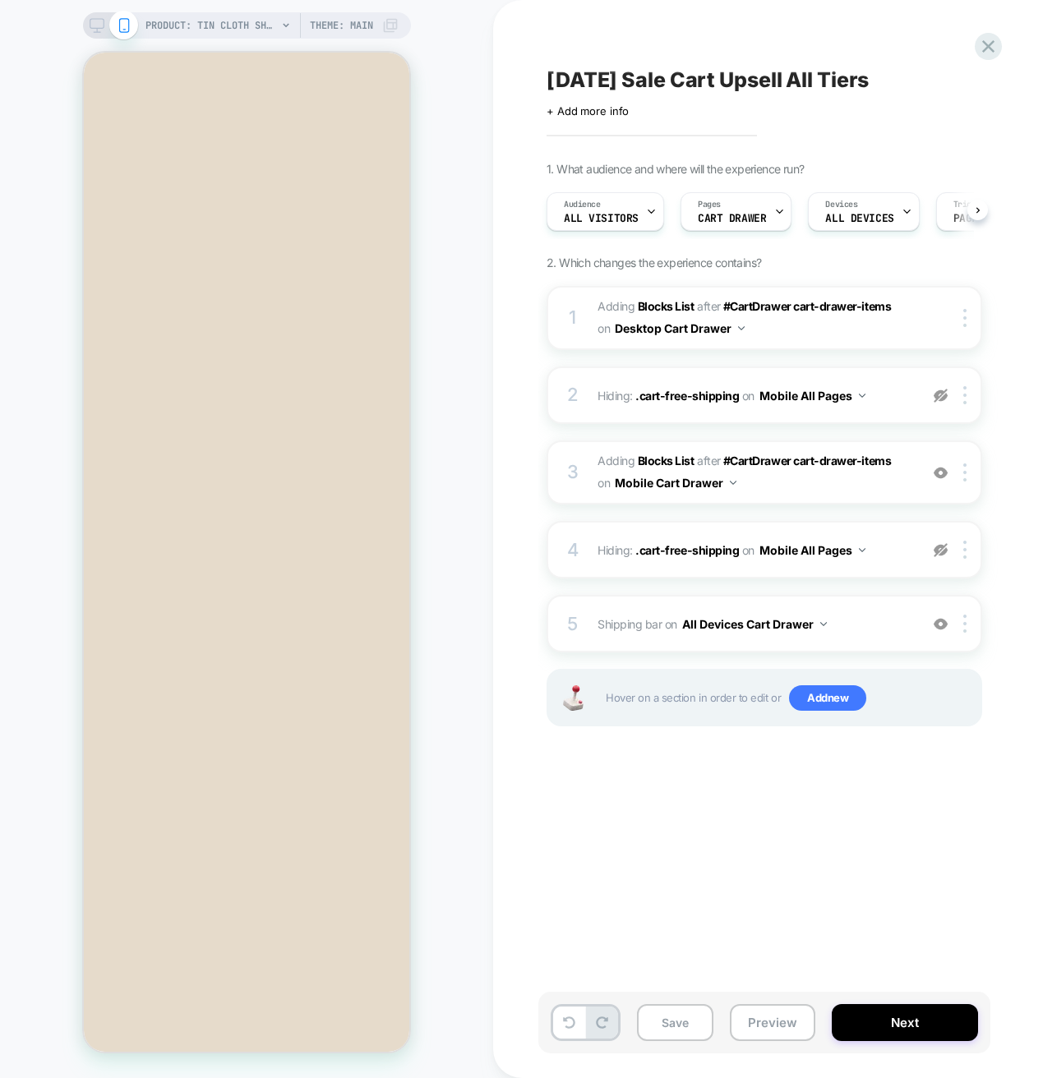
scroll to position [0, 1]
click at [964, 624] on img at bounding box center [964, 624] width 3 height 18
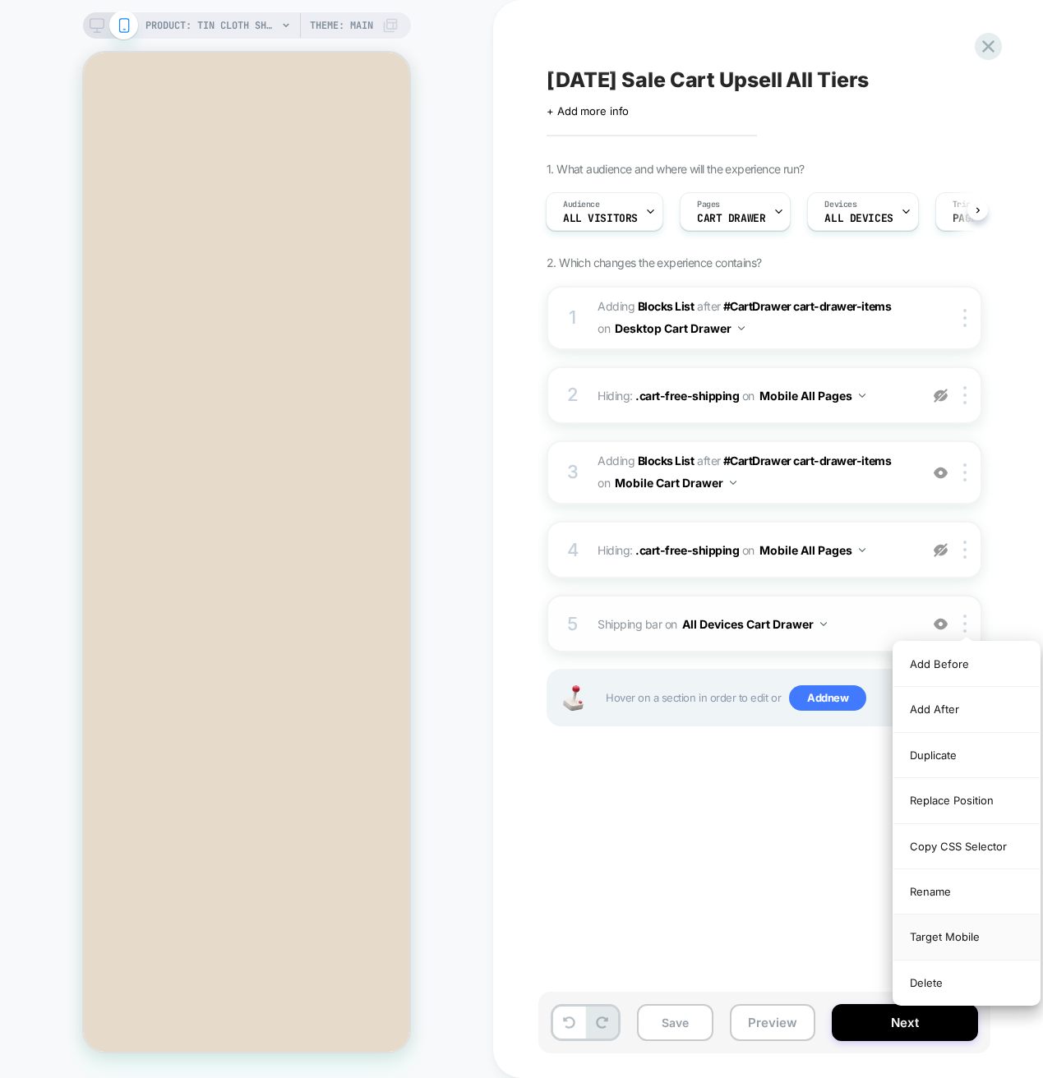
click at [965, 940] on div "Target Mobile" at bounding box center [966, 936] width 146 height 45
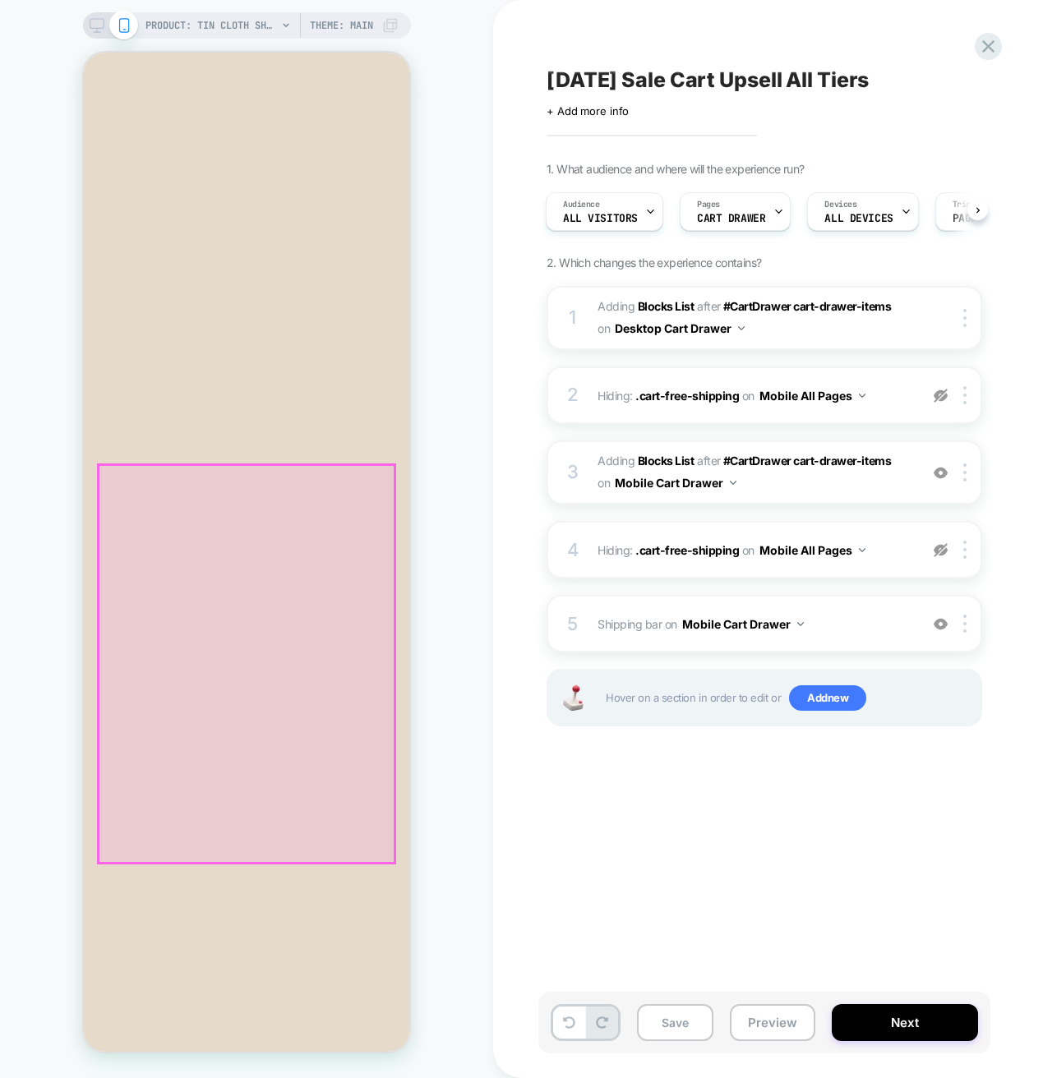
scroll to position [0, 0]
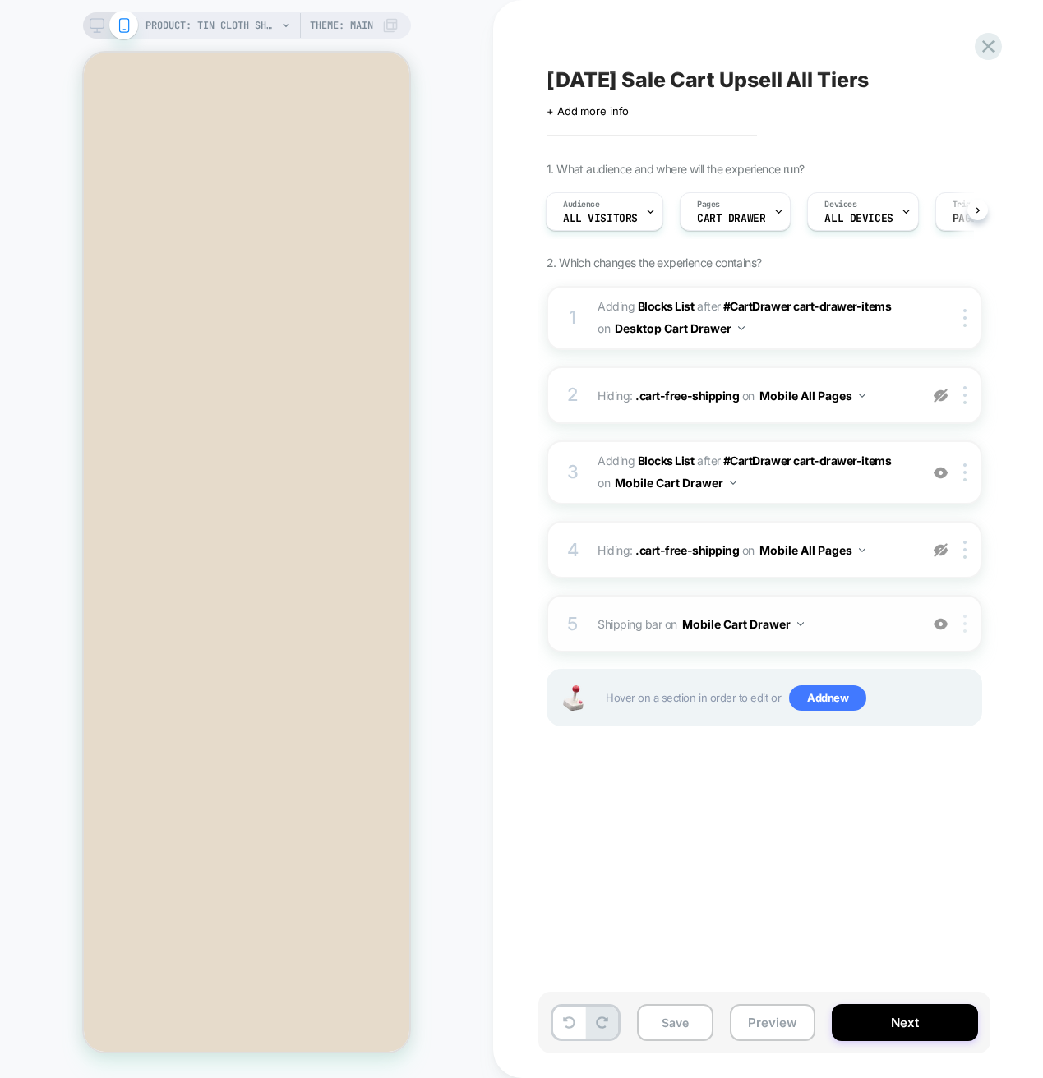
click at [966, 624] on div at bounding box center [967, 624] width 27 height 18
click at [970, 626] on div at bounding box center [967, 624] width 27 height 18
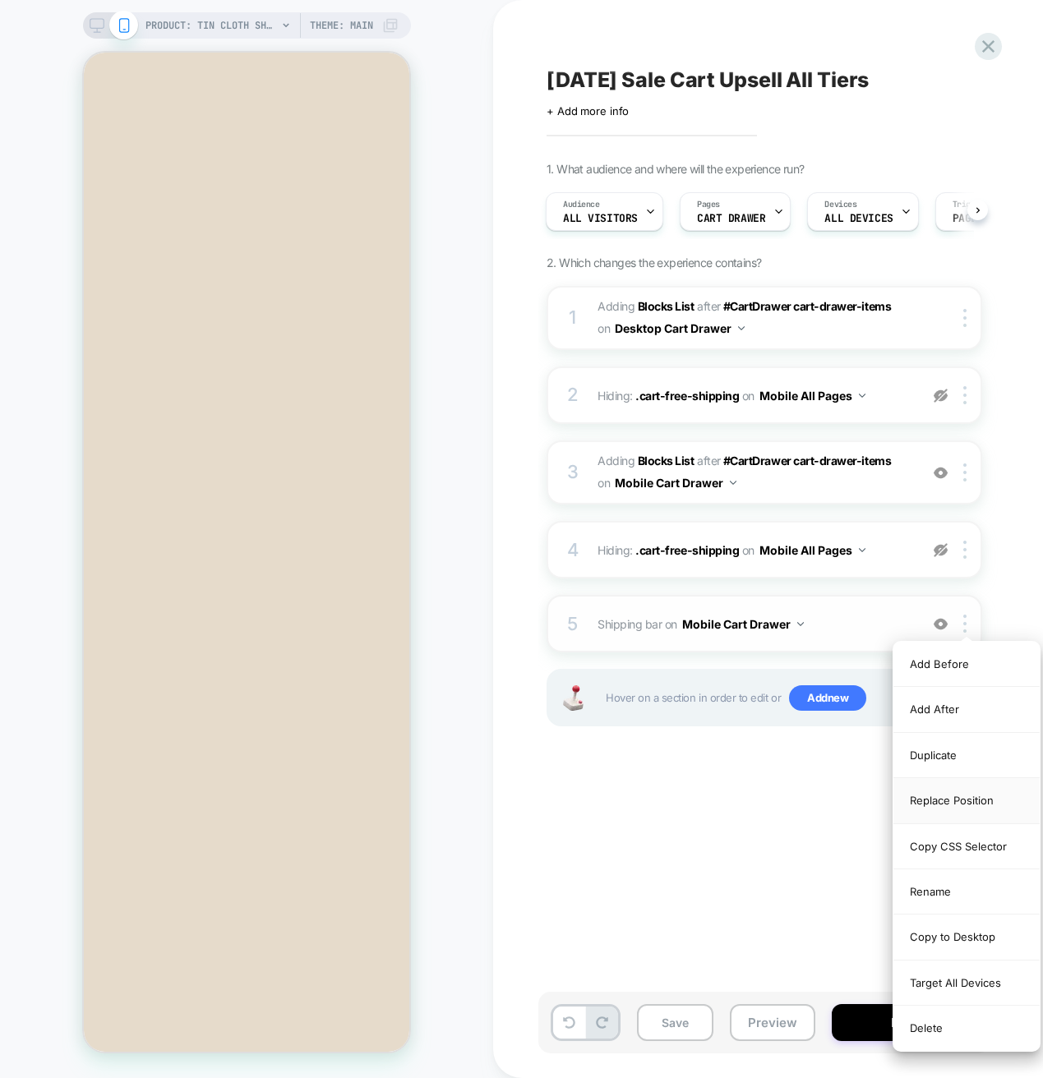
click at [946, 804] on div "Replace Position" at bounding box center [966, 800] width 146 height 45
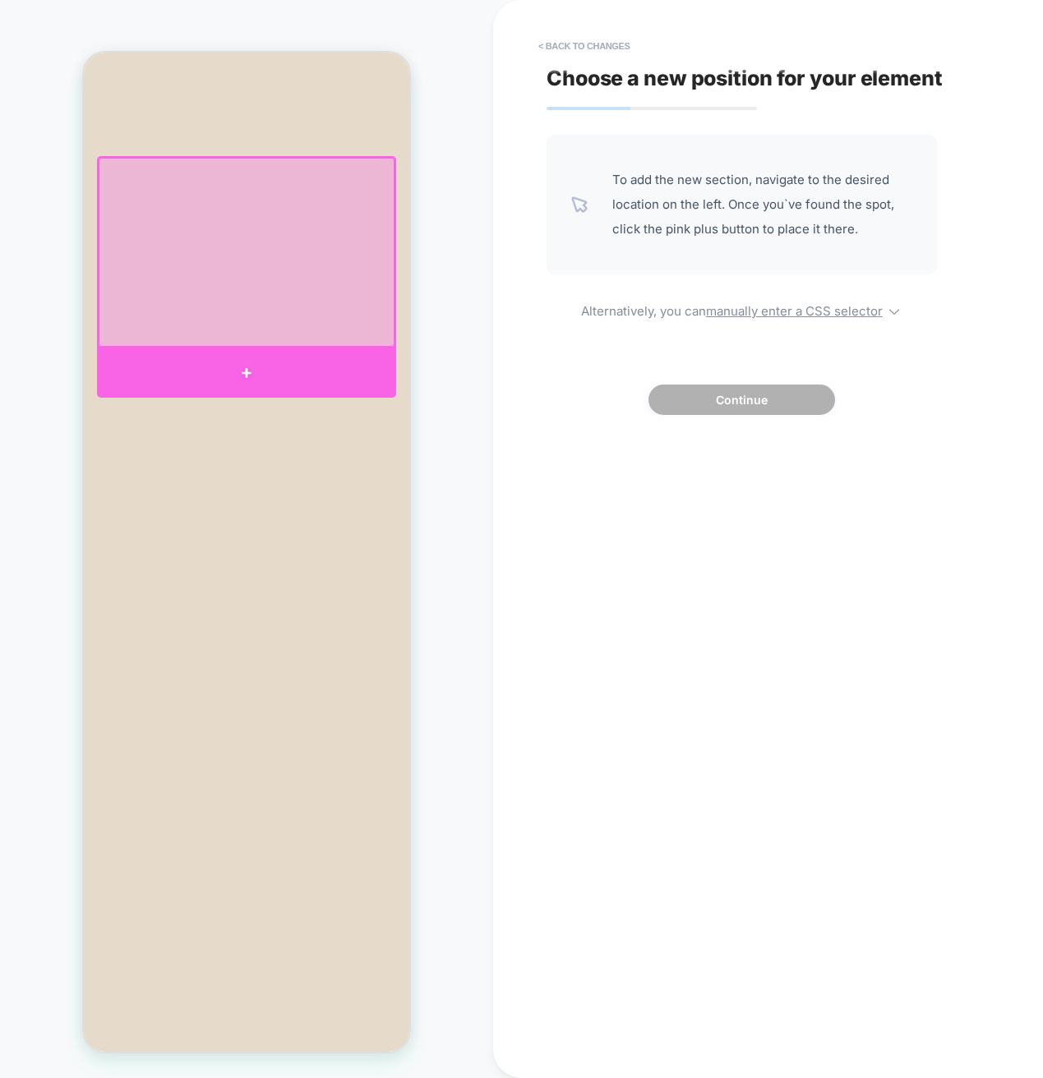
click at [242, 357] on div at bounding box center [246, 372] width 299 height 49
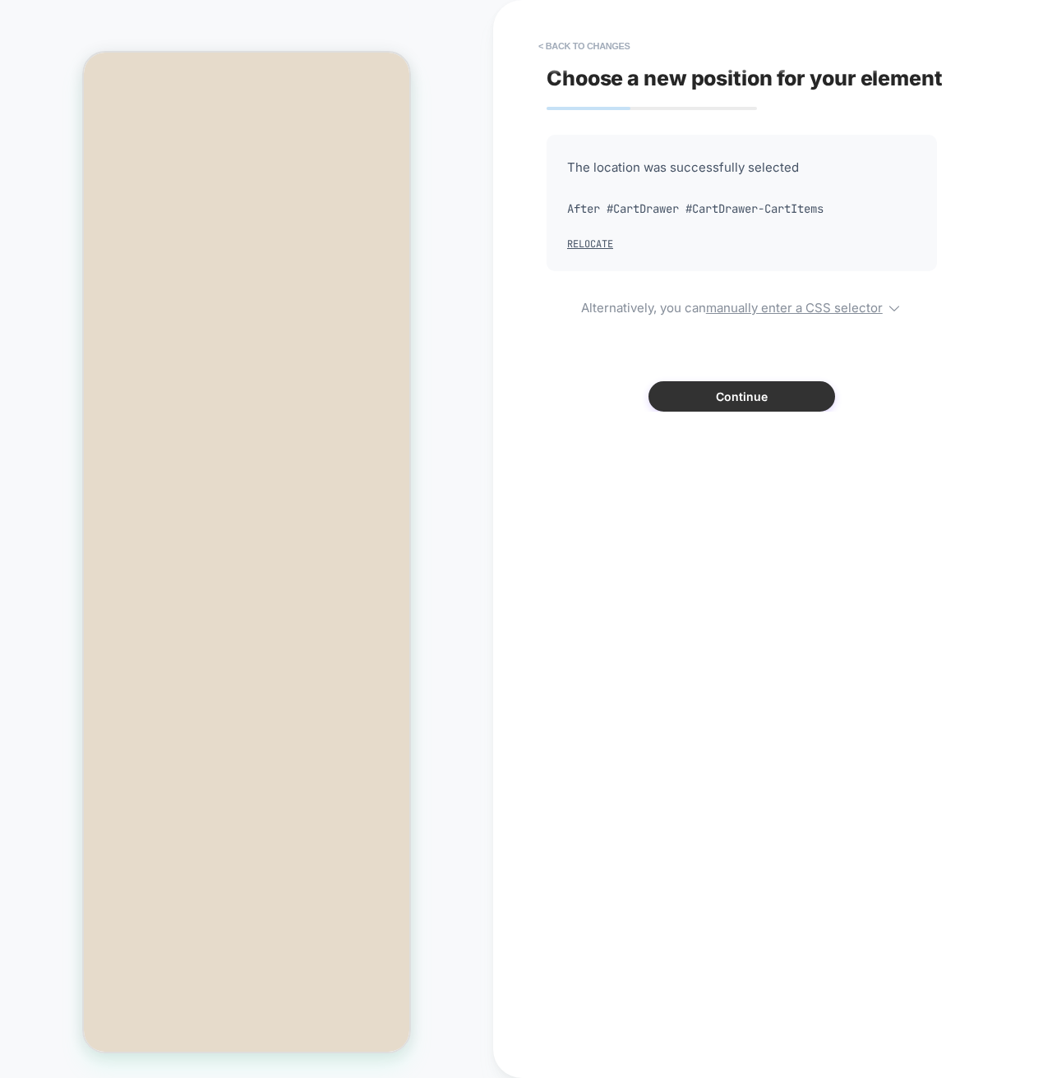
click at [725, 398] on button "Continue" at bounding box center [741, 396] width 187 height 30
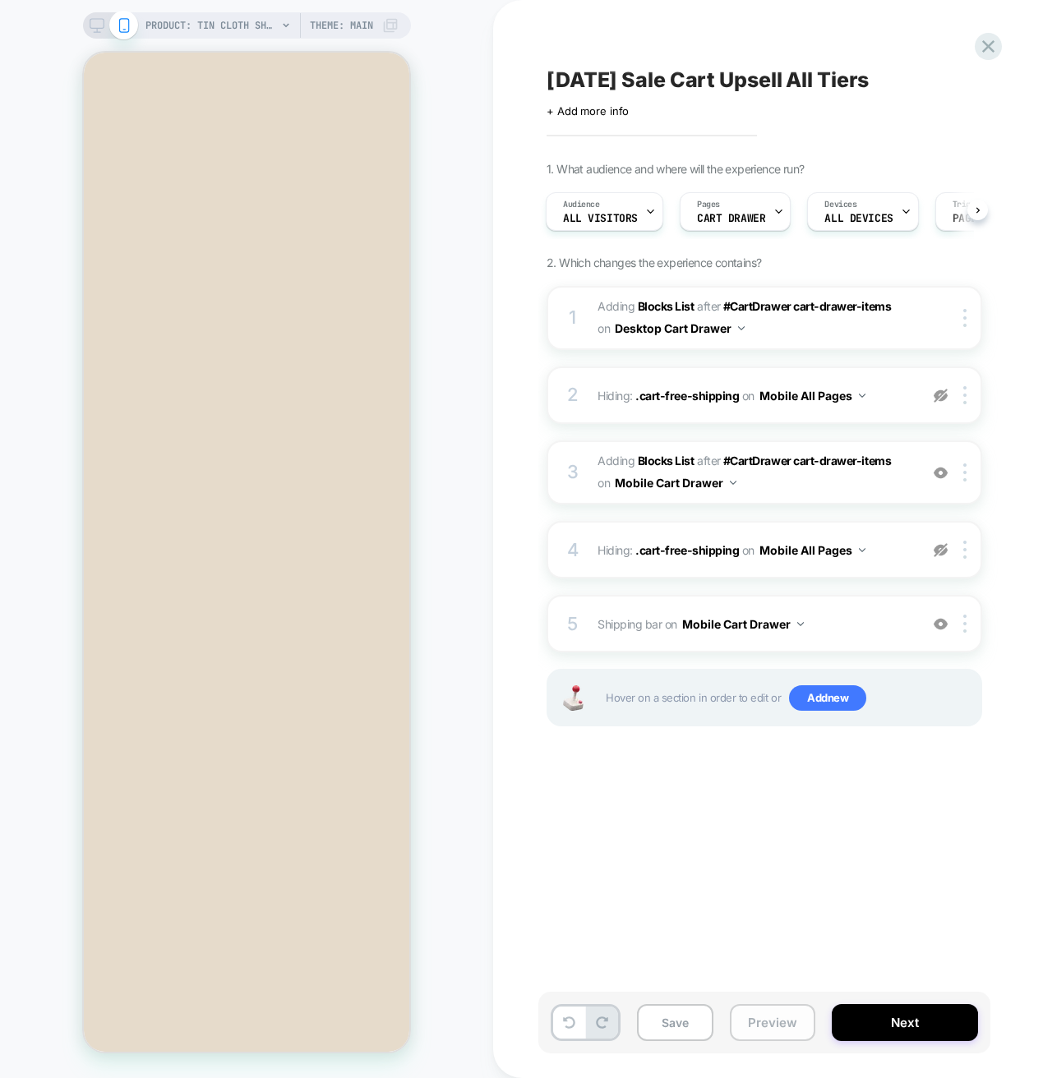
click at [778, 1031] on button "Preview" at bounding box center [772, 1022] width 85 height 37
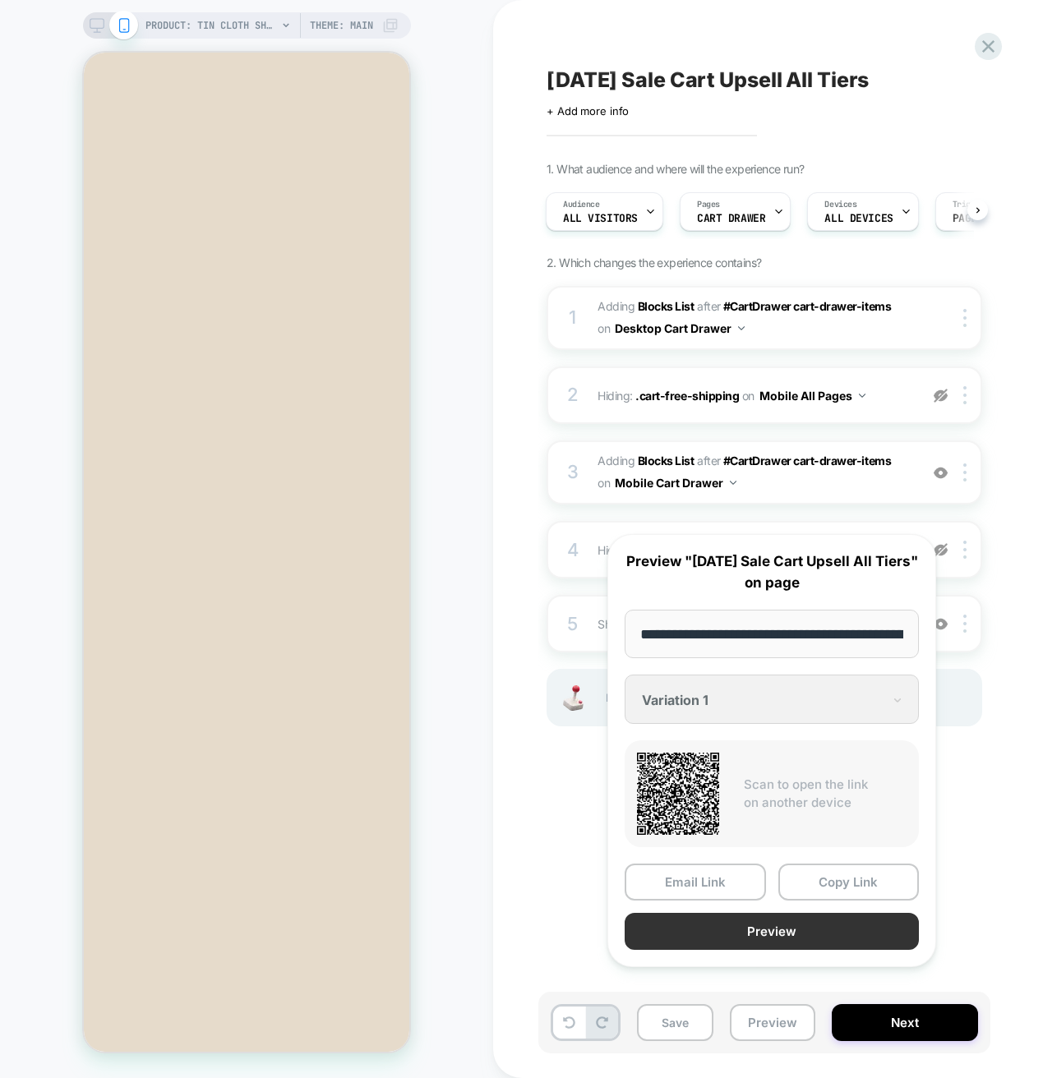
click at [772, 950] on button "Preview" at bounding box center [771, 931] width 294 height 37
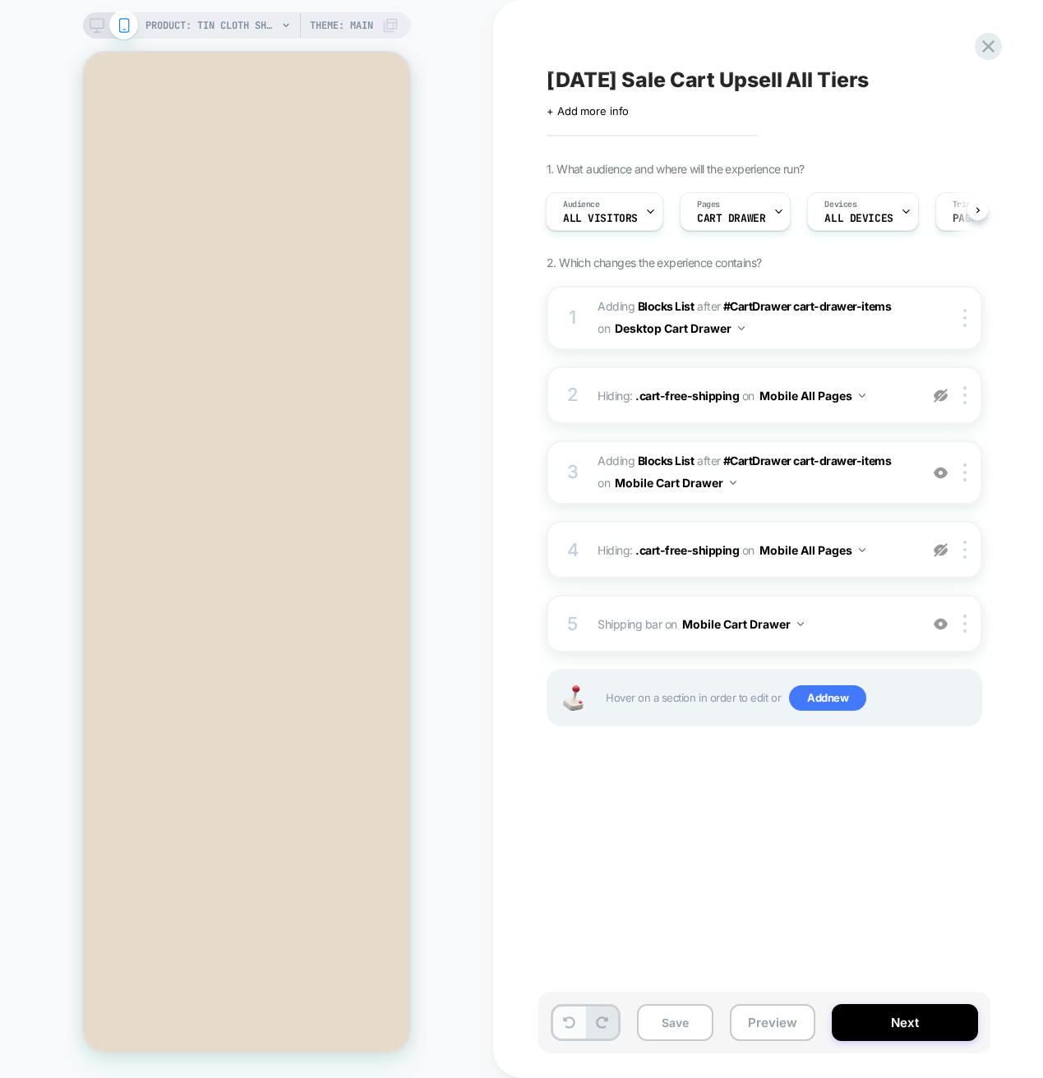
click at [573, 1030] on button at bounding box center [569, 1022] width 32 height 32
click at [938, 556] on img at bounding box center [940, 550] width 14 height 14
click at [938, 553] on img at bounding box center [940, 550] width 14 height 14
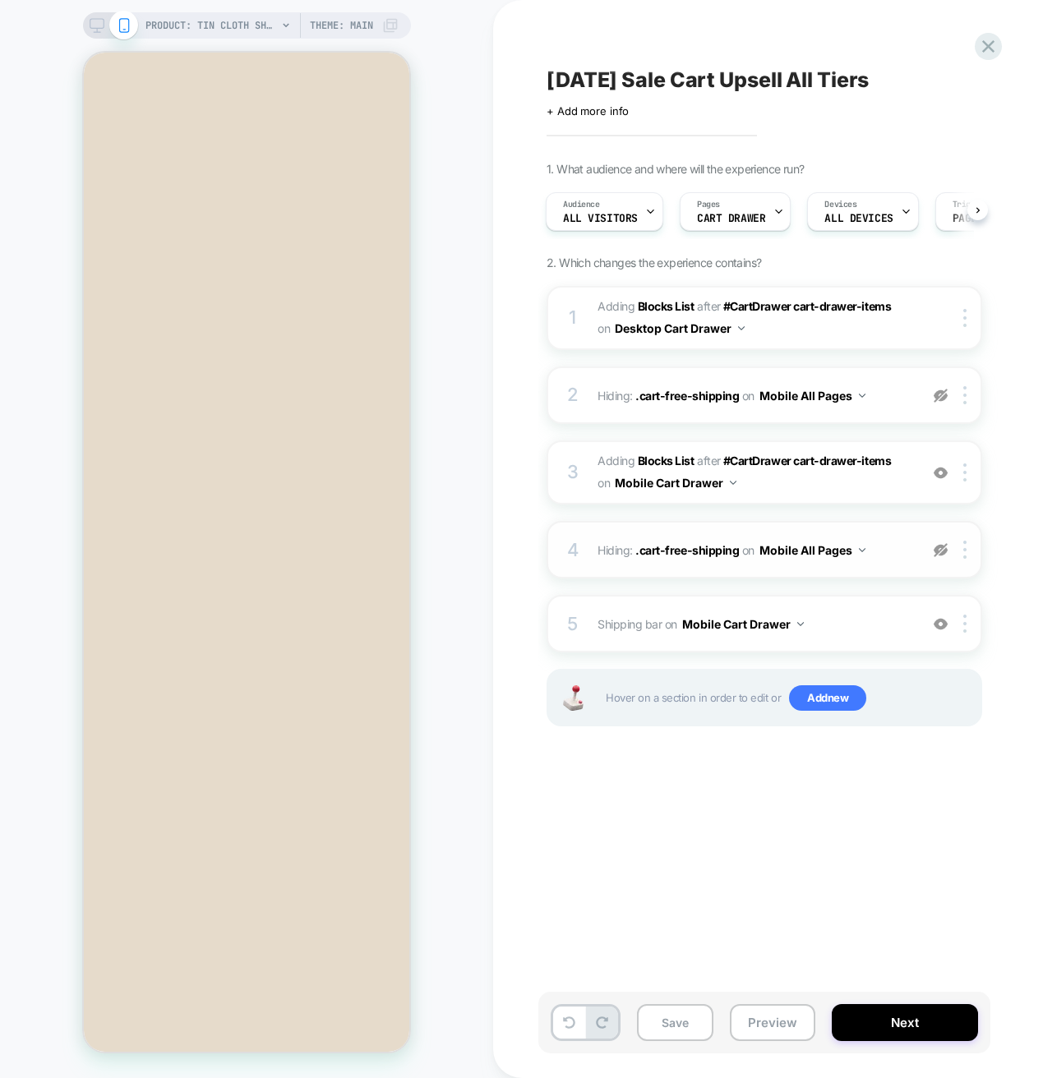
click at [938, 553] on img at bounding box center [940, 550] width 14 height 14
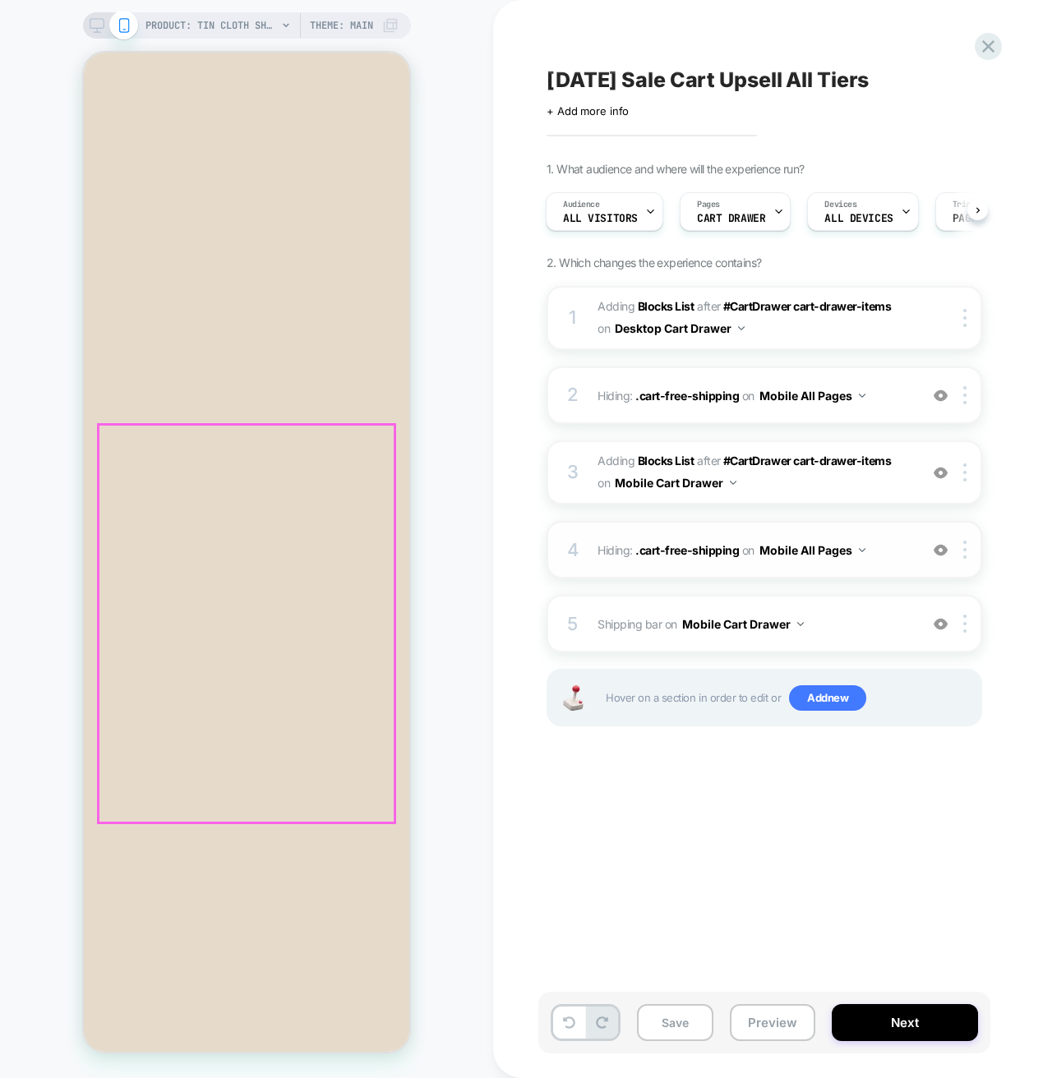
scroll to position [31, 0]
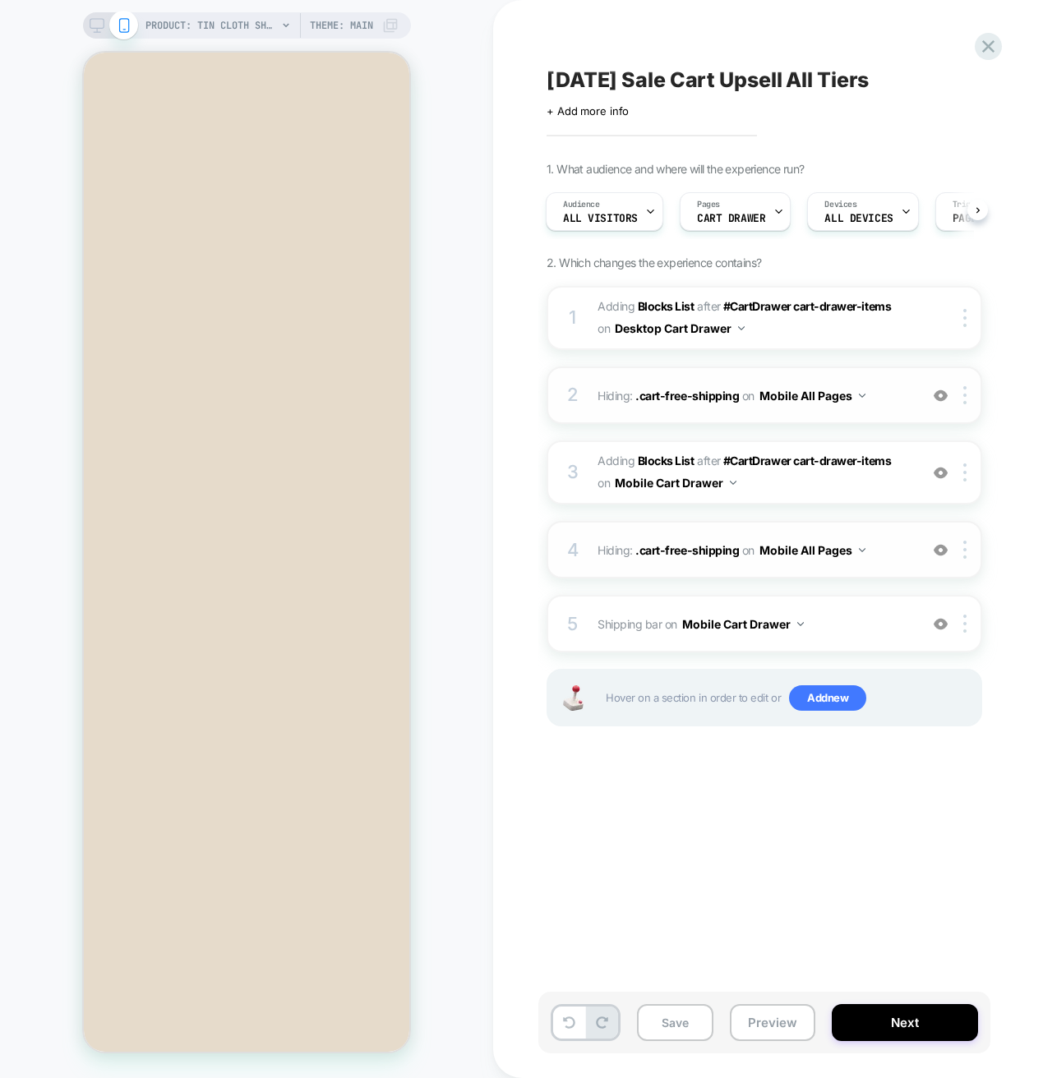
click at [894, 395] on span "Hiding : .cart-free-shipping .cart-free-shipping on Mobile All Pages" at bounding box center [753, 396] width 313 height 24
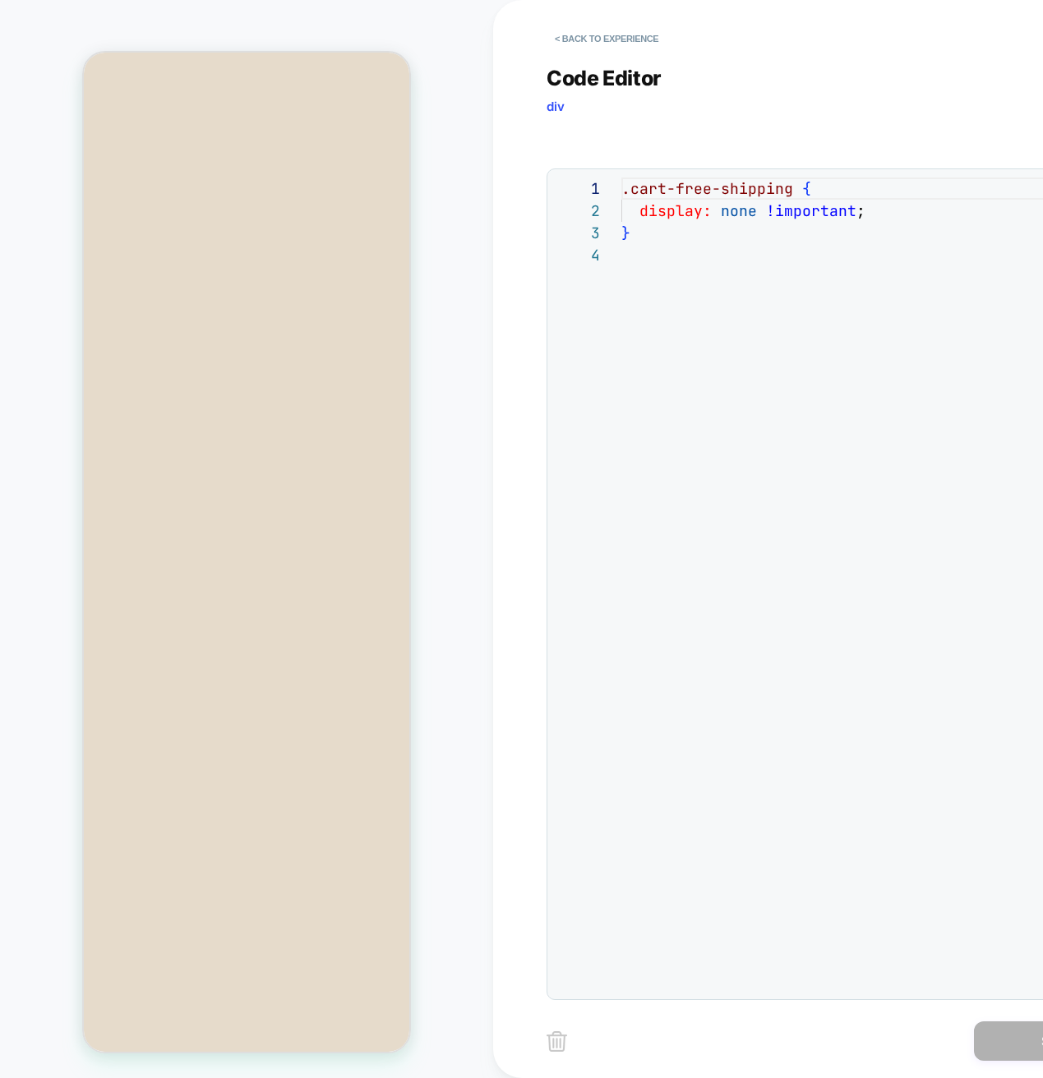
scroll to position [0, 0]
click at [573, 36] on button "< Back to experience" at bounding box center [606, 38] width 120 height 26
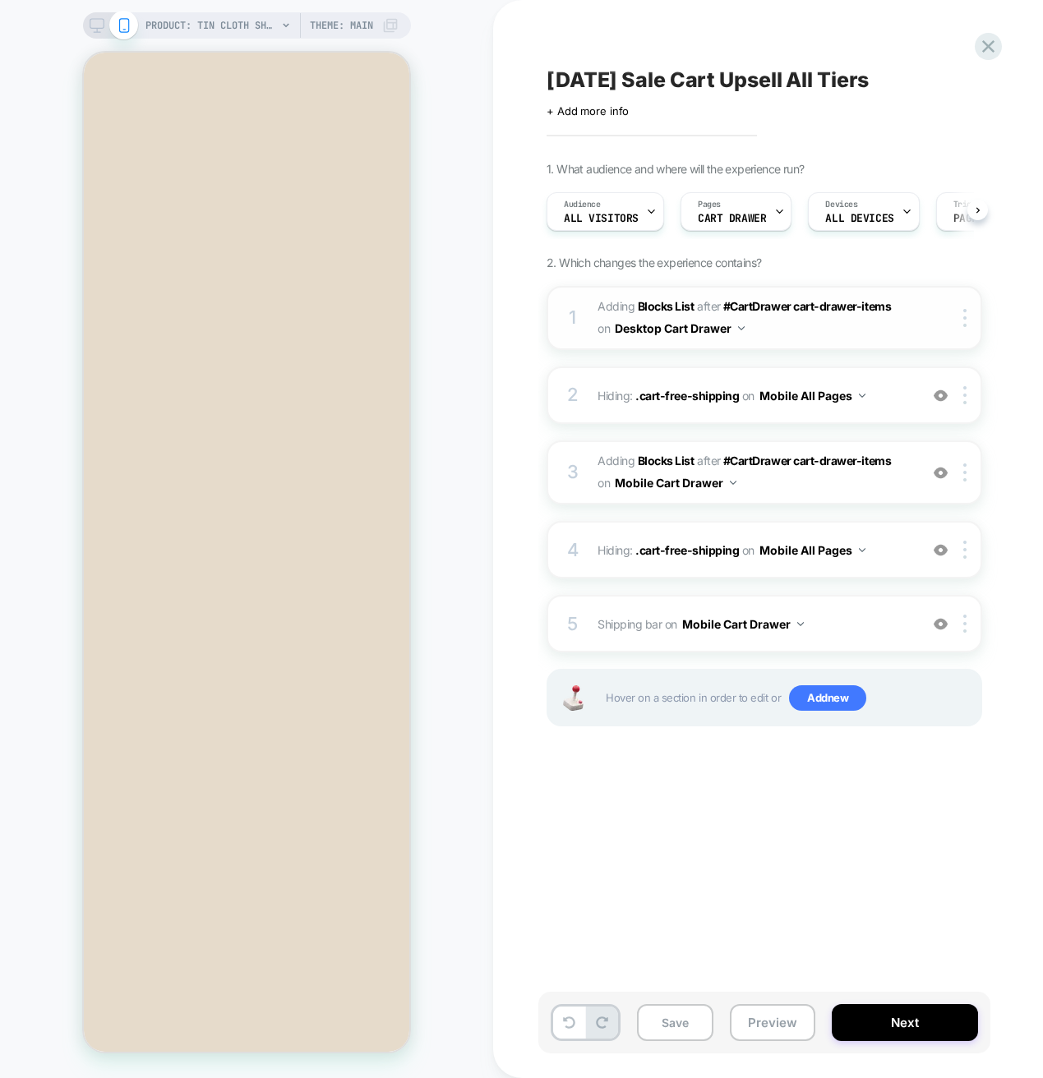
scroll to position [0, 1]
click at [853, 555] on button "Mobile All Pages" at bounding box center [812, 550] width 106 height 24
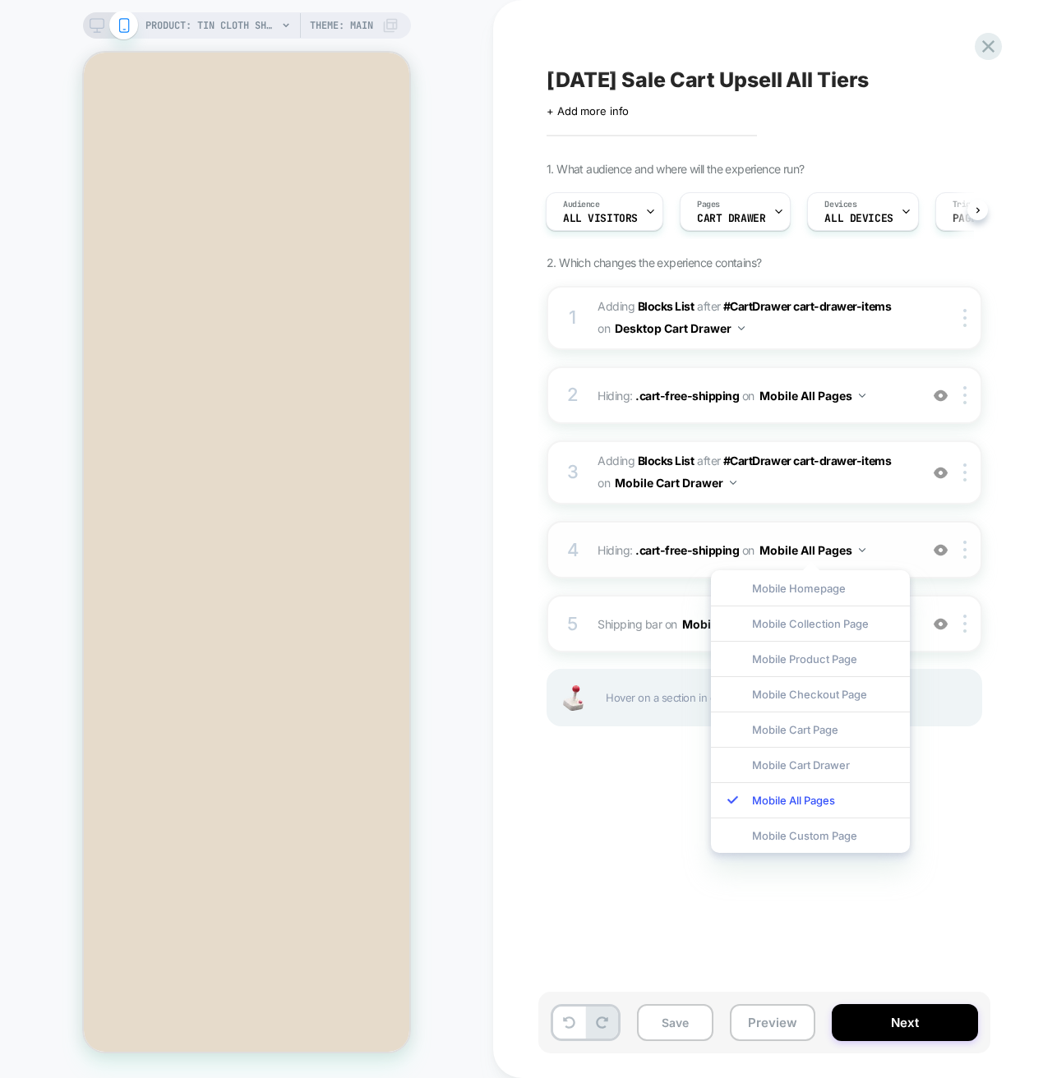
click at [854, 541] on button "Mobile All Pages" at bounding box center [812, 550] width 106 height 24
click at [906, 570] on div "Mobile Homepage" at bounding box center [810, 587] width 199 height 35
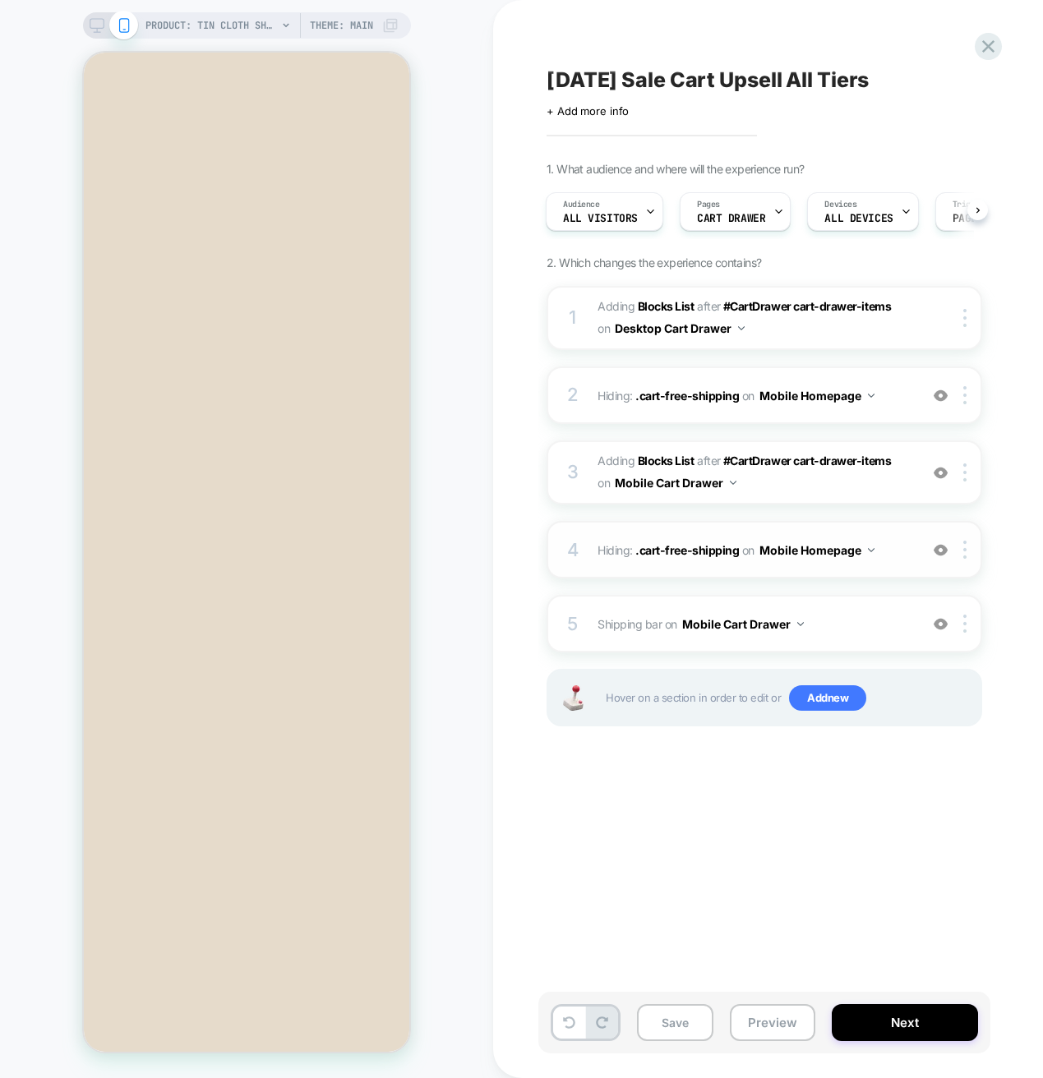
click at [856, 550] on button "Mobile Homepage" at bounding box center [816, 550] width 115 height 24
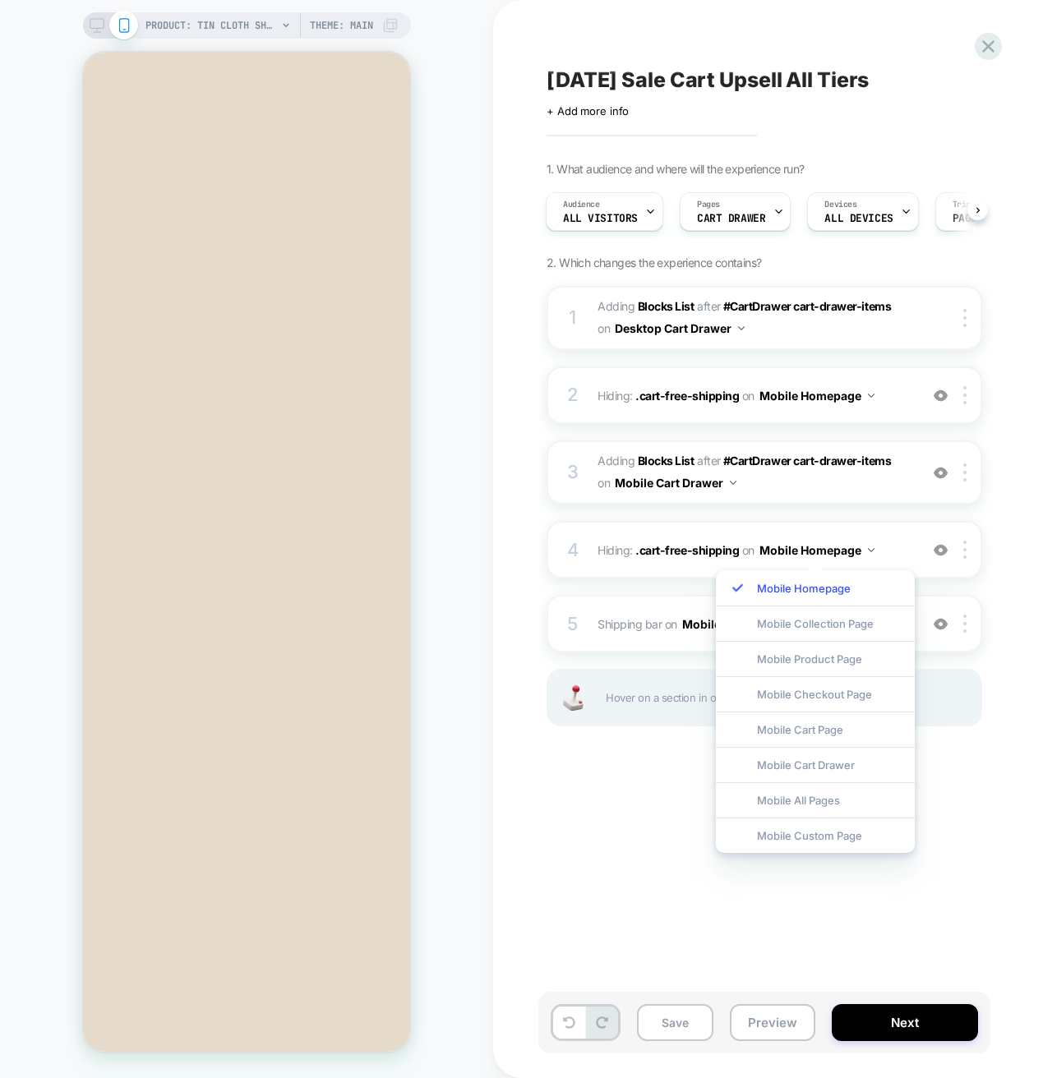
click at [820, 799] on div "Mobile All Pages" at bounding box center [815, 799] width 199 height 35
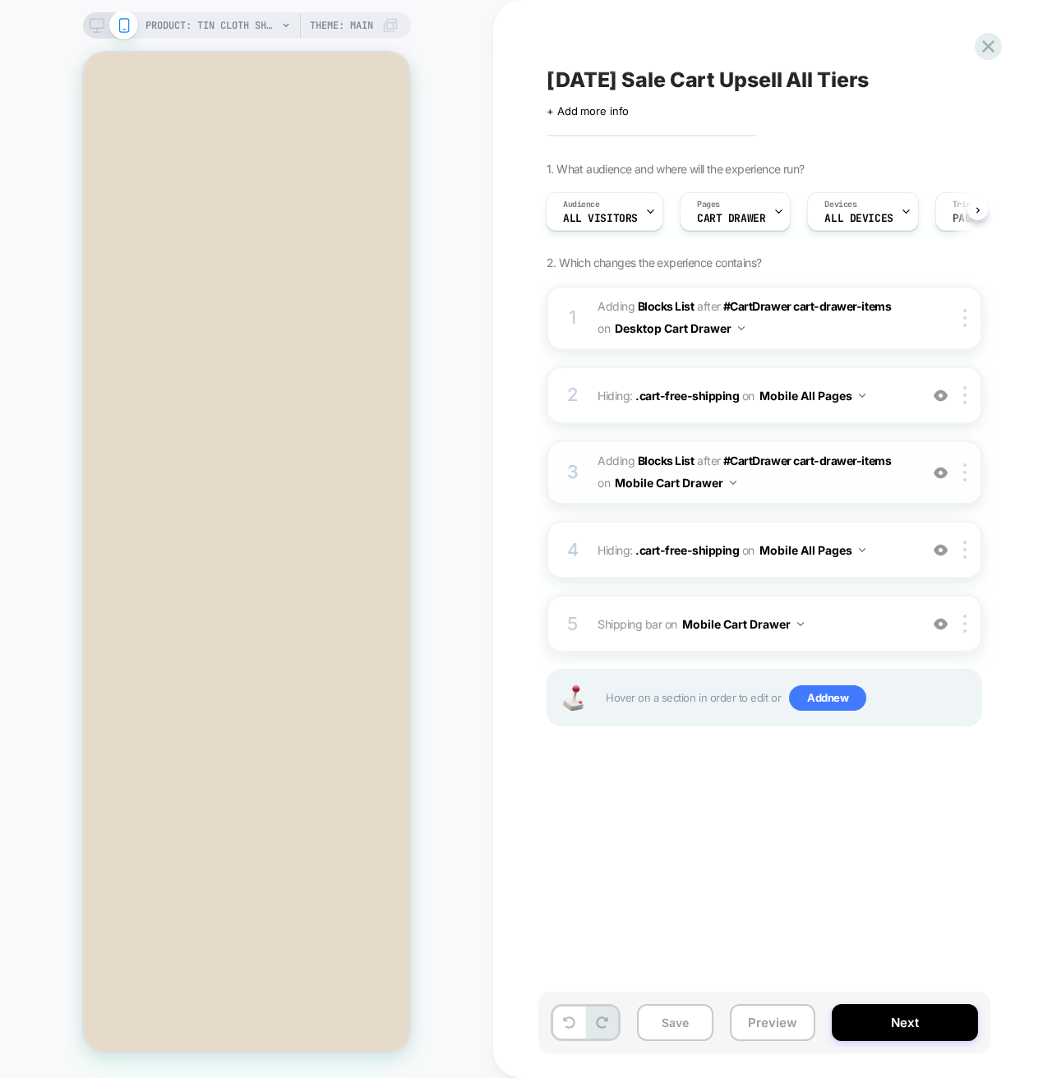
click at [941, 471] on img at bounding box center [940, 473] width 14 height 14
click at [942, 467] on img at bounding box center [940, 473] width 14 height 14
click at [767, 1025] on button "Preview" at bounding box center [772, 1022] width 85 height 37
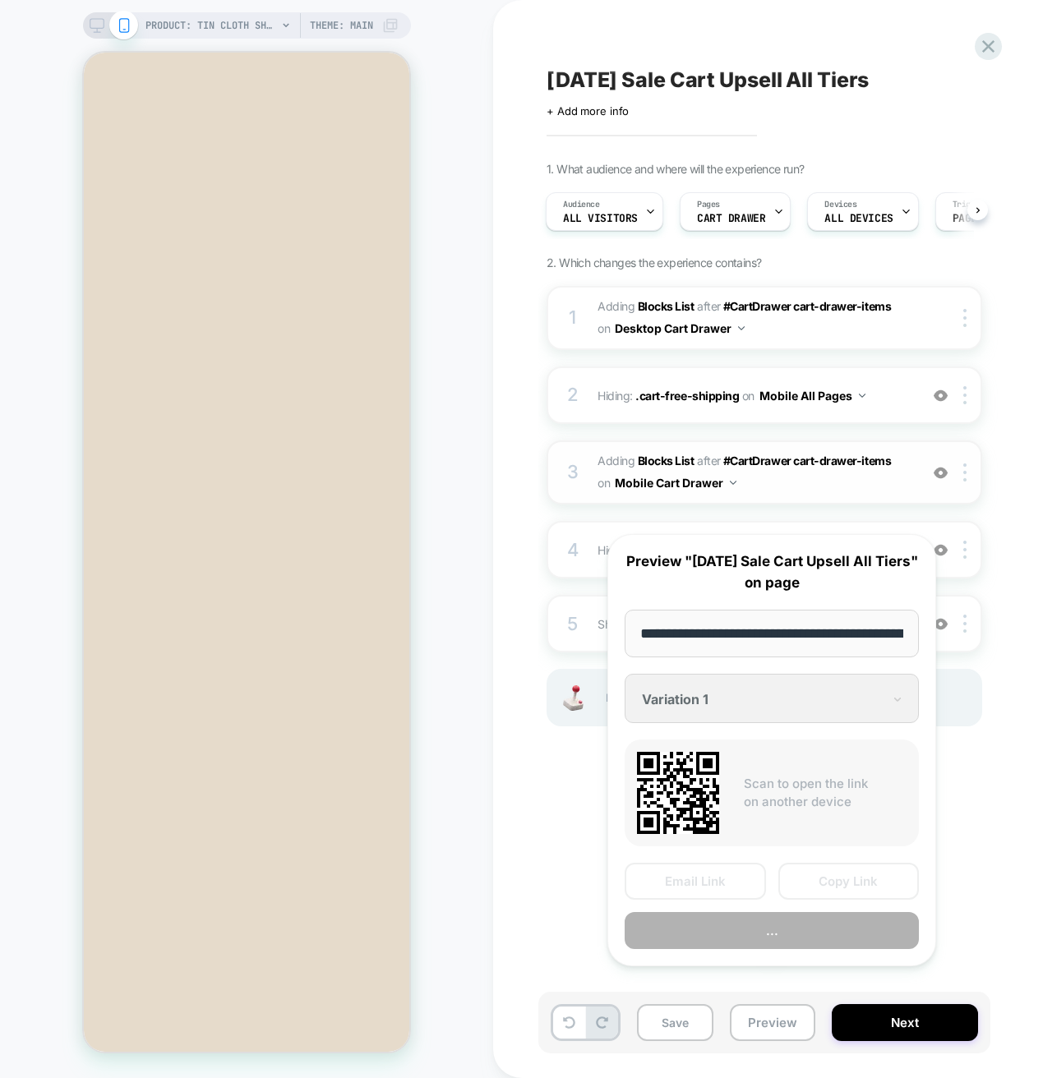
scroll to position [0, 398]
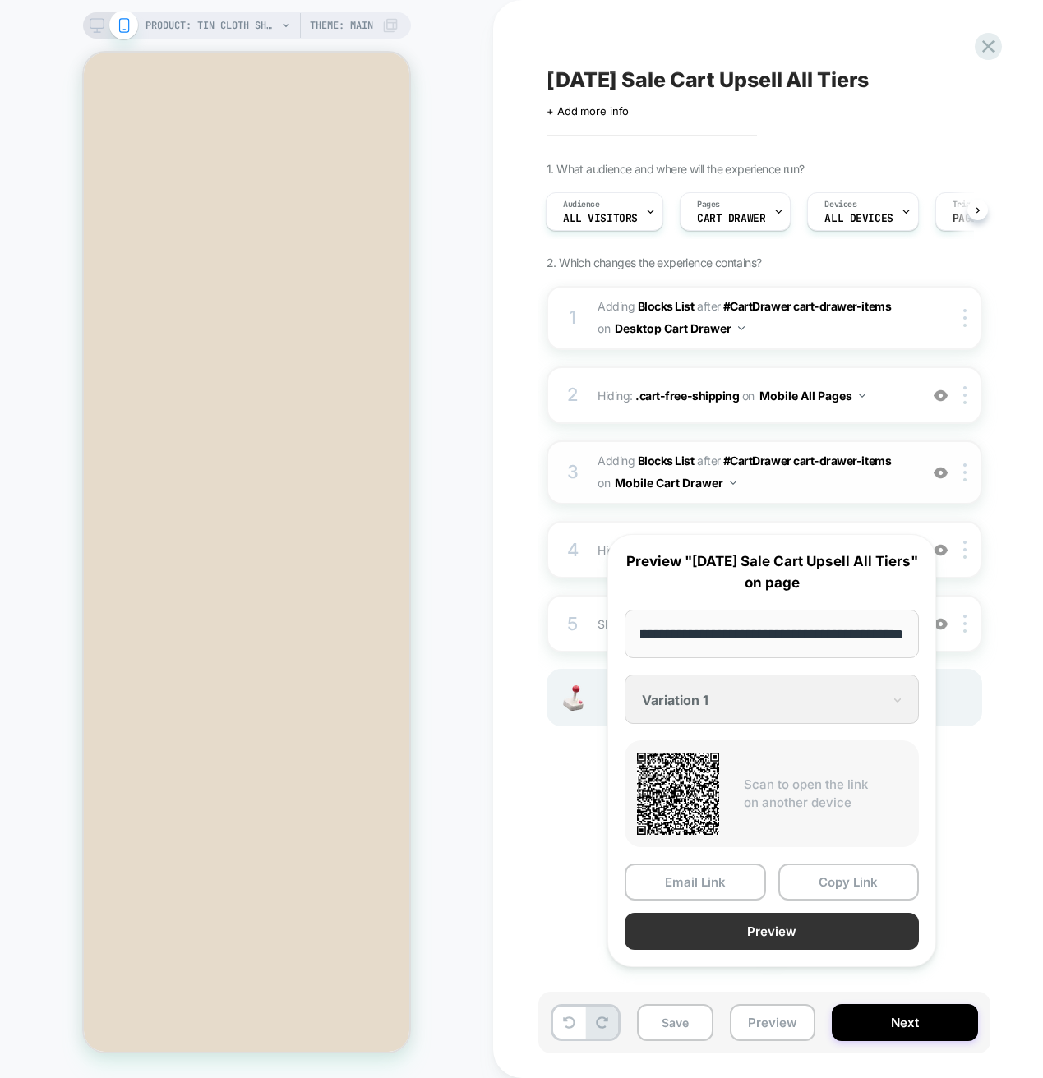
click at [755, 942] on button "Preview" at bounding box center [771, 931] width 294 height 37
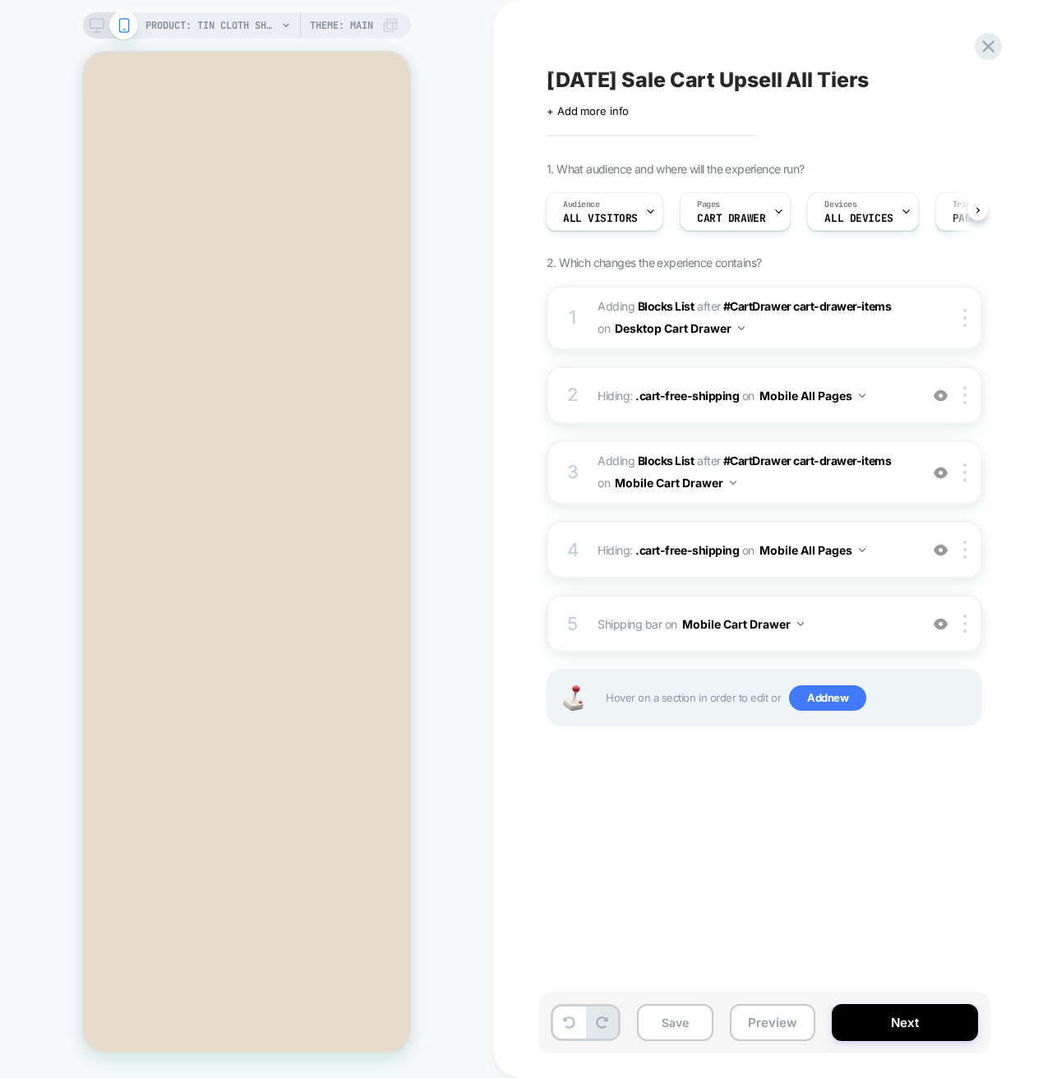
click at [862, 629] on span "Shipping bar Adding Code Block BEFORE #CartDrawer #_loomi_addon_1756320681014_d…" at bounding box center [753, 624] width 313 height 24
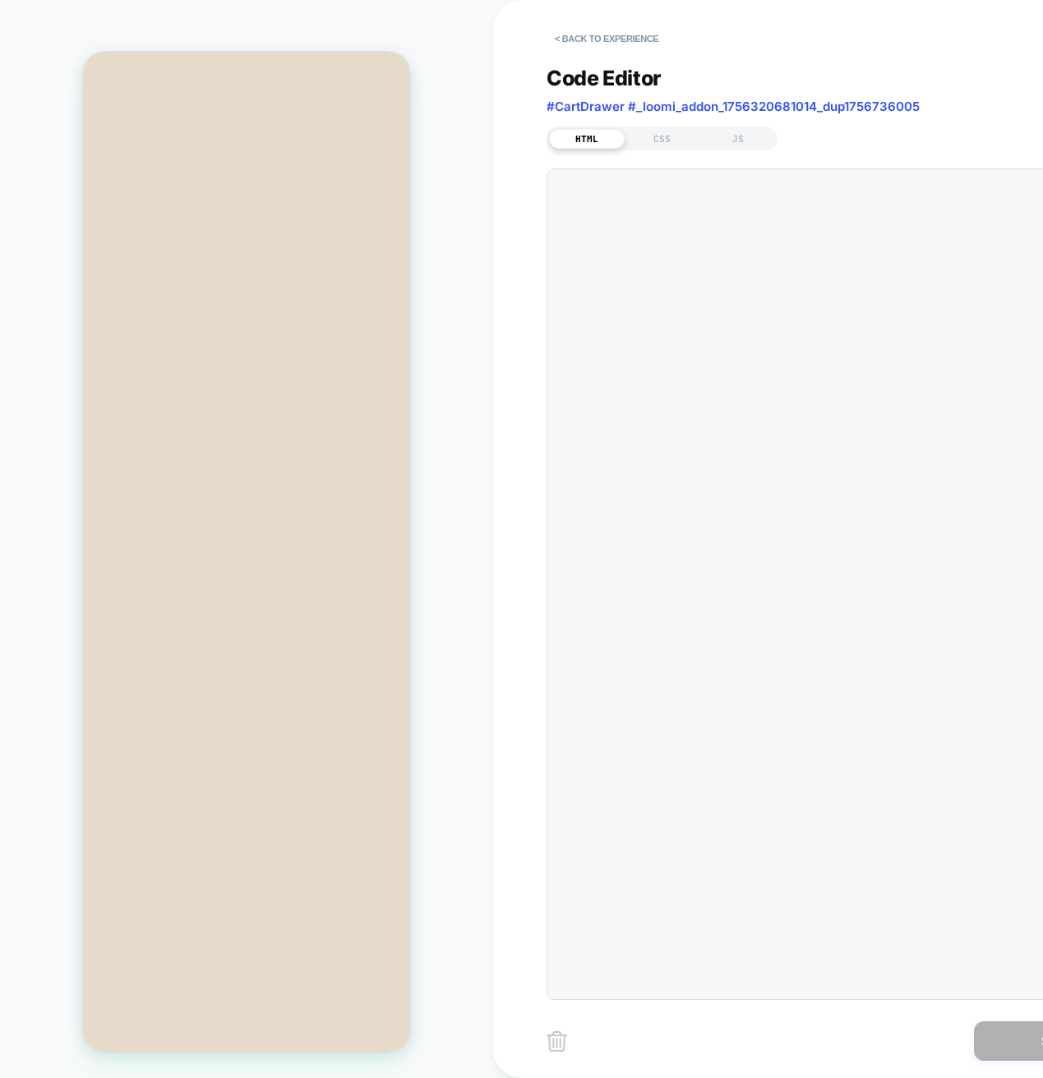
scroll to position [89, 0]
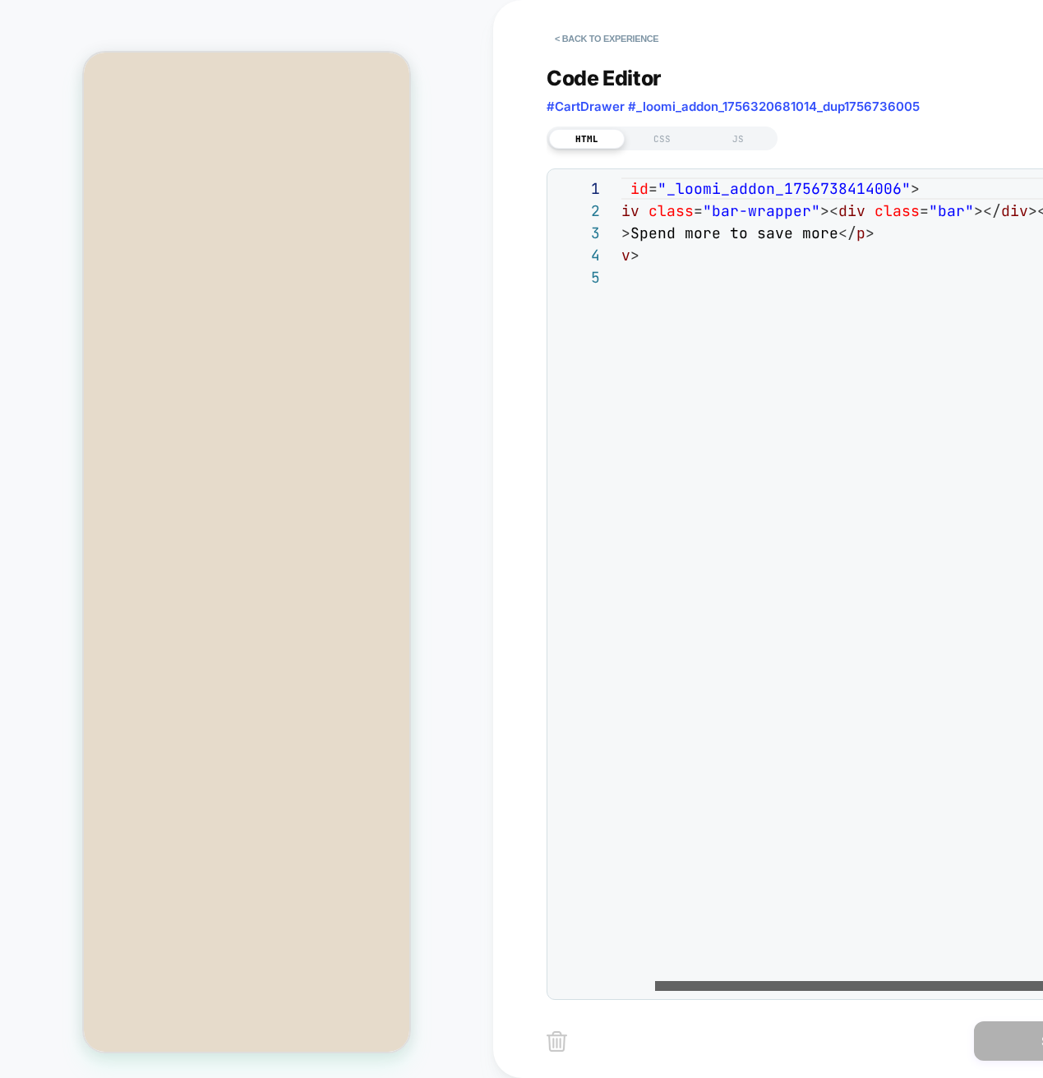
click at [868, 989] on div at bounding box center [886, 986] width 463 height 10
click at [734, 142] on div "JS" at bounding box center [738, 139] width 76 height 20
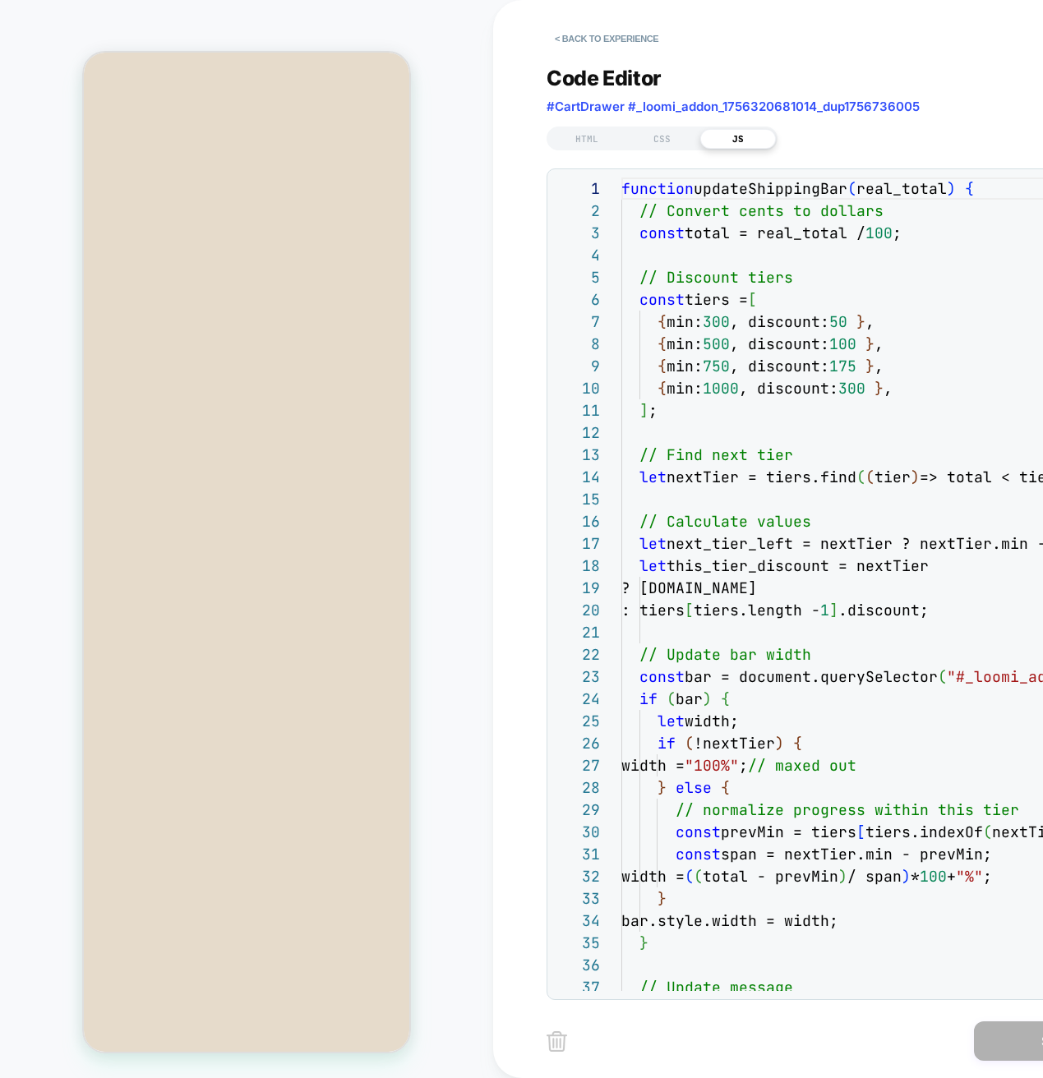
scroll to position [222, 0]
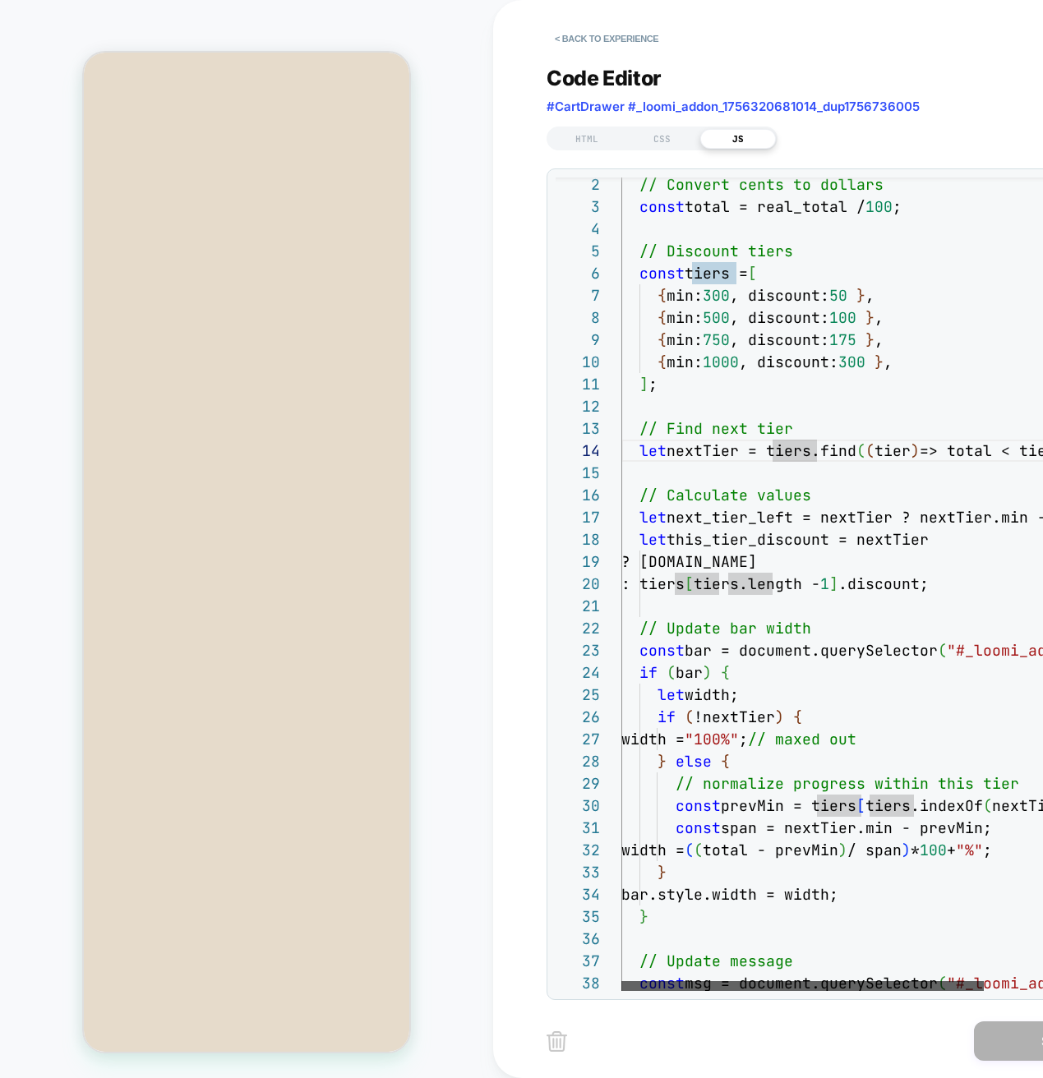
click at [775, 984] on div at bounding box center [802, 986] width 362 height 10
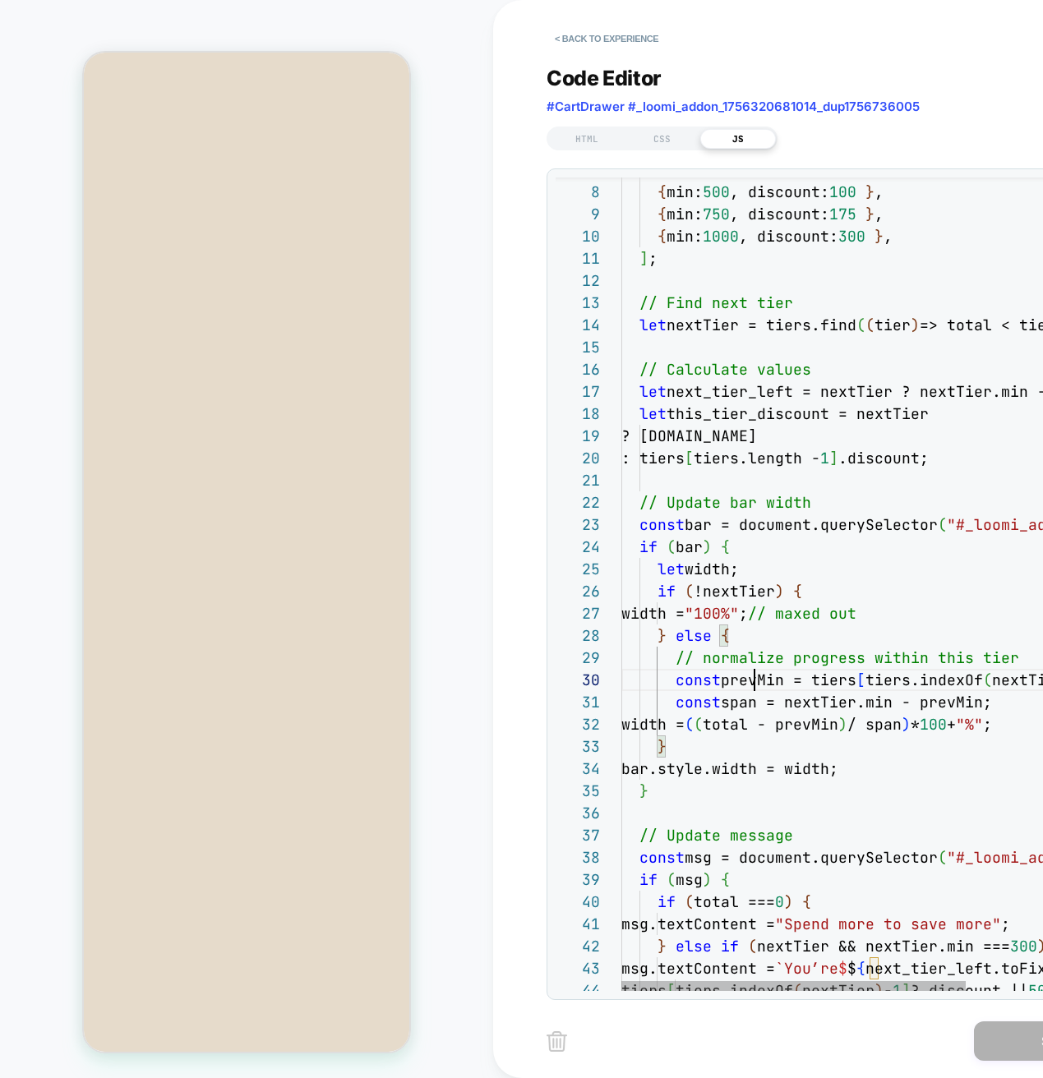
drag, startPoint x: 775, startPoint y: 991, endPoint x: 797, endPoint y: 991, distance: 22.2
click at [797, 991] on div "7 8 9 10 11 12 13 14 15 16 17 18 19 20 21 22 23 24 25 26 27 28 29 30 31 32 33 3…" at bounding box center [842, 583] width 592 height 831
click at [788, 991] on div at bounding box center [793, 986] width 344 height 10
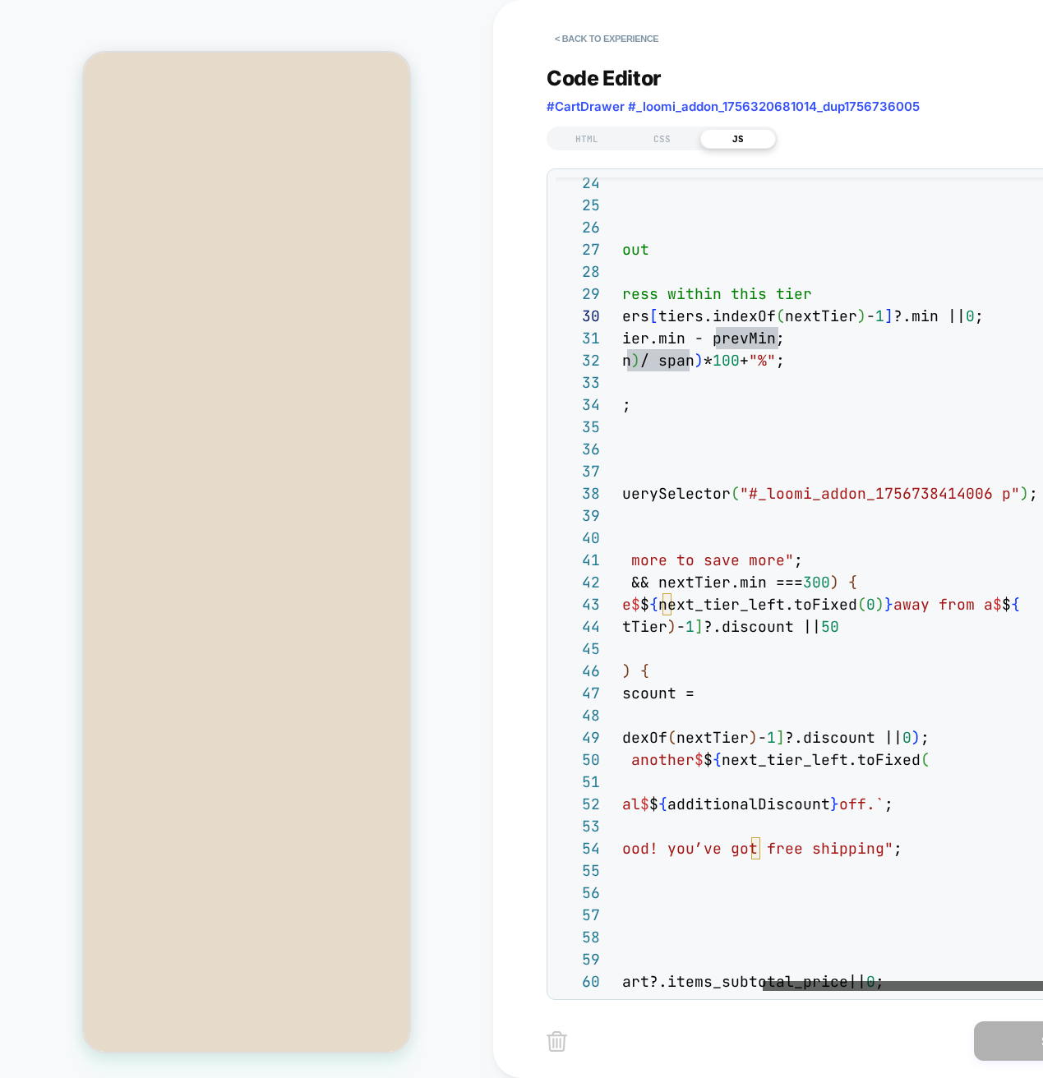
click at [899, 991] on div at bounding box center [934, 986] width 344 height 10
click at [933, 603] on div "if ( bar ) { let width; if ( !nextTier ) { width = "100%" ; // maxed out } else…" at bounding box center [779, 877] width 730 height 2433
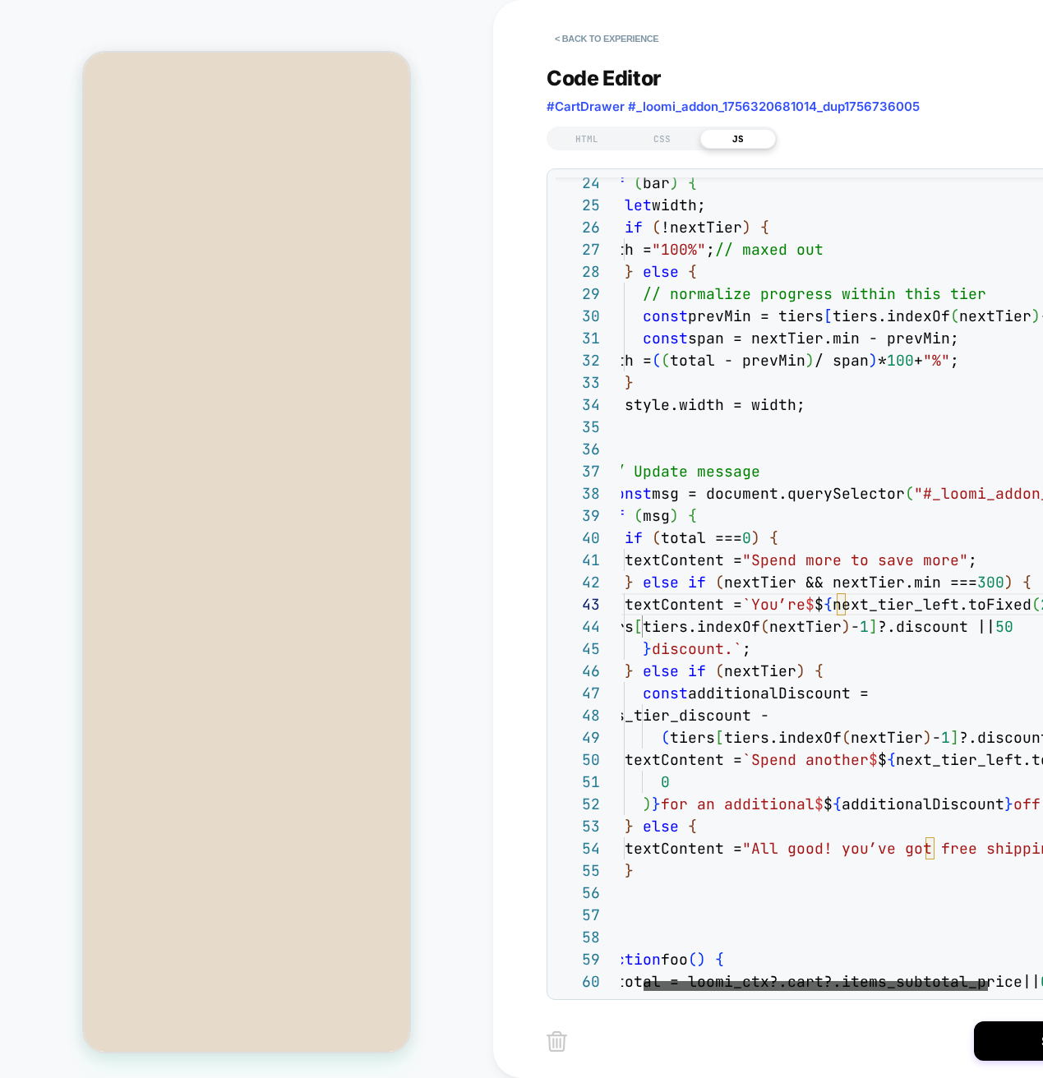
click at [740, 985] on div at bounding box center [815, 986] width 344 height 10
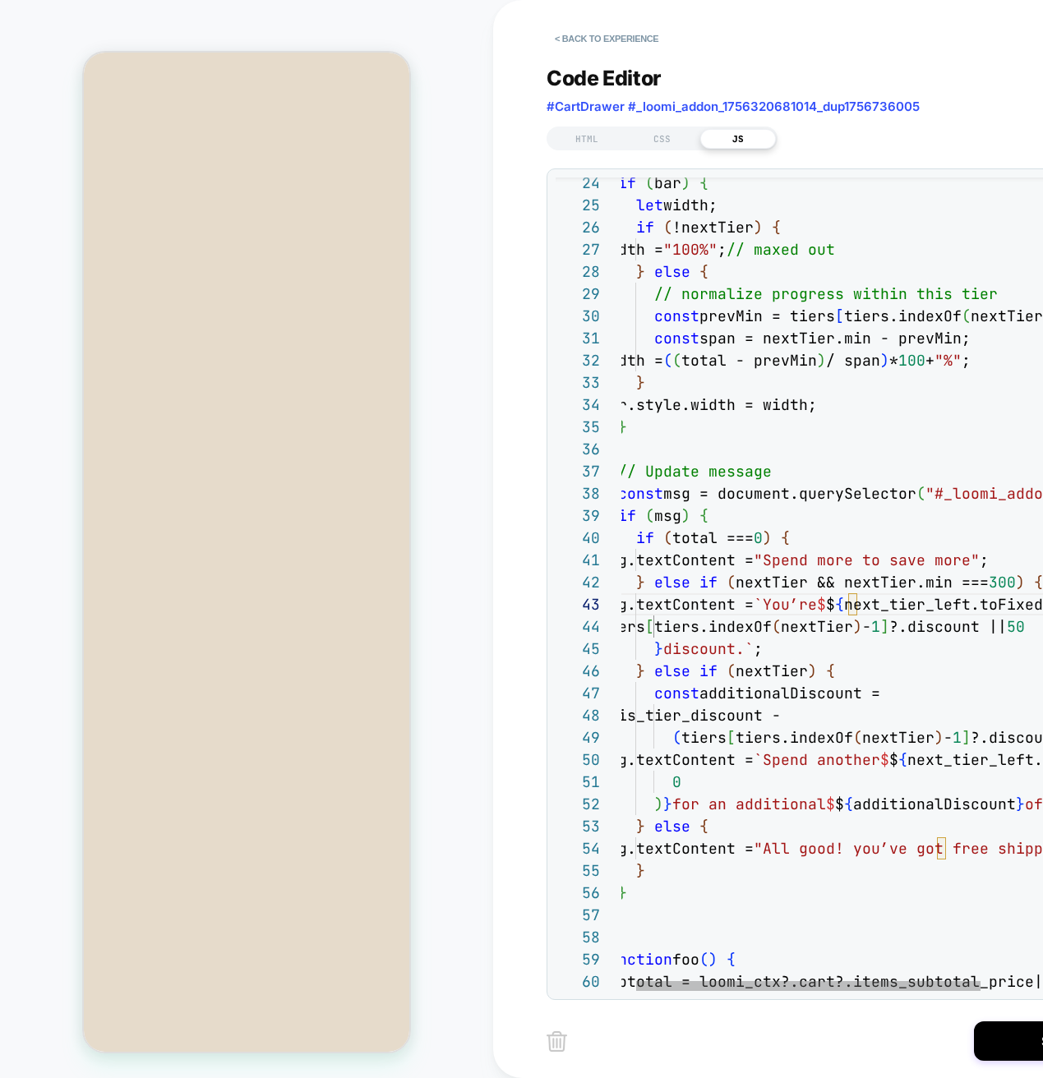
scroll to position [0, 80]
click at [675, 782] on div "if ( bar ) { let width; if ( !nextTier ) { width = "100%" ; // maxed out } else…" at bounding box center [965, 877] width 730 height 2433
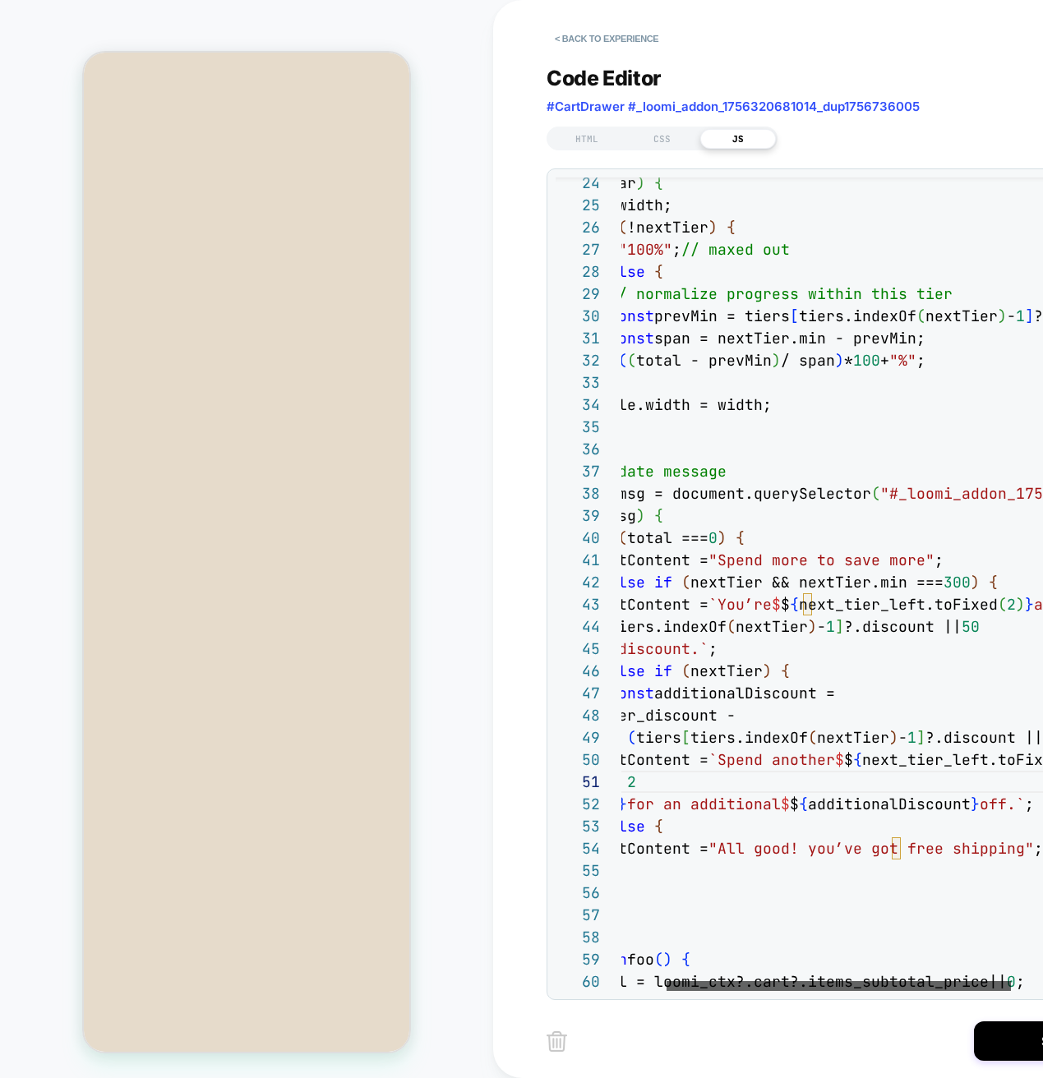
click at [817, 989] on div at bounding box center [838, 986] width 344 height 10
type textarea "**********"
click at [1003, 1020] on div "Save" at bounding box center [842, 1040] width 592 height 41
click at [1006, 1041] on button "Save" at bounding box center [1056, 1040] width 164 height 39
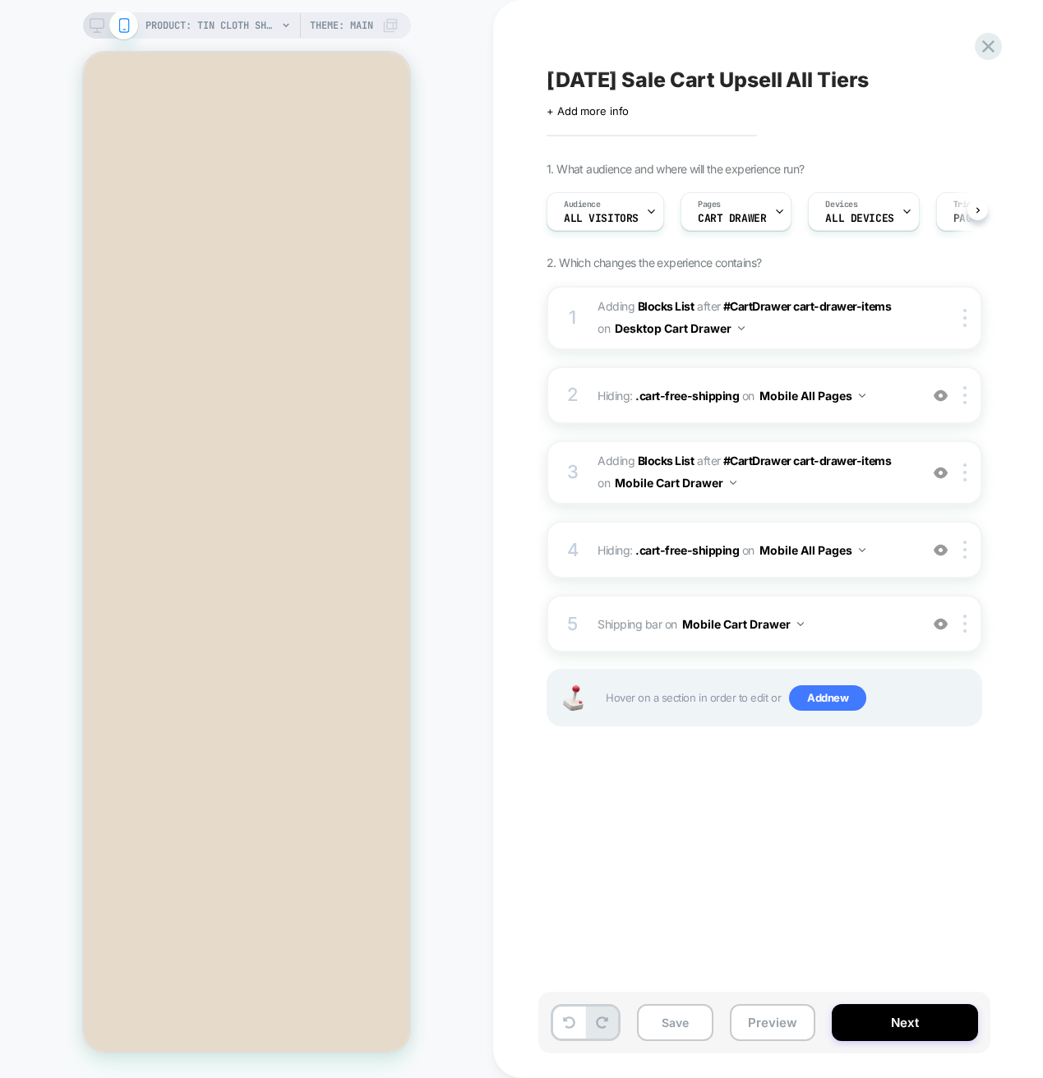
scroll to position [0, 1]
click at [794, 1025] on button "Preview" at bounding box center [772, 1022] width 85 height 37
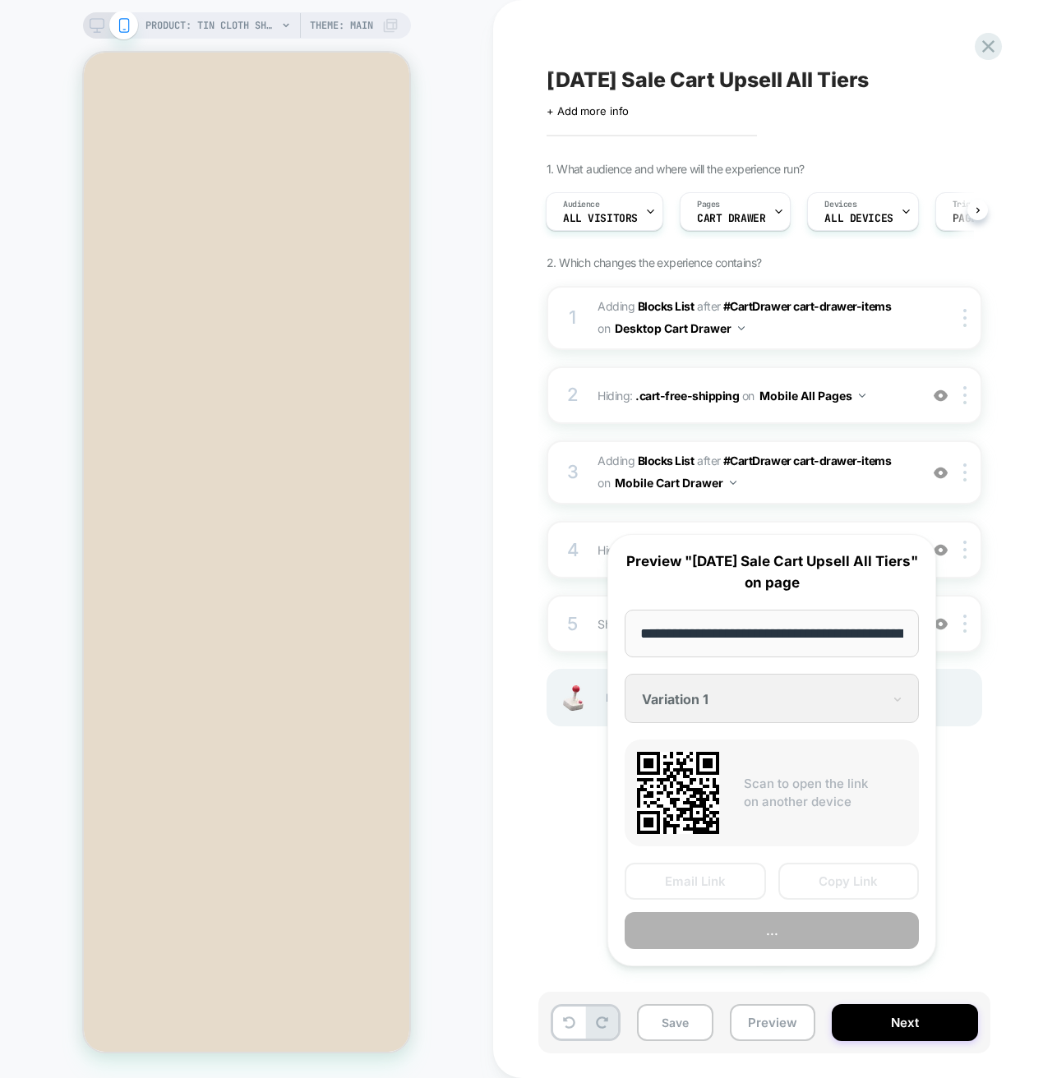
scroll to position [0, 398]
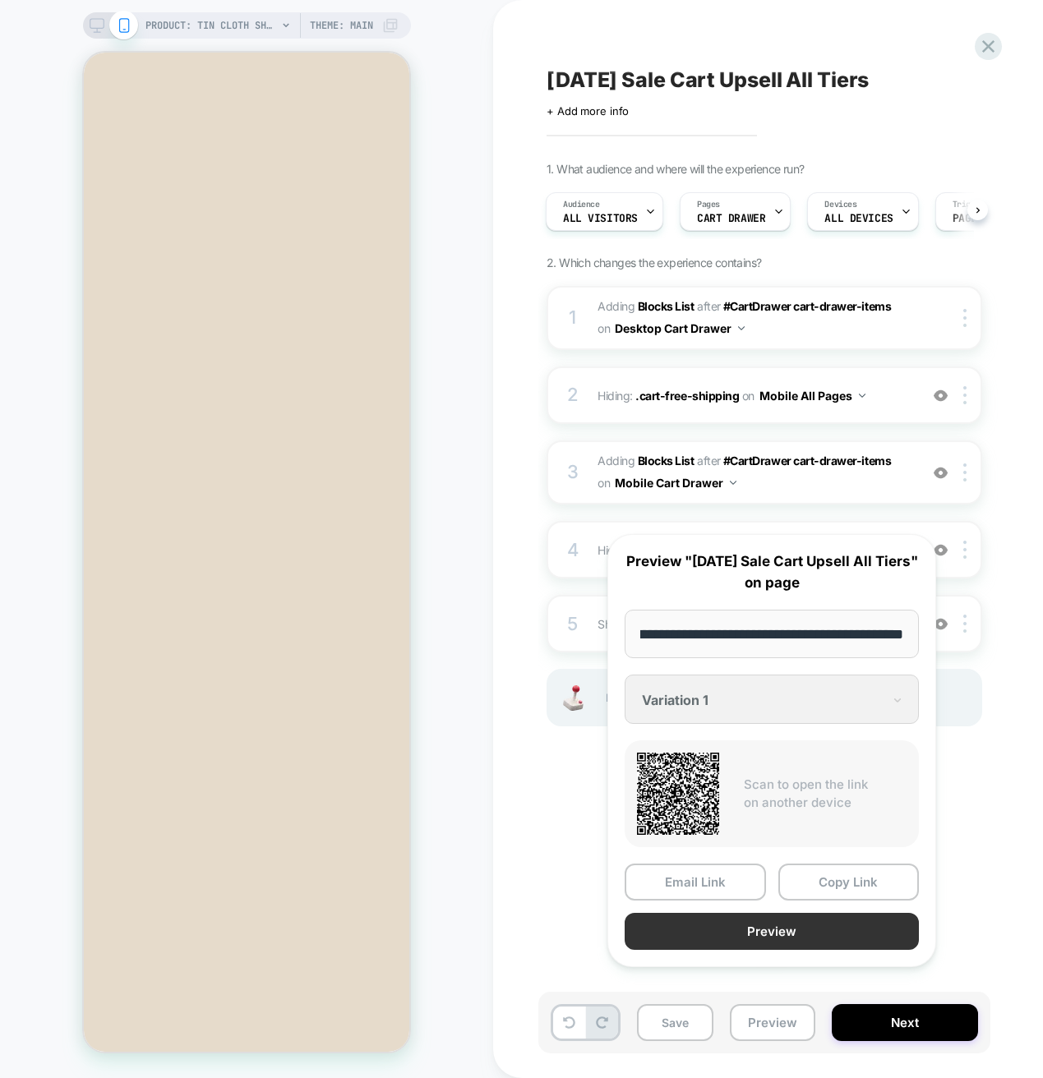
click at [804, 950] on button "Preview" at bounding box center [771, 931] width 294 height 37
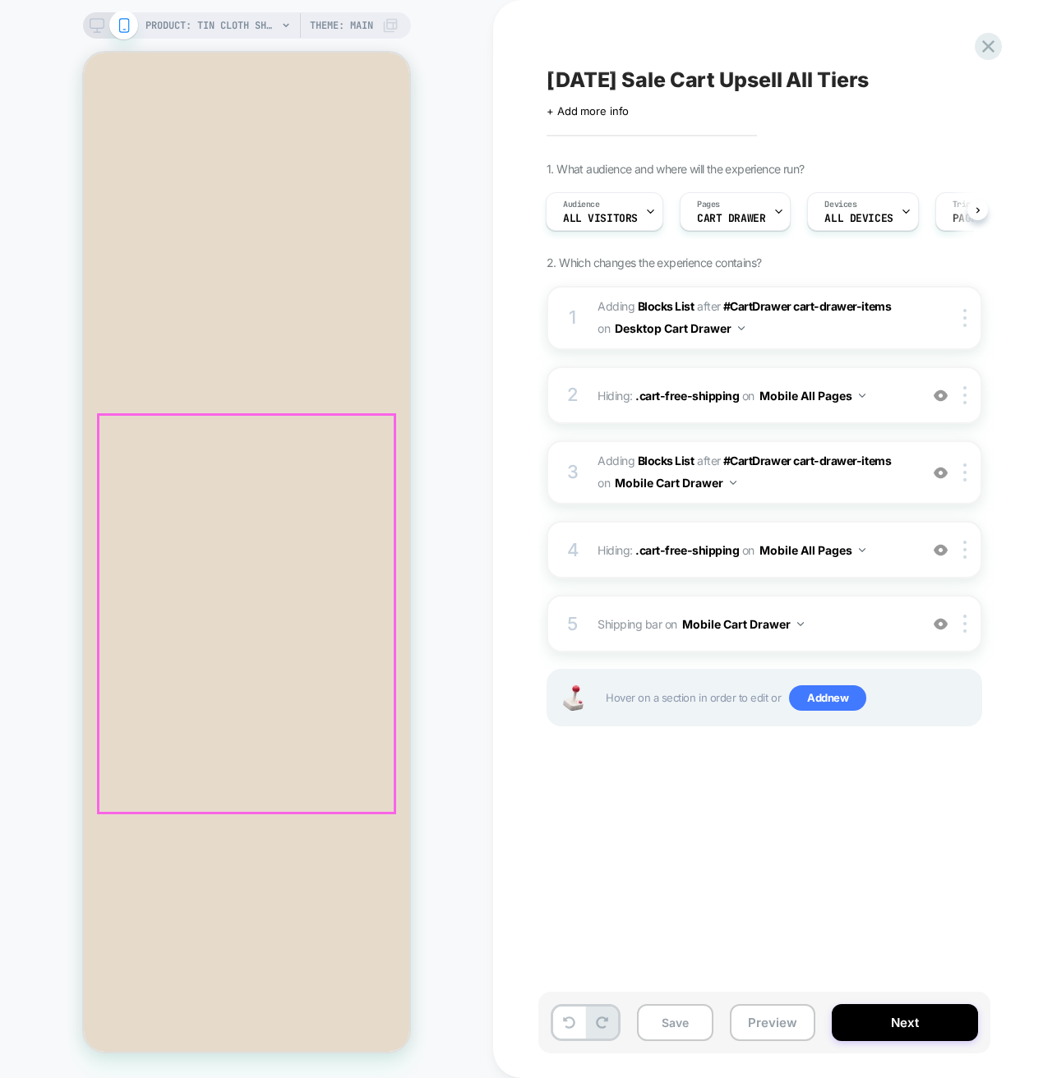
scroll to position [67, 0]
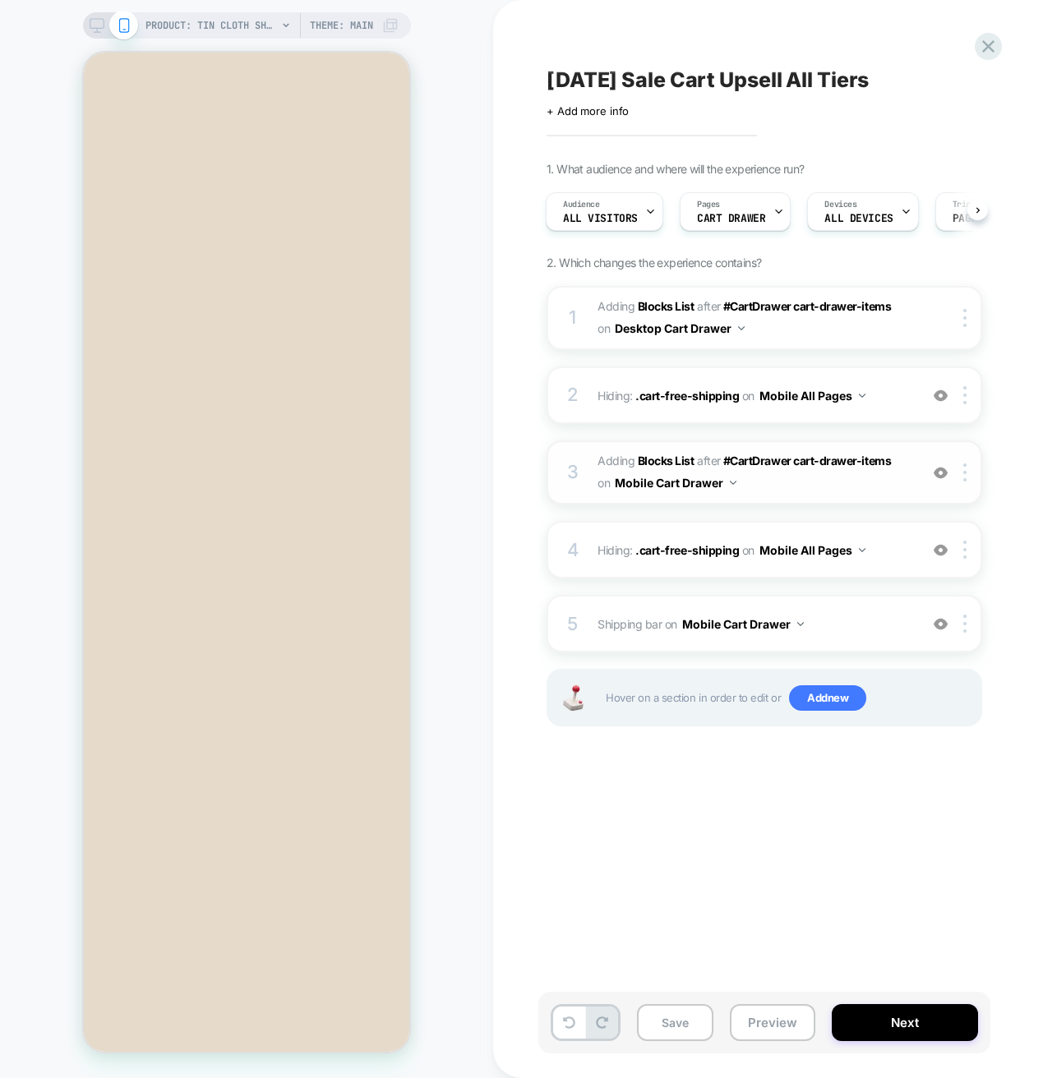
click at [810, 479] on span "#_loomi_addon_1756320681014_dup1756736005 Adding Blocks List AFTER #CartDrawer …" at bounding box center [753, 472] width 313 height 44
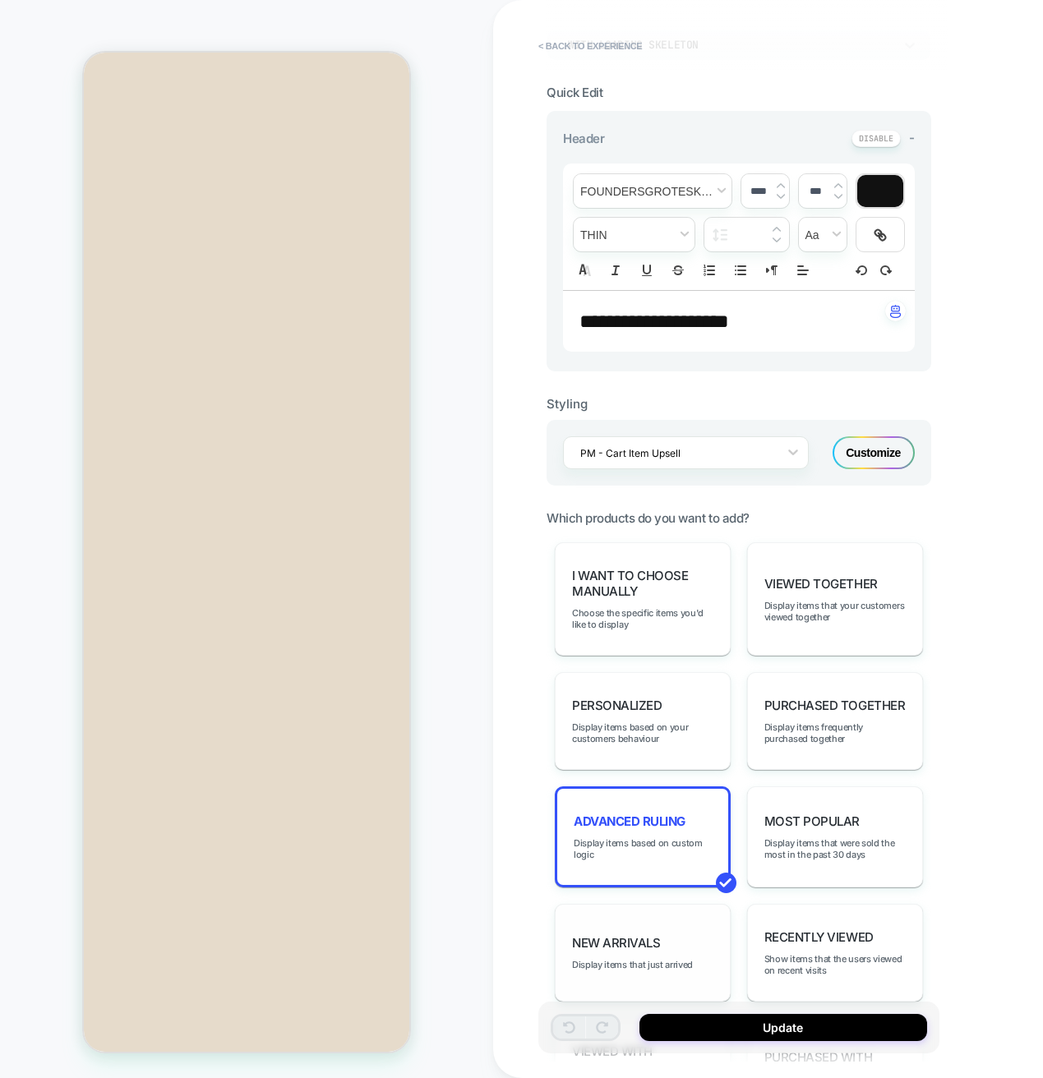
scroll to position [514, 0]
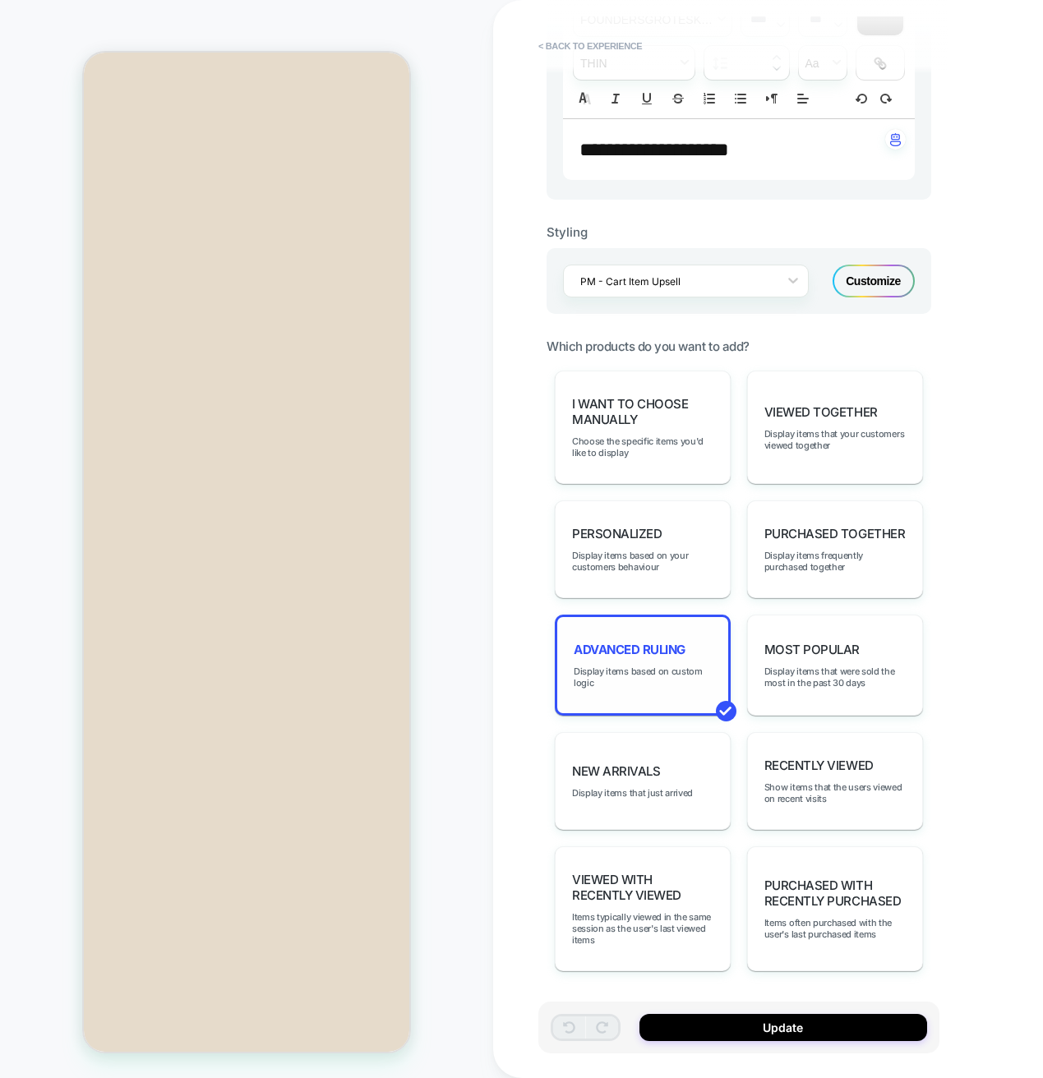
click at [666, 659] on div "Advanced Ruling Display items based on custom logic" at bounding box center [643, 665] width 176 height 101
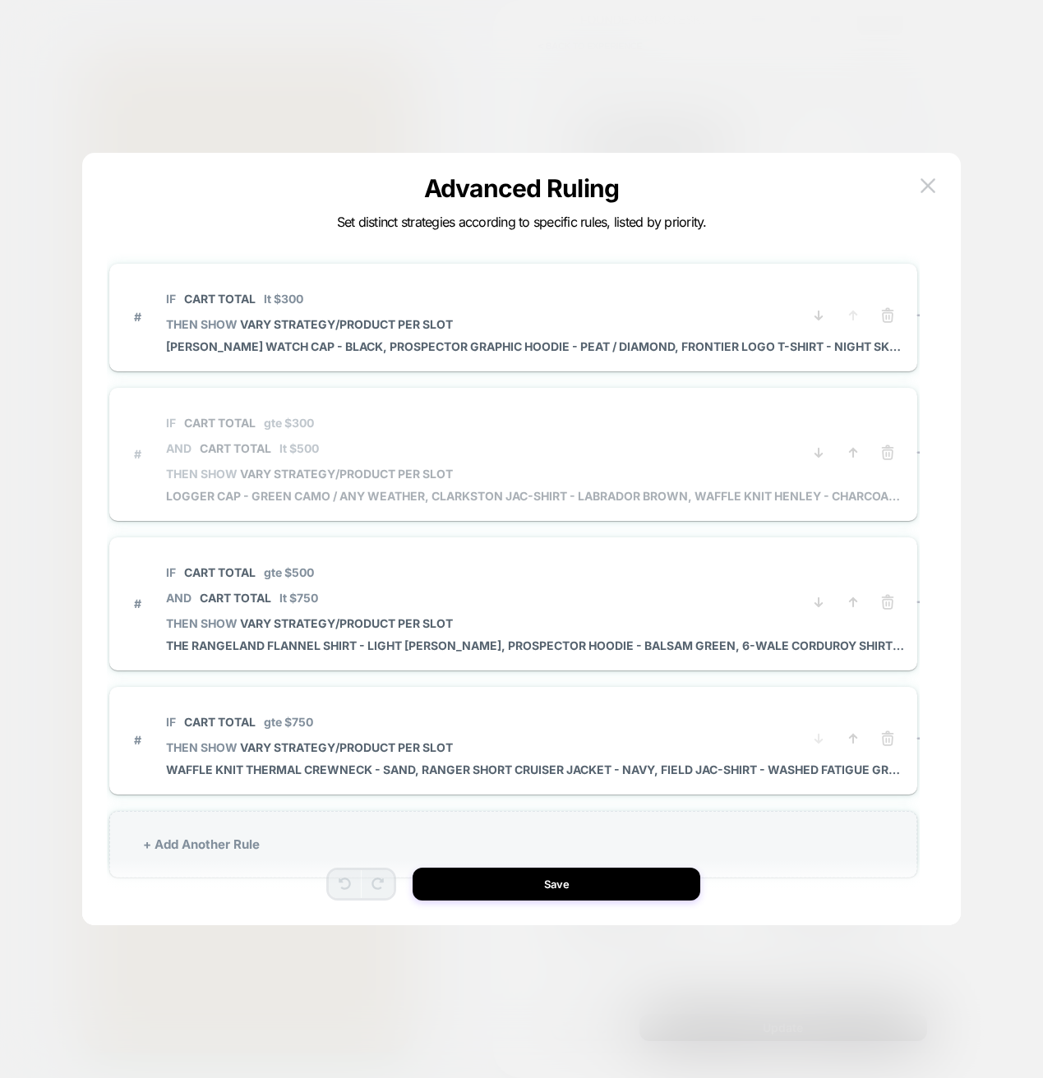
scroll to position [2, 0]
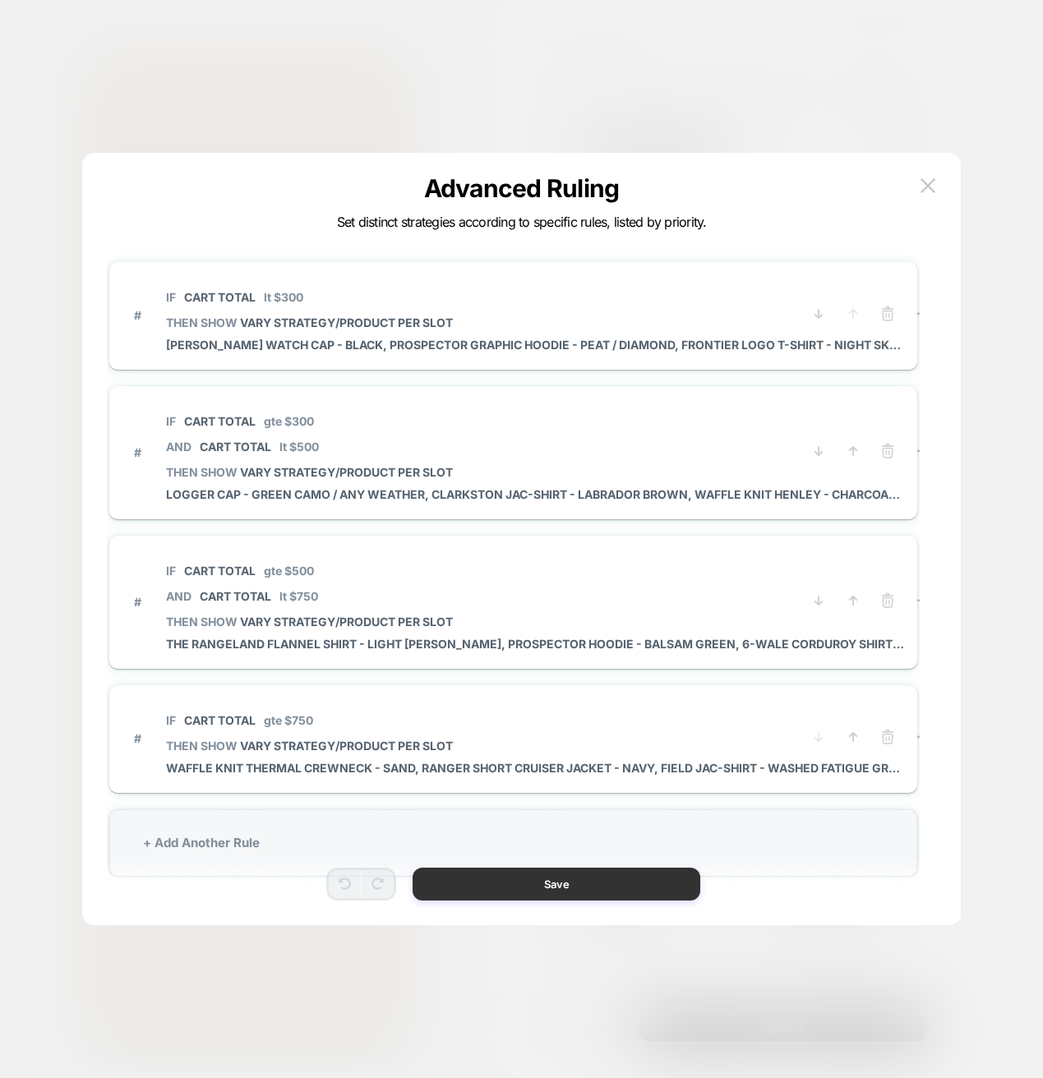
click at [572, 894] on button "Save" at bounding box center [556, 884] width 288 height 33
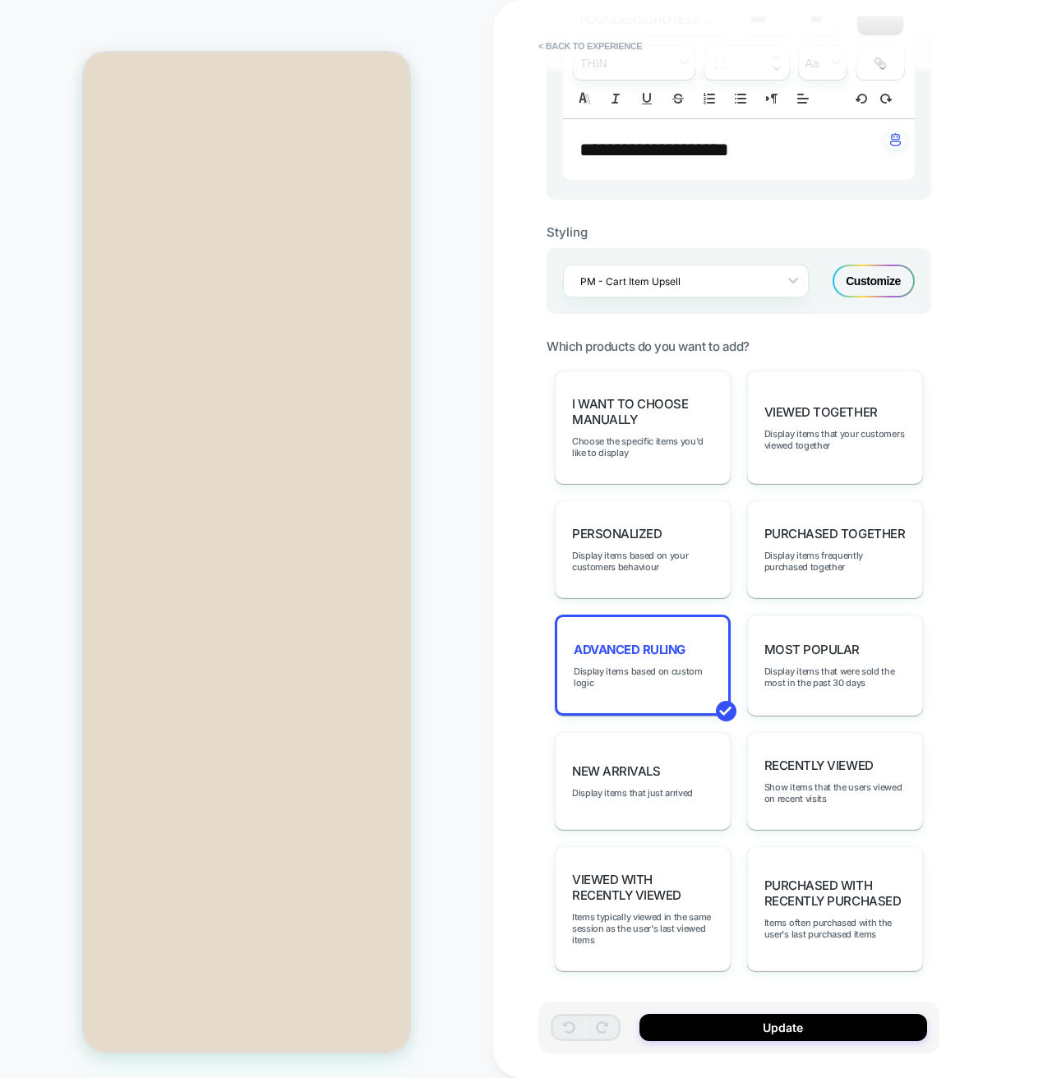
scroll to position [67, 0]
click at [754, 1037] on button "Update" at bounding box center [783, 1027] width 288 height 27
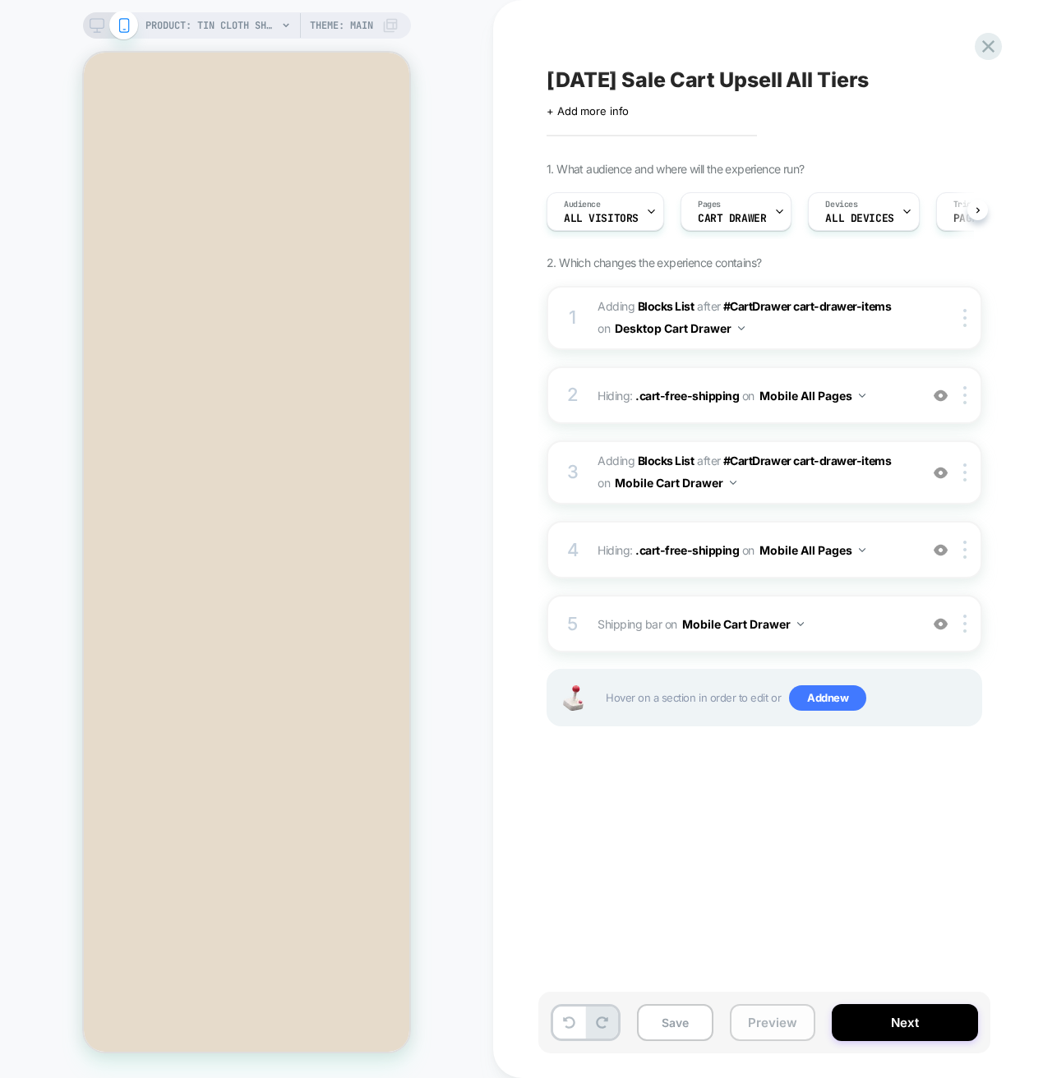
scroll to position [0, 1]
drag, startPoint x: 781, startPoint y: 1025, endPoint x: 777, endPoint y: 1033, distance: 9.2
click at [782, 1025] on button "Preview" at bounding box center [772, 1022] width 85 height 37
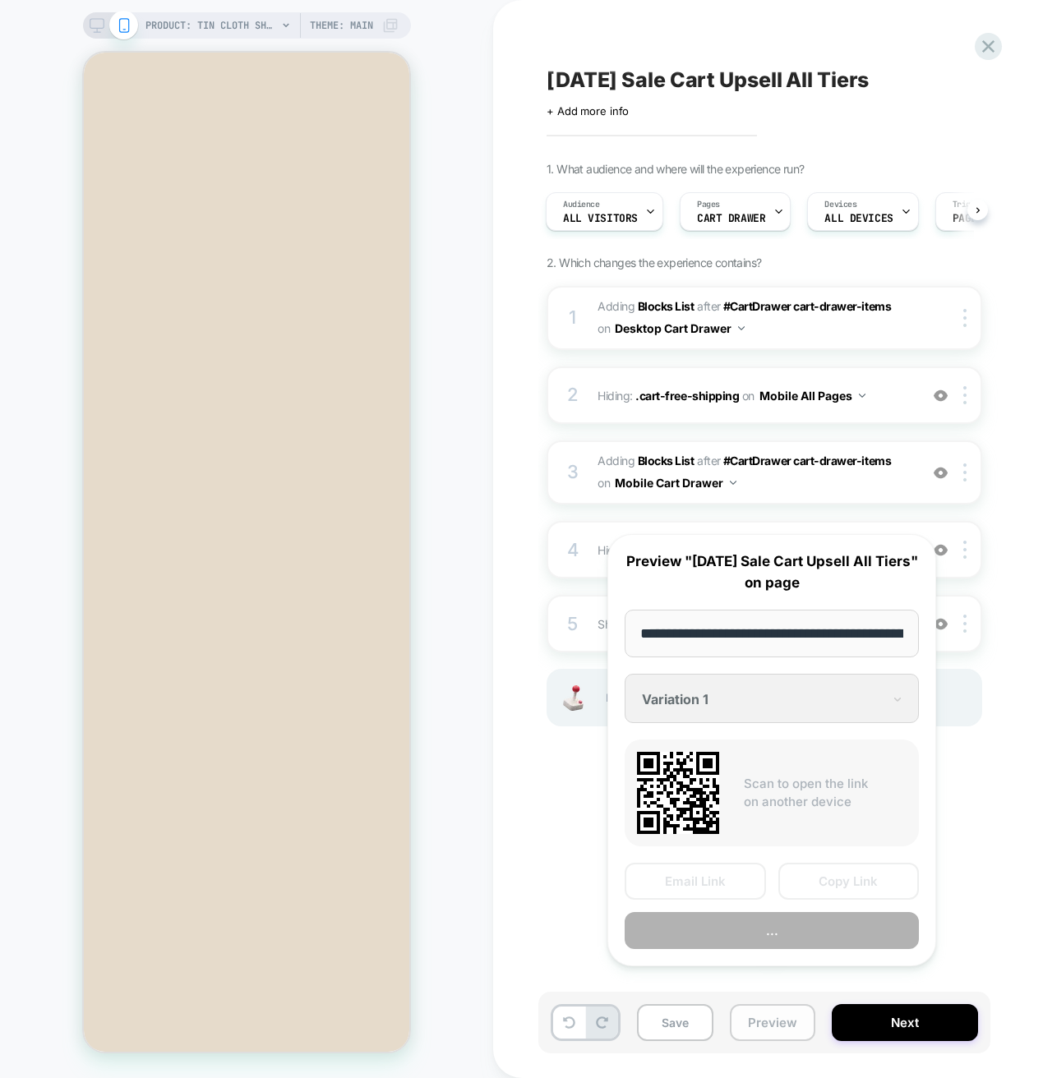
scroll to position [0, 398]
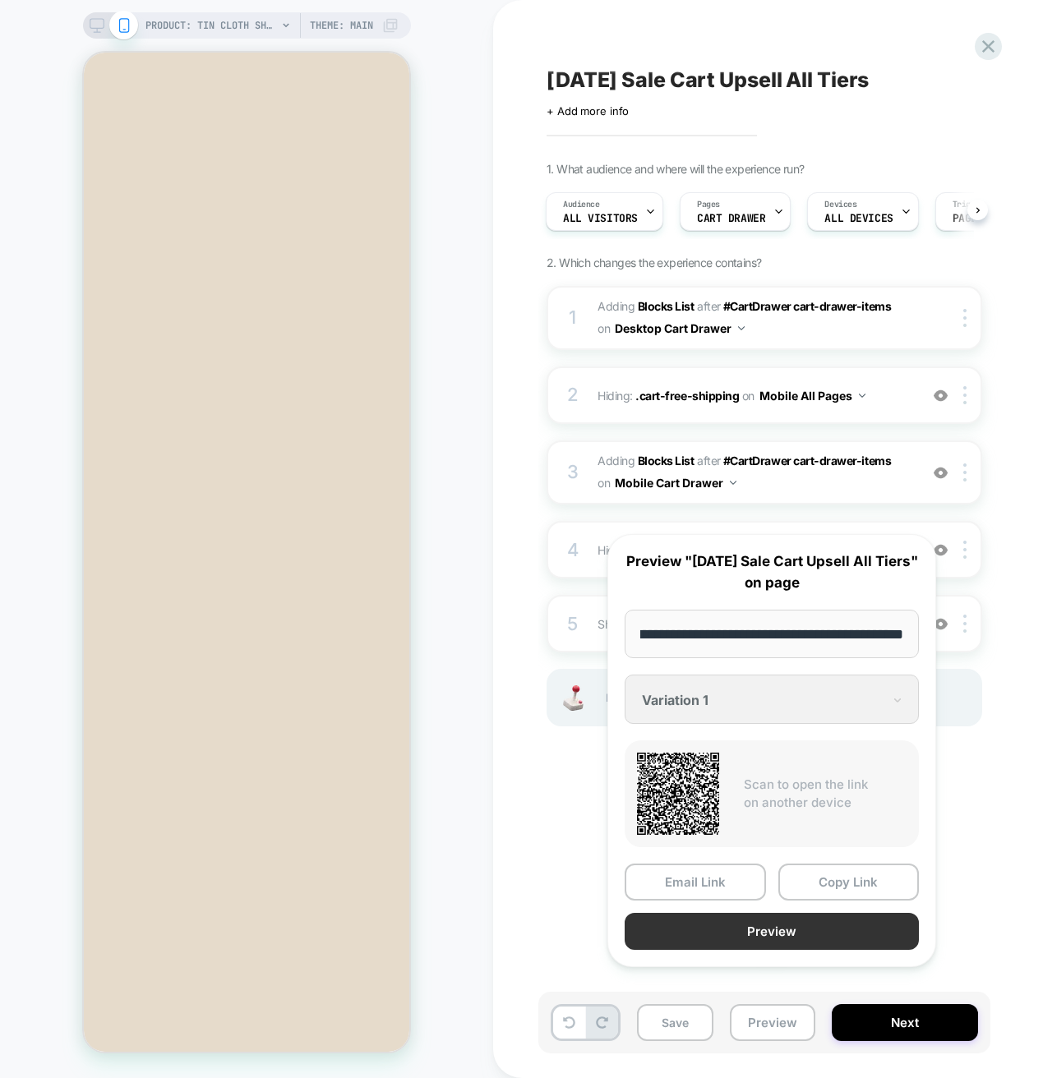
click at [791, 950] on button "Preview" at bounding box center [771, 931] width 294 height 37
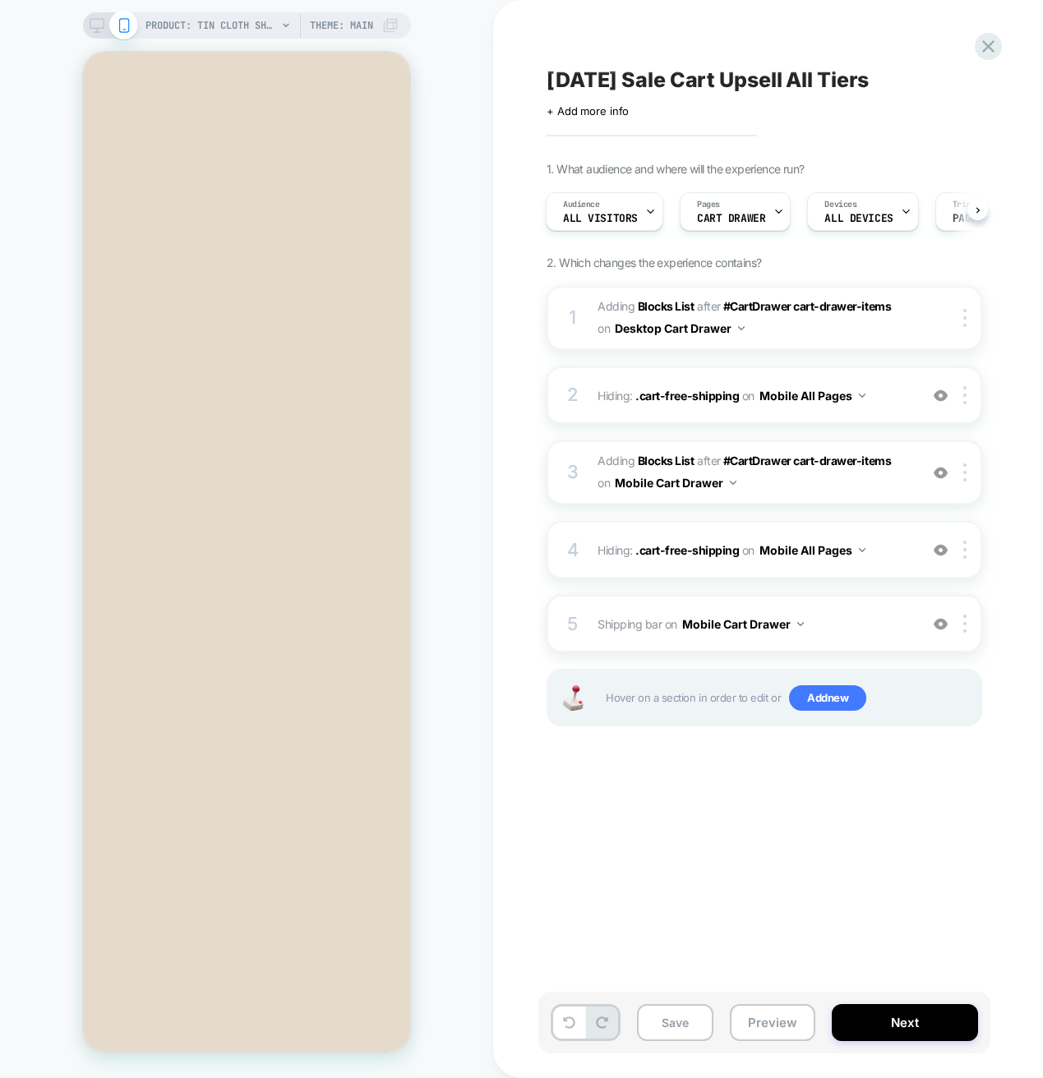
click at [460, 601] on div "PRODUCT: Tin Cloth Short Lined Cruiser Jacket - Military Green PRODUCT: Tin Clo…" at bounding box center [246, 538] width 493 height 1045
click at [850, 635] on span "Shipping bar Adding Code Block BEFORE #CartDrawer #_loomi_addon_1756320681014_d…" at bounding box center [753, 624] width 313 height 24
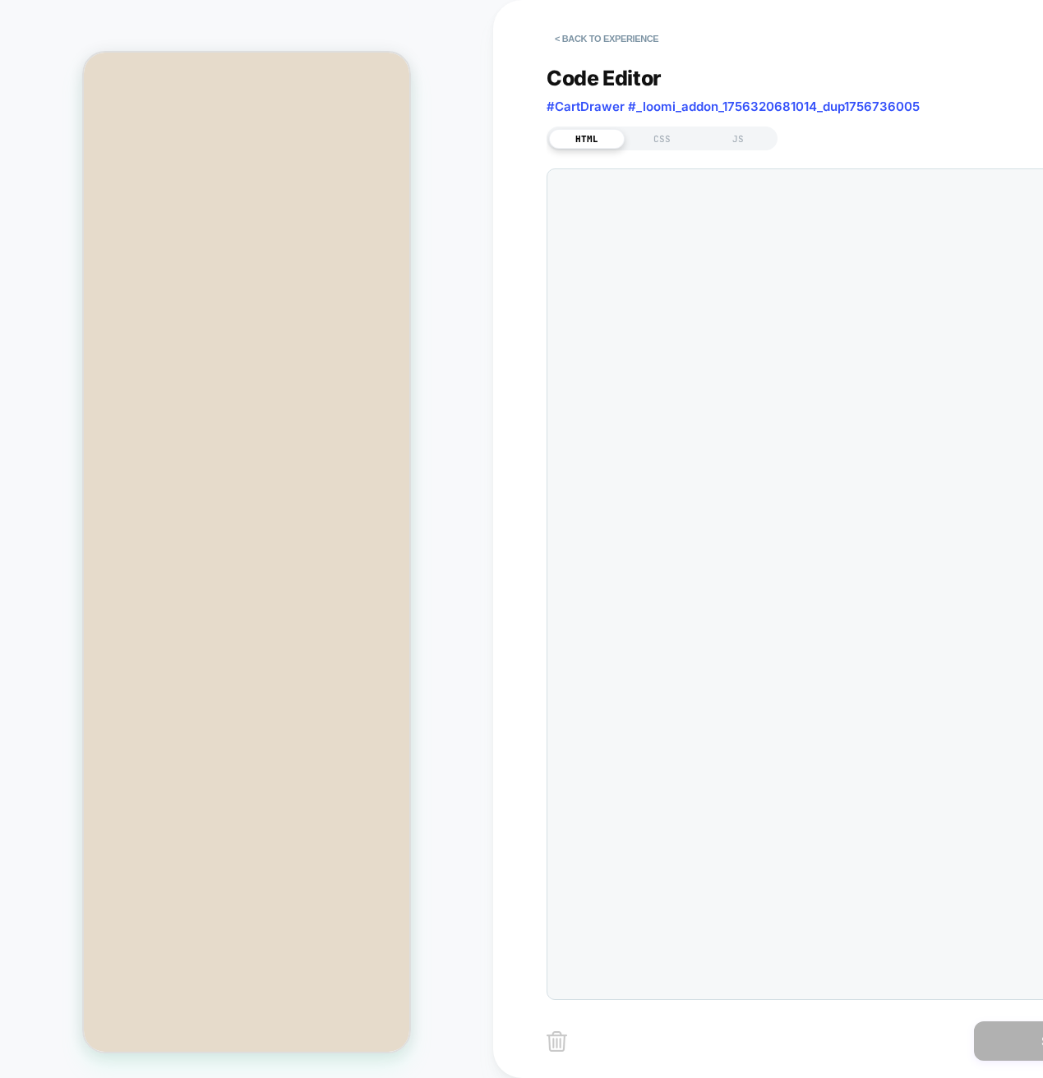
scroll to position [89, 0]
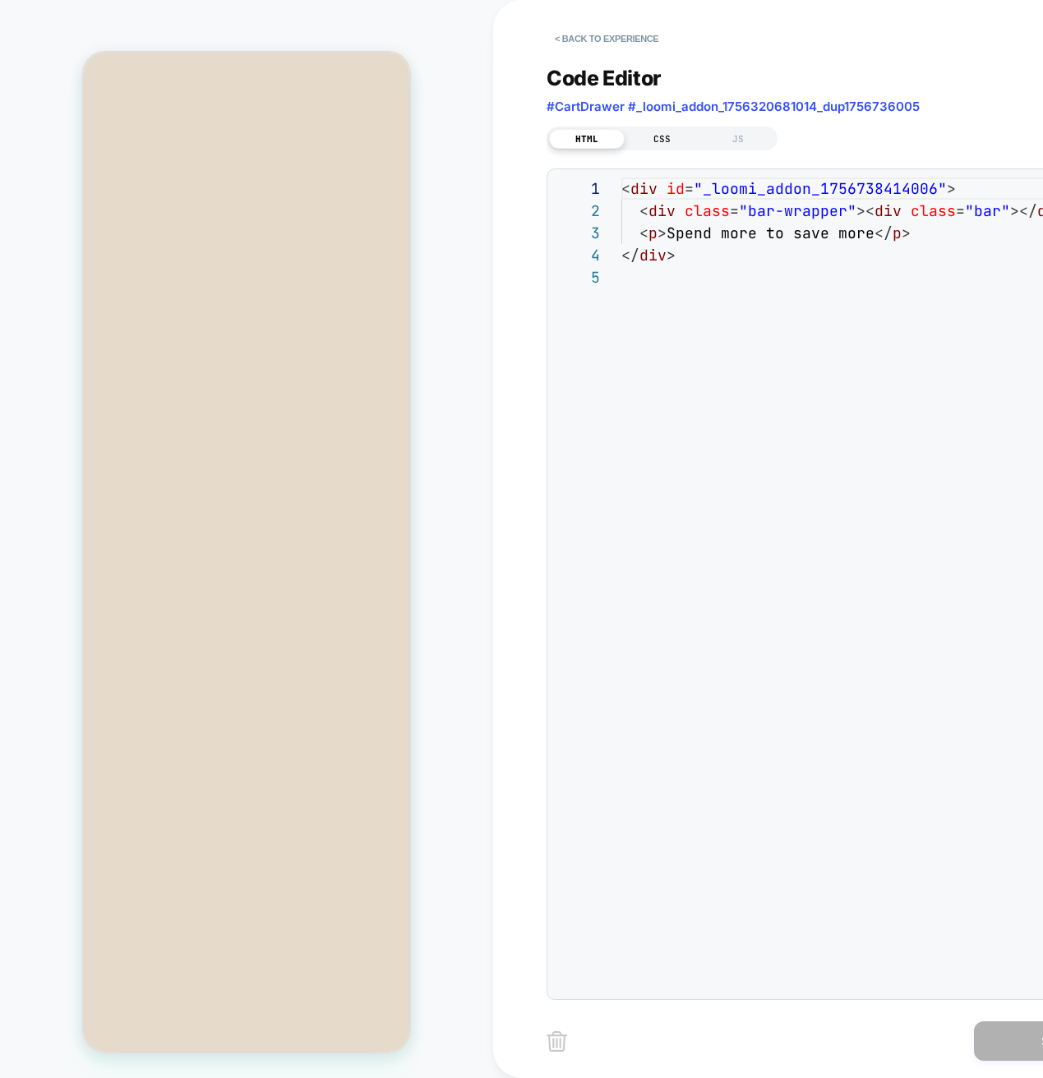
click at [659, 143] on div "CSS" at bounding box center [662, 139] width 76 height 20
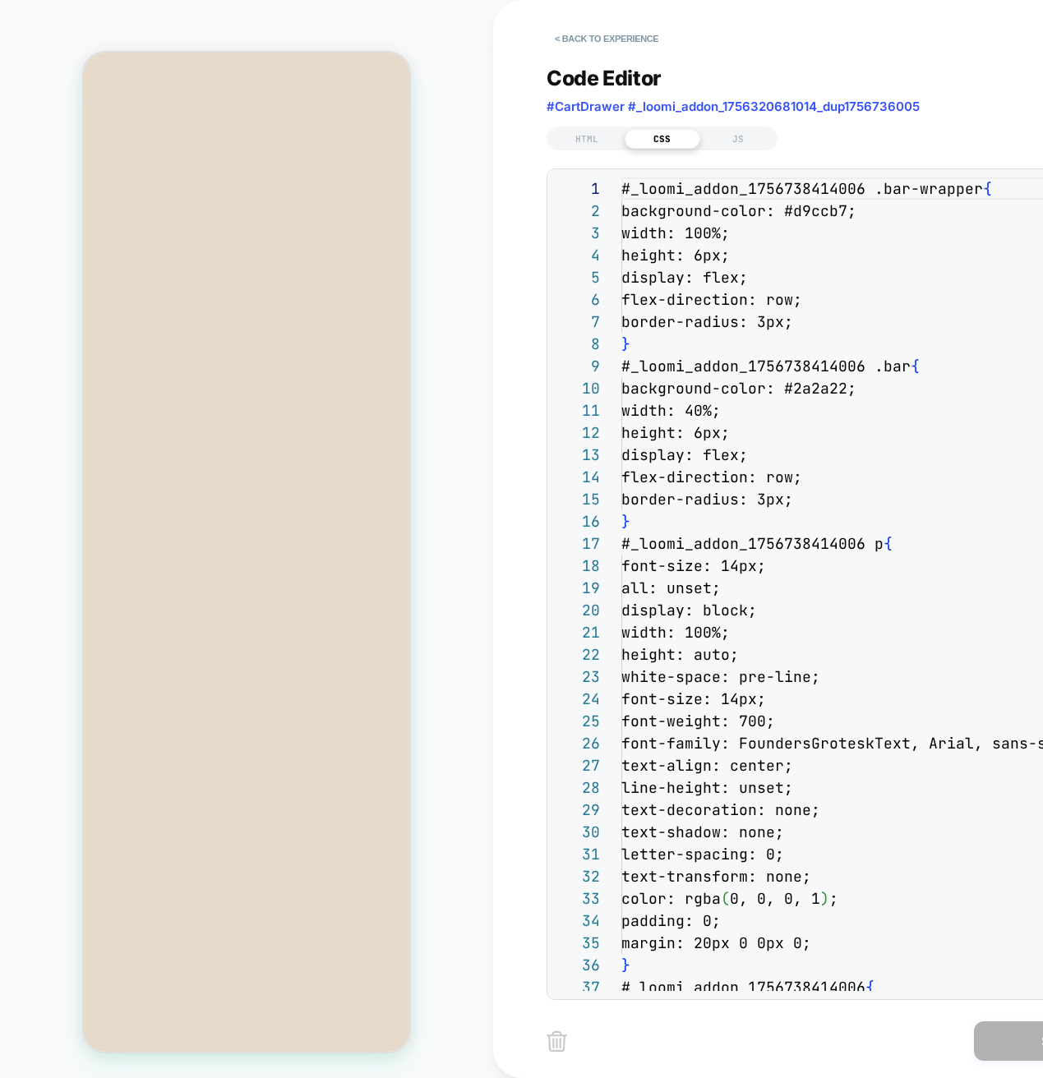
scroll to position [222, 0]
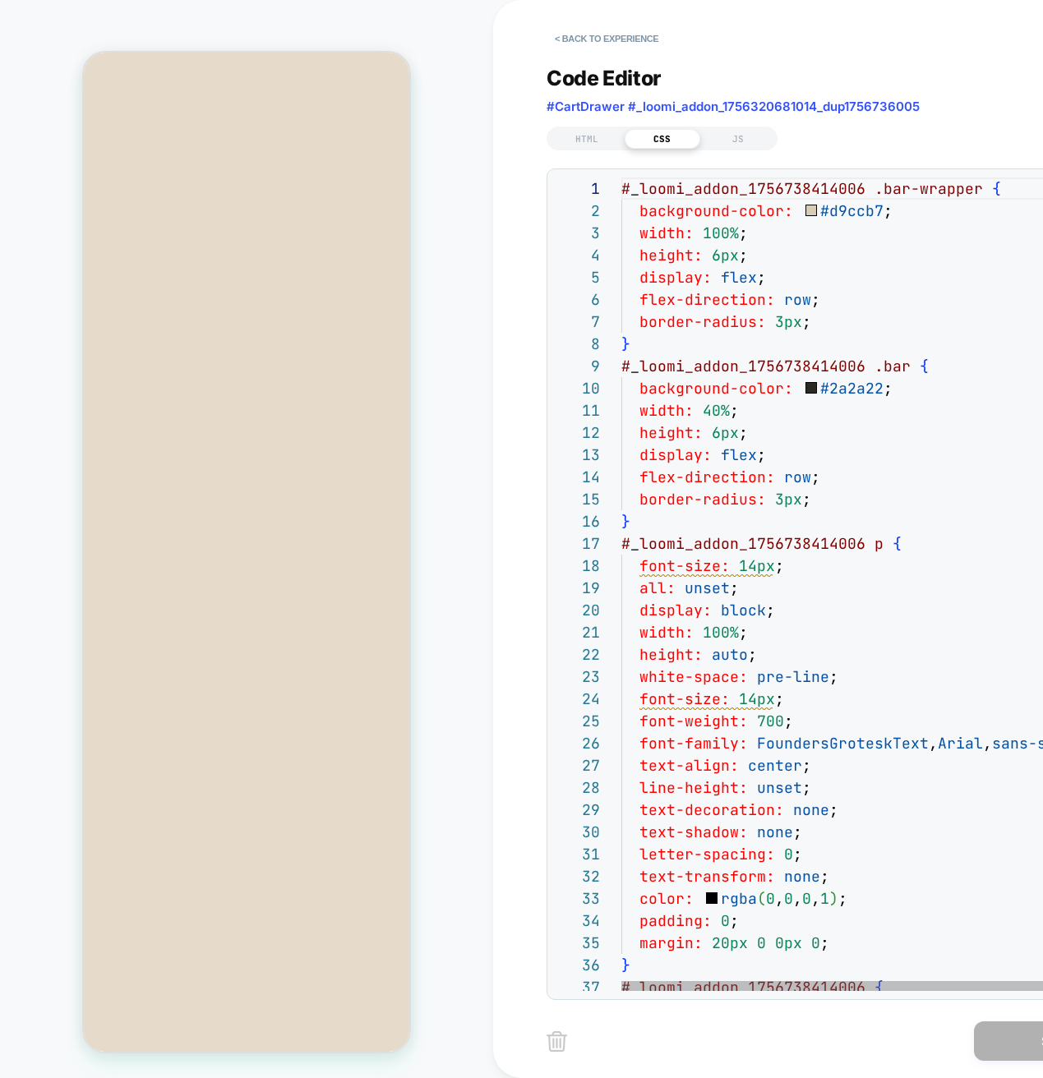
click at [763, 223] on div "# _ loomi_addon_1756738414006 .bar-wrapper { background-color: #d9ccb7 ; width:…" at bounding box center [884, 1027] width 526 height 1701
click at [670, 191] on div "# _ loomi_addon_1756738414006 .bar-wrapper { background-color: #d9ccb7 ; width:…" at bounding box center [884, 1027] width 526 height 1701
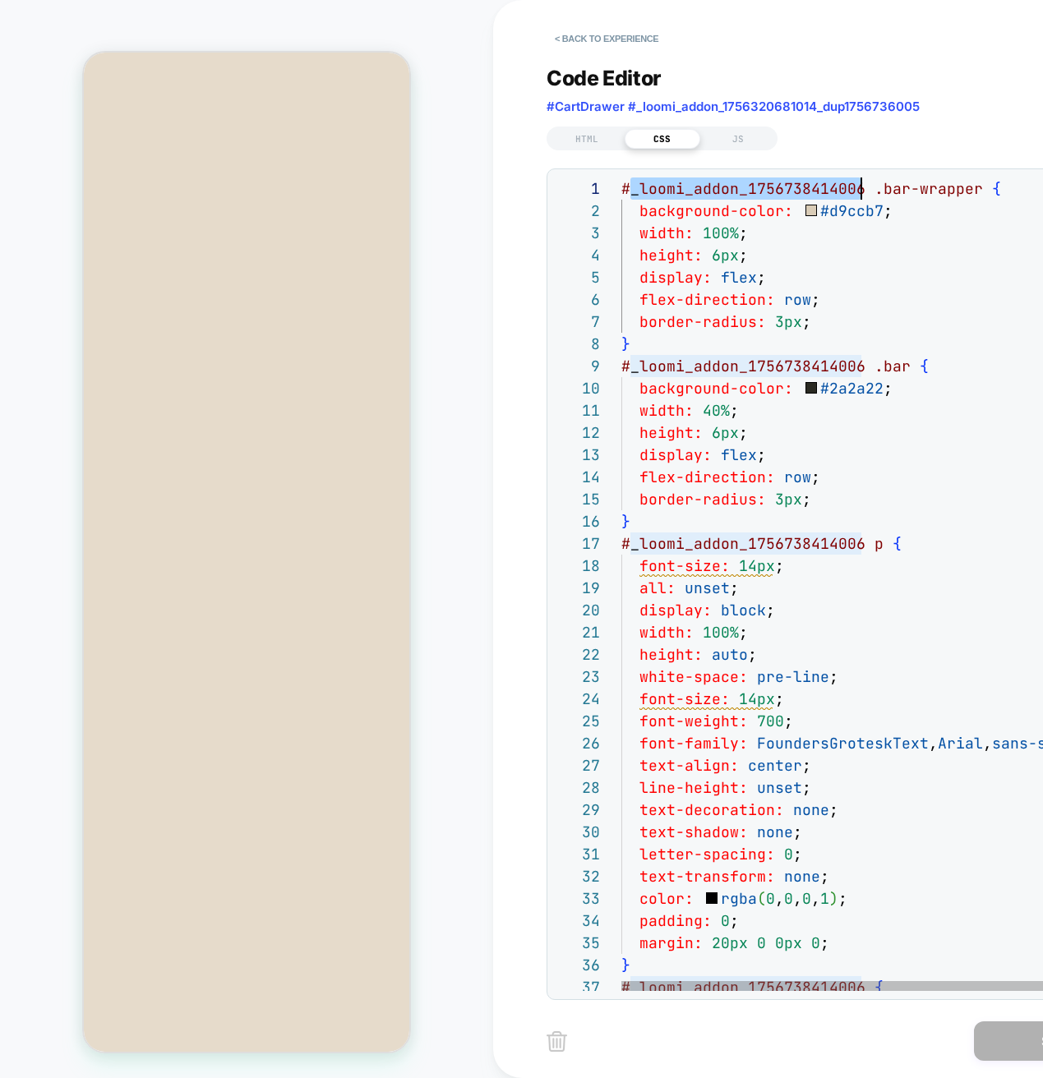
click at [670, 190] on div "# _ loomi_addon_1756738414006 .bar-wrapper { background-color: #d9ccb7 ; width:…" at bounding box center [884, 1027] width 526 height 1701
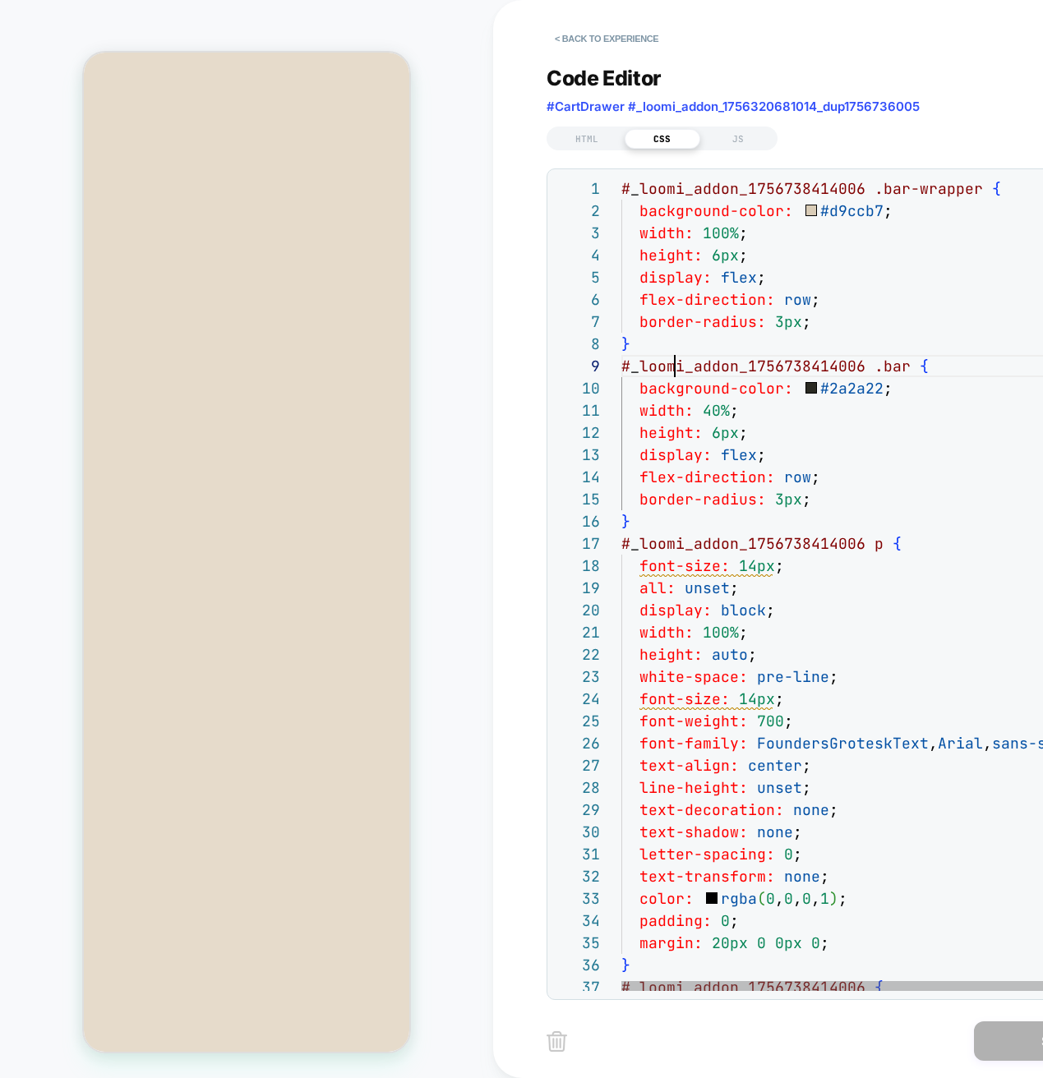
click at [671, 363] on div "# _ loomi_addon_1756738414006 .bar-wrapper { background-color: #d9ccb7 ; width:…" at bounding box center [884, 1027] width 526 height 1701
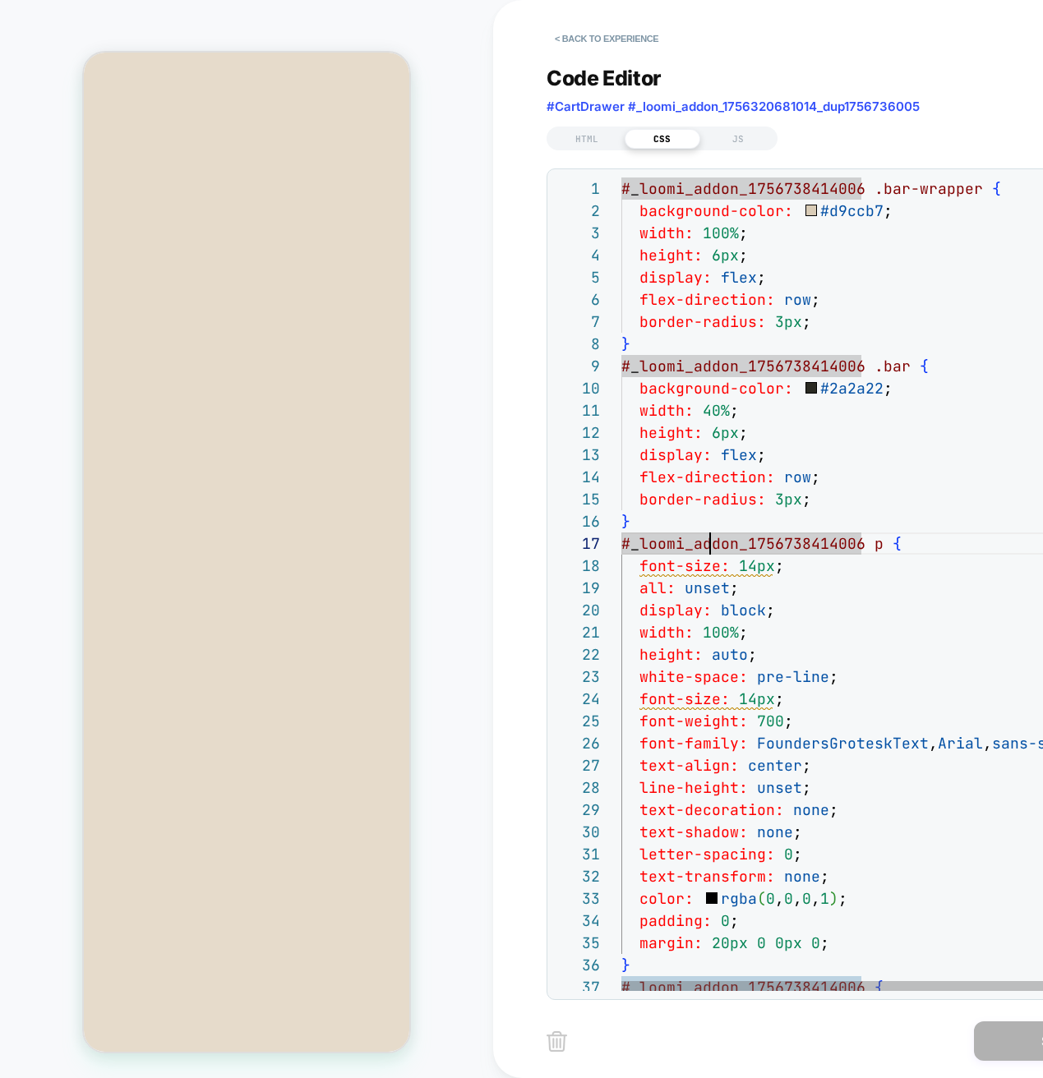
click at [714, 534] on div "# _ loomi_addon_1756738414006 .bar-wrapper { background-color: #d9ccb7 ; width:…" at bounding box center [884, 1027] width 526 height 1701
click at [711, 541] on div "# _ loomi_addon_1756738414006 .bar-wrapper { background-color: #d9ccb7 ; width:…" at bounding box center [884, 1027] width 526 height 1701
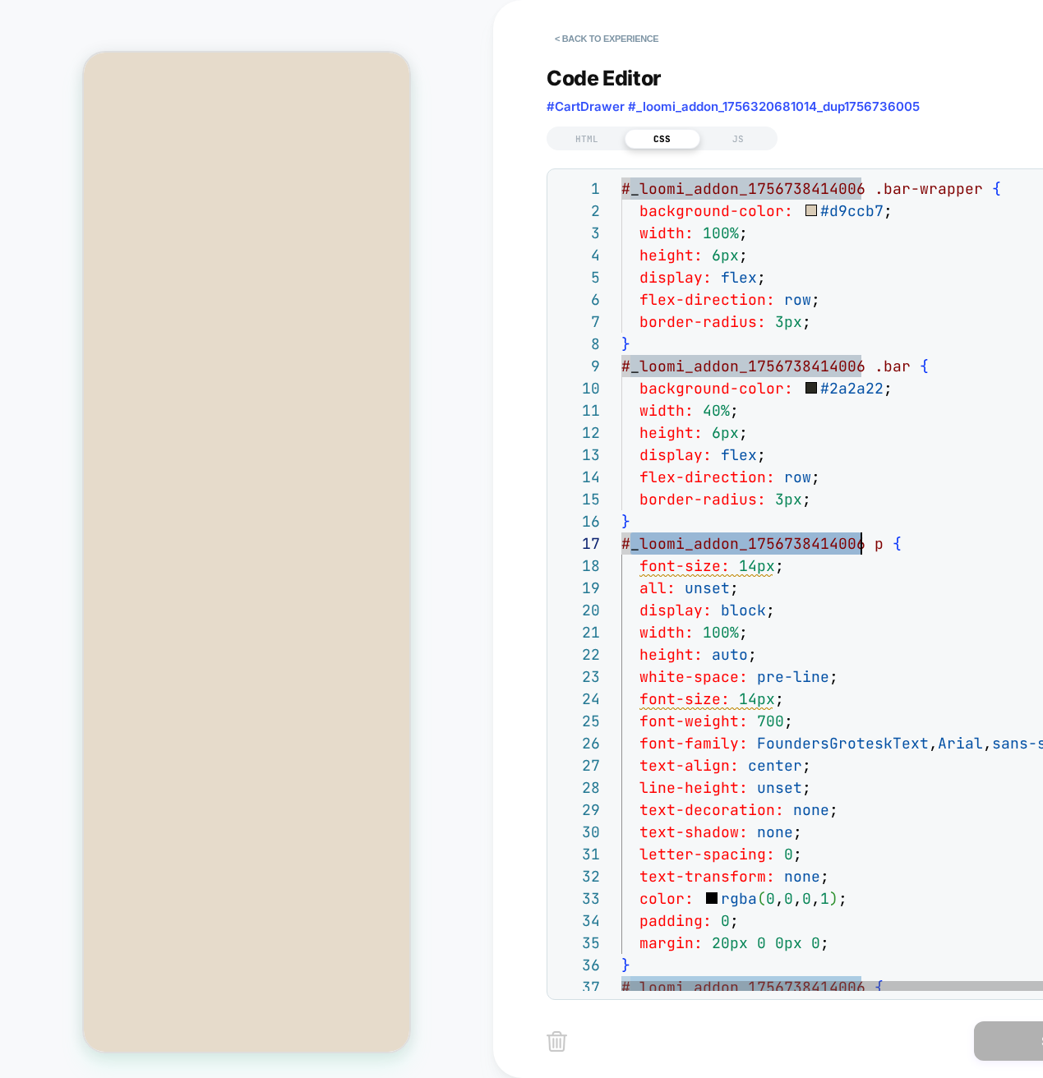
click at [711, 541] on div "# _ loomi_addon_1756738414006 .bar-wrapper { background-color: #d9ccb7 ; width:…" at bounding box center [884, 1027] width 526 height 1701
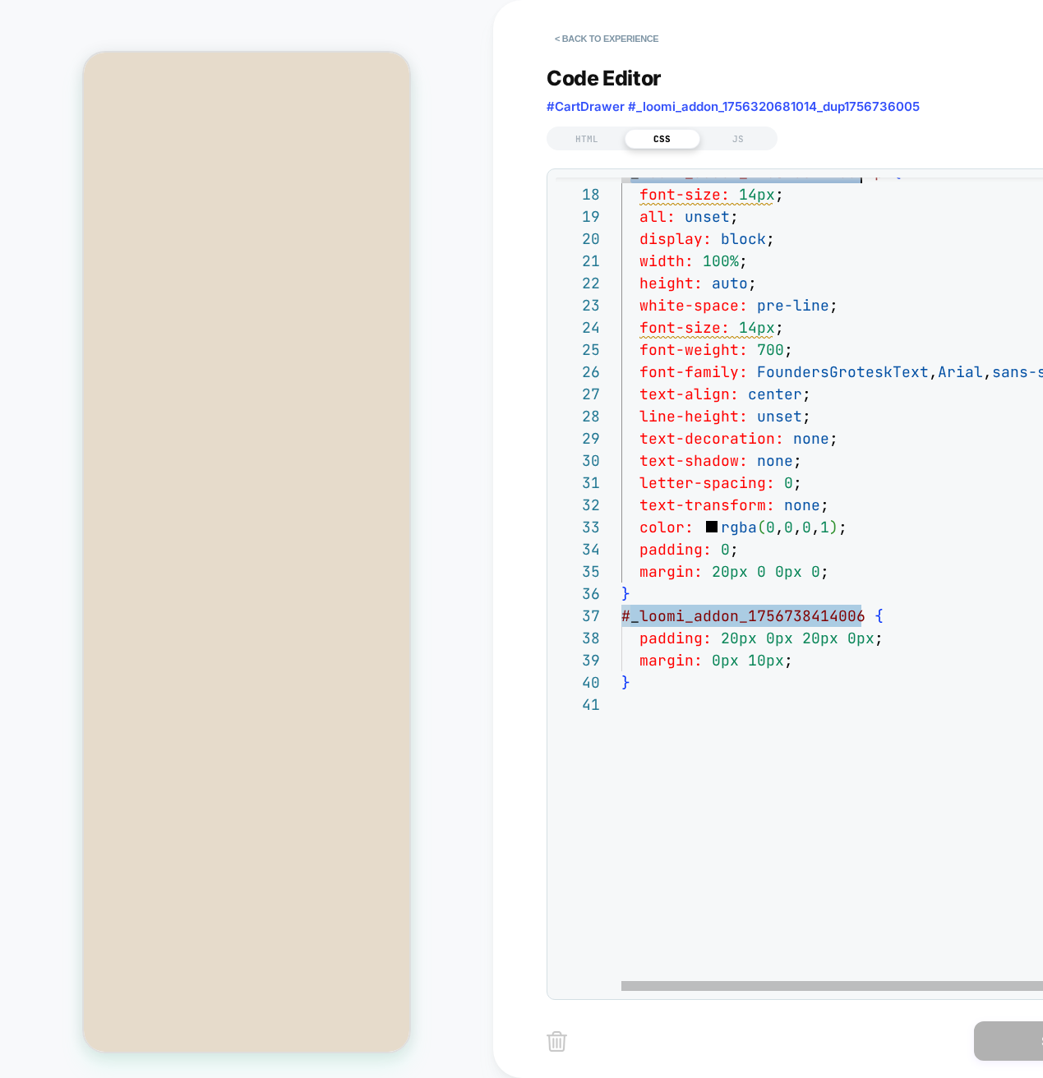
type textarea "**********"
click at [710, 649] on div "# _ loomi_addon_1756738414006 p { font-size: 14px ; all: unset ; display: block…" at bounding box center [884, 656] width 526 height 1701
click at [713, 606] on div "# _ loomi_addon_1756738414006 p { font-size: 14px ; all: unset ; display: block…" at bounding box center [884, 656] width 526 height 1701
click at [708, 613] on div "# _ loomi_addon_1756738414006 p { font-size: 14px ; all: unset ; display: block…" at bounding box center [884, 656] width 526 height 1701
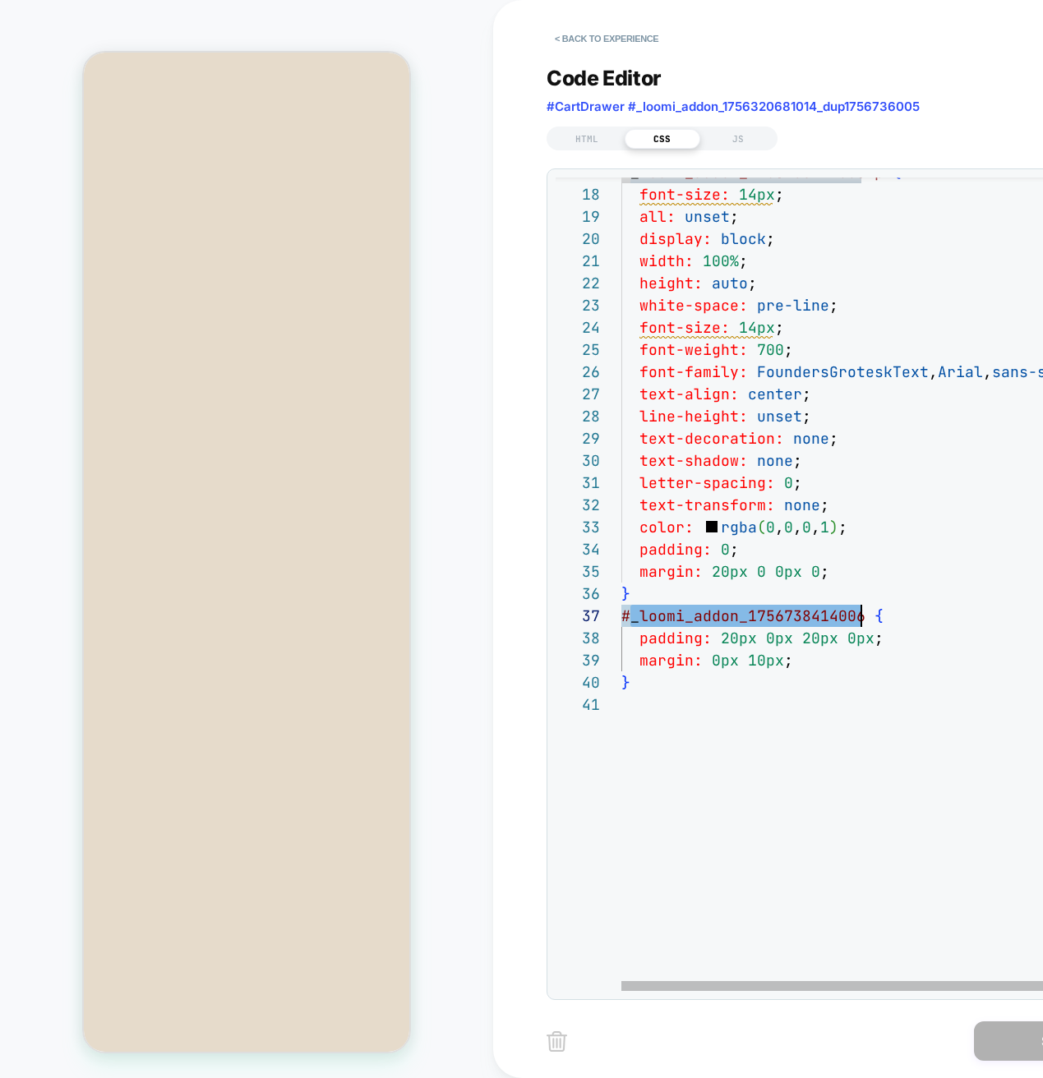
click at [758, 730] on div "# _ loomi_addon_1756738414006 p { font-size: 14px ; all: unset ; display: block…" at bounding box center [884, 656] width 526 height 1701
click at [707, 748] on div "# _ loomi_addon_1756738414006 p { font-size: 14px ; all: unset ; display: block…" at bounding box center [884, 656] width 526 height 1701
type textarea "**********"
click at [699, 611] on div "# _ loomi_addon_1756738414006 p { font-size: 14px ; all: unset ; display: block…" at bounding box center [884, 656] width 526 height 1701
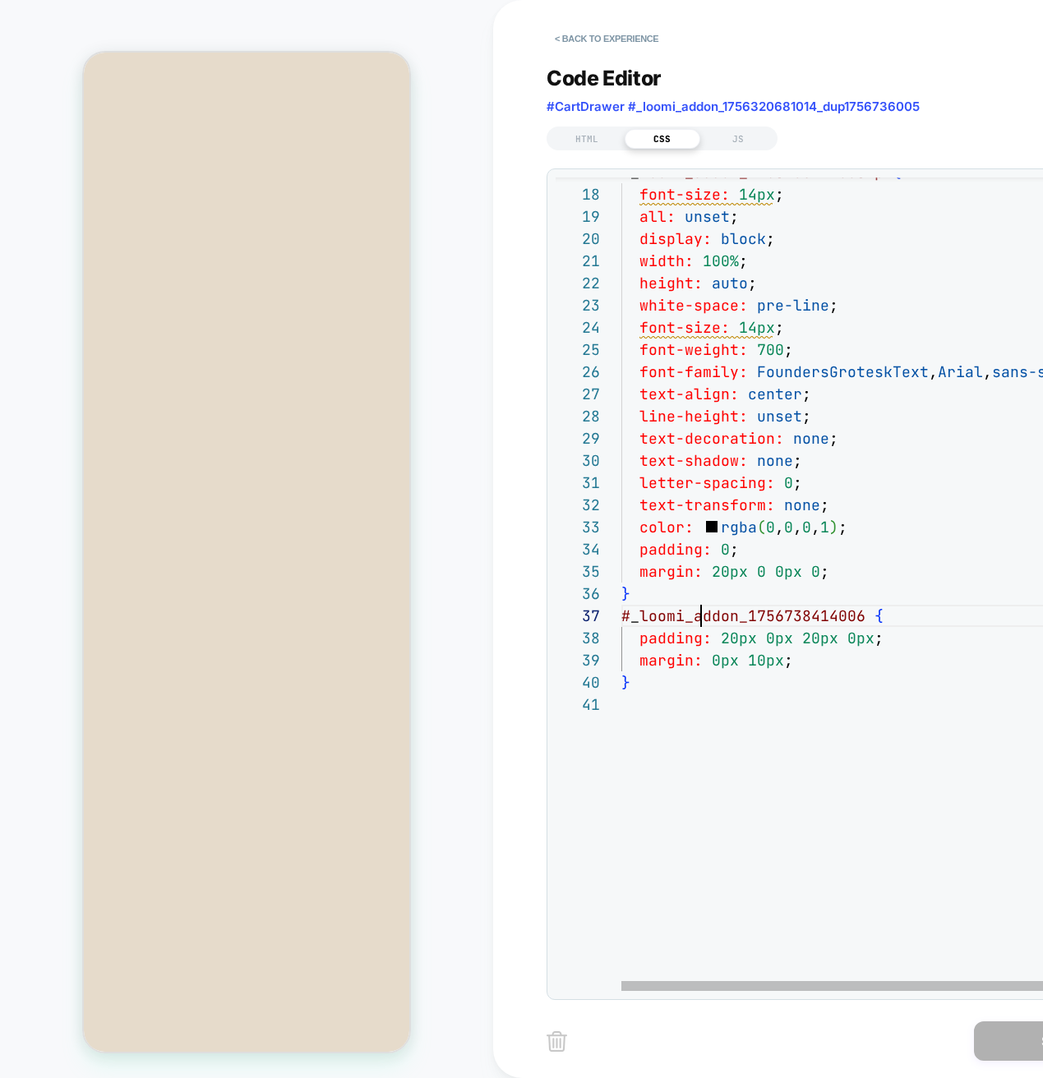
click at [698, 616] on div "# _ loomi_addon_1756738414006 p { font-size: 14px ; all: unset ; display: block…" at bounding box center [884, 656] width 526 height 1701
click at [854, 870] on div "# _ loomi_addon_1756738414006 p { font-size: 14px ; all: unset ; display: block…" at bounding box center [884, 656] width 526 height 1701
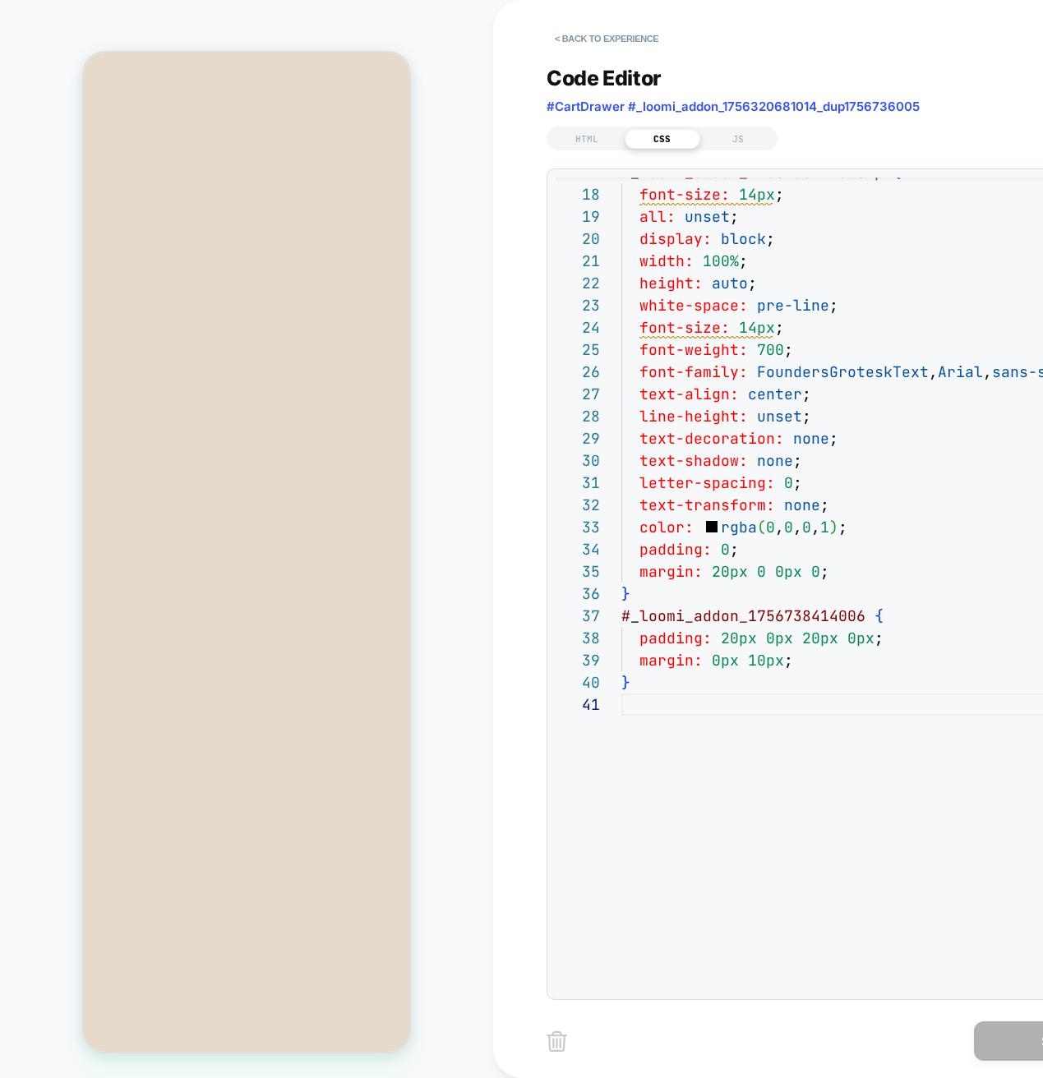
click at [821, 1043] on div "Save" at bounding box center [842, 1040] width 592 height 41
click at [594, 45] on button "< Back to experience" at bounding box center [606, 38] width 120 height 26
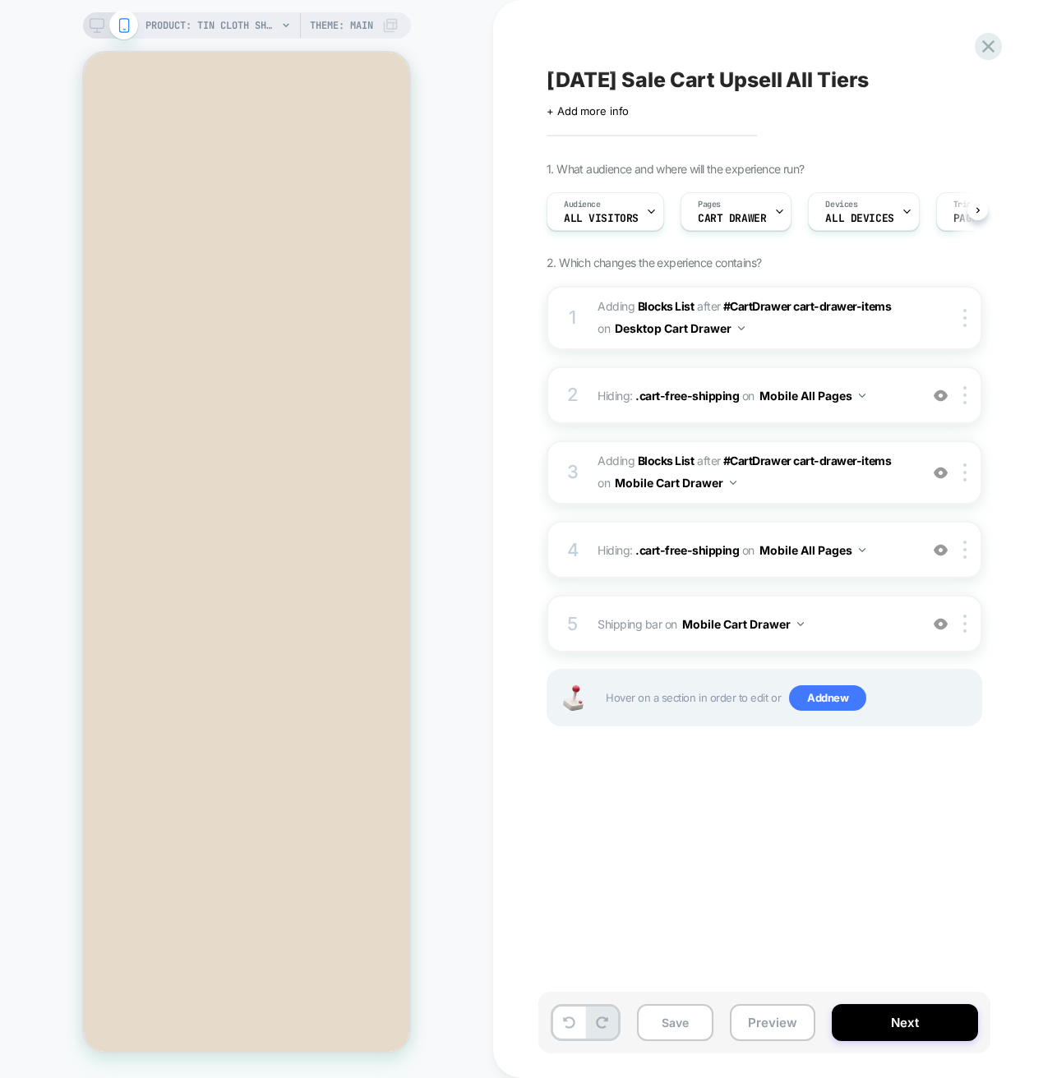
scroll to position [0, 1]
click at [795, 1023] on button "Preview" at bounding box center [772, 1022] width 85 height 37
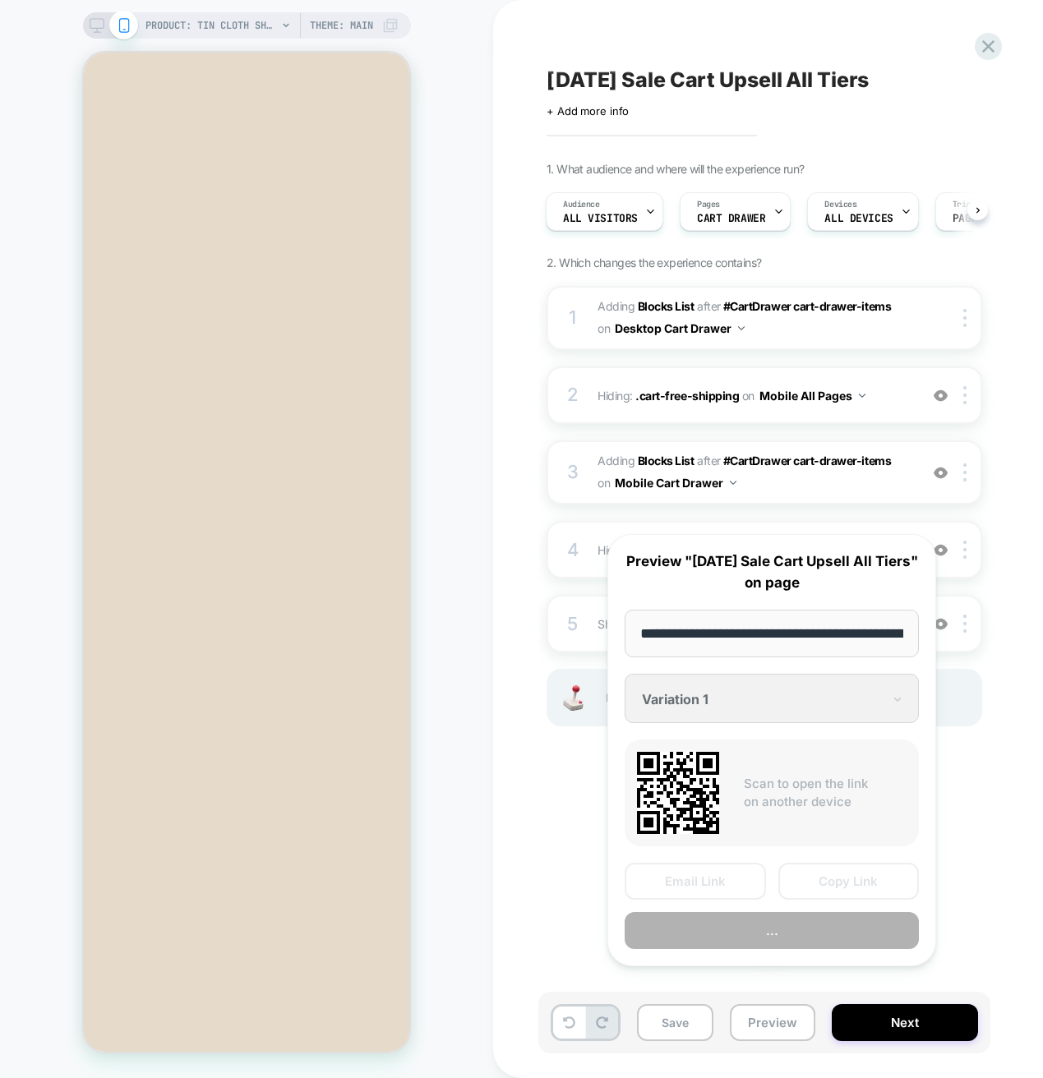
scroll to position [0, 398]
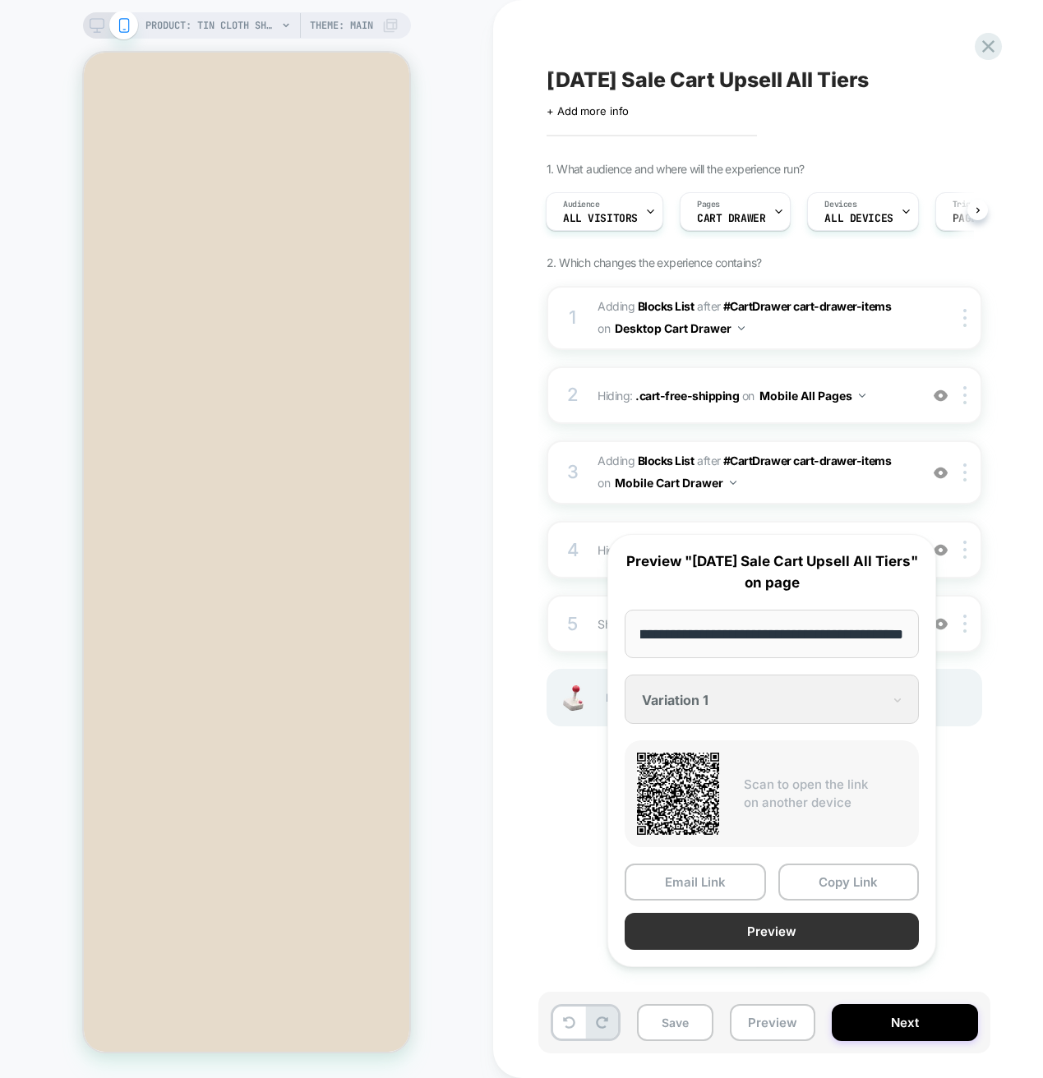
click at [809, 950] on button "Preview" at bounding box center [771, 931] width 294 height 37
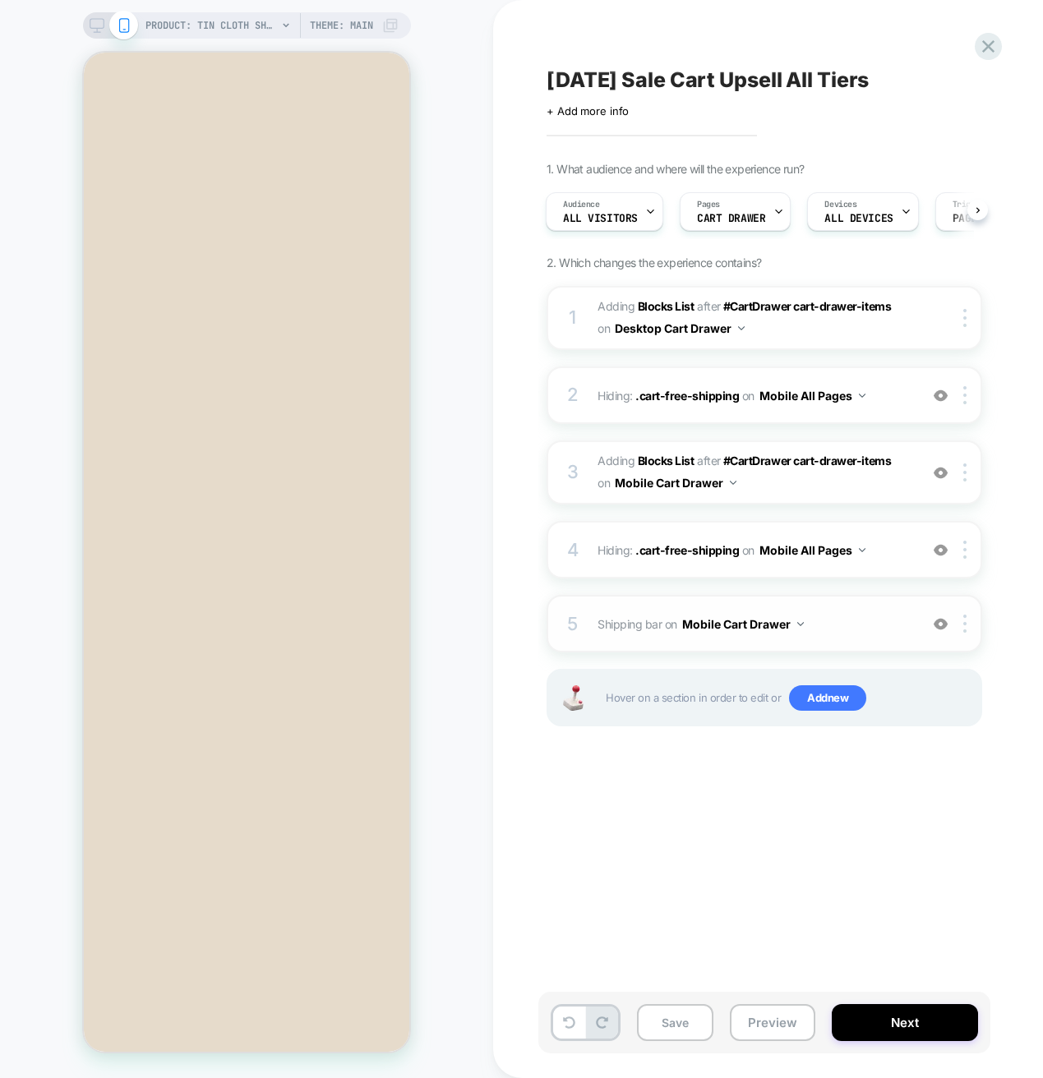
click at [831, 639] on div "5 Shipping bar Adding Code Block BEFORE #CartDrawer #_loomi_addon_1756320681014…" at bounding box center [763, 624] width 435 height 58
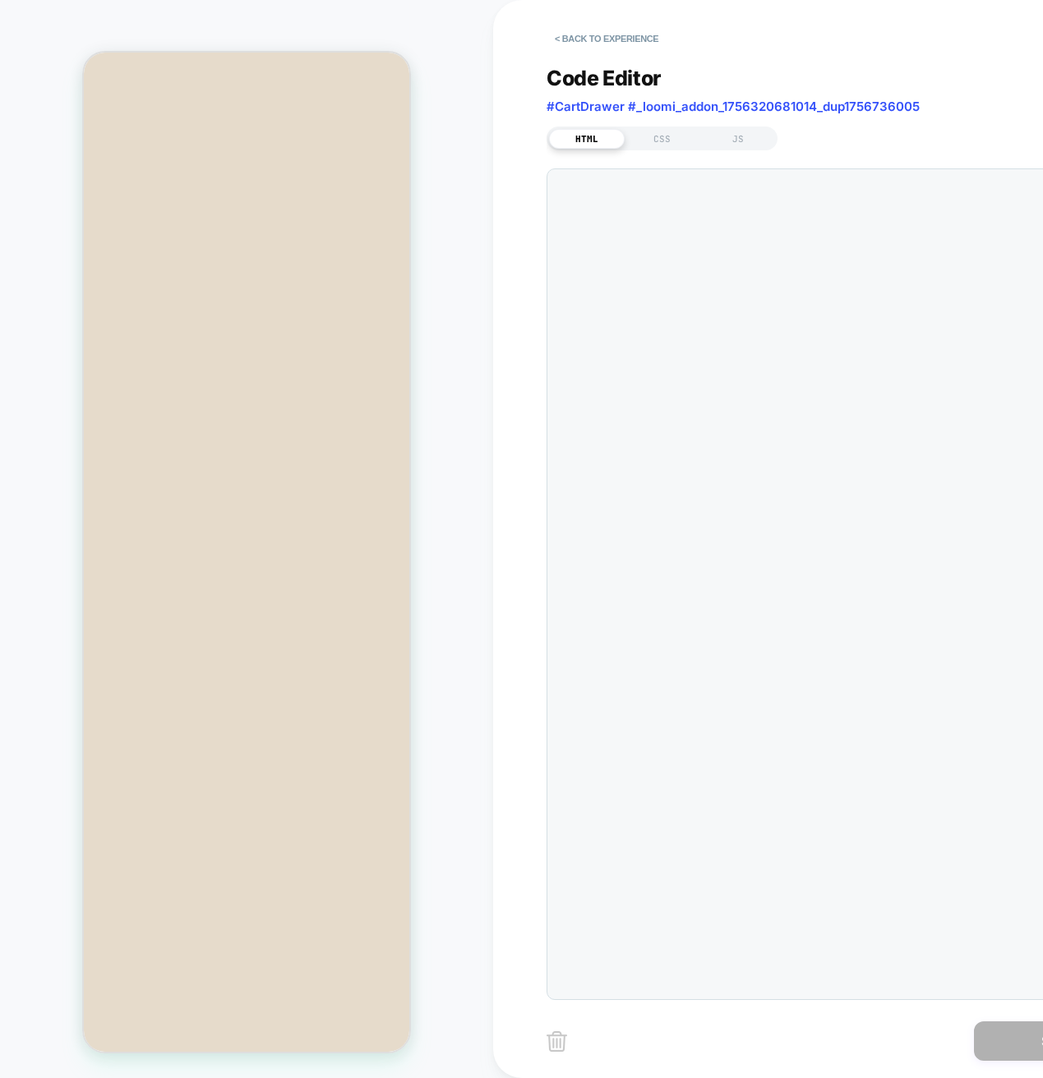
scroll to position [89, 0]
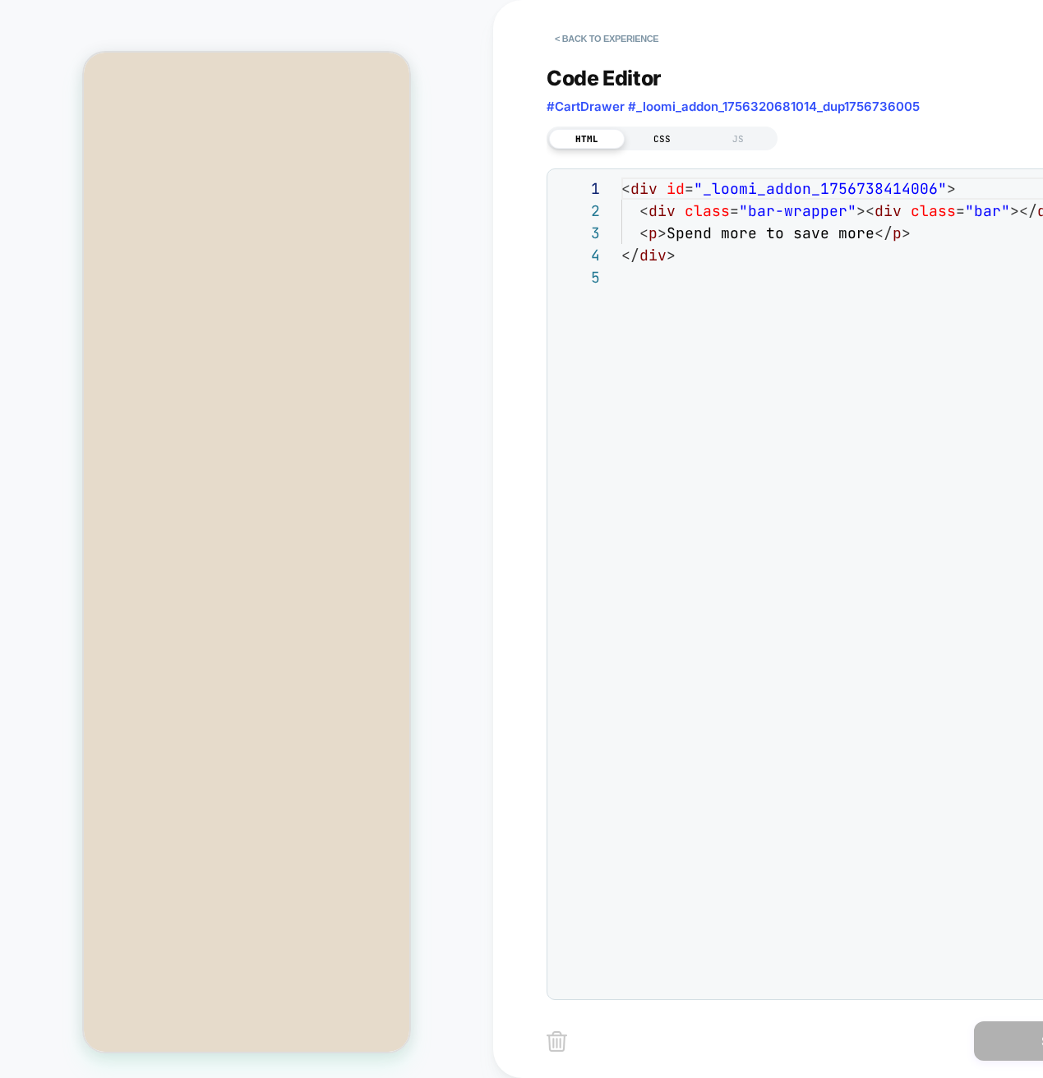
click at [656, 147] on div "CSS" at bounding box center [662, 139] width 76 height 20
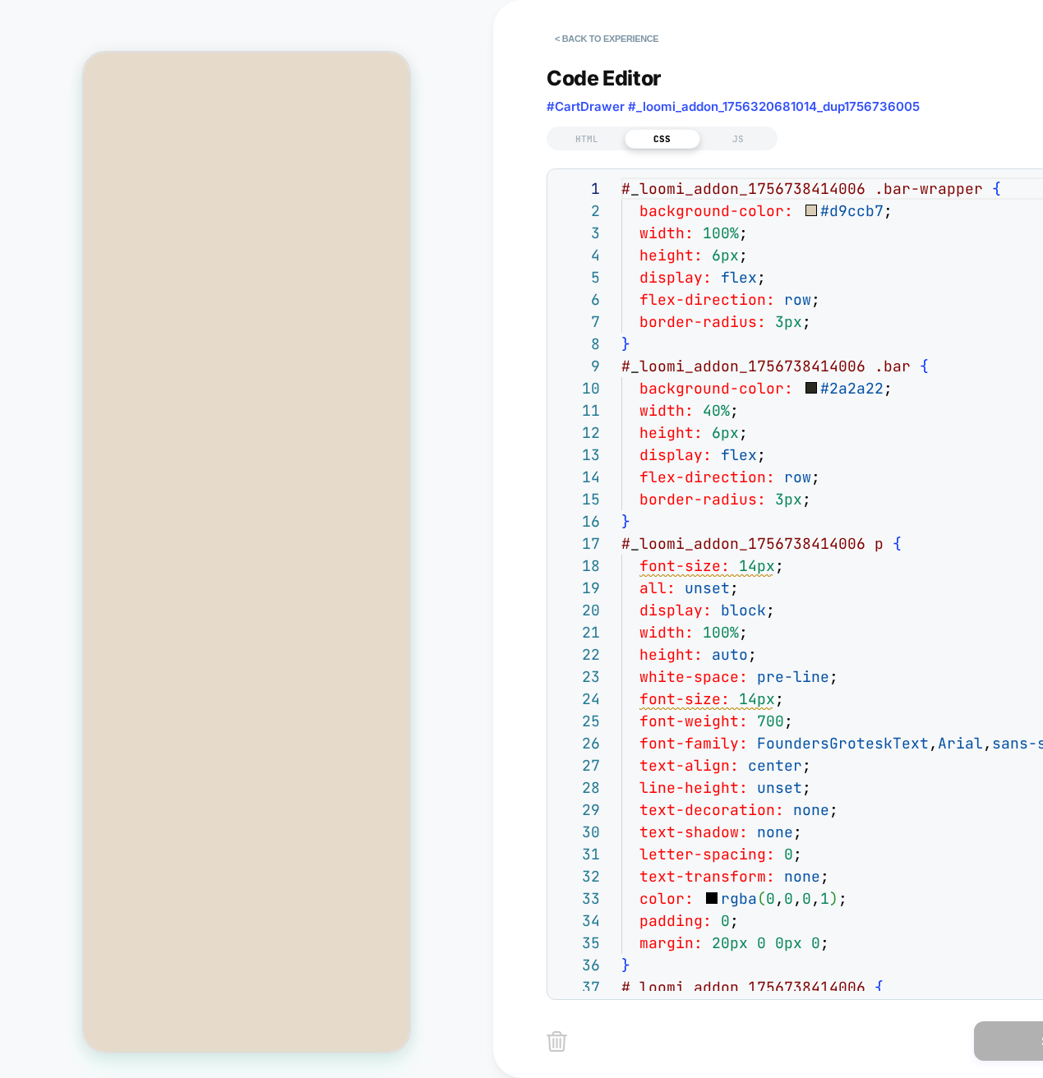
scroll to position [222, 0]
click at [818, 703] on div "# _ loomi_addon_1756738414006 .bar-wrapper { background-color: #d9ccb7 ; width:…" at bounding box center [884, 1027] width 526 height 1701
click at [813, 699] on div "# _ loomi_addon_1756738414006 .bar-wrapper { background-color: #d9ccb7 ; width:…" at bounding box center [884, 1027] width 526 height 1701
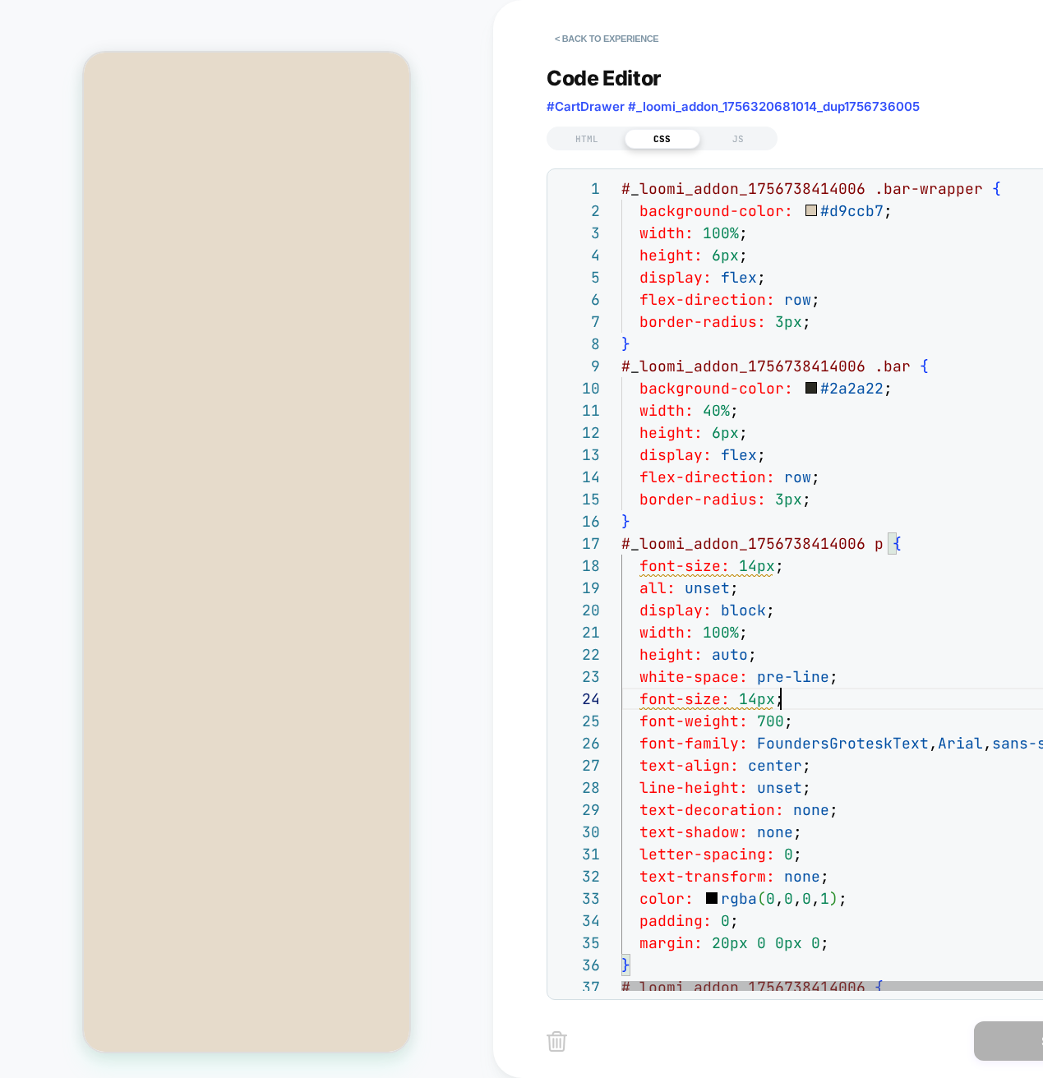
click at [813, 699] on div "# _ loomi_addon_1756738414006 .bar-wrapper { background-color: #d9ccb7 ; width:…" at bounding box center [884, 1027] width 526 height 1701
type textarea "**********"
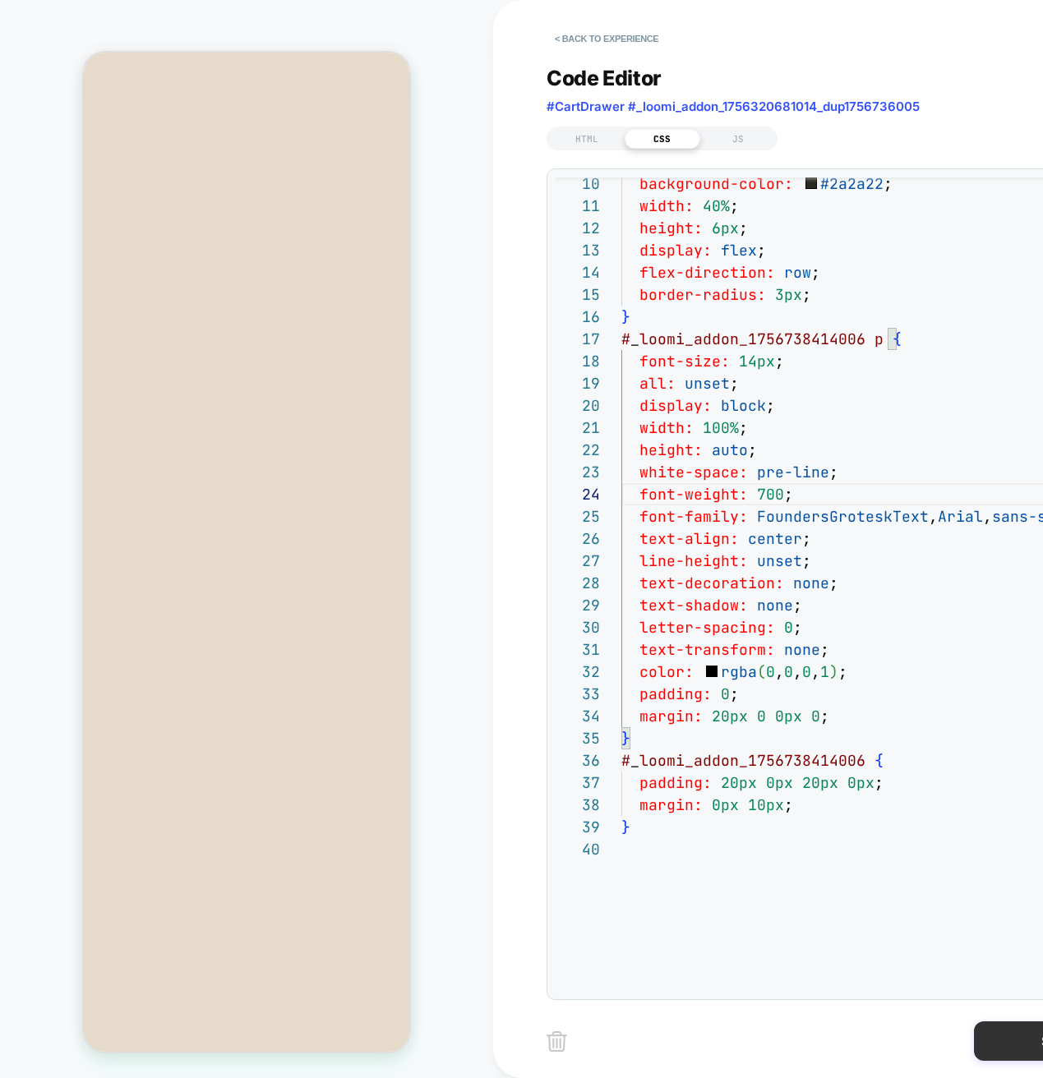
click at [1006, 1038] on button "Save" at bounding box center [1056, 1040] width 164 height 39
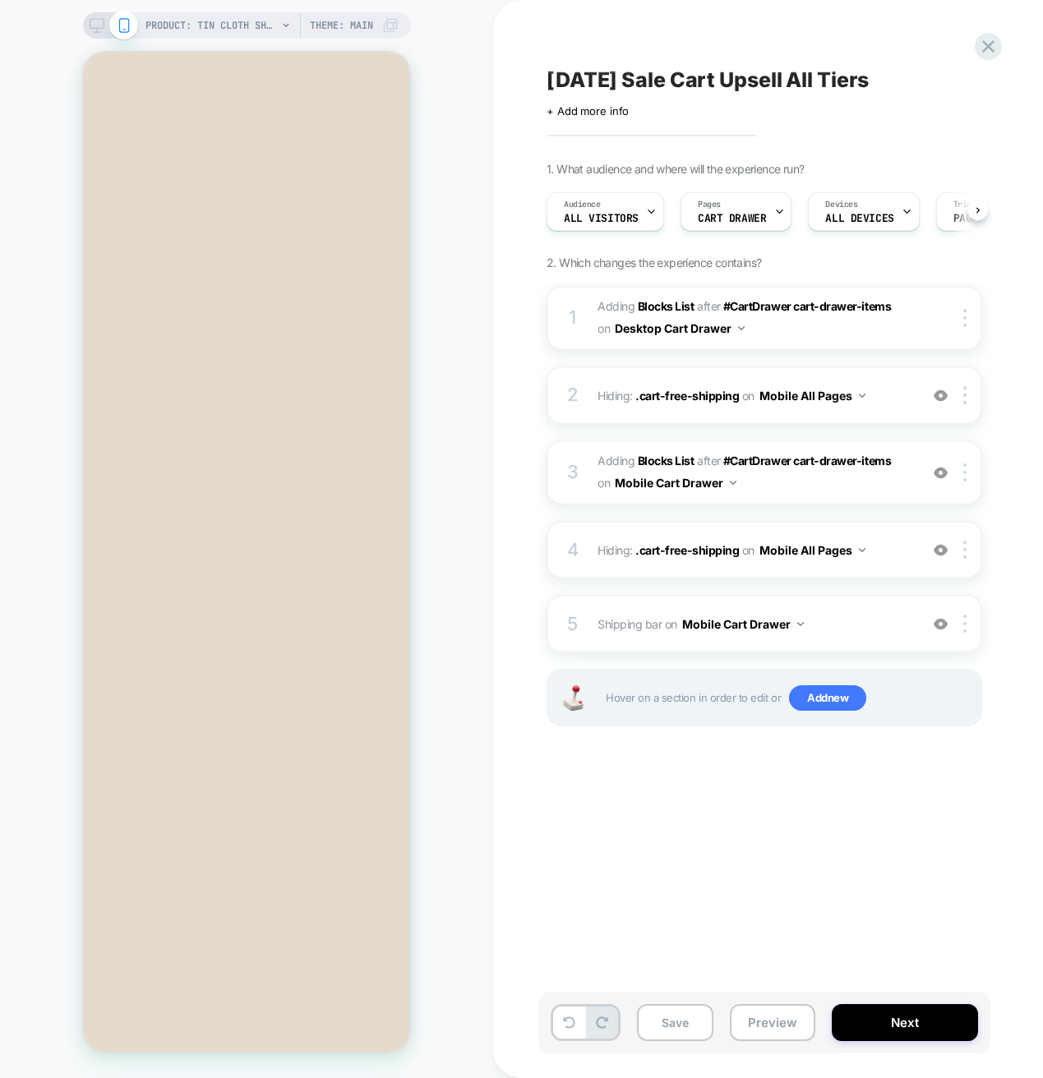
scroll to position [0, 1]
click at [969, 483] on div "3 #_loomi_addon_1756320681014_dup1756736005 Adding Blocks List AFTER #CartDrawe…" at bounding box center [763, 472] width 435 height 64
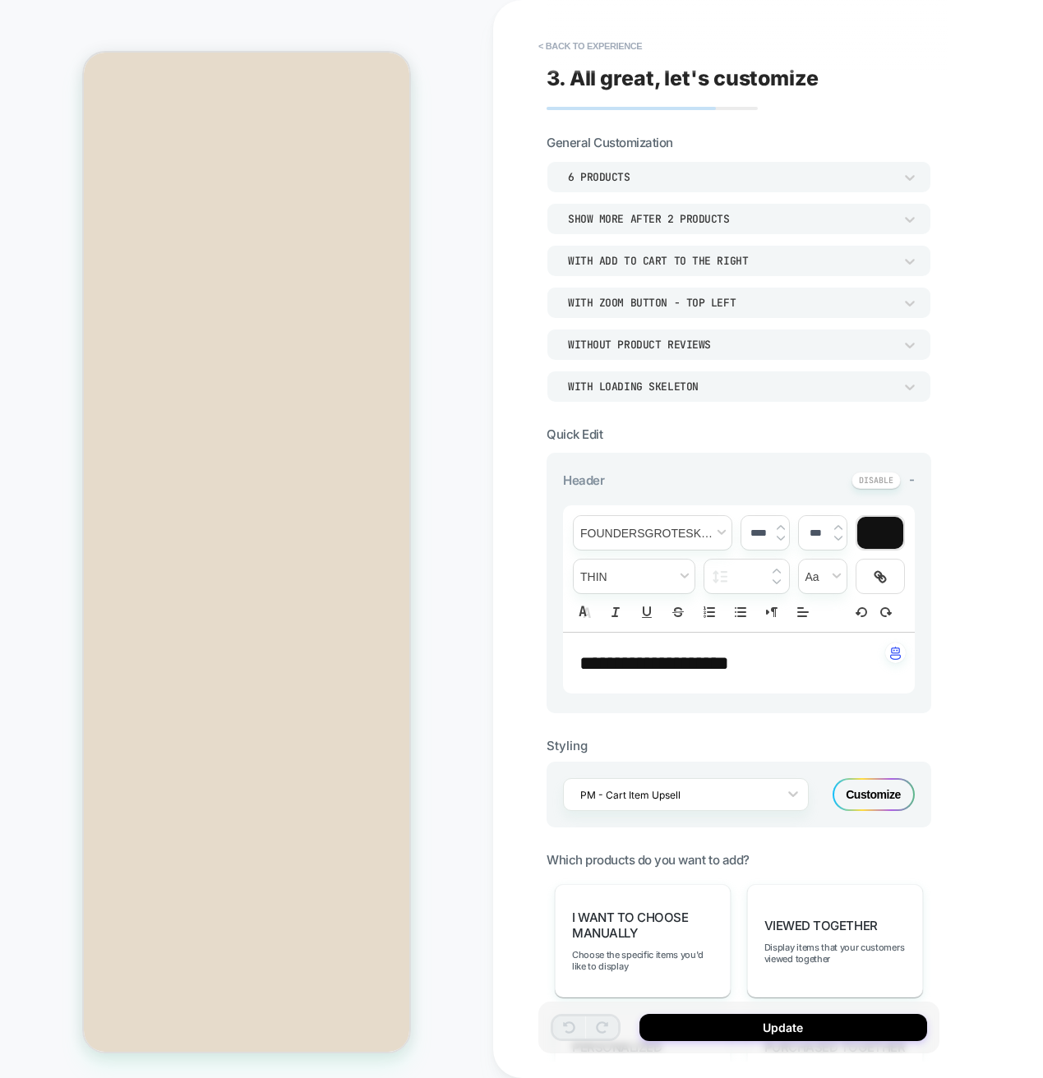
scroll to position [69, 0]
click at [578, 48] on button "< Back to experience" at bounding box center [590, 46] width 120 height 26
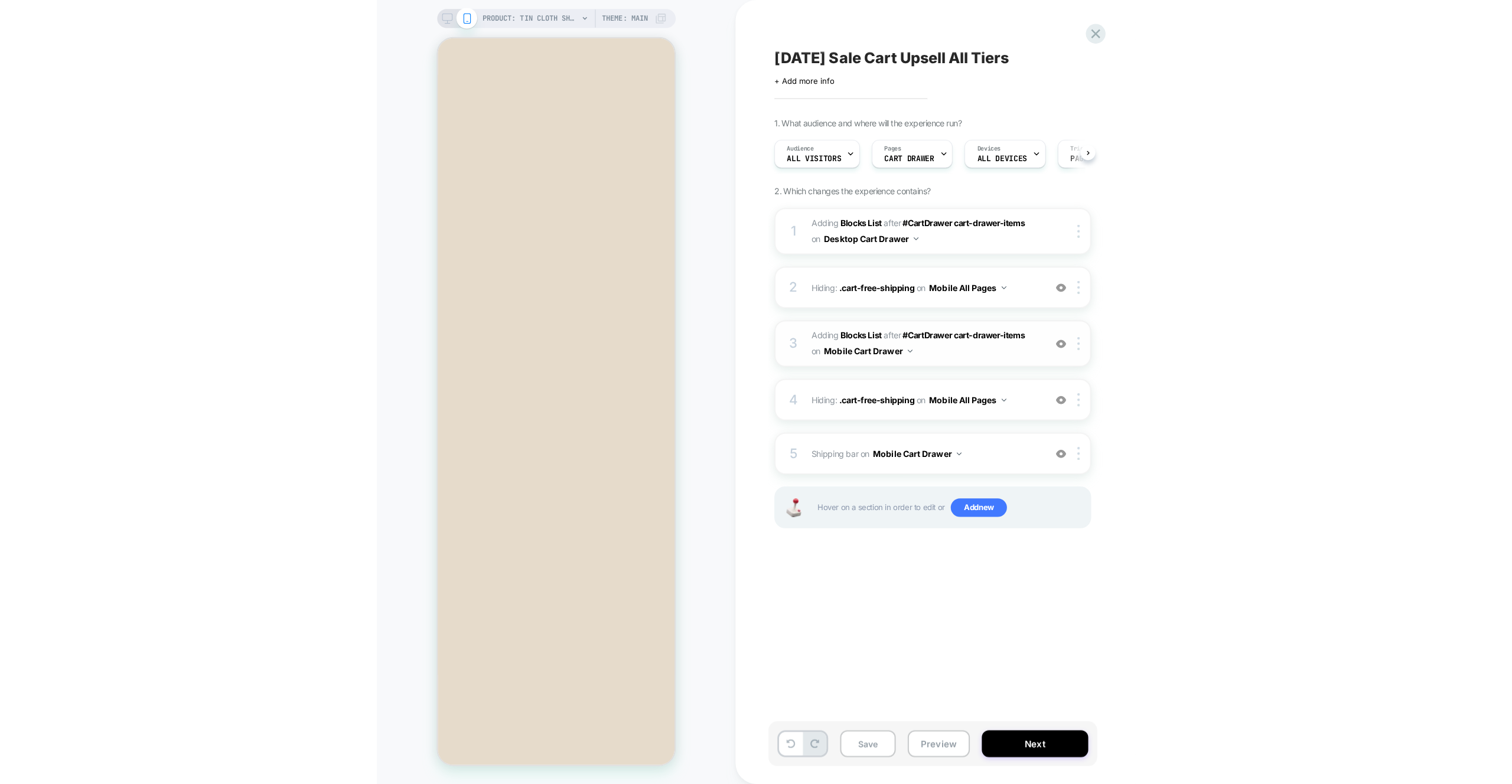
scroll to position [0, 1]
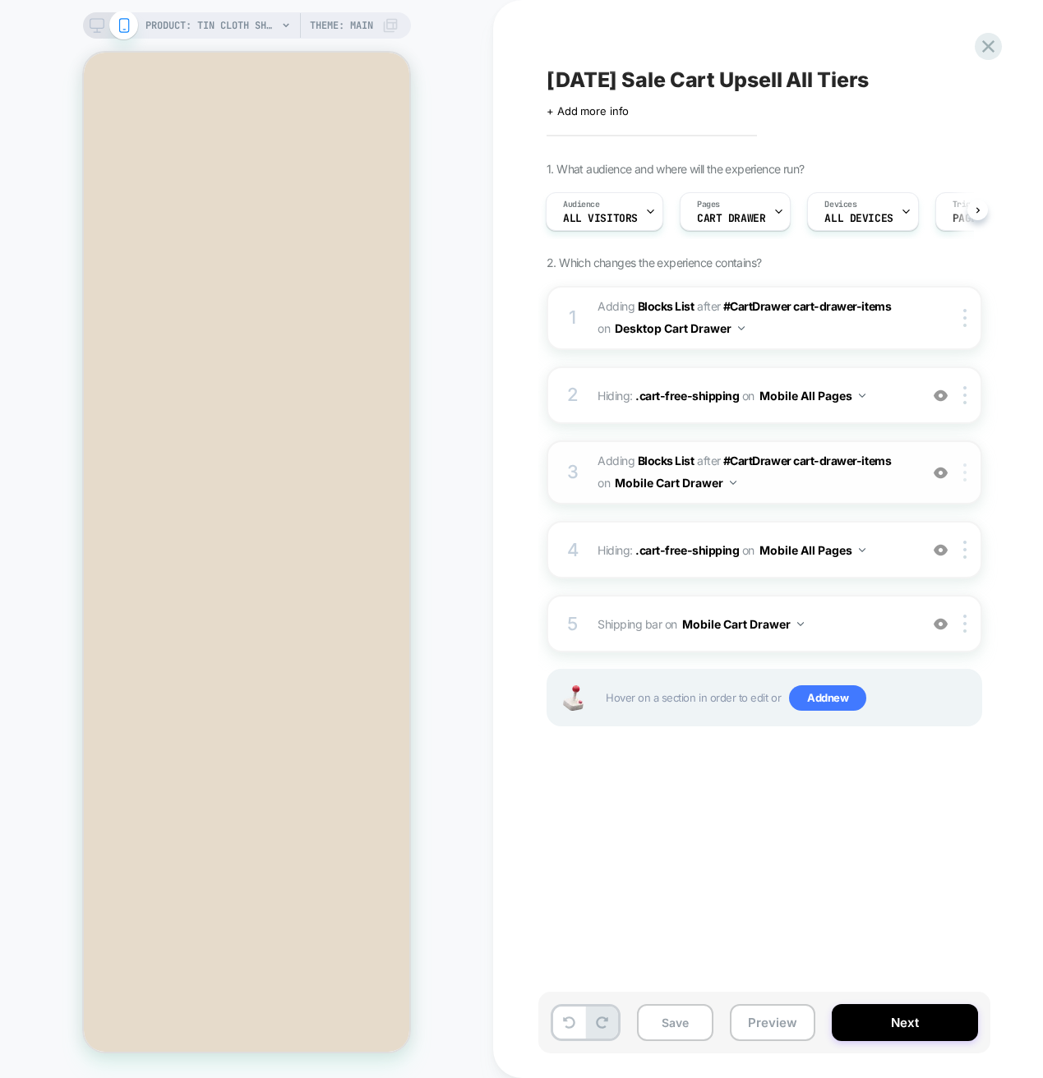
click at [963, 477] on img at bounding box center [964, 472] width 3 height 18
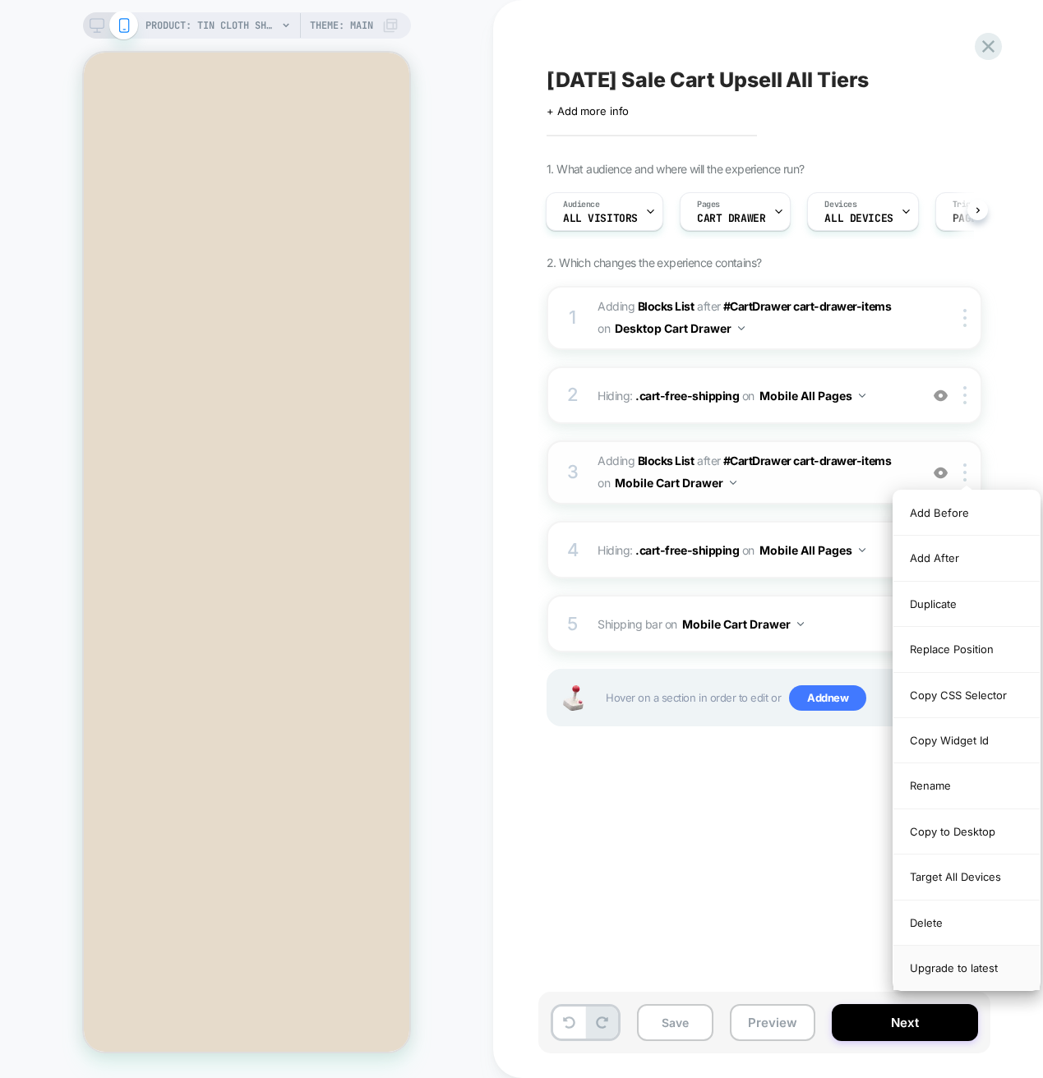
click at [949, 972] on div "Upgrade to latest" at bounding box center [966, 968] width 146 height 44
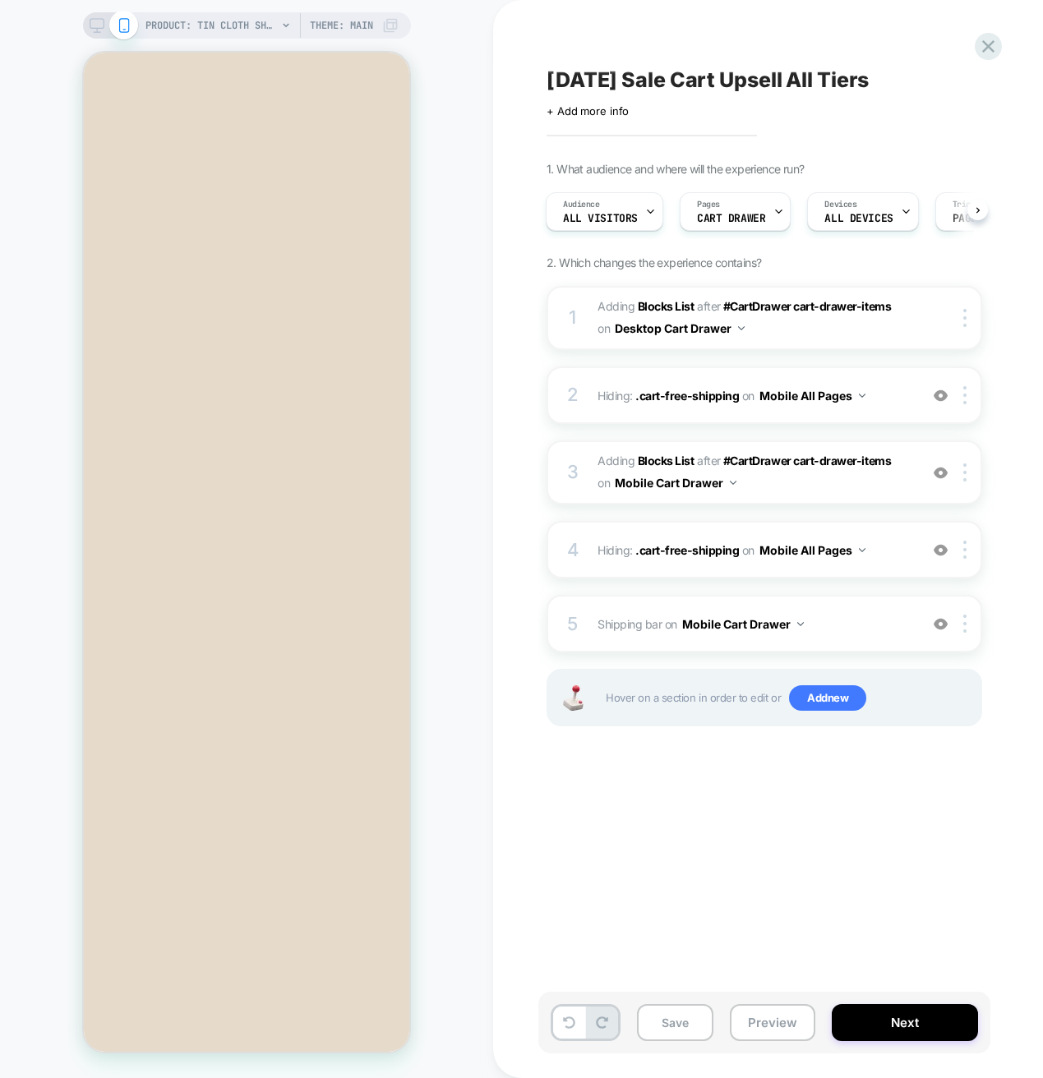
click at [689, 855] on div "[DATE] Sale Cart Upsell All Tiers Click to edit experience details + Add more i…" at bounding box center [846, 538] width 616 height 1045
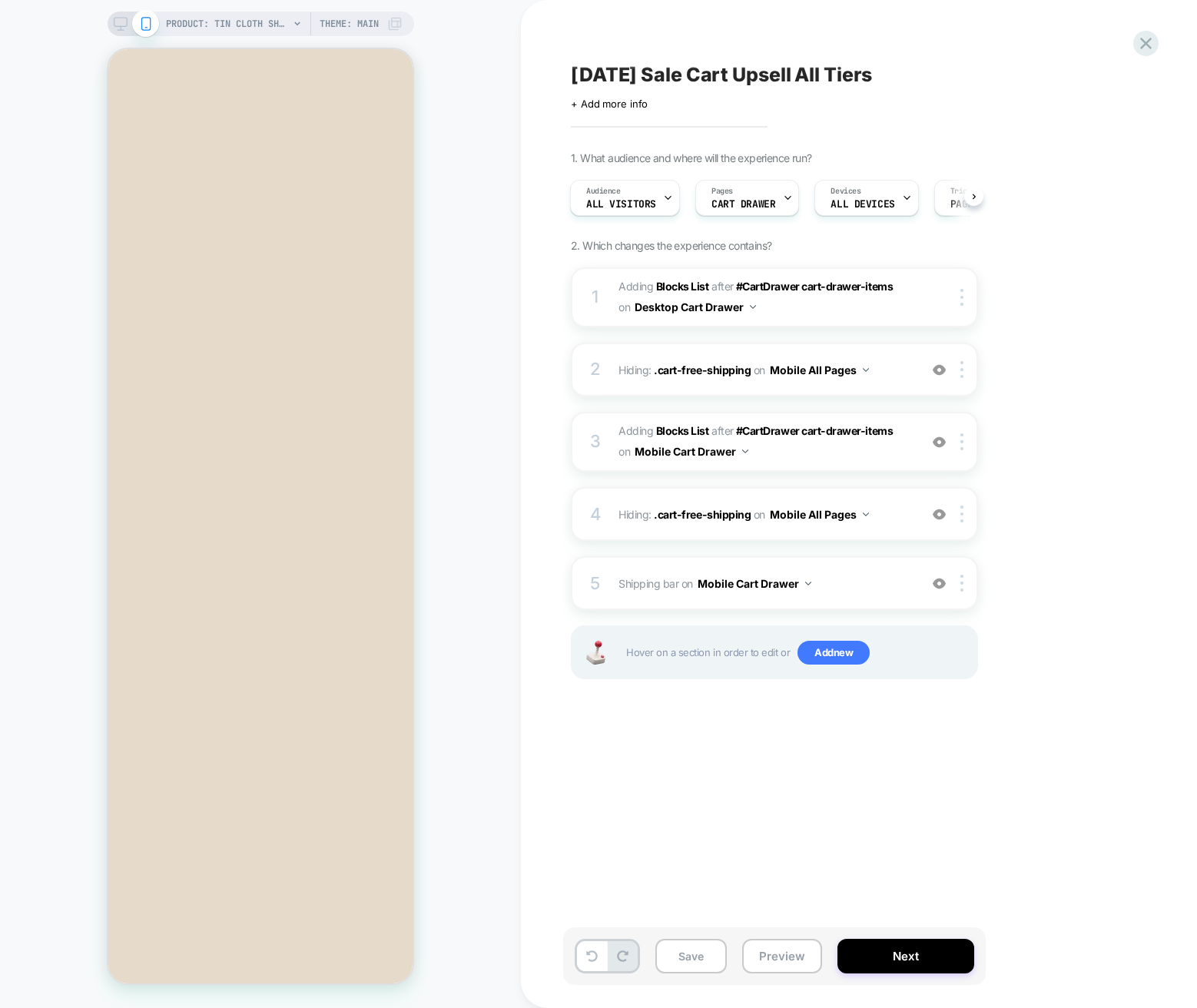
click at [974, 246] on div "1. What audience and where will the experience run? Audience All Visitors Pages…" at bounding box center [851, 435] width 561 height 567
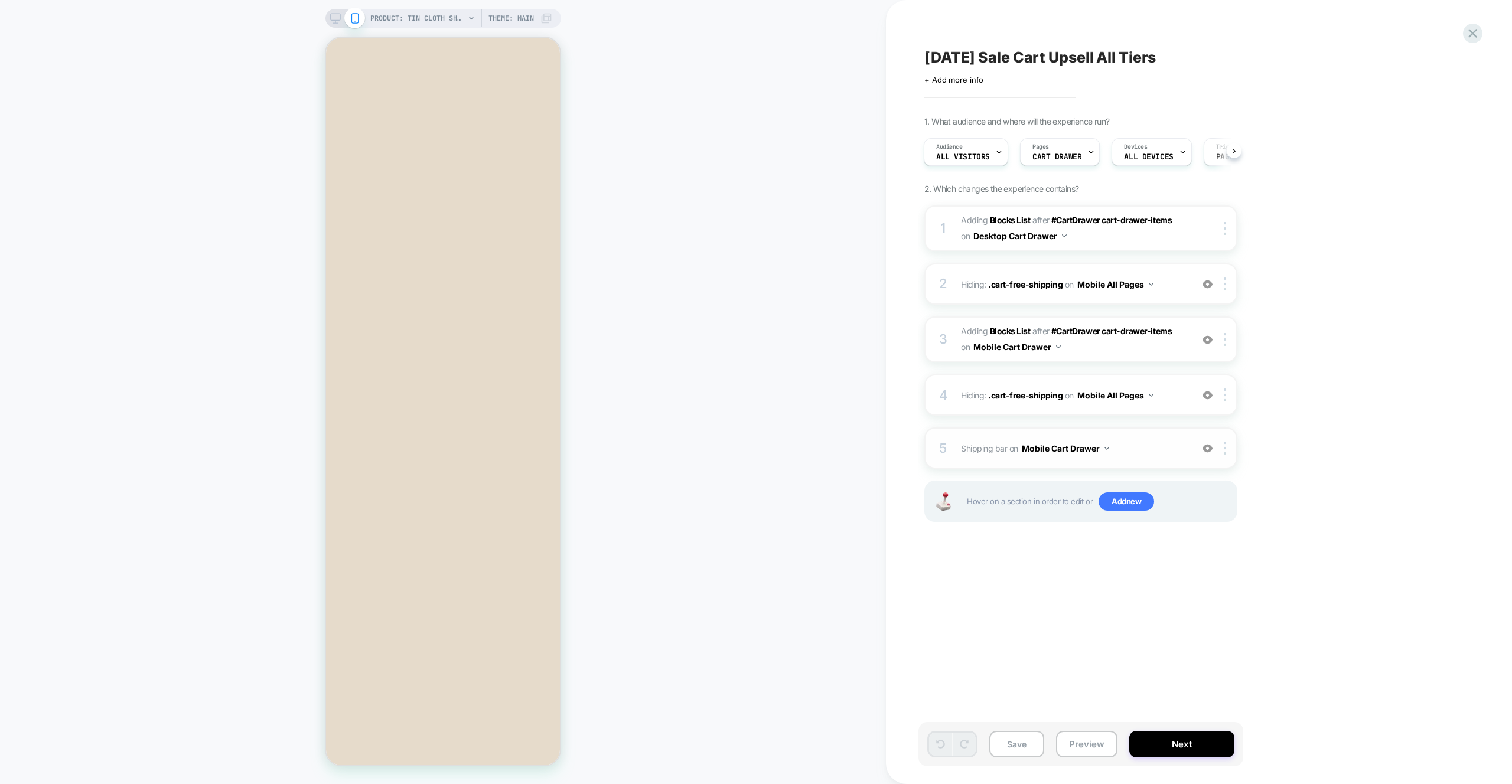
click at [749, 451] on span "Shipping bar Adding Code Block BEFORE #CartDrawer #_loomi_addon_1756320681014_d…" at bounding box center [1073, 448] width 225 height 17
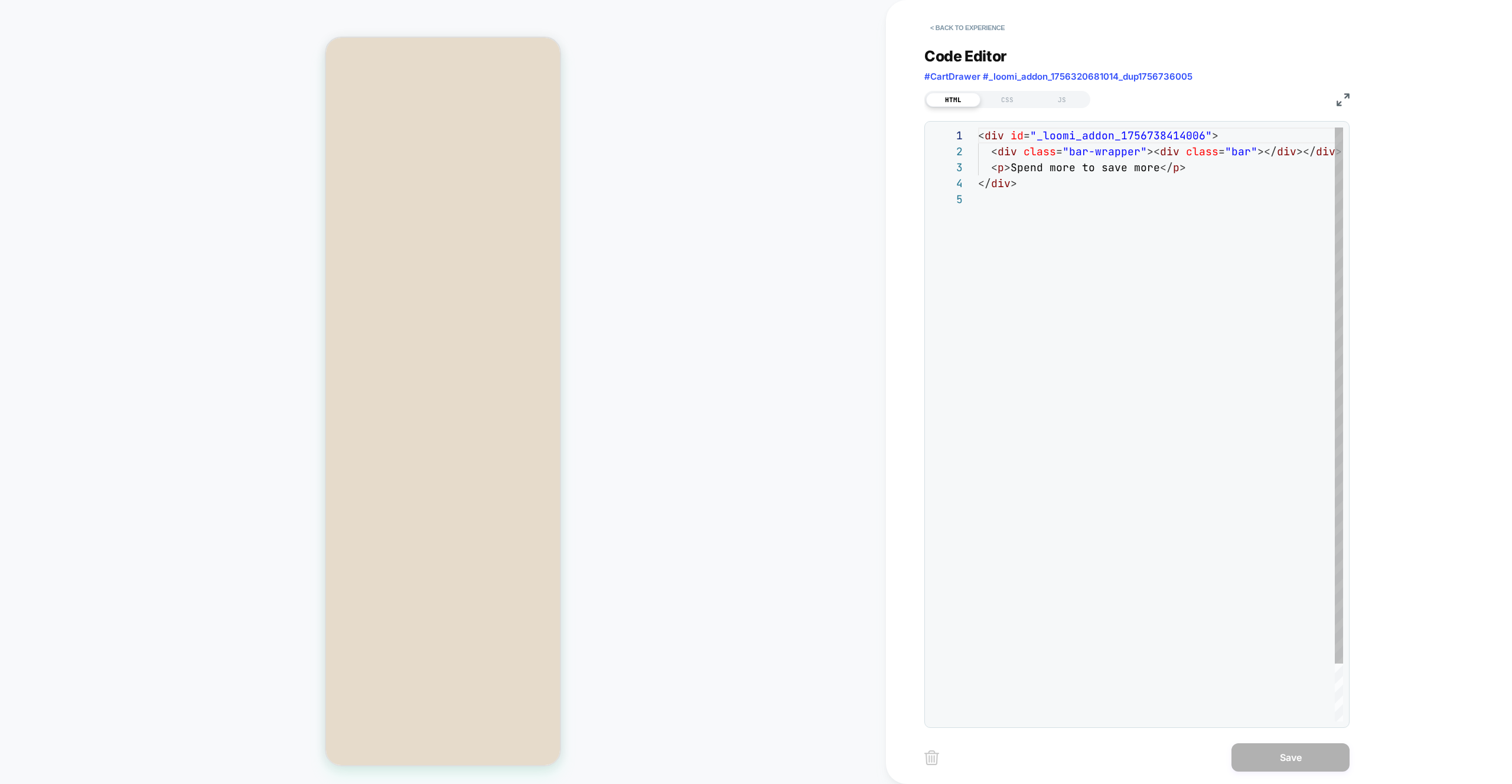
scroll to position [64, 0]
click at [749, 105] on div "CSS" at bounding box center [1008, 100] width 55 height 14
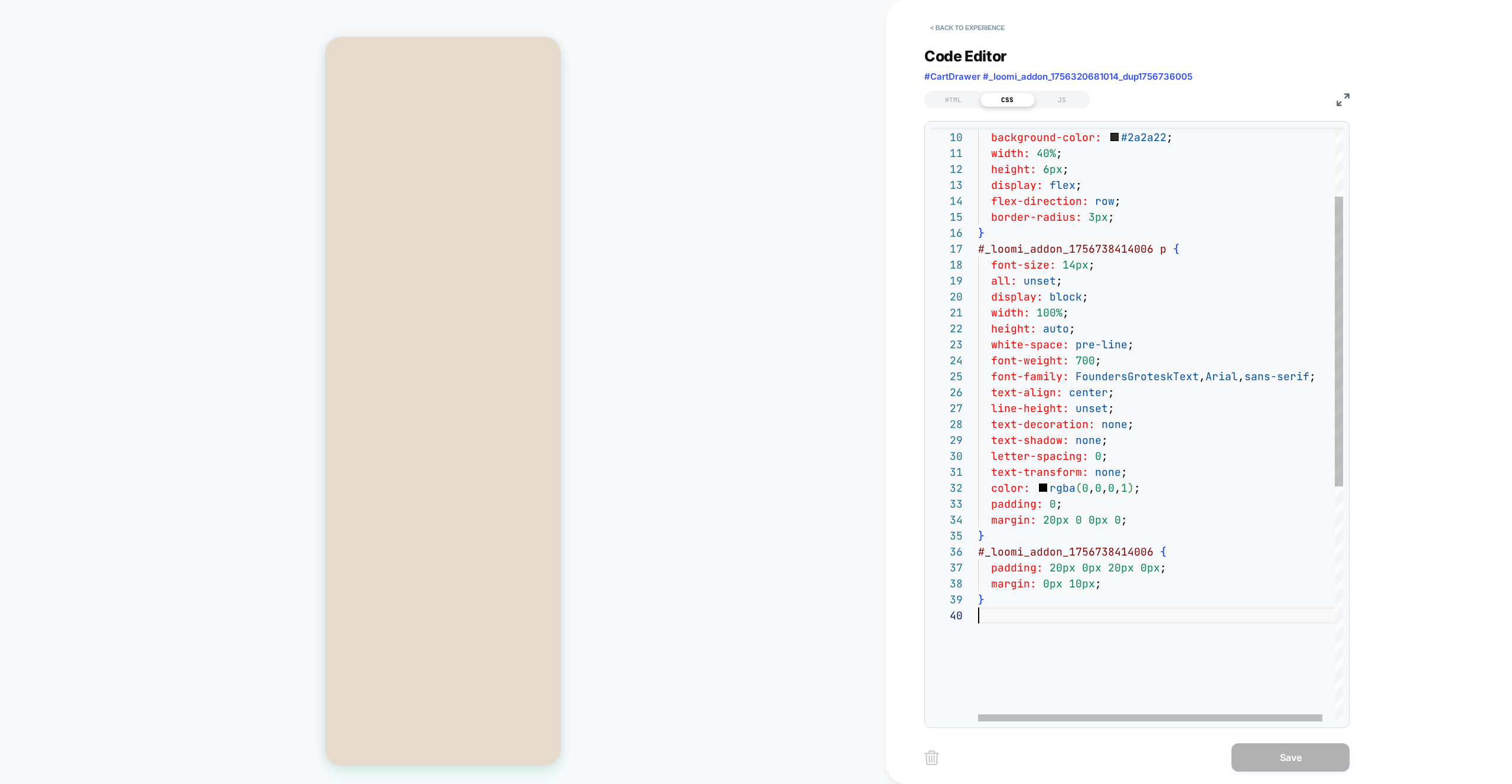
scroll to position [144, 0]
click at [749, 611] on div "} text-shadow: none ; letter-spacing: 0 ; text-transform: none ; color: rgba ( …" at bounding box center [1168, 594] width 378 height 1216
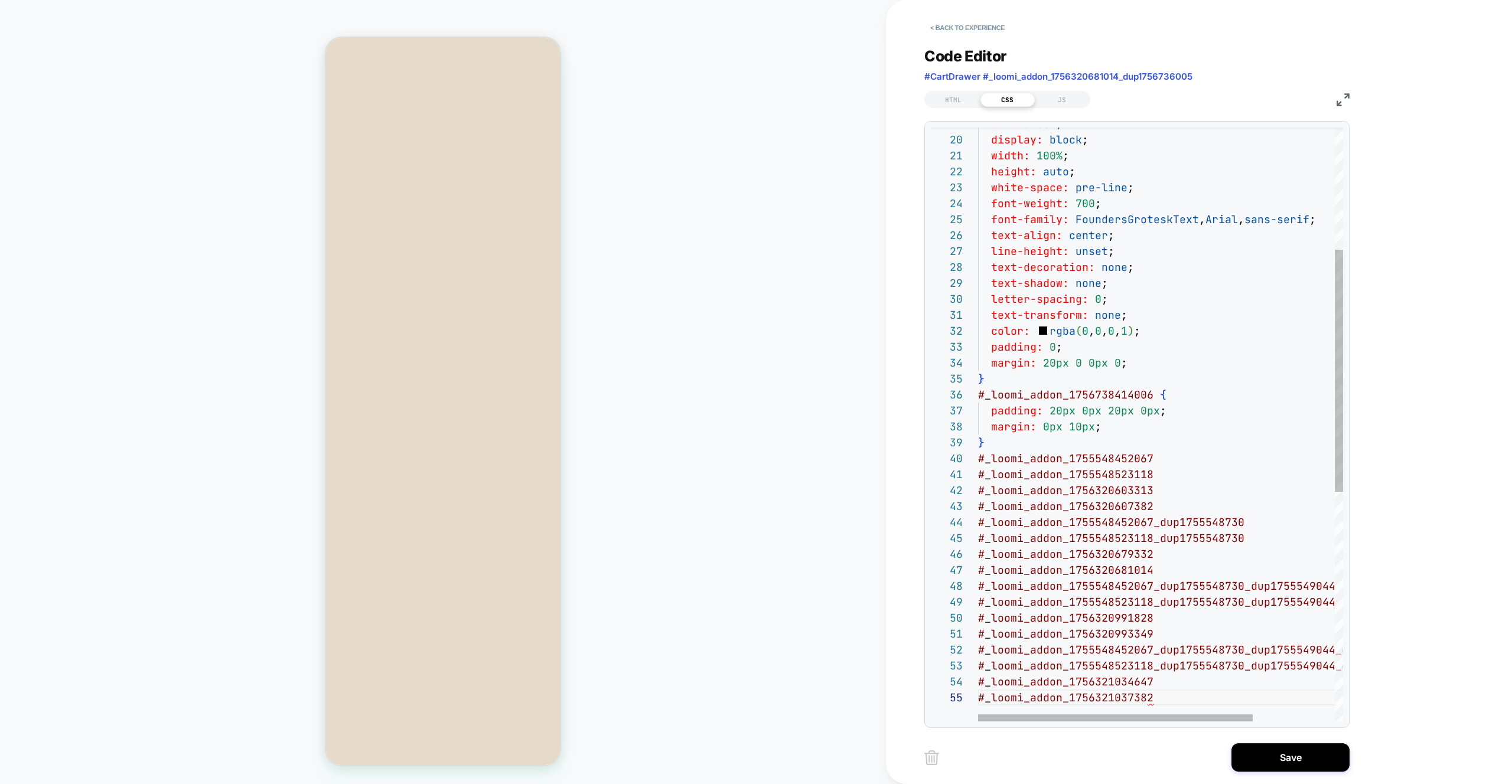
click at [749, 458] on div "# _ loomi_addon_1755548452067 } text-shadow: none ; letter-spacing: 0 ; text-tr…" at bounding box center [1215, 556] width 474 height 1454
drag, startPoint x: 1155, startPoint y: 460, endPoint x: 1267, endPoint y: 457, distance: 112.0
click at [749, 457] on div "# _ loomi_addon_1755548452067 { display: none ; } } text-shadow: none ; letter-…" at bounding box center [1215, 556] width 474 height 1454
click at [749, 471] on div "# _ loomi_addon_1755548452067 { display: none ; } } text-shadow: none ; letter-…" at bounding box center [1215, 556] width 474 height 1454
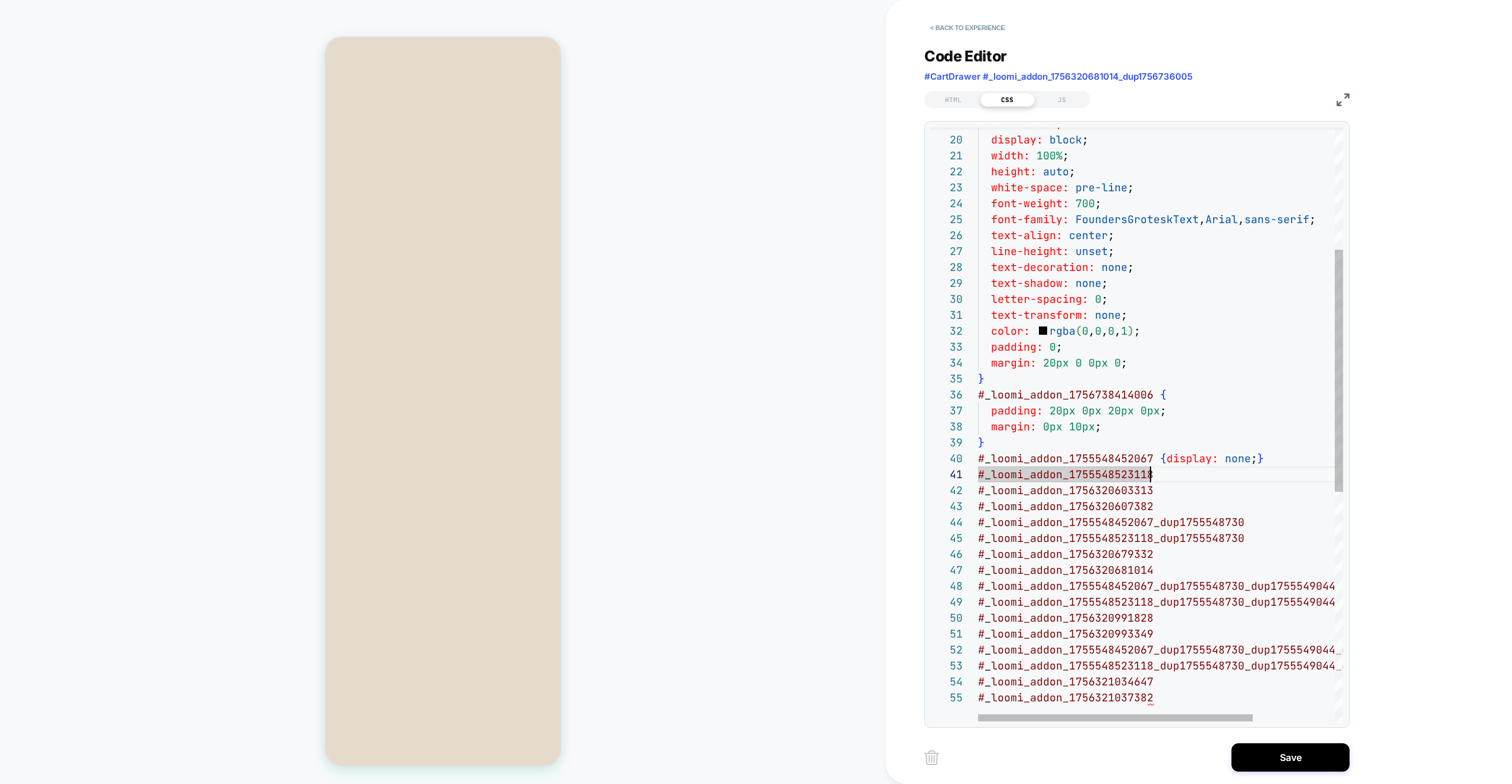
scroll to position [0, 274]
click at [749, 486] on div "# _ loomi_addon_1755548452067 { display: none ; } } text-shadow: none ; letter-…" at bounding box center [1215, 556] width 474 height 1454
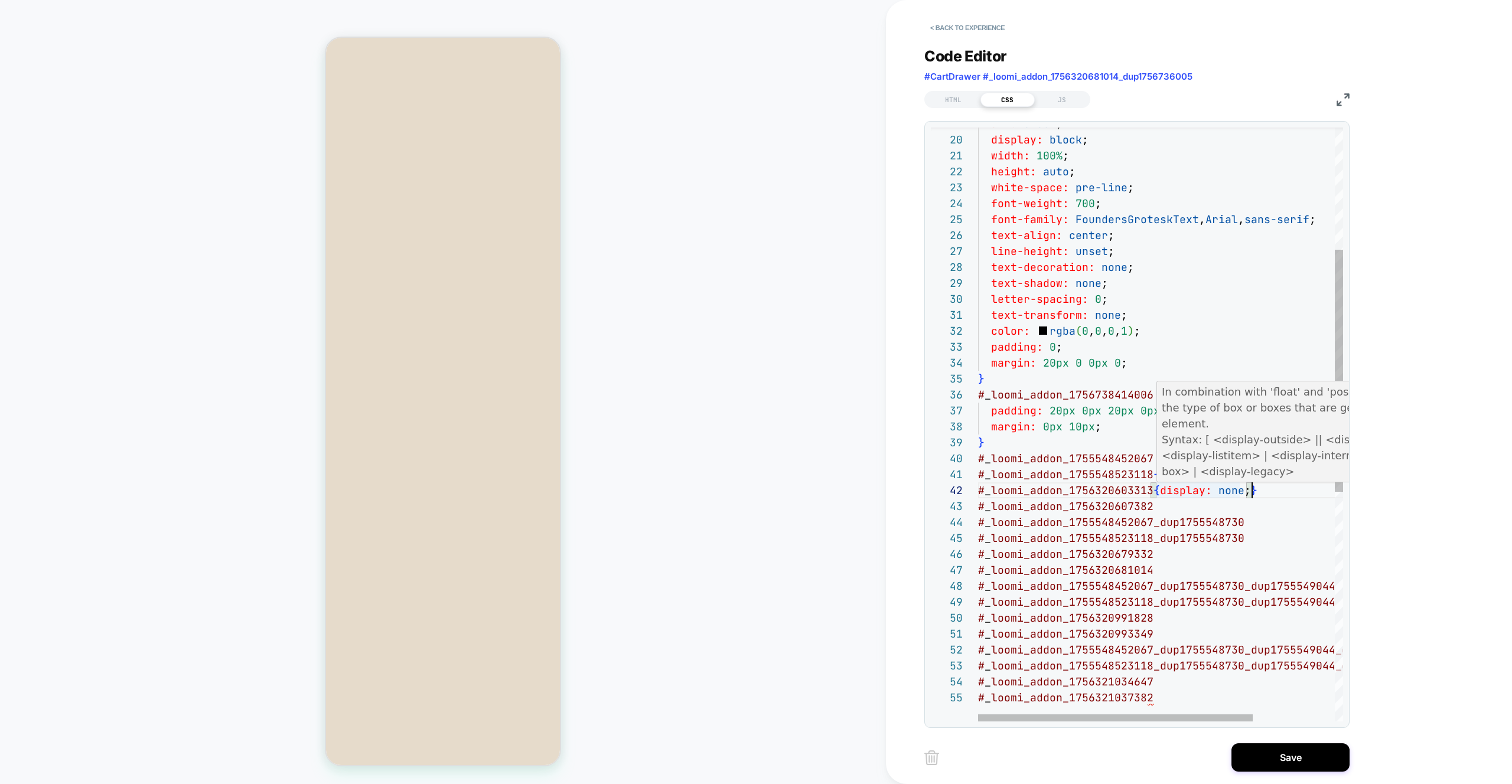
click at [749, 497] on div "# _ loomi_addon_1755548452067 { display: none ; } } text-shadow: none ; letter-…" at bounding box center [1215, 556] width 474 height 1454
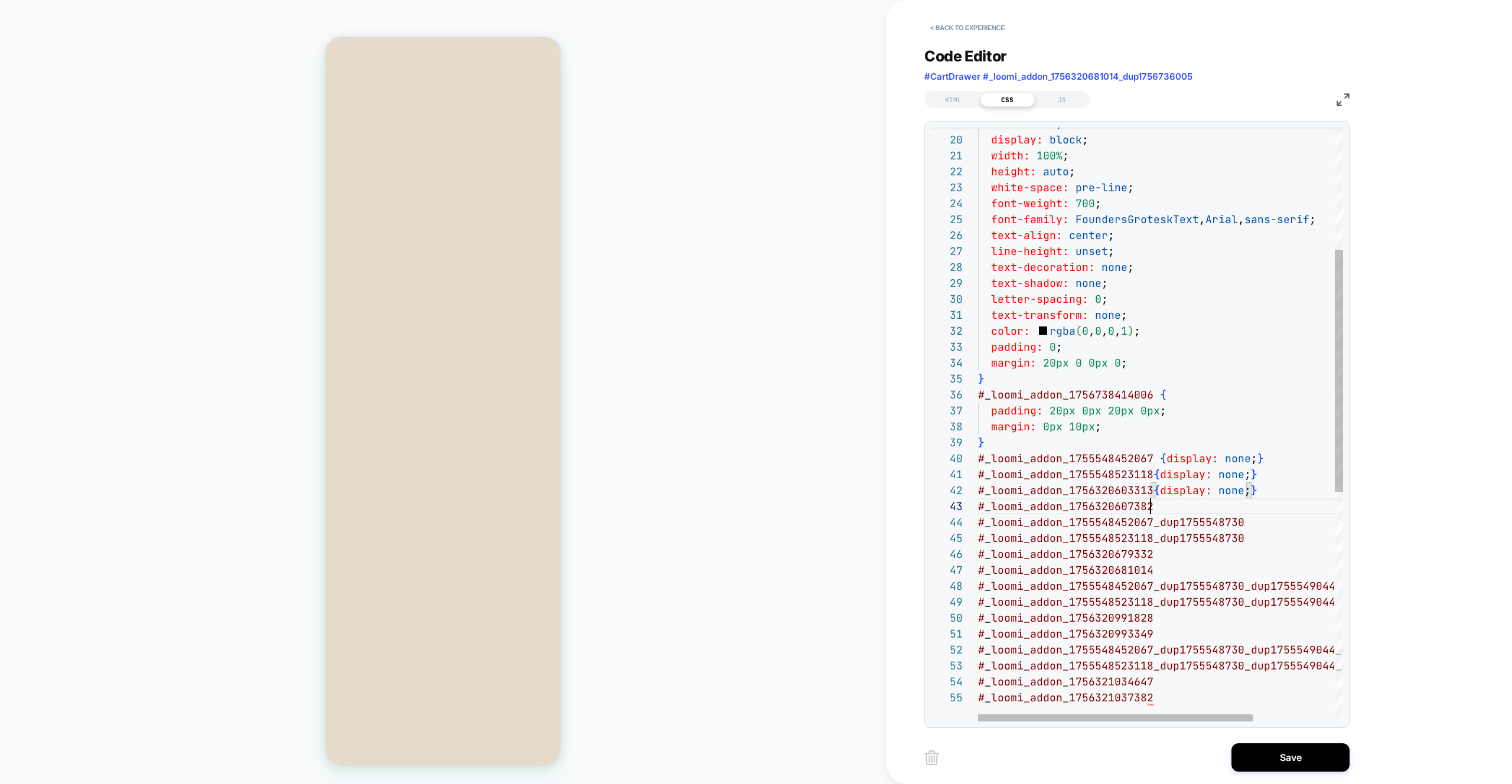
click at [749, 504] on div "# _ loomi_addon_1755548452067 { display: none ; } } text-shadow: none ; letter-…" at bounding box center [1215, 556] width 474 height 1454
click at [749, 527] on div "# _ loomi_addon_1755548452067 { display: none ; } } text-shadow: none ; letter-…" at bounding box center [1215, 556] width 474 height 1454
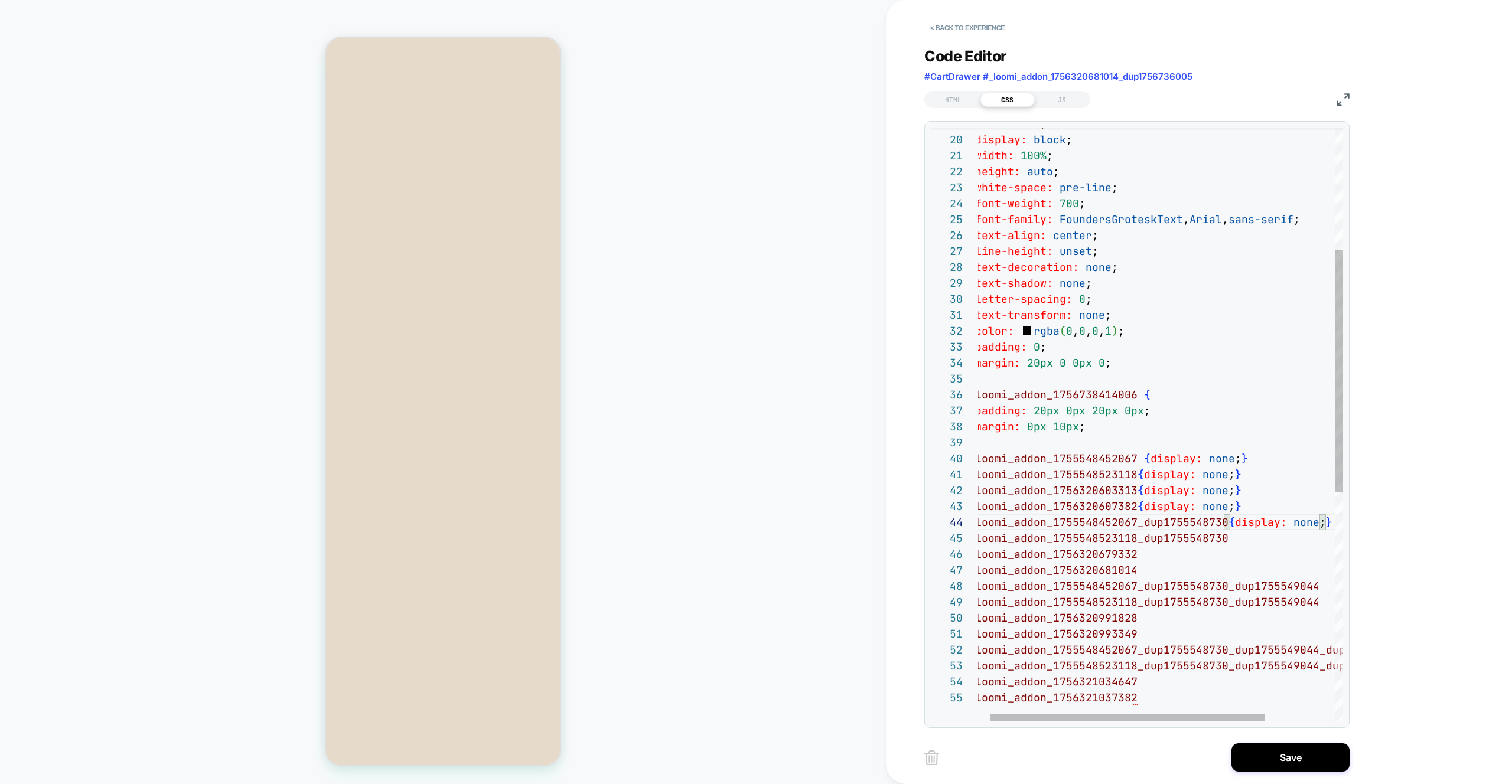
click at [749, 541] on div "# _ loomi_addon_1755548452067 { display: none ; } } text-shadow: none ; letter-…" at bounding box center [1199, 556] width 474 height 1454
click at [749, 559] on div "# _ loomi_addon_1755548452067 { display: none ; } } text-shadow: none ; letter-…" at bounding box center [1199, 556] width 474 height 1454
click at [749, 564] on div "# _ loomi_addon_1755548452067 { display: none ; } } text-shadow: none ; letter-…" at bounding box center [1199, 556] width 474 height 1454
click at [749, 589] on div "# _ loomi_addon_1755548452067 { display: none ; } } text-shadow: none ; letter-…" at bounding box center [1199, 556] width 474 height 1454
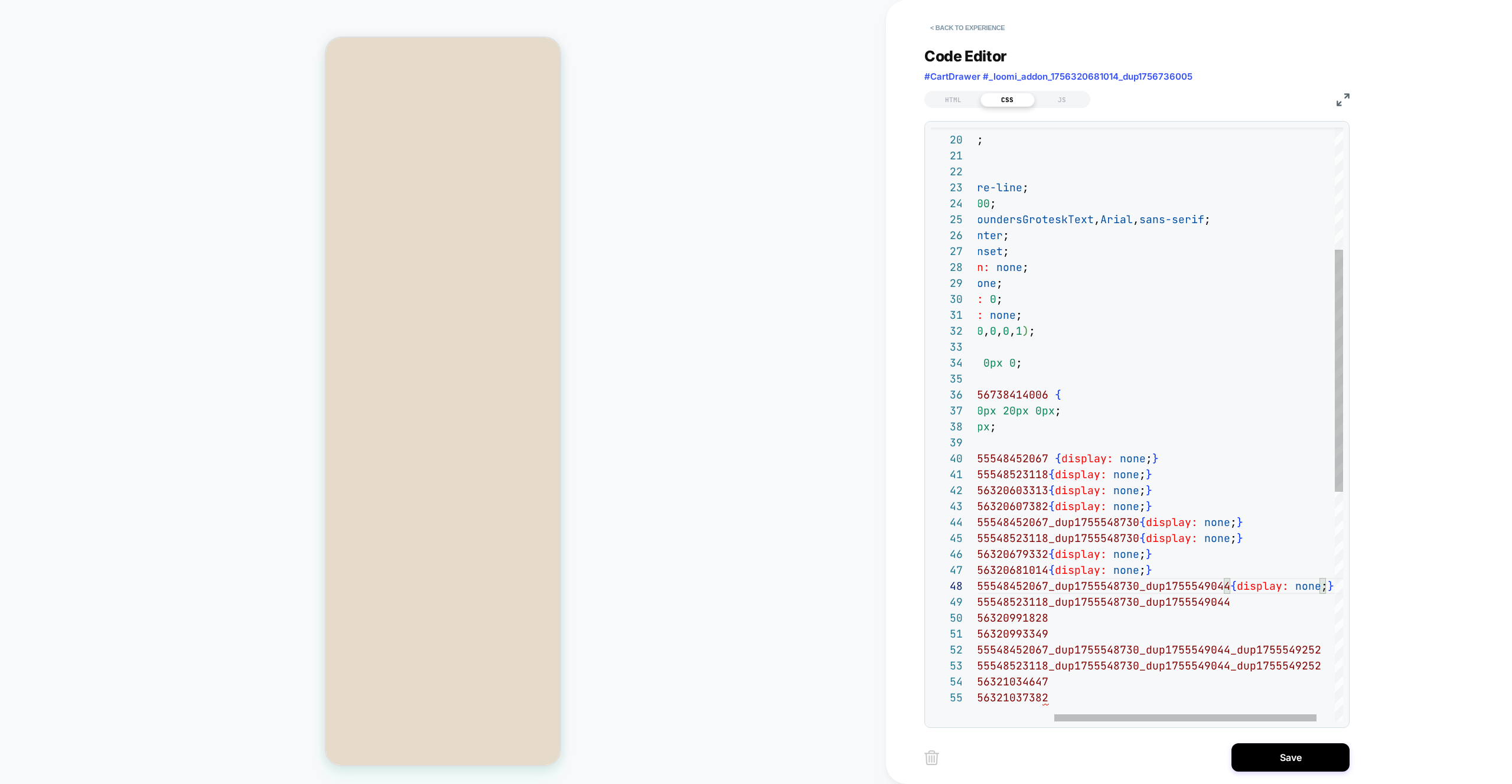
click at [749, 604] on div "# _ loomi_addon_1755548452067 { display: none ; } } text-shadow: none ; letter-…" at bounding box center [1120, 556] width 495 height 1454
click at [749, 621] on div "# _ loomi_addon_1755548452067 { display: none ; } } text-shadow: none ; letter-…" at bounding box center [1120, 556] width 495 height 1454
click at [749, 631] on div "# _ loomi_addon_1755548452067 { display: none ; } } text-shadow: none ; letter-…" at bounding box center [1120, 556] width 495 height 1454
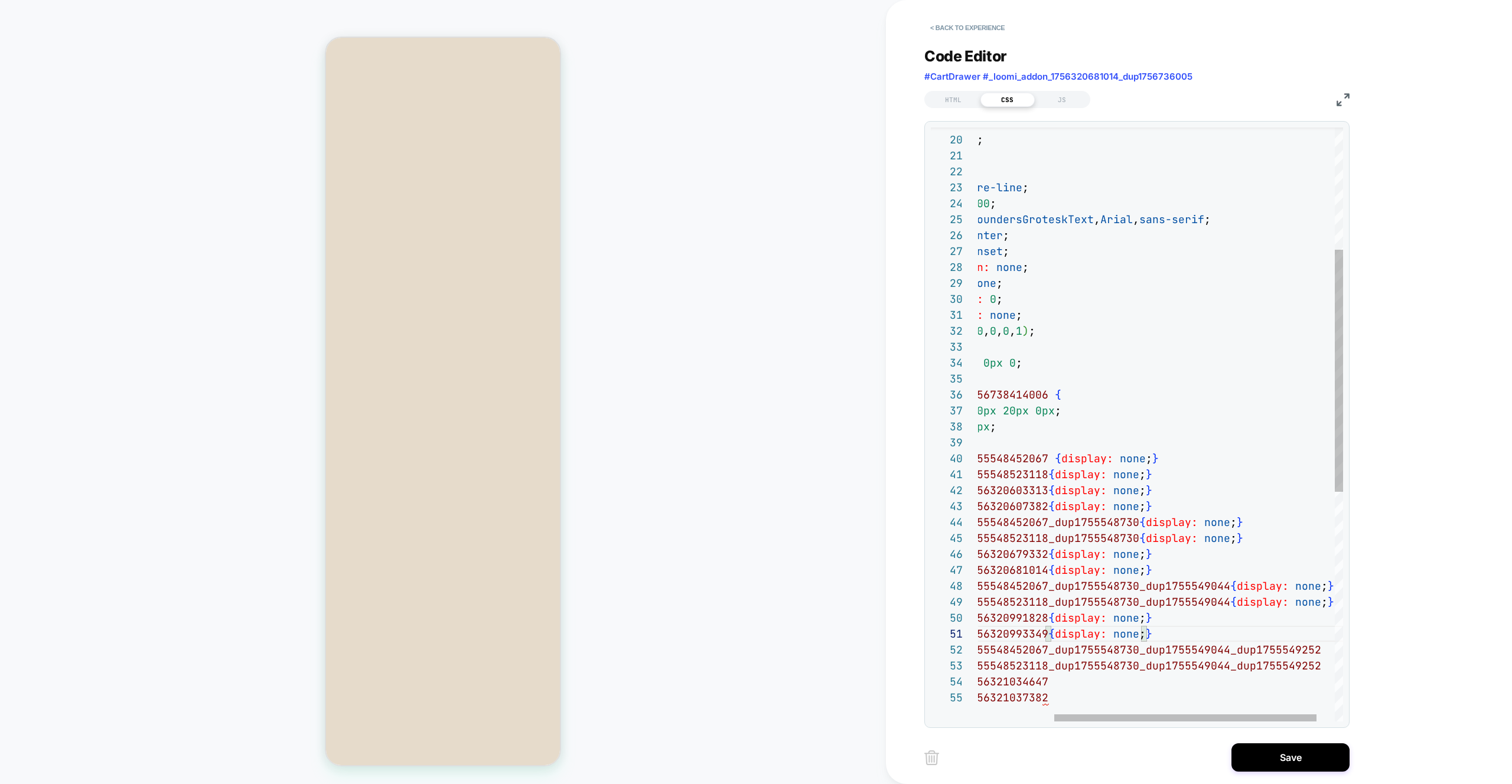
click at [749, 651] on div "# _ loomi_addon_1755548452067 { display: none ; } } text-shadow: none ; letter-…" at bounding box center [1120, 556] width 495 height 1454
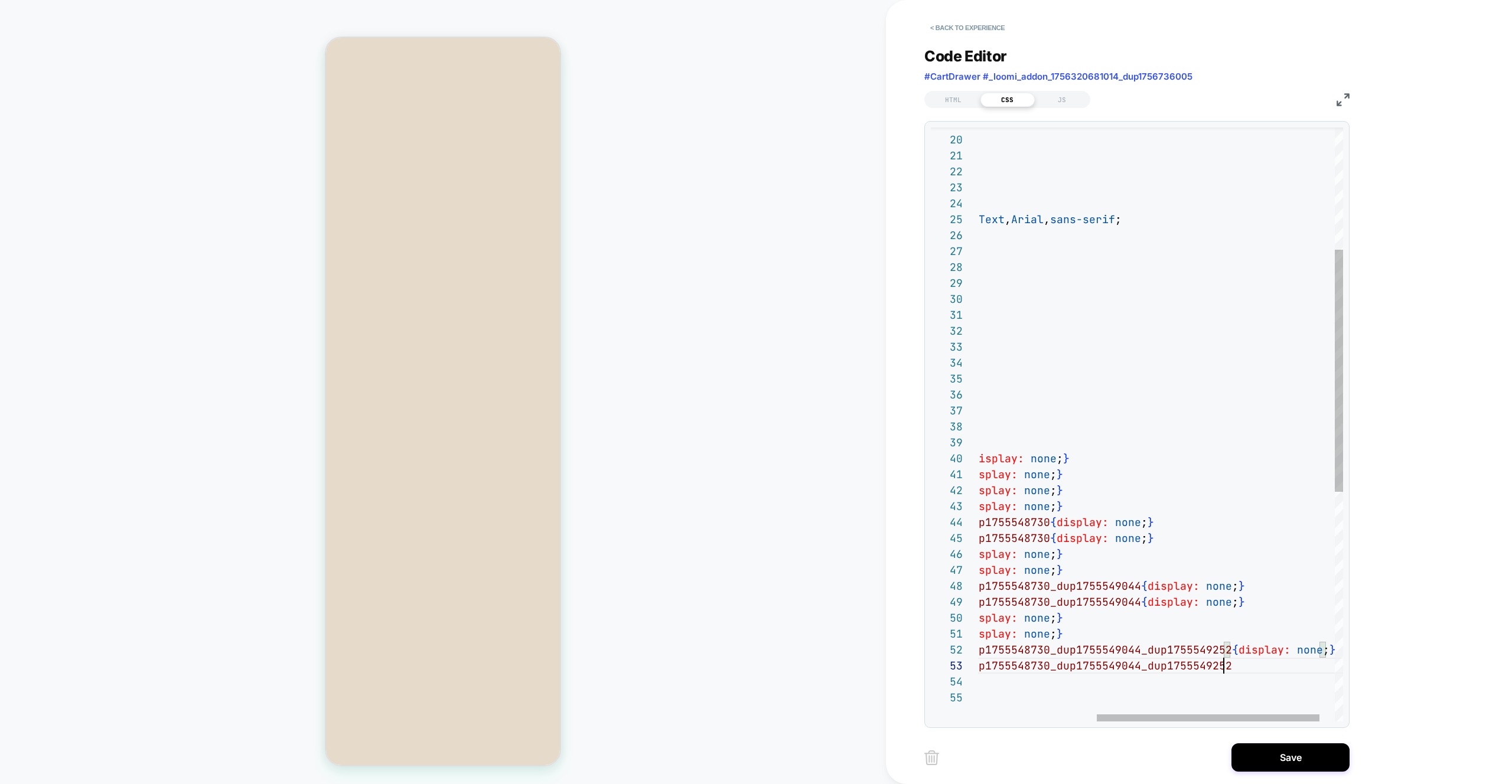
click at [749, 669] on div "# _ loomi_addon_1755548452067 { display: none ; } } text-shadow: none ; letter-…" at bounding box center [1076, 556] width 585 height 1454
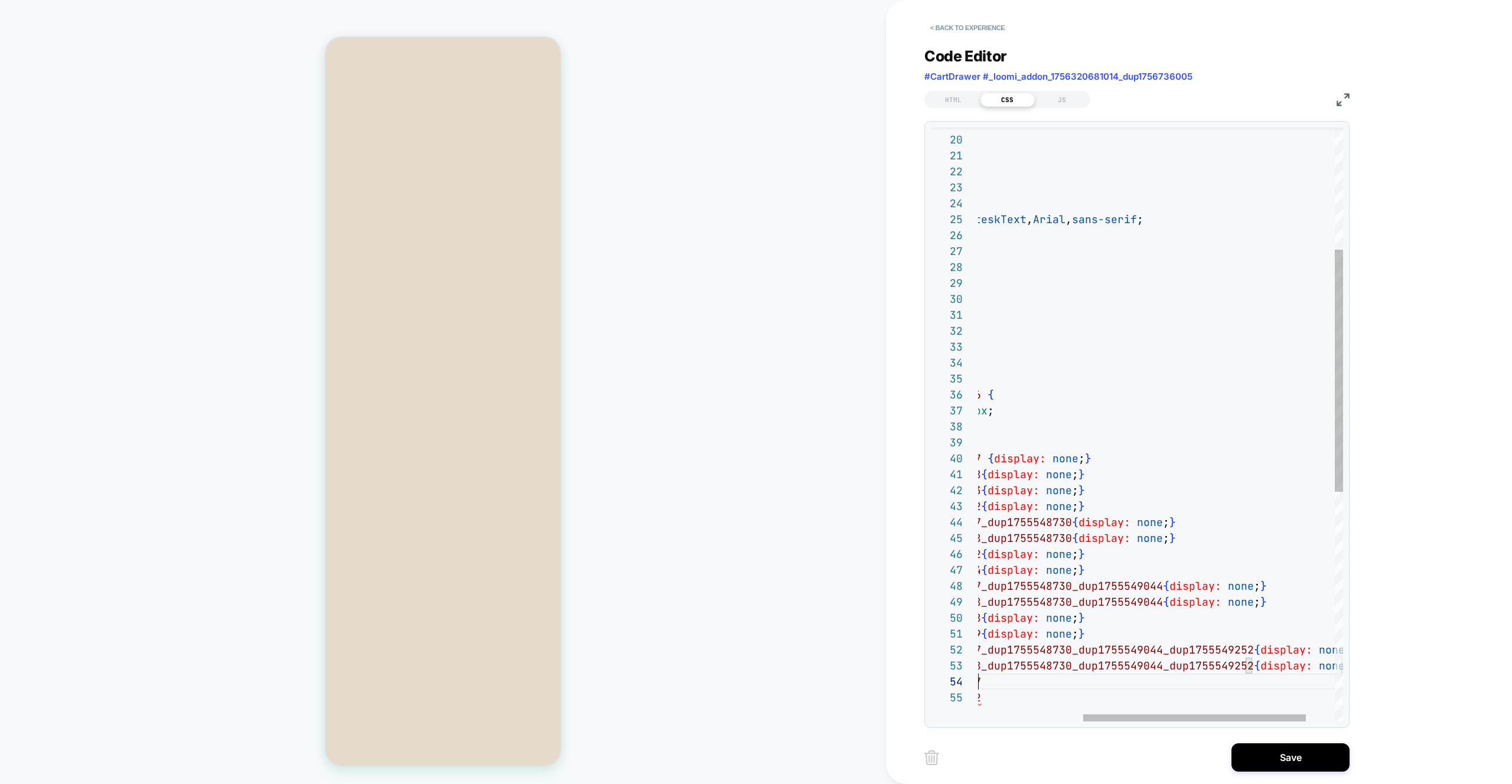
click at [749, 677] on div "# _ loomi_addon_1755548452067 { display: none ; } } text-shadow: none ; letter-…" at bounding box center [1098, 556] width 585 height 1454
click at [749, 698] on div "# _ loomi_addon_1755548452067 { display: none ; } } text-shadow: none ; letter-…" at bounding box center [1098, 556] width 585 height 1454
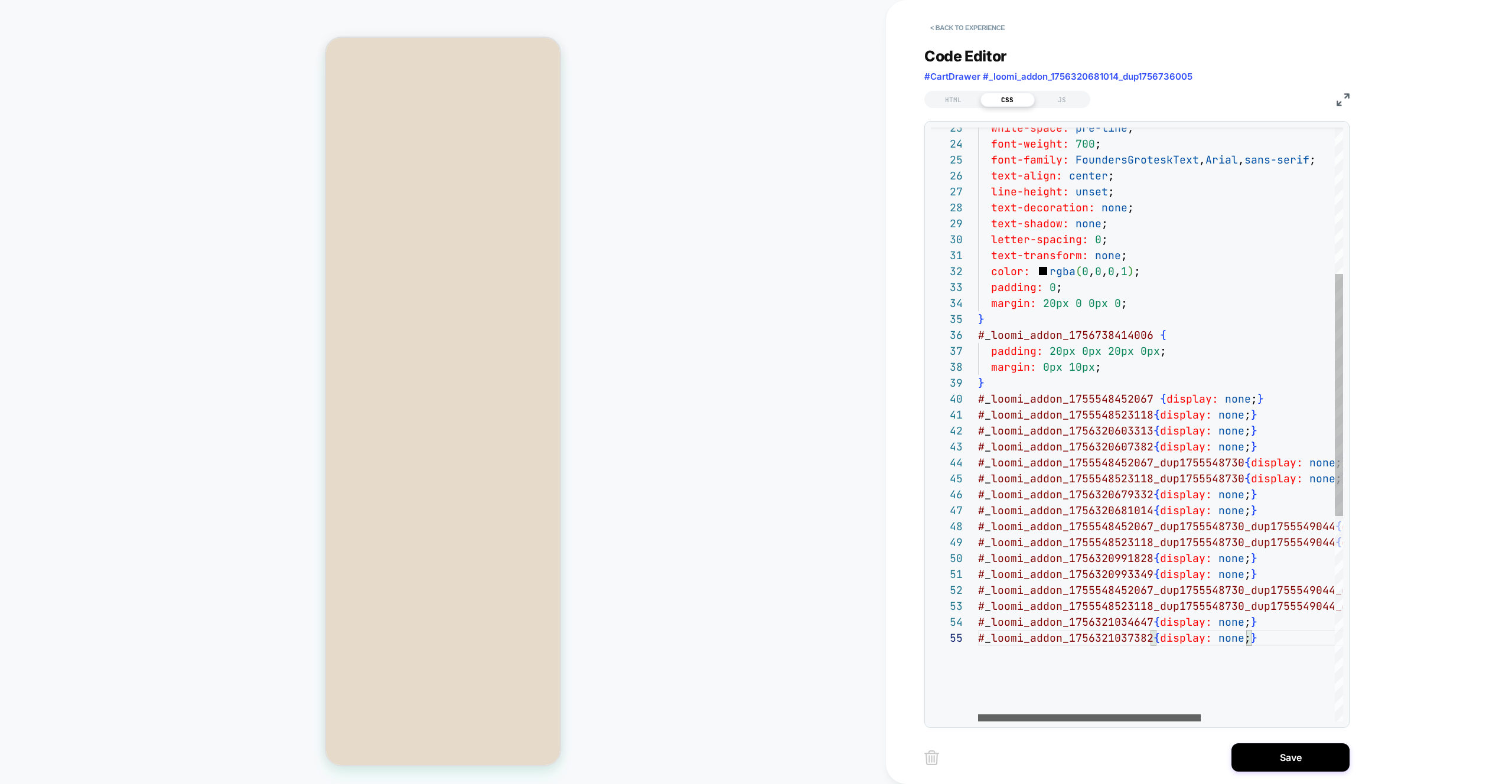
click at [749, 714] on div at bounding box center [1090, 718] width 223 height 7
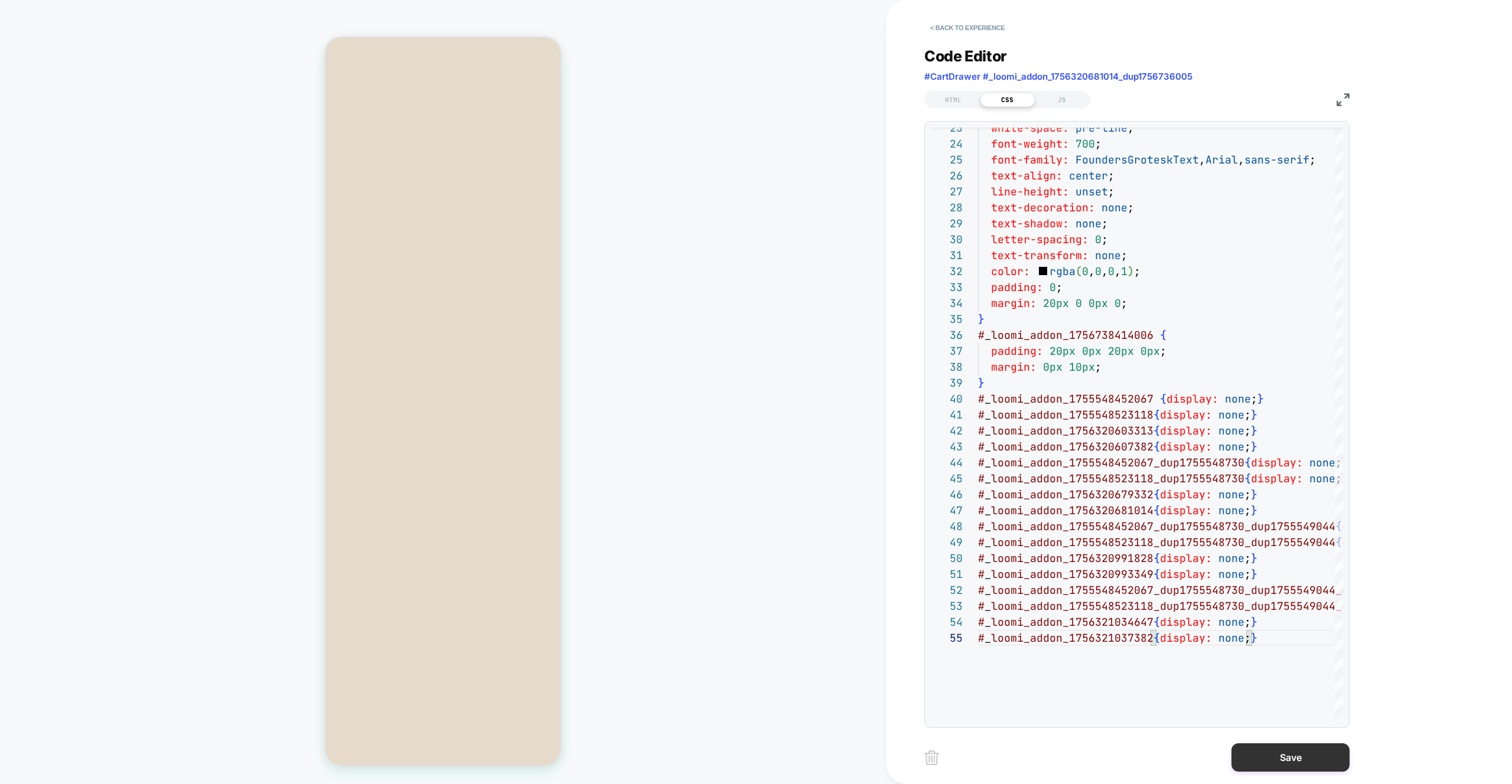
type textarea "**********"
click at [749, 758] on button "Save" at bounding box center [1291, 757] width 118 height 28
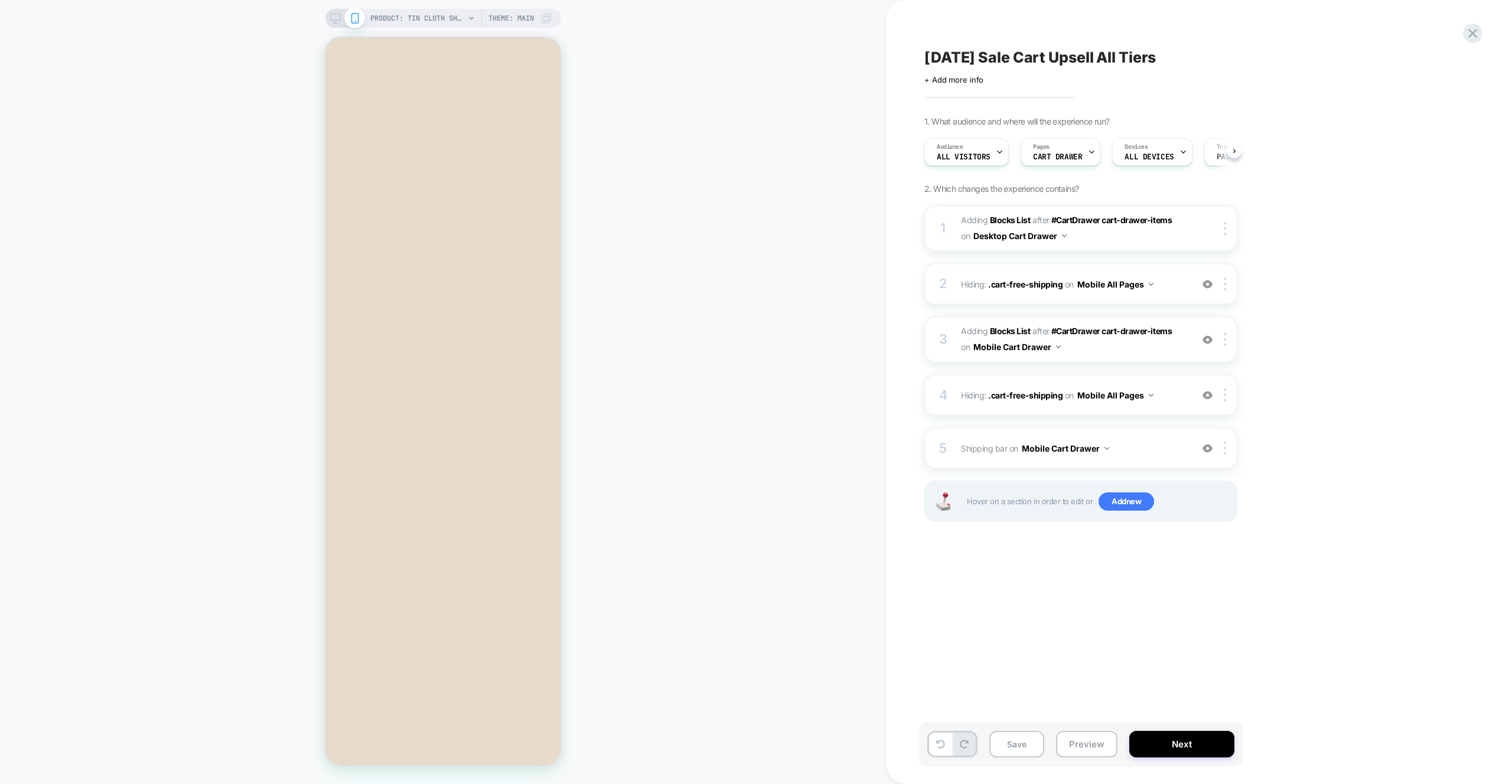
scroll to position [0, 1]
click at [749, 742] on button "Preview" at bounding box center [1086, 744] width 61 height 27
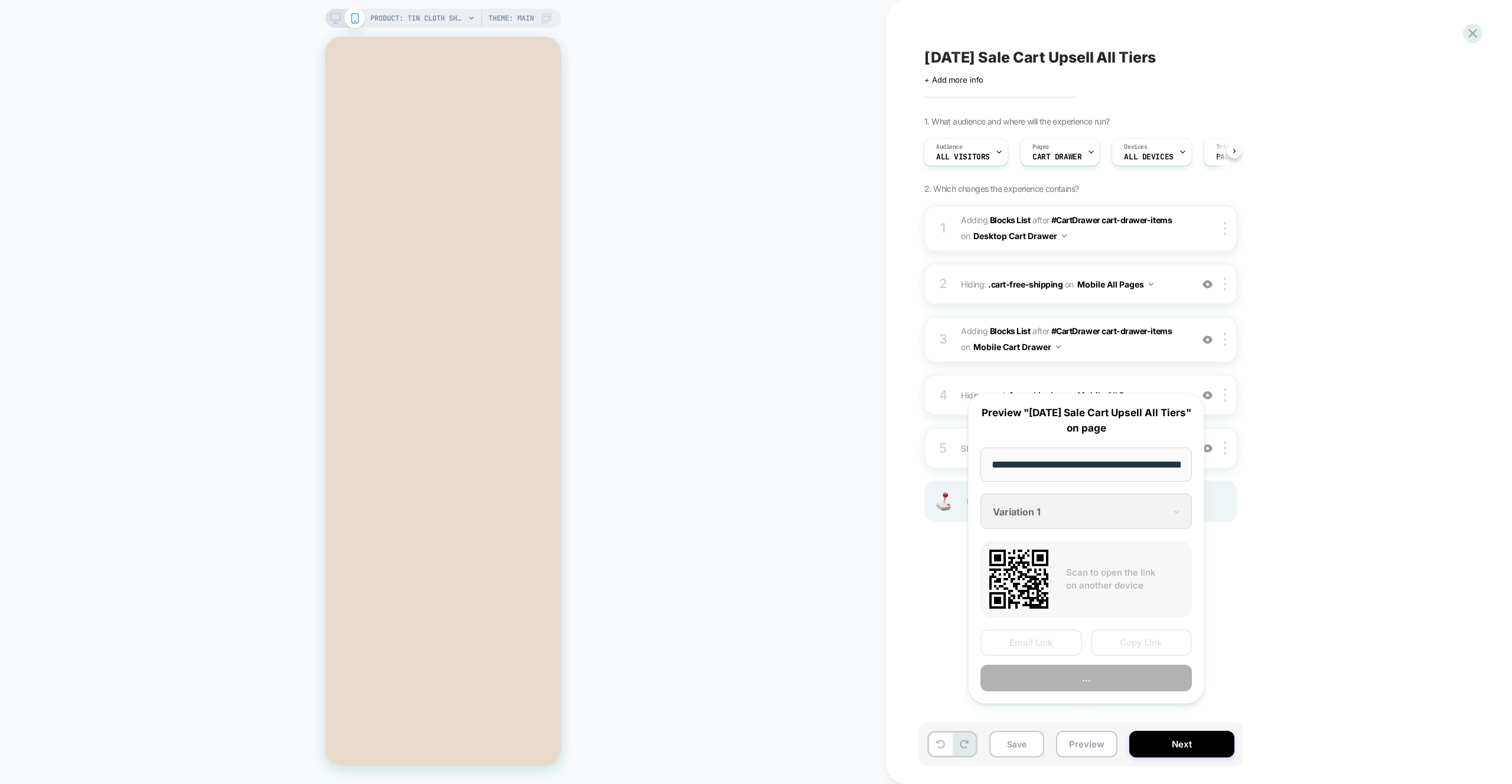
scroll to position [0, 286]
click at [749, 692] on button "Preview" at bounding box center [1086, 678] width 211 height 27
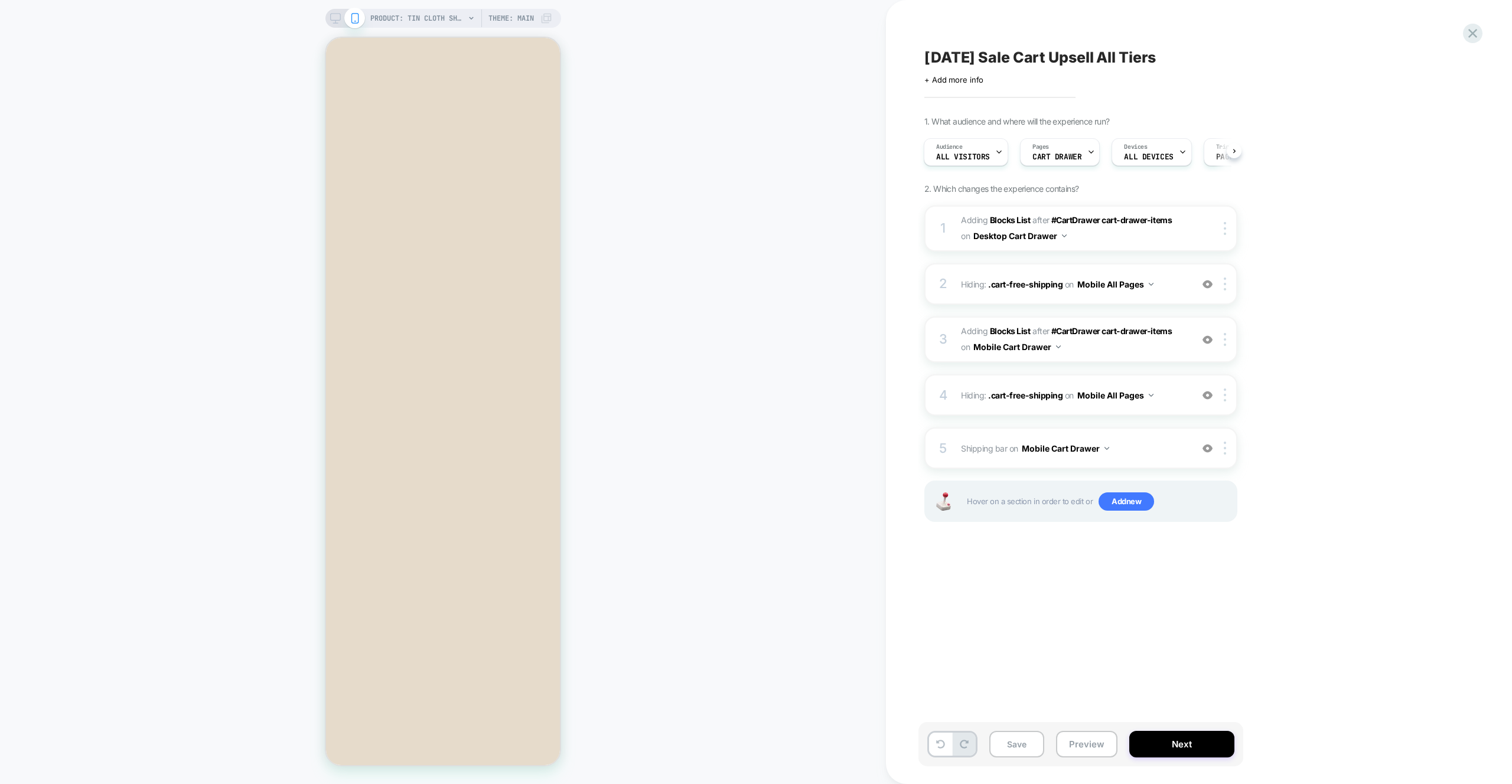
drag, startPoint x: 743, startPoint y: 428, endPoint x: 1238, endPoint y: 581, distance: 518.1
click at [743, 428] on div "PRODUCT: Tin Cloth Short Lined Cruiser Jacket - Military Green PRODUCT: Tin Clo…" at bounding box center [443, 392] width 886 height 760
click at [749, 453] on span "Shipping bar Adding Code Block BEFORE #CartDrawer #_loomi_addon_1756320681014_d…" at bounding box center [1073, 448] width 225 height 17
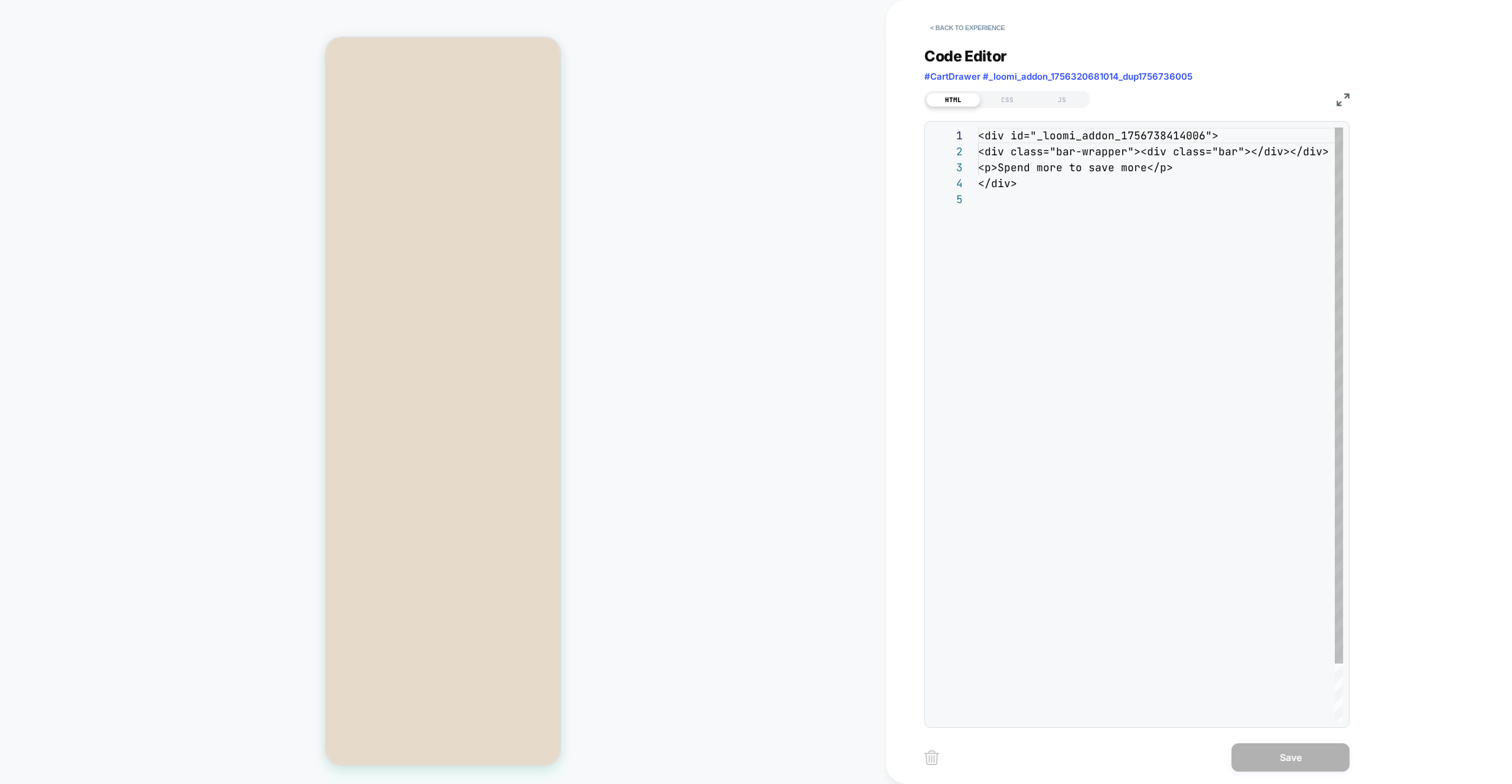
scroll to position [64, 0]
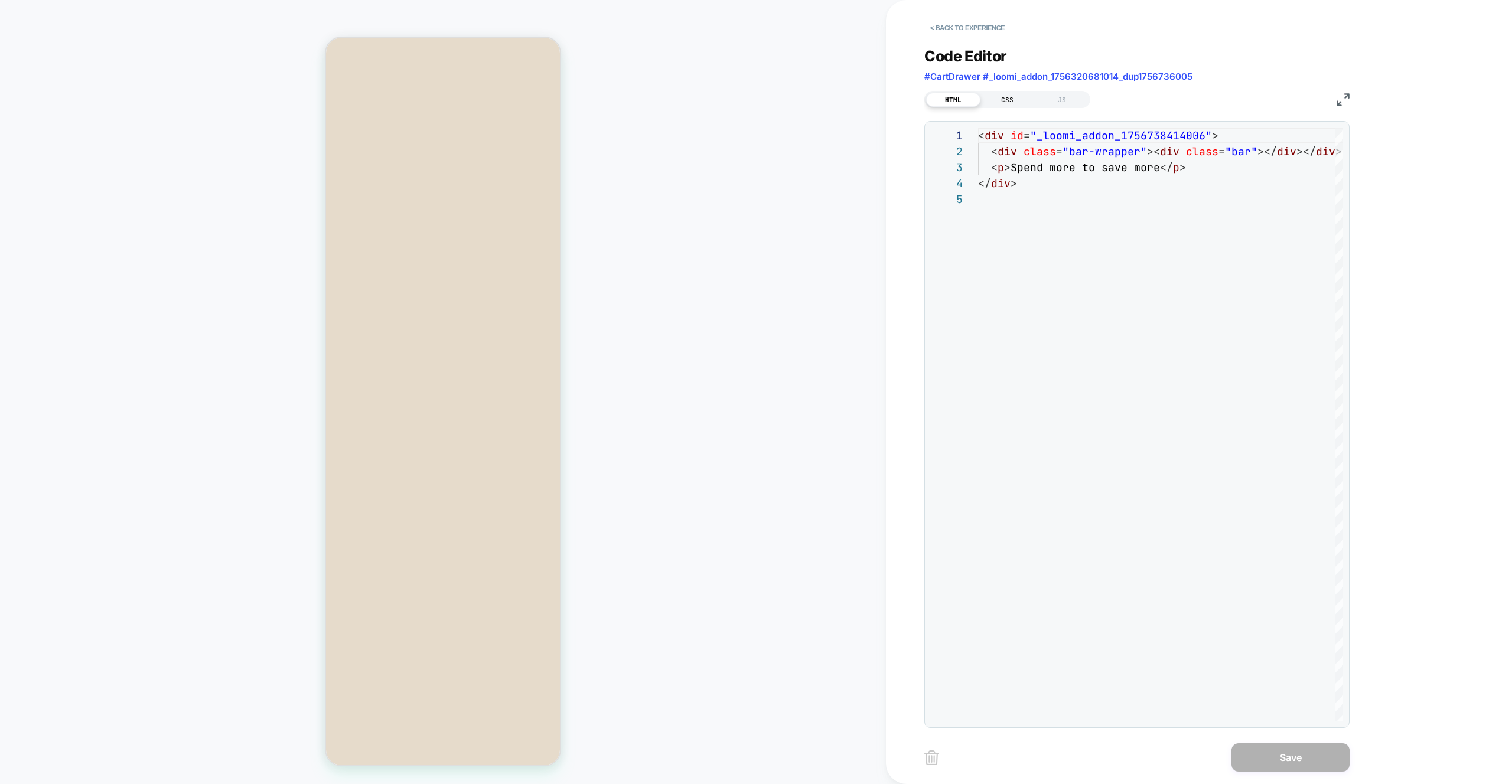
click at [749, 94] on div "CSS" at bounding box center [1008, 100] width 55 height 14
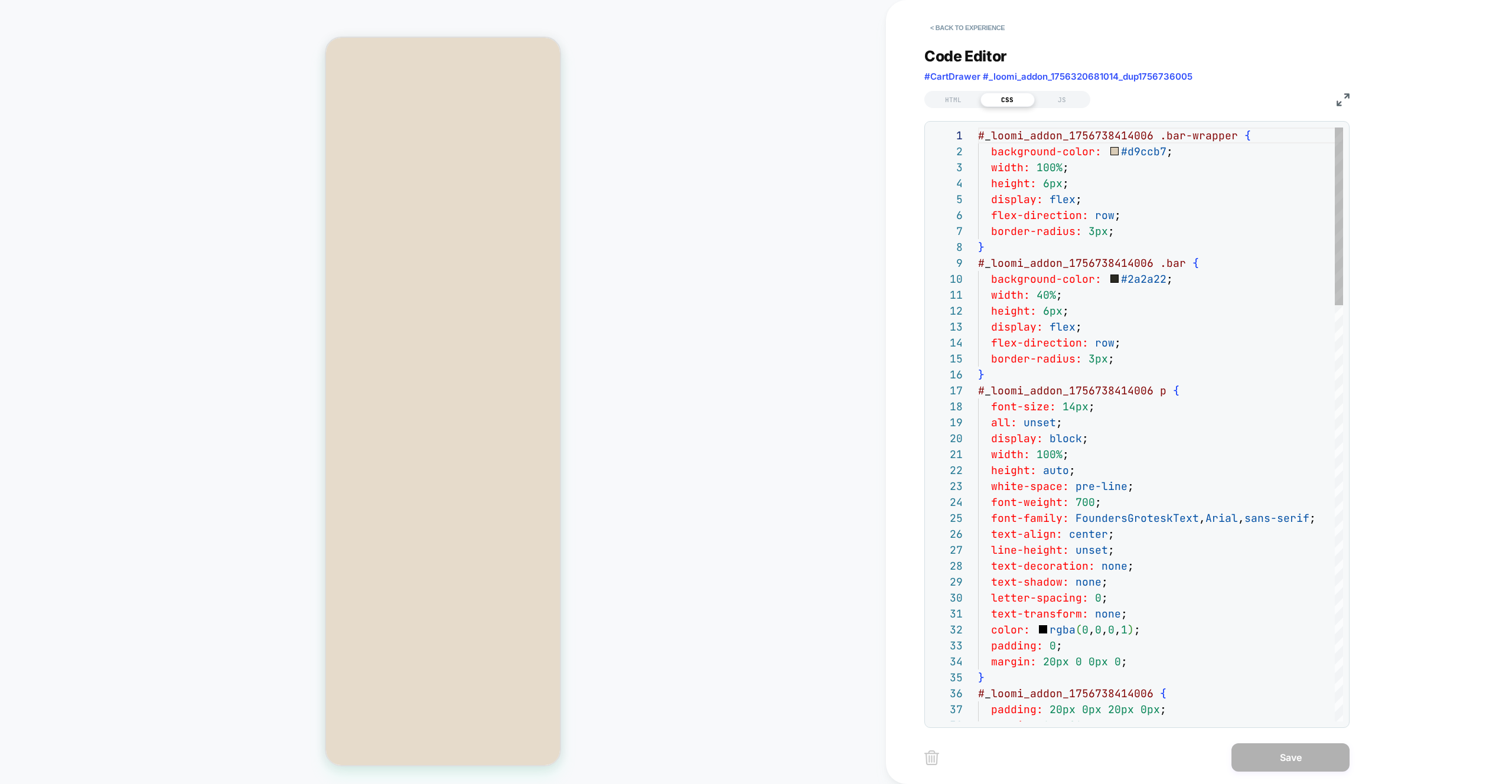
scroll to position [160, 0]
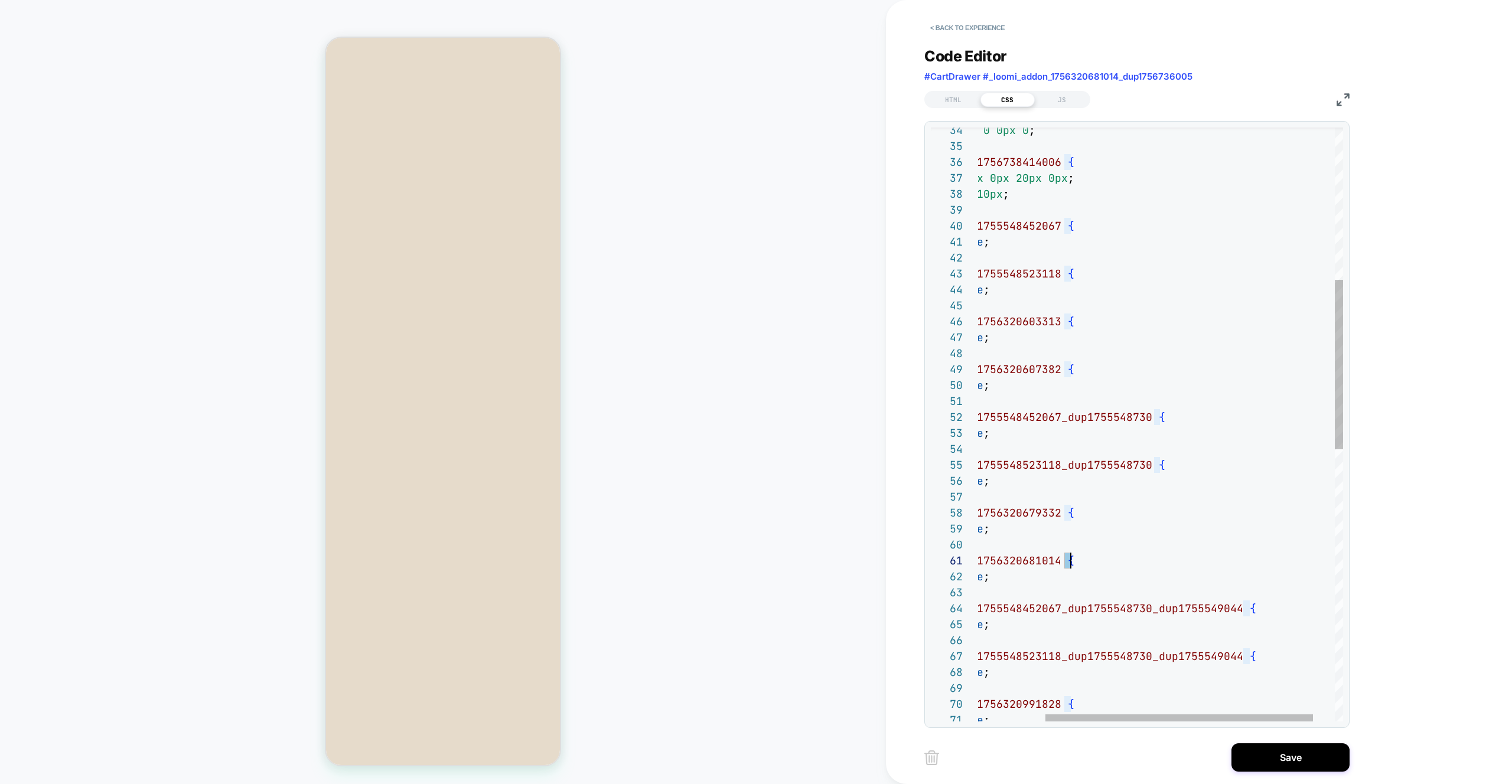
scroll to position [0, 6]
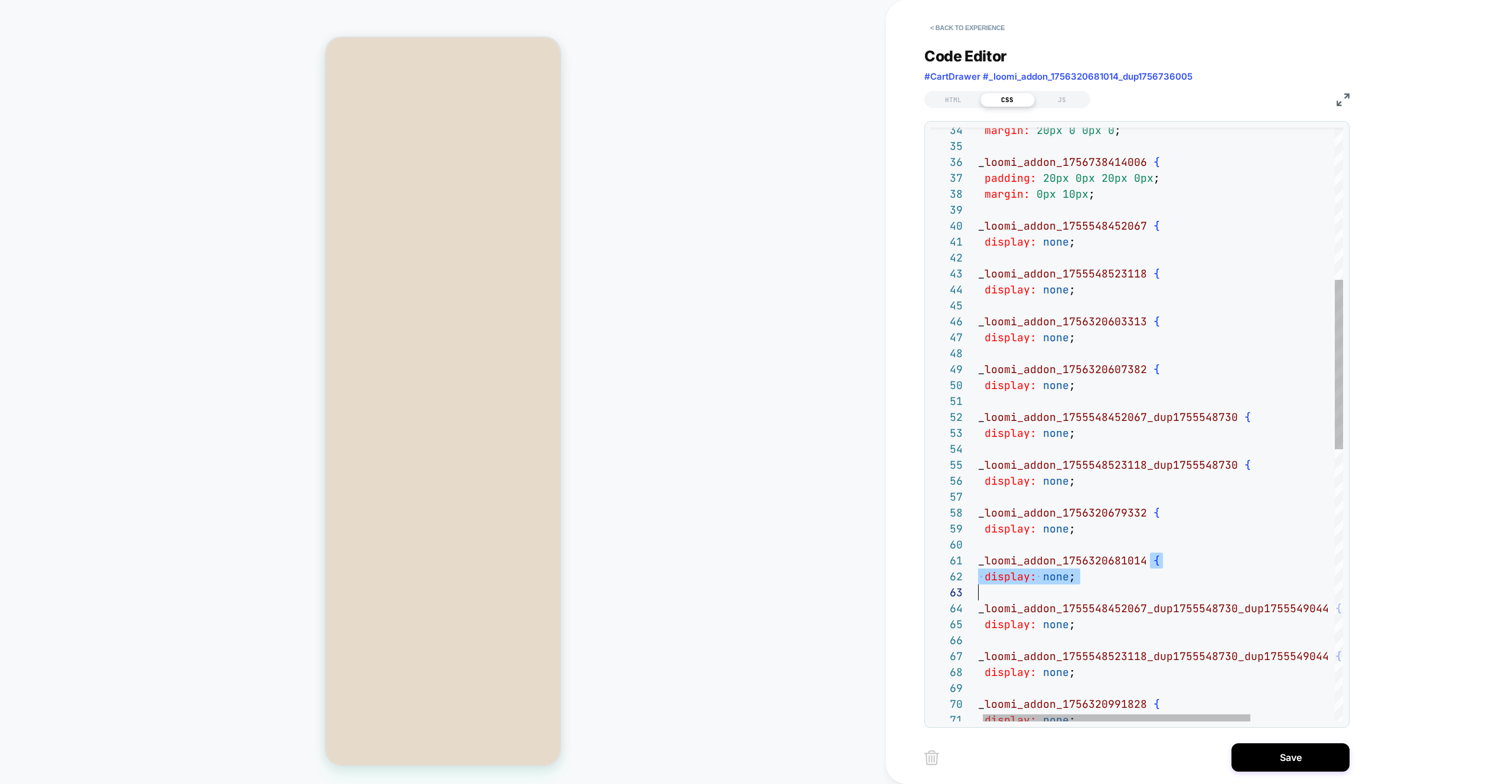
drag, startPoint x: 1066, startPoint y: 561, endPoint x: 1104, endPoint y: 588, distance: 46.6
click at [749, 588] on div "# _ loomi_addon_1755548452067_dup1755548730_dup1755549 044 { display: none ; } …" at bounding box center [1215, 635] width 487 height 2077
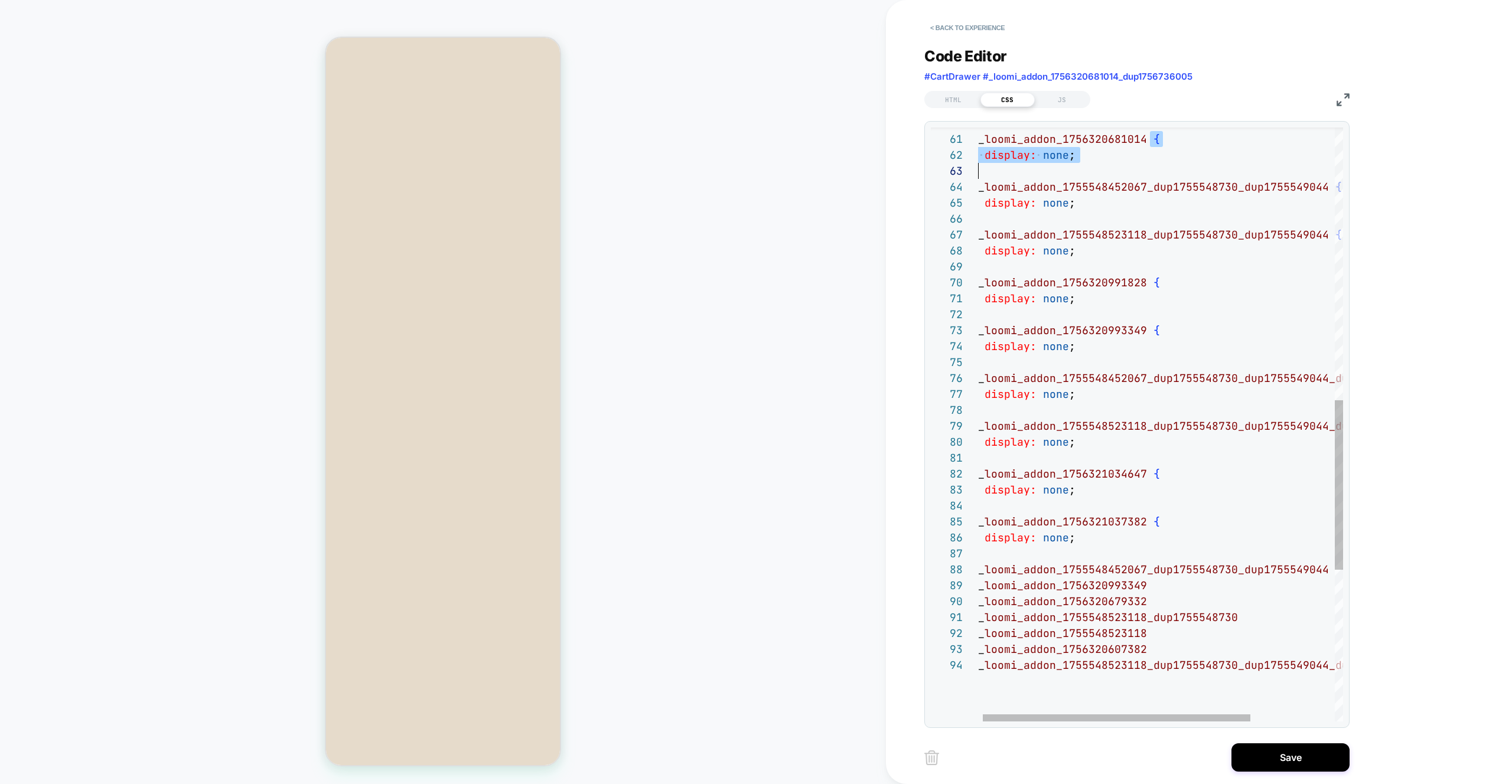
scroll to position [127, 173]
click at [749, 584] on div "# _ loomi_addon_1755548452067_dup1755548730_dup1755549 044 { } # _ loomi_addon_…" at bounding box center [1215, 213] width 487 height 2077
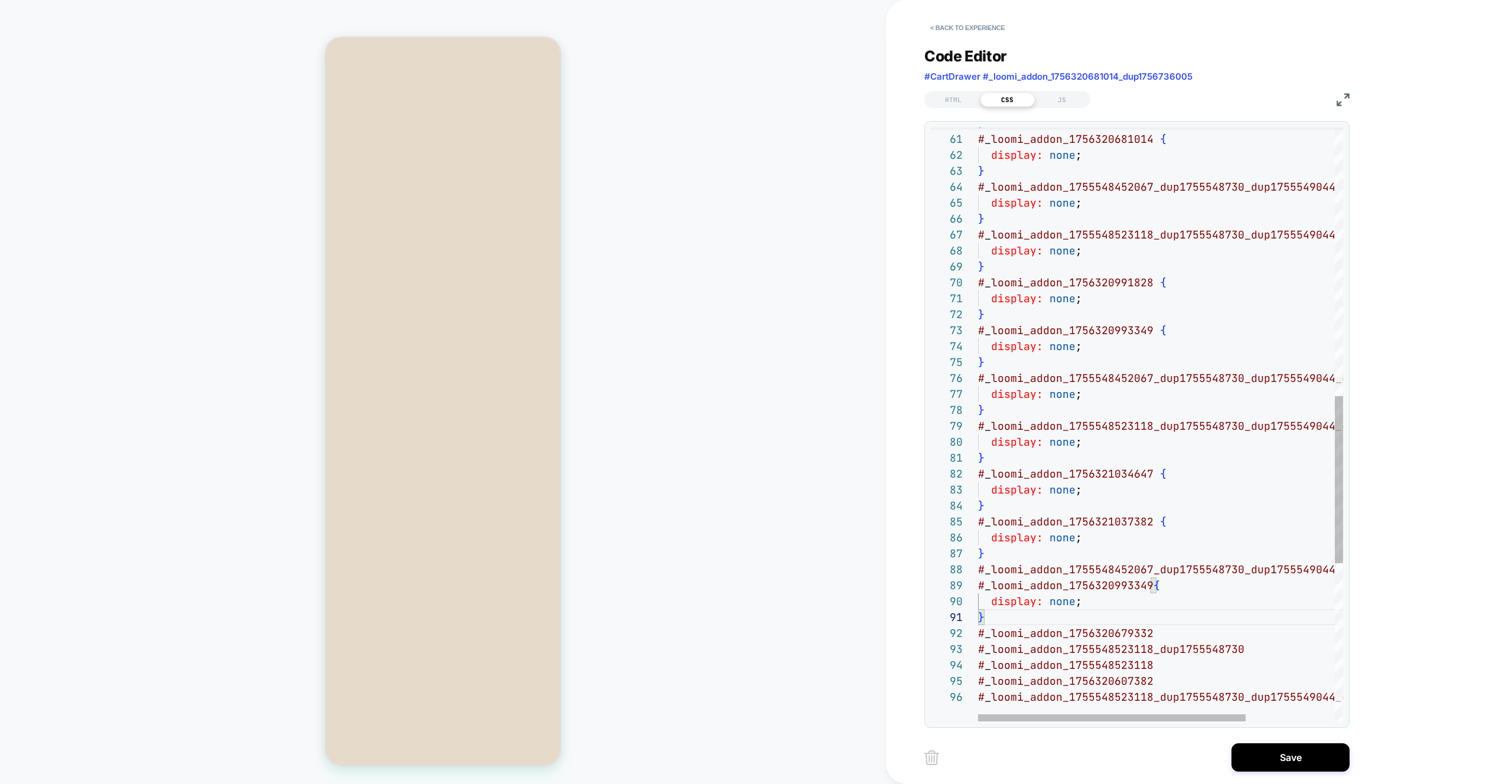
click at [749, 634] on div "# _ loomi_addon_1755548452067_dup1755548730_dup1755549 044 { } # _ loomi_addon_…" at bounding box center [1222, 229] width 487 height 2108
click at [749, 678] on div "# _ loomi_addon_1755548452067_dup1755548730_dup1755549 044 { } # _ loomi_addon_…" at bounding box center [1222, 244] width 487 height 2140
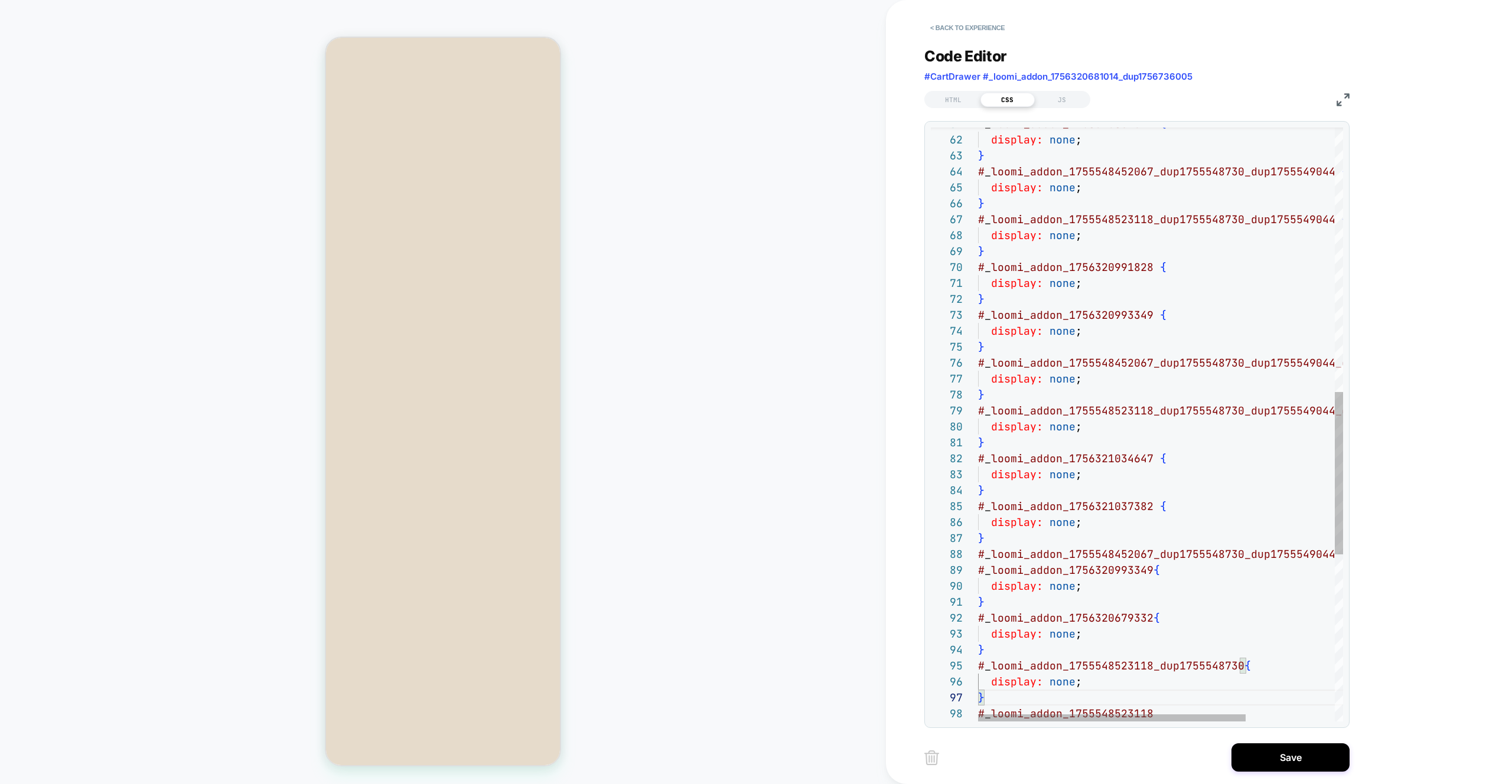
drag, startPoint x: 1168, startPoint y: 712, endPoint x: 1173, endPoint y: 697, distance: 15.8
click at [749, 712] on div "# _ loomi_addon_1755548452067_dup1755548730_dup1755549 044 { # _ loomi_addon_17…" at bounding box center [1222, 245] width 487 height 2172
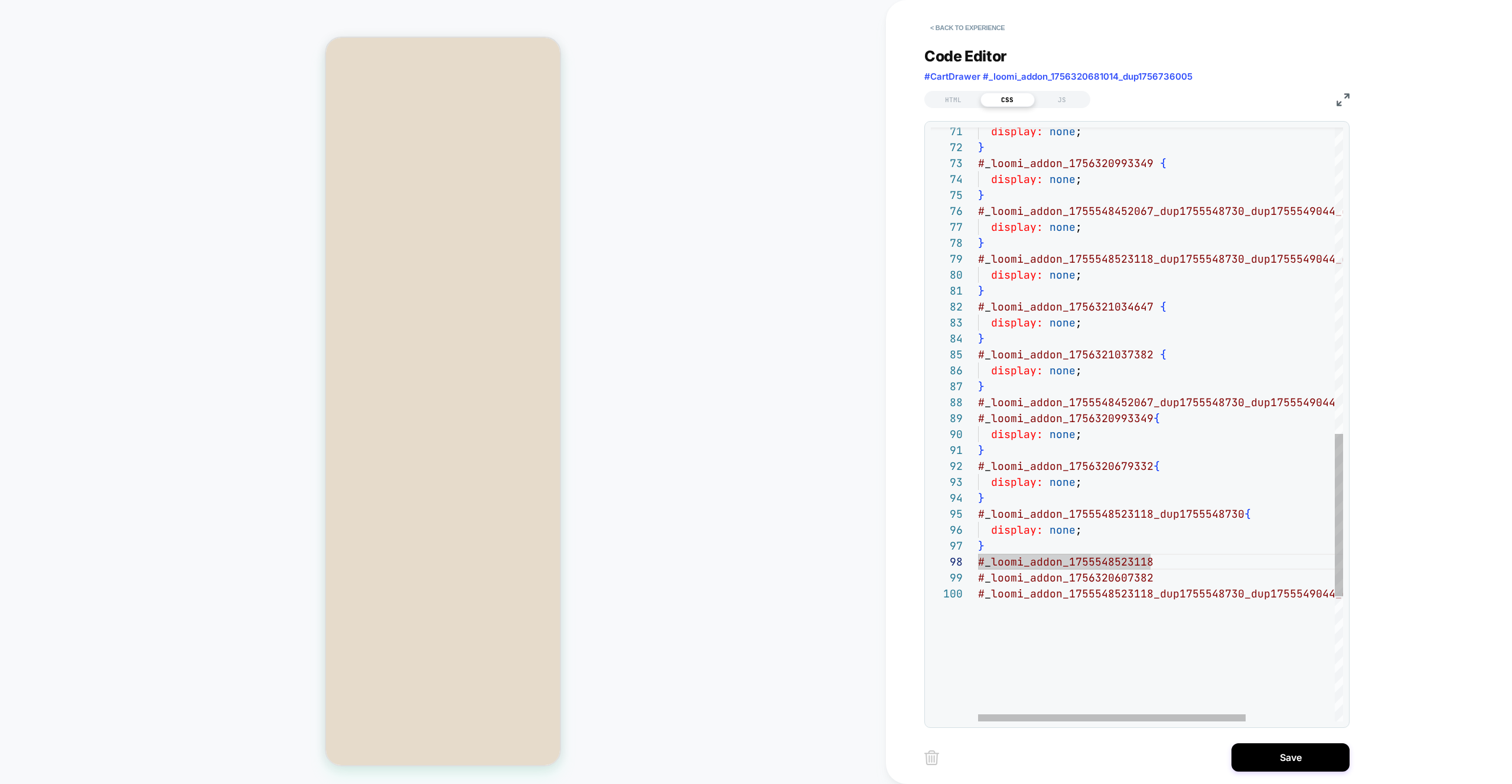
scroll to position [144, 6]
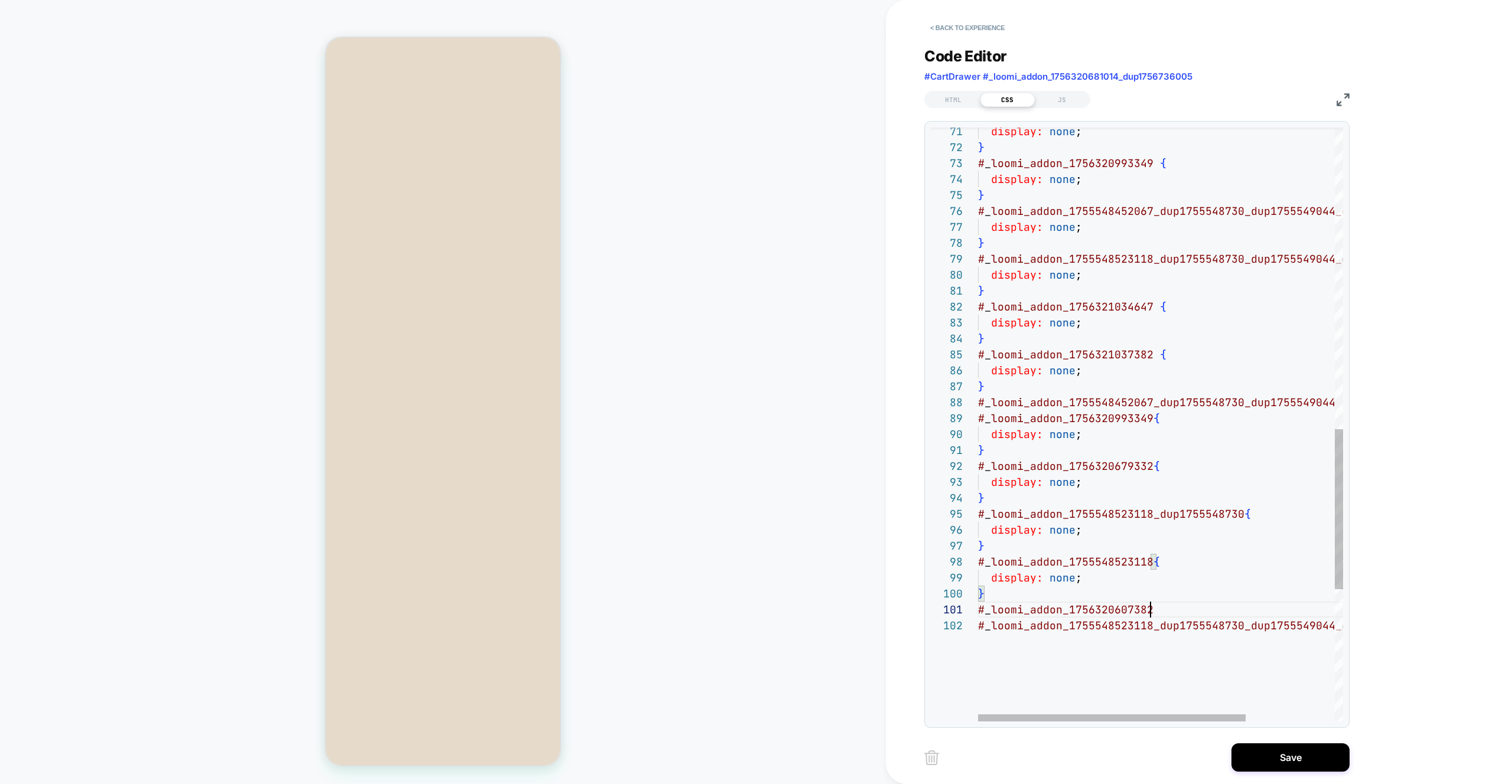
click at [749, 612] on div "display: none ; } # _ loomi_addon_1756320993349 { display: none ; } # _ loomi_a…" at bounding box center [1222, 109] width 487 height 2204
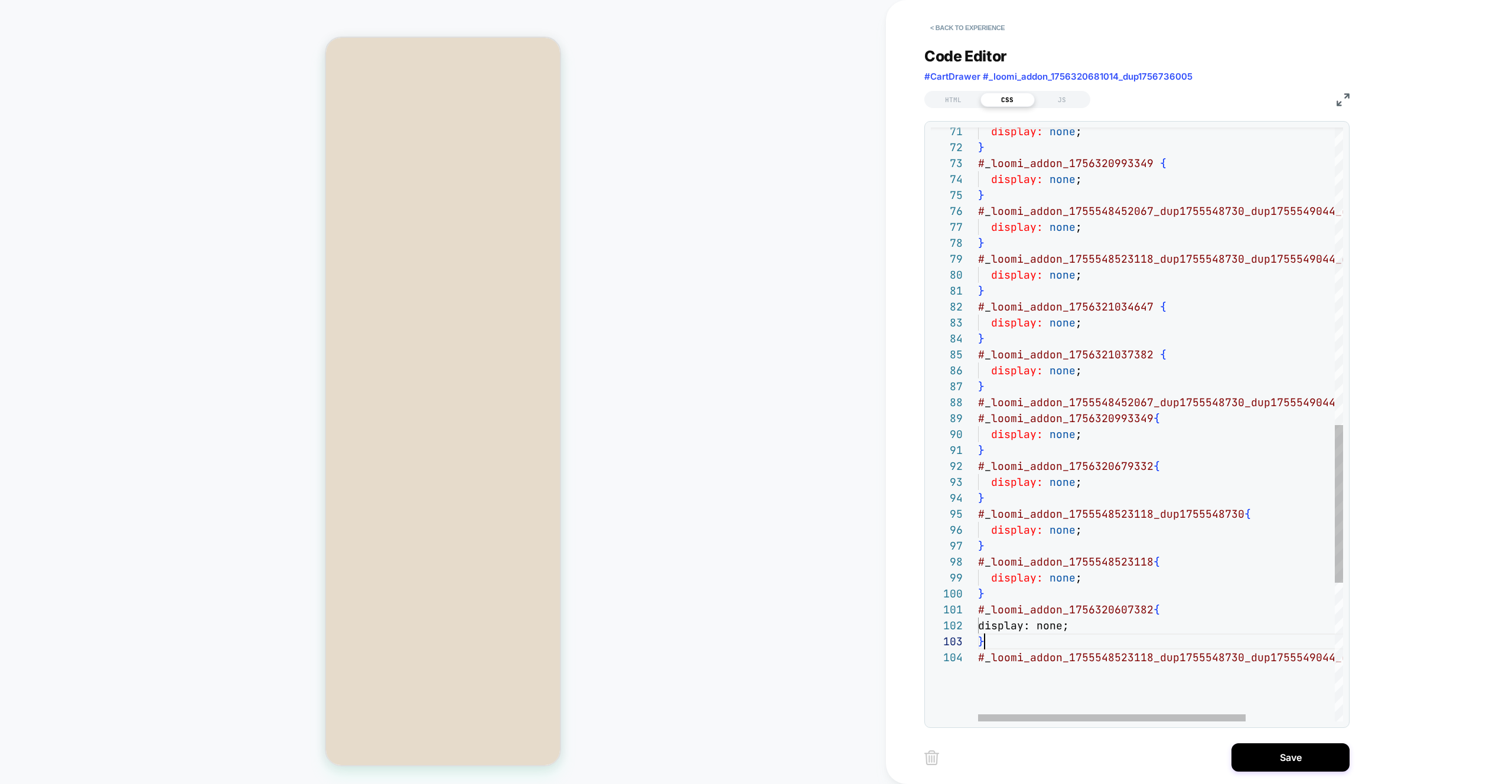
scroll to position [32, 6]
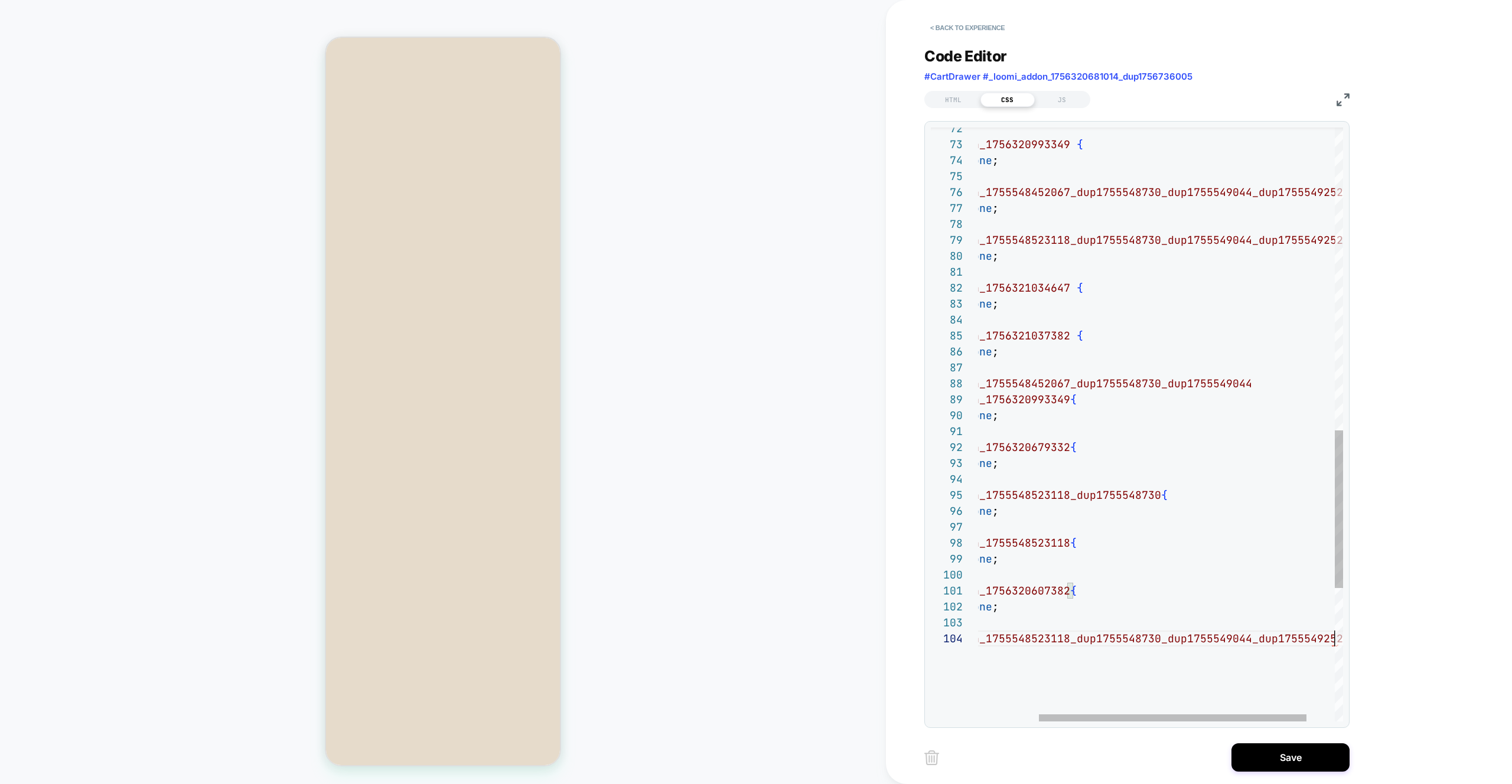
click at [749, 657] on div "} # _ loomi_addon_1756320993349 { display: none ; } # _ loomi_addon_17555484520…" at bounding box center [1138, 106] width 487 height 2236
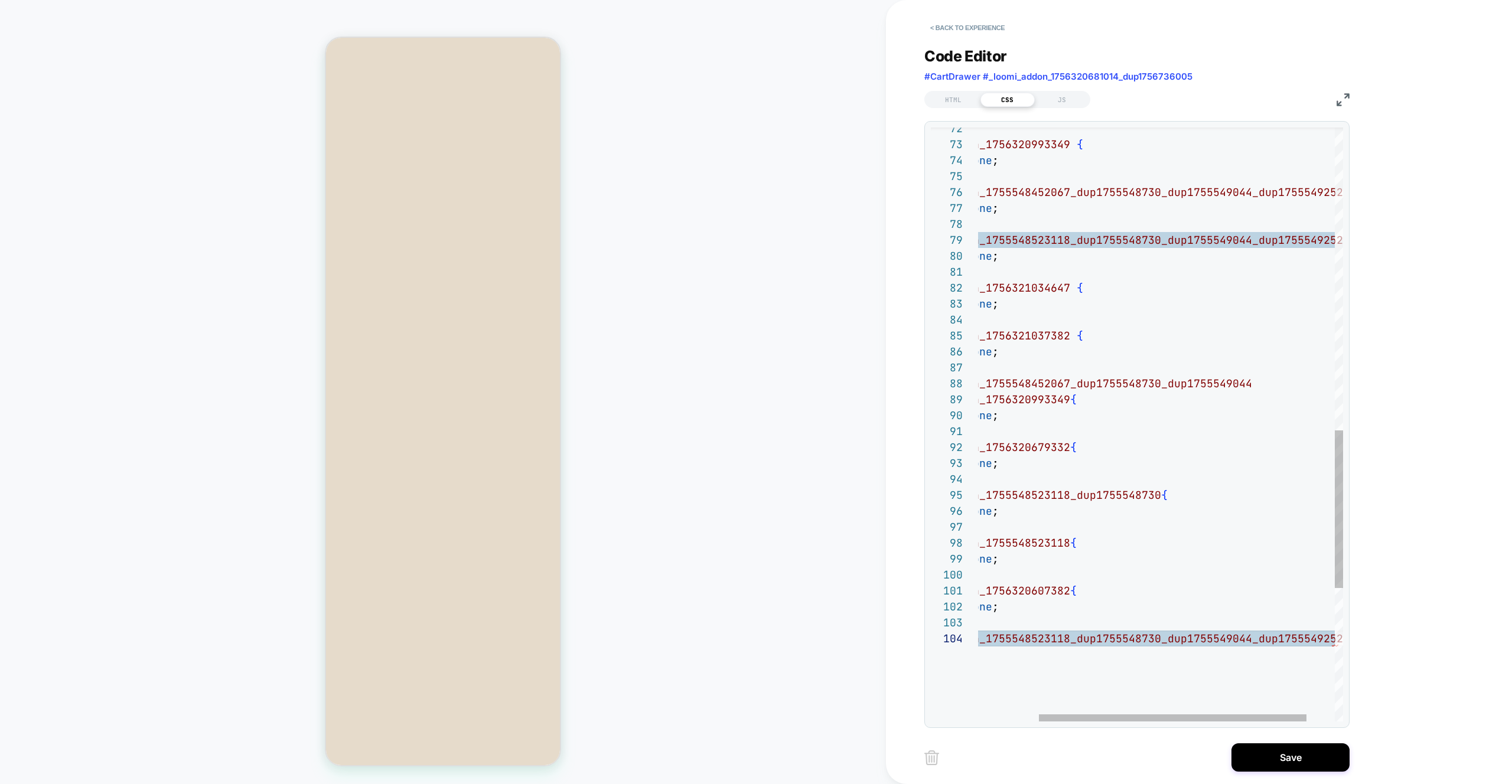
scroll to position [80, 6]
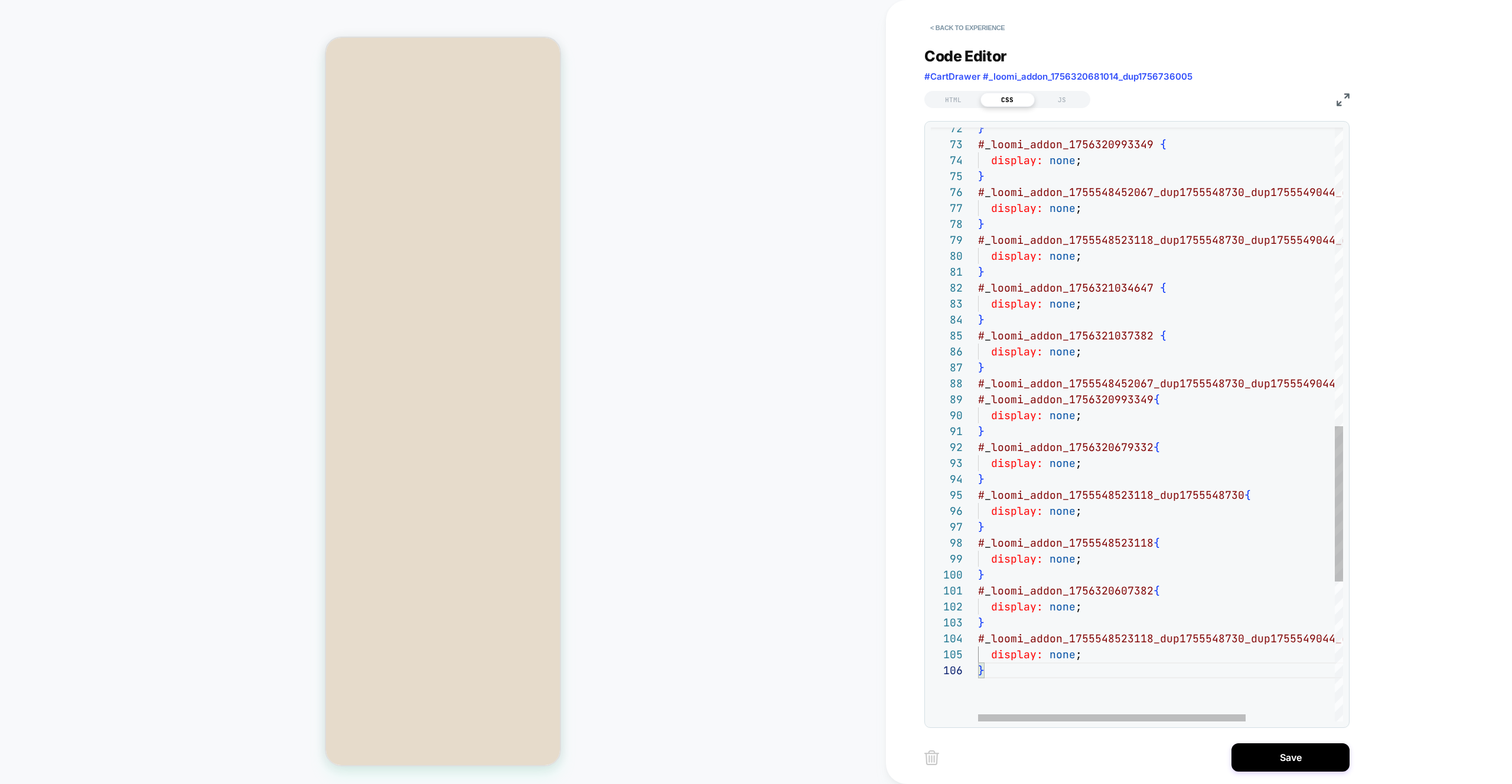
click at [749, 386] on div "} # _ loomi_addon_1756320993349 { display: none ; } # _ loomi_addon_17555484520…" at bounding box center [1222, 123] width 487 height 2268
type textarea "**********"
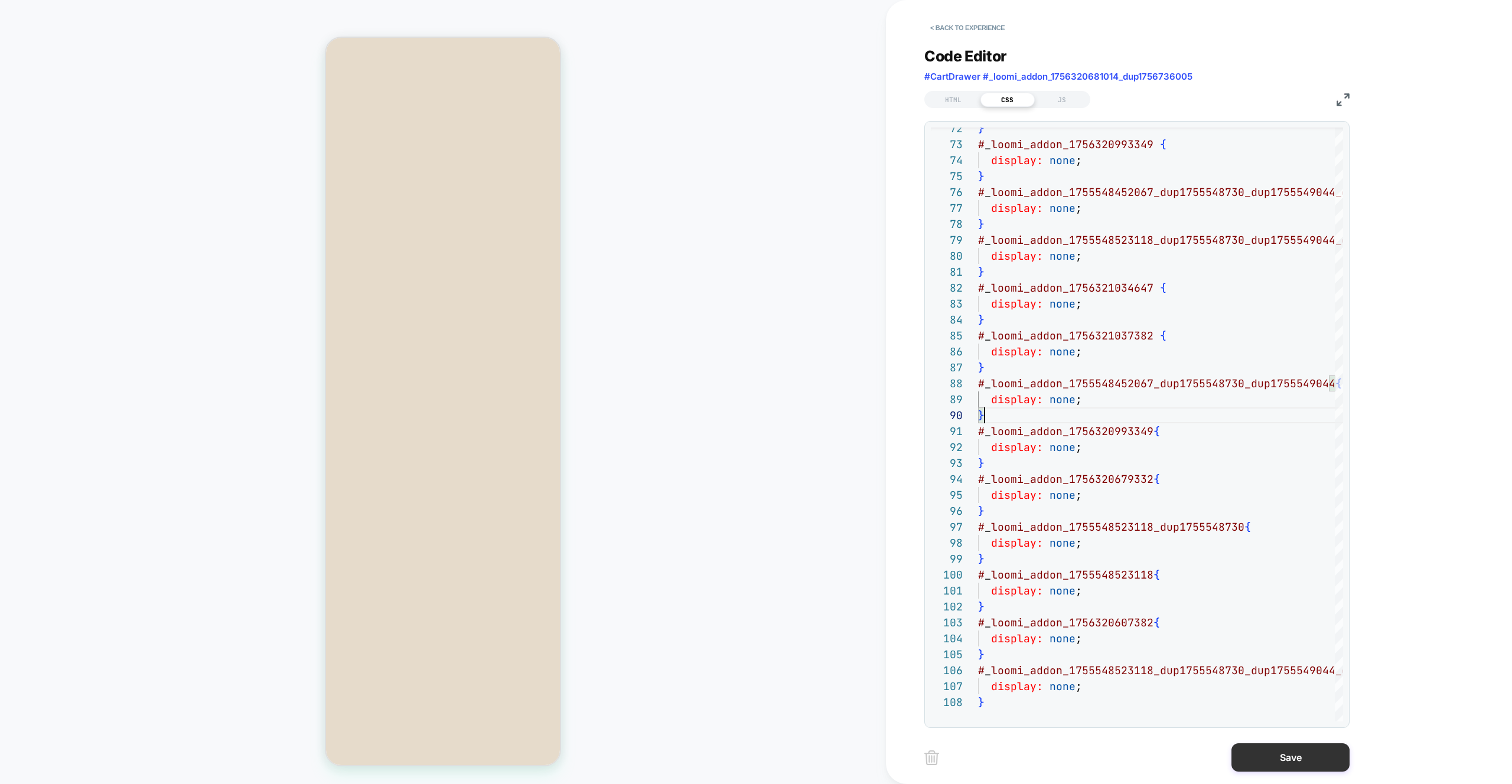
click at [749, 757] on button "Save" at bounding box center [1291, 757] width 118 height 28
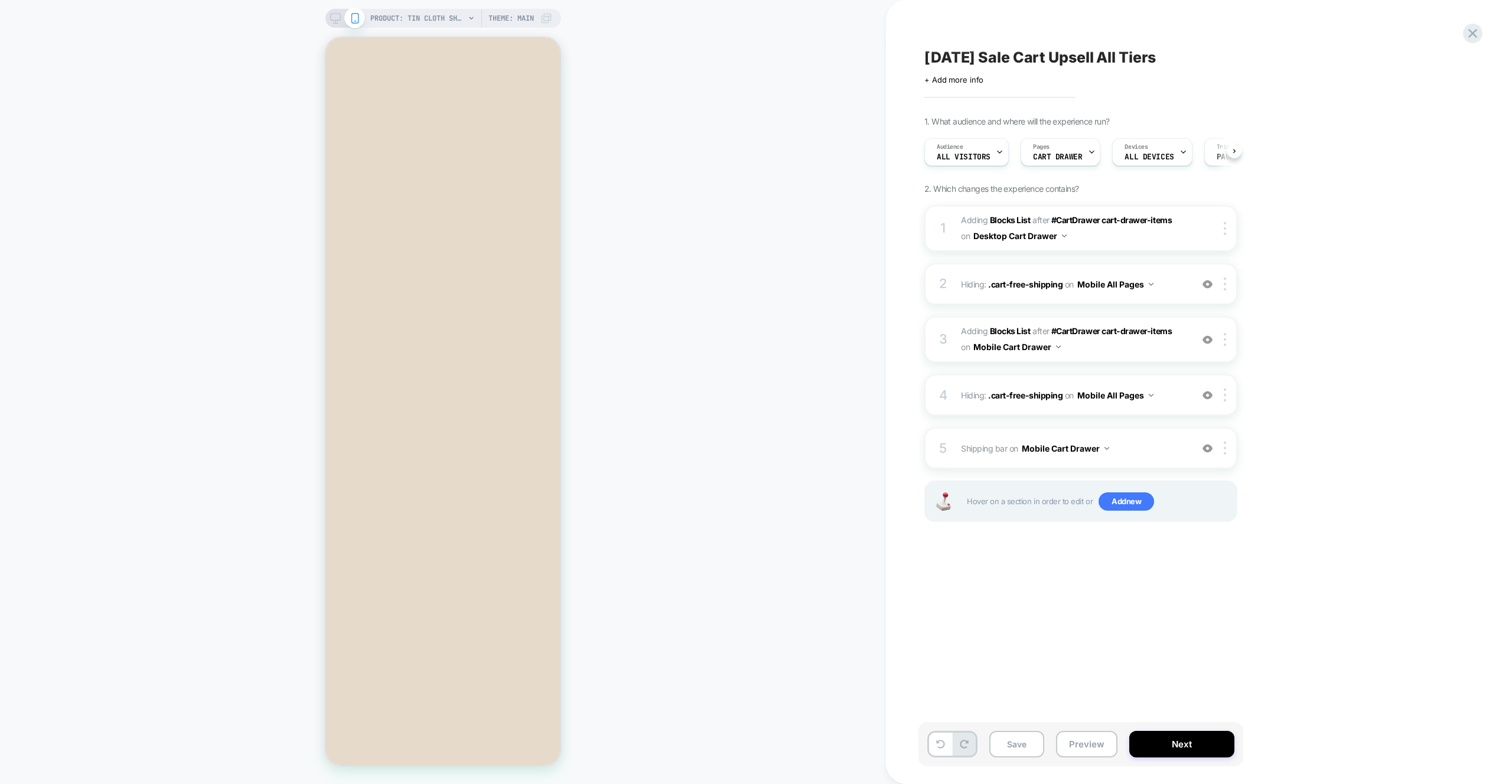
scroll to position [0, 1]
click at [749, 737] on button "Preview" at bounding box center [1086, 744] width 61 height 27
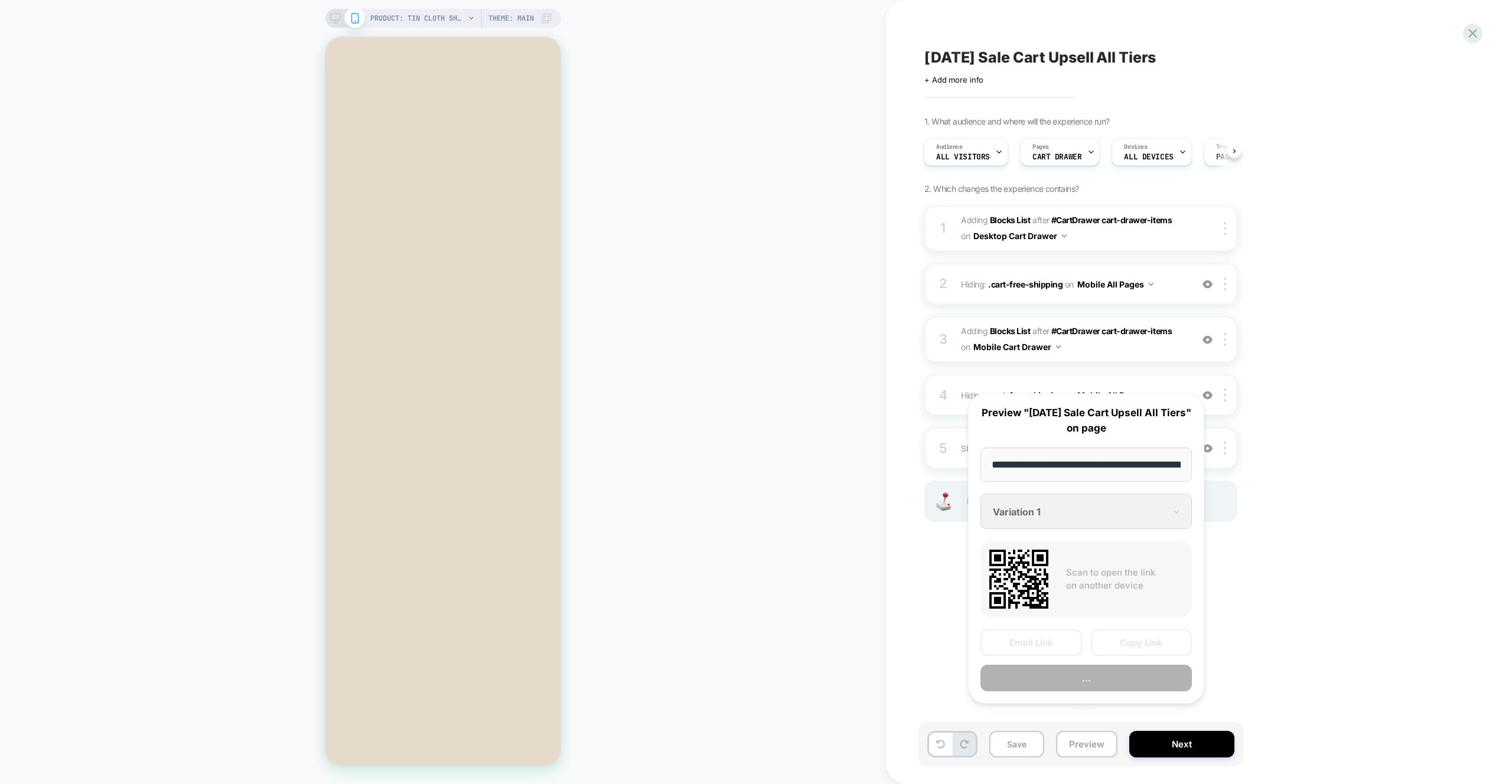
scroll to position [0, 286]
click at [749, 688] on button "Preview" at bounding box center [1086, 678] width 211 height 27
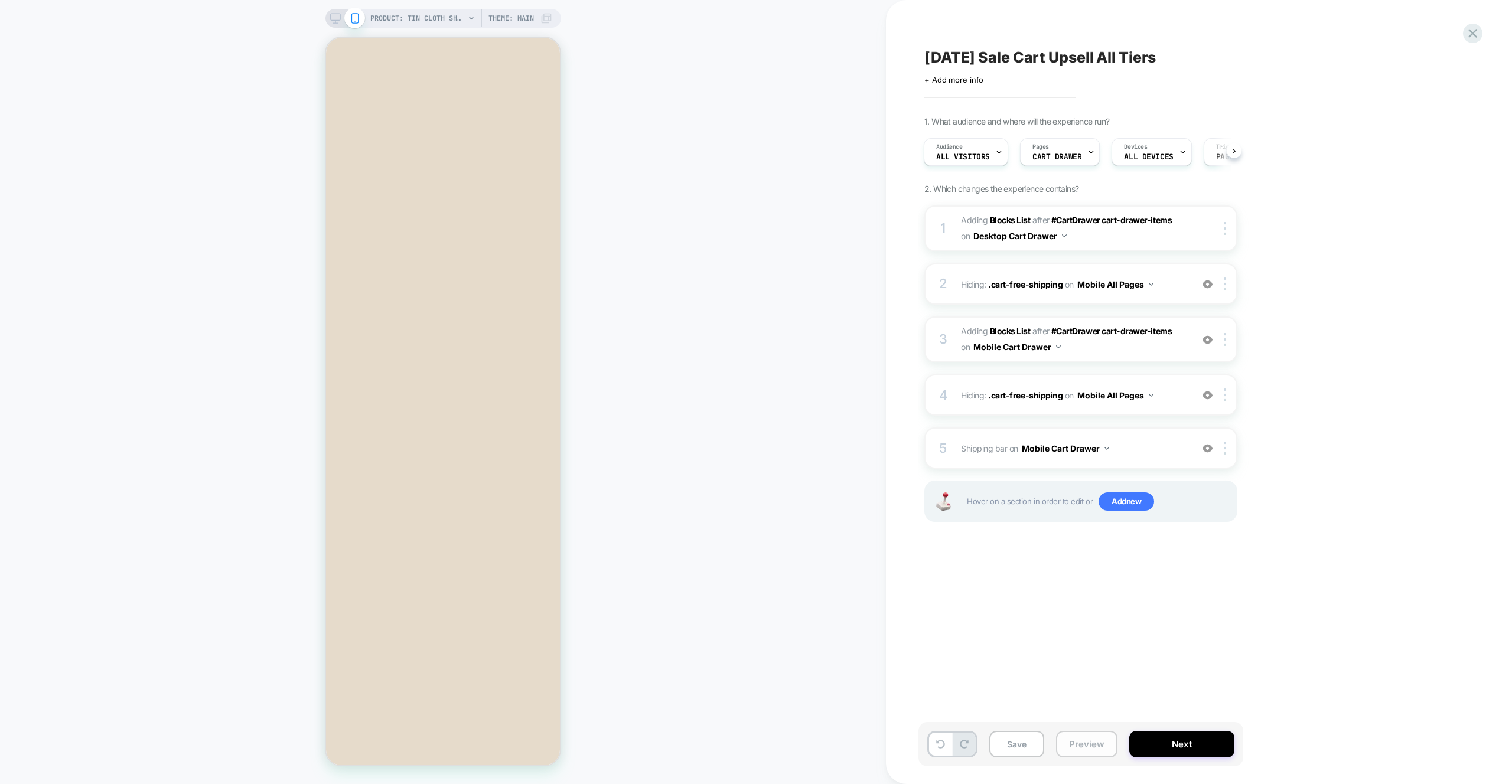
click at [749, 748] on button "Preview" at bounding box center [1086, 744] width 61 height 27
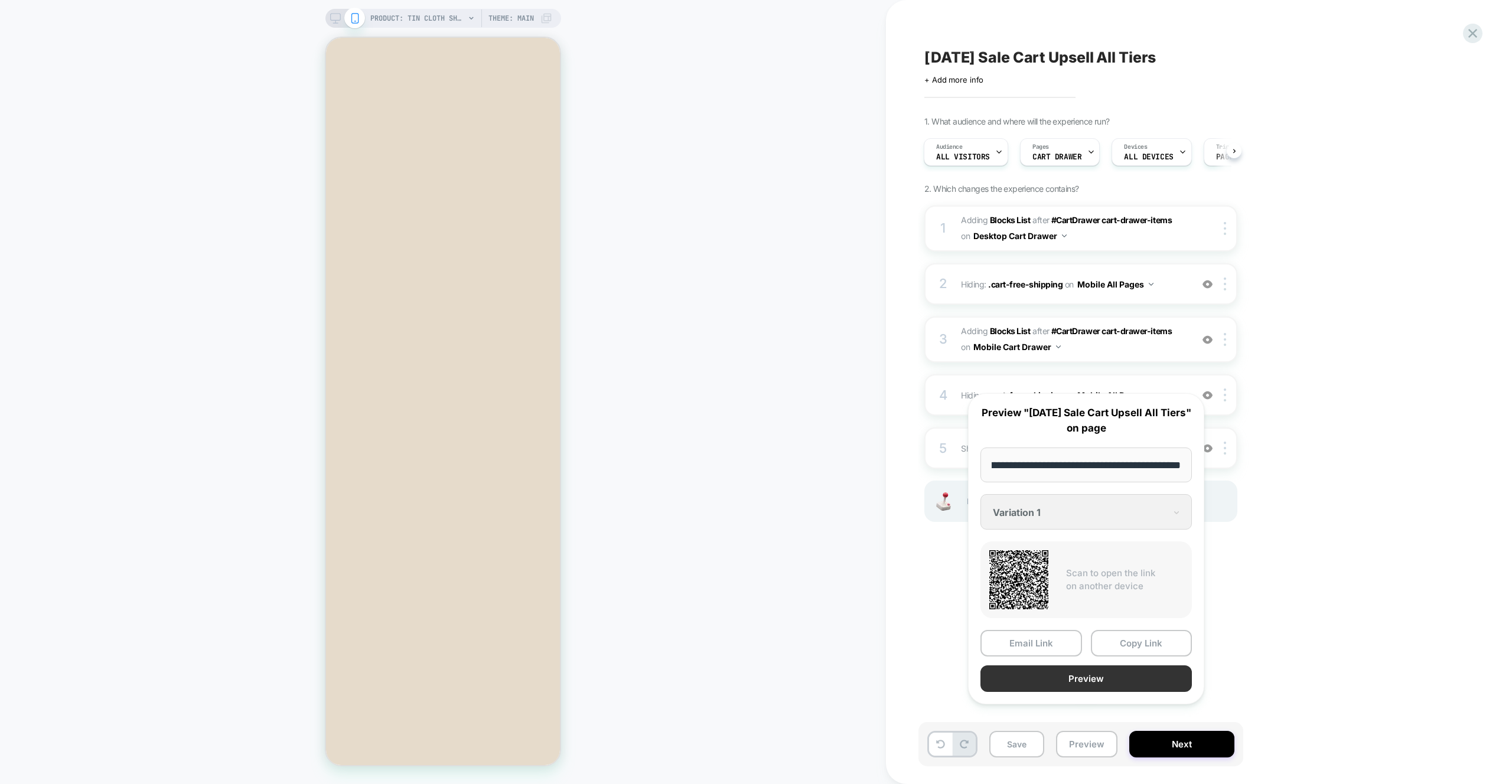
click at [749, 692] on button "Preview" at bounding box center [1086, 678] width 211 height 27
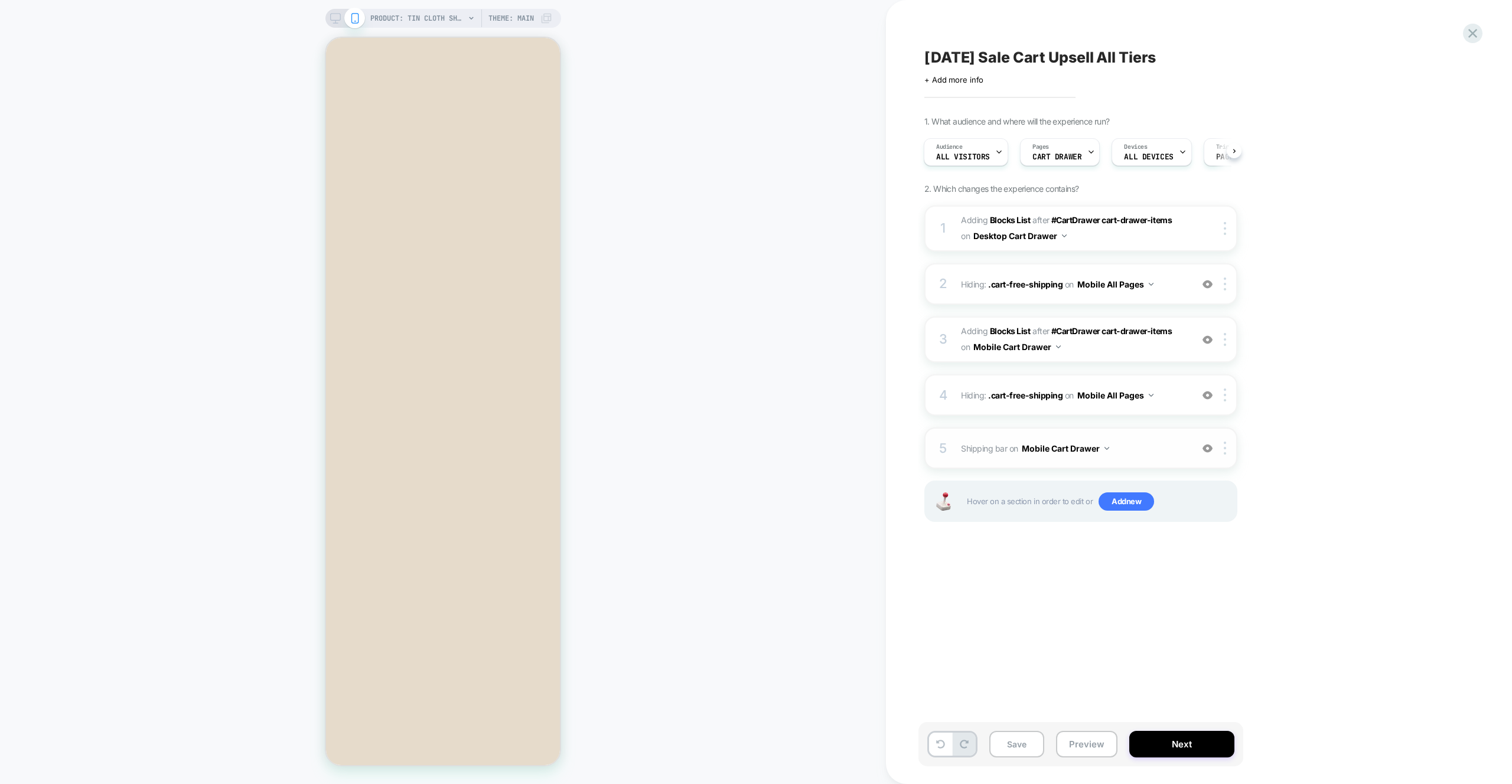
click at [749, 445] on span "Shipping bar Adding Code Block BEFORE #CartDrawer #_loomi_addon_1756320681014_d…" at bounding box center [1073, 448] width 225 height 17
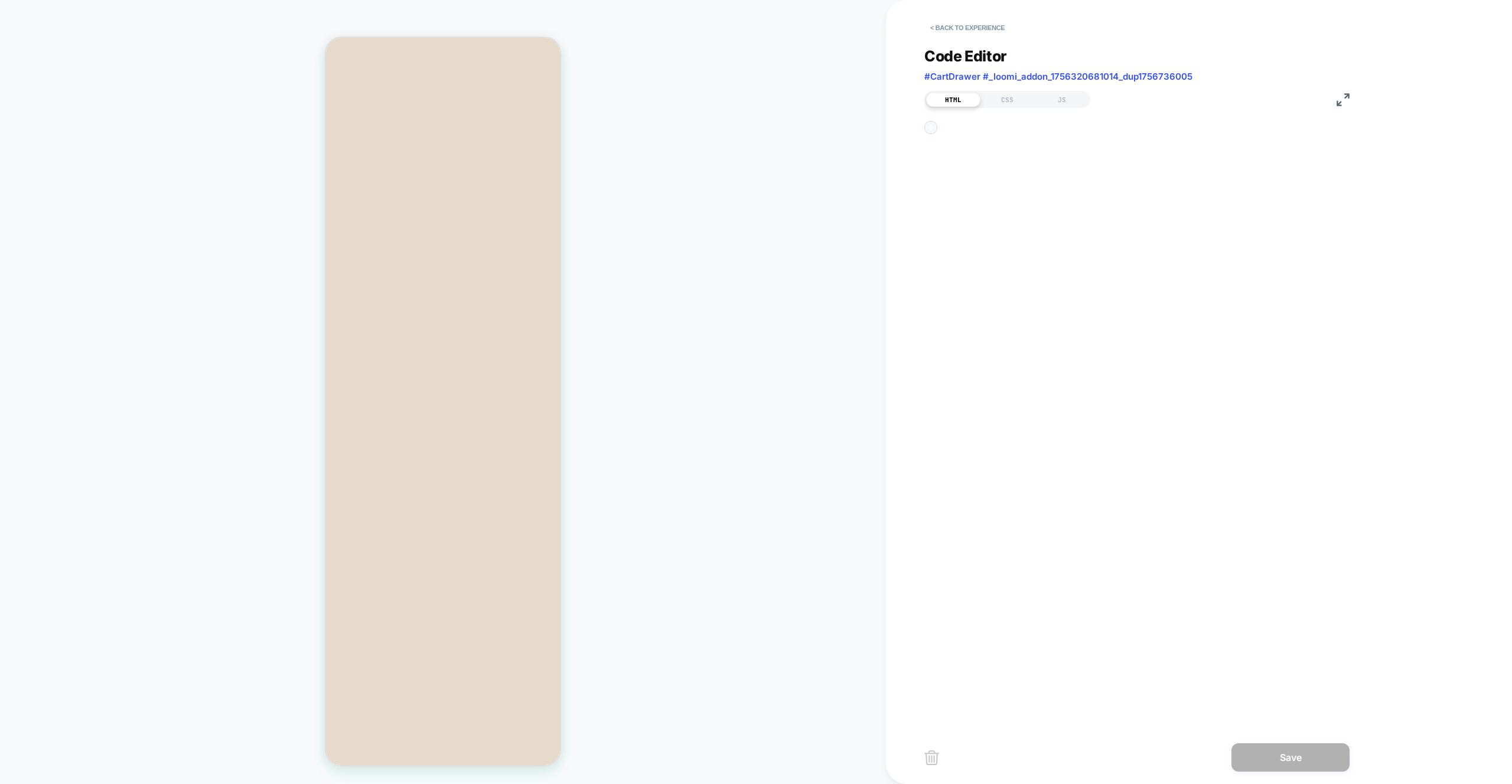
scroll to position [64, 0]
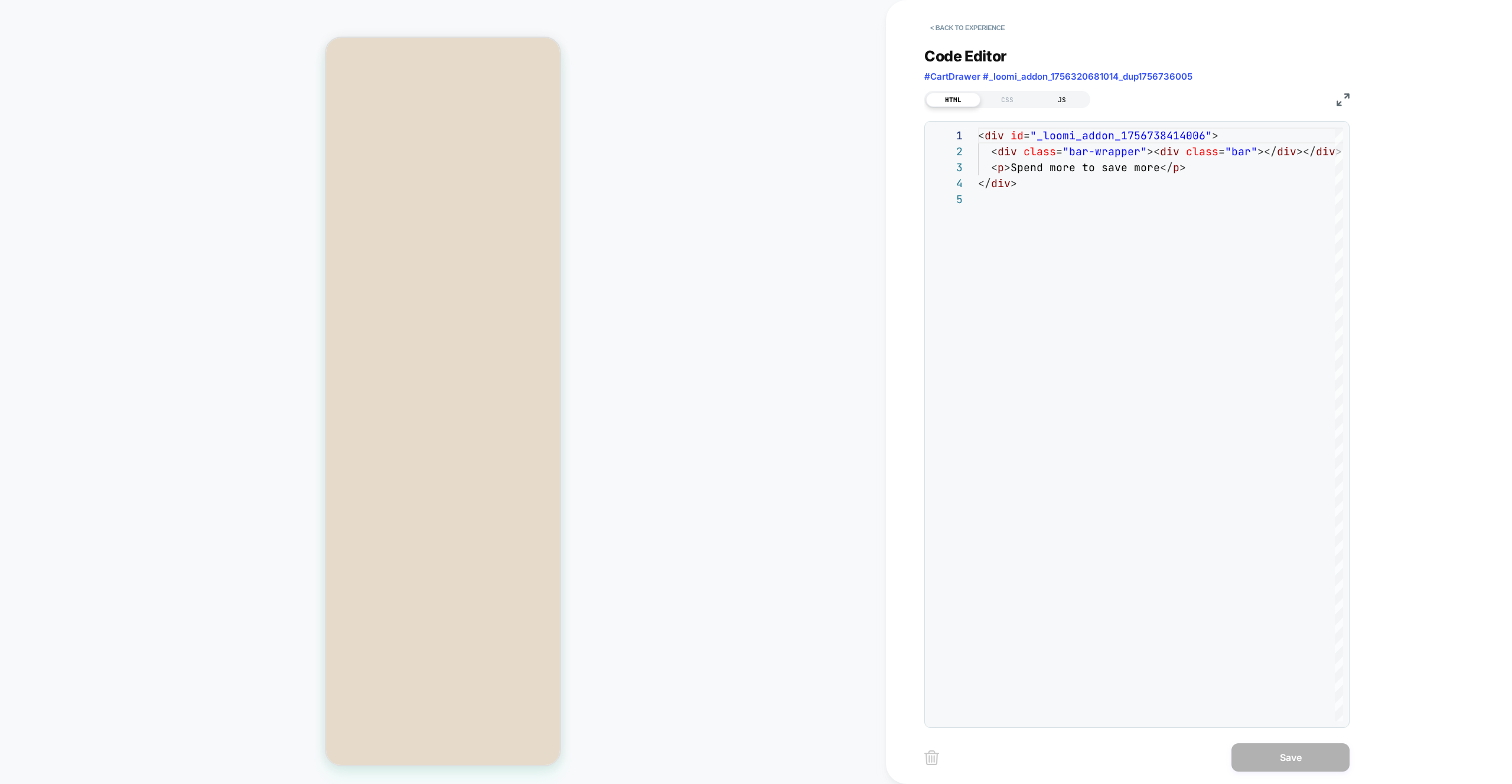
click at [749, 102] on div "JS" at bounding box center [1062, 100] width 55 height 14
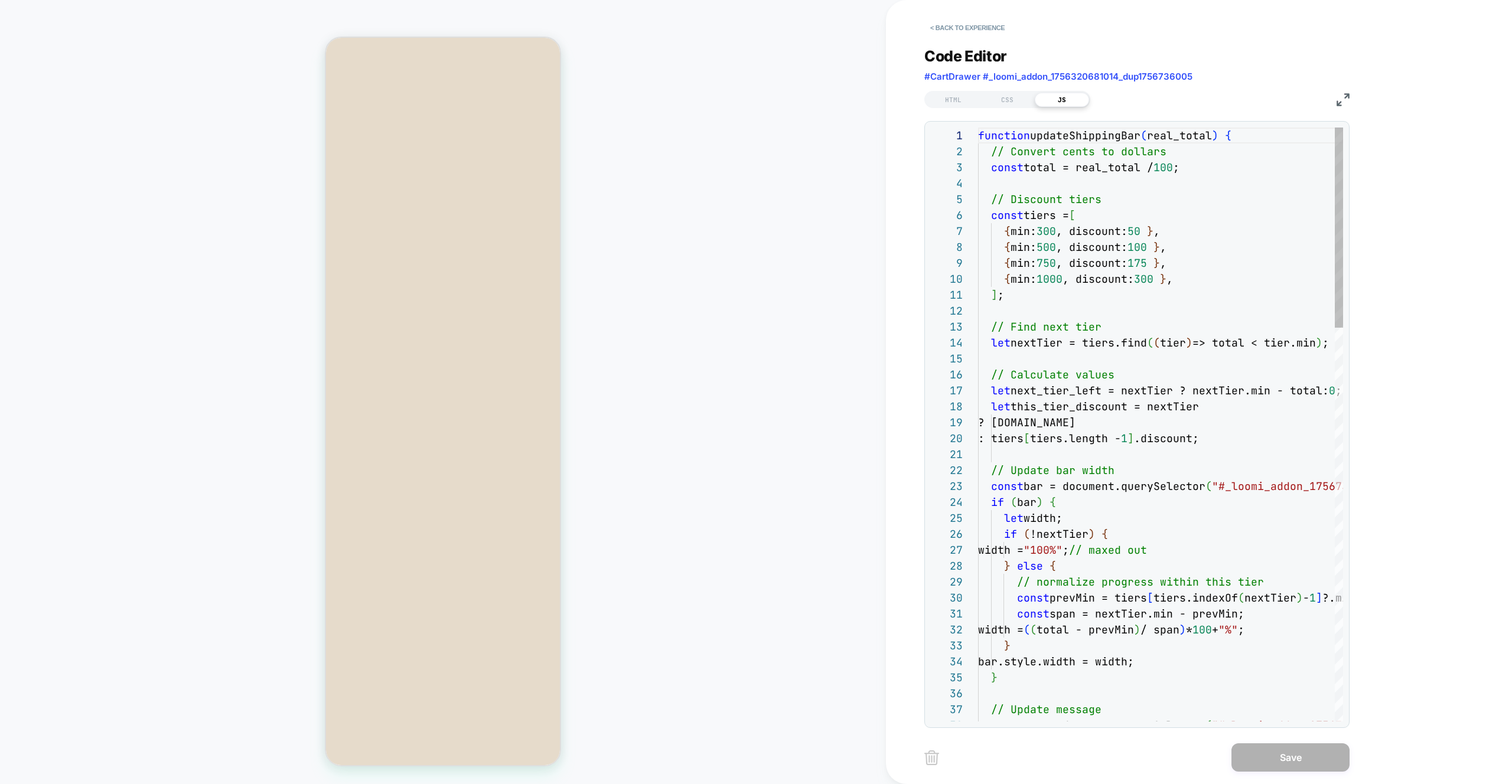
scroll to position [160, 0]
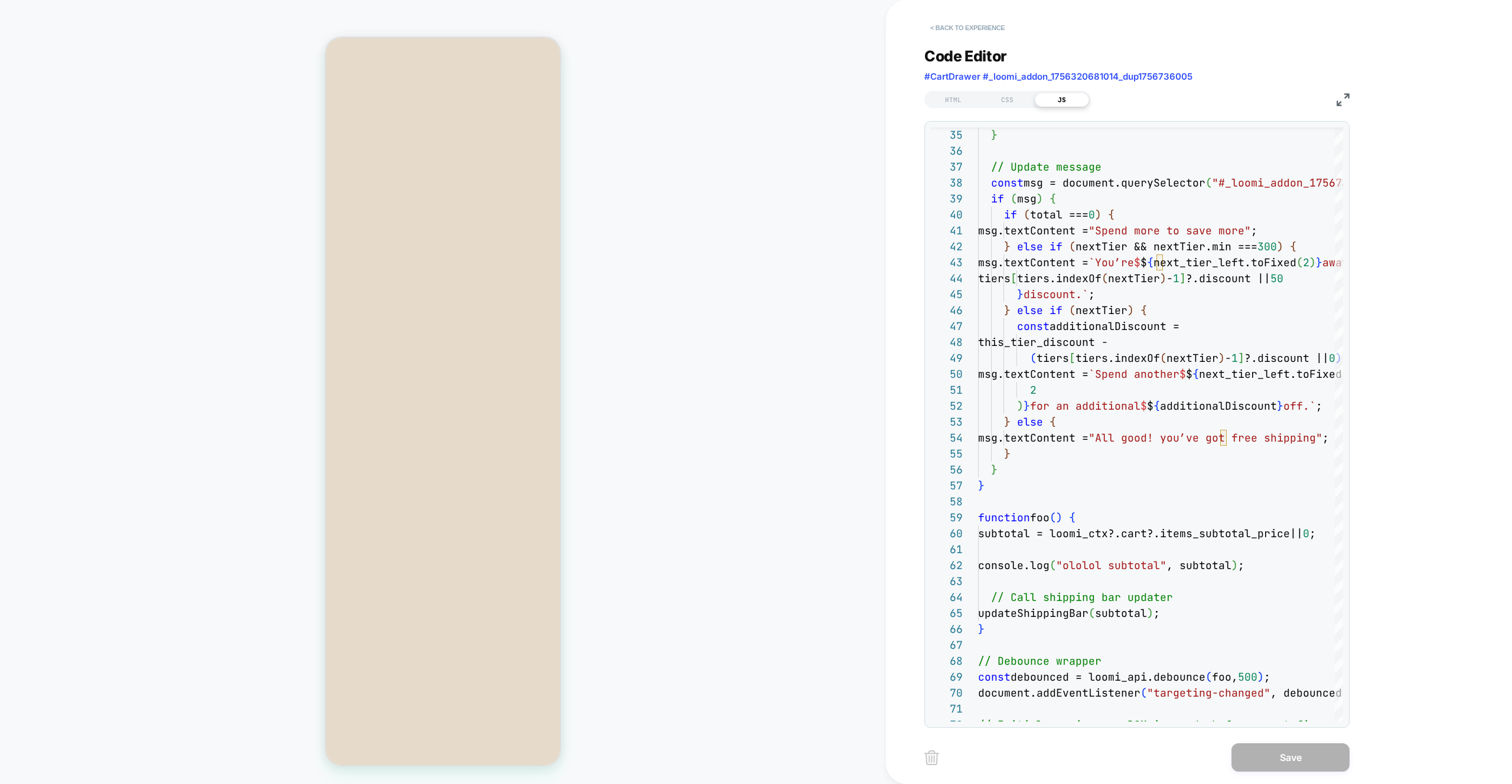
click at [749, 24] on button "< Back to experience" at bounding box center [968, 27] width 86 height 19
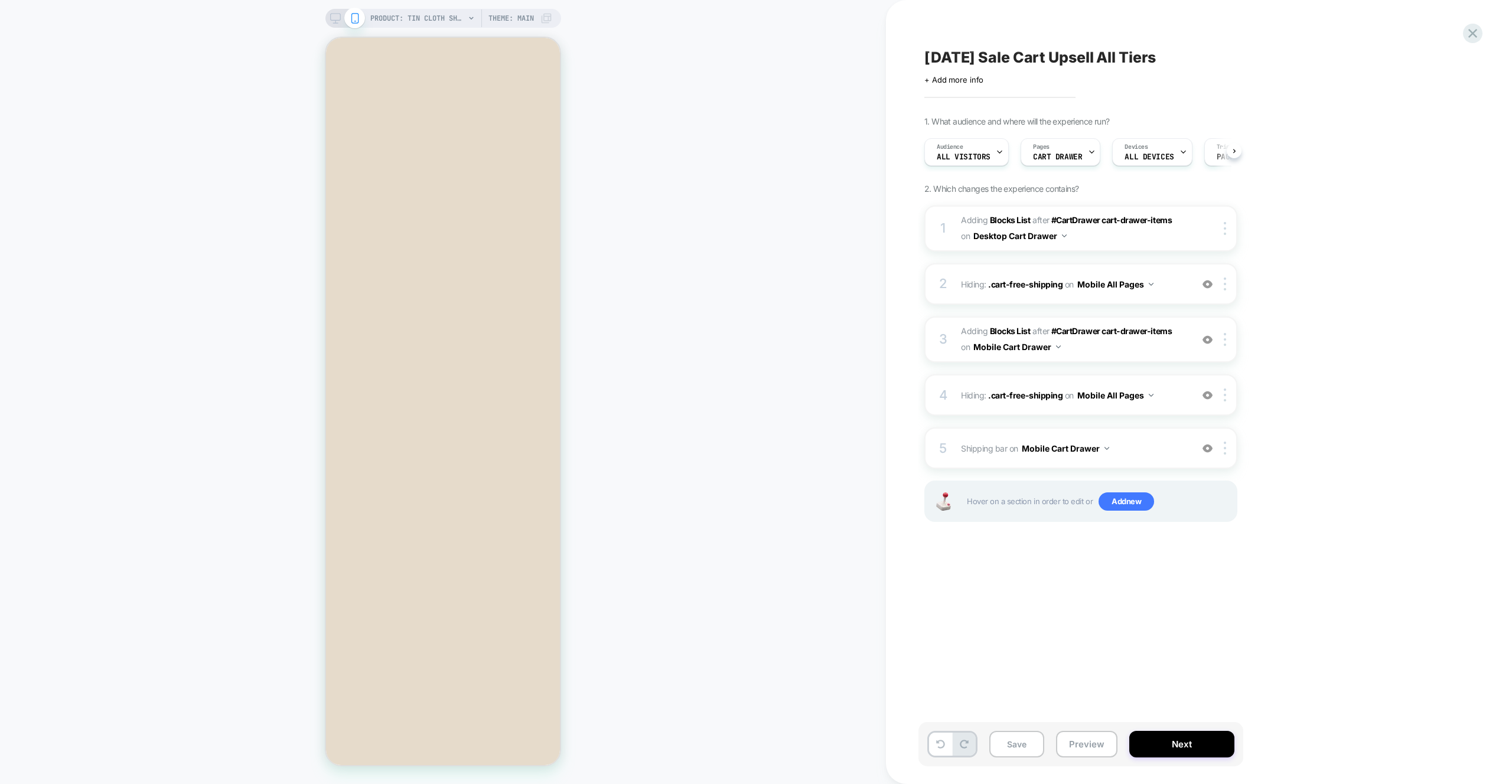
scroll to position [0, 1]
drag, startPoint x: 789, startPoint y: 203, endPoint x: 891, endPoint y: 157, distance: 111.9
click at [749, 203] on div "PRODUCT: Tin Cloth Short Lined Cruiser Jacket - Military Green PRODUCT: Tin Clo…" at bounding box center [443, 392] width 886 height 760
click at [749, 154] on span "All Visitors" at bounding box center [963, 157] width 54 height 9
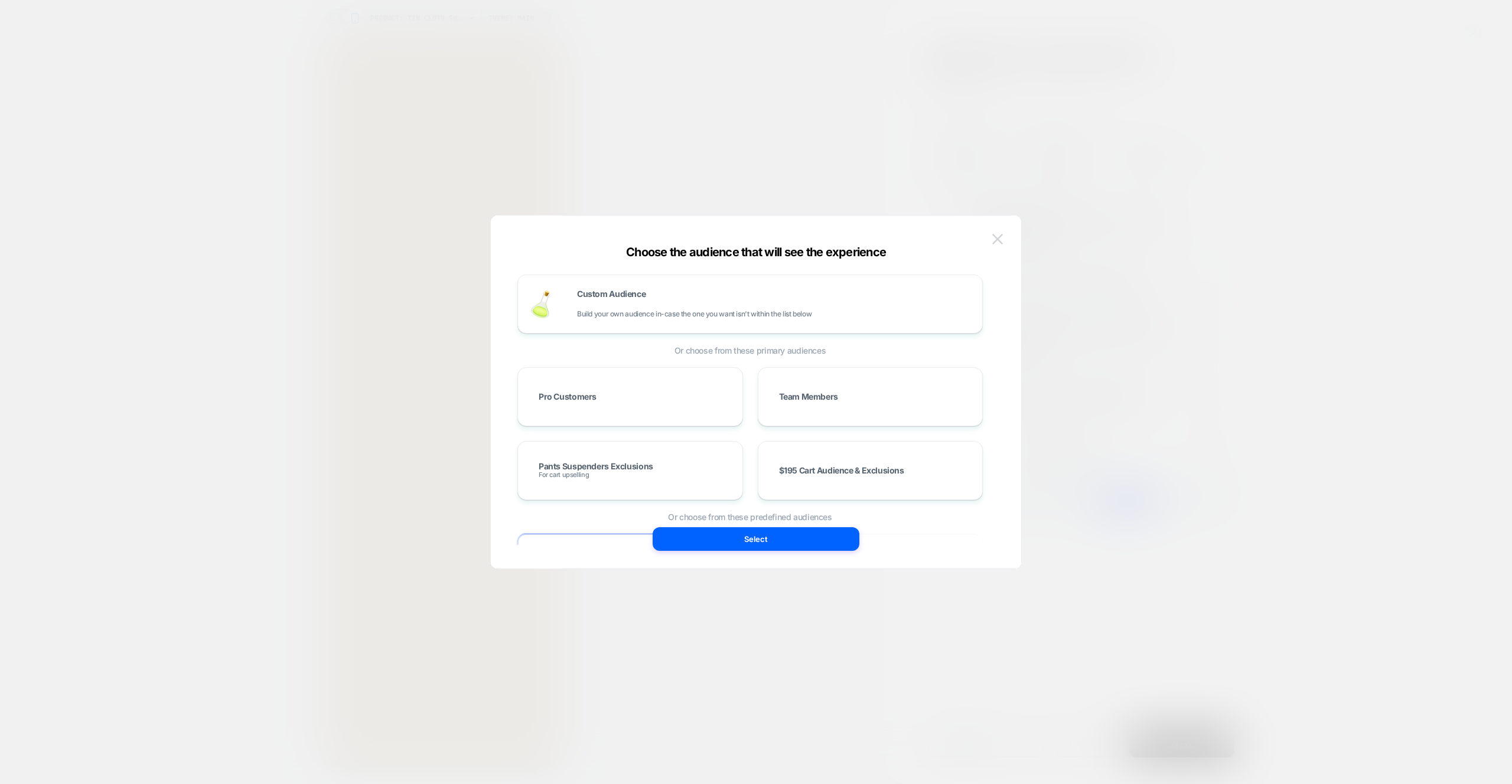
click at [749, 239] on img at bounding box center [997, 239] width 11 height 10
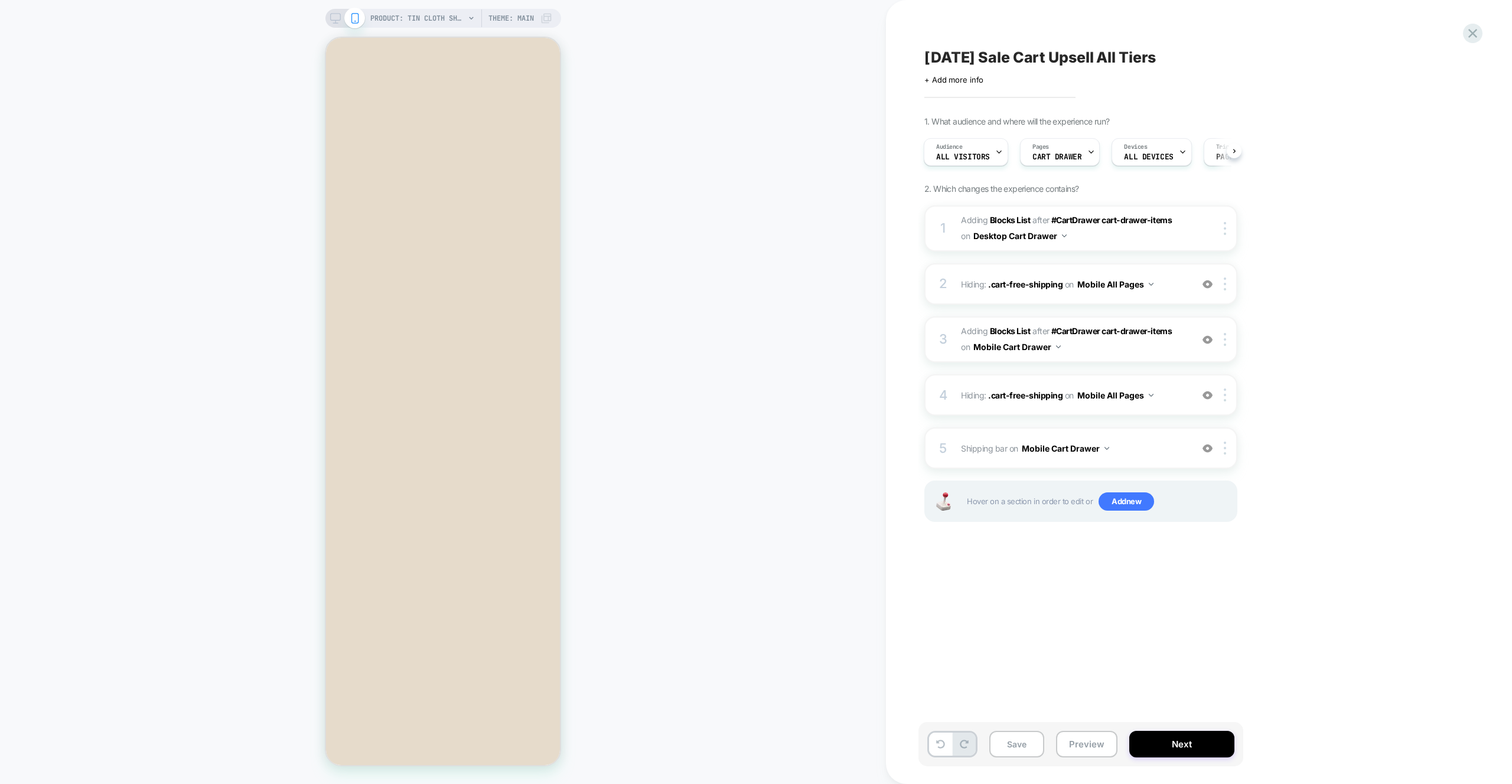
drag, startPoint x: 1193, startPoint y: 54, endPoint x: 895, endPoint y: 47, distance: 298.1
click at [749, 47] on div "[DATE] Sale Cart Upsell All Tiers Click to edit experience details + Add more i…" at bounding box center [1145, 392] width 520 height 784
drag, startPoint x: 1186, startPoint y: 61, endPoint x: 955, endPoint y: 60, distance: 231.0
click at [749, 60] on div "[DATE] Sale Cart Upsell All Tiers" at bounding box center [1140, 57] width 431 height 18
click at [749, 349] on span "#_loomi_addon_1756320681014_dup1756736005 Adding Blocks List AFTER #CartDrawer …" at bounding box center [1073, 339] width 225 height 32
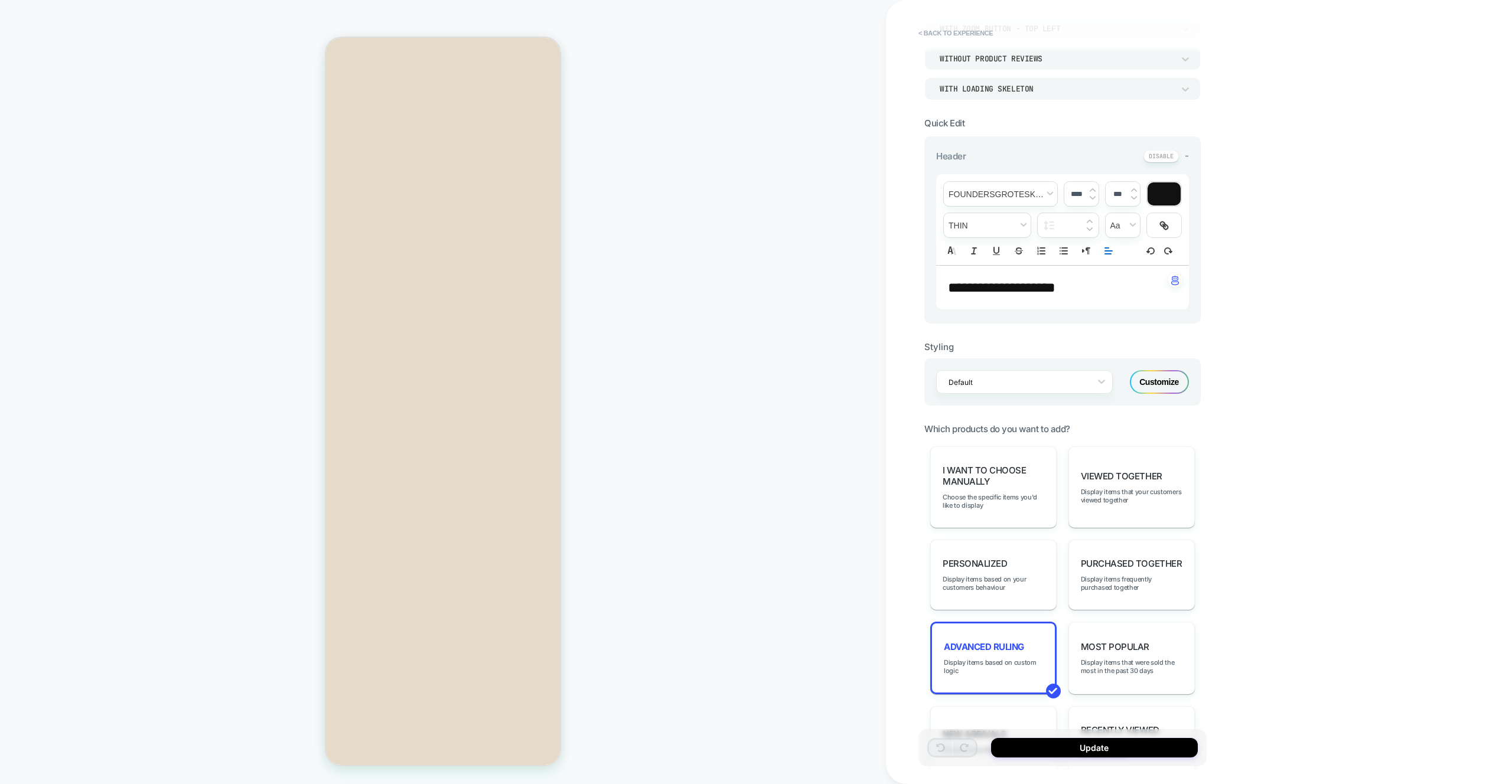
scroll to position [0, 0]
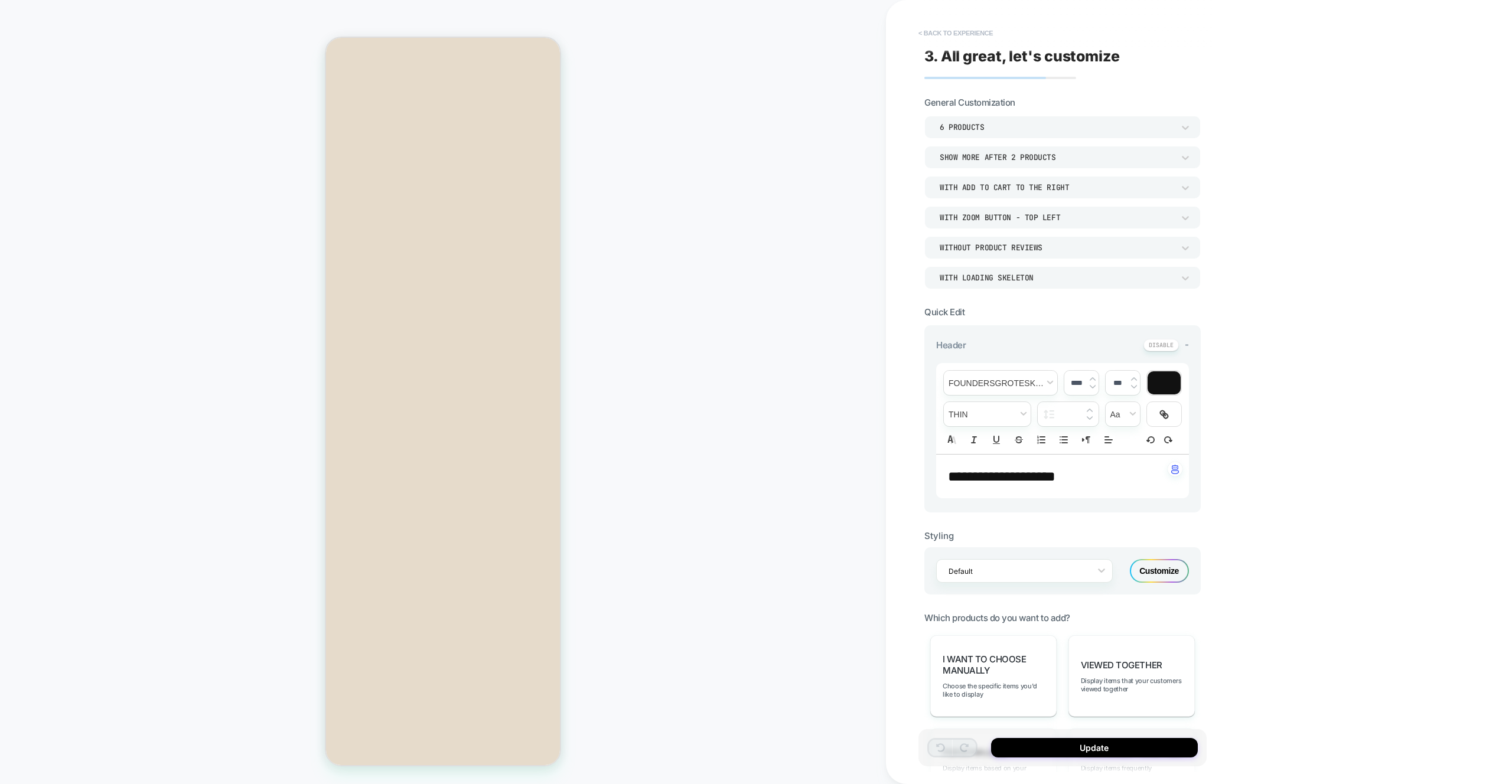
click at [749, 30] on button "< Back to experience" at bounding box center [956, 33] width 86 height 19
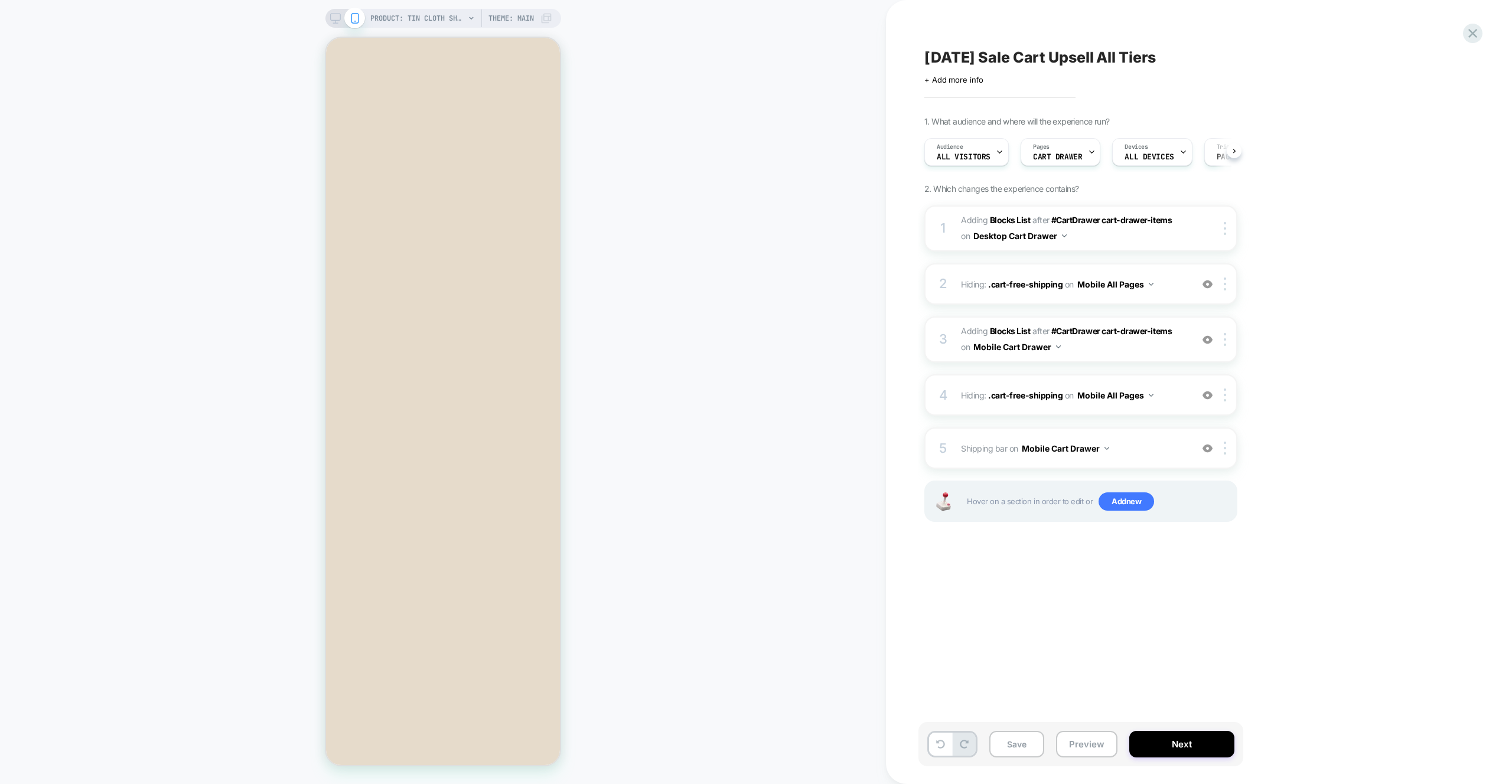
scroll to position [0, 1]
click at [749, 739] on button "Preview" at bounding box center [1086, 744] width 61 height 27
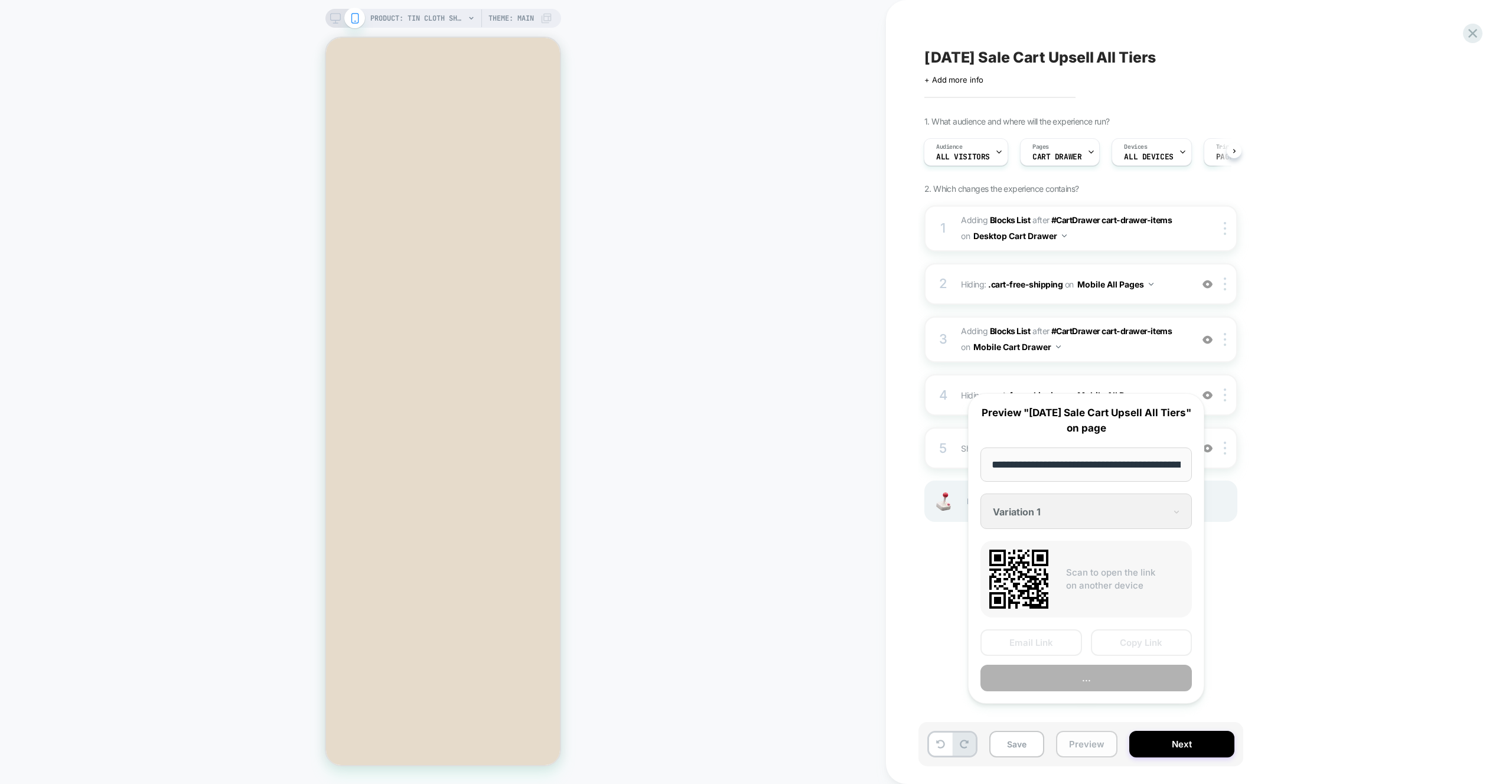
scroll to position [0, 286]
click at [749, 692] on button "Preview" at bounding box center [1086, 678] width 211 height 27
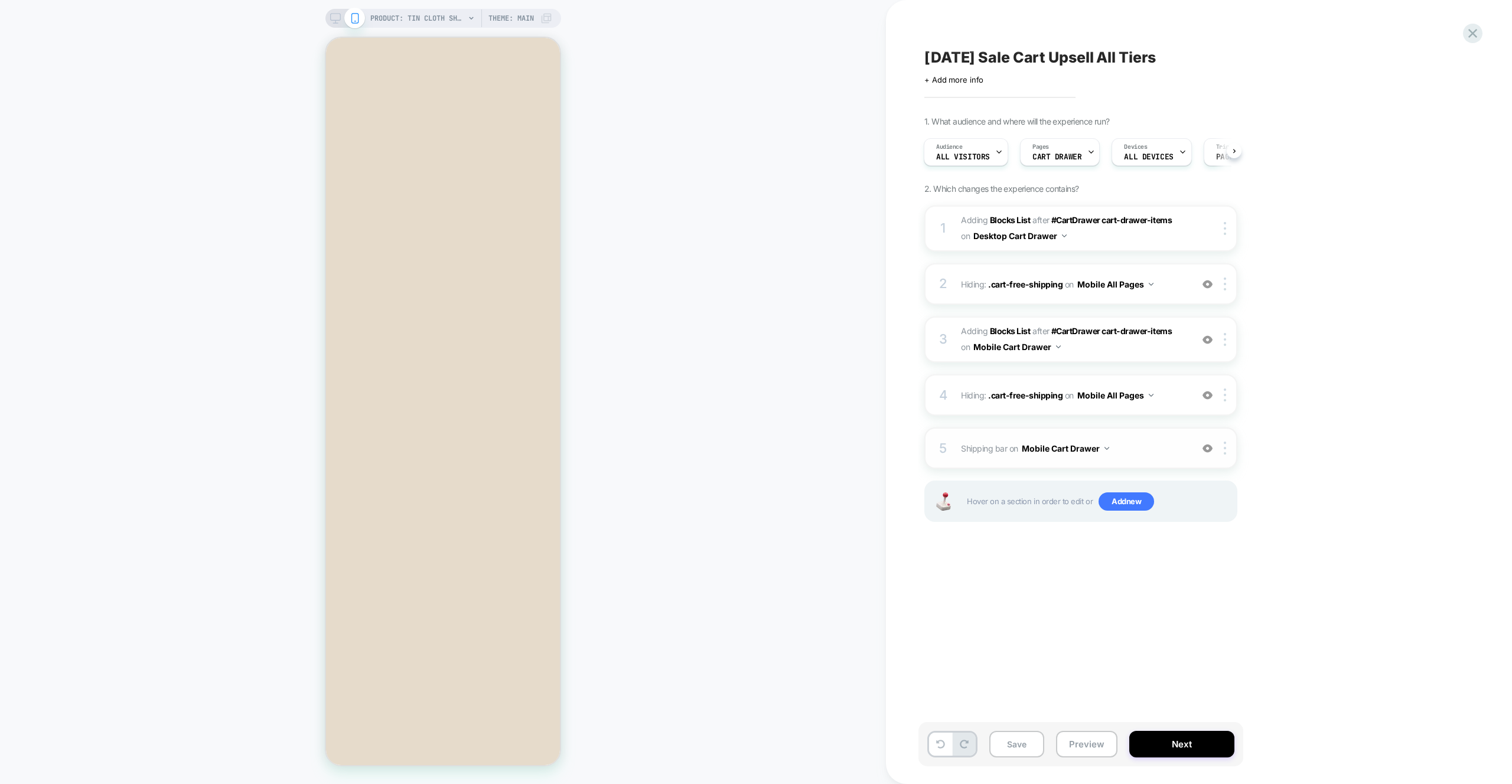
click at [749, 451] on span "Shipping bar Adding Code Block BEFORE #CartDrawer #_loomi_addon_1756320681014_d…" at bounding box center [1073, 448] width 225 height 17
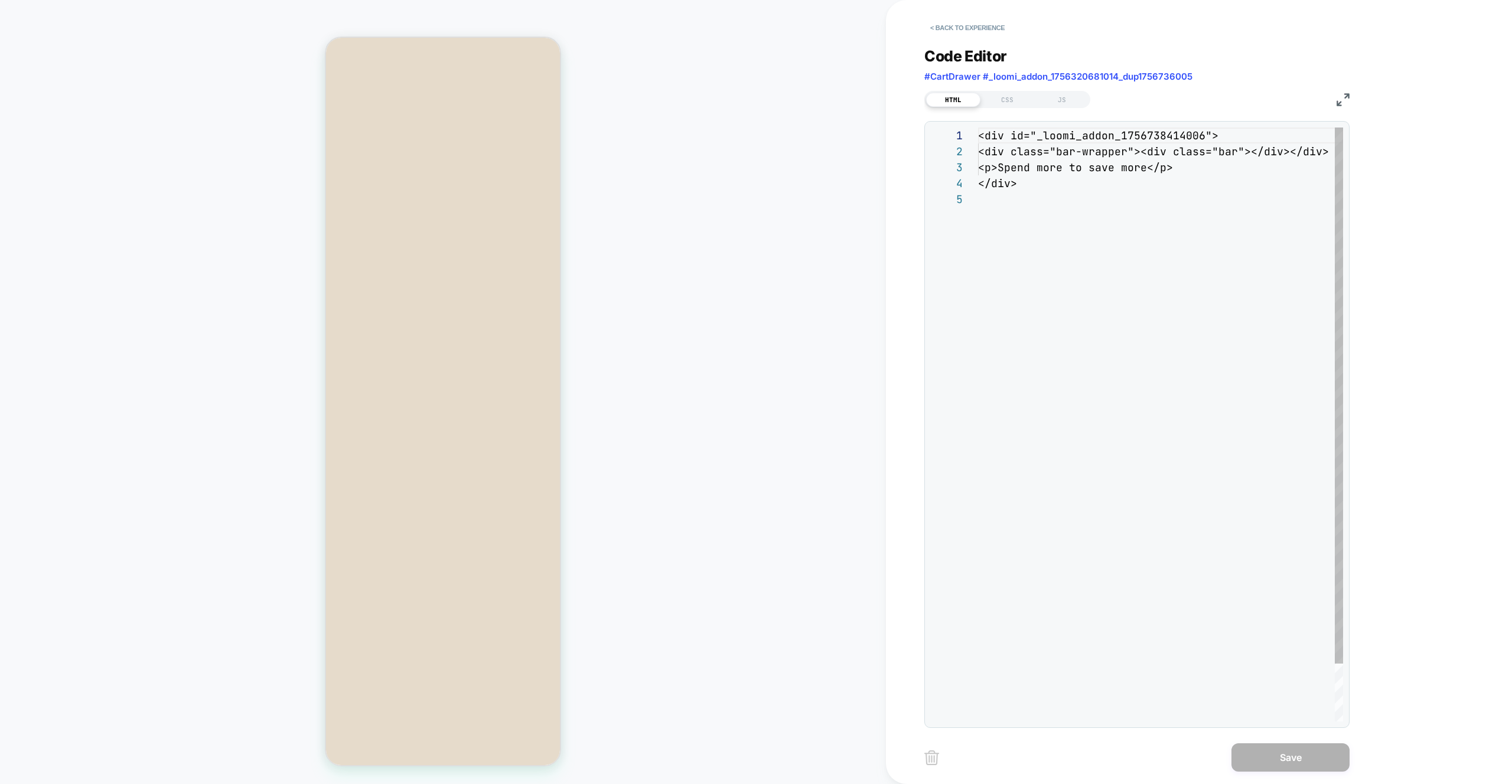
scroll to position [64, 0]
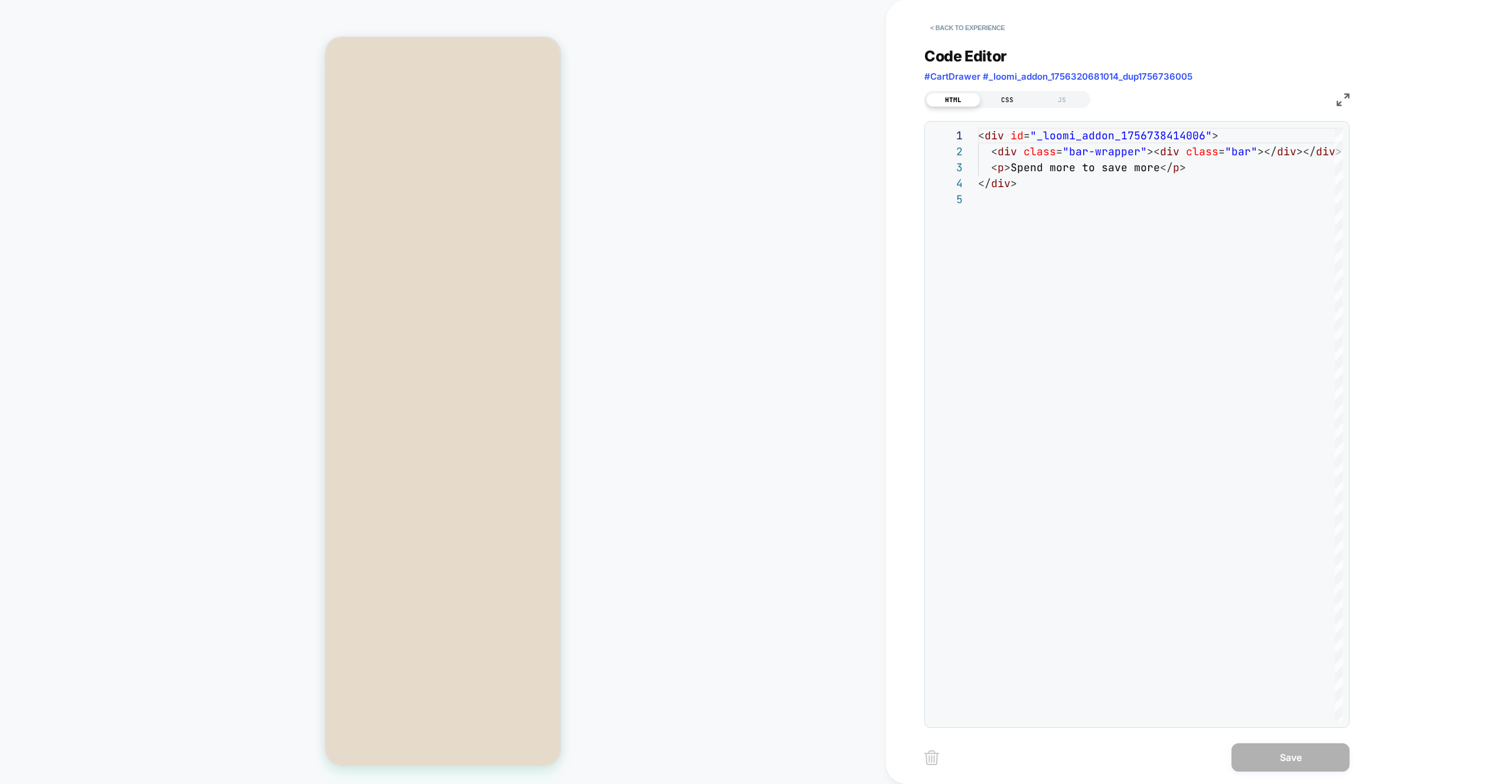
click at [749, 98] on div "CSS" at bounding box center [1008, 100] width 55 height 14
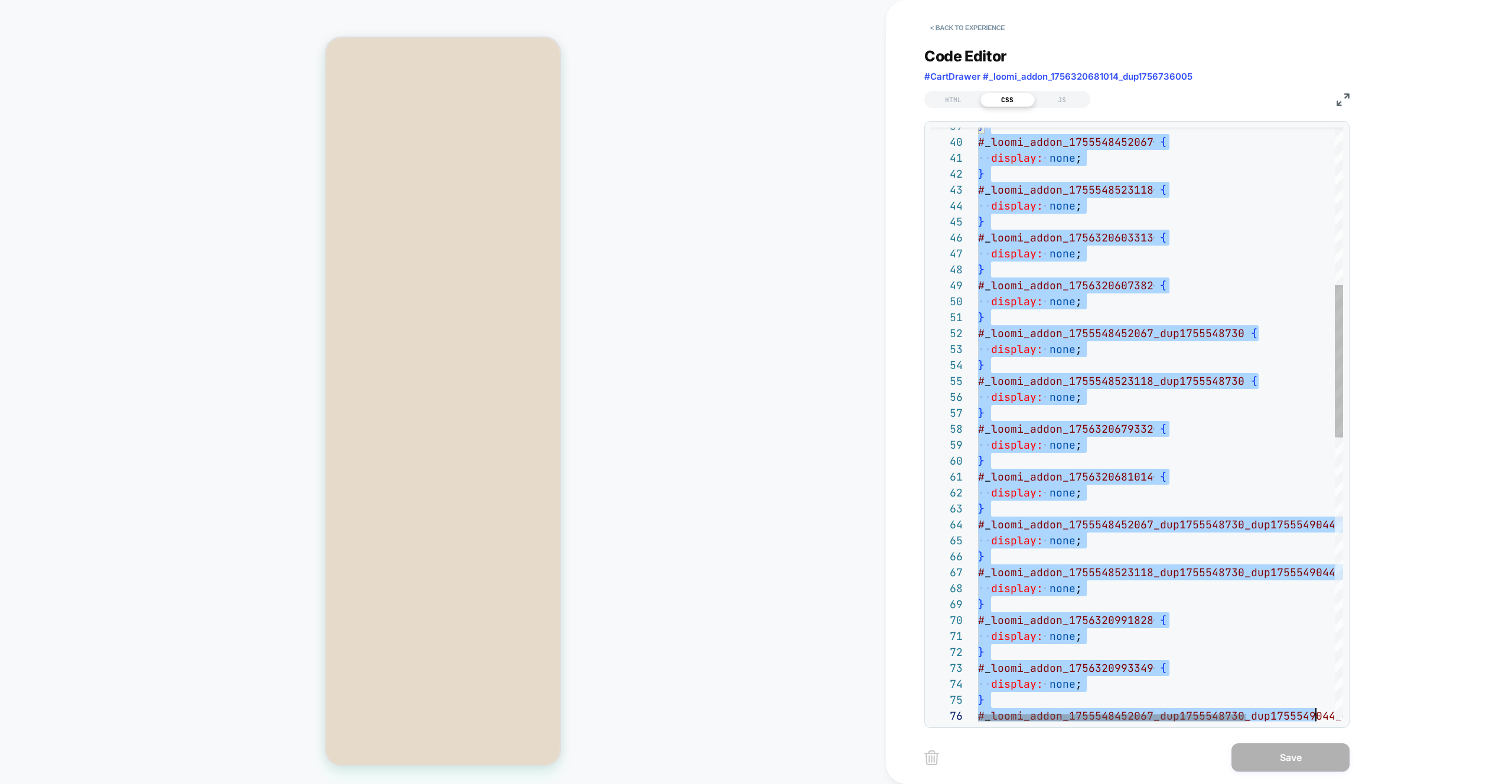
scroll to position [127, 0]
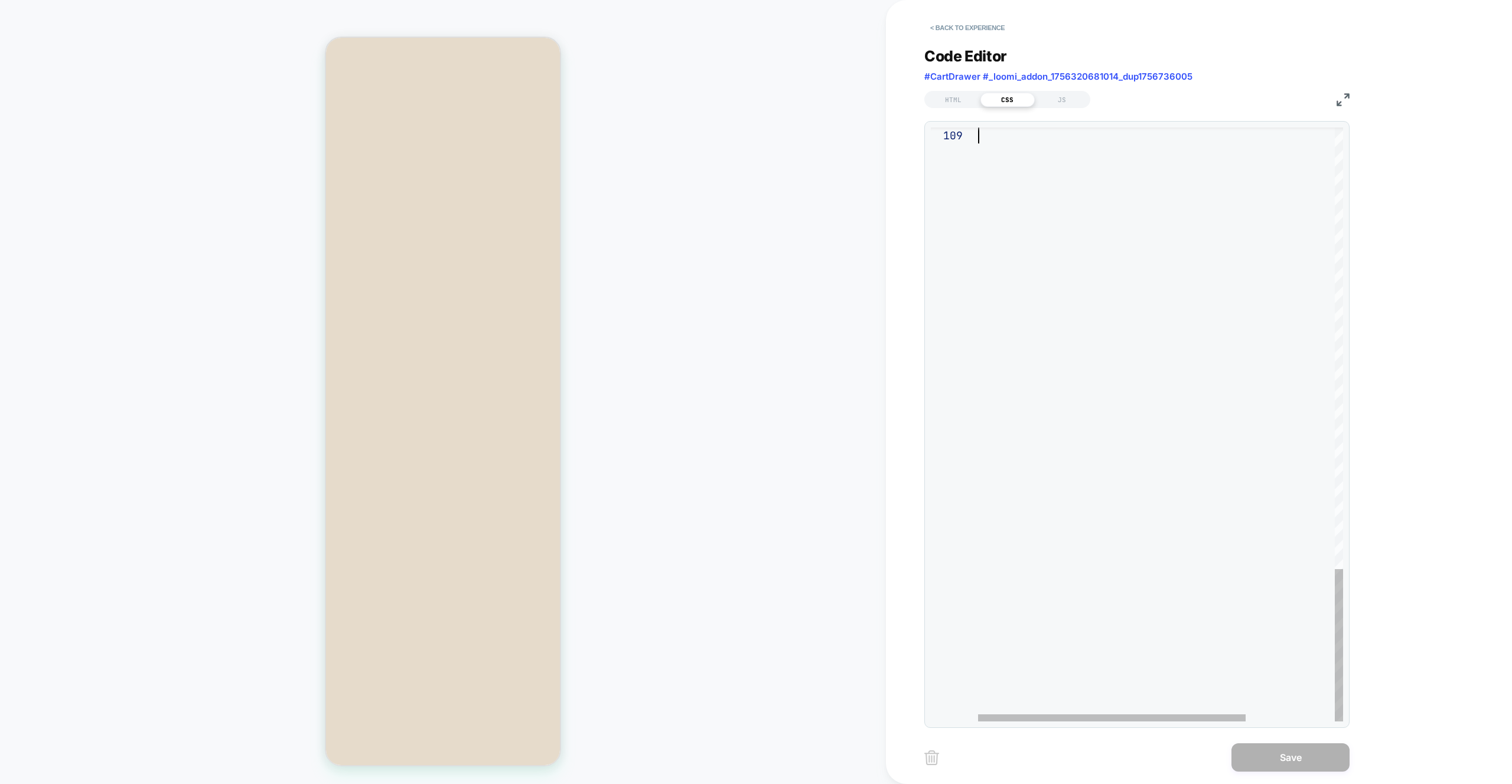
drag, startPoint x: 999, startPoint y: 246, endPoint x: 1309, endPoint y: 783, distance: 620.1
type textarea "**********"
click at [749, 774] on div "**********" at bounding box center [1146, 392] width 443 height 784
click at [749, 766] on button "Save" at bounding box center [1291, 757] width 118 height 28
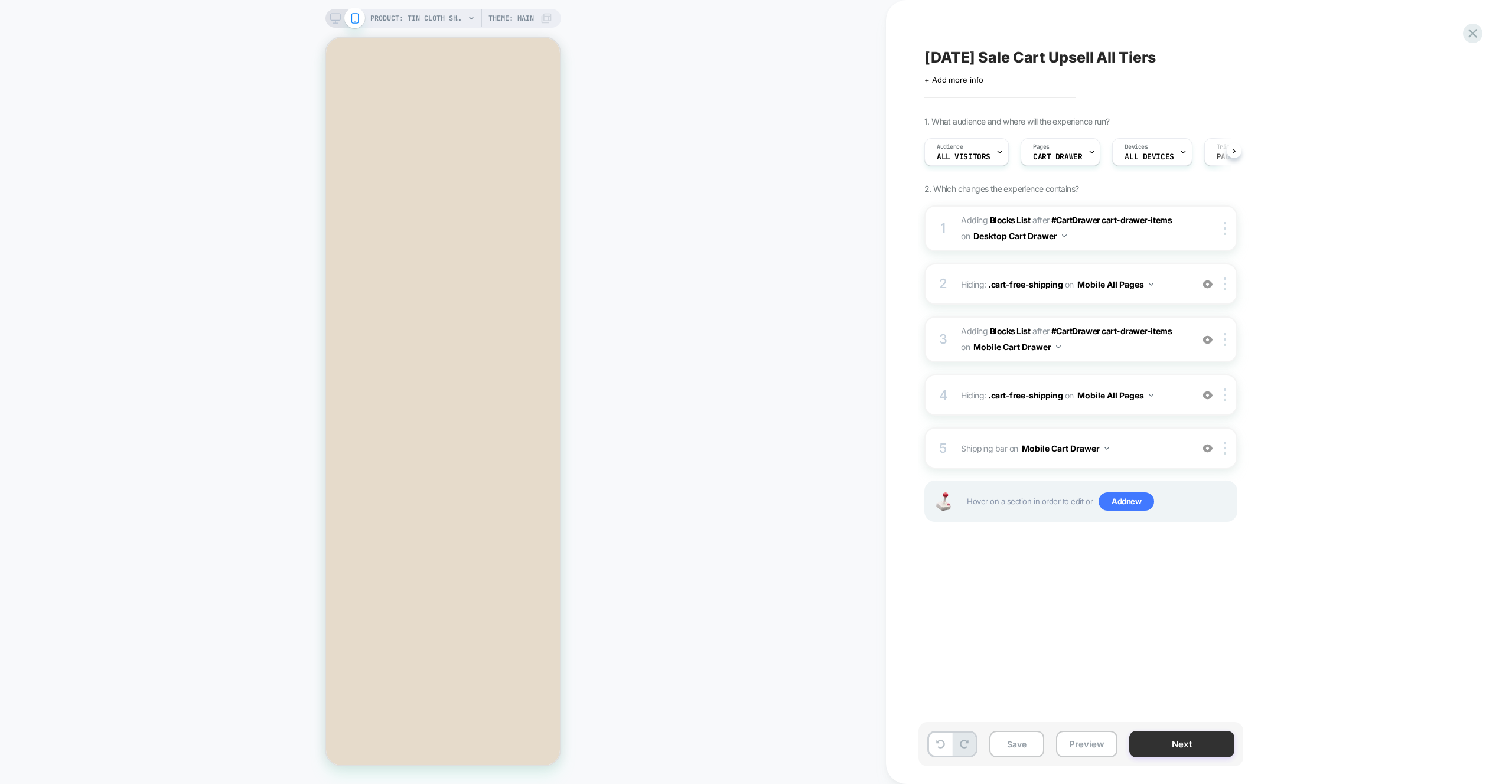
scroll to position [0, 1]
click at [749, 742] on button "Preview" at bounding box center [1086, 744] width 61 height 27
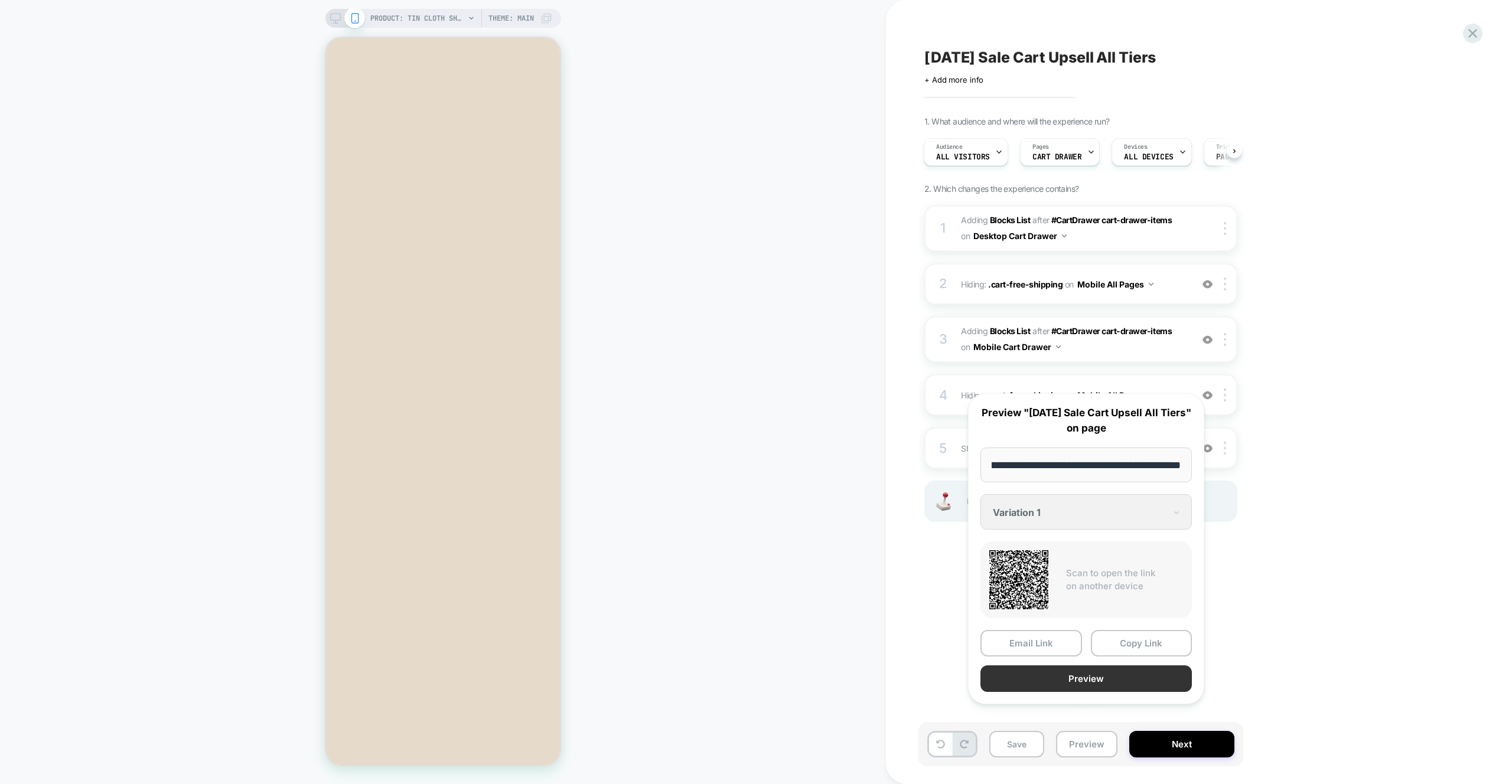
scroll to position [0, 0]
click at [749, 692] on button "Preview" at bounding box center [1086, 678] width 211 height 27
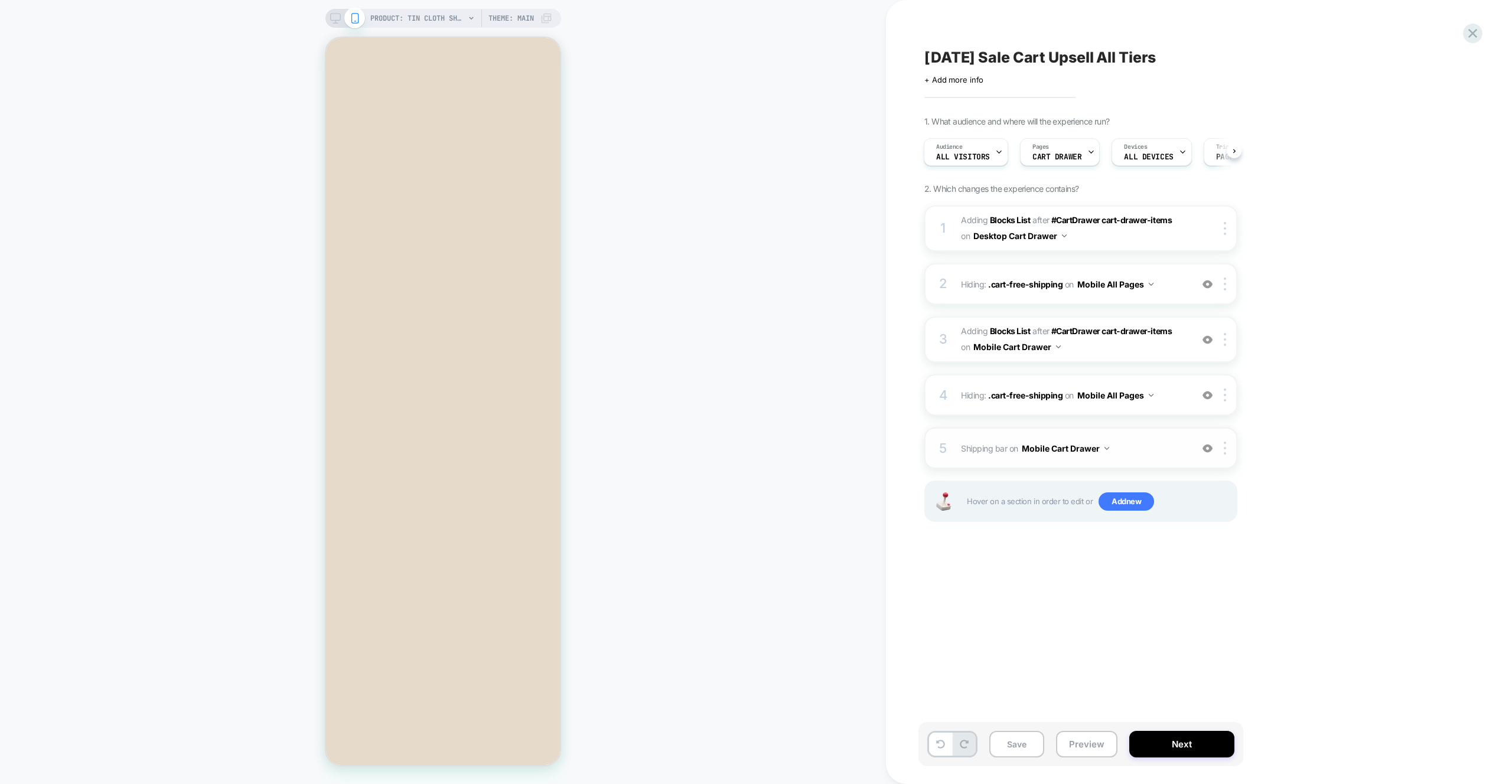
click at [749, 441] on span "Shipping bar Adding Code Block BEFORE #CartDrawer #_loomi_addon_1756320681014_d…" at bounding box center [1073, 448] width 225 height 17
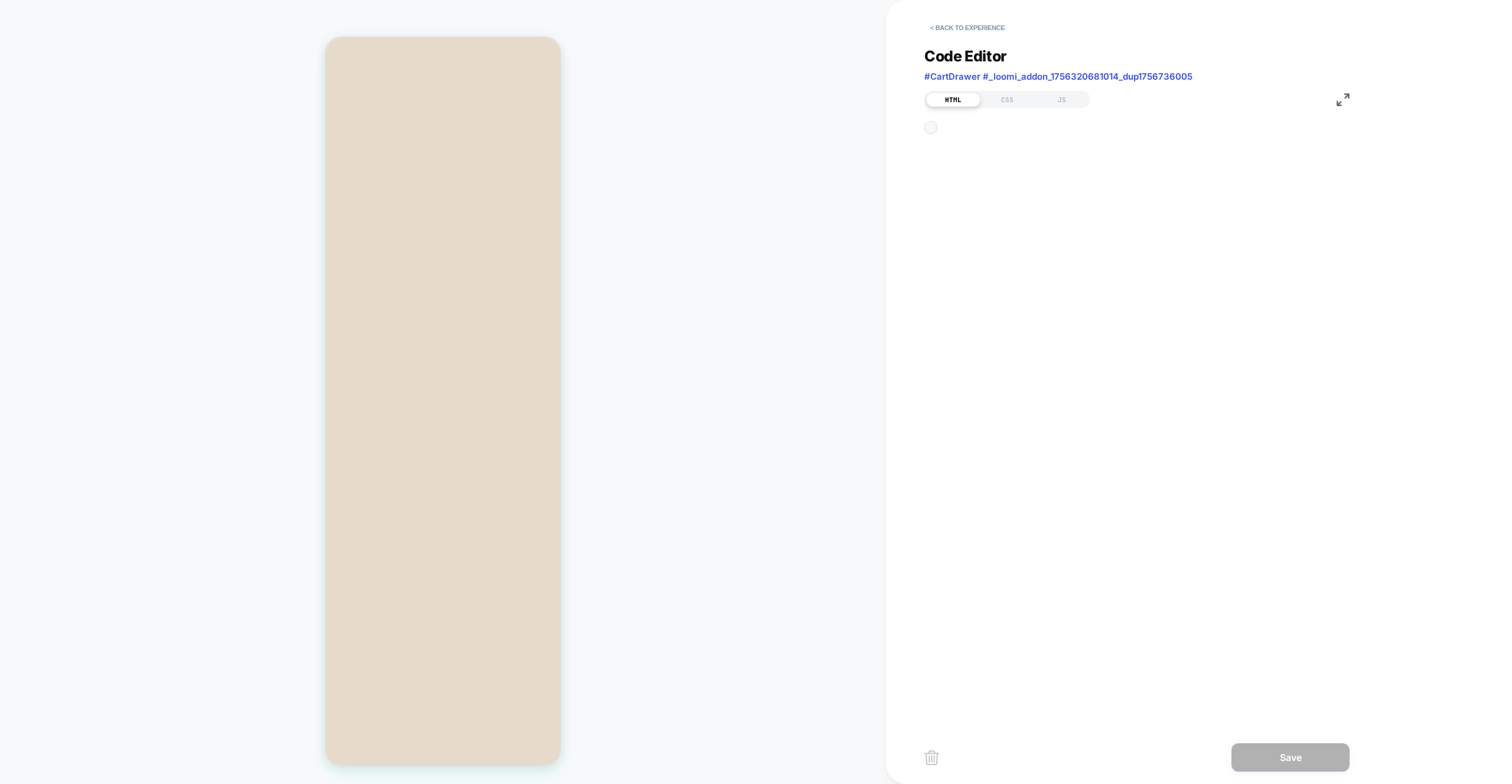
scroll to position [64, 0]
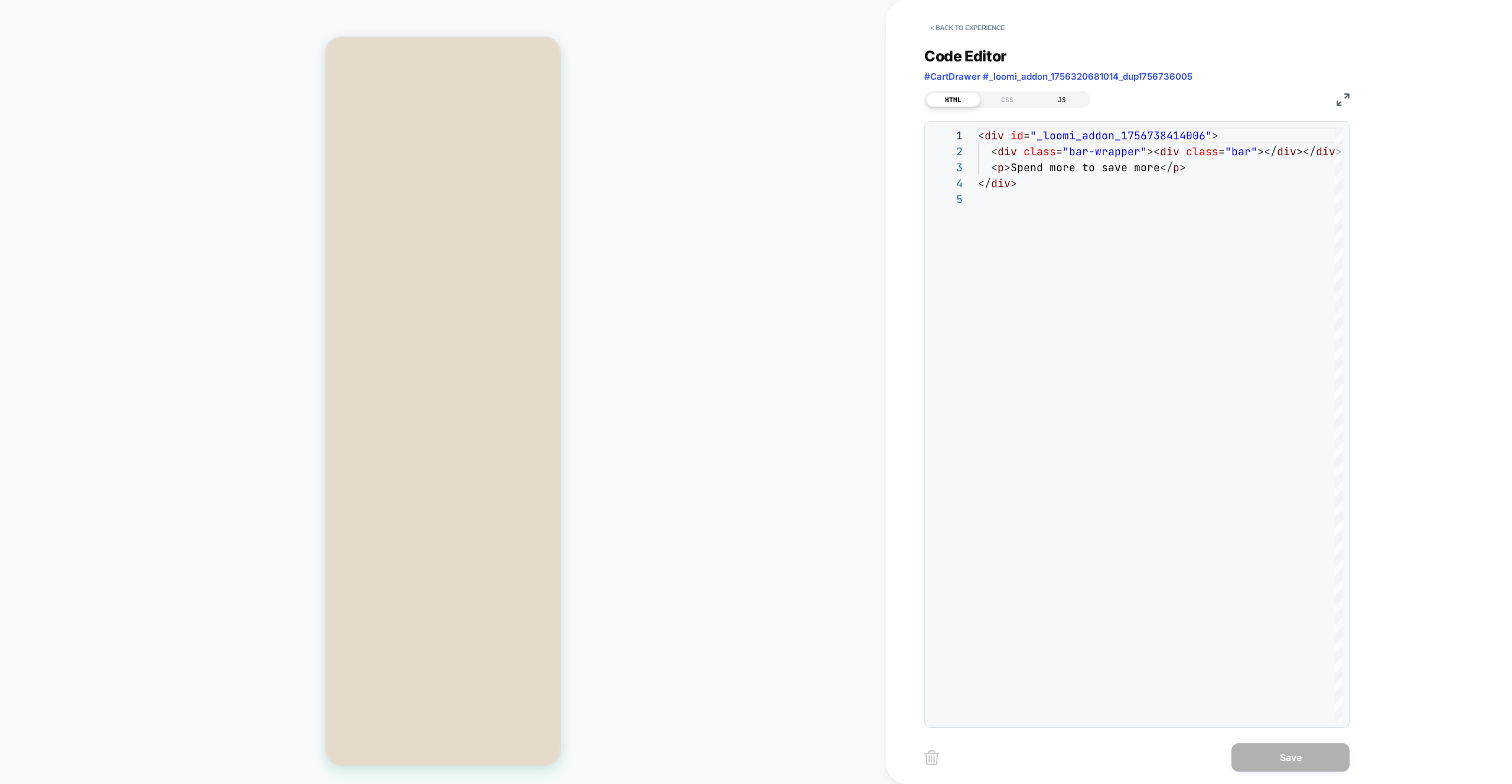
click at [749, 103] on div "JS" at bounding box center [1062, 100] width 55 height 14
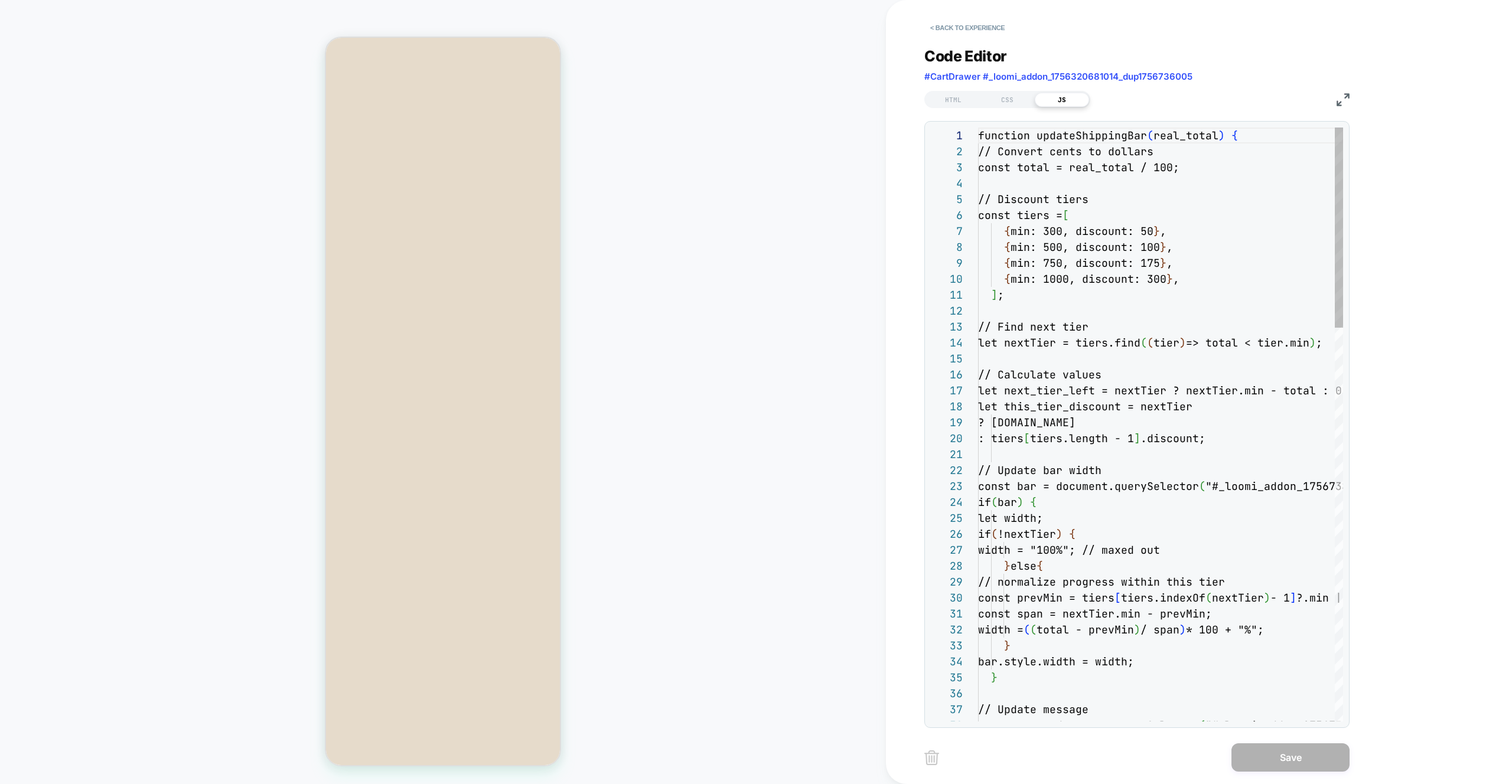
scroll to position [160, 0]
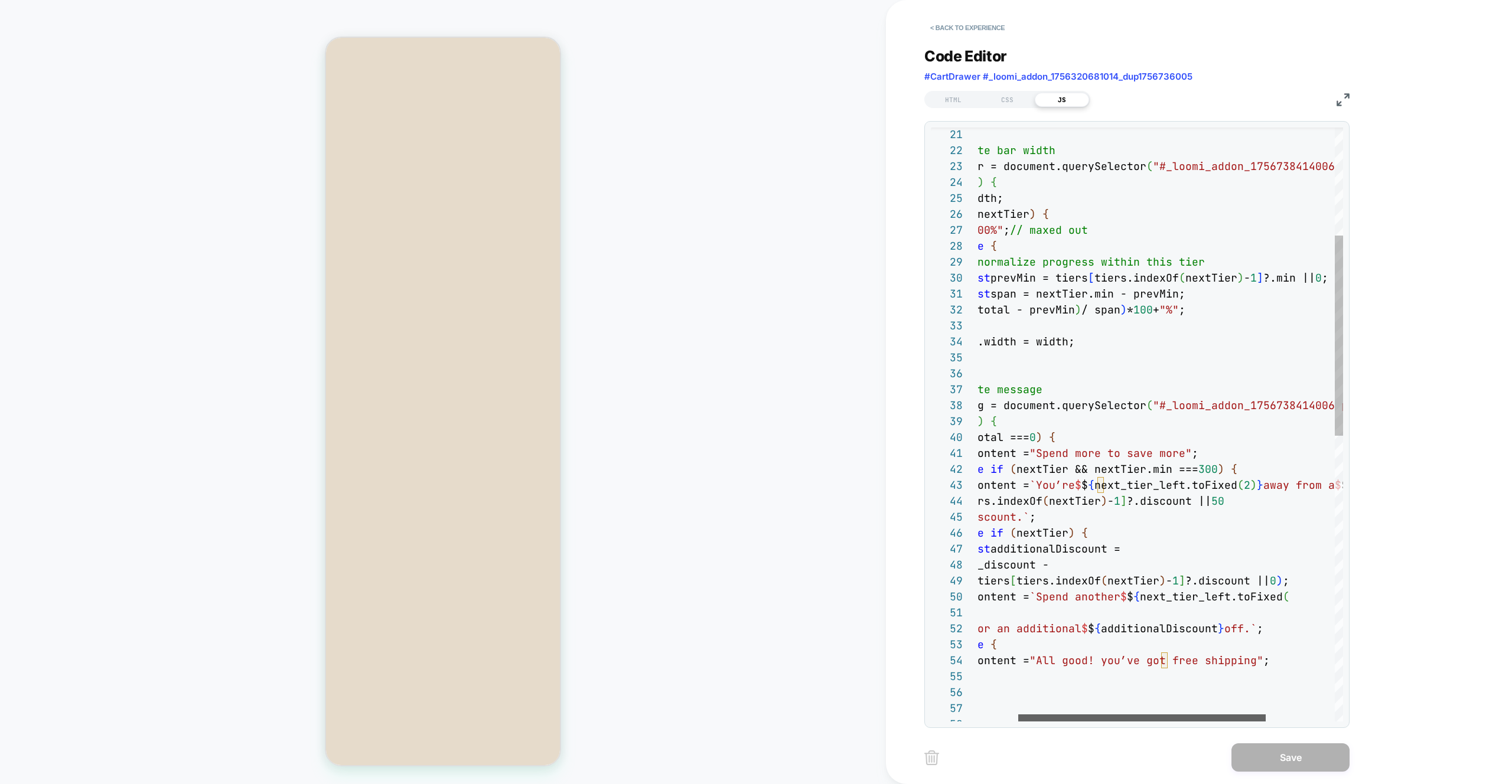
click at [749, 714] on div at bounding box center [1142, 718] width 247 height 7
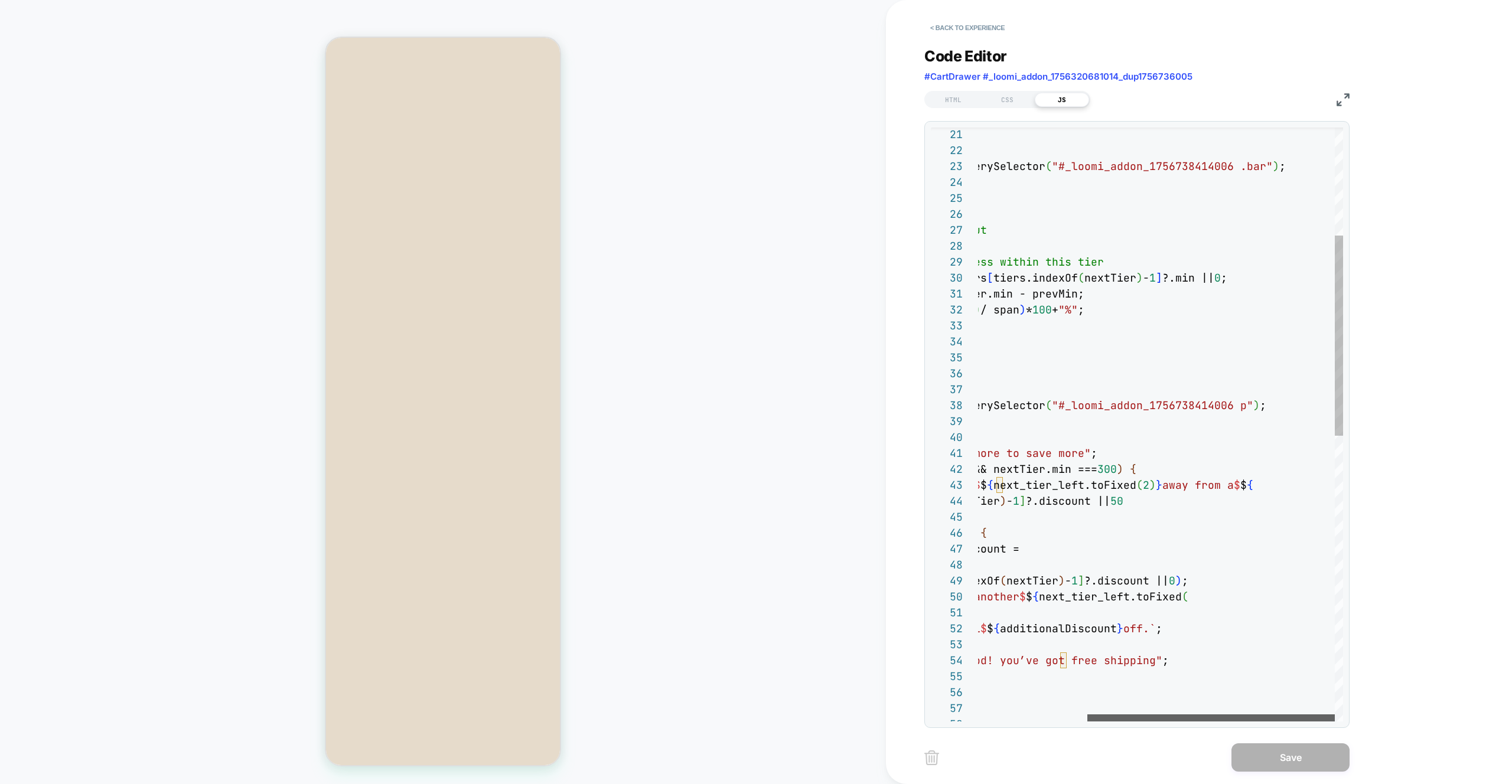
click at [749, 715] on div at bounding box center [1211, 718] width 247 height 7
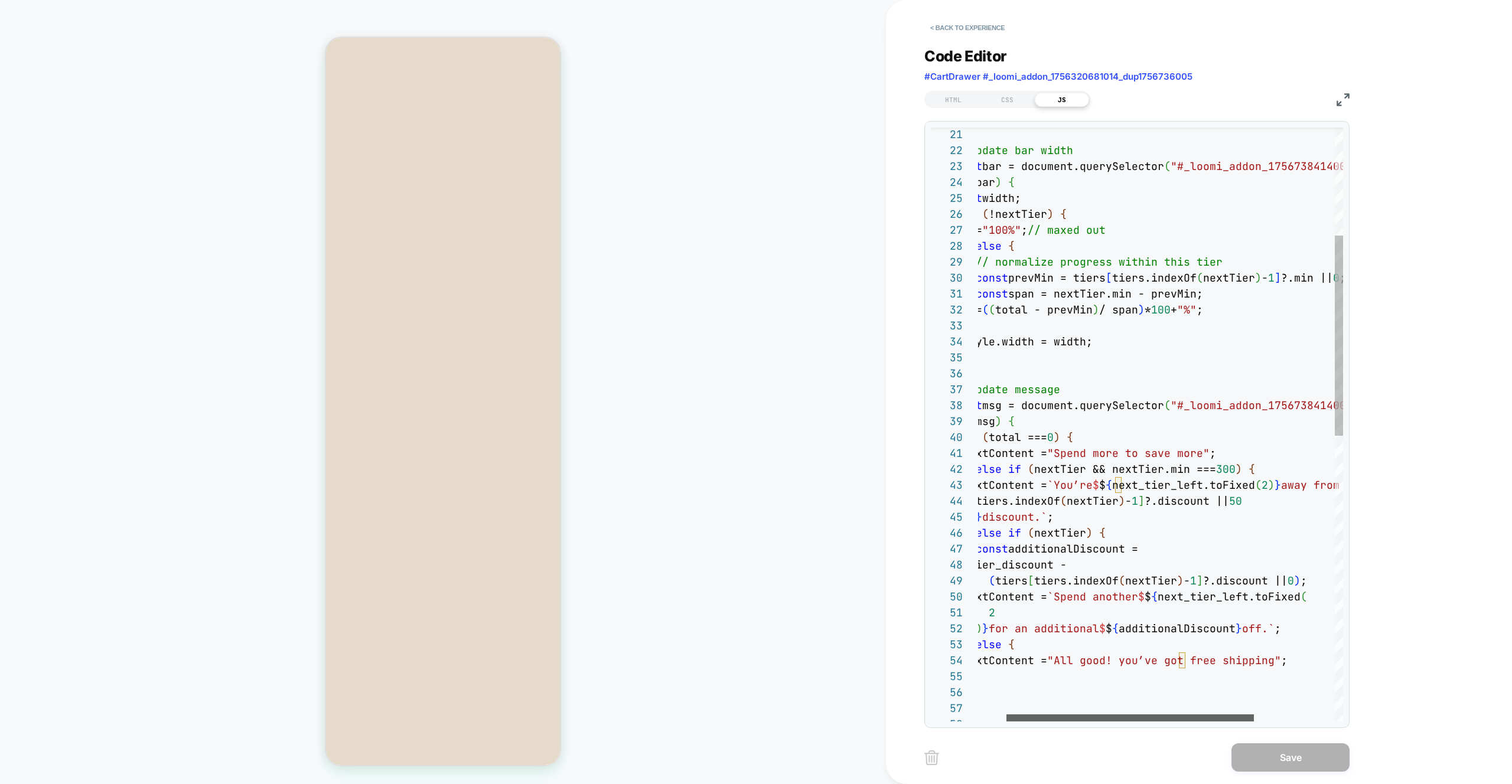
click at [749, 721] on div at bounding box center [1130, 718] width 247 height 7
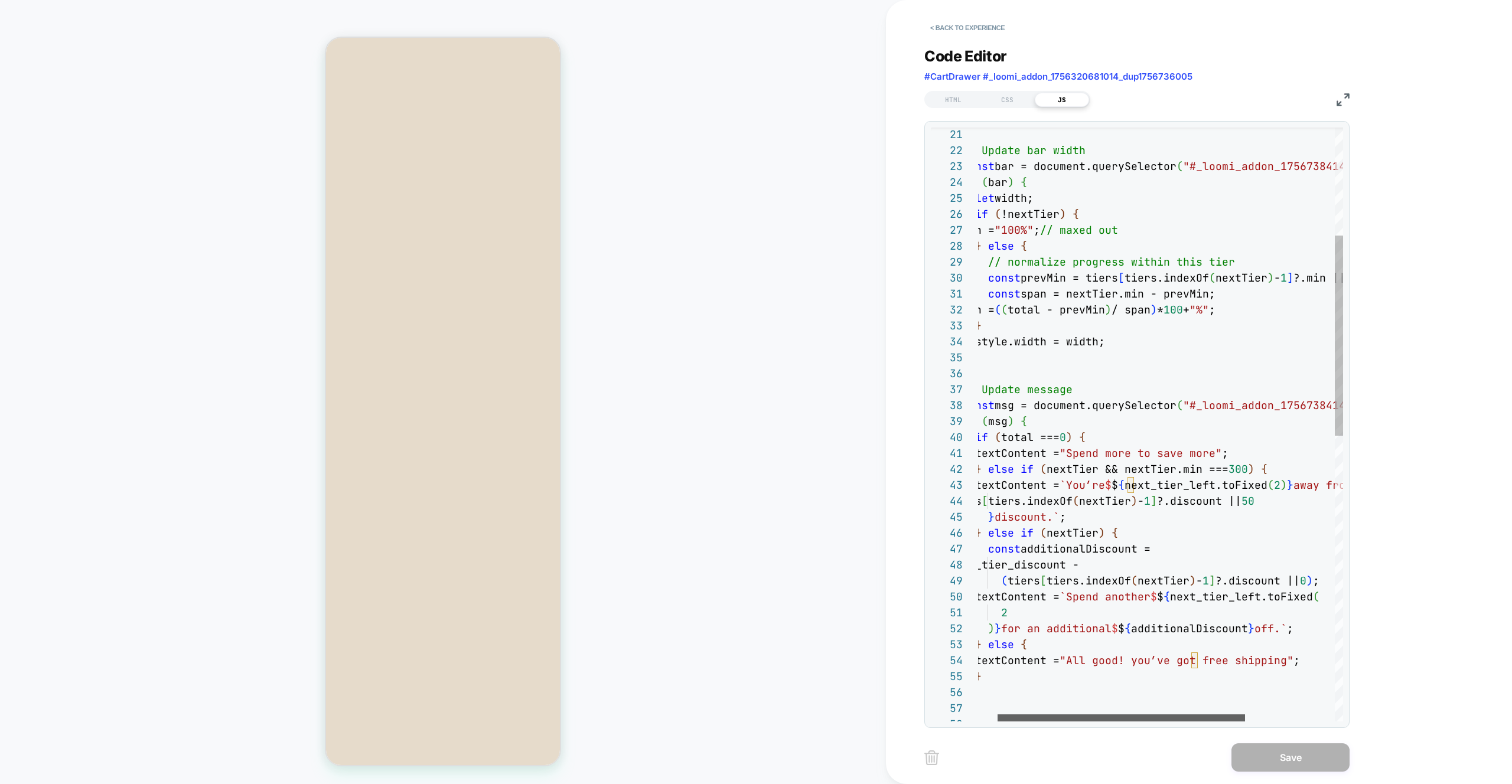
click at [749, 714] on div at bounding box center [1122, 718] width 247 height 7
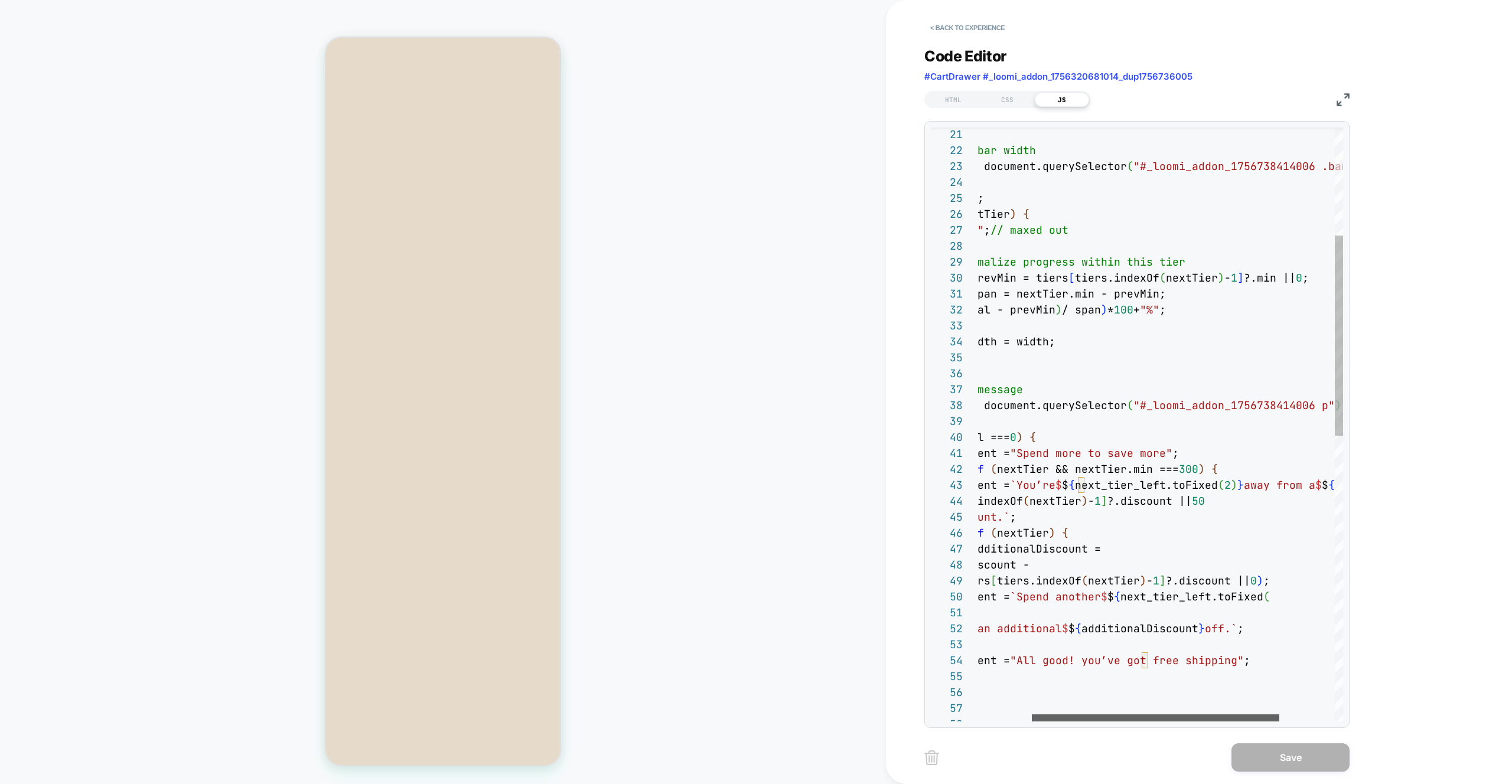
click at [749, 721] on div at bounding box center [1155, 718] width 247 height 7
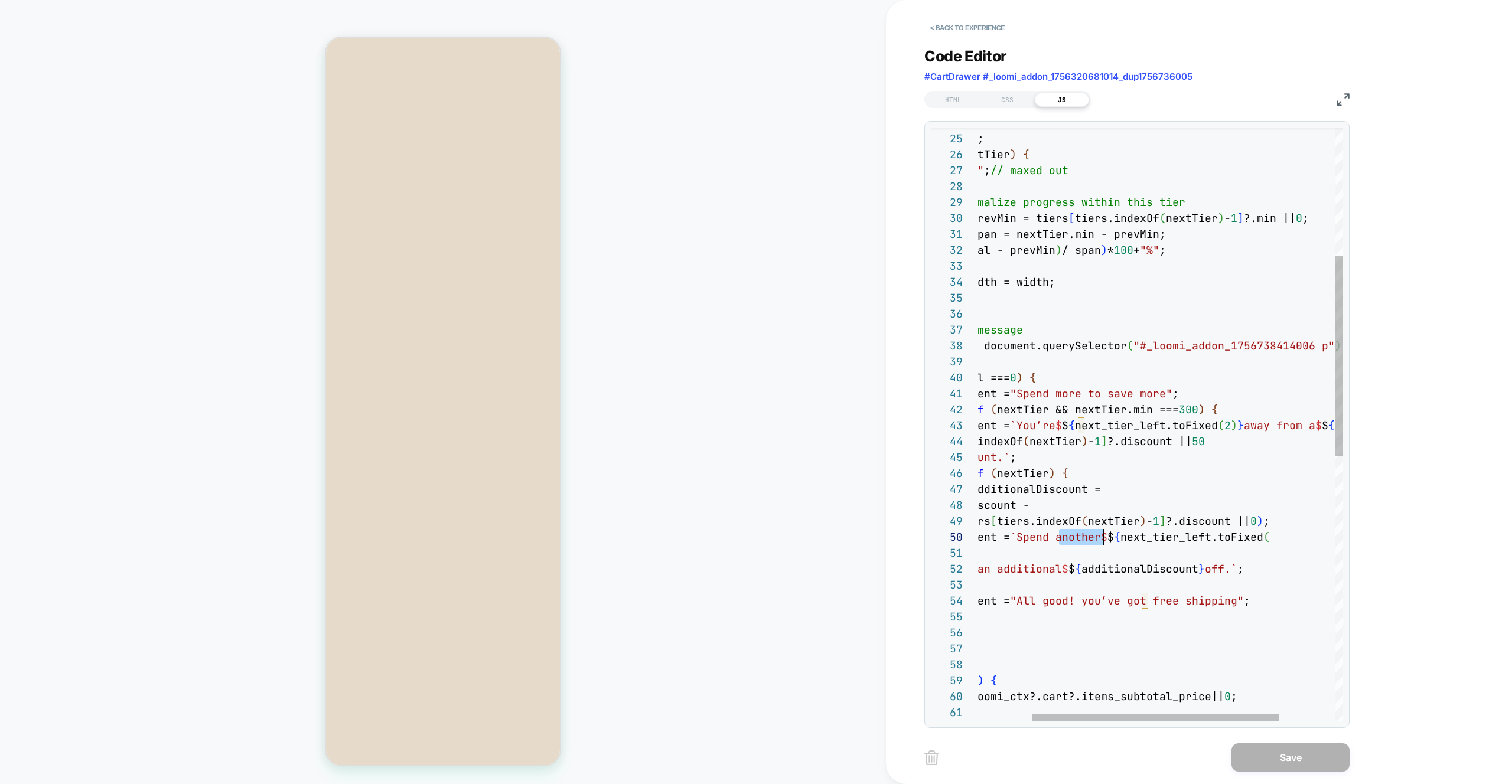
drag, startPoint x: 1060, startPoint y: 542, endPoint x: 1118, endPoint y: 537, distance: 58.2
click at [749, 537] on div "if ( bar ) { let width; if ( !nextTier ) { width = "100%" ; // maxed out } else…" at bounding box center [1162, 627] width 525 height 1758
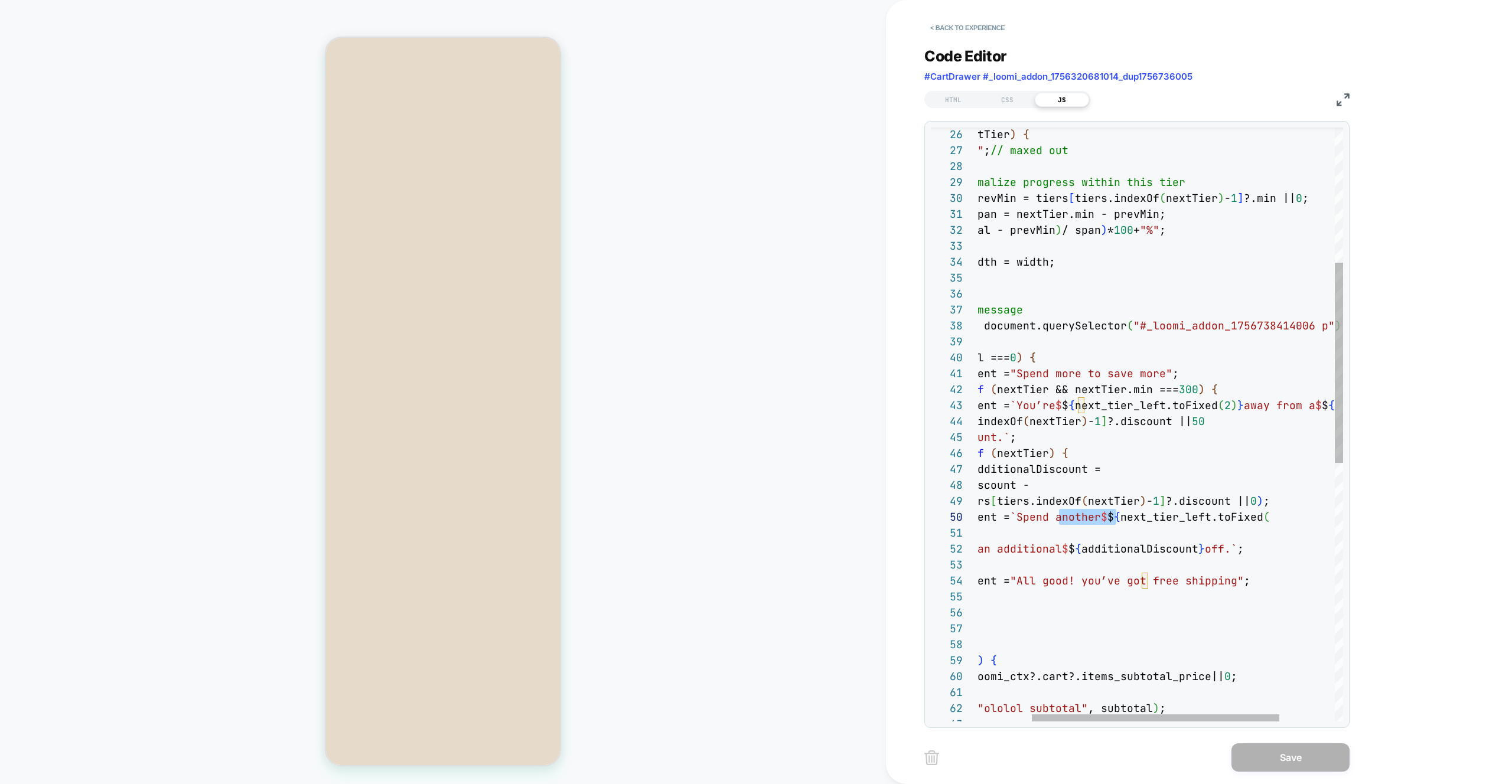
type textarea "**********"
drag, startPoint x: 1089, startPoint y: 548, endPoint x: 1222, endPoint y: 546, distance: 133.0
click at [749, 546] on div "if ( !nextTier ) { width = "100%" ; // maxed out } else { // normalize progress…" at bounding box center [1162, 607] width 525 height 1758
click at [749, 553] on div "if ( !nextTier ) { width = "100%" ; // maxed out } else { // normalize progress…" at bounding box center [1162, 607] width 525 height 1758
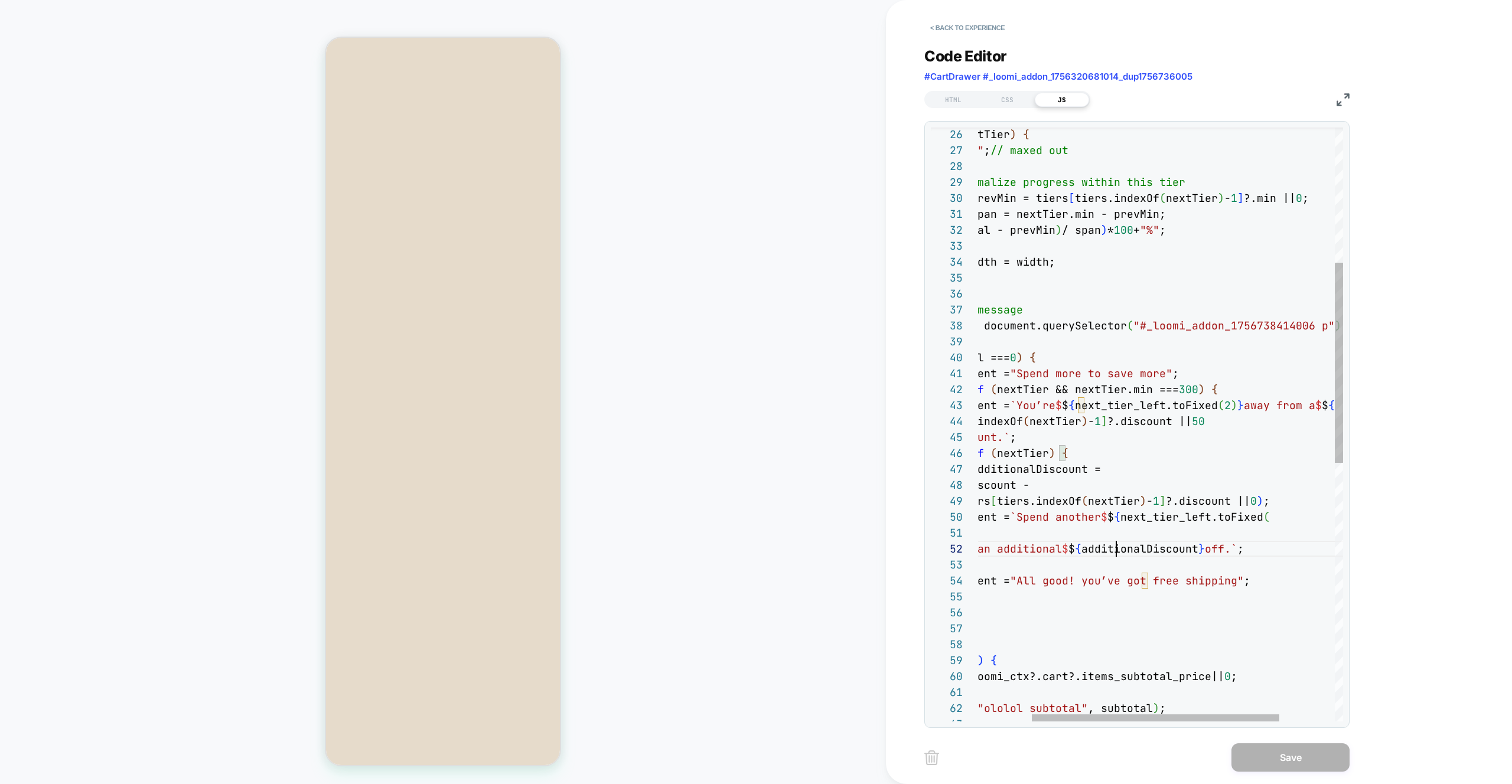
click at [749, 548] on div "if ( !nextTier ) { width = "100%" ; // maxed out } else { // normalize progress…" at bounding box center [1162, 607] width 525 height 1758
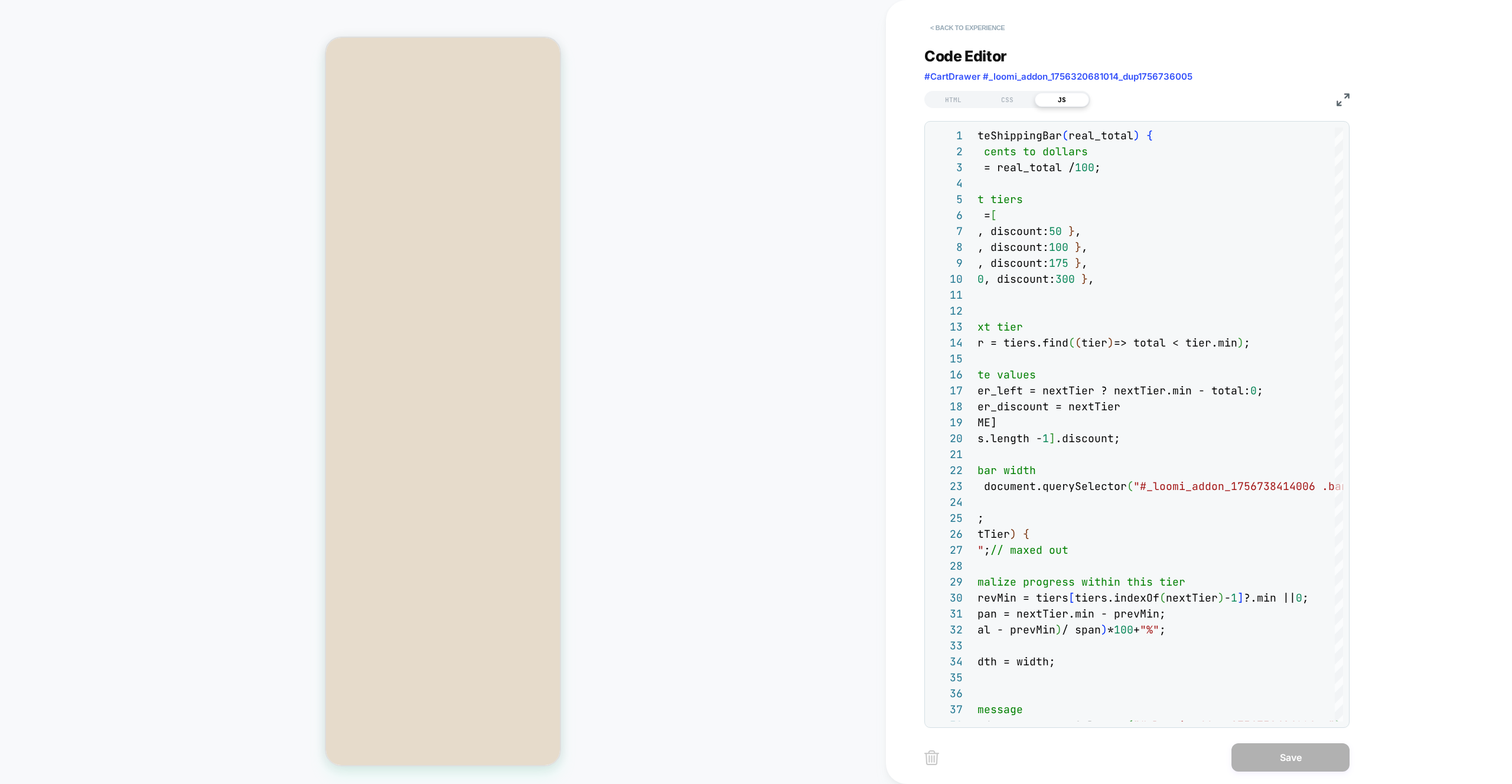
click at [749, 25] on button "< Back to experience" at bounding box center [968, 27] width 86 height 19
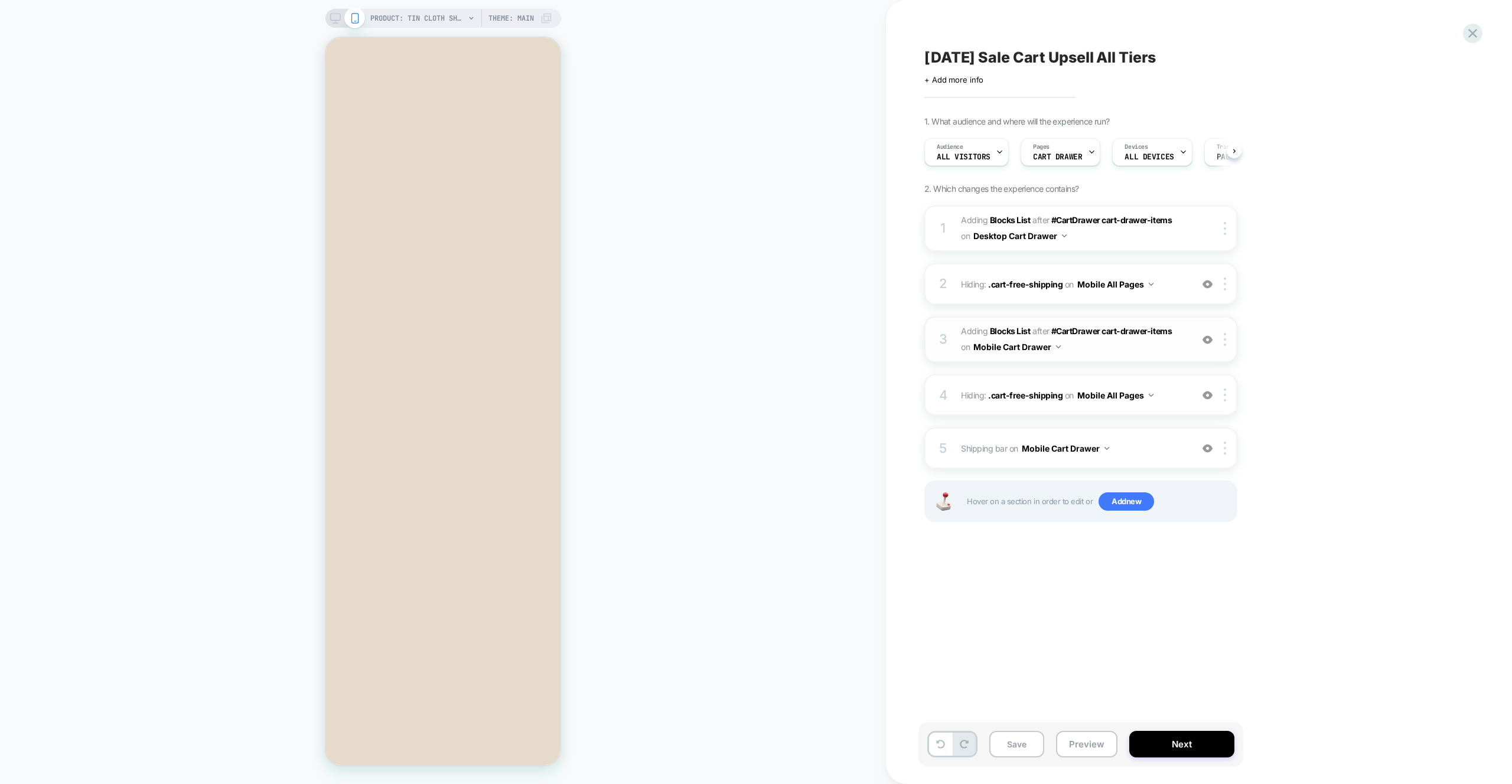
scroll to position [0, 1]
click at [749, 637] on div "[DATE] Sale Cart Upsell All Tiers Click to edit experience details + Add more i…" at bounding box center [1140, 392] width 443 height 760
click at [749, 446] on button "Mobile Cart Drawer" at bounding box center [1066, 448] width 88 height 17
click at [749, 451] on div at bounding box center [1227, 448] width 19 height 13
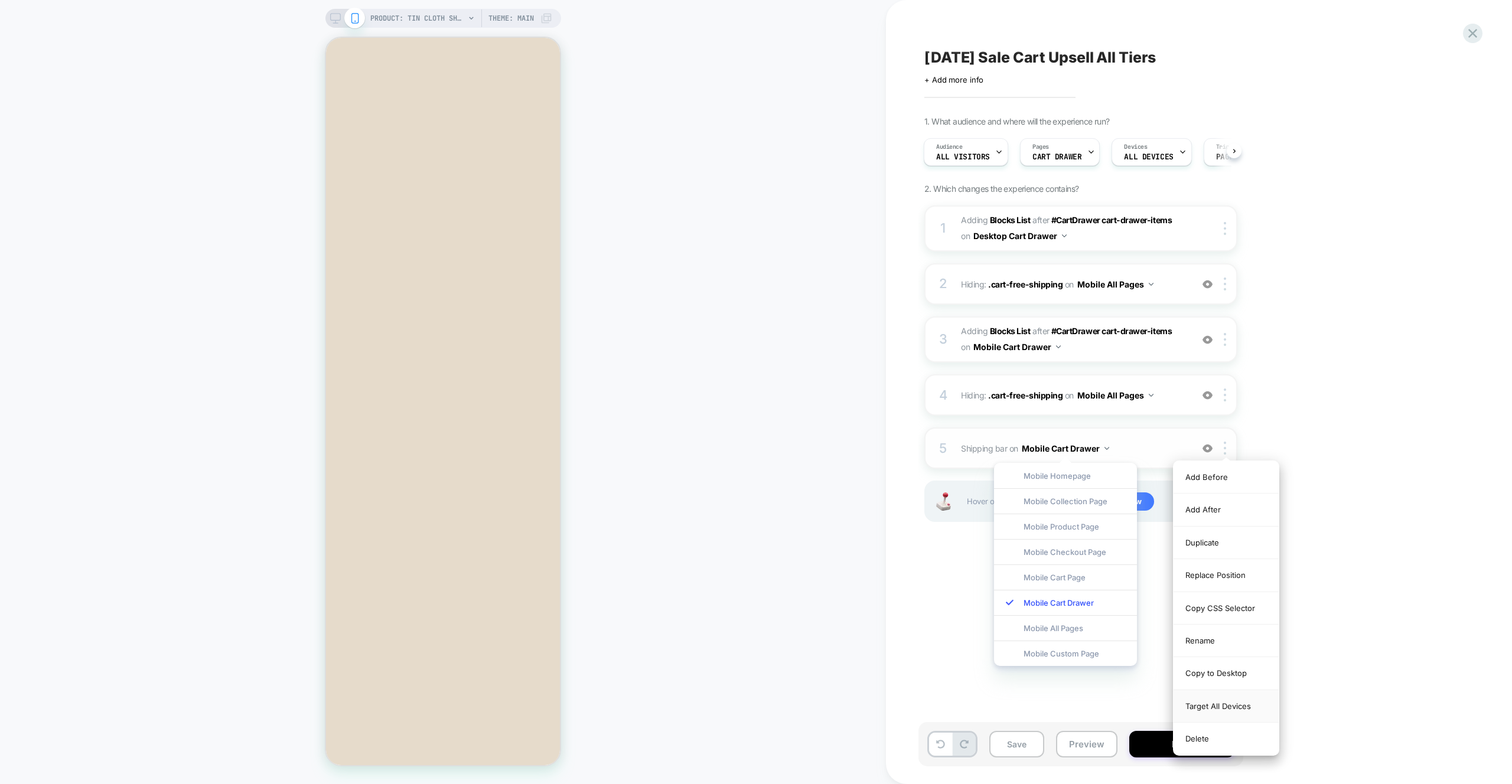
click at [749, 704] on div "Target All Devices" at bounding box center [1227, 706] width 105 height 32
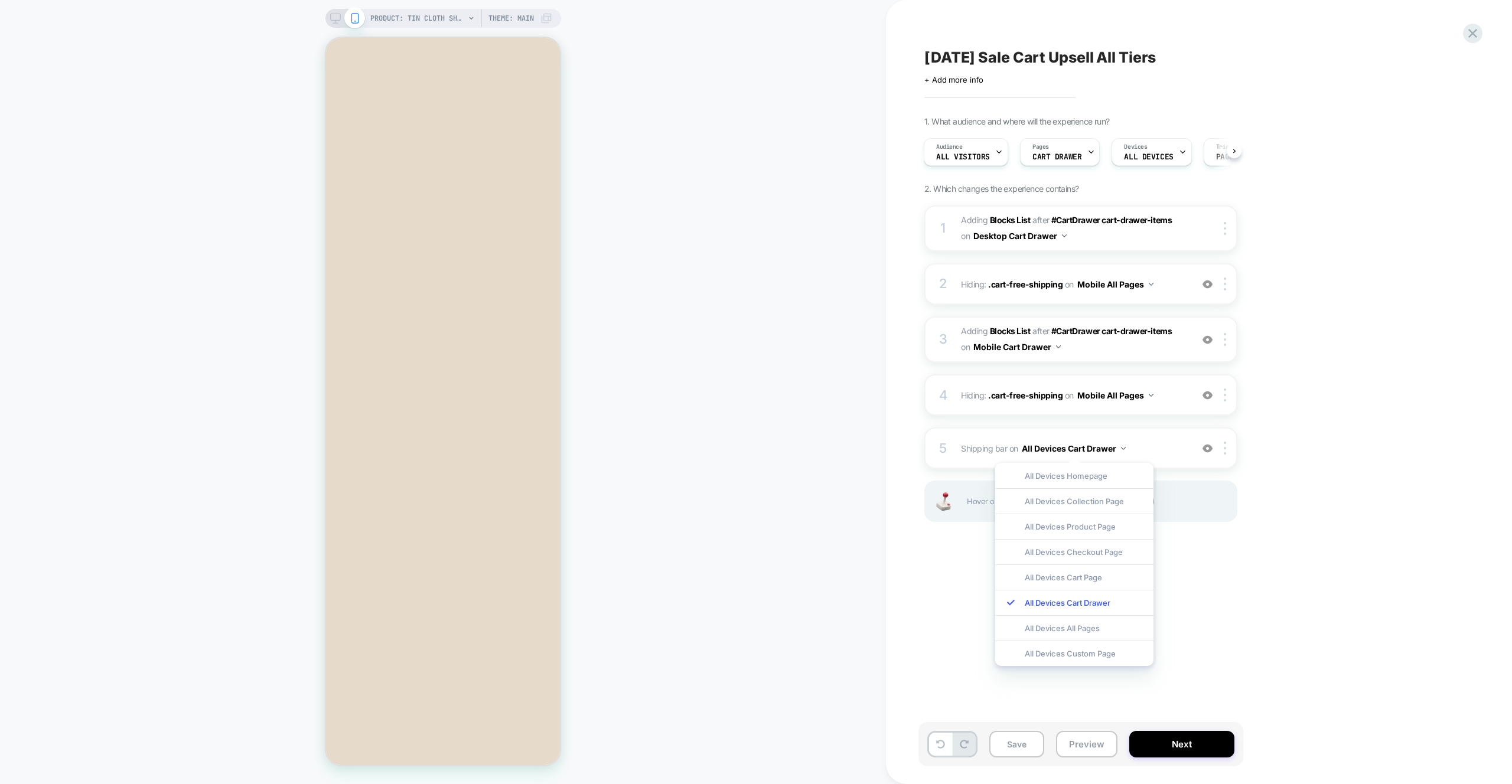
click at [749, 438] on div "1. What audience and where will the experience run? Audience All Visitors Pages…" at bounding box center [1140, 334] width 431 height 435
click at [749, 744] on button "Preview" at bounding box center [1086, 744] width 61 height 27
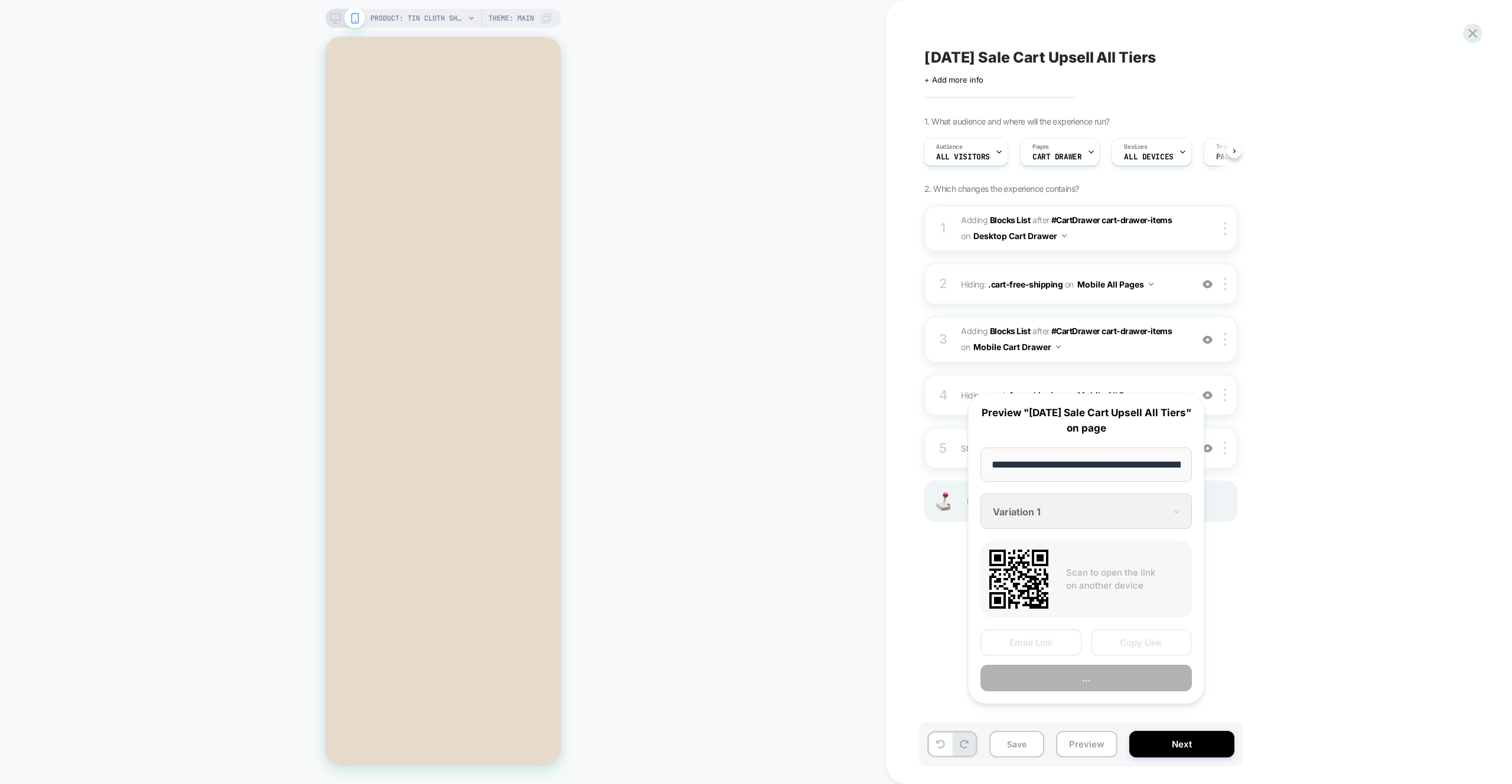
scroll to position [0, 286]
click at [749, 692] on button "Preview" at bounding box center [1086, 678] width 211 height 27
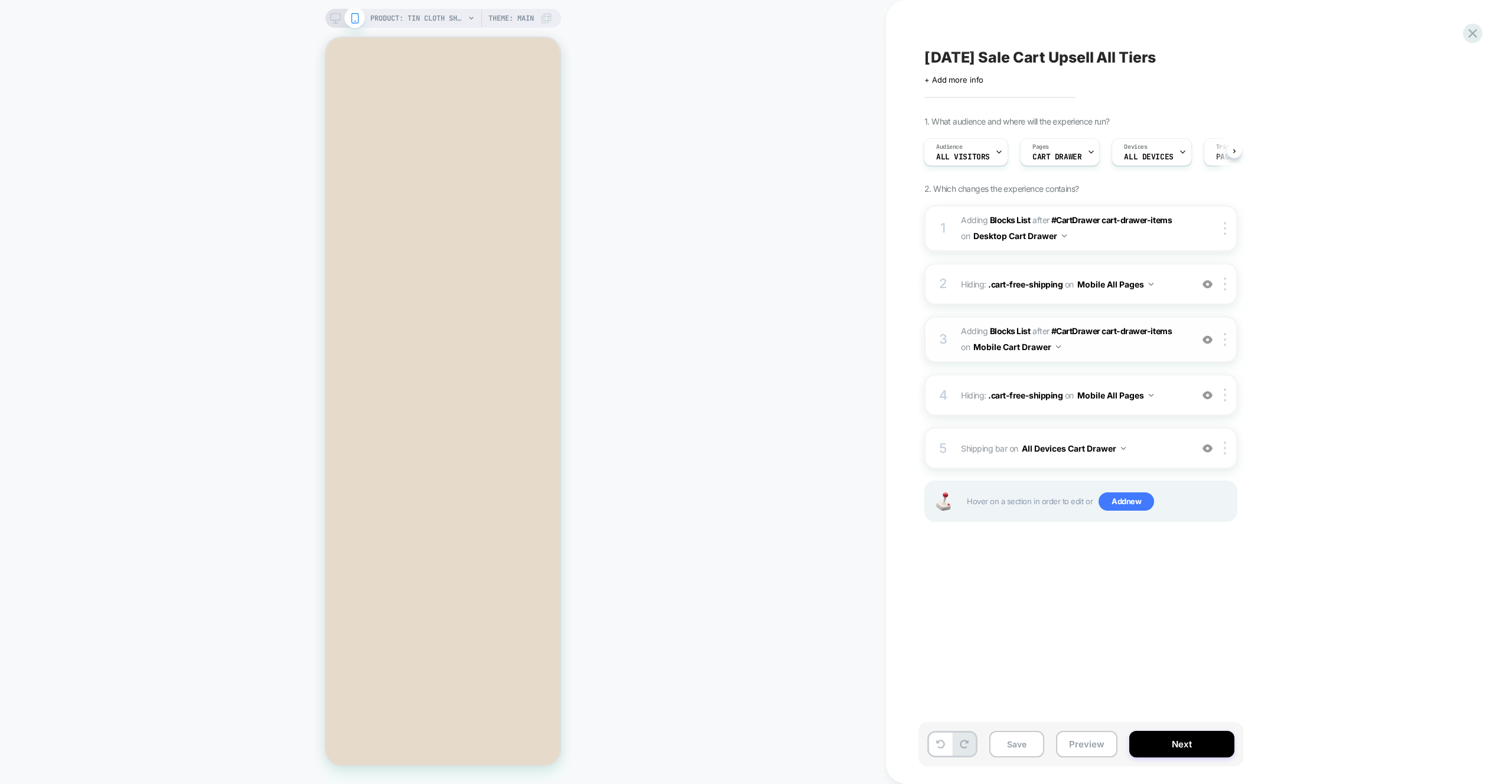
click at [749, 343] on img at bounding box center [1208, 340] width 10 height 10
click at [749, 747] on button "Preview" at bounding box center [1086, 744] width 61 height 27
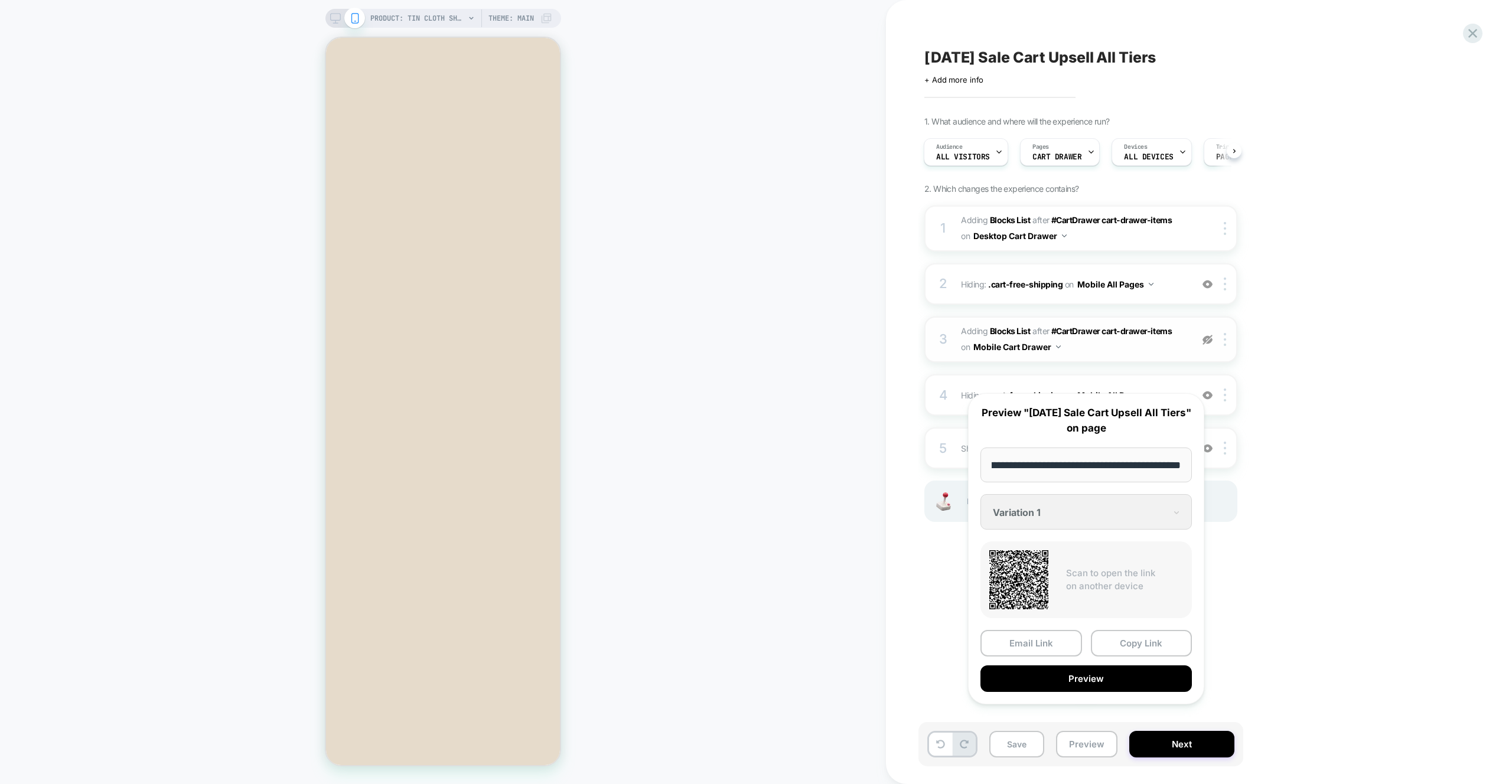
click at [749, 691] on button "Preview" at bounding box center [1086, 678] width 211 height 27
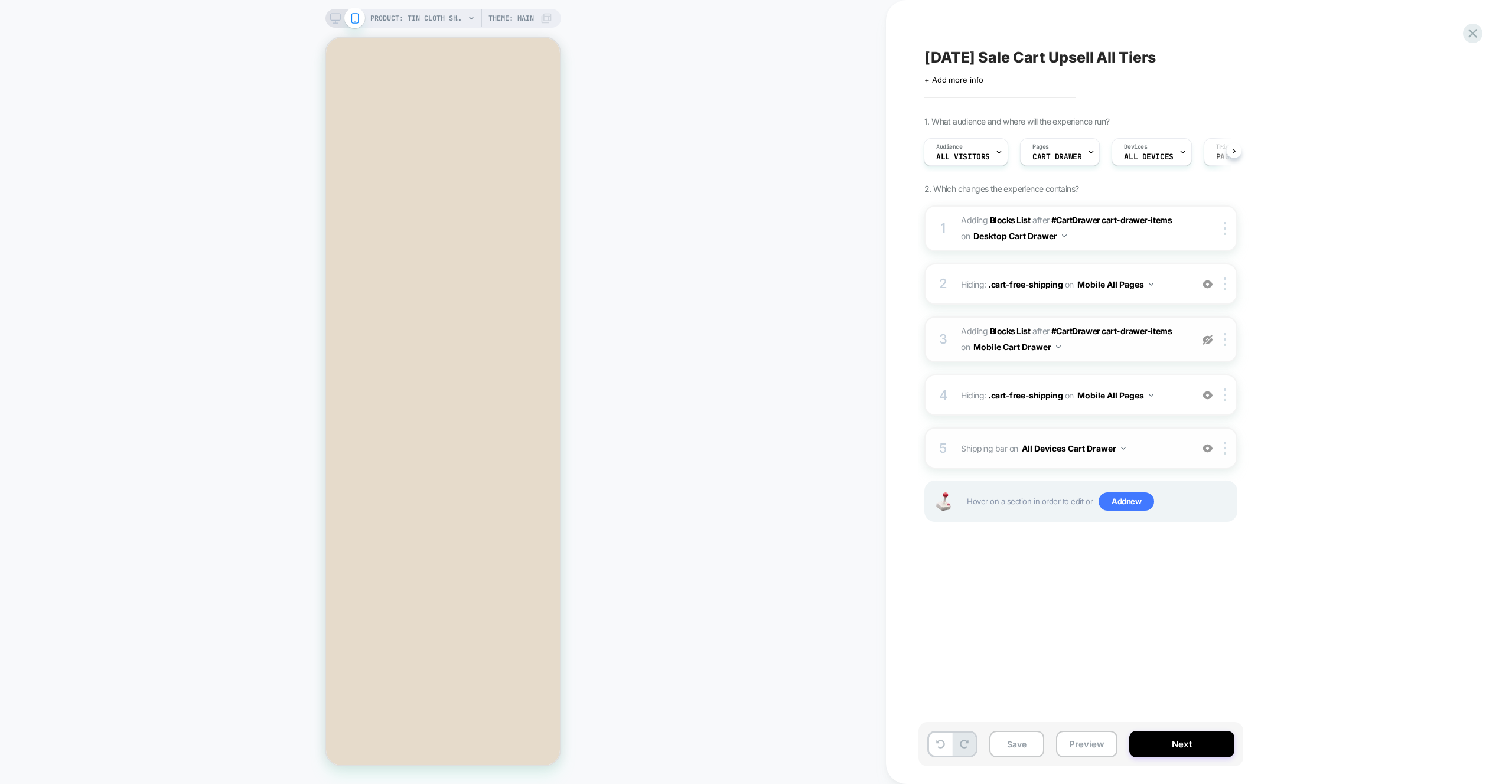
click at [749, 452] on span "Shipping bar Adding Code Block BEFORE #CartDrawer #_loomi_addon_1756320681014_d…" at bounding box center [1073, 448] width 225 height 17
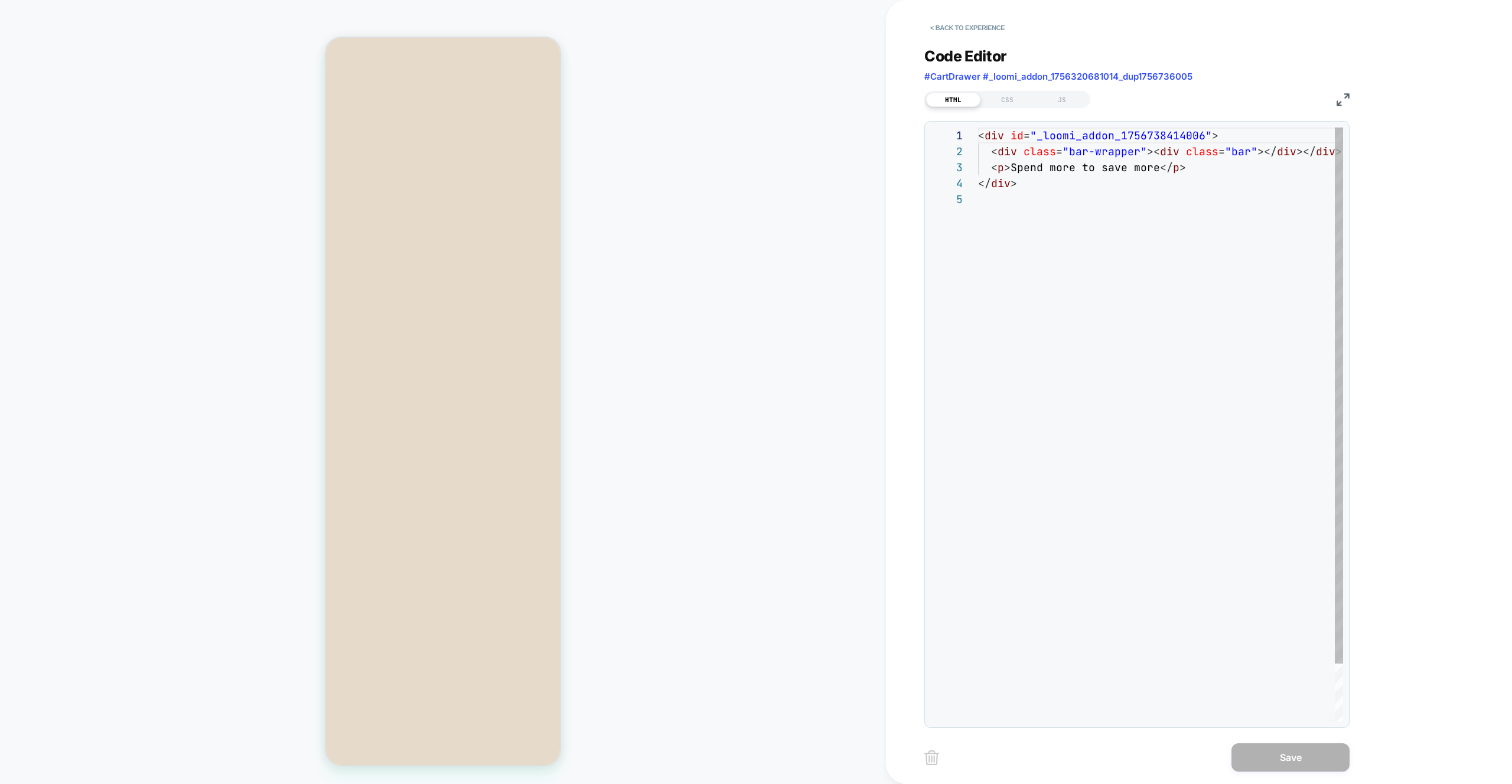
scroll to position [64, 0]
drag, startPoint x: 1064, startPoint y: 99, endPoint x: 1061, endPoint y: 105, distance: 6.7
click at [749, 99] on div "JS" at bounding box center [1062, 100] width 55 height 14
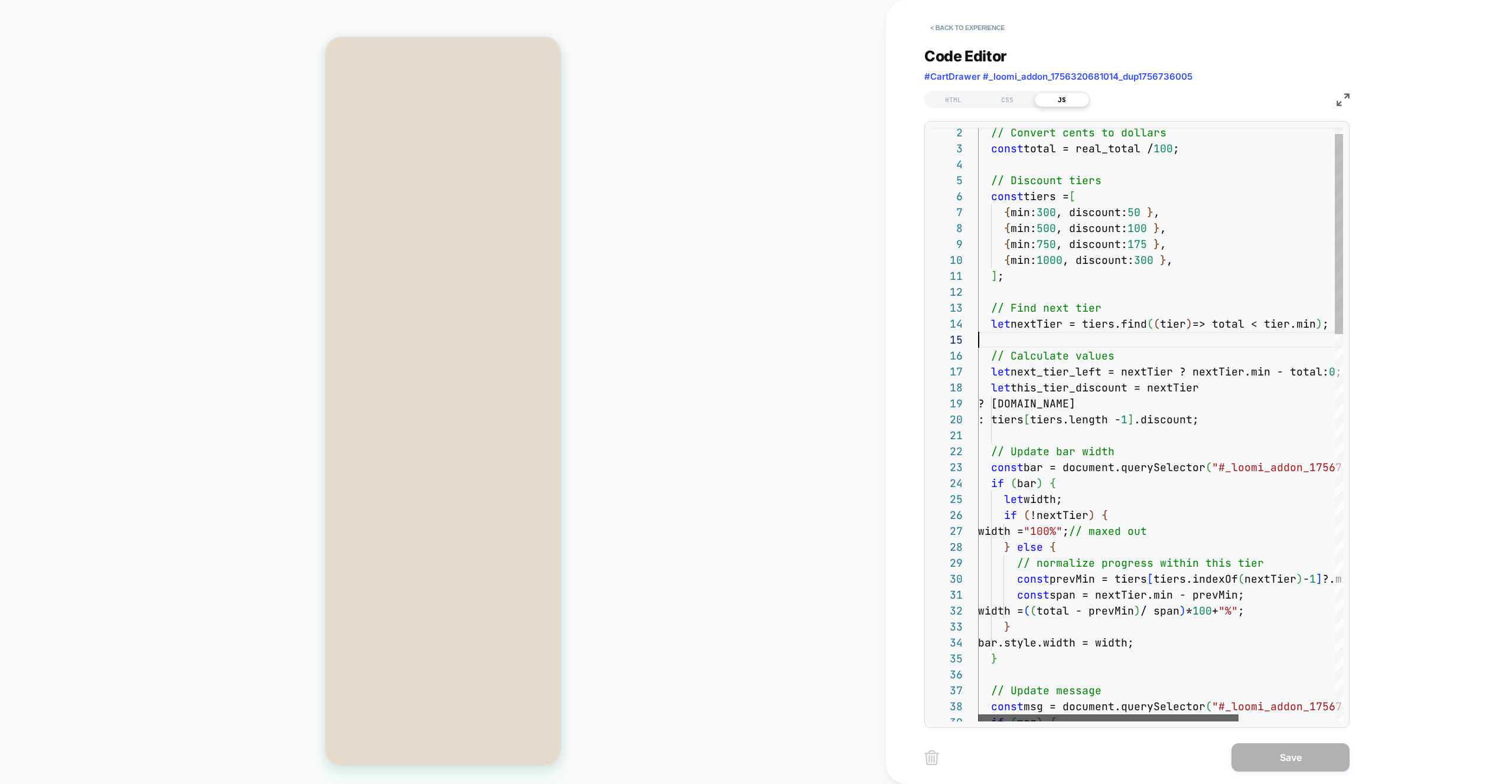
click at [749, 716] on div at bounding box center [1109, 718] width 260 height 7
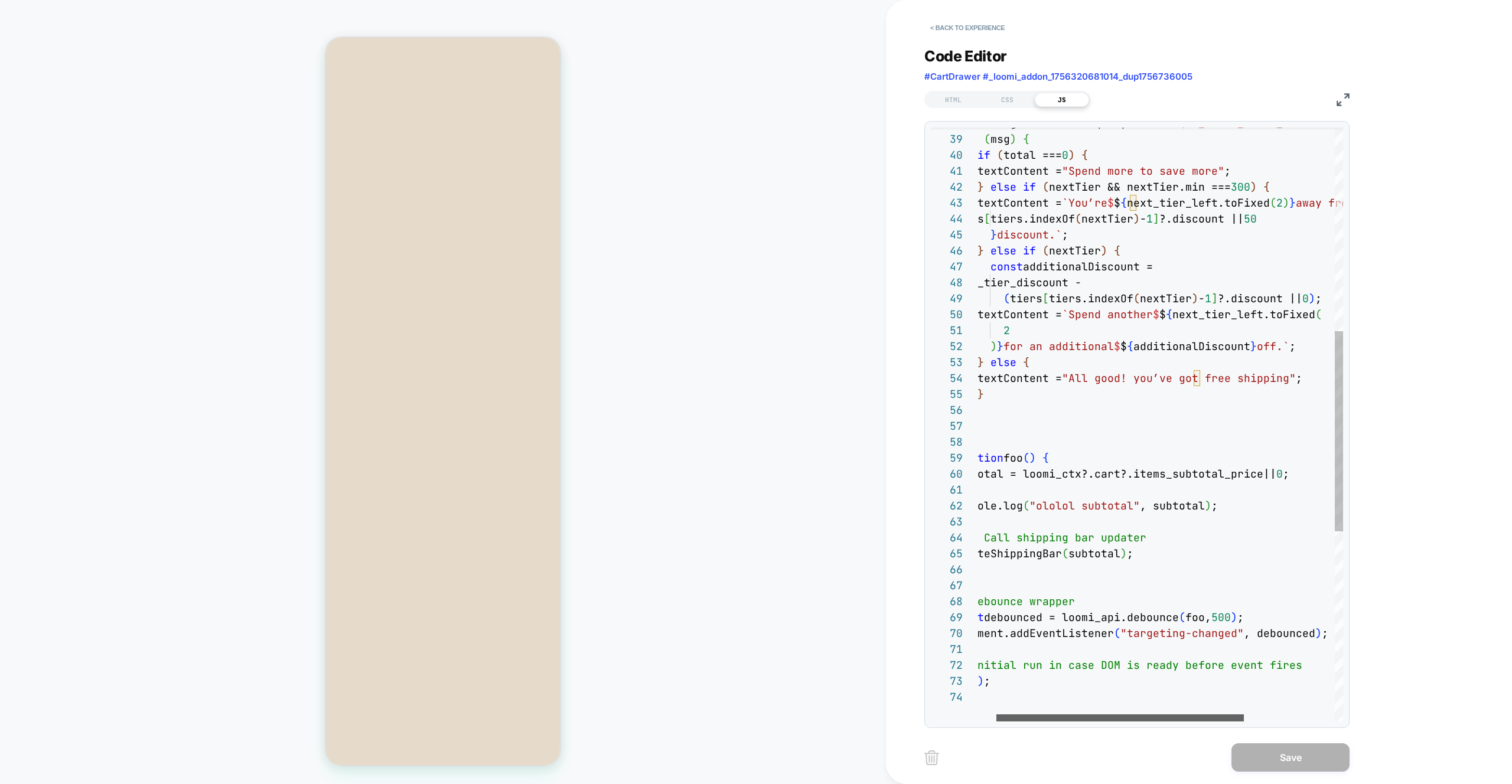
click at [749, 714] on div at bounding box center [1120, 718] width 247 height 7
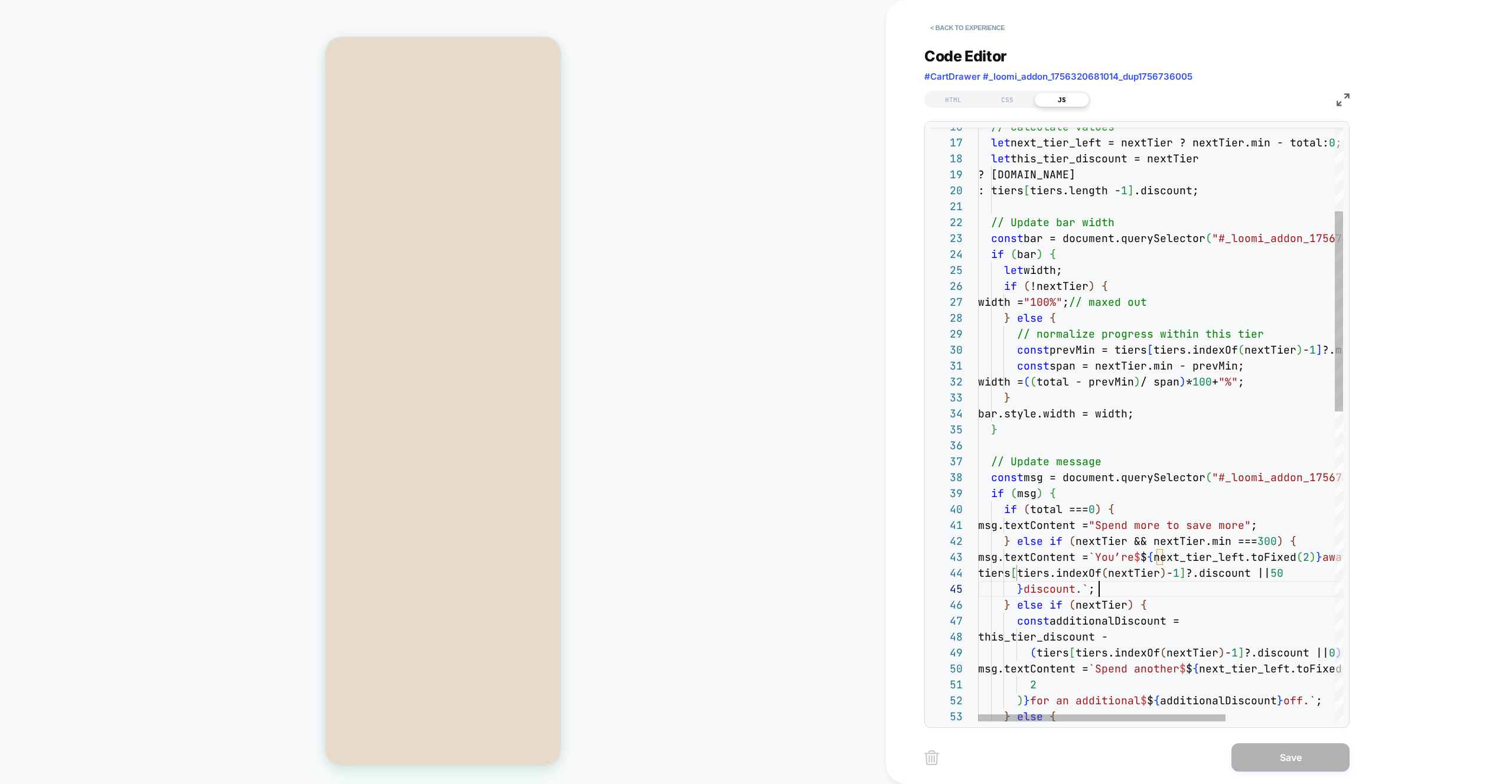
scroll to position [64, 121]
click at [749, 588] on div "const msg = document.querySelector ( "#_loomi_addon_1756738414006 p" ) ; if ( m…" at bounding box center [1241, 758] width 525 height 1758
click at [749, 547] on div "const msg = document.querySelector ( "#_loomi_addon_1756738414006 p" ) ; if ( m…" at bounding box center [1241, 758] width 525 height 1758
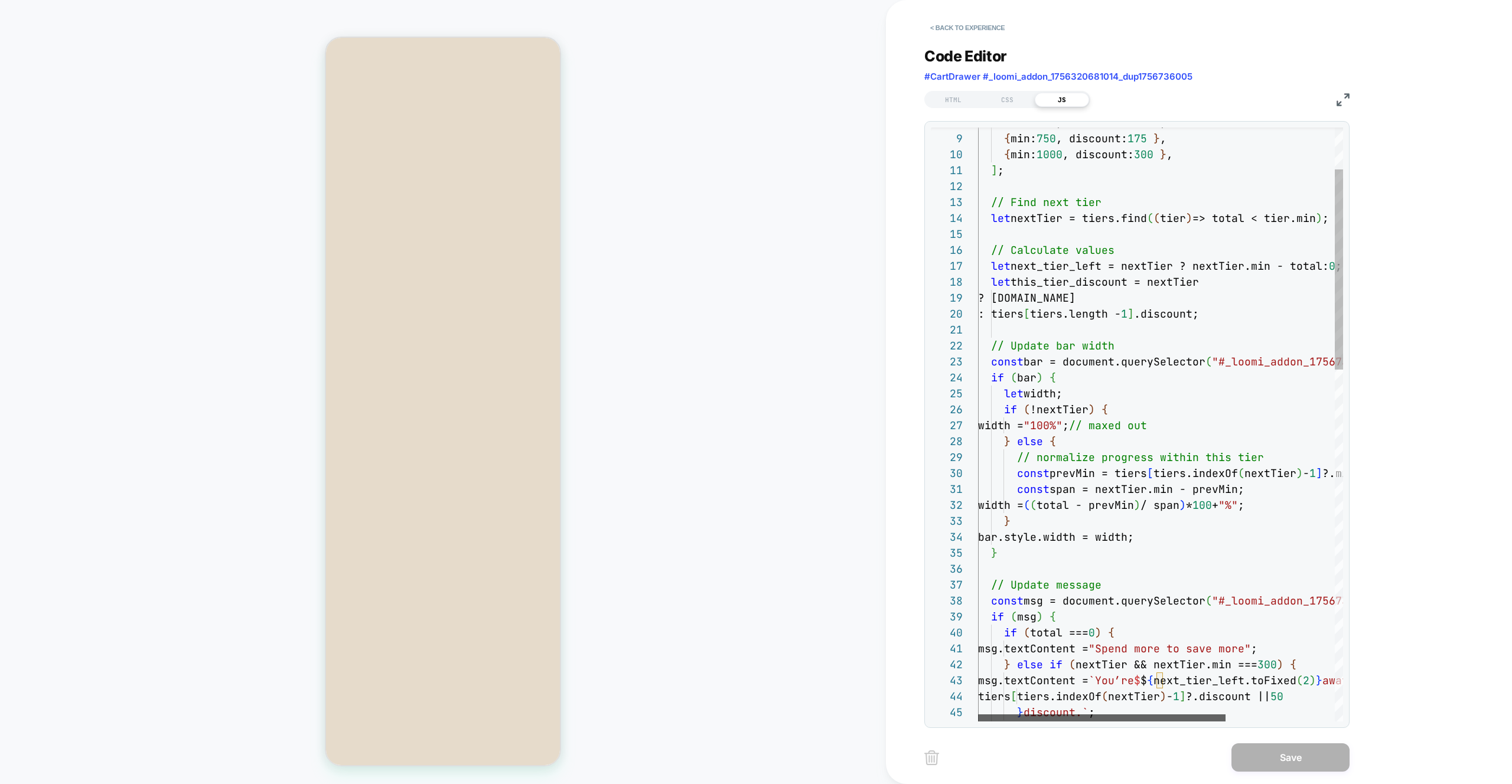
click at [749, 721] on div at bounding box center [1102, 718] width 247 height 7
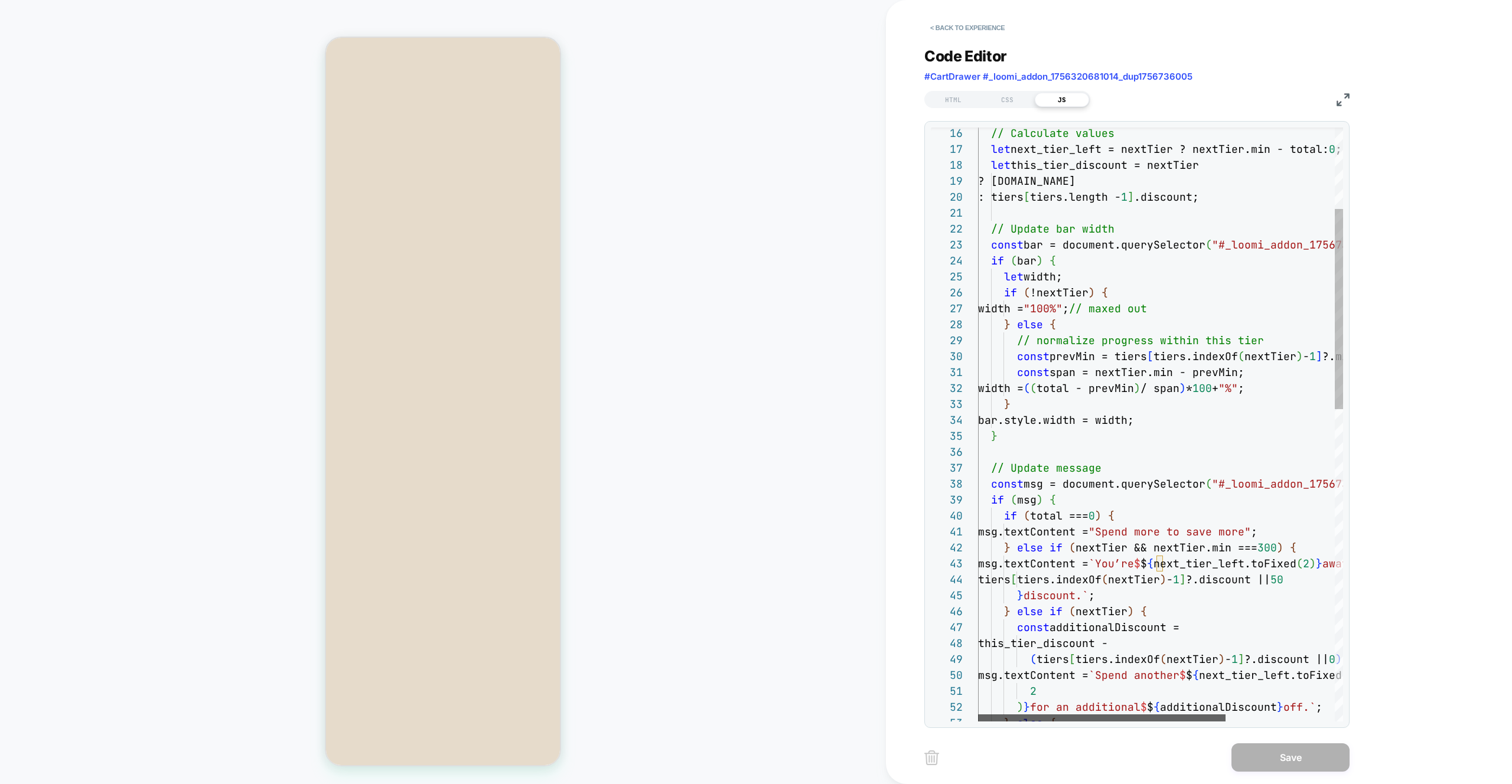
click at [749, 721] on div at bounding box center [1102, 718] width 247 height 7
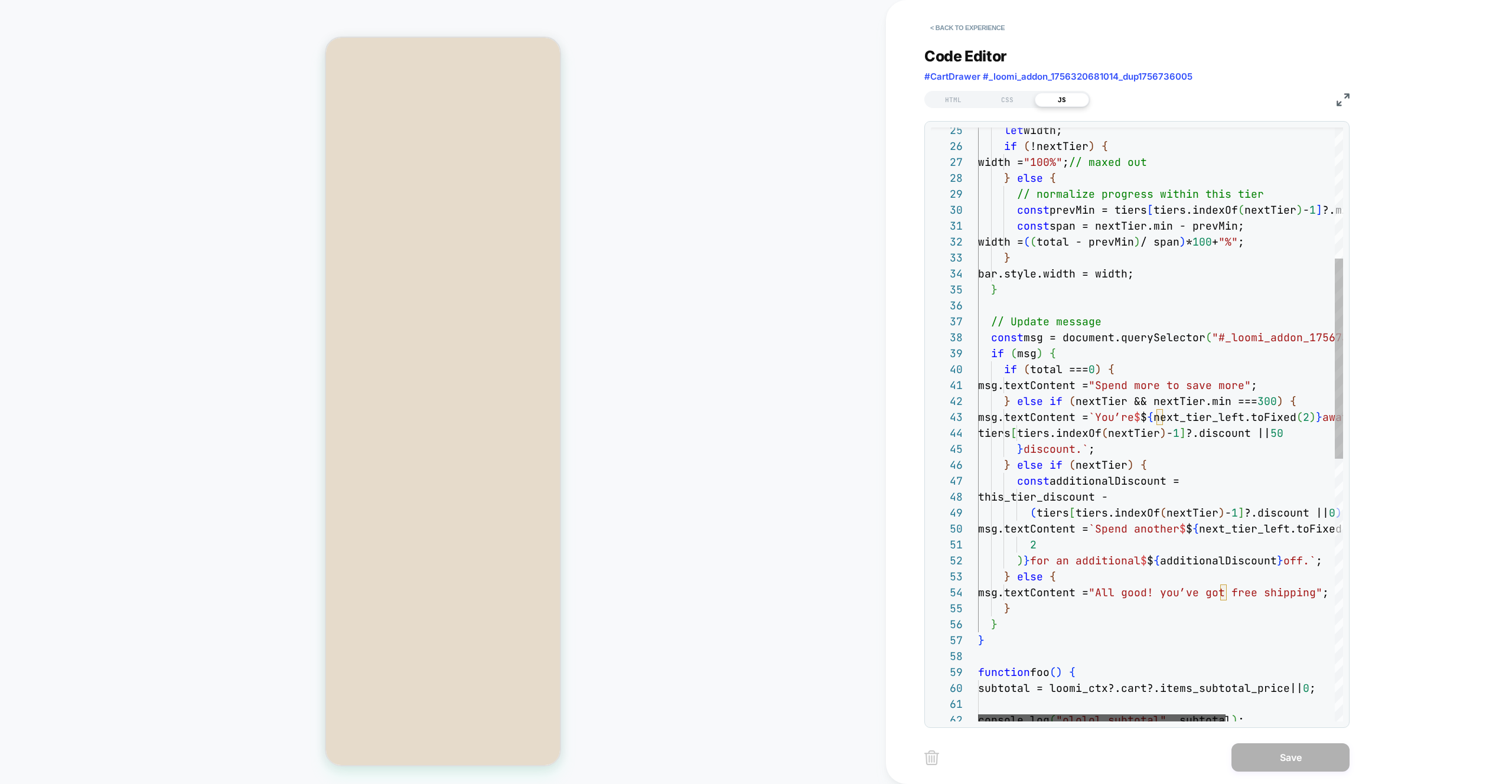
click at [749, 714] on div at bounding box center [1102, 718] width 247 height 7
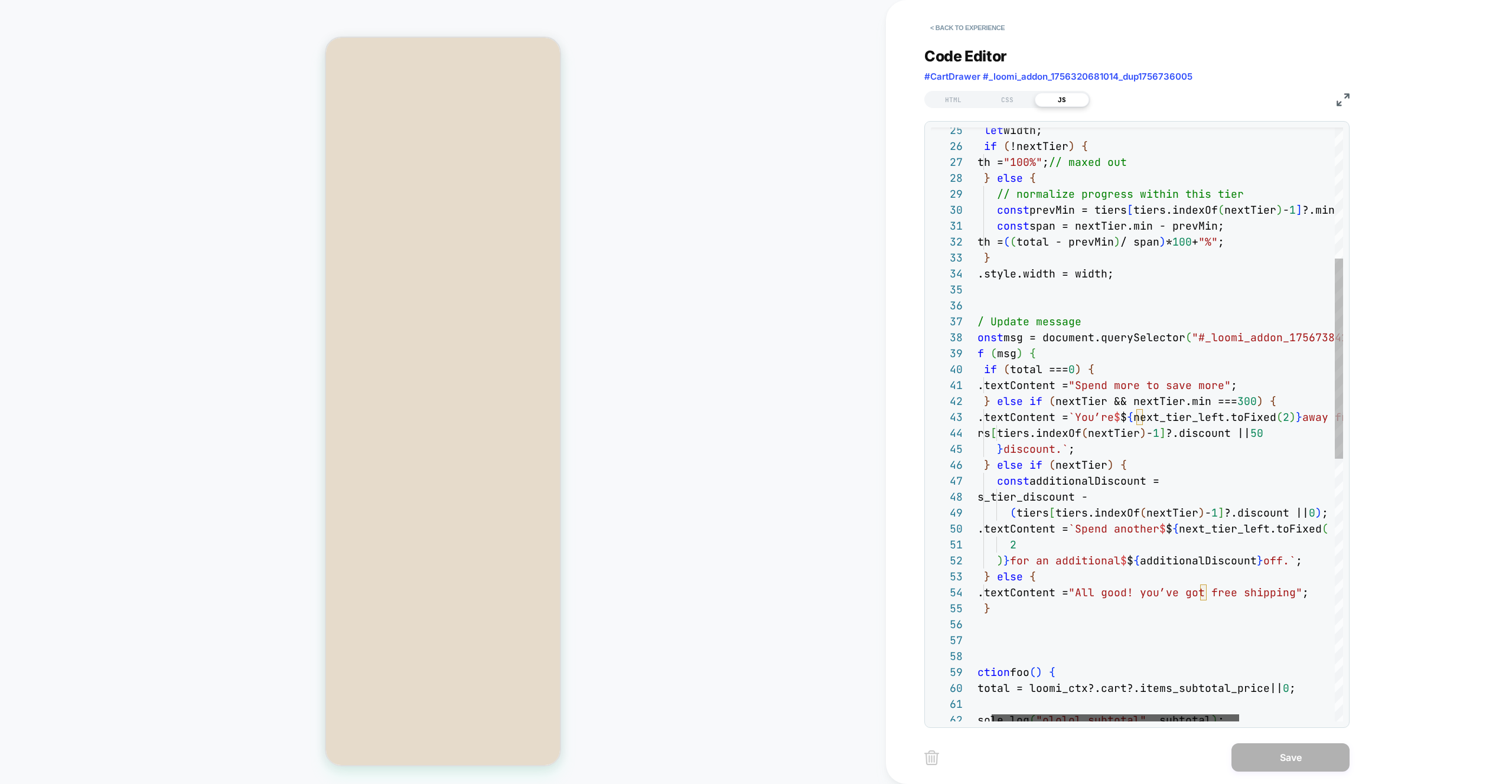
click at [749, 714] on div at bounding box center [1115, 718] width 247 height 7
click at [749, 382] on div "const msg = document.querySelector ( "#_loomi_addon_1756738414006 p" ) ; // Upd…" at bounding box center [1221, 619] width 525 height 1758
click at [749, 441] on div "const msg = document.querySelector ( "#_loomi_addon_1756738414006 p" ) ; // Upd…" at bounding box center [1221, 619] width 525 height 1758
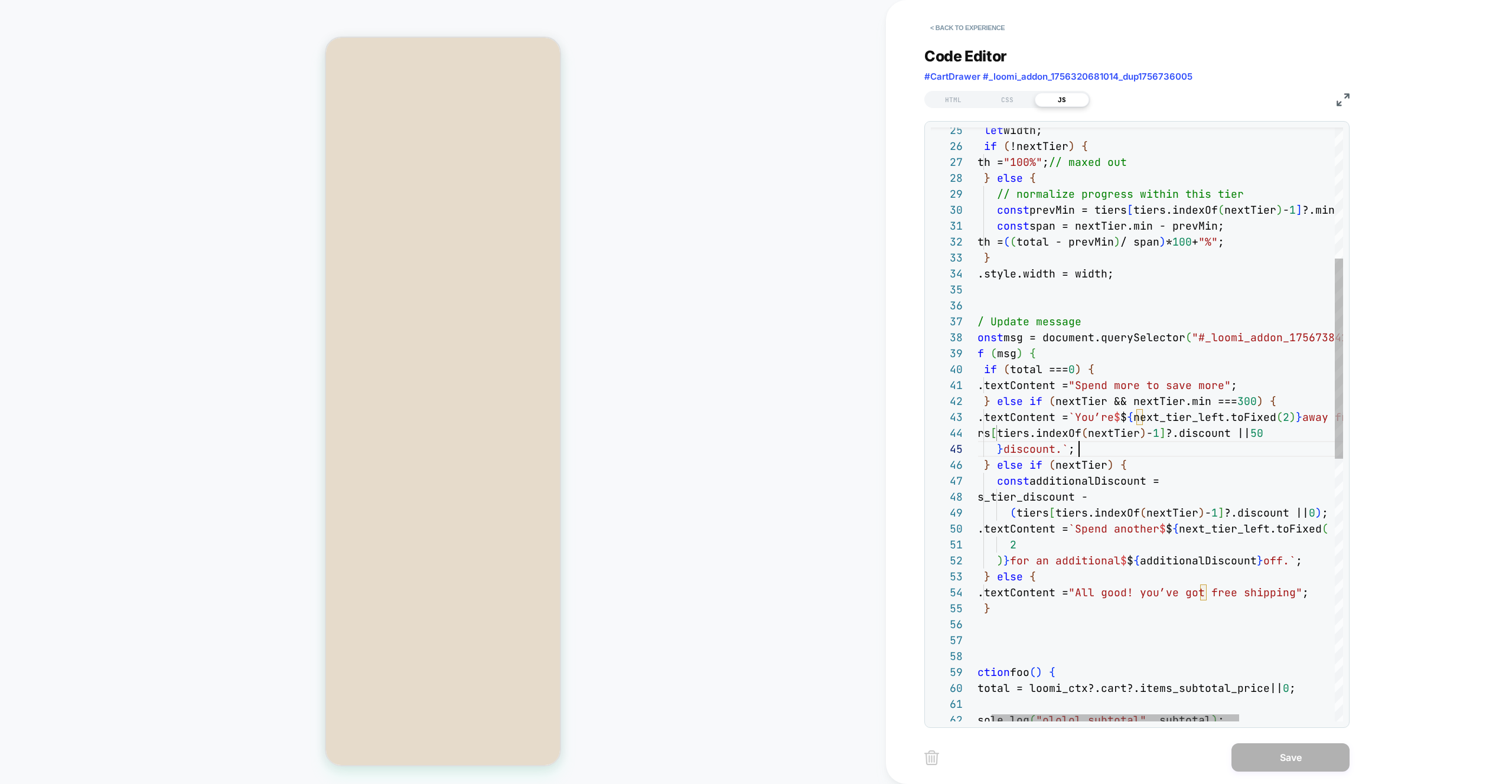
scroll to position [64, 121]
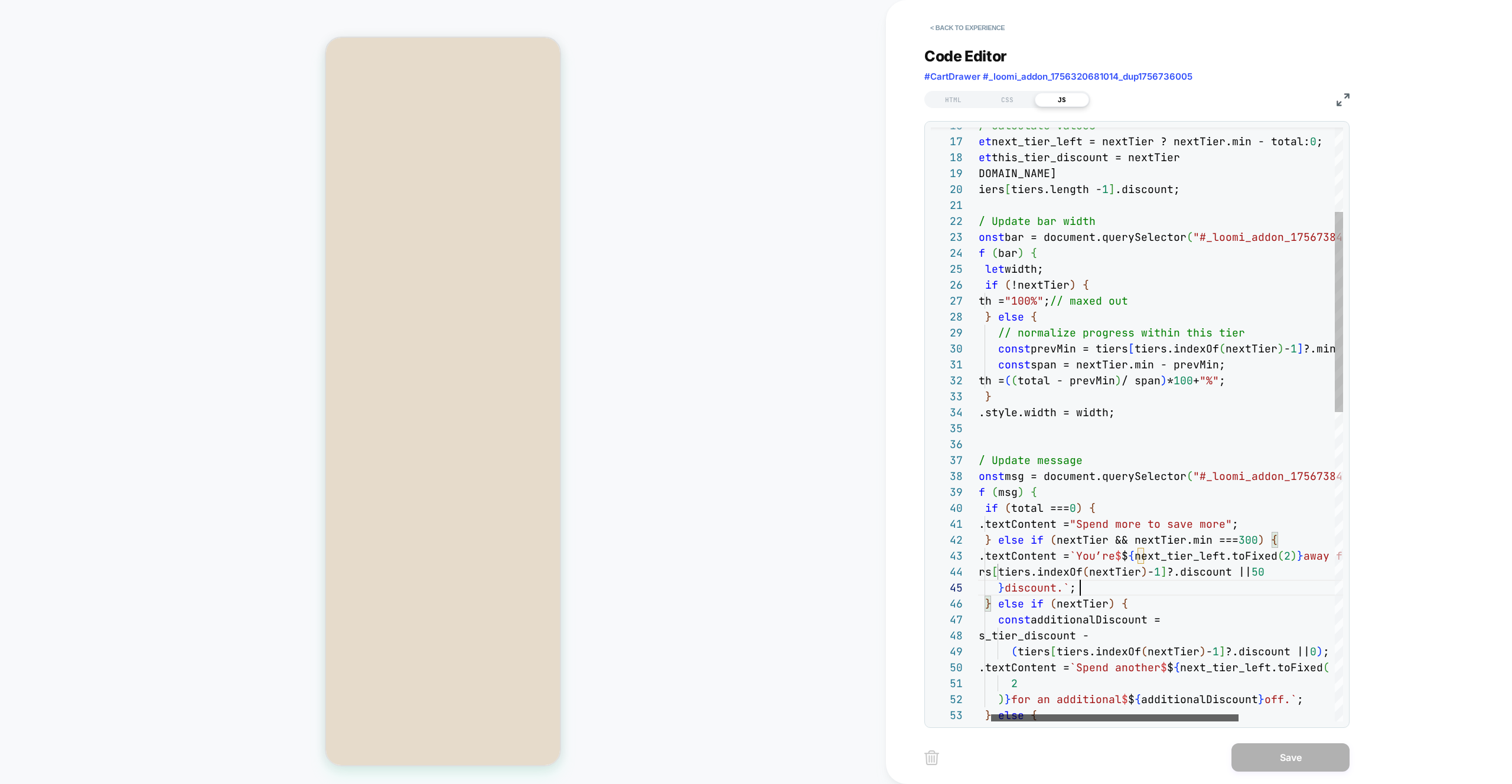
click at [749, 716] on div at bounding box center [1115, 718] width 247 height 7
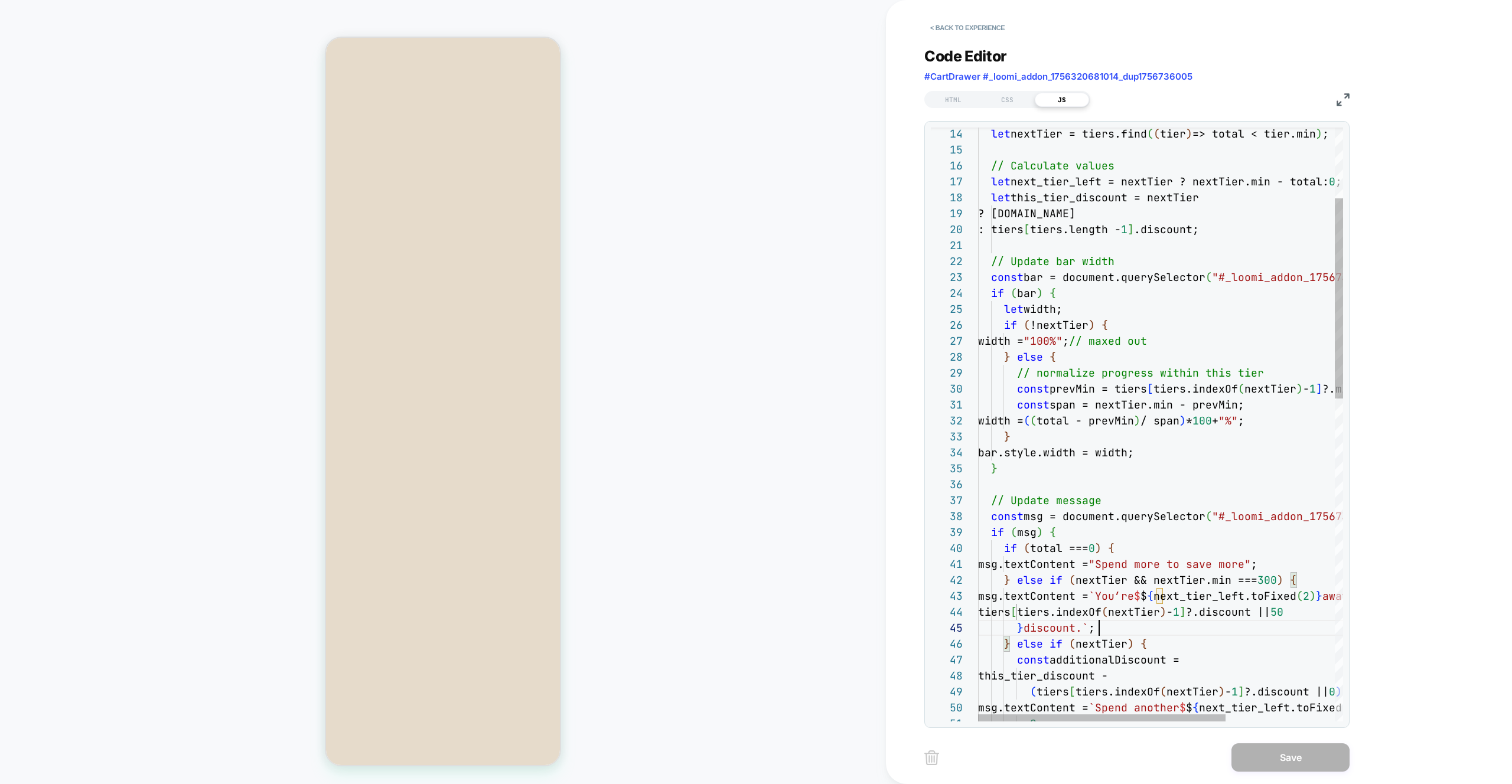
type textarea "**********"
click at [749, 429] on div "const msg = document.querySelector ( "#_loomi_addon_1756738414006 p" ) ; // Upd…" at bounding box center [1241, 798] width 525 height 1758
click at [749, 415] on div "const msg = document.querySelector ( "#_loomi_addon_1756738414006 p" ) ; // Upd…" at bounding box center [1241, 798] width 525 height 1758
click at [749, 414] on div "const msg = document.querySelector ( "#_loomi_addon_1756738414006 p" ) ; // Upd…" at bounding box center [1241, 798] width 525 height 1758
click at [749, 422] on div "const msg = document.querySelector ( "#_loomi_addon_1756738414006 p" ) ; // Upd…" at bounding box center [1241, 798] width 525 height 1758
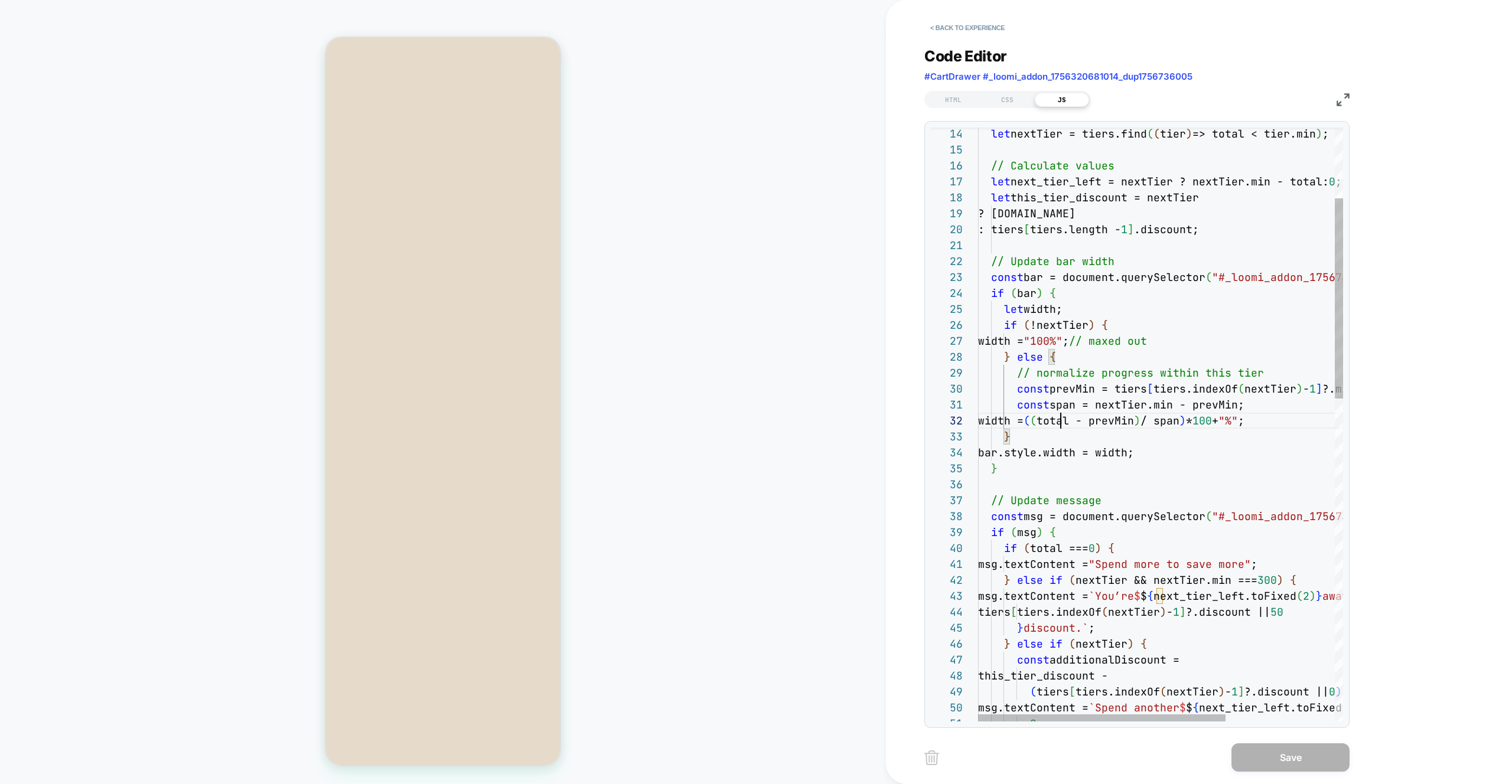
click at [749, 423] on div "const msg = document.querySelector ( "#_loomi_addon_1756738414006 p" ) ; // Upd…" at bounding box center [1241, 798] width 525 height 1758
click at [749, 417] on div "const msg = document.querySelector ( "#_loomi_addon_1756738414006 p" ) ; // Upd…" at bounding box center [1241, 798] width 525 height 1758
click at [749, 419] on div "const msg = document.querySelector ( "#_loomi_addon_1756738414006 p" ) ; // Upd…" at bounding box center [1241, 798] width 525 height 1758
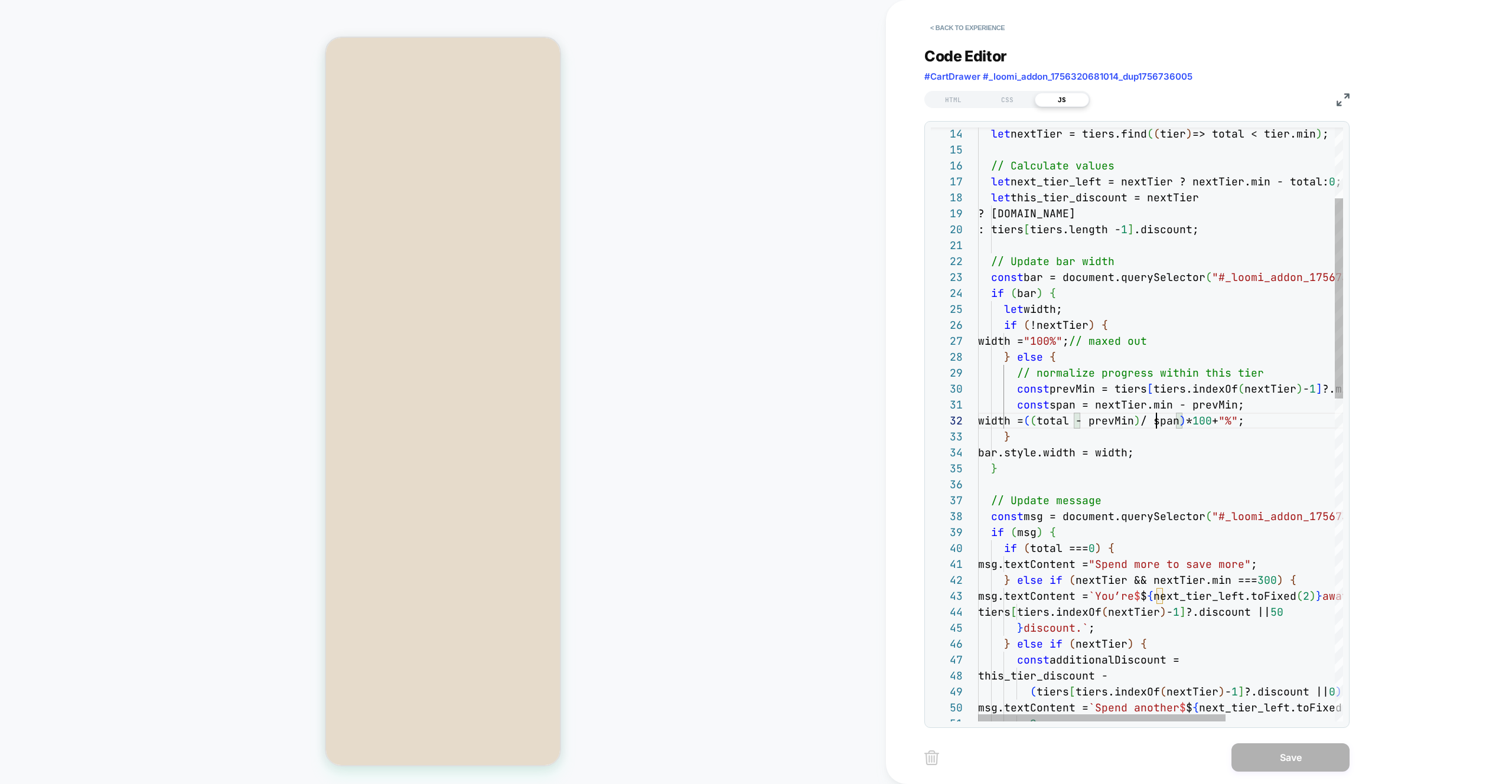
scroll to position [16, 198]
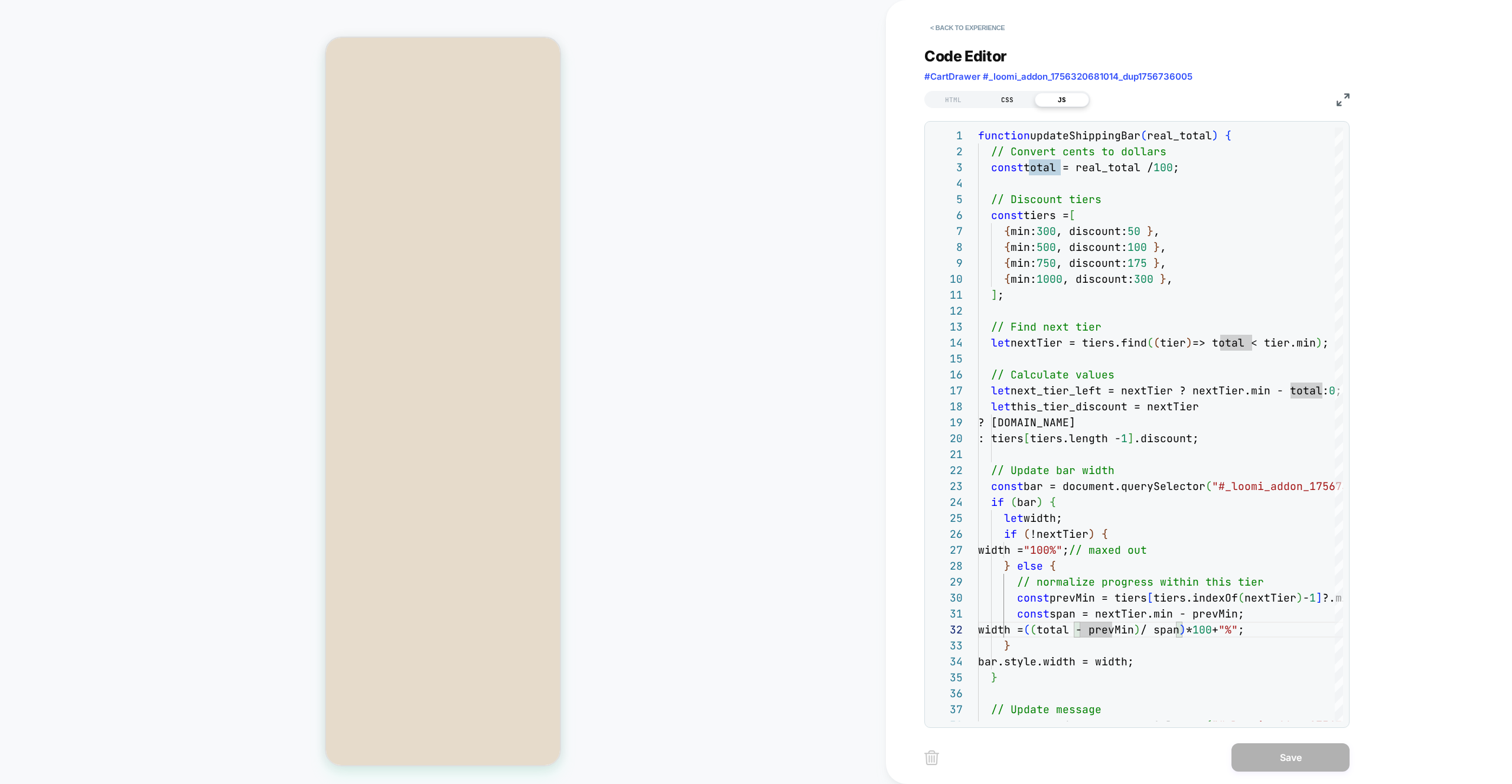
click at [749, 97] on div "CSS" at bounding box center [1008, 100] width 55 height 14
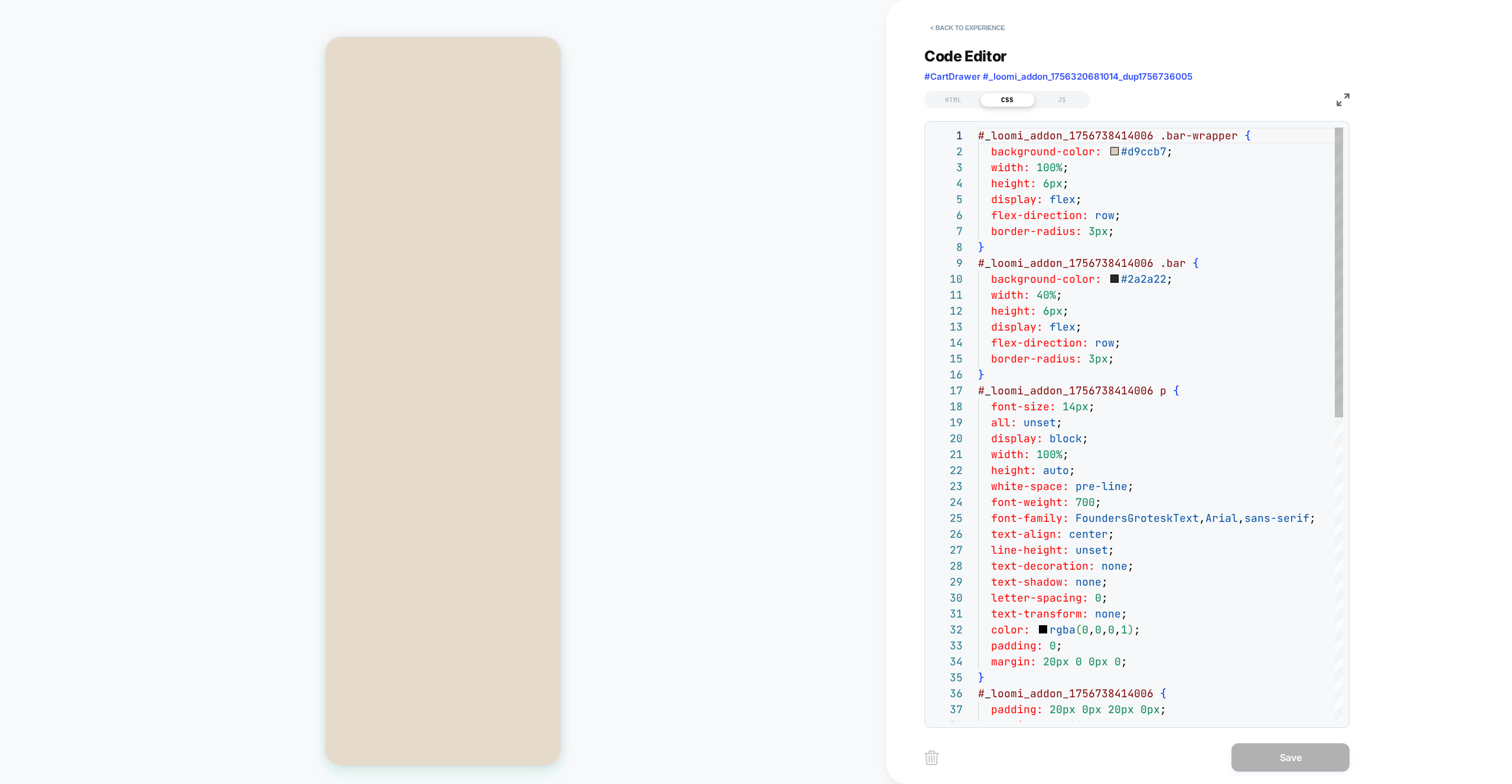
scroll to position [160, 0]
click at [749, 99] on div "HTML" at bounding box center [953, 100] width 55 height 14
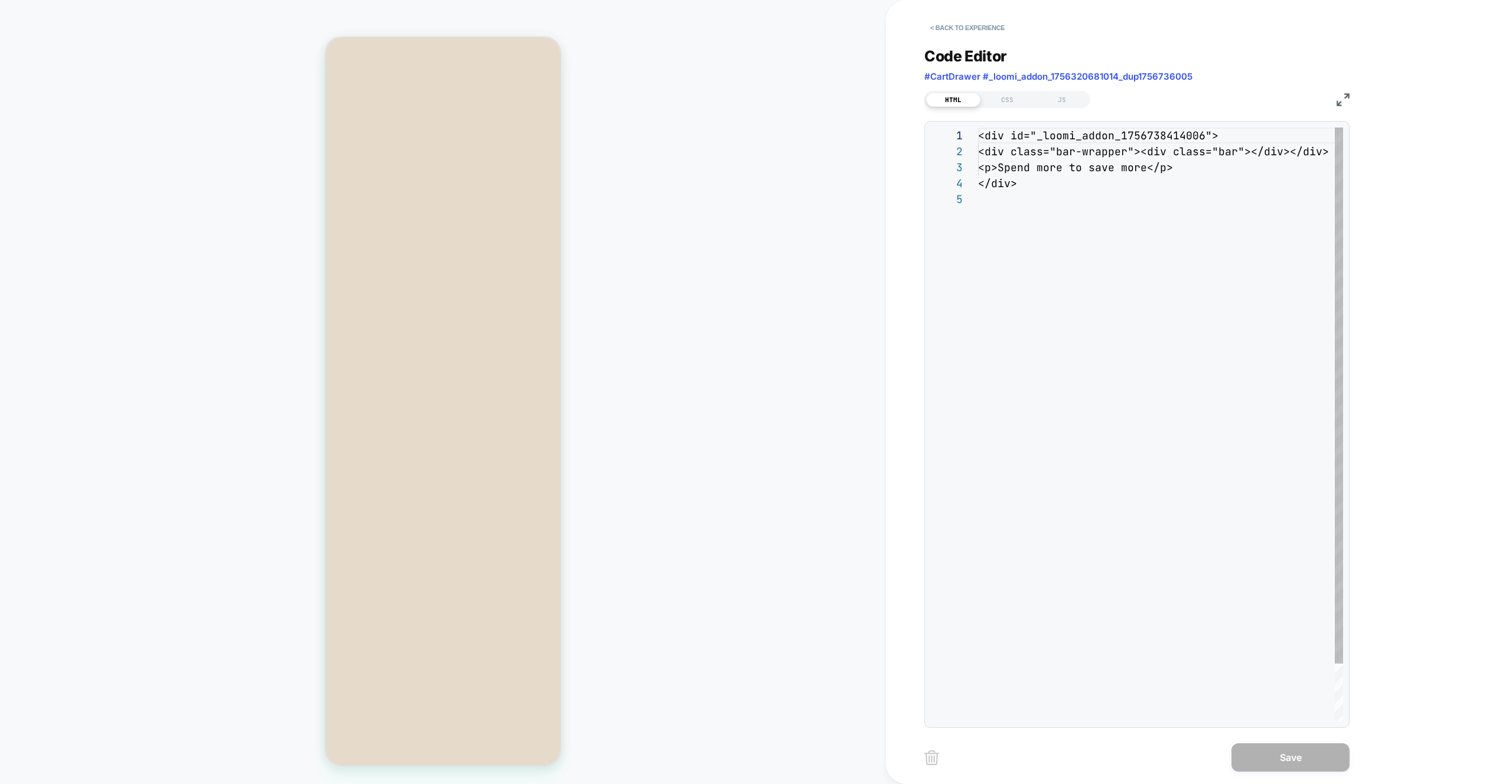
scroll to position [64, 0]
click at [749, 187] on div "< div id = "_loomi_addon_1756738414006" > < div class = "bar-wrapper" >< div cl…" at bounding box center [1174, 456] width 391 height 658
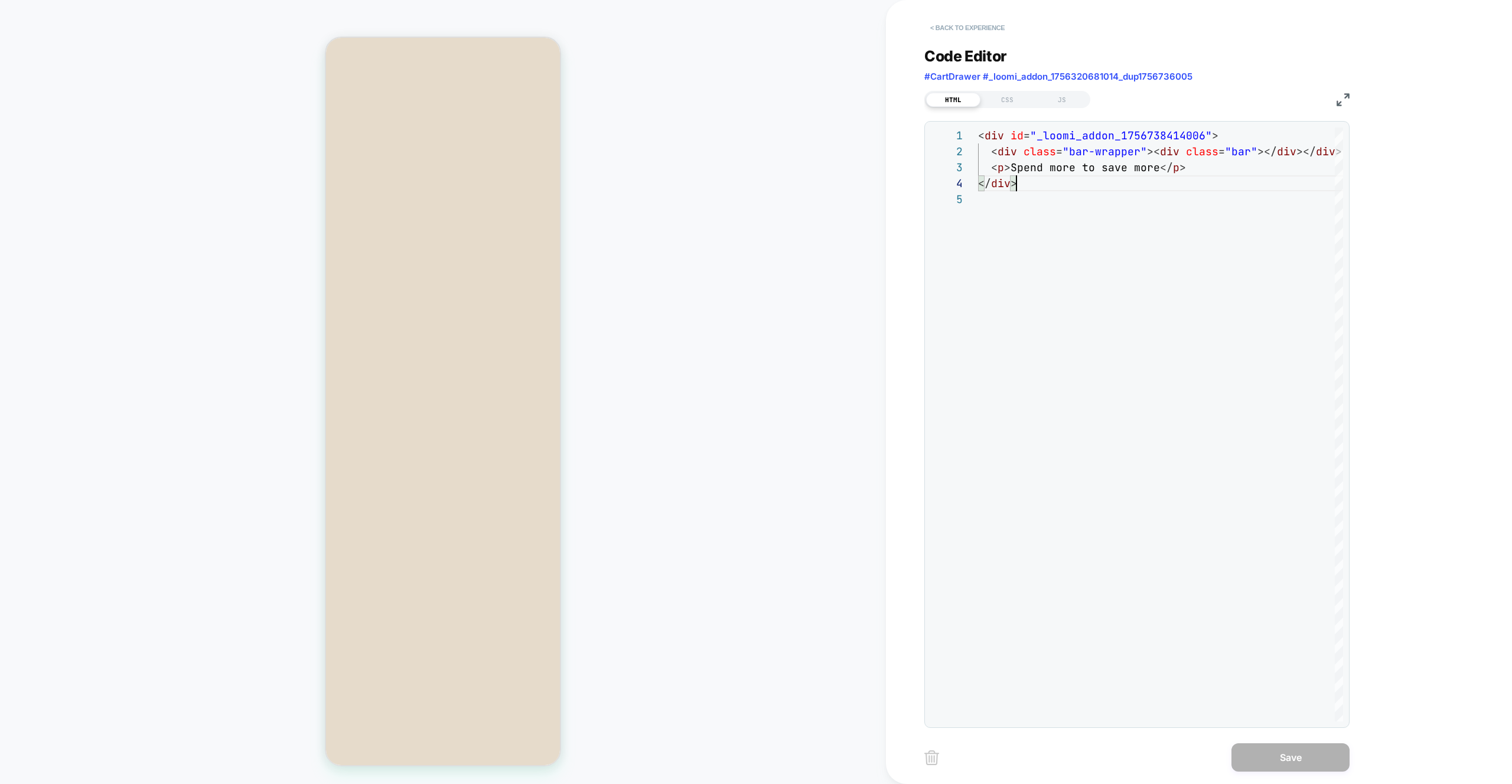
click at [749, 29] on button "< Back to experience" at bounding box center [968, 27] width 86 height 19
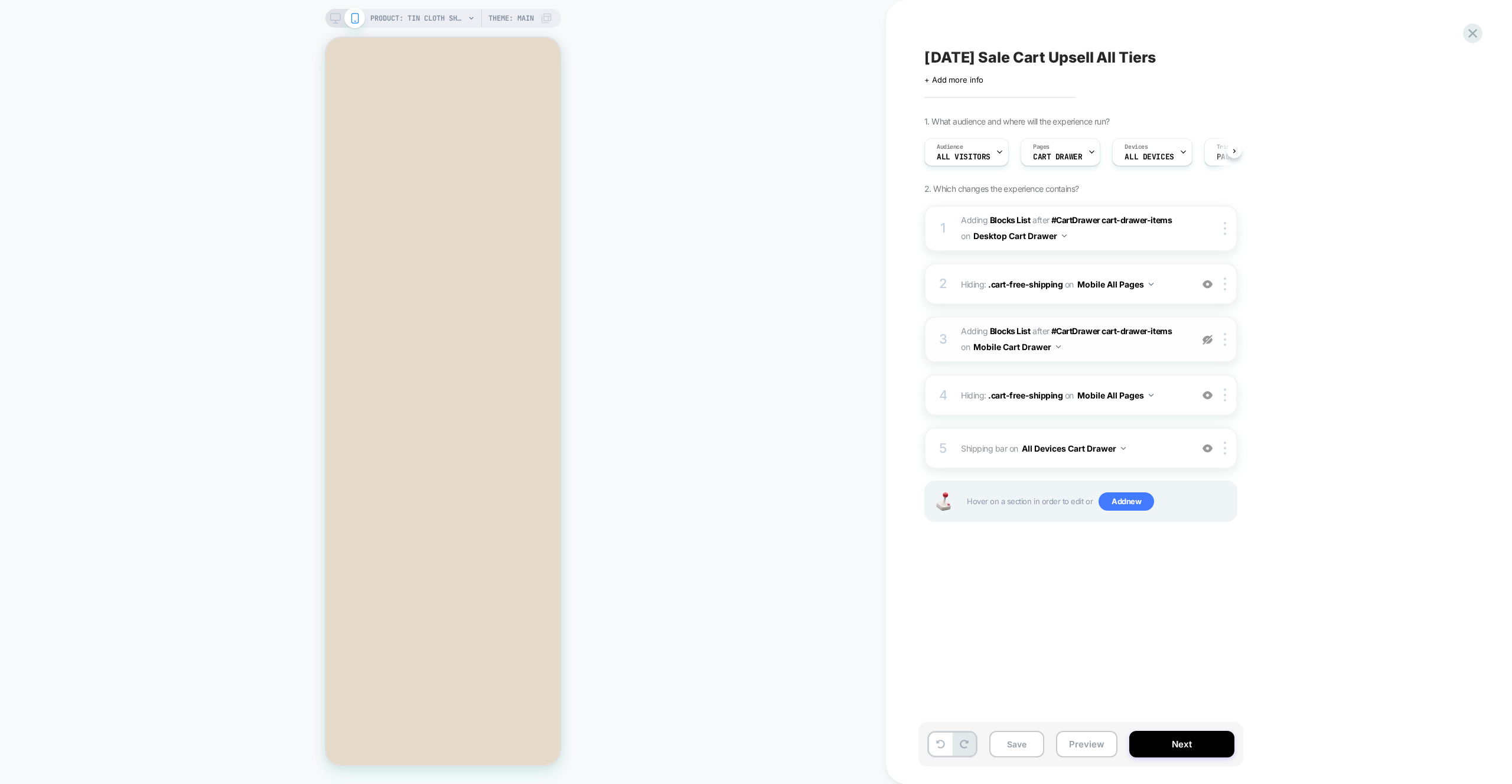
scroll to position [0, 1]
click at [749, 343] on img at bounding box center [1208, 340] width 10 height 10
click at [749, 448] on button "All Devices Cart Drawer" at bounding box center [1073, 448] width 104 height 17
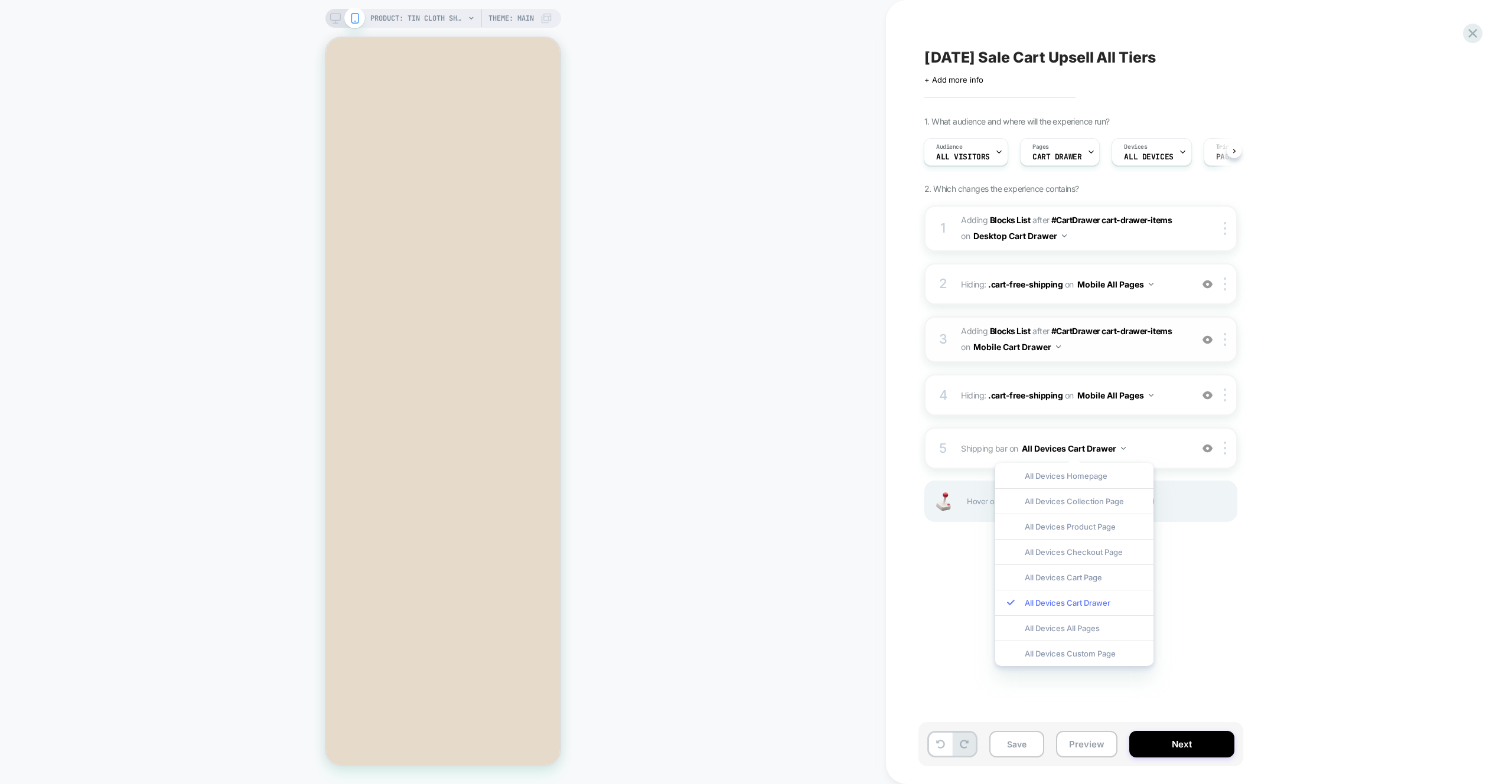
click at [749, 604] on div "All Devices Cart Drawer" at bounding box center [1074, 602] width 158 height 25
click at [749, 404] on div "1. What audience and where will the experience run? Audience All Visitors Pages…" at bounding box center [1140, 334] width 431 height 435
click at [749, 449] on button "All Devices Cart Drawer" at bounding box center [1073, 448] width 104 height 17
click at [749, 629] on div "All Devices All Pages" at bounding box center [1074, 627] width 158 height 25
click at [749, 574] on div "[DATE] Sale Cart Upsell All Tiers Click to edit experience details + Add more i…" at bounding box center [1140, 392] width 443 height 760
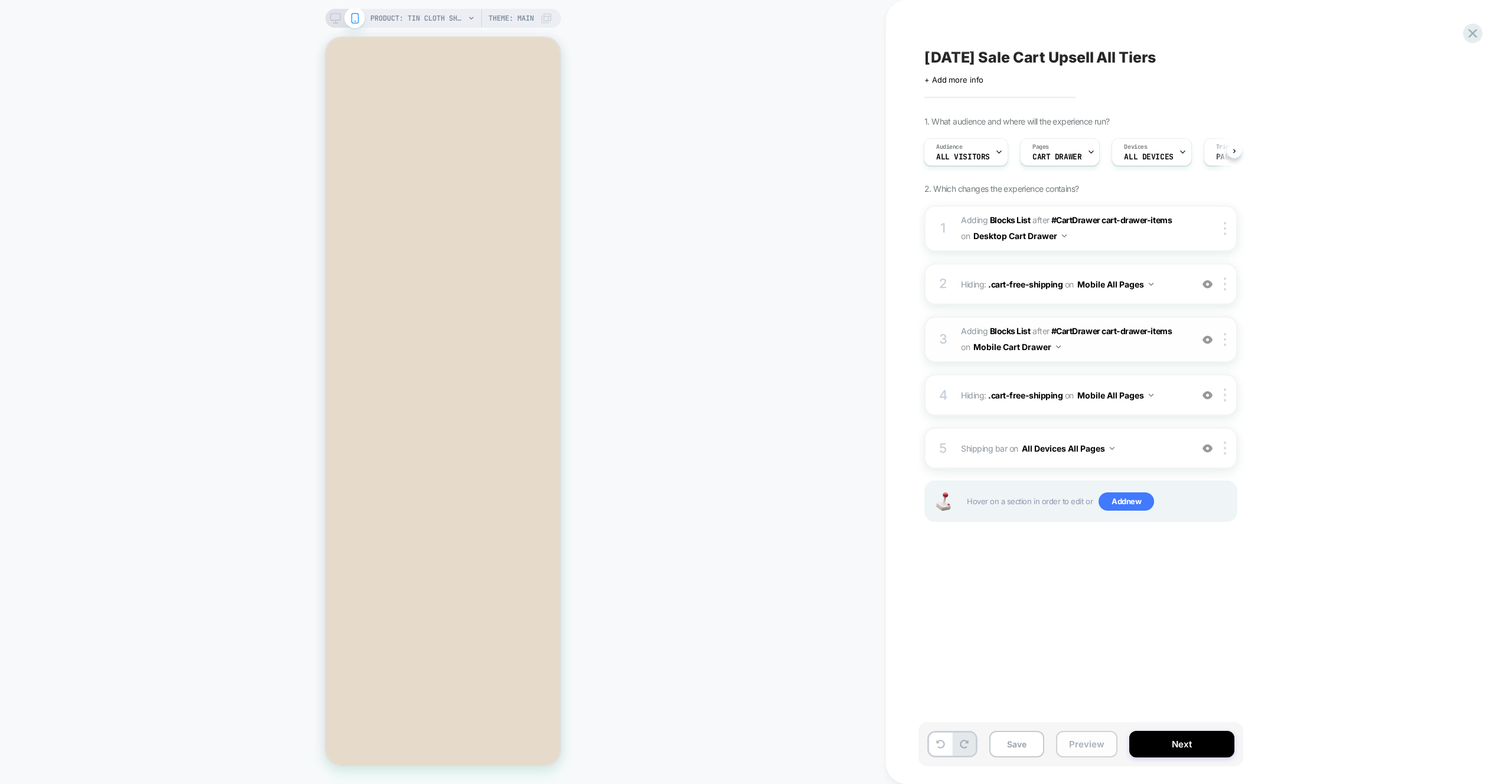
click at [749, 744] on button "Preview" at bounding box center [1086, 744] width 61 height 27
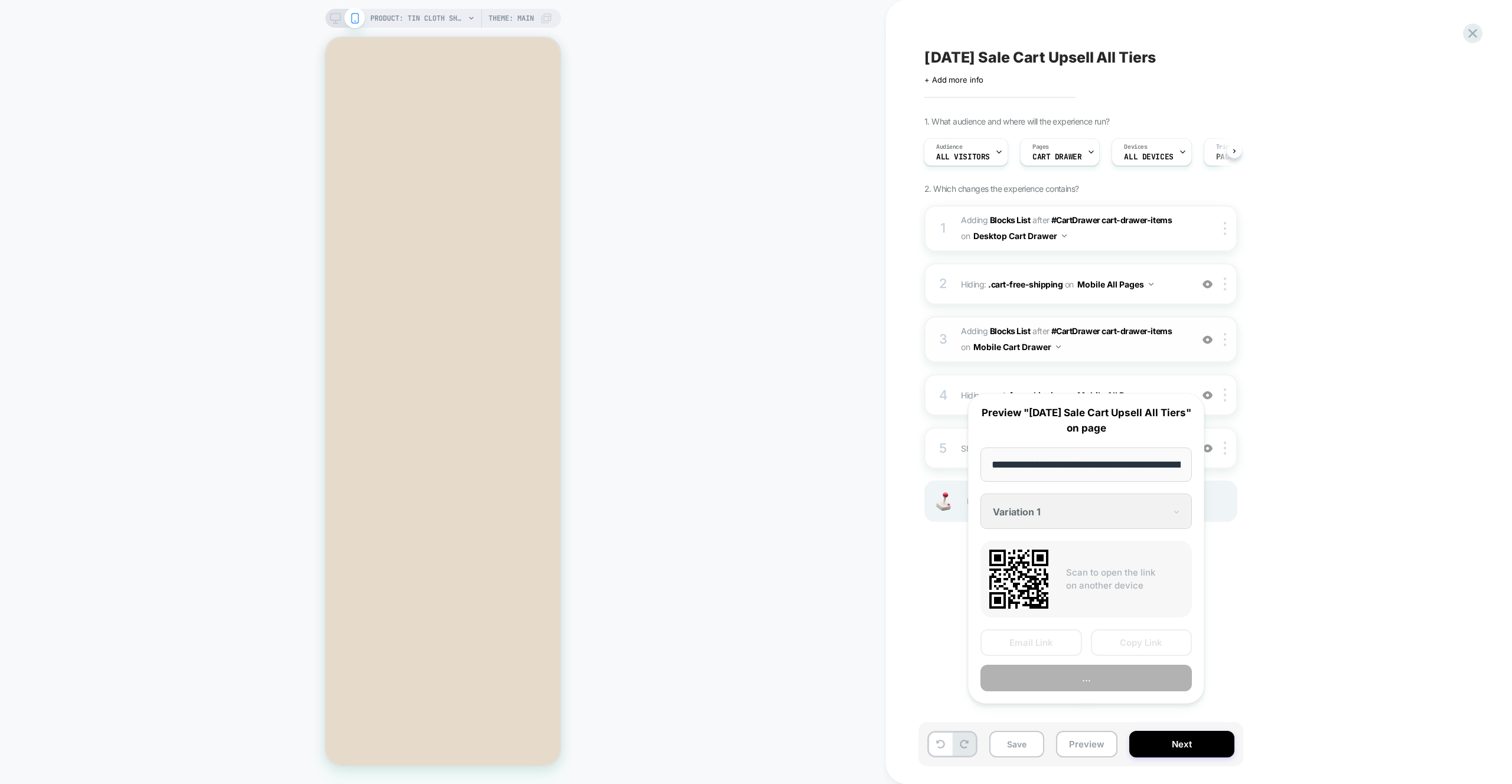
scroll to position [0, 286]
click at [749, 692] on button "Preview" at bounding box center [1086, 678] width 211 height 27
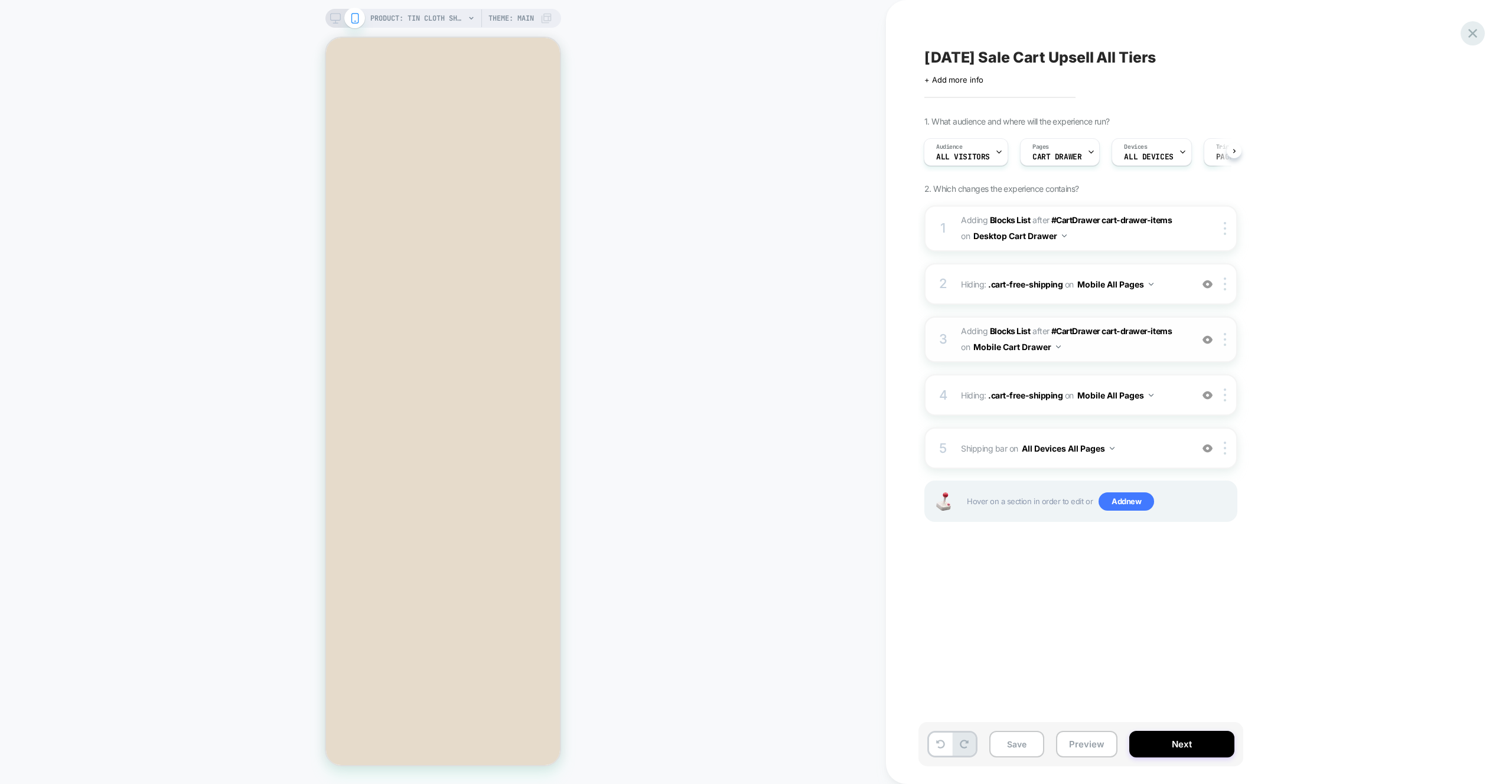
click at [749, 33] on icon at bounding box center [1473, 33] width 16 height 16
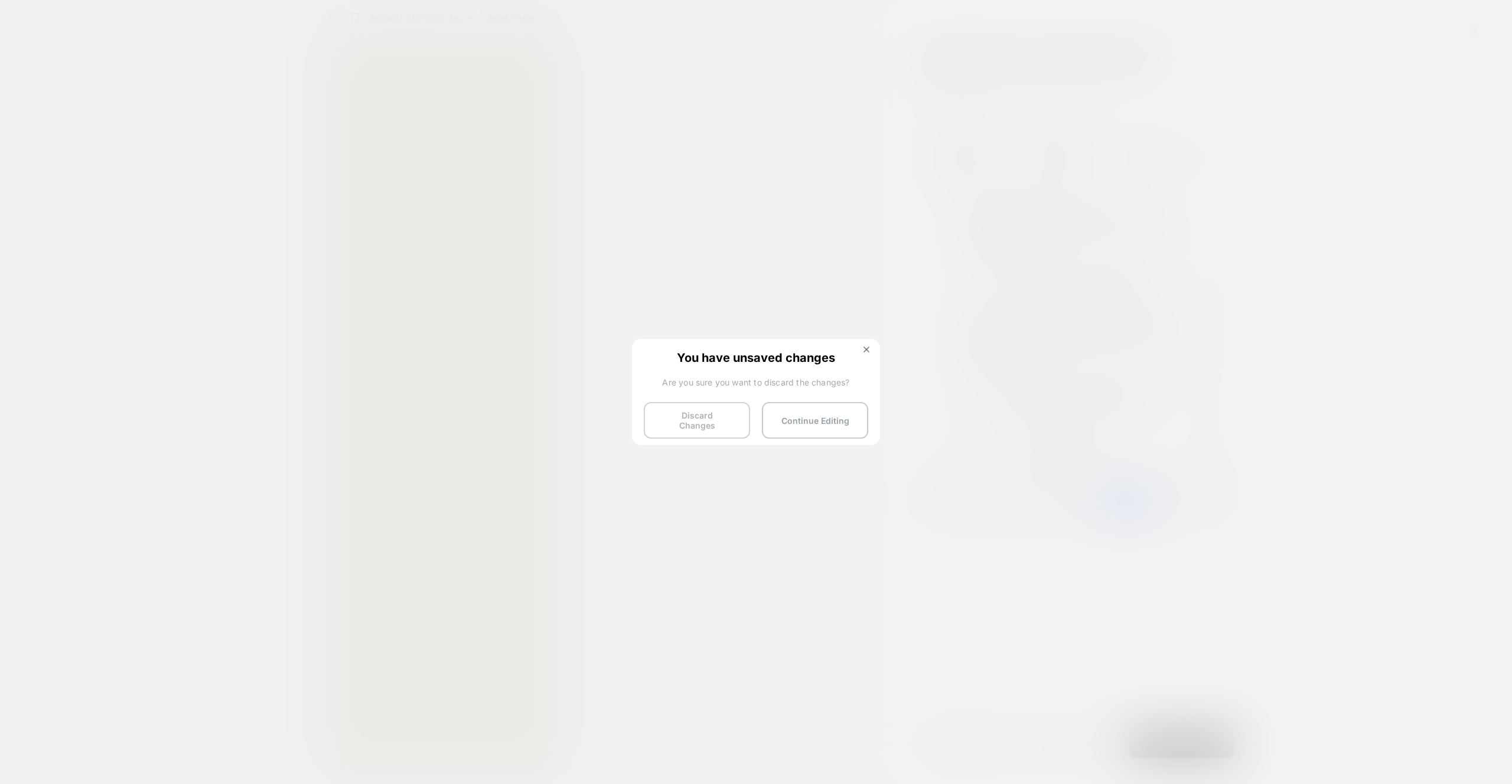
click at [693, 422] on button "Discard Changes" at bounding box center [697, 420] width 106 height 37
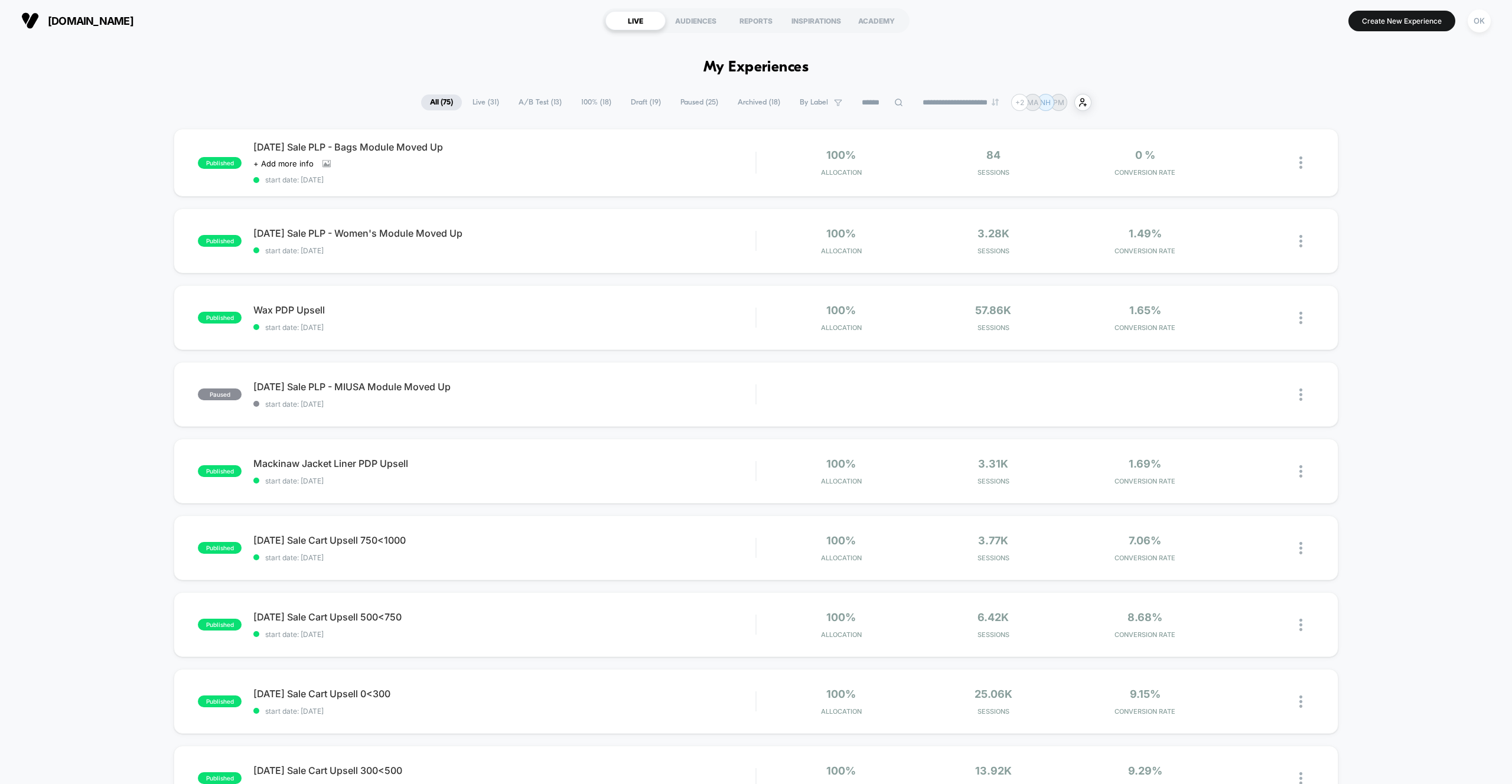
click at [631, 106] on span "Draft ( 19 )" at bounding box center [646, 102] width 48 height 16
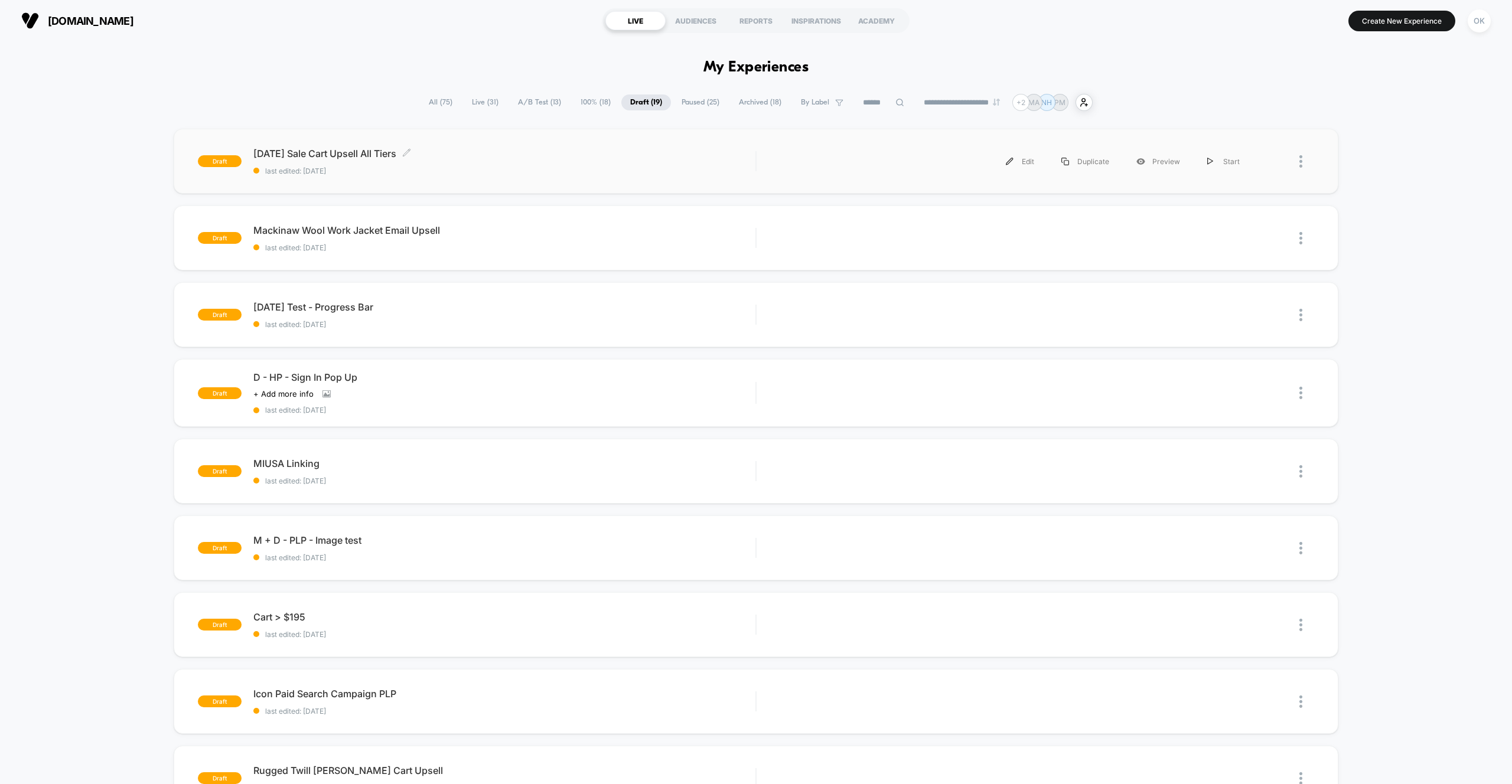
click at [360, 151] on span "[DATE] Sale Cart Upsell All Tiers Click to edit experience details" at bounding box center [504, 153] width 502 height 11
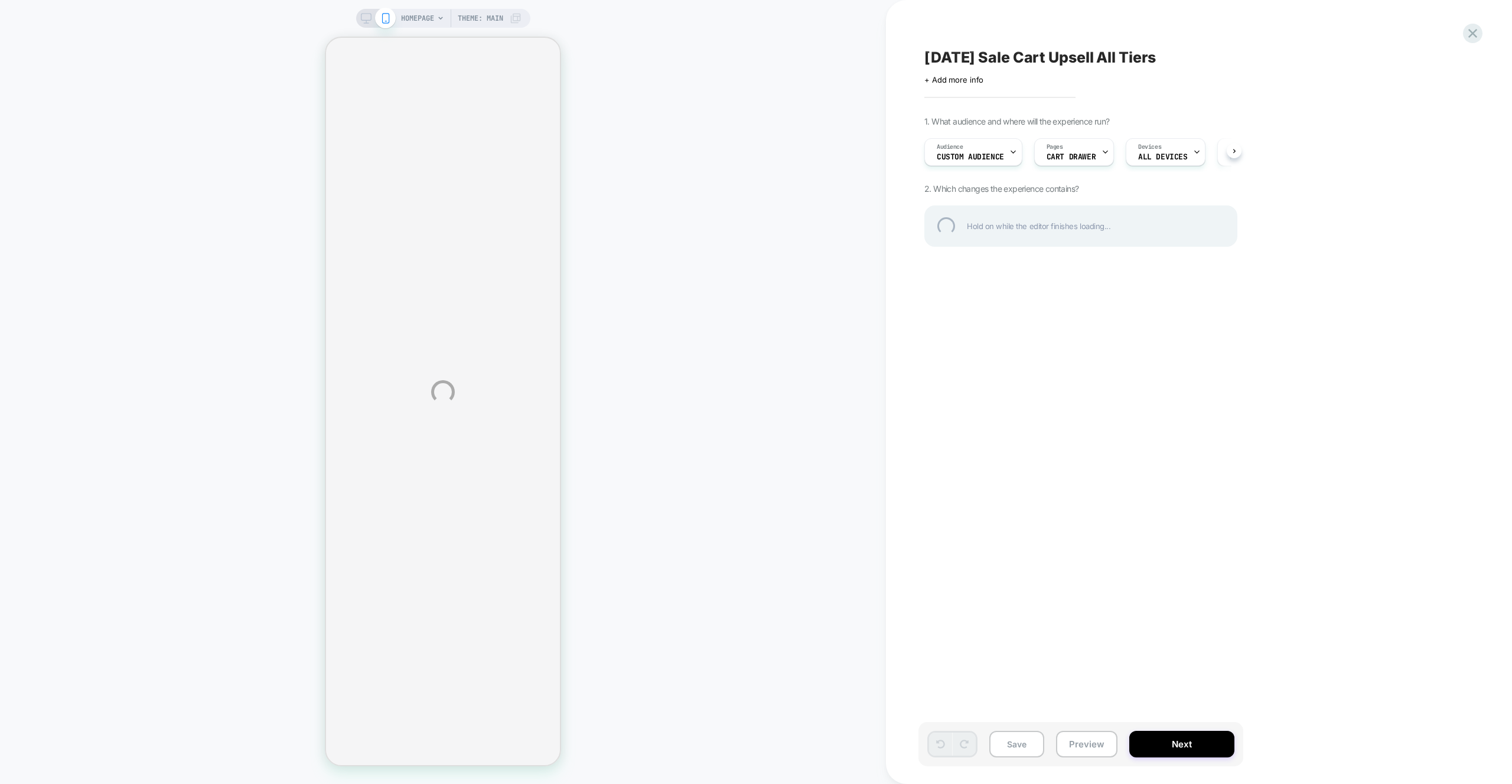
click at [749, 153] on div "HOMEPAGE Theme: MAIN [DATE] Sale Cart Upsell All Tiers Click to edit experience…" at bounding box center [756, 392] width 1512 height 784
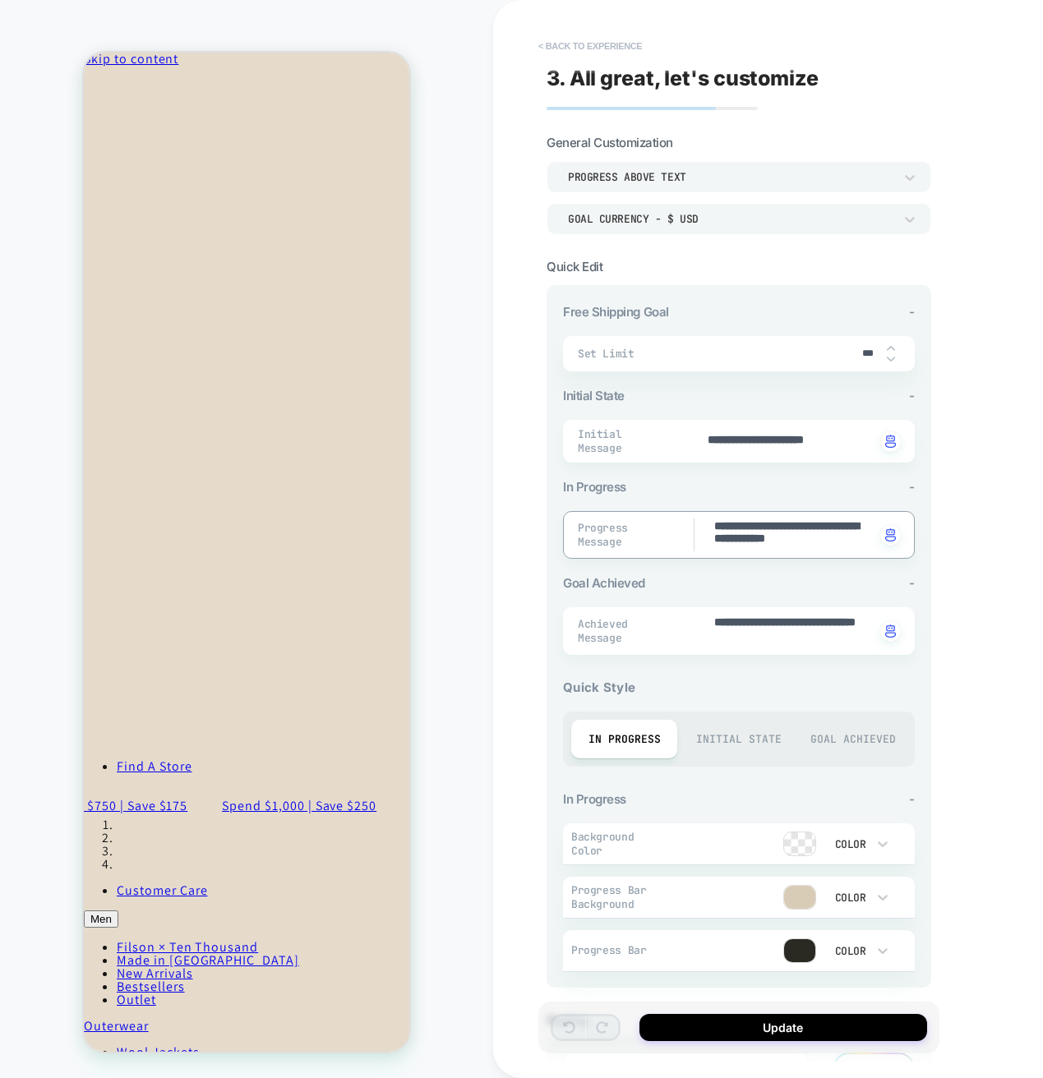
type textarea "*"
click at [567, 43] on button "< Back to experience" at bounding box center [590, 46] width 120 height 26
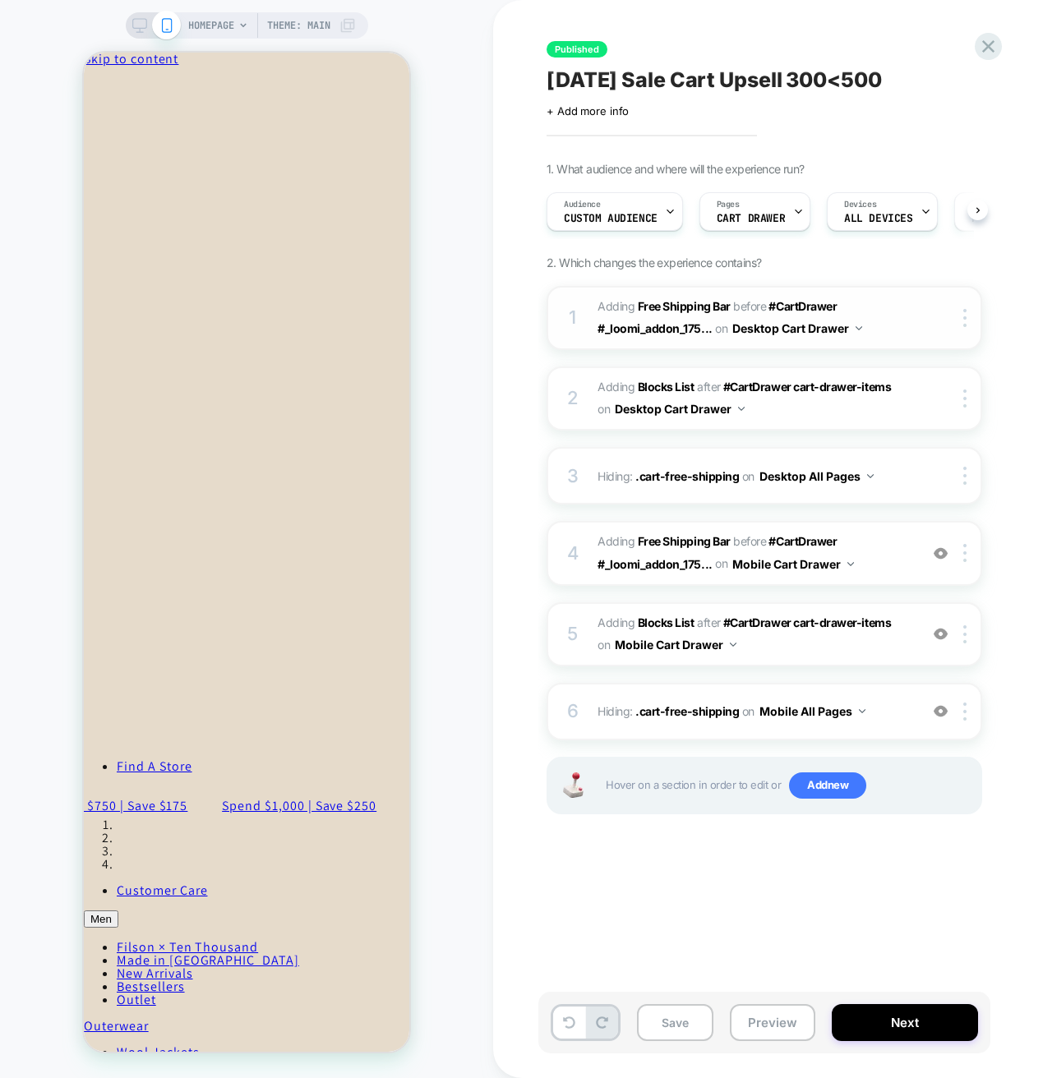
scroll to position [0, 1]
click at [966, 315] on div at bounding box center [967, 318] width 27 height 18
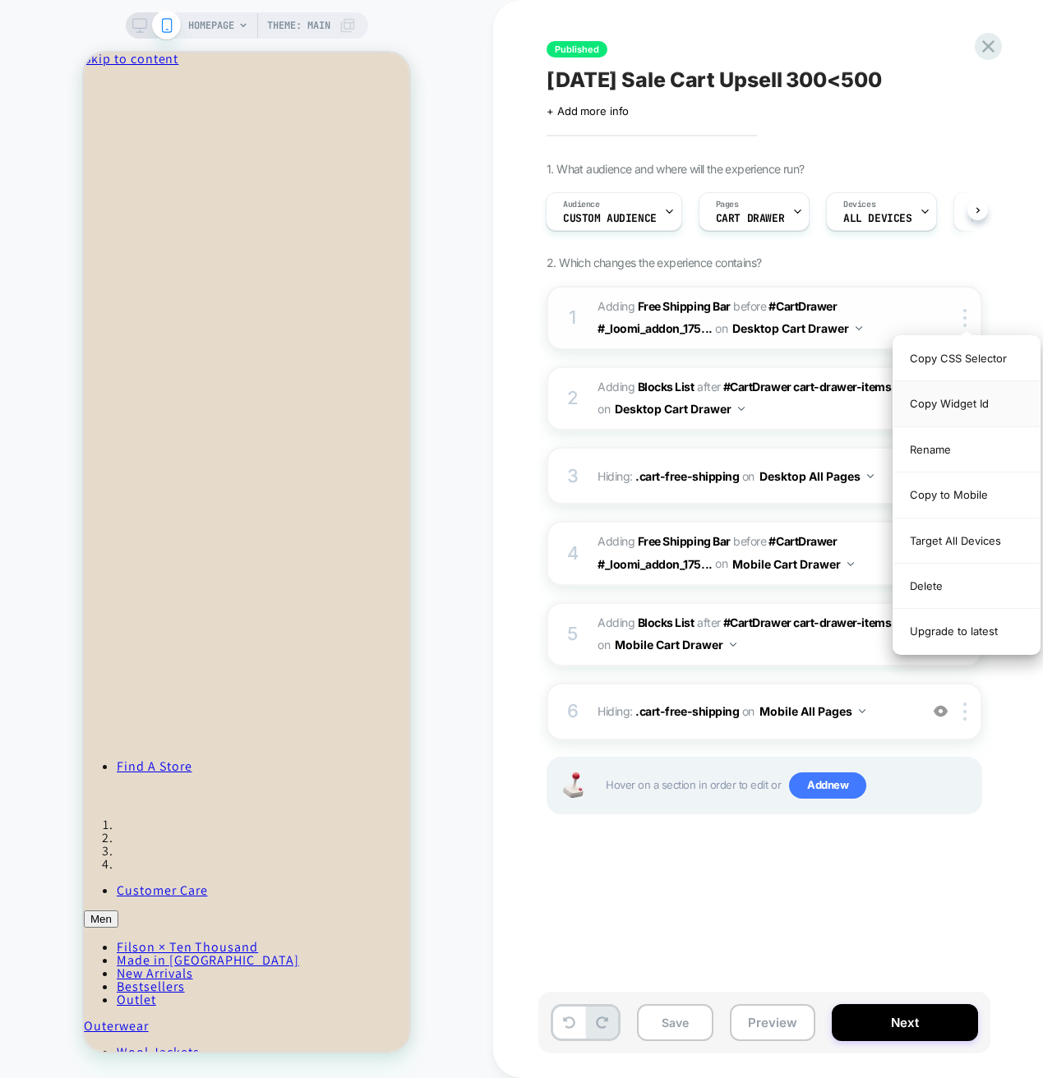
click at [964, 409] on div "Copy Widget Id" at bounding box center [966, 403] width 146 height 45
click at [990, 295] on div "1. What audience and where will the experience run? Audience Custom Audience Pa…" at bounding box center [846, 508] width 600 height 693
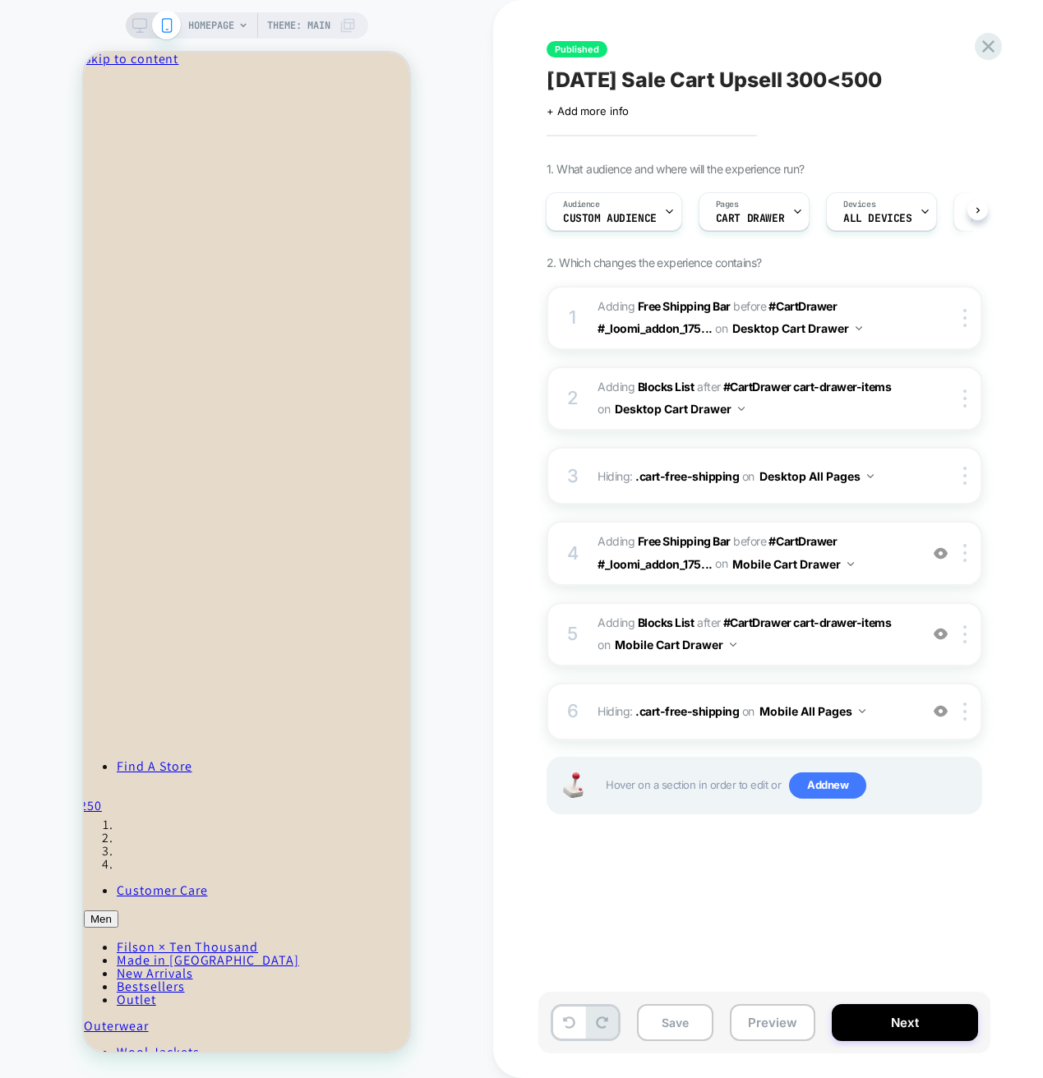
click at [696, 852] on div "1 #_loomi_addon_1755548452067_dup1755548730 Adding Free Shipping Bar BEFORE #Ca…" at bounding box center [763, 570] width 435 height 569
